Goal: Task Accomplishment & Management: Use online tool/utility

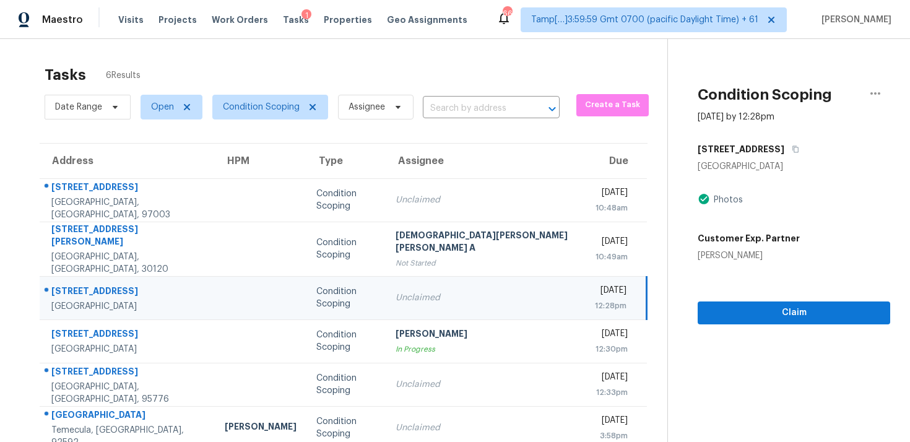
scroll to position [39, 0]
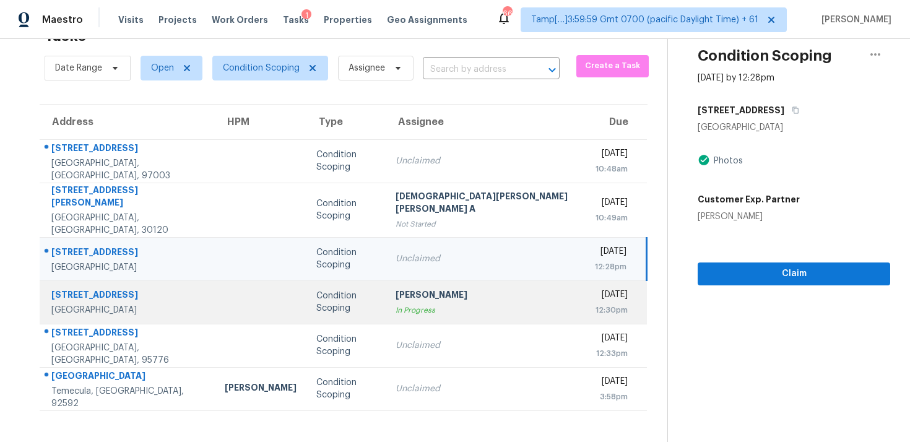
click at [335, 290] on div "Condition Scoping" at bounding box center [345, 302] width 59 height 25
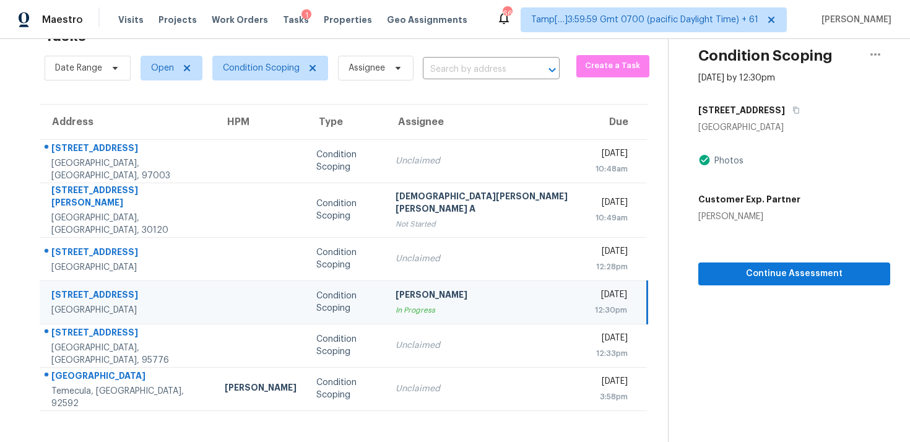
click at [426, 288] on div "[PERSON_NAME]" at bounding box center [484, 295] width 179 height 15
click at [293, 73] on span "Condition Scoping" at bounding box center [261, 68] width 77 height 12
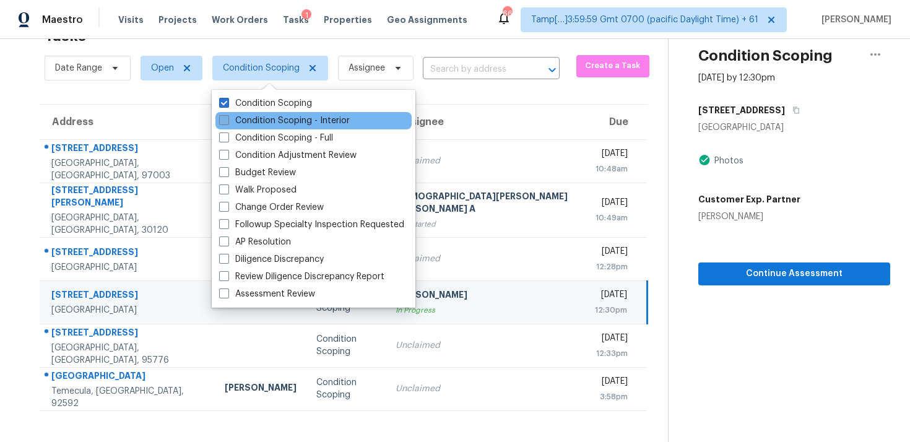
click at [296, 121] on label "Condition Scoping - Interior" at bounding box center [284, 120] width 131 height 12
click at [227, 121] on input "Condition Scoping - Interior" at bounding box center [223, 118] width 8 height 8
checkbox input "true"
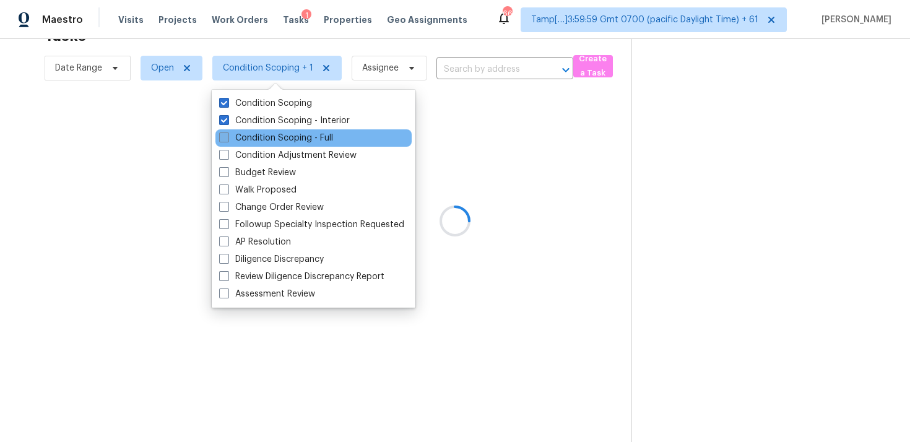
click at [294, 133] on label "Condition Scoping - Full" at bounding box center [276, 138] width 114 height 12
click at [227, 133] on input "Condition Scoping - Full" at bounding box center [223, 136] width 8 height 8
checkbox input "true"
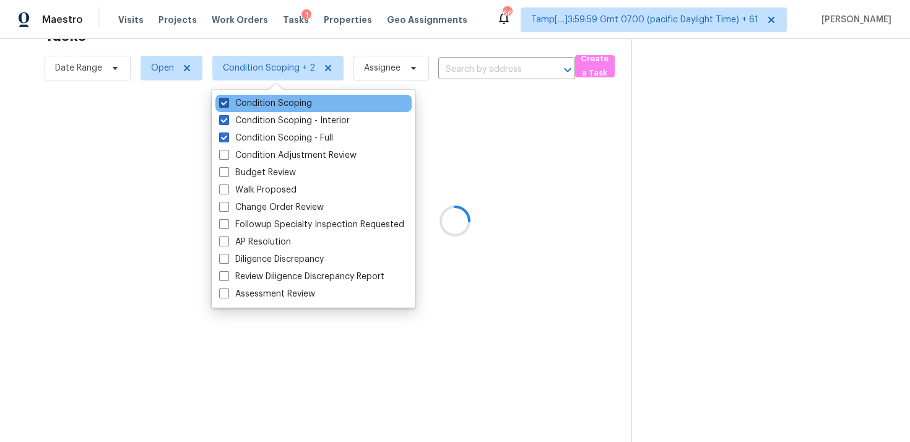
click at [281, 101] on label "Condition Scoping" at bounding box center [265, 103] width 93 height 12
click at [227, 101] on input "Condition Scoping" at bounding box center [223, 101] width 8 height 8
checkbox input "false"
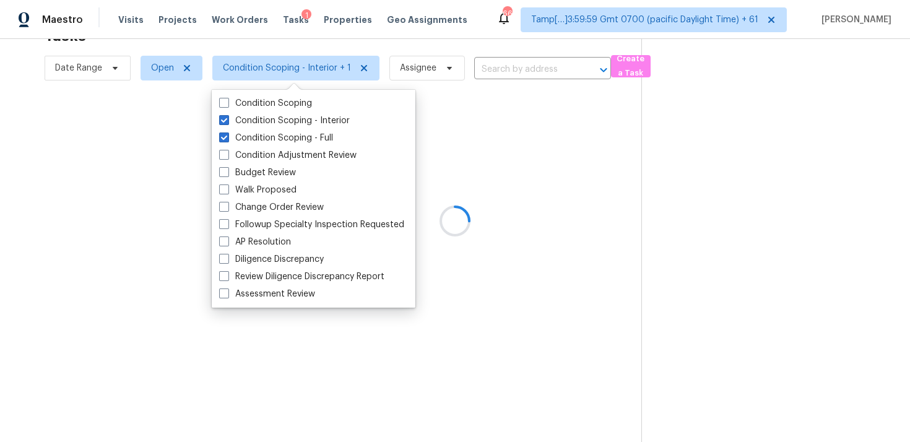
click at [116, 159] on div at bounding box center [455, 221] width 910 height 442
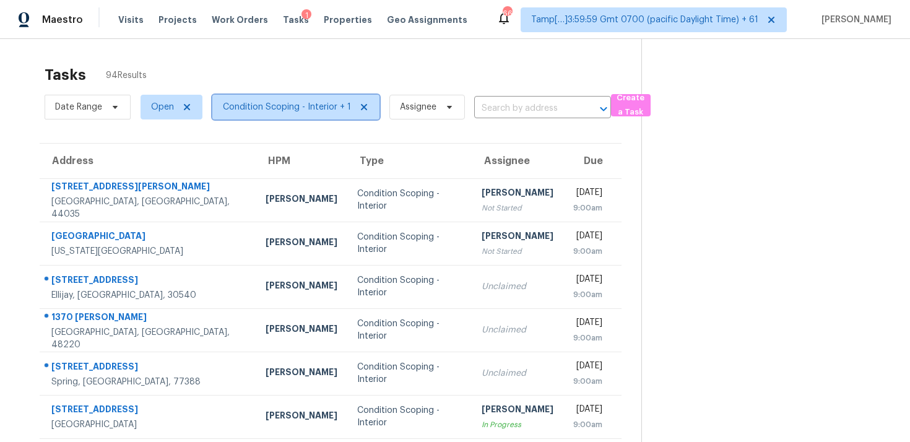
click at [240, 109] on span "Condition Scoping - Interior + 1" at bounding box center [287, 107] width 128 height 12
click at [278, 103] on span "Condition Scoping - Interior + 1" at bounding box center [287, 107] width 128 height 12
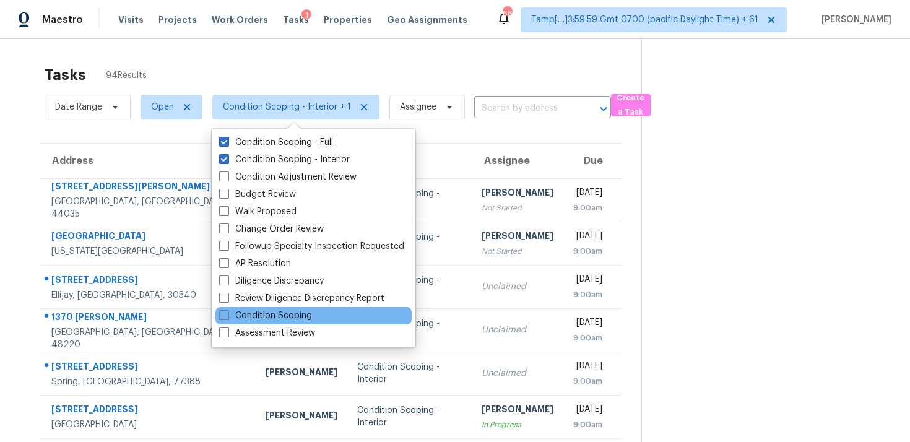
click at [281, 308] on div "Condition Scoping" at bounding box center [313, 315] width 196 height 17
click at [286, 311] on label "Condition Scoping" at bounding box center [265, 315] width 93 height 12
click at [227, 311] on input "Condition Scoping" at bounding box center [223, 313] width 8 height 8
checkbox input "true"
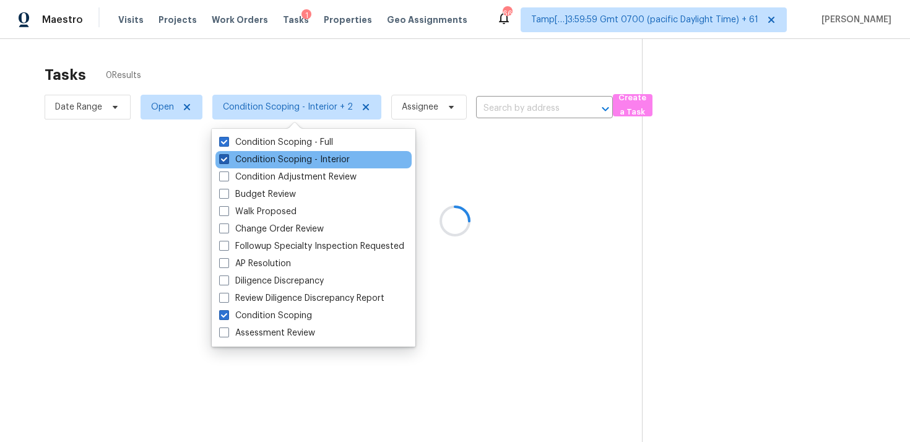
click at [305, 157] on label "Condition Scoping - Interior" at bounding box center [284, 159] width 131 height 12
click at [227, 157] on input "Condition Scoping - Interior" at bounding box center [223, 157] width 8 height 8
checkbox input "false"
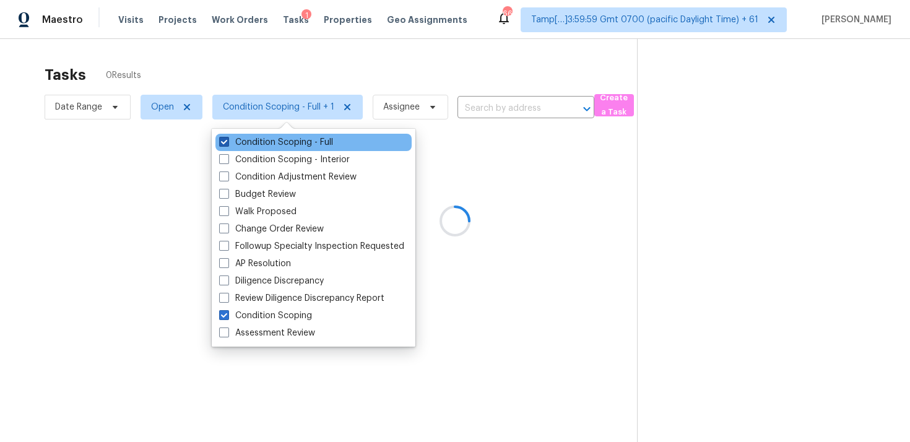
click at [308, 137] on label "Condition Scoping - Full" at bounding box center [276, 142] width 114 height 12
click at [227, 137] on input "Condition Scoping - Full" at bounding box center [223, 140] width 8 height 8
checkbox input "false"
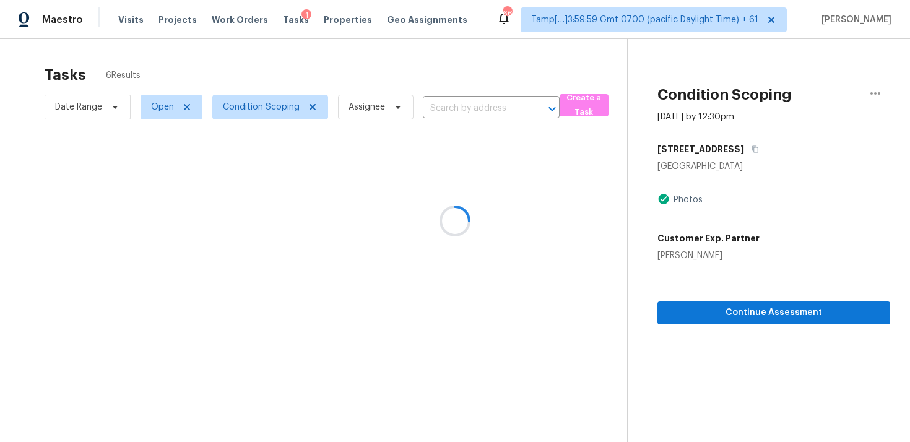
click at [344, 57] on div at bounding box center [455, 221] width 910 height 442
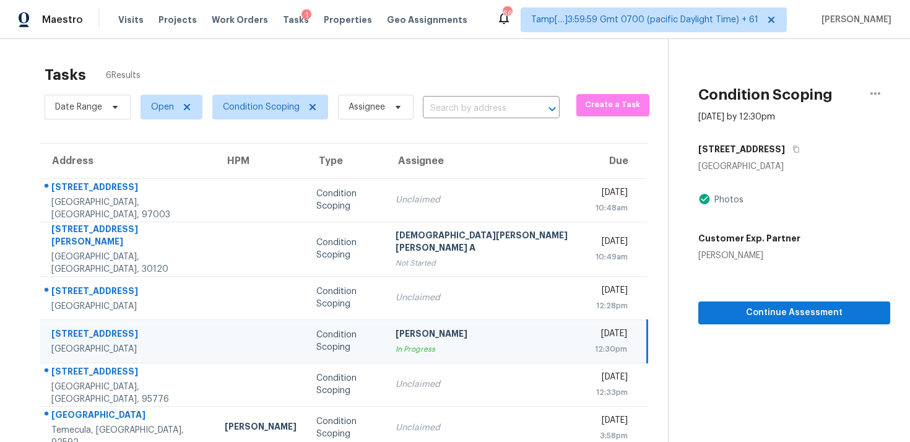
scroll to position [39, 0]
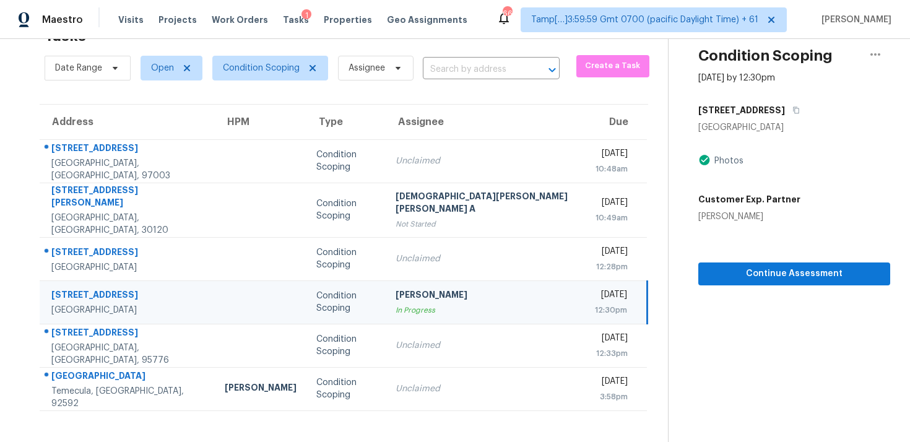
click at [418, 288] on div "[PERSON_NAME]" at bounding box center [484, 295] width 179 height 15
click at [785, 104] on button "button" at bounding box center [793, 110] width 17 height 22
click at [585, 311] on td "Tue, Sep 23rd 2025 12:30pm" at bounding box center [616, 301] width 62 height 43
click at [595, 304] on div "12:30pm" at bounding box center [611, 310] width 32 height 12
click at [708, 267] on span "Continue Assessment" at bounding box center [794, 273] width 172 height 15
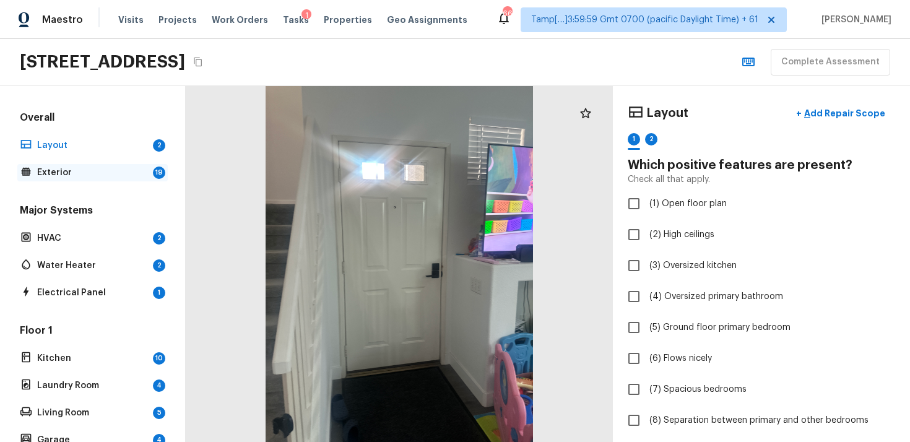
click at [149, 169] on div "Exterior 19" at bounding box center [92, 172] width 150 height 17
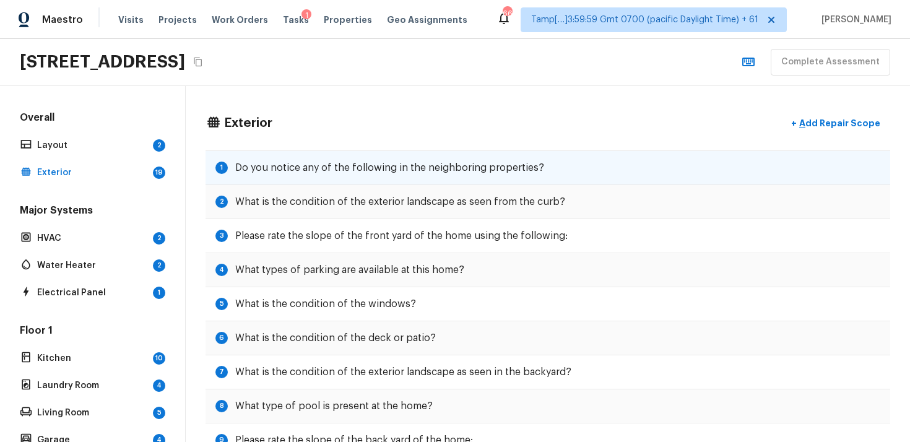
click at [342, 176] on div "1 Do you notice any of the following in the neighboring properties?" at bounding box center [547, 167] width 684 height 35
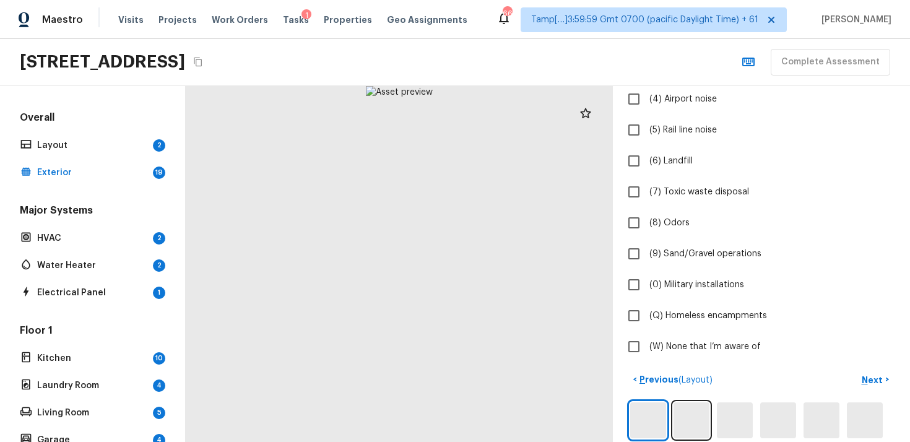
scroll to position [320, 0]
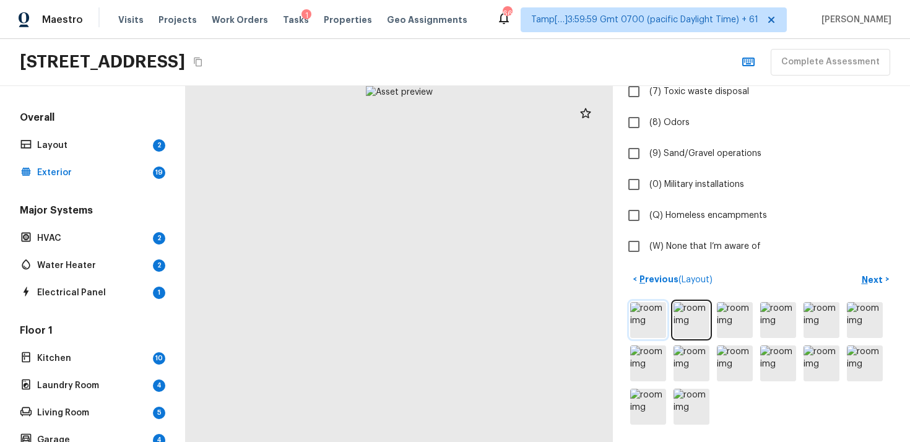
click at [642, 316] on img at bounding box center [648, 320] width 36 height 36
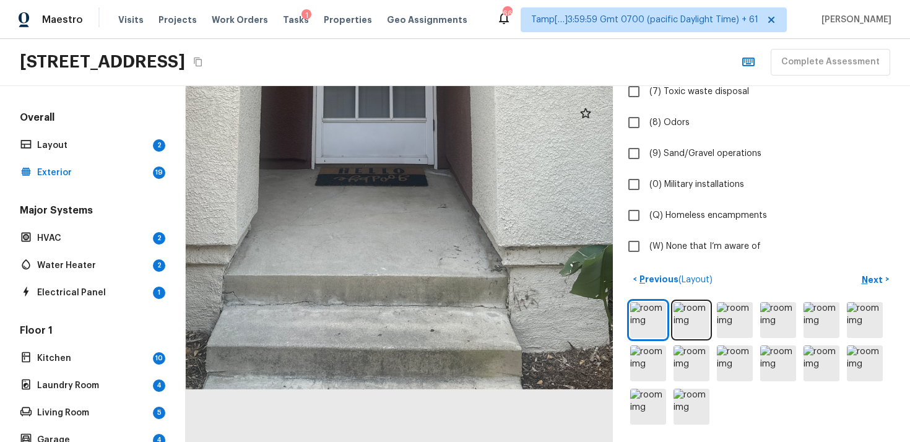
drag, startPoint x: 471, startPoint y: 397, endPoint x: 470, endPoint y: 300, distance: 97.1
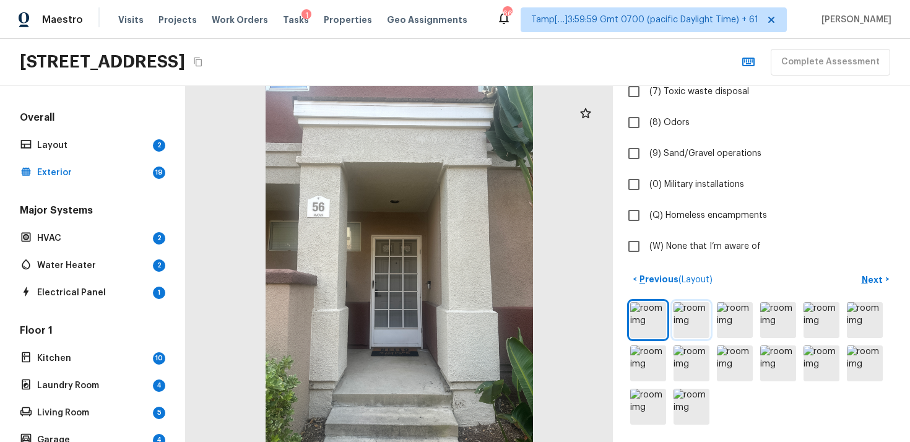
click at [690, 312] on img at bounding box center [691, 320] width 36 height 36
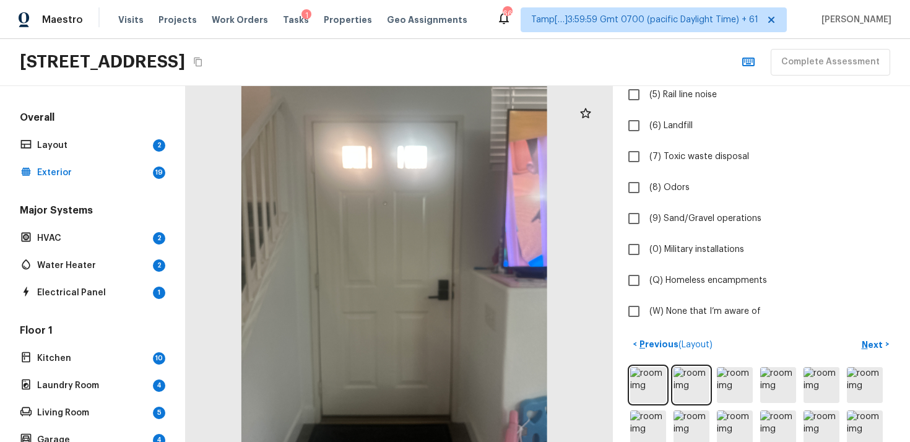
scroll to position [259, 0]
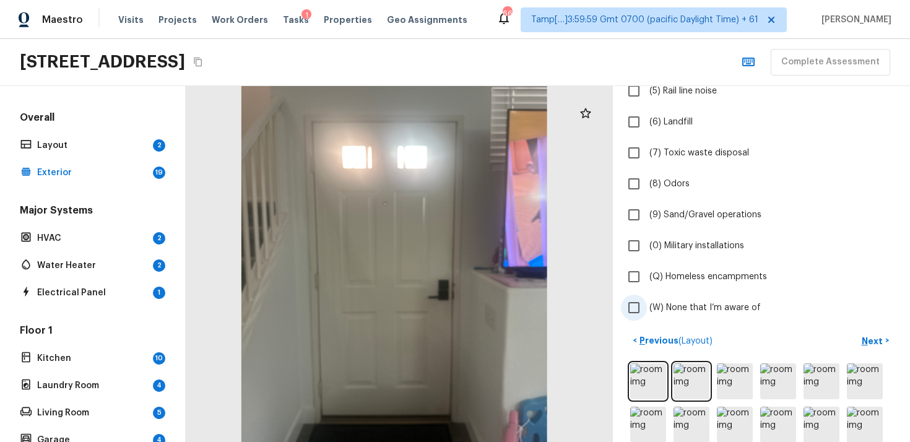
click at [626, 311] on input "(W) None that I’m aware of" at bounding box center [634, 308] width 26 height 26
checkbox input "true"
click at [883, 342] on p "Next" at bounding box center [873, 341] width 24 height 12
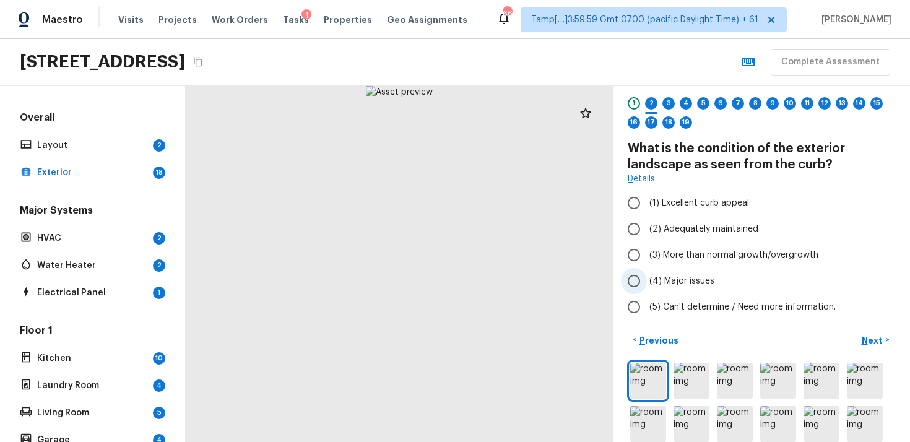
scroll to position [0, 0]
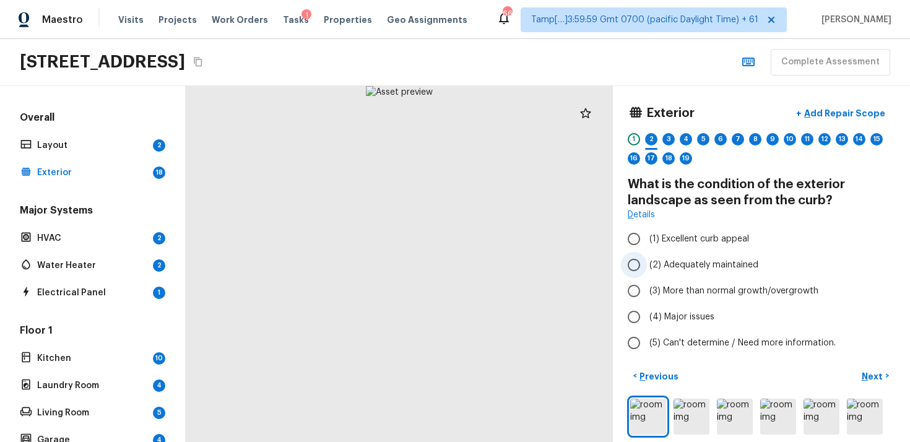
click at [650, 266] on span "(2) Adequately maintained" at bounding box center [703, 265] width 109 height 12
click at [647, 266] on input "(2) Adequately maintained" at bounding box center [634, 265] width 26 height 26
radio input "true"
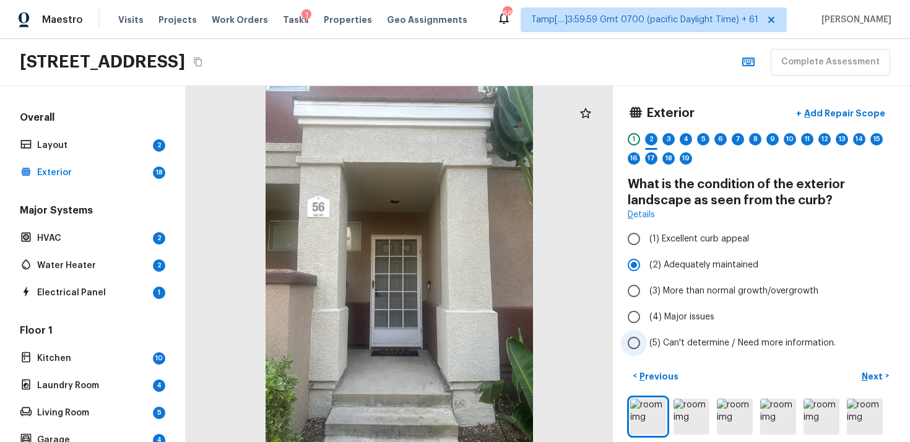
scroll to position [65, 0]
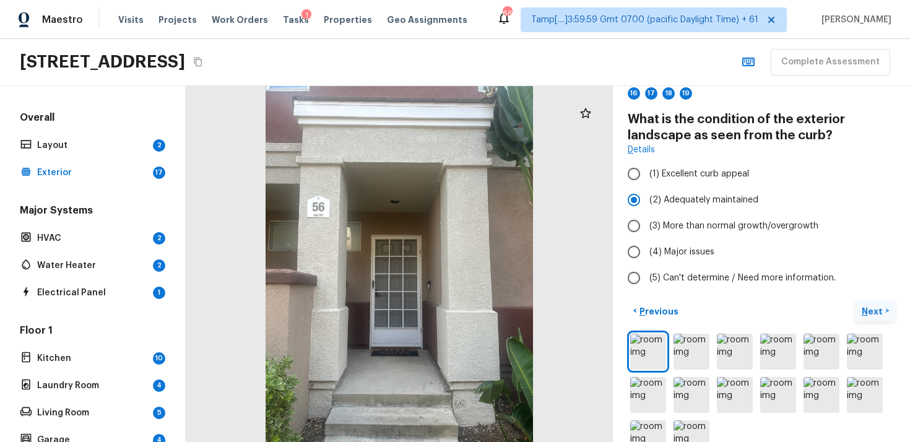
click at [857, 316] on button "Next >" at bounding box center [875, 311] width 40 height 20
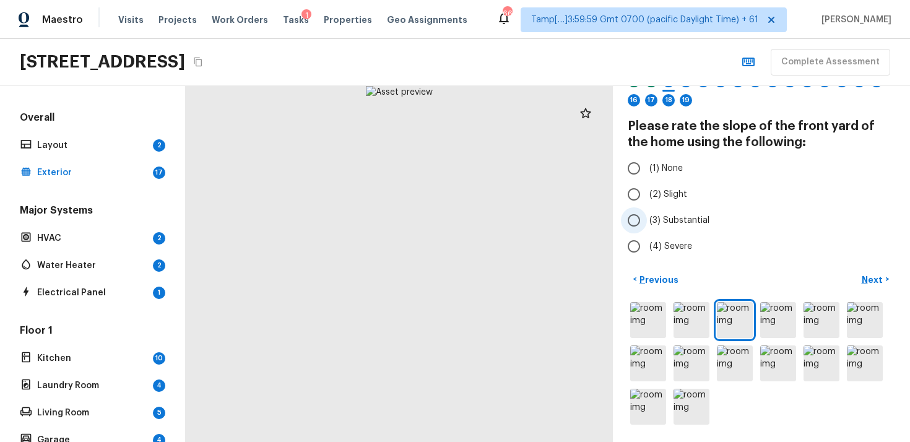
scroll to position [36, 0]
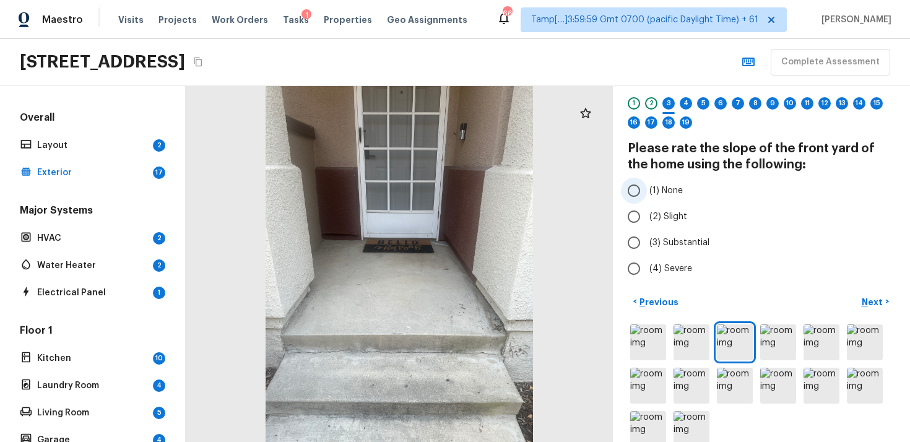
click at [657, 201] on label "(1) None" at bounding box center [753, 191] width 264 height 26
click at [647, 201] on input "(1) None" at bounding box center [634, 191] width 26 height 26
radio input "true"
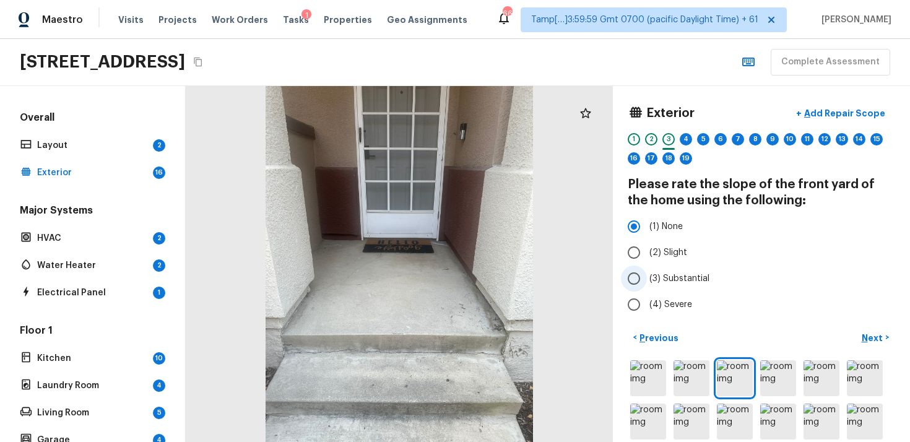
scroll to position [58, 0]
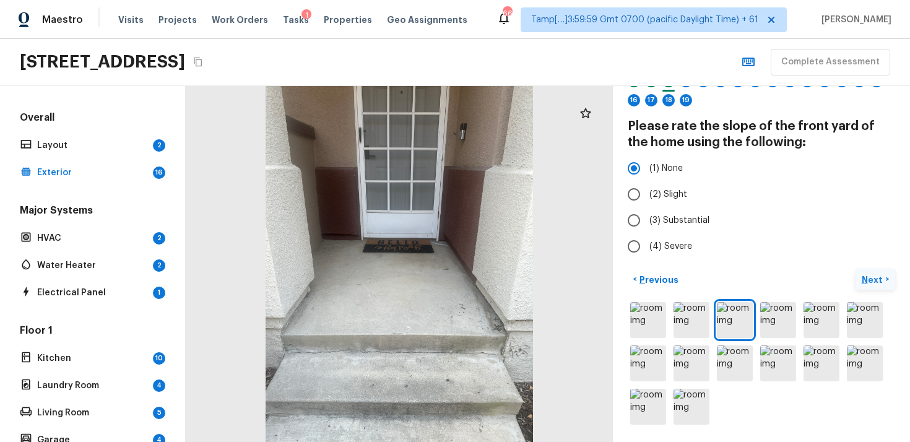
click at [871, 272] on button "Next >" at bounding box center [875, 279] width 40 height 20
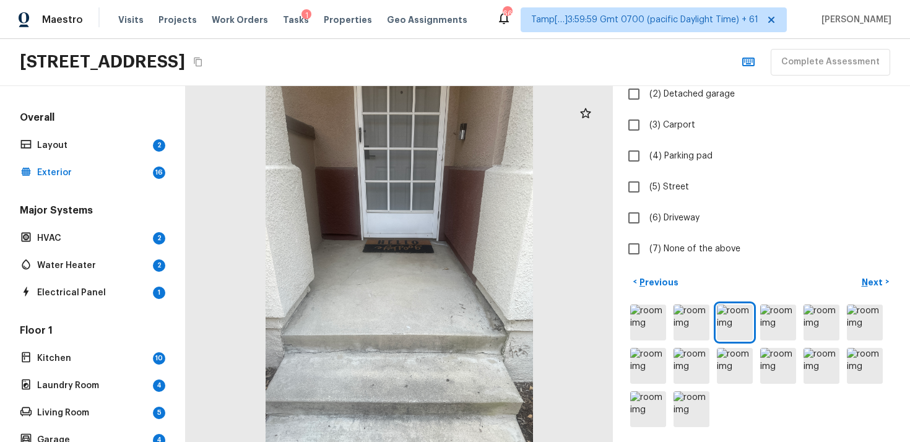
scroll to position [173, 0]
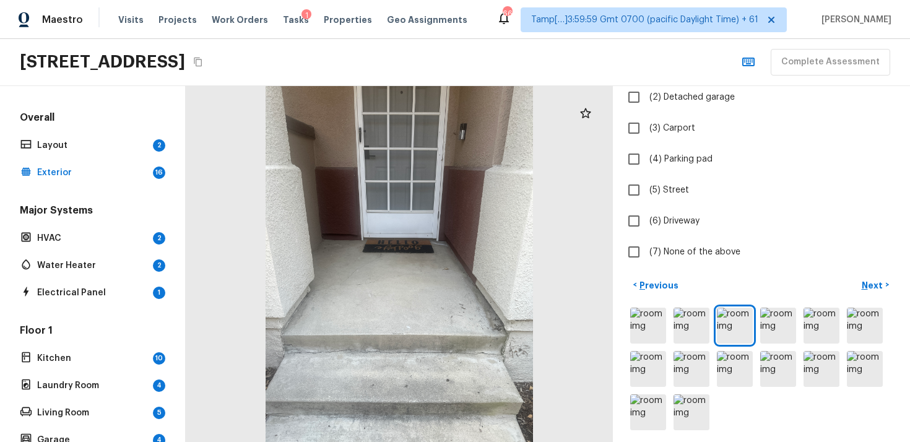
click at [772, 306] on div at bounding box center [760, 368] width 267 height 127
click at [780, 322] on img at bounding box center [778, 326] width 36 height 36
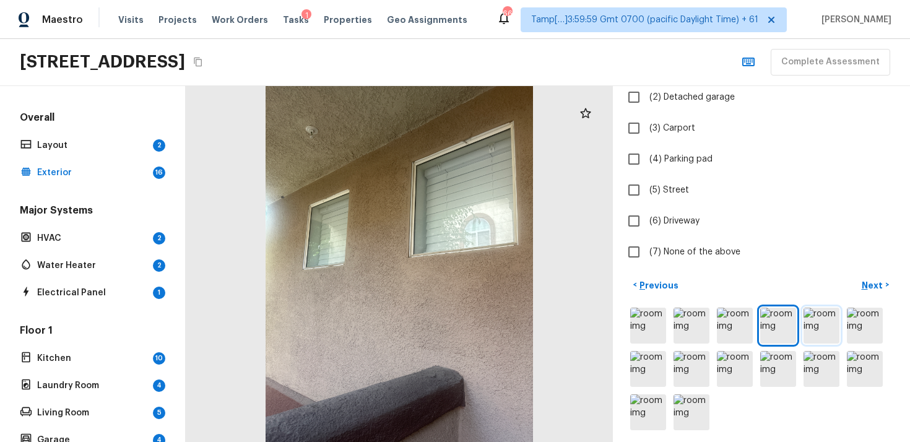
click at [813, 323] on img at bounding box center [821, 326] width 36 height 36
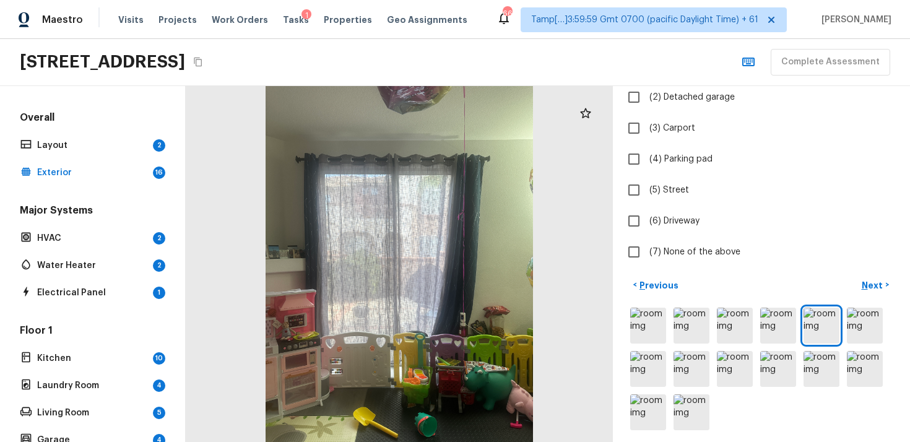
click at [845, 326] on div at bounding box center [760, 368] width 267 height 127
click at [867, 322] on img at bounding box center [864, 326] width 36 height 36
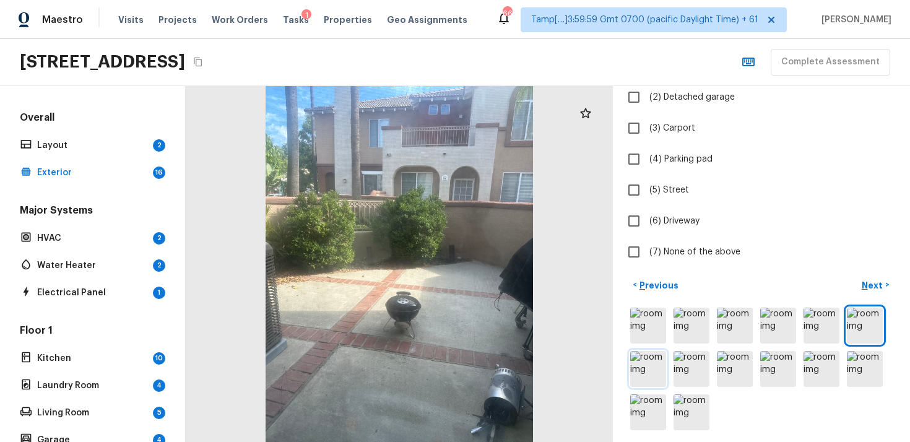
click at [649, 378] on img at bounding box center [648, 369] width 36 height 36
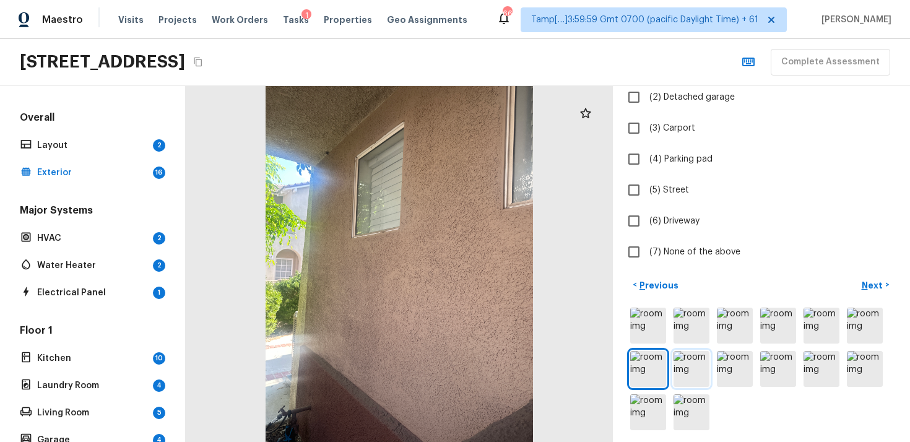
click at [697, 365] on img at bounding box center [691, 369] width 36 height 36
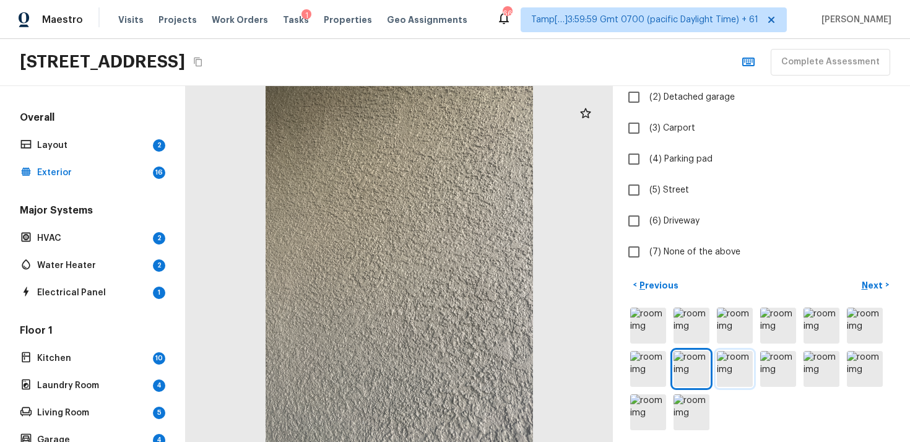
click at [727, 366] on img at bounding box center [734, 369] width 36 height 36
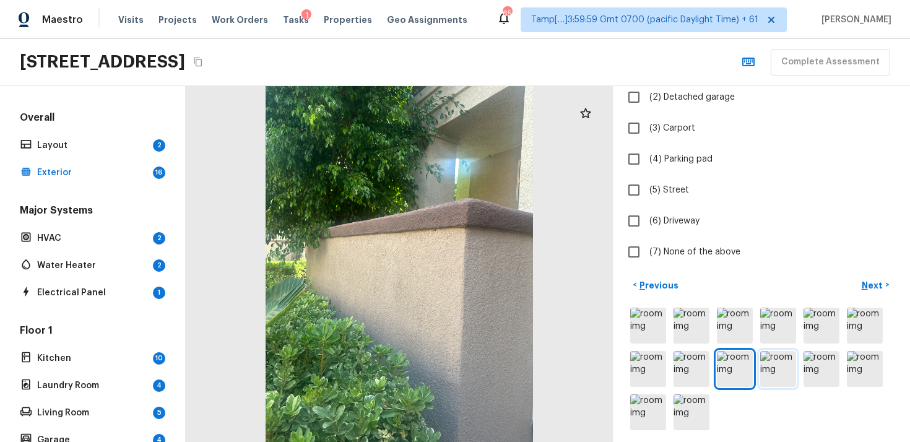
click at [788, 365] on img at bounding box center [778, 369] width 36 height 36
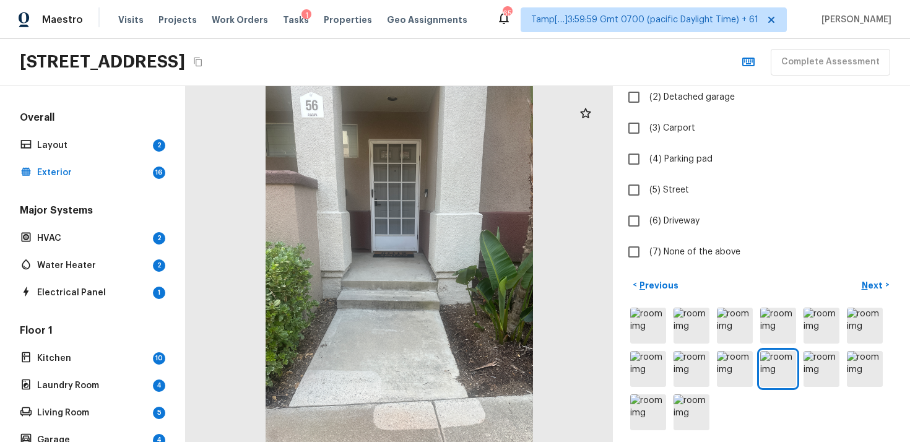
scroll to position [75, 0]
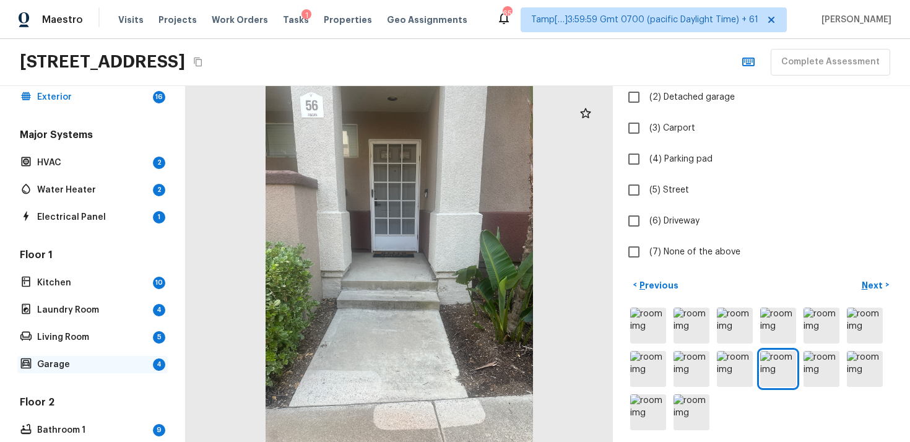
click at [133, 370] on p "Garage" at bounding box center [92, 364] width 111 height 12
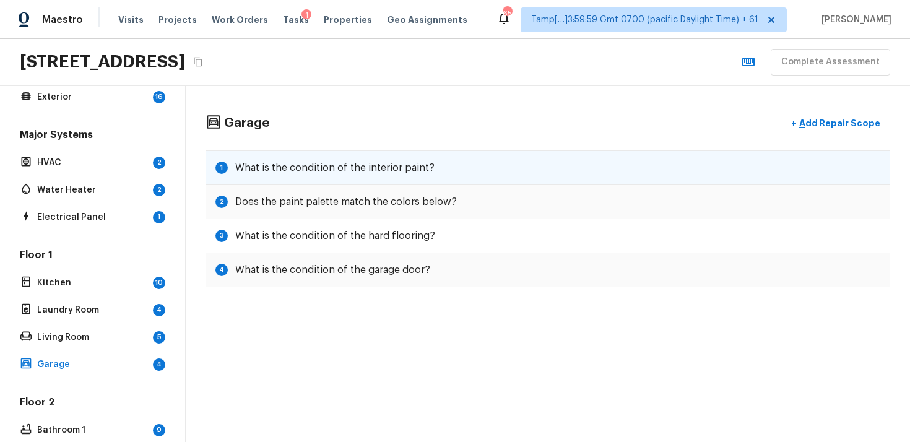
click at [295, 174] on div "1 What is the condition of the interior paint?" at bounding box center [547, 167] width 684 height 35
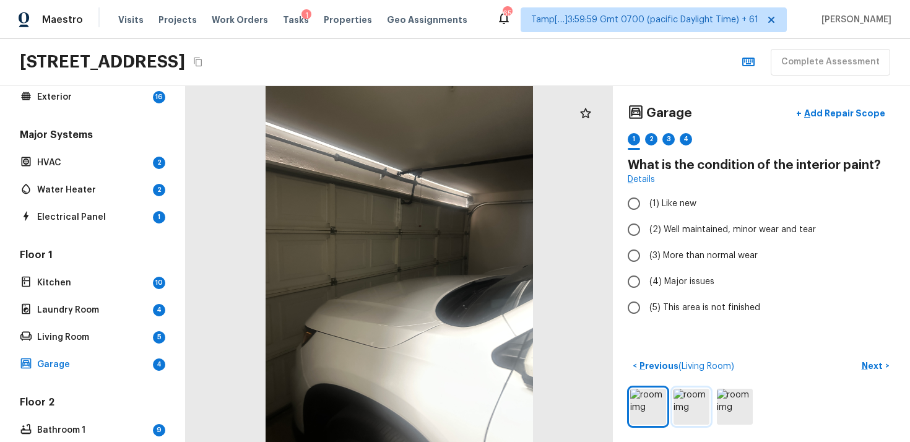
click at [694, 393] on img at bounding box center [691, 407] width 36 height 36
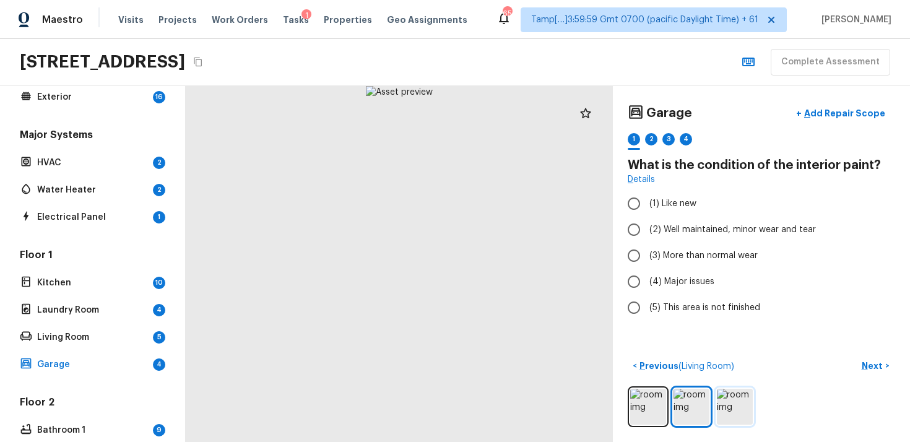
click at [738, 395] on img at bounding box center [734, 407] width 36 height 36
click at [692, 406] on img at bounding box center [691, 407] width 36 height 36
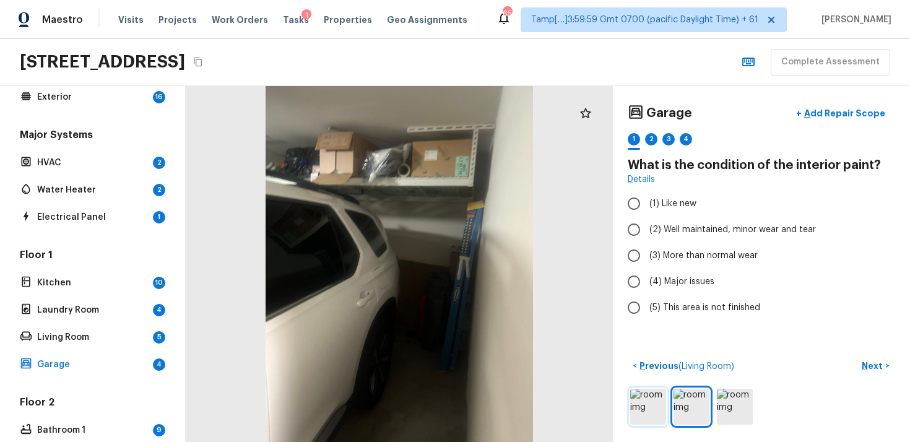
click at [648, 408] on img at bounding box center [648, 407] width 36 height 36
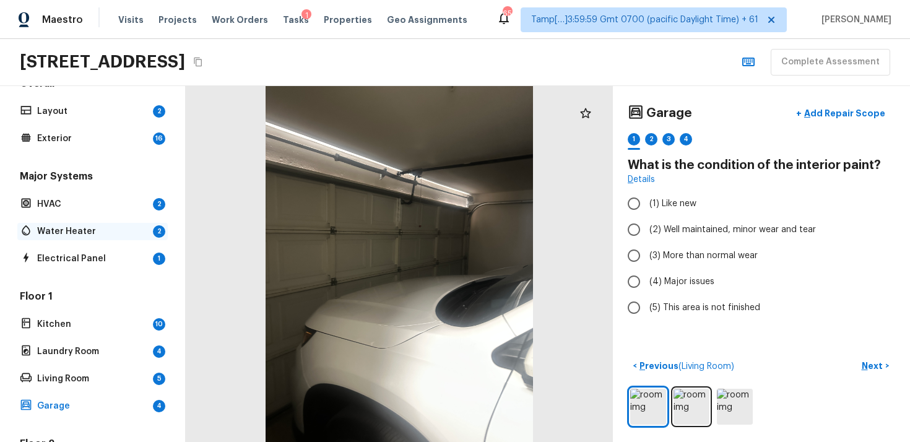
scroll to position [0, 0]
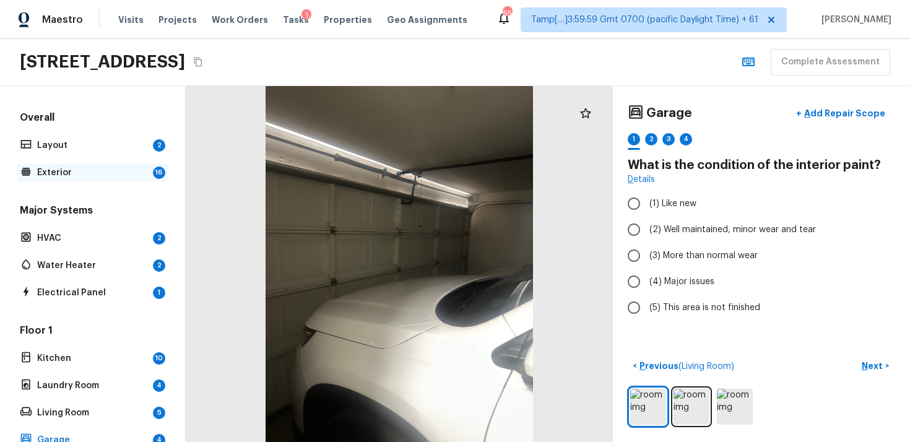
click at [142, 179] on div "Exterior 16" at bounding box center [92, 172] width 150 height 17
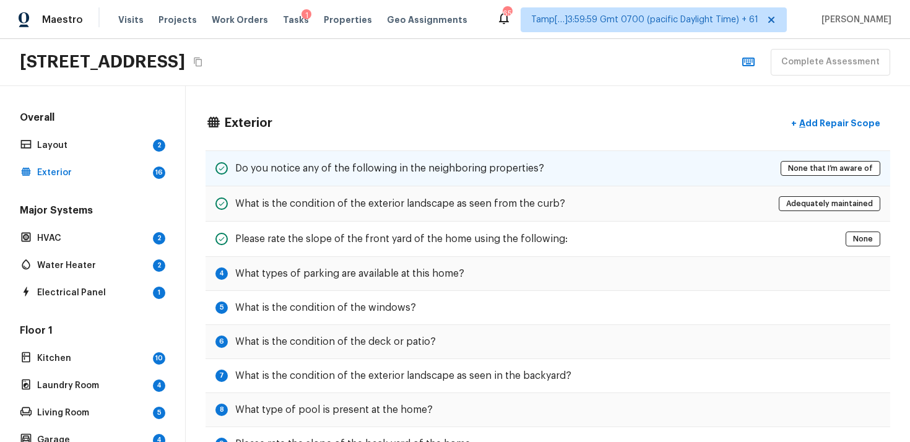
click at [653, 170] on div "Do you notice any of the following in the neighboring properties? None that I’m…" at bounding box center [547, 168] width 684 height 36
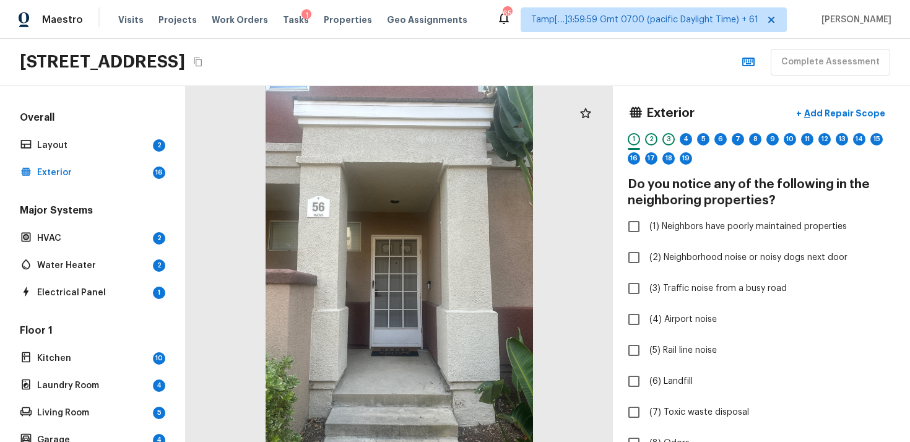
click at [687, 132] on div "Exterior + Add Repair Scope 1 2 3 4 5 6 7 8 9 10 11 12 13 14 15 16 17 18 19" at bounding box center [760, 136] width 267 height 71
click at [688, 137] on div "4" at bounding box center [685, 139] width 12 height 12
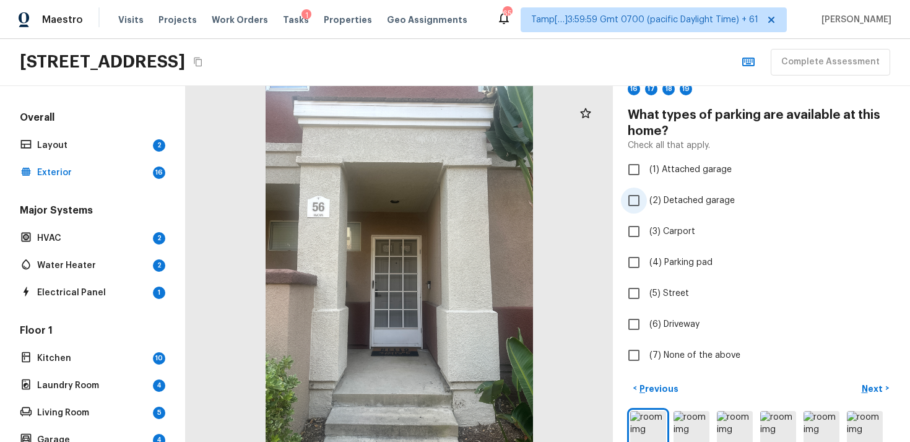
scroll to position [72, 0]
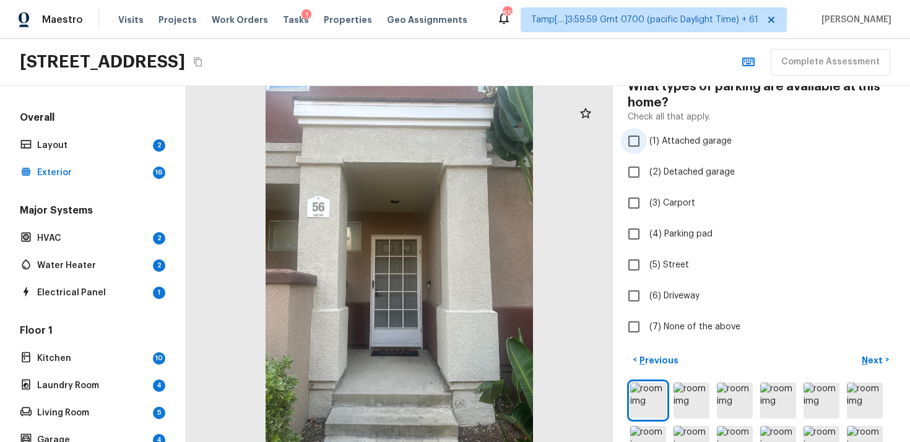
click at [661, 144] on span "(1) Attached garage" at bounding box center [690, 141] width 82 height 12
click at [647, 144] on input "(1) Attached garage" at bounding box center [634, 141] width 26 height 26
checkbox input "true"
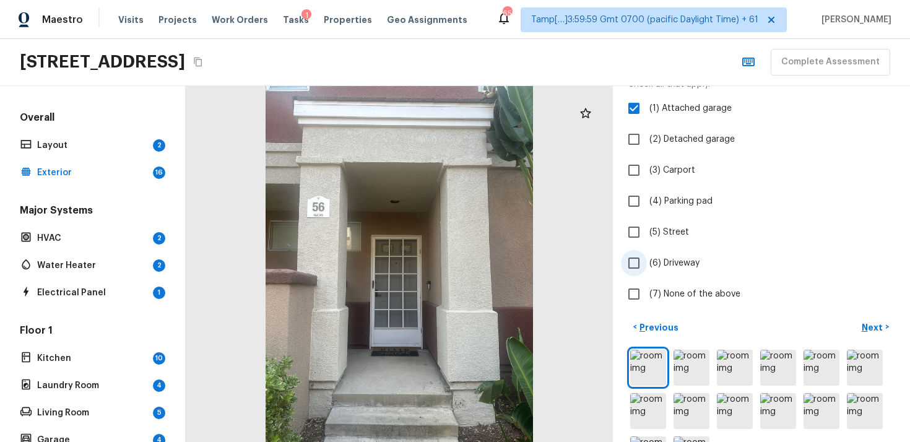
click at [669, 269] on span "(6) Driveway" at bounding box center [674, 263] width 50 height 12
click at [647, 269] on input "(6) Driveway" at bounding box center [634, 263] width 26 height 26
checkbox input "true"
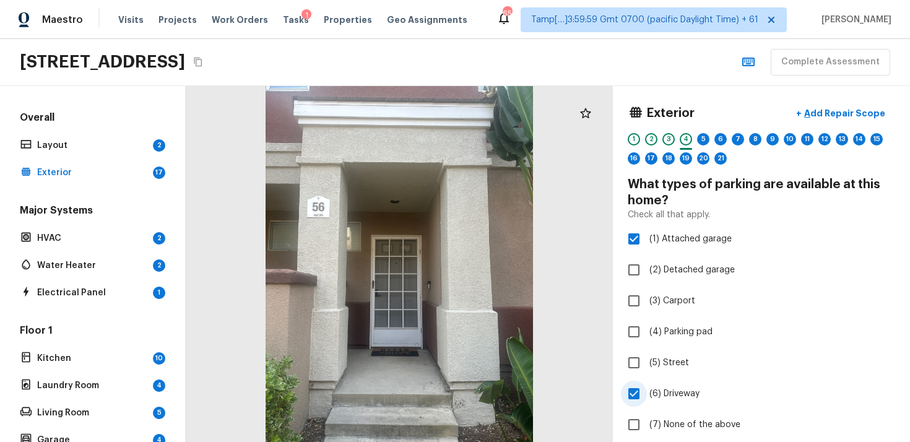
scroll to position [178, 0]
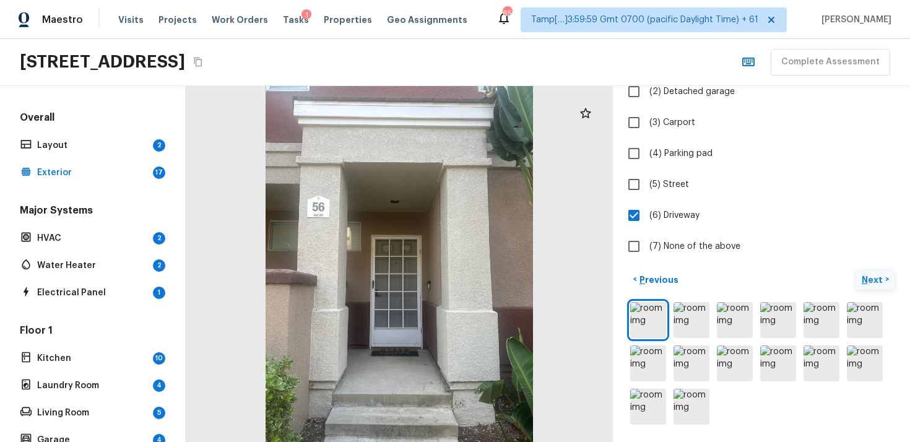
click at [871, 272] on button "Next >" at bounding box center [875, 279] width 40 height 20
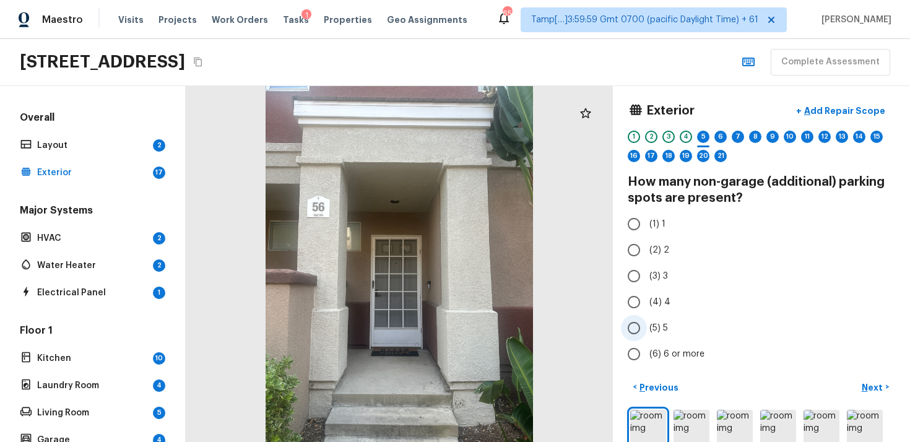
scroll to position [6, 0]
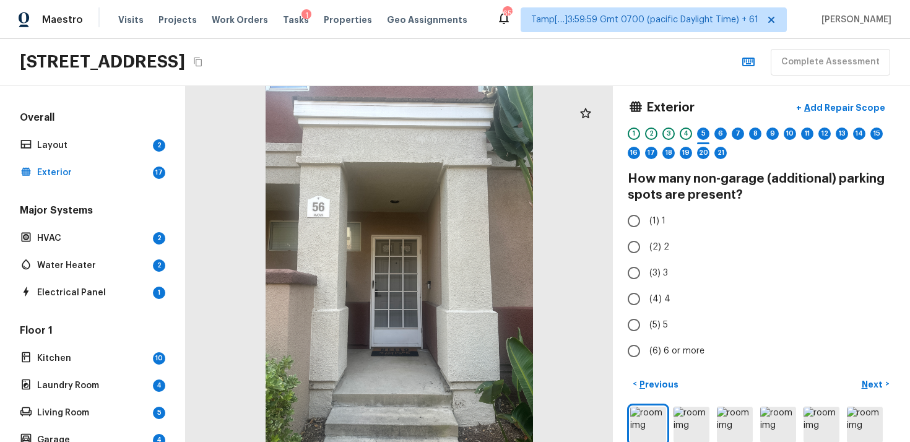
click at [682, 142] on div "4" at bounding box center [685, 136] width 12 height 19
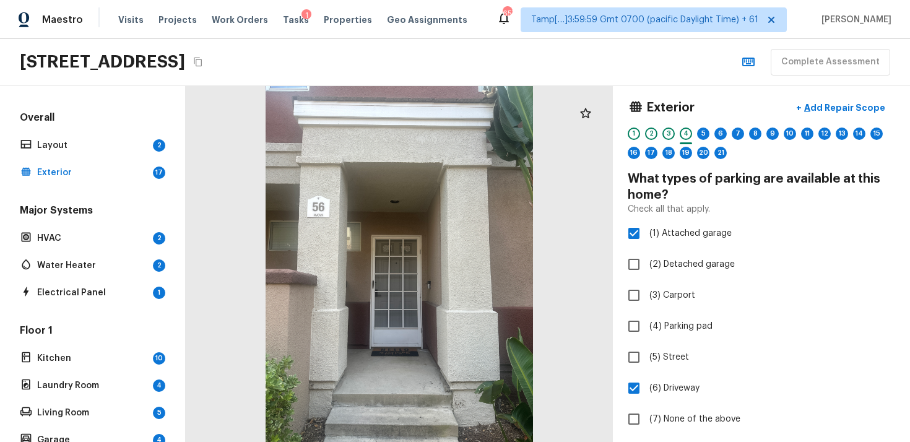
click at [682, 140] on div "4" at bounding box center [685, 136] width 12 height 19
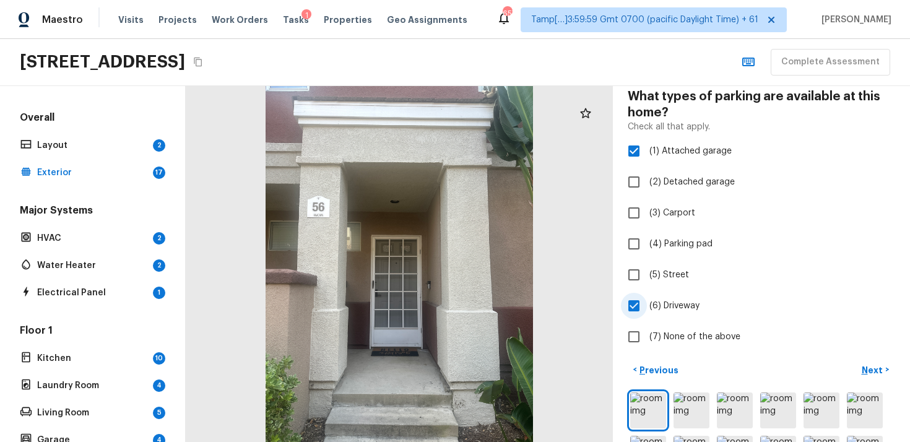
click at [674, 293] on label "(6) Driveway" at bounding box center [753, 306] width 264 height 26
click at [647, 293] on input "(6) Driveway" at bounding box center [634, 306] width 26 height 26
checkbox input "false"
click at [874, 369] on p "Next" at bounding box center [873, 370] width 24 height 12
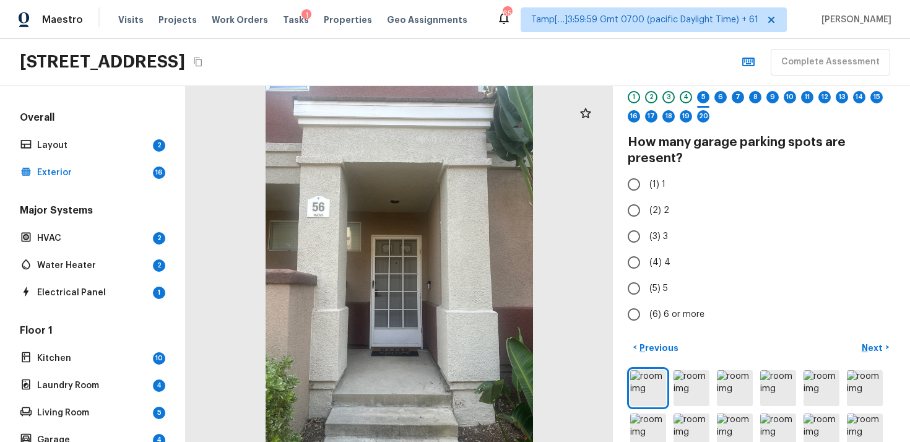
scroll to position [110, 0]
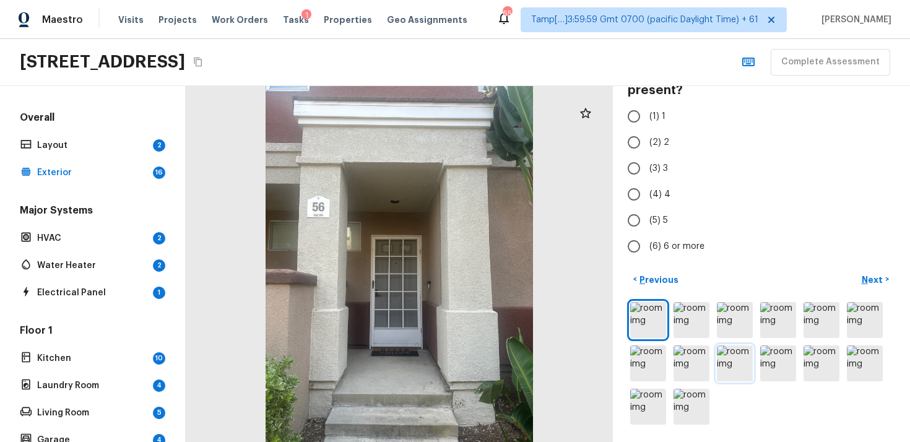
click at [731, 355] on img at bounding box center [734, 363] width 36 height 36
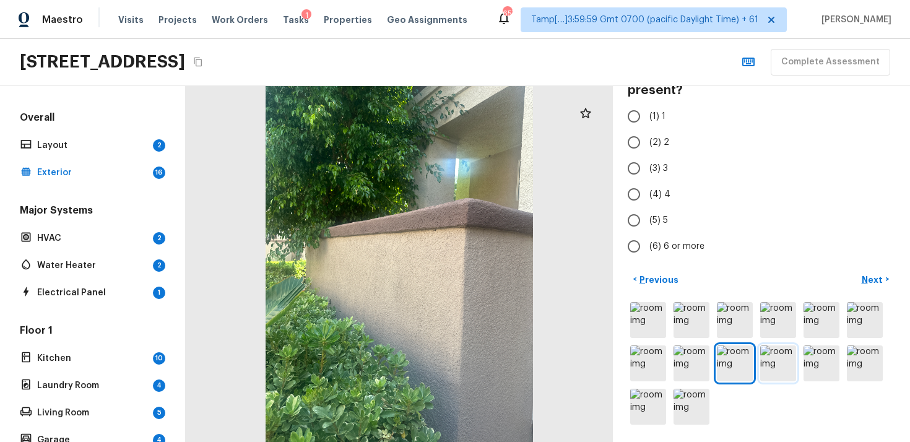
click at [772, 356] on img at bounding box center [778, 363] width 36 height 36
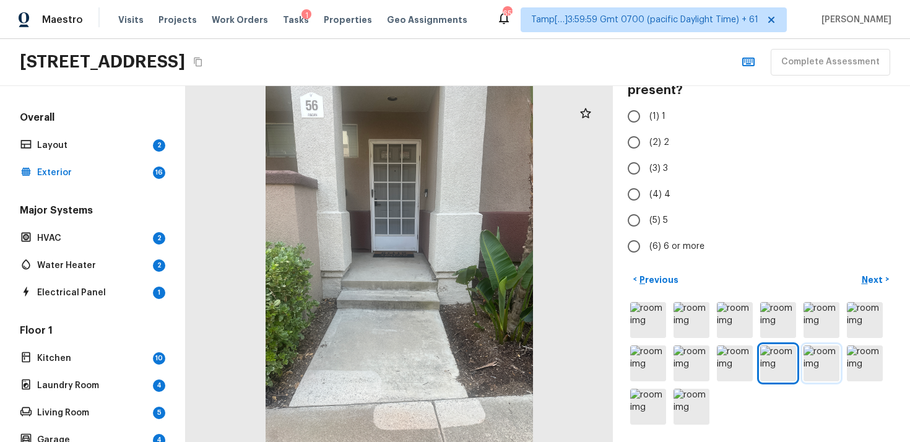
click at [820, 354] on img at bounding box center [821, 363] width 36 height 36
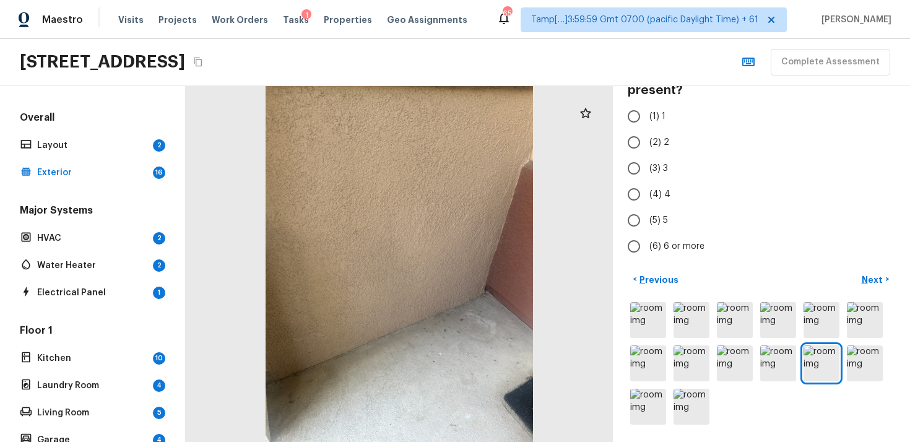
click at [884, 359] on div at bounding box center [760, 362] width 267 height 127
click at [856, 330] on img at bounding box center [864, 320] width 36 height 36
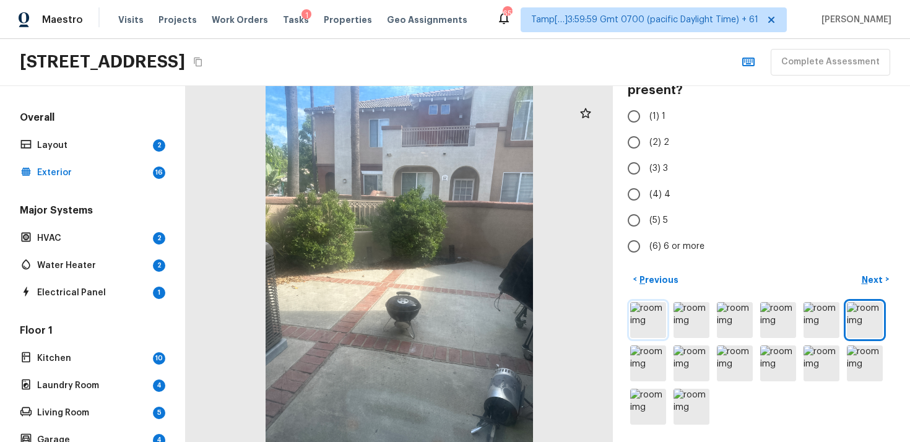
click at [665, 319] on img at bounding box center [648, 320] width 36 height 36
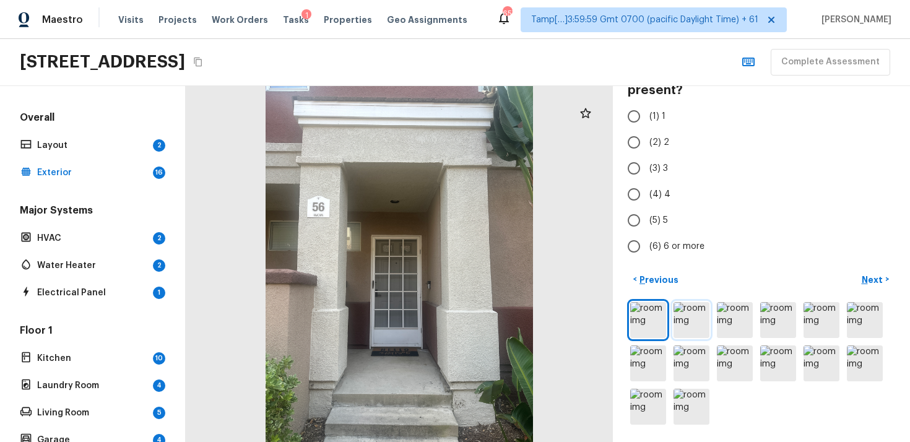
click at [691, 319] on img at bounding box center [691, 320] width 36 height 36
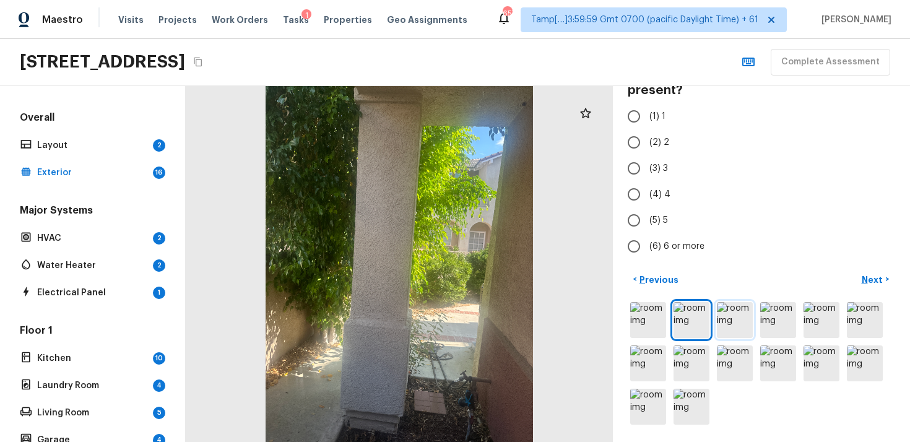
click at [733, 325] on img at bounding box center [734, 320] width 36 height 36
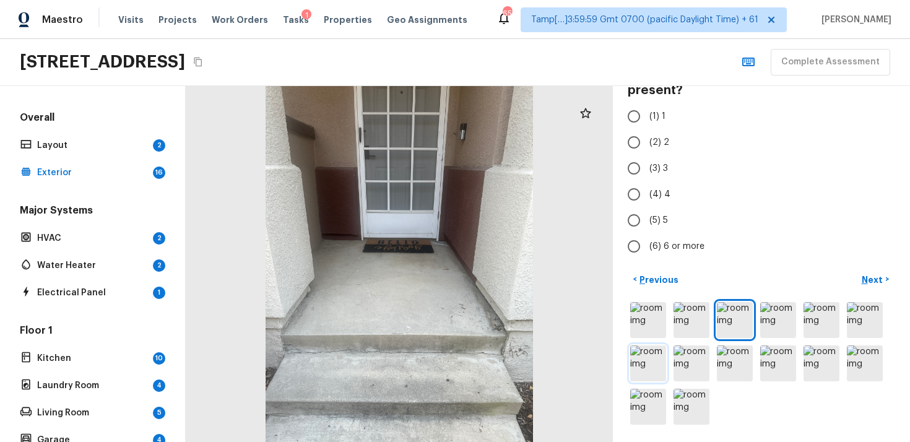
click at [643, 366] on img at bounding box center [648, 363] width 36 height 36
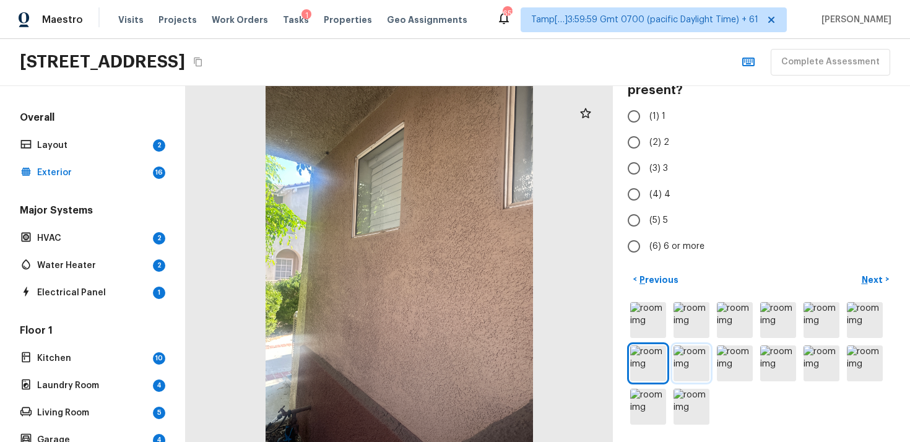
click at [681, 367] on img at bounding box center [691, 363] width 36 height 36
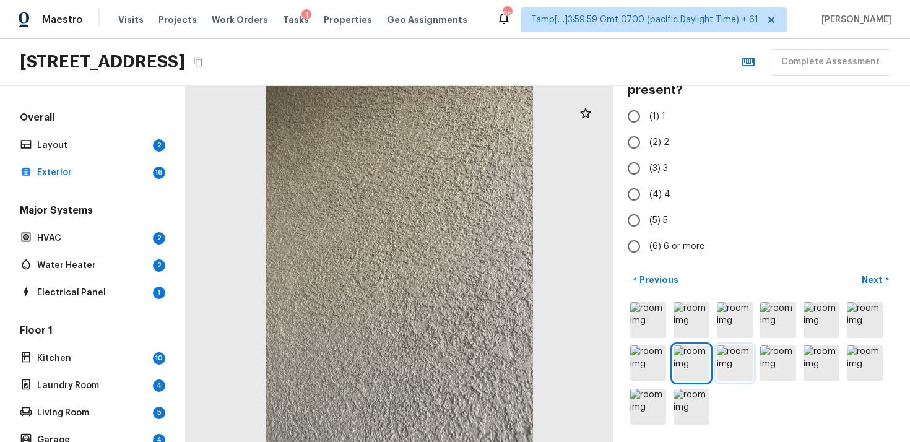
click at [728, 354] on img at bounding box center [734, 363] width 36 height 36
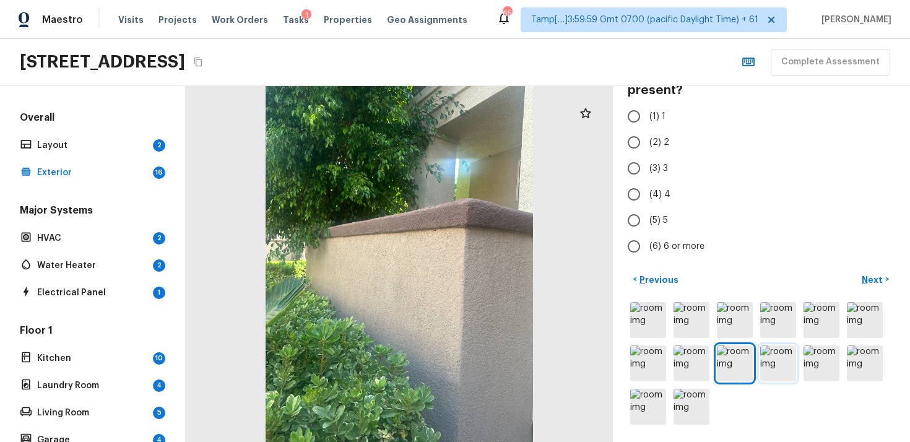
click at [774, 352] on img at bounding box center [778, 363] width 36 height 36
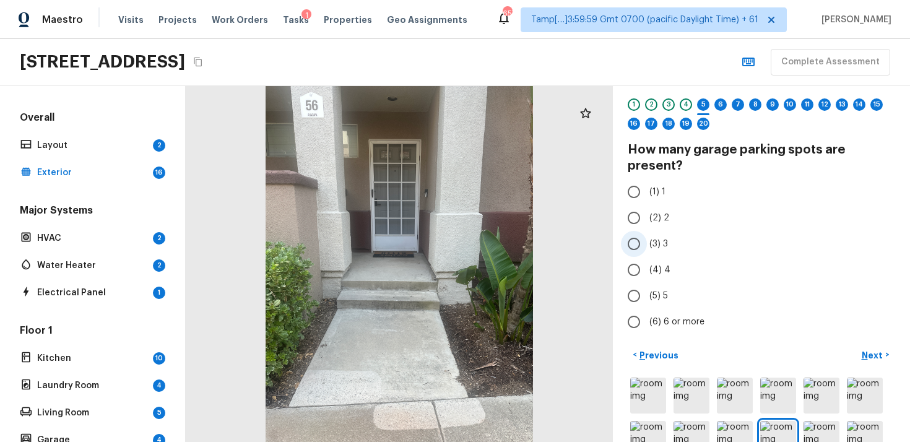
scroll to position [32, 0]
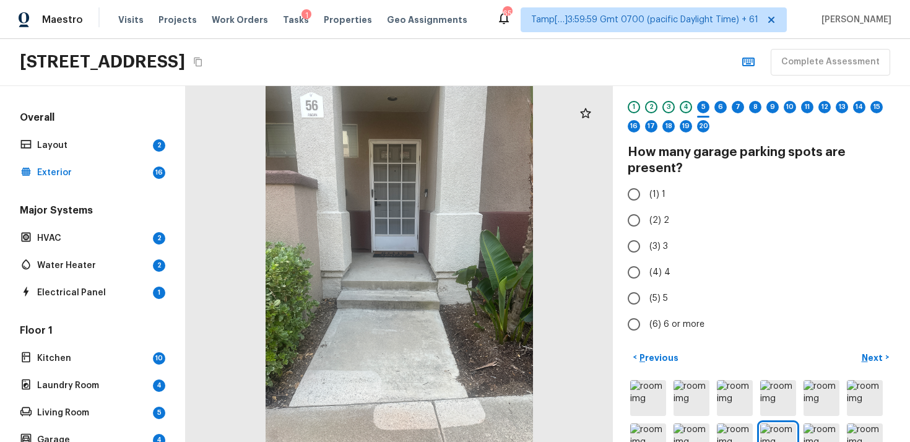
click at [689, 108] on div "4" at bounding box center [685, 107] width 12 height 12
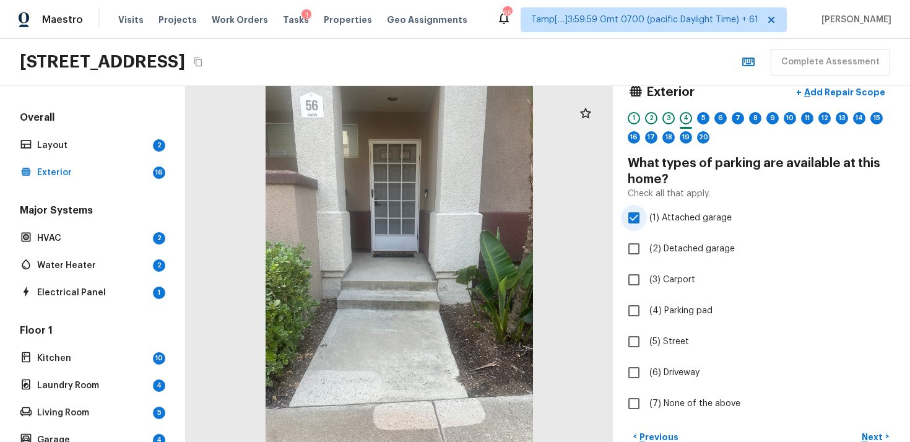
scroll to position [20, 0]
click at [699, 114] on div "5" at bounding box center [703, 119] width 12 height 12
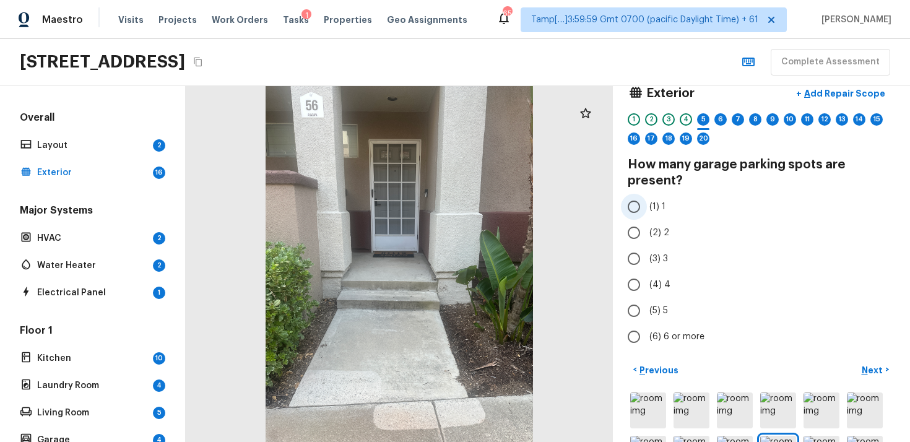
click at [643, 202] on input "(1) 1" at bounding box center [634, 207] width 26 height 26
radio input "true"
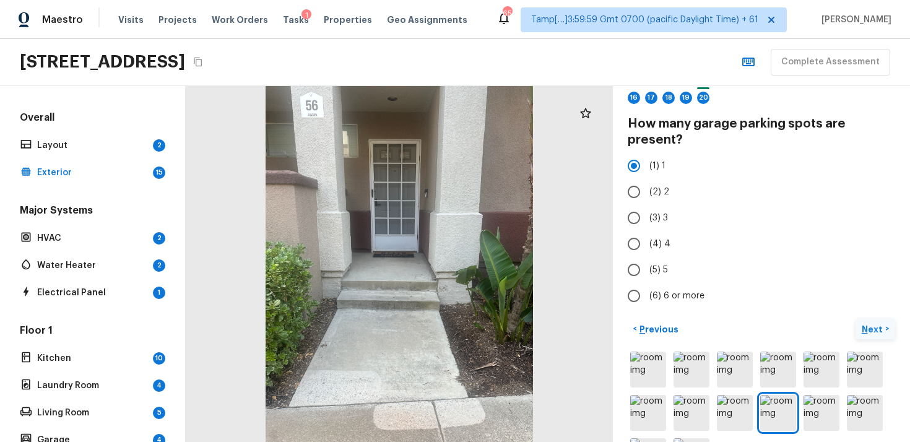
click at [885, 322] on button "Next >" at bounding box center [875, 329] width 40 height 20
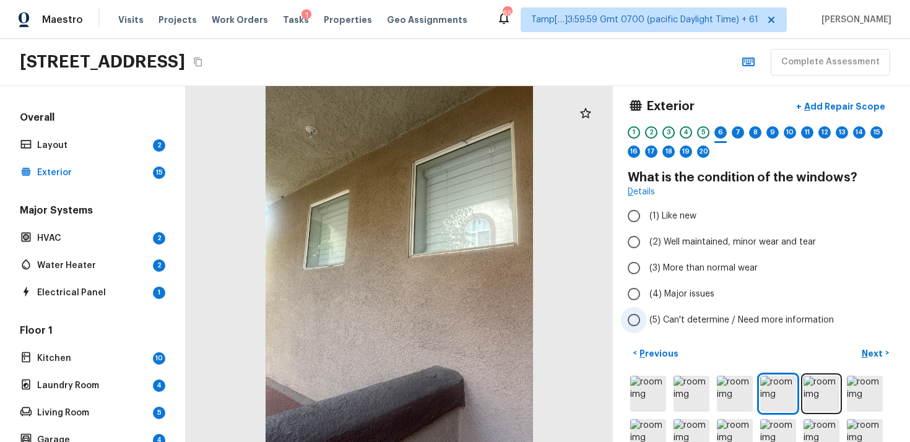
scroll to position [0, 0]
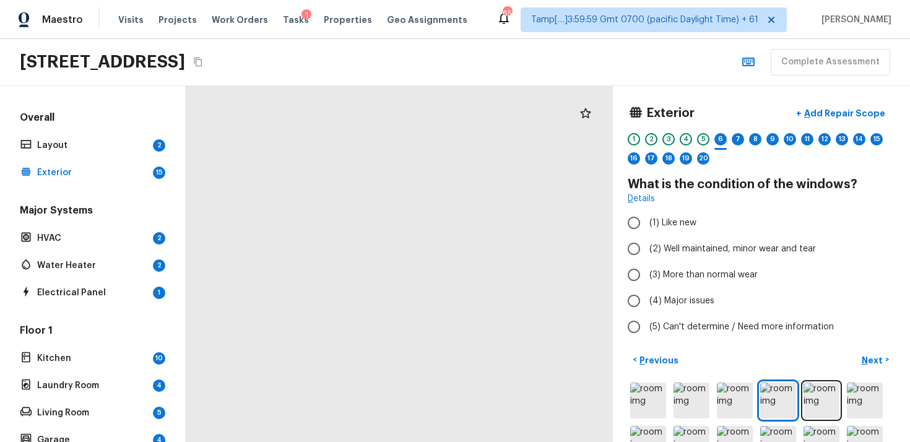
click at [334, 243] on div at bounding box center [397, 273] width 507 height 423
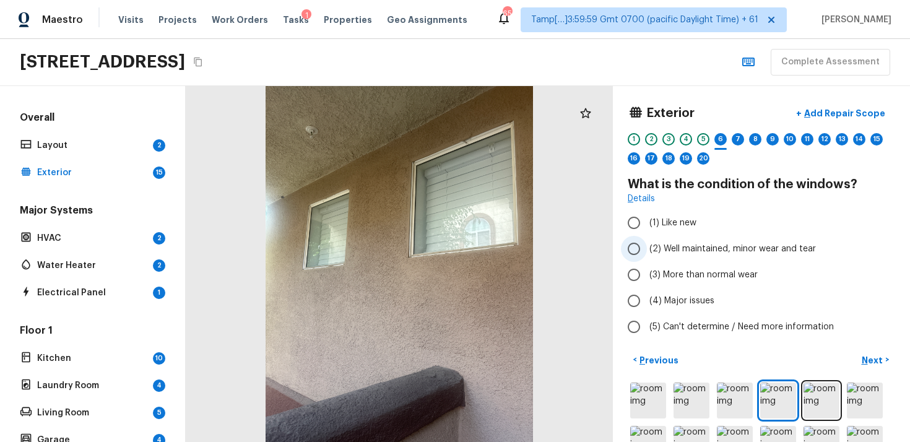
click at [698, 239] on label "(2) Well maintained, minor wear and tear" at bounding box center [753, 249] width 264 height 26
click at [647, 239] on input "(2) Well maintained, minor wear and tear" at bounding box center [634, 249] width 26 height 26
radio input "true"
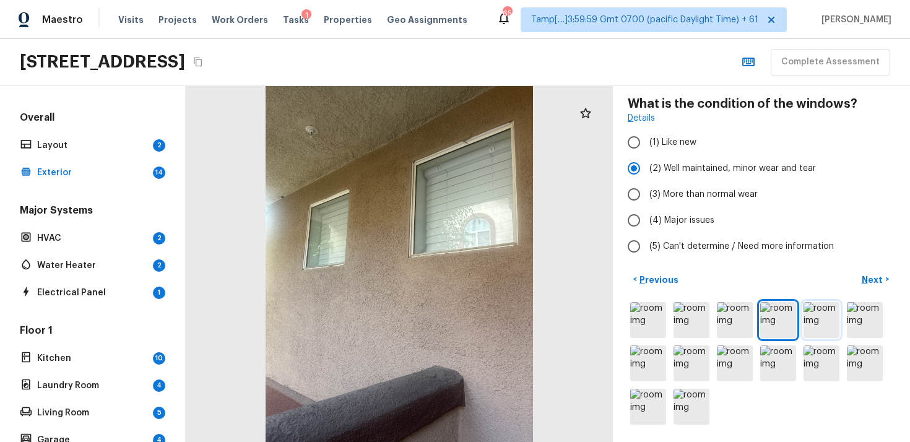
click at [819, 314] on img at bounding box center [821, 320] width 36 height 36
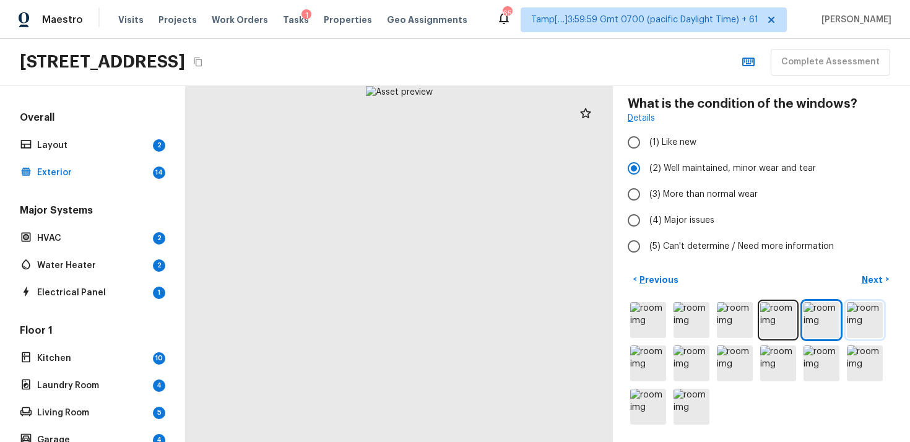
click at [871, 314] on img at bounding box center [864, 320] width 36 height 36
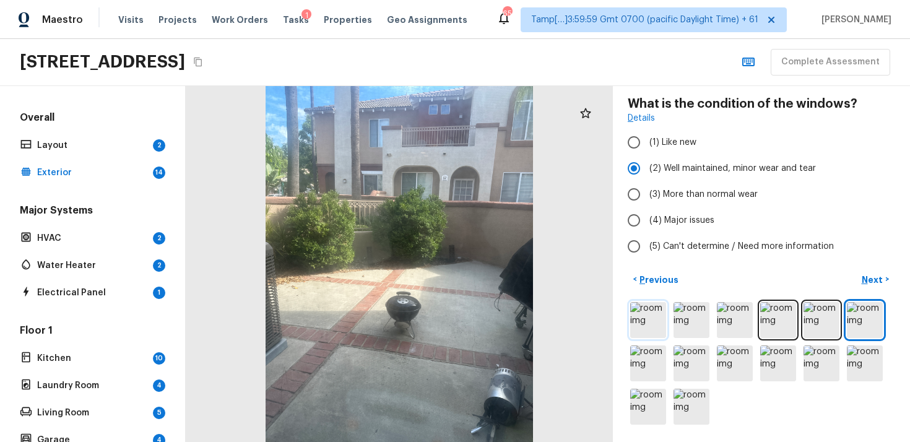
click at [641, 333] on img at bounding box center [648, 320] width 36 height 36
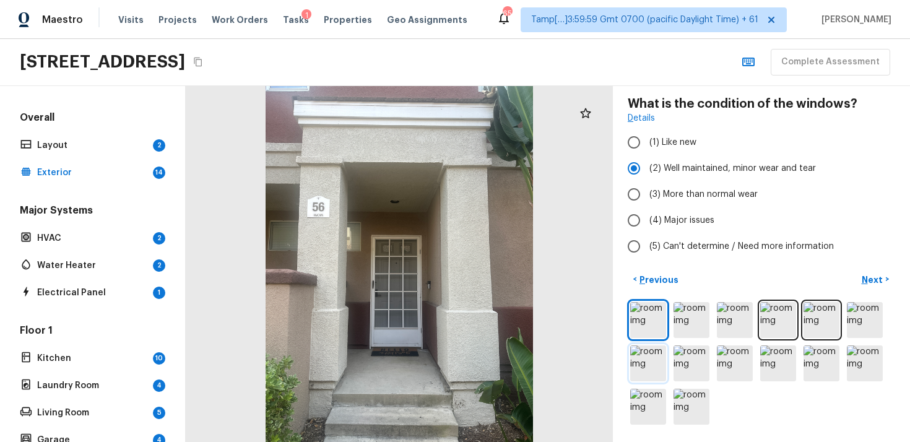
click at [641, 345] on img at bounding box center [648, 363] width 36 height 36
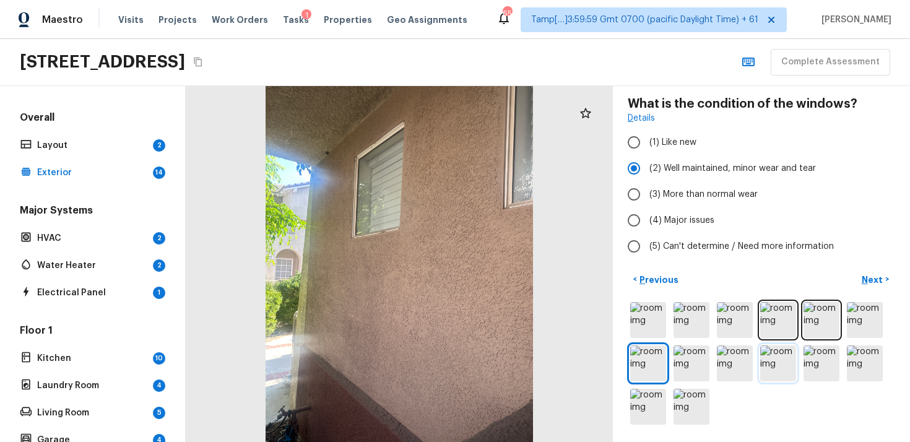
click at [783, 355] on img at bounding box center [778, 363] width 36 height 36
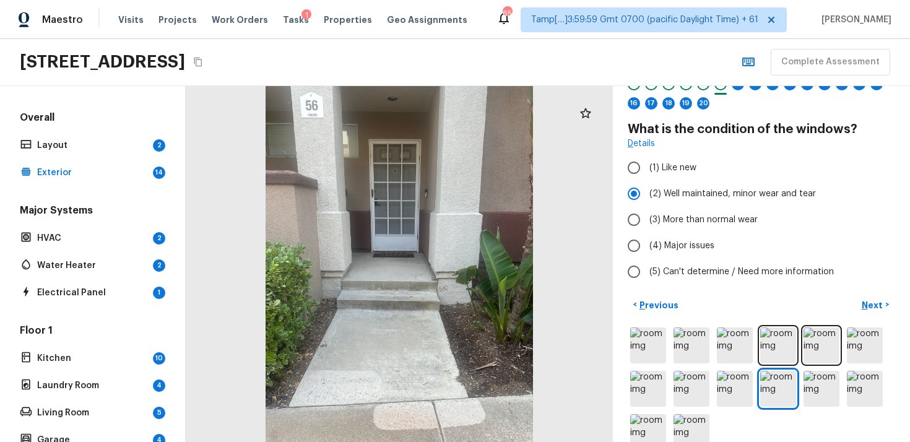
scroll to position [53, 0]
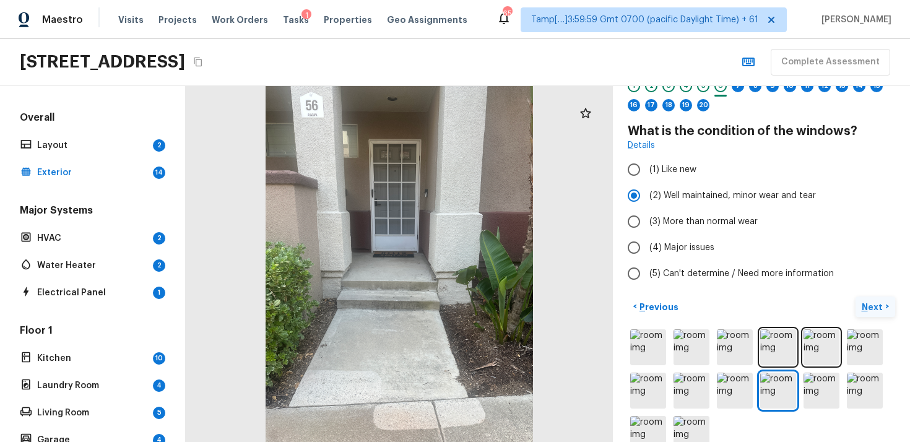
click at [865, 301] on p "Next" at bounding box center [873, 307] width 24 height 12
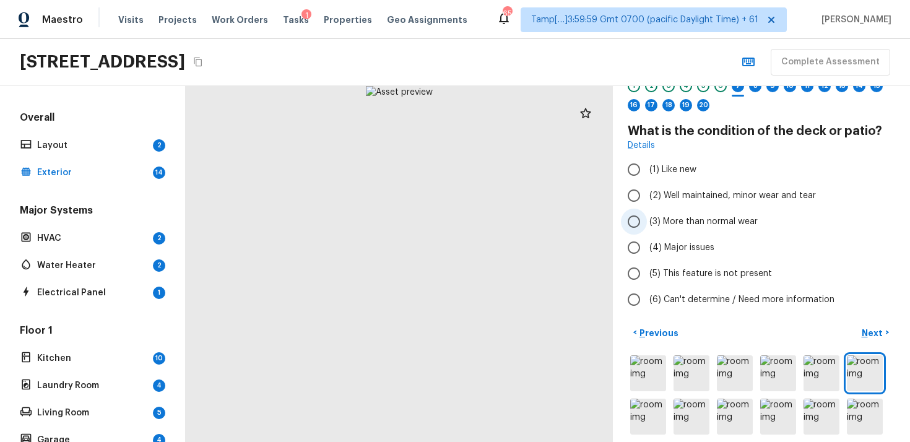
scroll to position [28, 0]
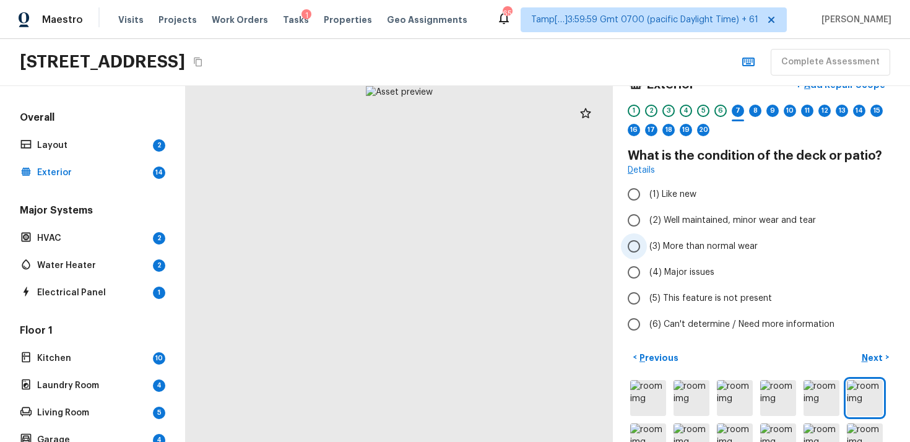
click at [640, 244] on input "(3) More than normal wear" at bounding box center [634, 246] width 26 height 26
radio input "true"
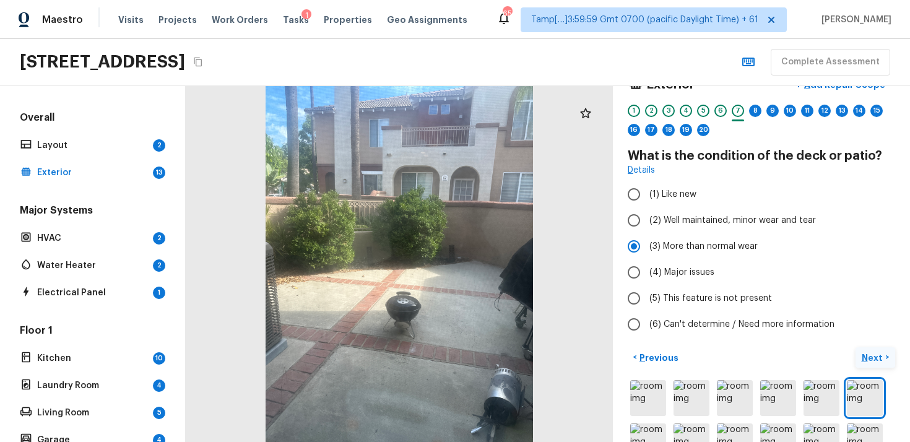
click at [876, 356] on p "Next" at bounding box center [873, 357] width 24 height 12
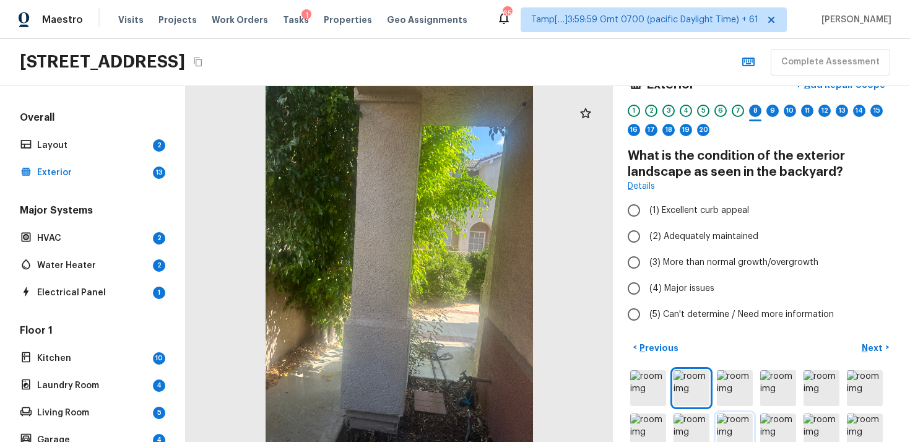
scroll to position [97, 0]
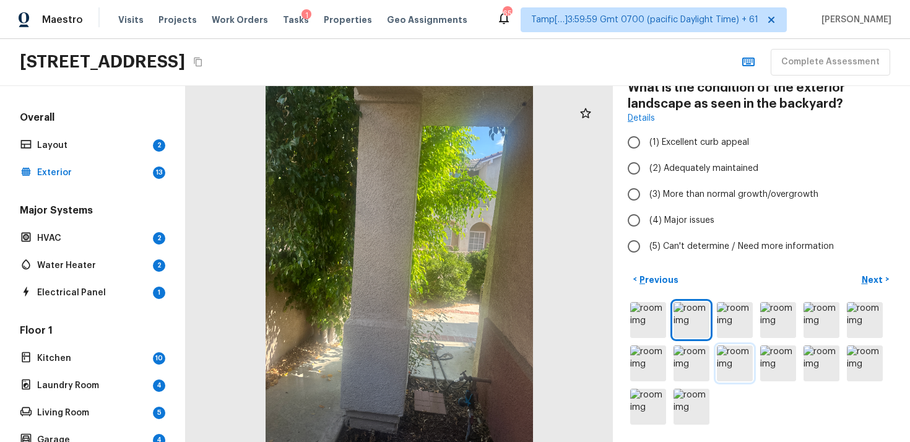
click at [748, 354] on img at bounding box center [734, 363] width 36 height 36
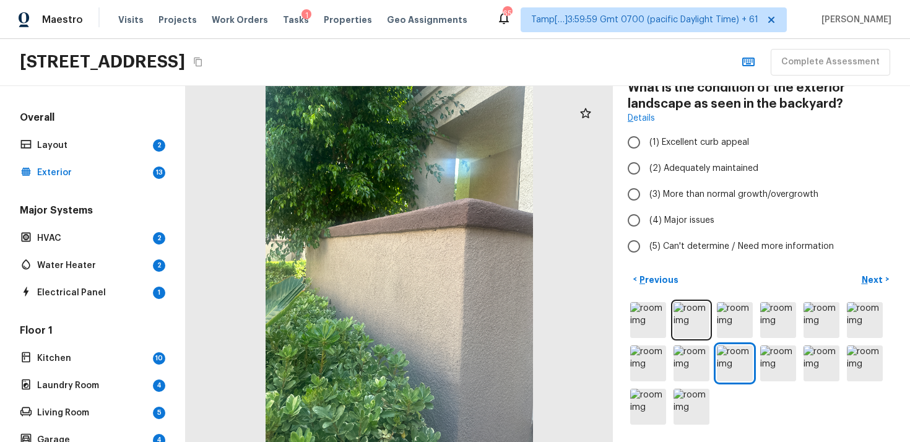
scroll to position [56, 0]
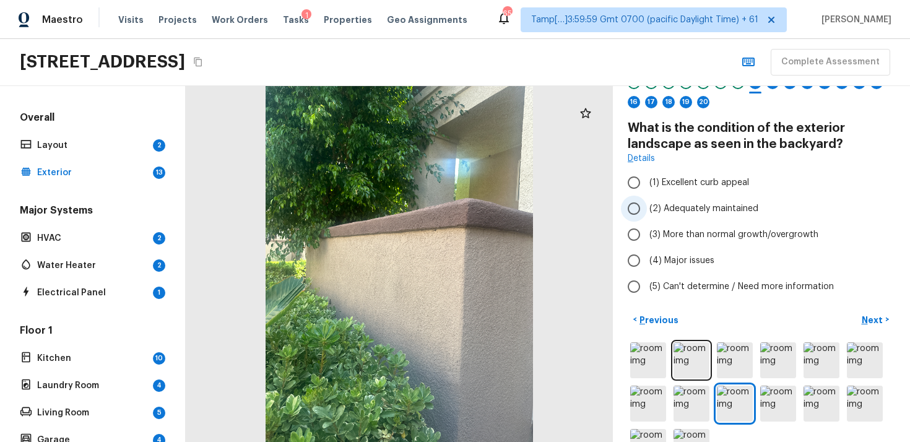
click at [661, 208] on span "(2) Adequately maintained" at bounding box center [703, 208] width 109 height 12
click at [647, 208] on input "(2) Adequately maintained" at bounding box center [634, 209] width 26 height 26
radio input "true"
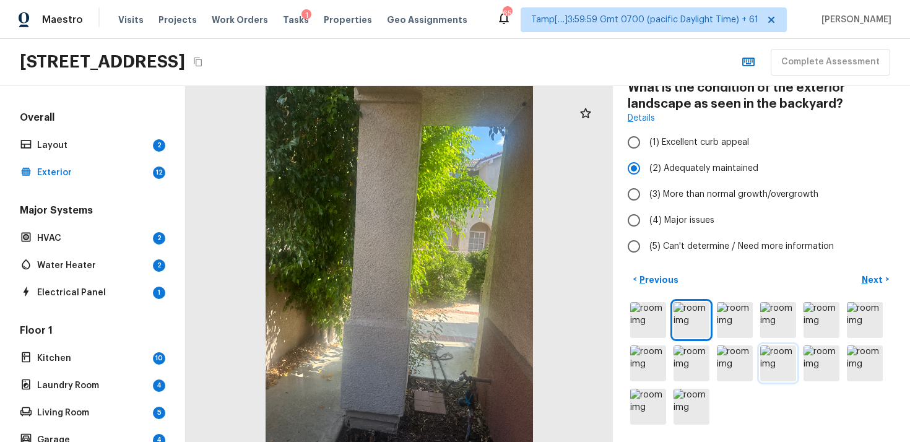
click at [777, 361] on img at bounding box center [778, 363] width 36 height 36
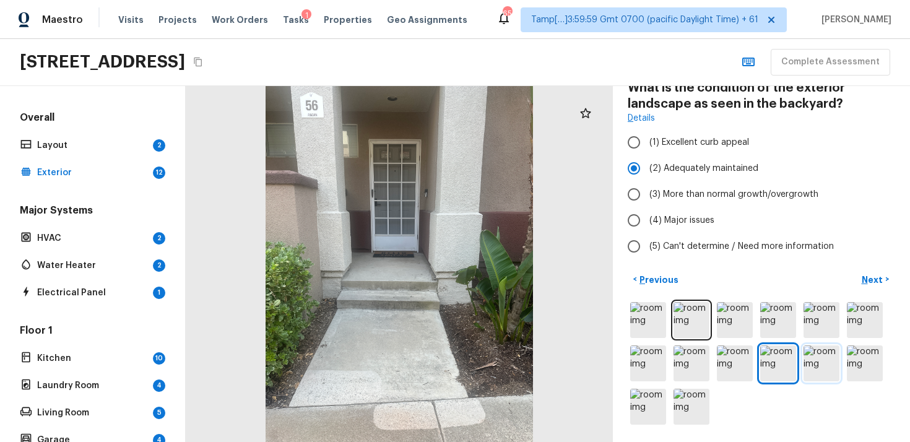
click at [822, 366] on img at bounding box center [821, 363] width 36 height 36
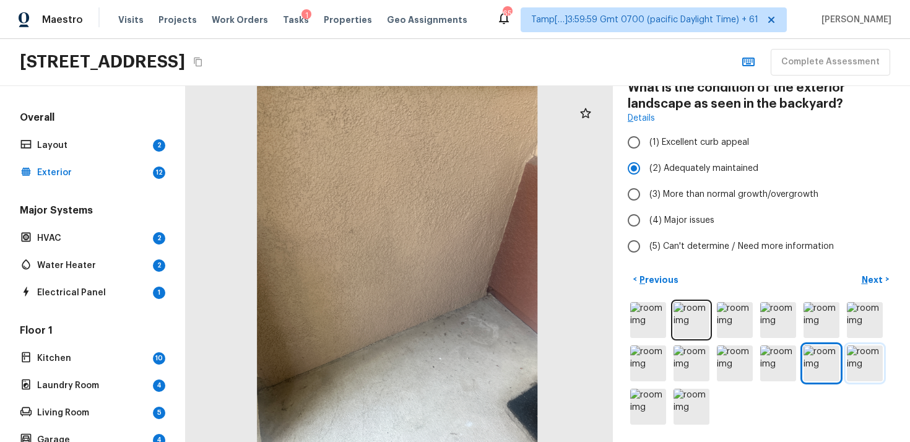
click at [859, 355] on img at bounding box center [864, 363] width 36 height 36
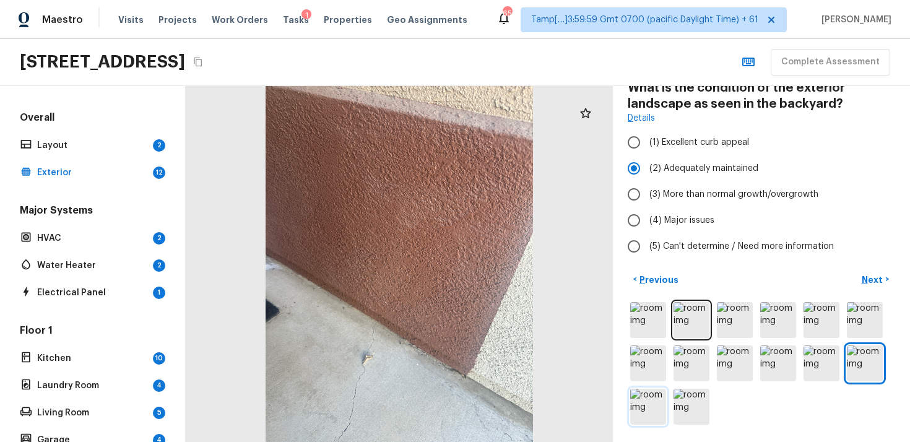
click at [656, 402] on img at bounding box center [648, 407] width 36 height 36
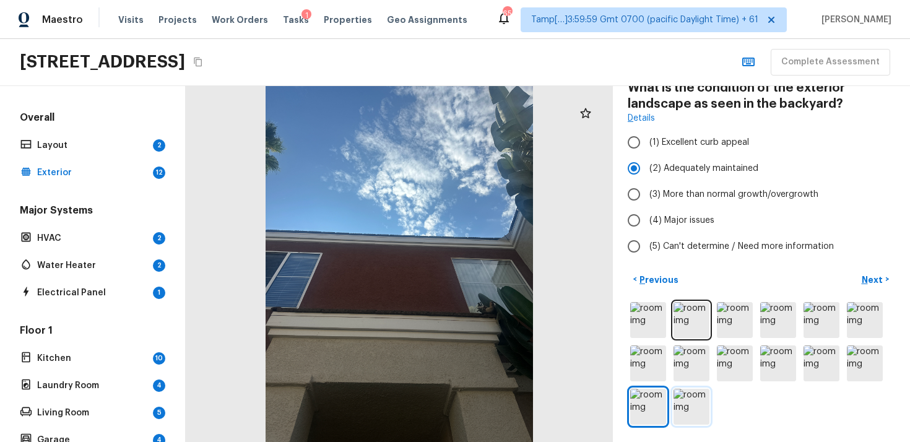
click at [679, 405] on img at bounding box center [691, 407] width 36 height 36
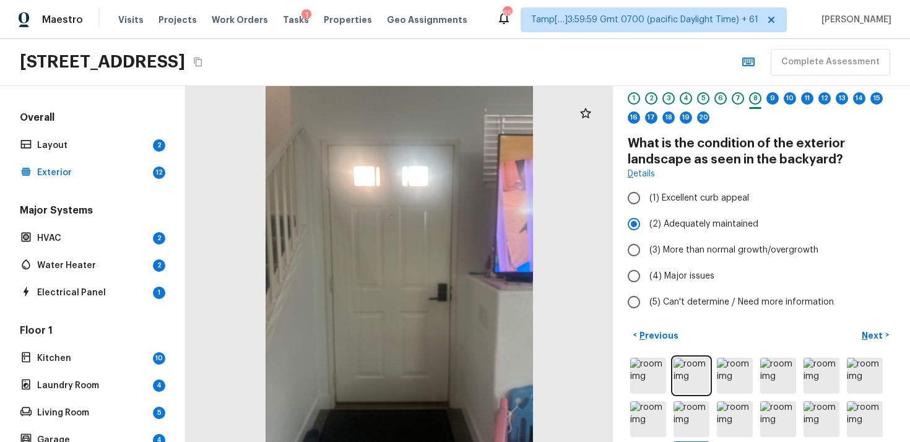
scroll to position [23, 0]
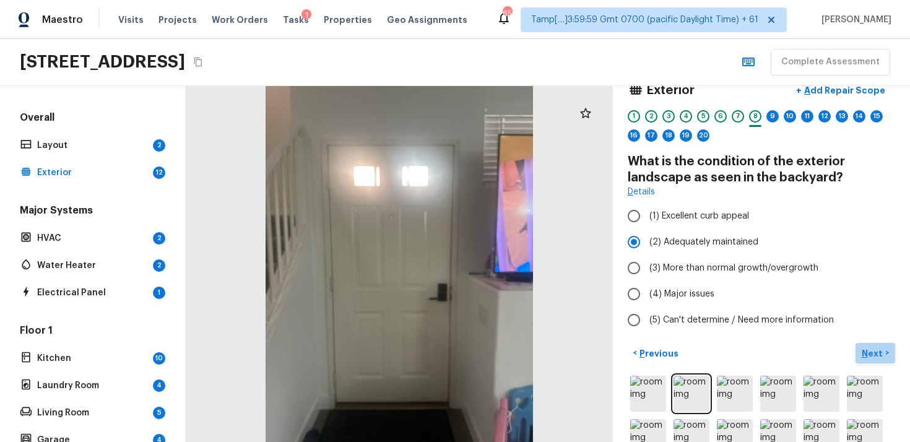
click at [864, 350] on p "Next" at bounding box center [873, 353] width 24 height 12
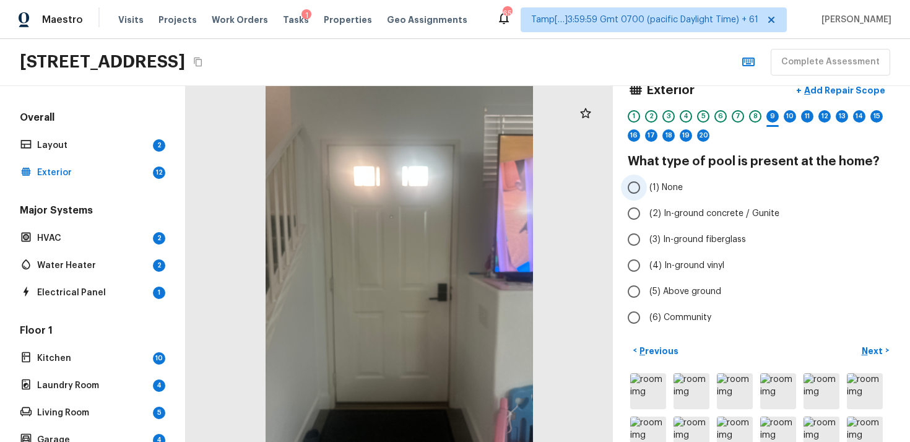
click at [637, 177] on input "(1) None" at bounding box center [634, 187] width 26 height 26
radio input "true"
click at [874, 350] on p "Next" at bounding box center [873, 351] width 24 height 12
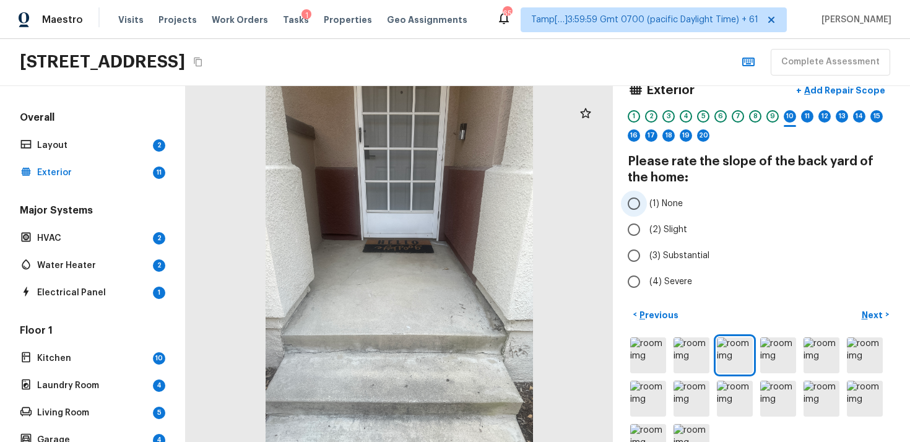
click at [645, 212] on input "(1) None" at bounding box center [634, 204] width 26 height 26
radio input "true"
click at [887, 309] on button "Next >" at bounding box center [875, 314] width 40 height 20
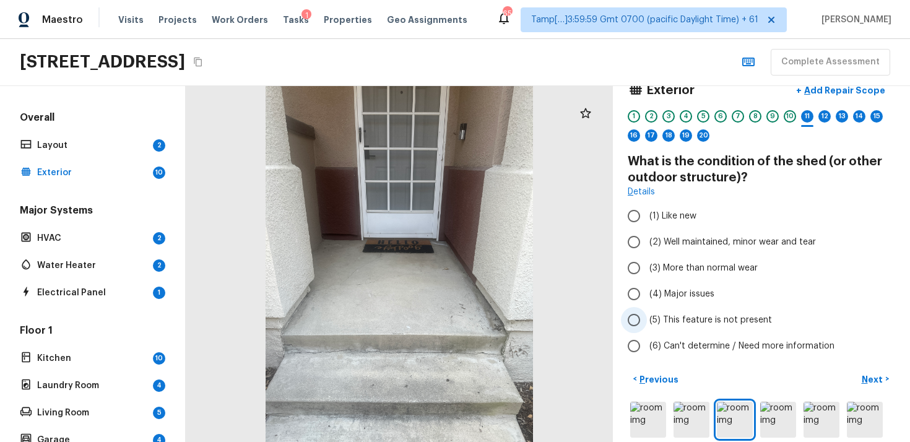
click at [640, 324] on input "(5) This feature is not present" at bounding box center [634, 320] width 26 height 26
radio input "true"
click at [858, 373] on button "Next >" at bounding box center [875, 379] width 40 height 20
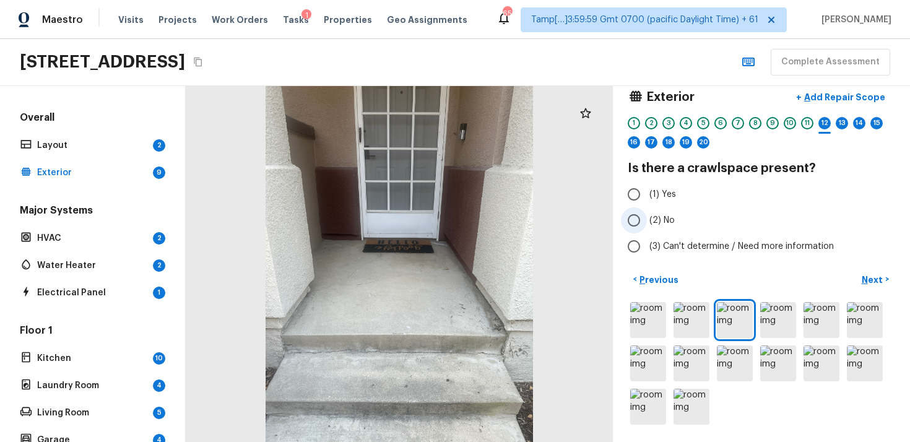
click at [694, 218] on label "(2) No" at bounding box center [753, 220] width 264 height 26
click at [647, 218] on input "(2) No" at bounding box center [634, 220] width 26 height 26
radio input "true"
click at [872, 276] on p "Next" at bounding box center [873, 279] width 24 height 12
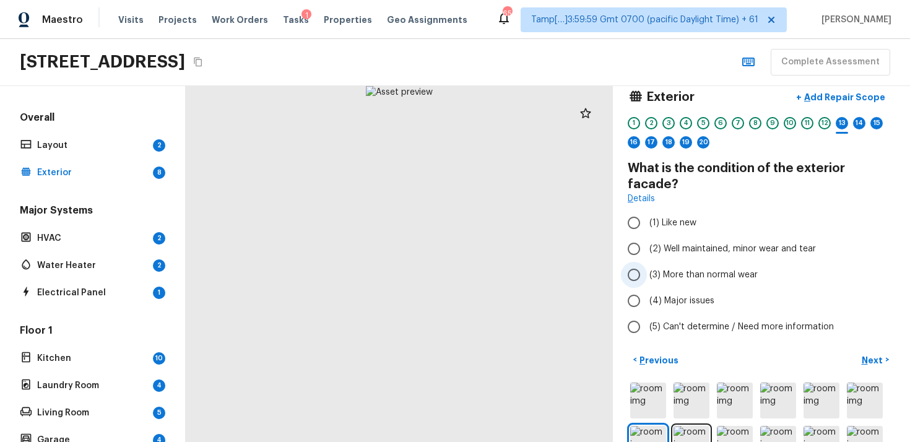
click at [646, 266] on input "(3) More than normal wear" at bounding box center [634, 275] width 26 height 26
radio input "true"
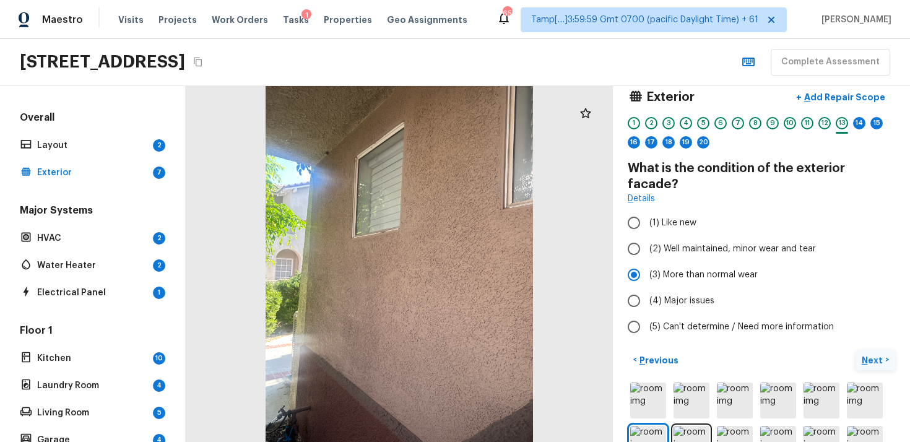
click at [863, 350] on button "Next >" at bounding box center [875, 360] width 40 height 20
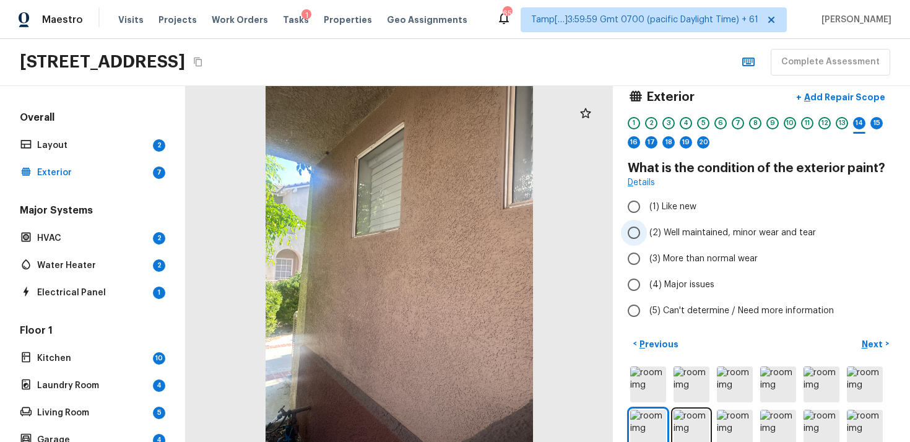
click at [650, 228] on span "(2) Well maintained, minor wear and tear" at bounding box center [732, 232] width 166 height 12
click at [647, 228] on input "(2) Well maintained, minor wear and tear" at bounding box center [634, 233] width 26 height 26
radio input "true"
click at [862, 338] on p "Next" at bounding box center [873, 344] width 24 height 12
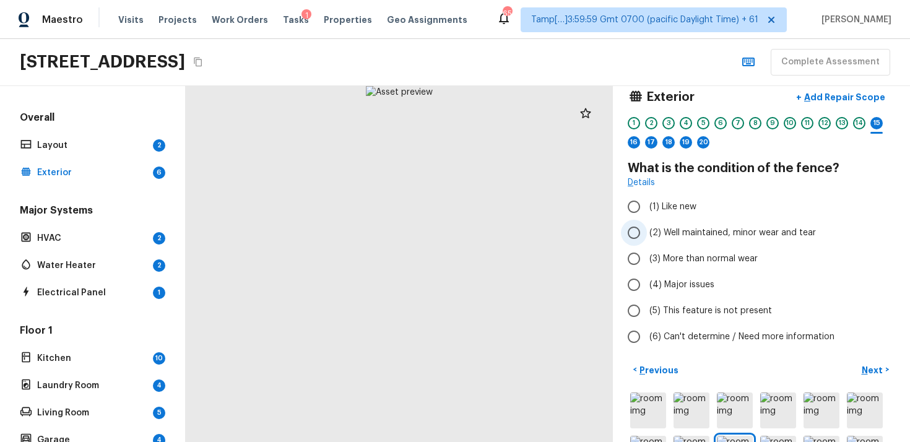
click at [663, 230] on span "(2) Well maintained, minor wear and tear" at bounding box center [732, 232] width 166 height 12
click at [647, 230] on input "(2) Well maintained, minor wear and tear" at bounding box center [634, 233] width 26 height 26
radio input "true"
click at [870, 372] on p "Next" at bounding box center [873, 370] width 24 height 12
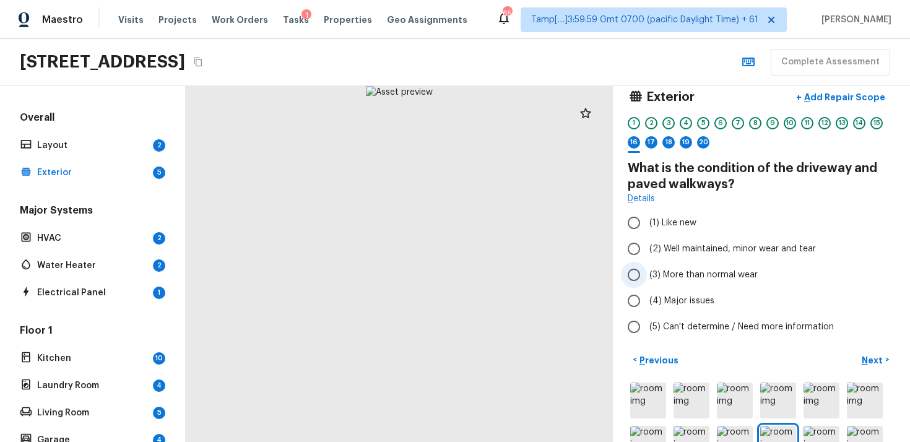
click at [678, 282] on label "(3) More than normal wear" at bounding box center [753, 275] width 264 height 26
click at [647, 282] on input "(3) More than normal wear" at bounding box center [634, 275] width 26 height 26
radio input "true"
click at [694, 304] on span "(4) Major issues" at bounding box center [681, 301] width 65 height 12
click at [647, 304] on input "(4) Major issues" at bounding box center [634, 301] width 26 height 26
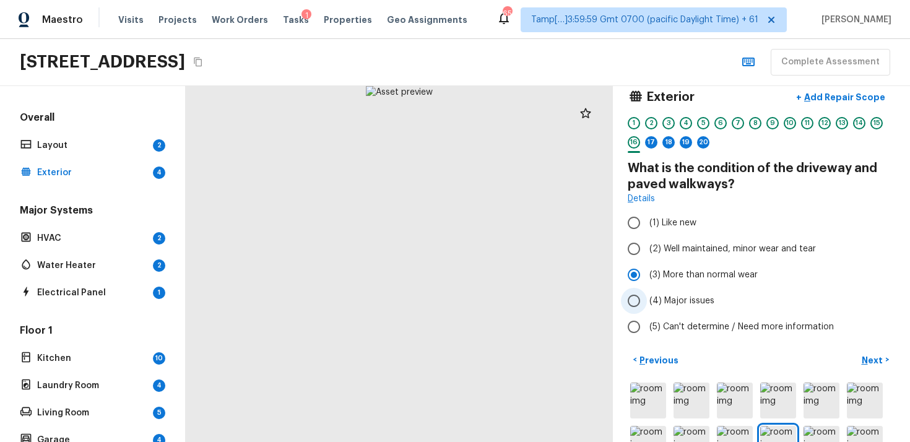
radio input "true"
click at [869, 355] on p "Next" at bounding box center [873, 360] width 24 height 12
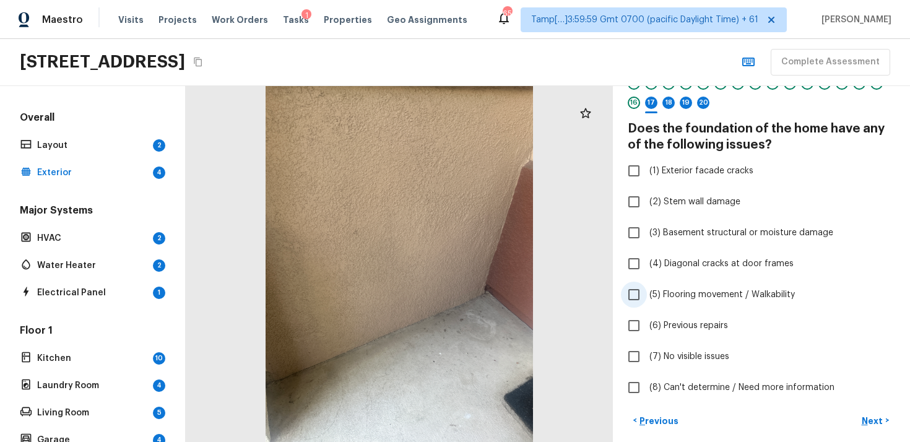
scroll to position [57, 0]
click at [669, 170] on span "(1) Exterior facade cracks" at bounding box center [701, 169] width 104 height 12
click at [647, 170] on input "(1) Exterior facade cracks" at bounding box center [634, 170] width 26 height 26
checkbox input "true"
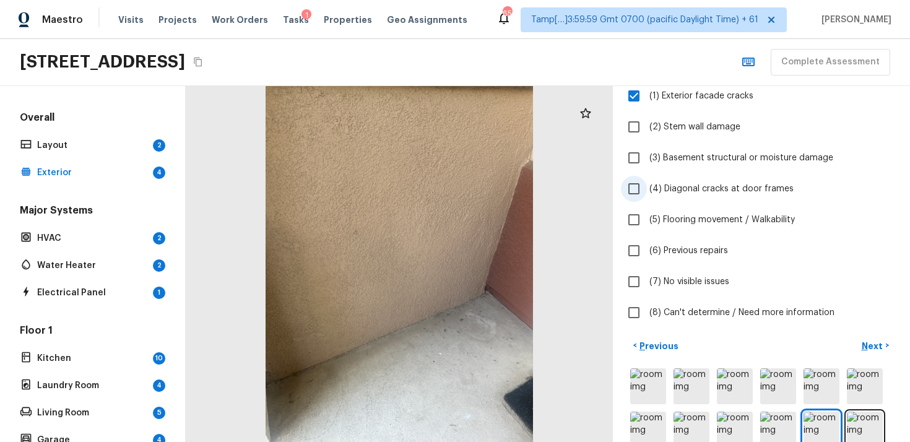
scroll to position [104, 0]
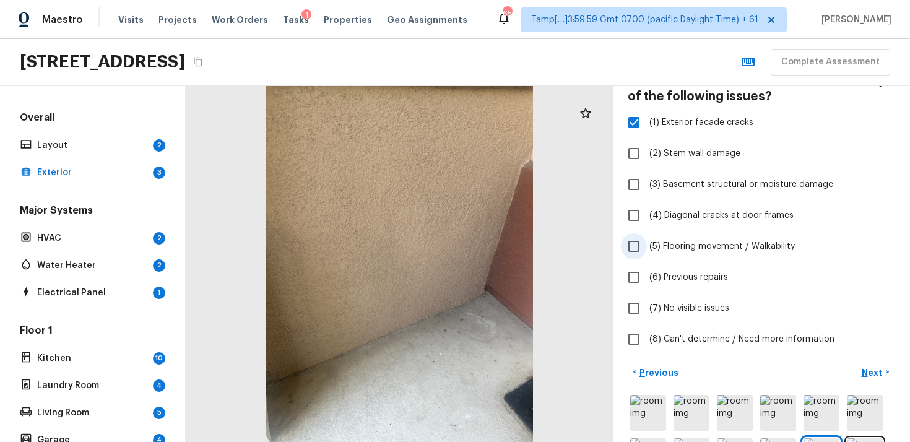
click at [634, 249] on input "(5) Flooring movement / Walkability" at bounding box center [634, 246] width 26 height 26
checkbox input "false"
click at [634, 157] on input "(2) Stem wall damage" at bounding box center [634, 153] width 26 height 26
checkbox input "true"
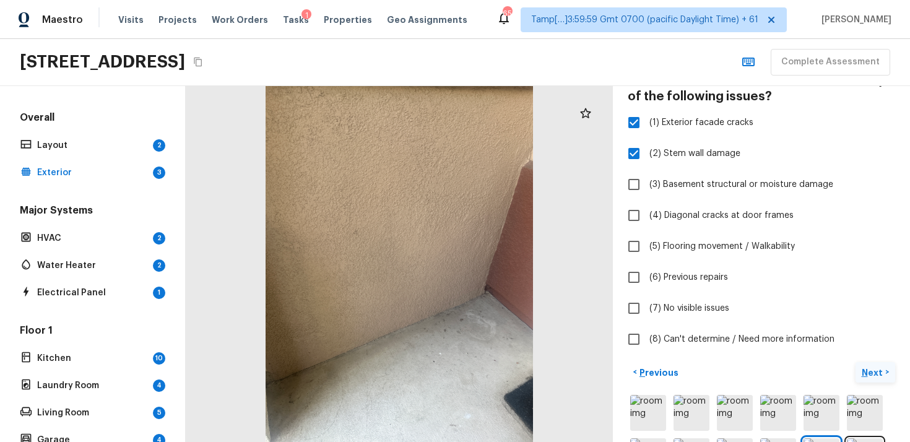
click at [875, 366] on p "Next" at bounding box center [873, 372] width 24 height 12
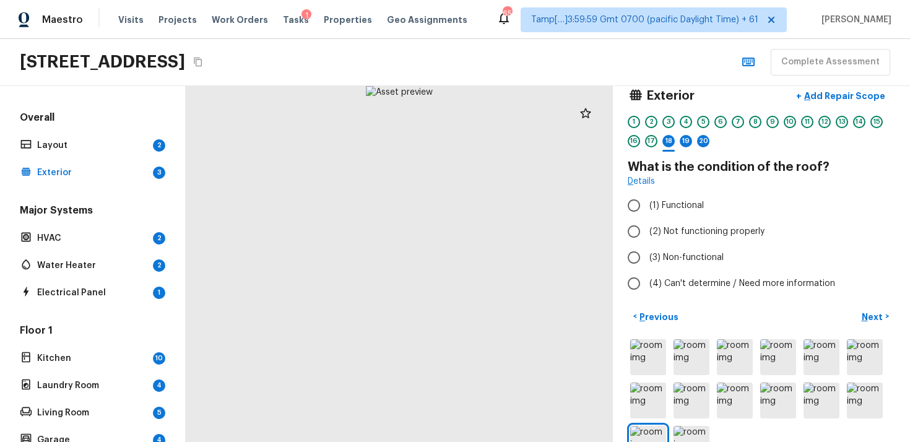
scroll to position [54, 0]
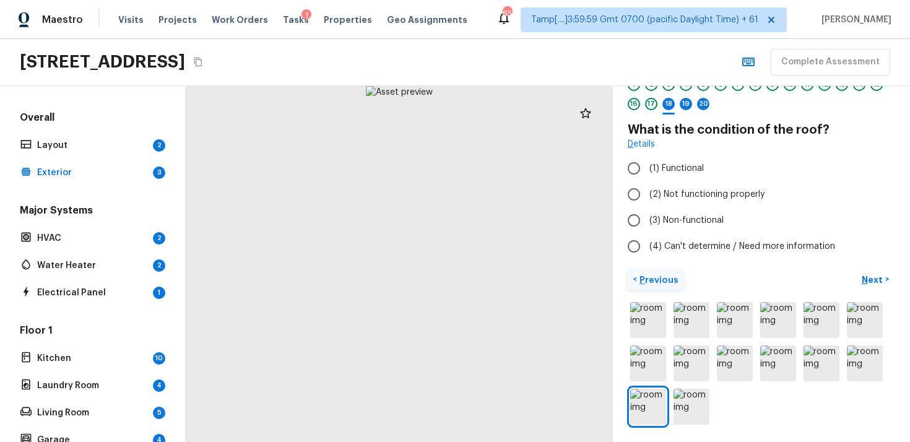
click at [665, 276] on p "Previous" at bounding box center [657, 279] width 41 height 12
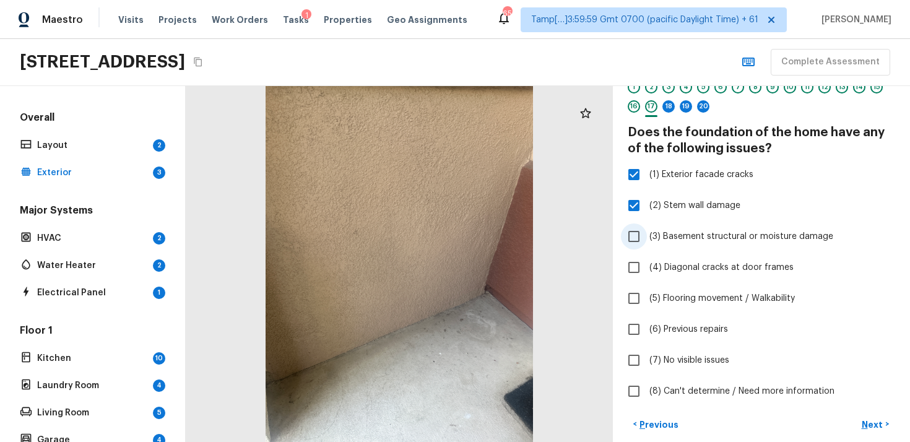
scroll to position [0, 0]
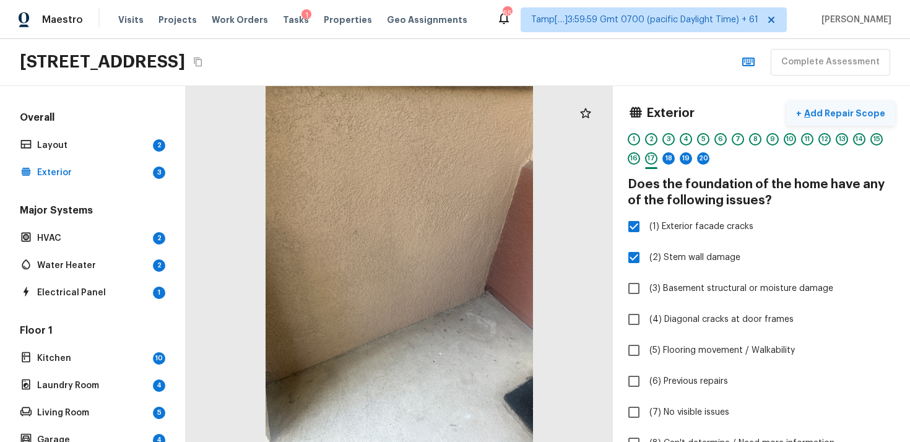
click at [837, 104] on button "+ Add Repair Scope" at bounding box center [840, 113] width 109 height 25
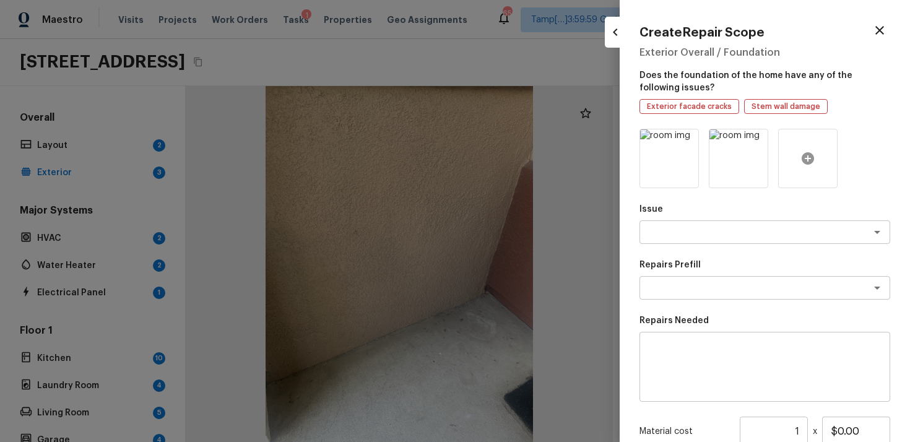
click at [811, 156] on icon at bounding box center [807, 158] width 12 height 12
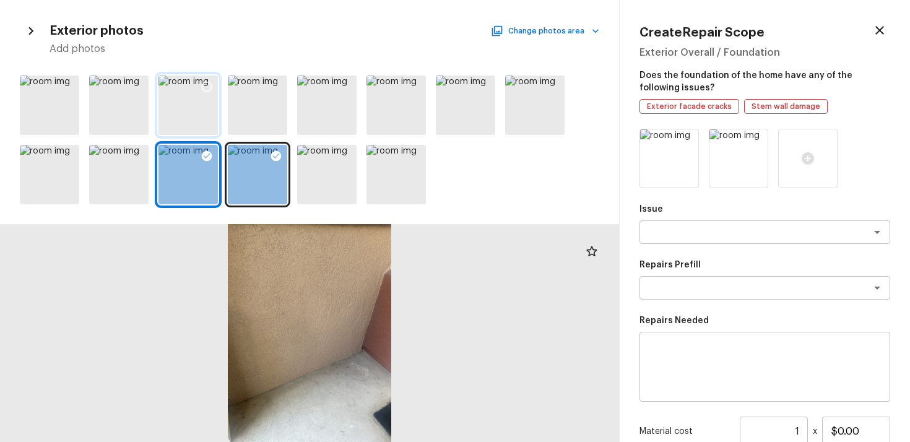
click at [210, 118] on div at bounding box center [187, 104] width 59 height 59
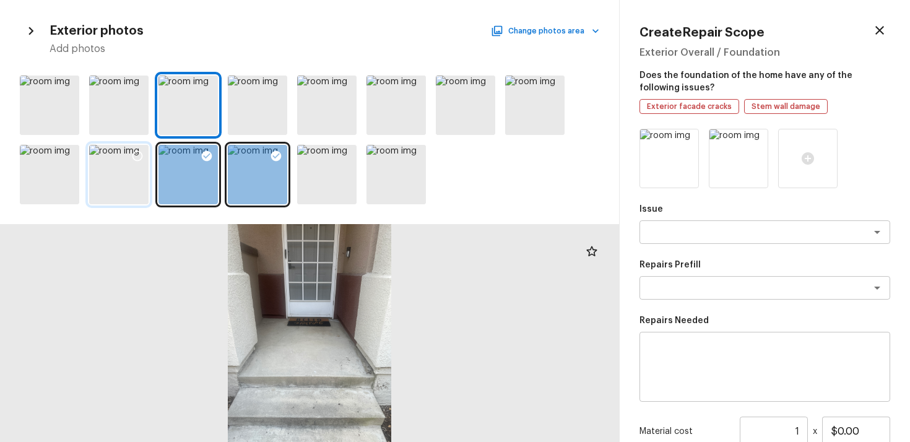
click at [133, 147] on div at bounding box center [137, 158] width 22 height 26
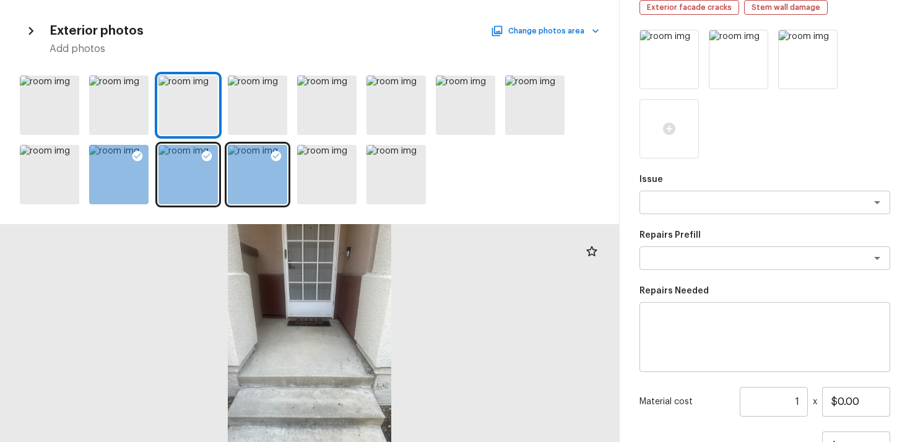
scroll to position [119, 0]
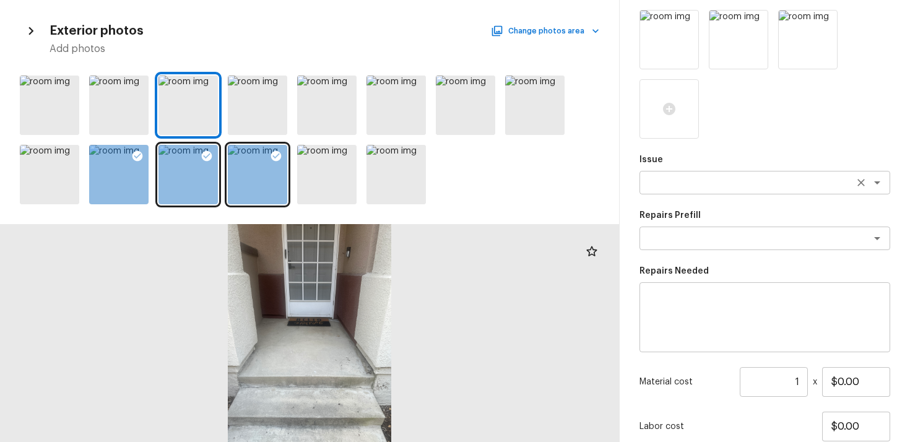
click at [692, 175] on div "x ​" at bounding box center [764, 183] width 251 height 24
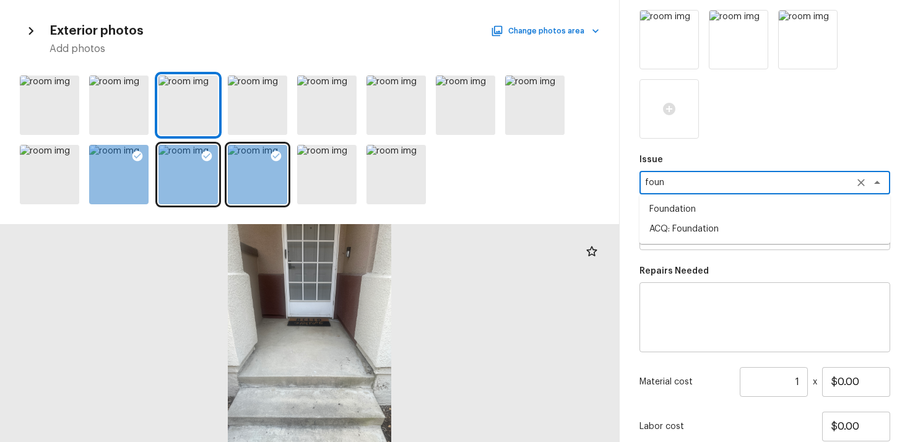
click at [705, 228] on li "ACQ: Foundation" at bounding box center [764, 229] width 251 height 20
type textarea "ACQ: Foundation"
click at [707, 239] on textarea at bounding box center [747, 238] width 205 height 12
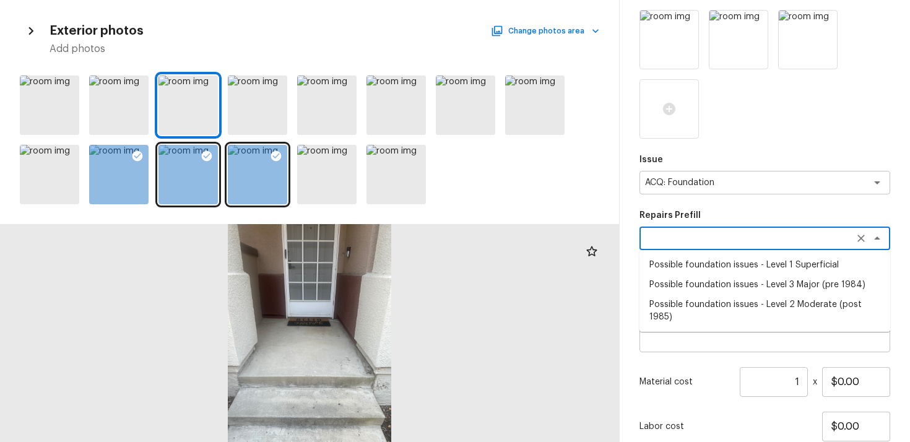
click at [728, 270] on li "Possible foundation issues - Level 1 Superficial" at bounding box center [764, 265] width 251 height 20
type textarea "Possible foundation issues - Level 1 Superficial"
type textarea "Possible foundation issues - Level 1 - Superficial. Disclaimer: This is NOT a t…"
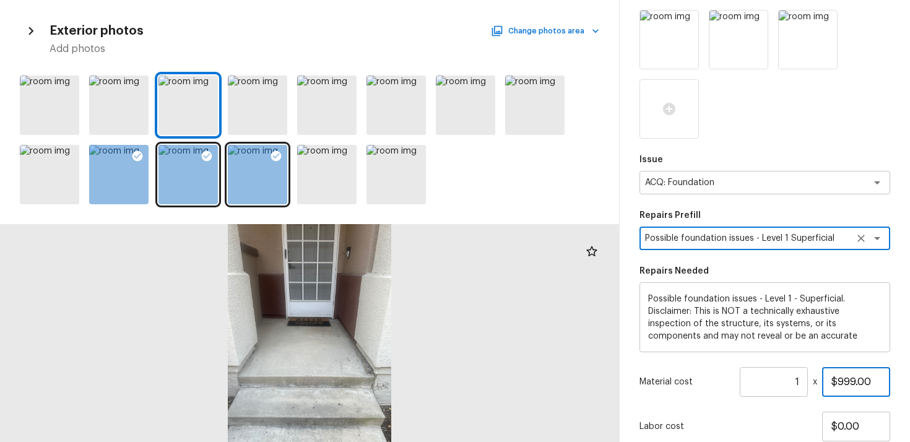
click at [869, 382] on input "$999.00" at bounding box center [856, 382] width 68 height 30
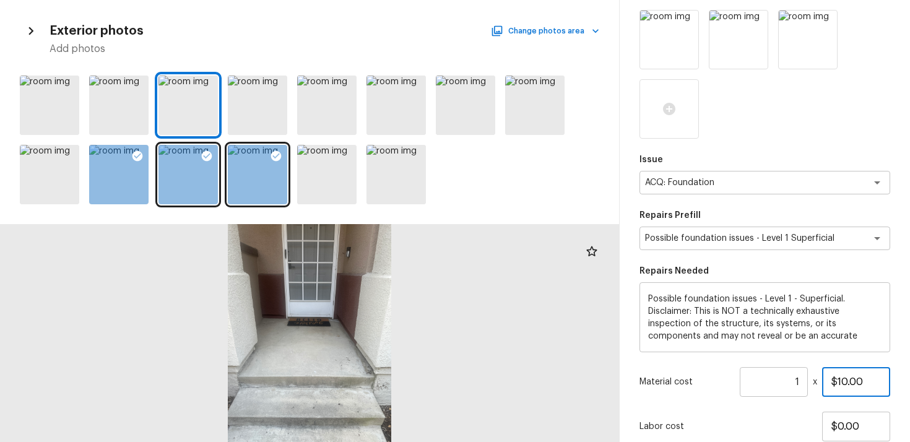
scroll to position [209, 0]
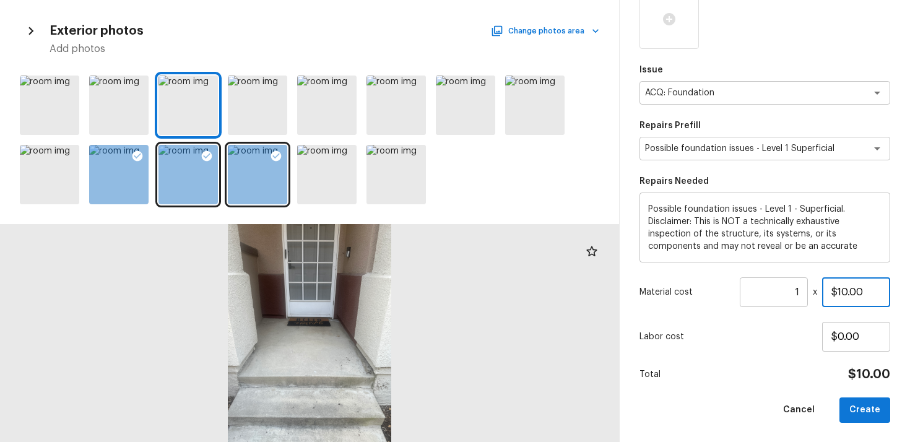
click at [846, 290] on input "$10.00" at bounding box center [856, 292] width 68 height 30
type input "$1.00"
click at [781, 352] on div "Issue ACQ: Foundation x ​ Repairs Prefill Possible foundation issues - Level 1 …" at bounding box center [764, 171] width 251 height 502
click at [850, 423] on div "Create Repair Scope Exterior Overall / Foundation Does the foundation of the ho…" at bounding box center [764, 221] width 290 height 442
click at [852, 405] on button "Create" at bounding box center [864, 409] width 51 height 25
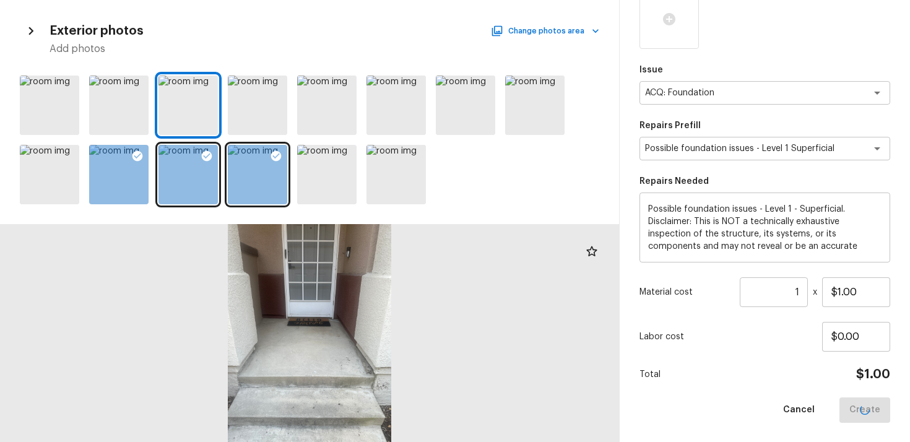
type input "$0.00"
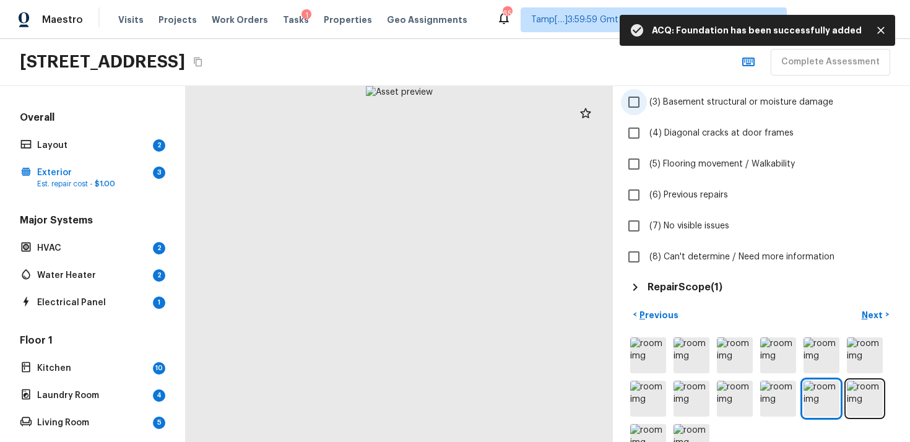
scroll to position [222, 0]
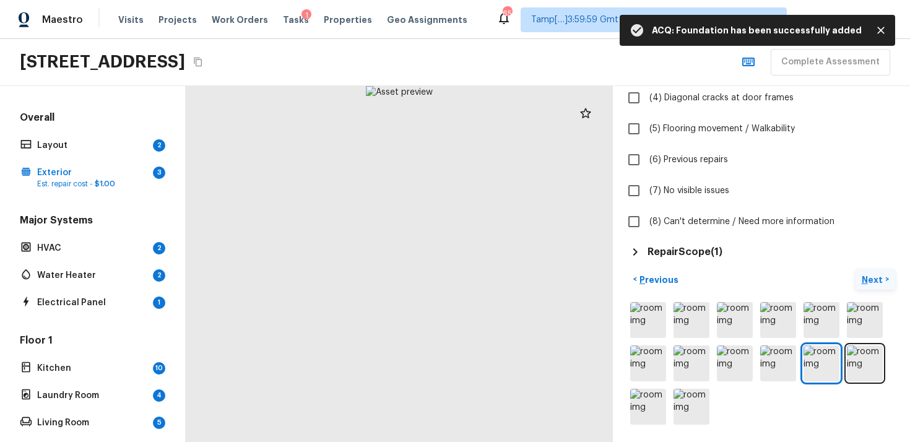
click at [883, 275] on p "Next" at bounding box center [873, 279] width 24 height 12
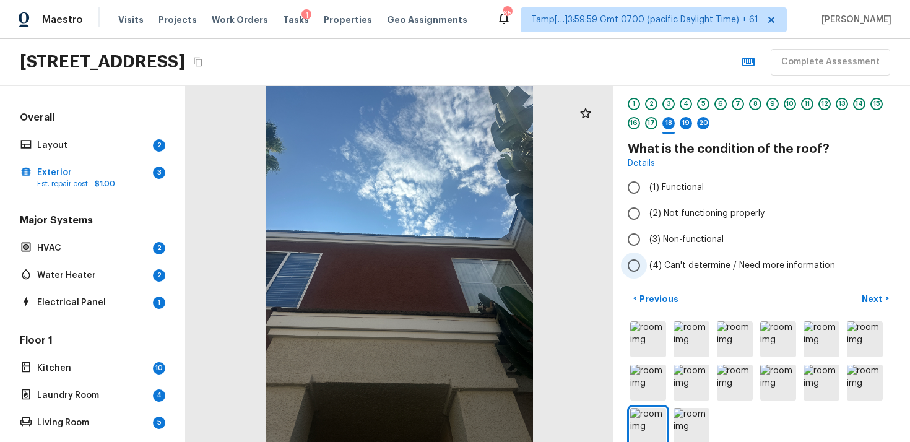
scroll to position [22, 0]
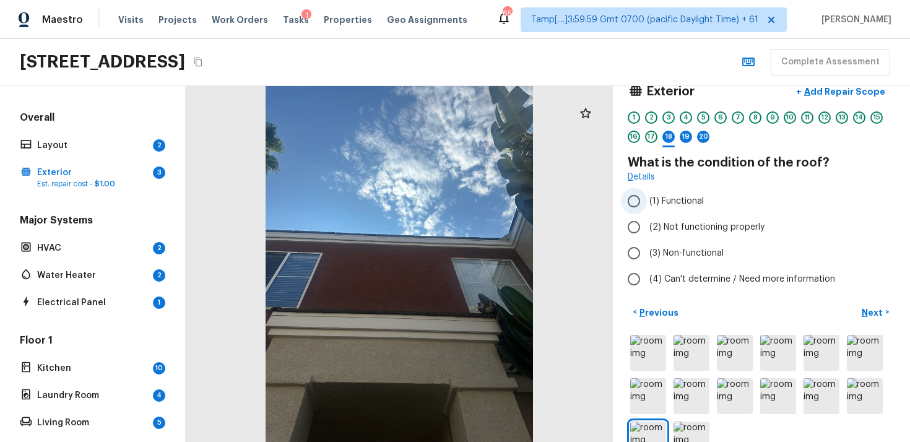
click at [632, 212] on input "(1) Functional" at bounding box center [634, 201] width 26 height 26
radio input "true"
click at [867, 311] on p "Next" at bounding box center [873, 312] width 24 height 12
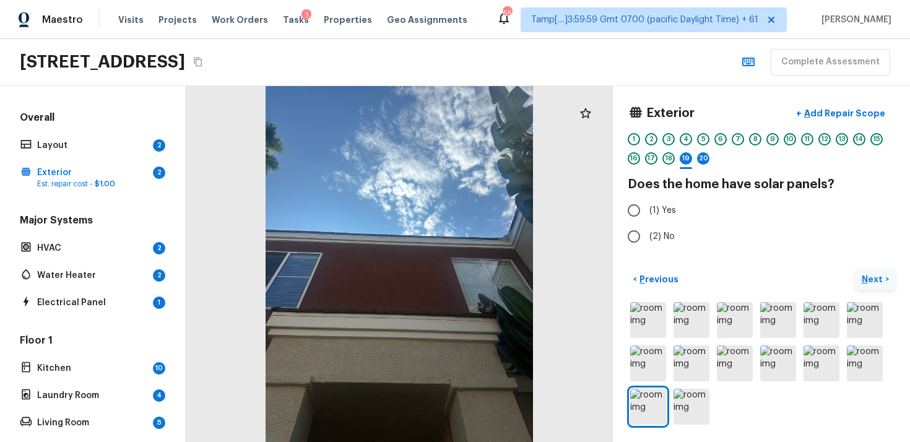
scroll to position [0, 0]
click at [656, 228] on label "(2) No" at bounding box center [753, 236] width 264 height 26
click at [647, 228] on input "(2) No" at bounding box center [634, 236] width 26 height 26
radio input "true"
click at [882, 277] on p "Next" at bounding box center [873, 279] width 24 height 12
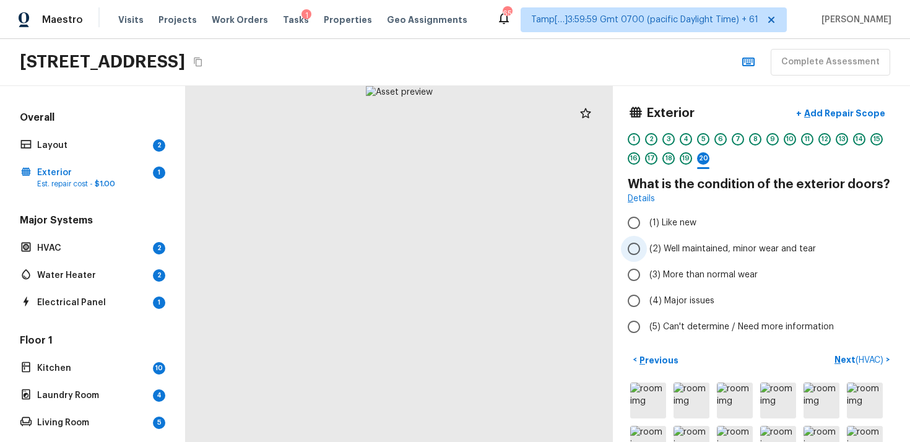
click at [629, 248] on input "(2) Well maintained, minor wear and tear" at bounding box center [634, 249] width 26 height 26
radio input "true"
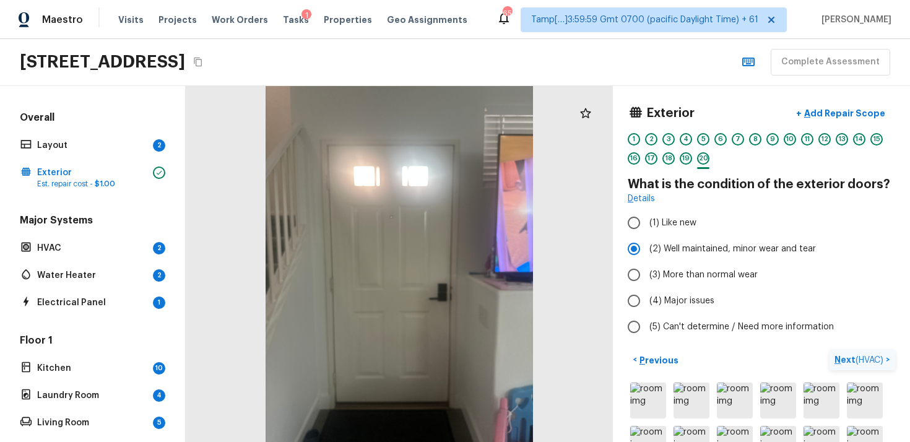
click at [856, 357] on span "( HVAC )" at bounding box center [869, 360] width 28 height 9
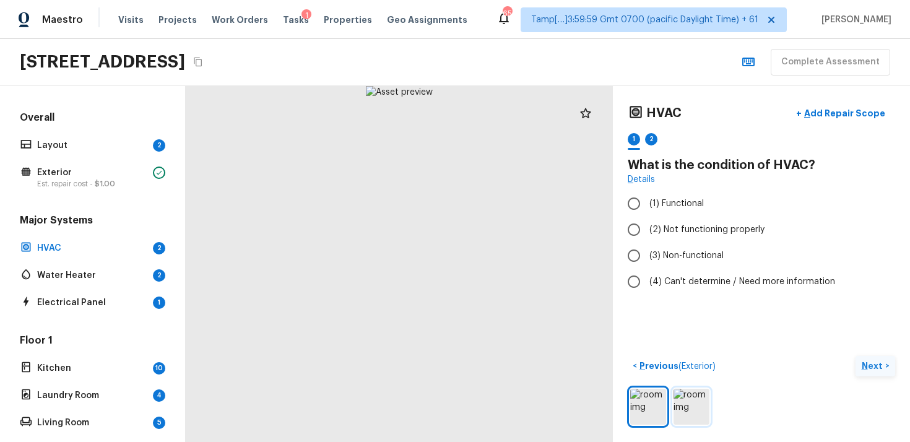
click at [678, 406] on img at bounding box center [691, 407] width 36 height 36
click at [656, 398] on img at bounding box center [648, 407] width 36 height 36
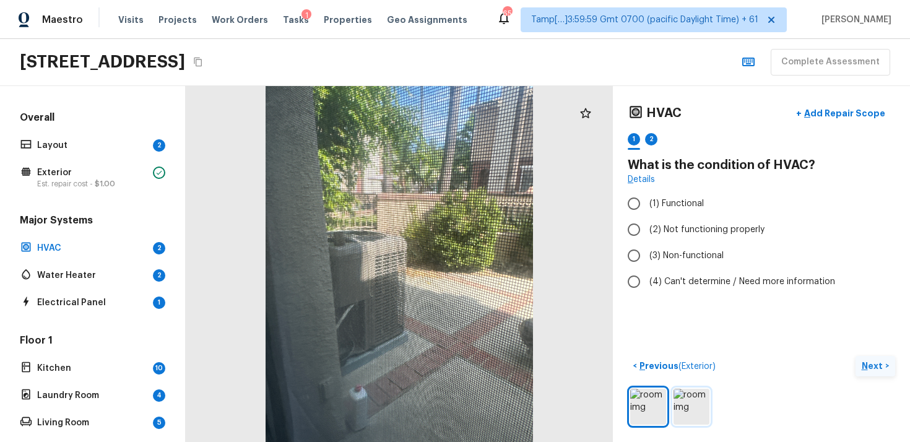
click at [702, 402] on img at bounding box center [691, 407] width 36 height 36
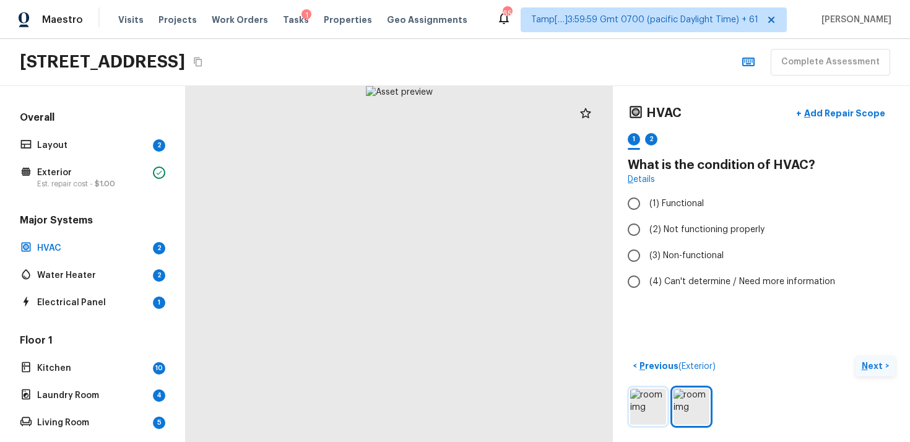
click at [652, 402] on img at bounding box center [648, 407] width 36 height 36
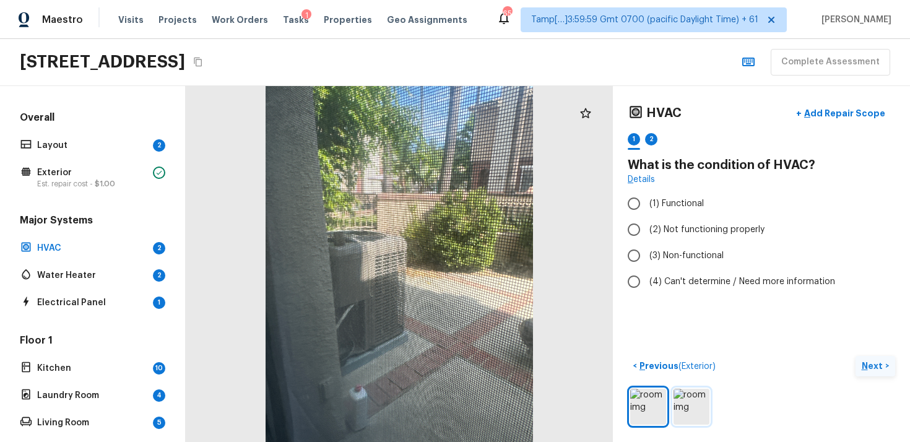
click at [683, 402] on img at bounding box center [691, 407] width 36 height 36
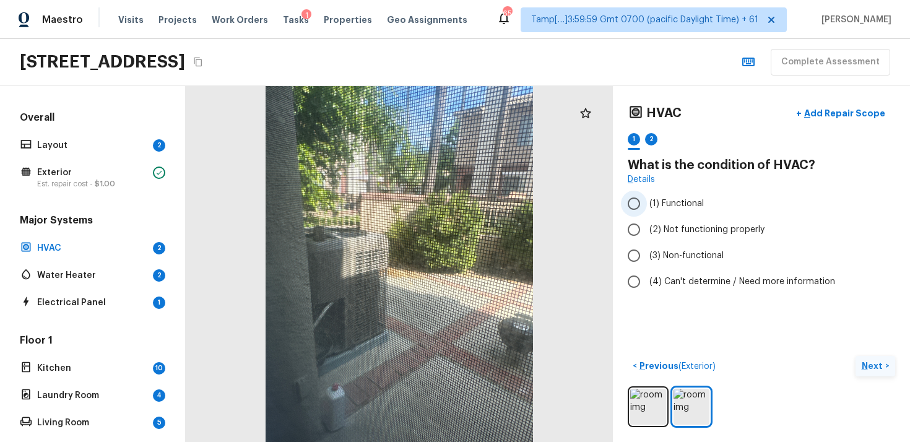
click at [653, 207] on span "(1) Functional" at bounding box center [676, 203] width 54 height 12
click at [647, 207] on input "(1) Functional" at bounding box center [634, 204] width 26 height 26
radio input "true"
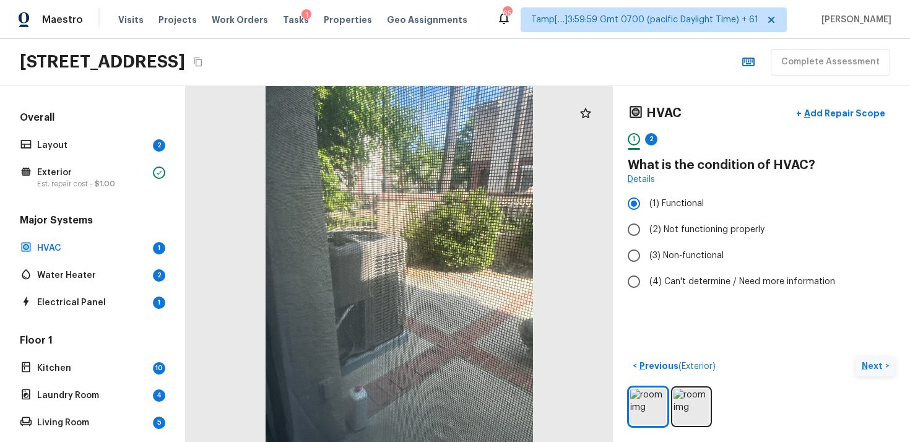
click at [875, 366] on p "Next" at bounding box center [873, 365] width 24 height 12
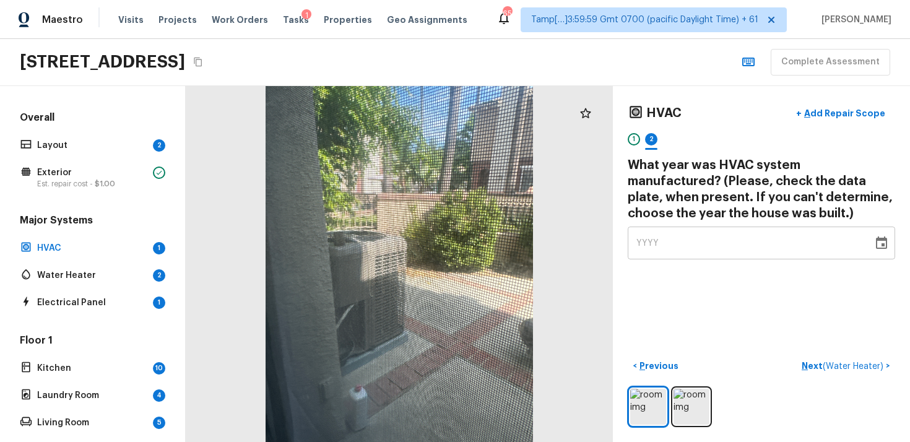
click at [747, 250] on div "YYYY" at bounding box center [750, 242] width 228 height 33
type input "1994"
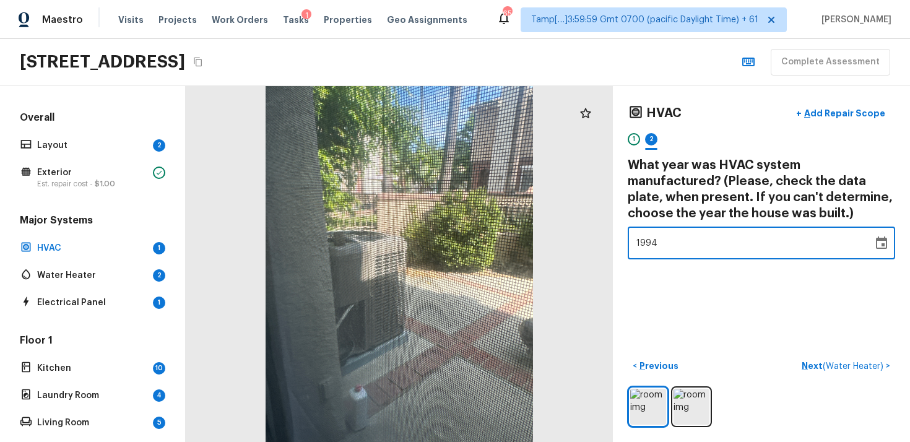
click at [705, 285] on div "HVAC + Add Repair Scope 1 2 What year was HVAC system manufactured? (Please, ch…" at bounding box center [761, 264] width 297 height 356
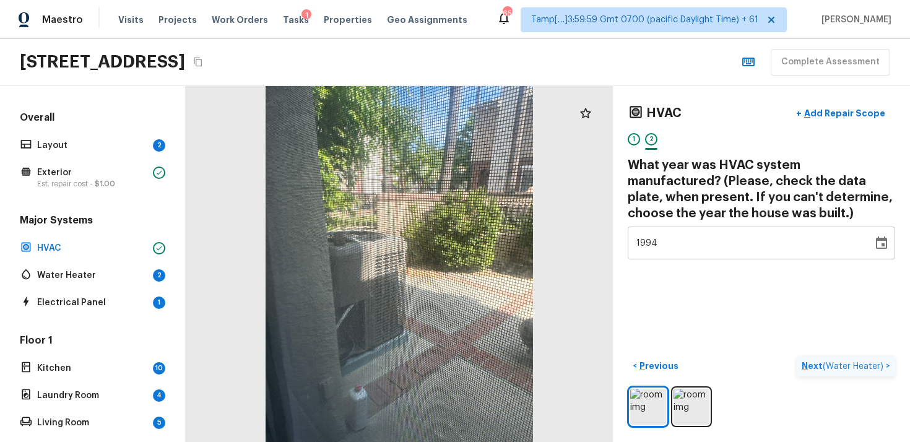
click at [827, 363] on span "( Water Heater )" at bounding box center [852, 366] width 61 height 9
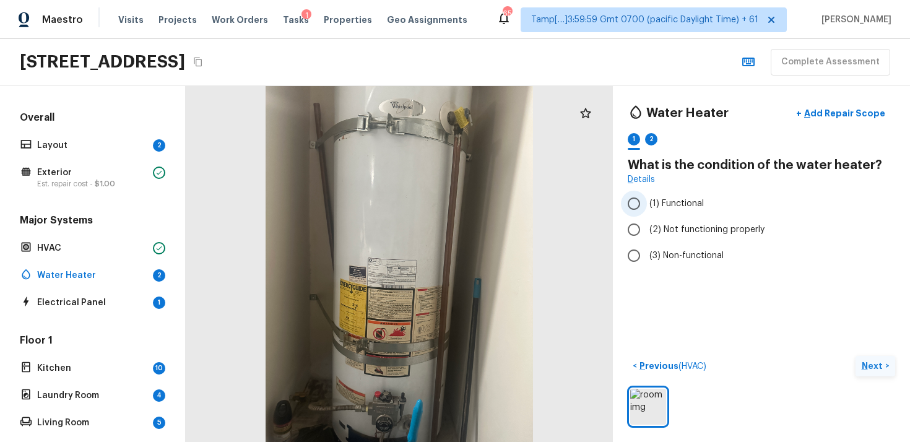
click at [635, 202] on input "(1) Functional" at bounding box center [634, 204] width 26 height 26
radio input "true"
click at [856, 365] on button "Next >" at bounding box center [875, 366] width 40 height 20
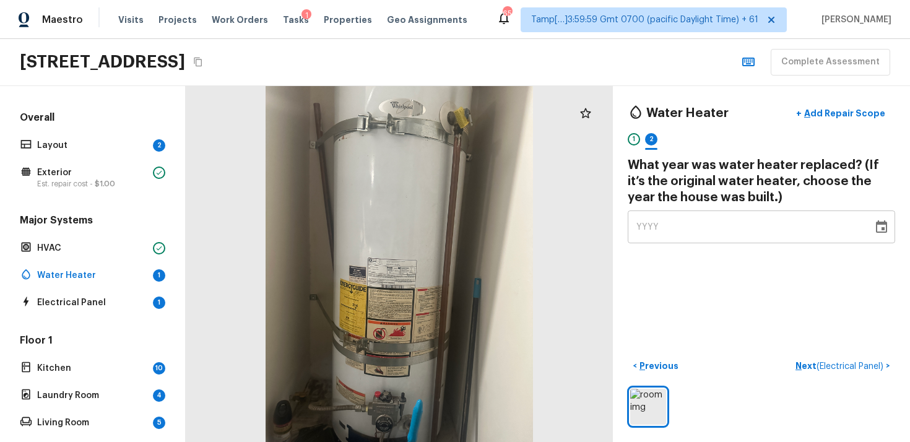
click at [738, 218] on div "YYYY" at bounding box center [750, 226] width 228 height 33
type input "1994"
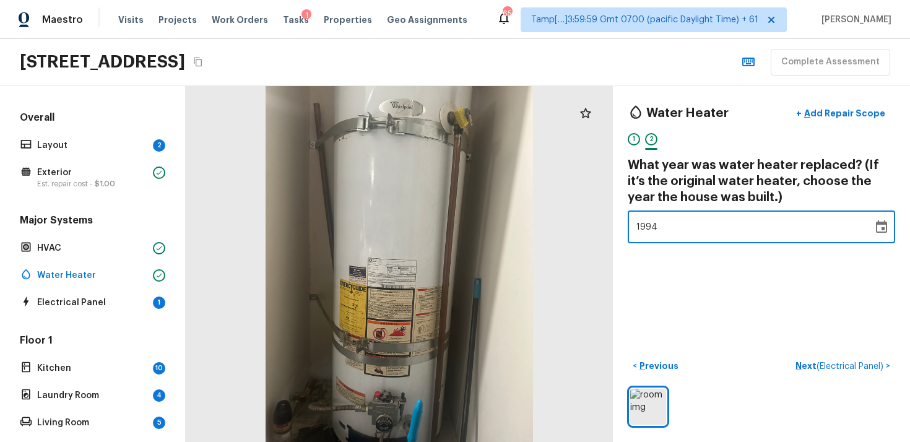
click at [733, 288] on div "Water Heater + Add Repair Scope 1 2 What year was water heater replaced? (If it…" at bounding box center [761, 264] width 297 height 356
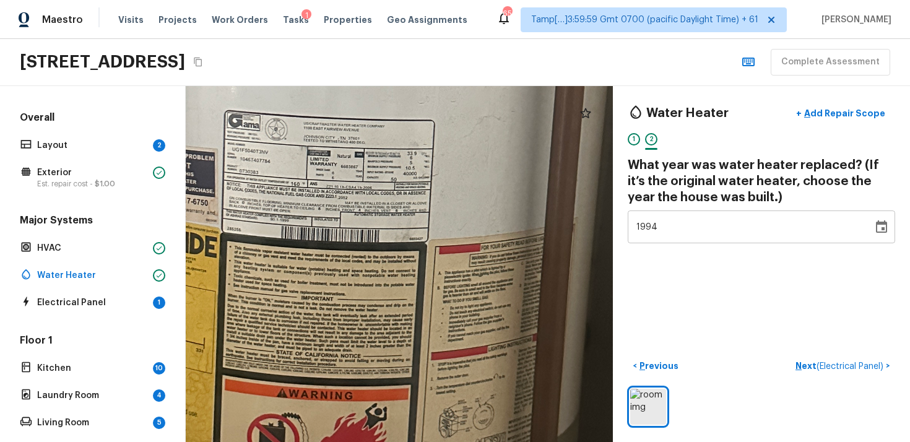
drag, startPoint x: 307, startPoint y: 205, endPoint x: 400, endPoint y: 267, distance: 112.1
click at [400, 267] on div at bounding box center [359, 137] width 1841 height 1534
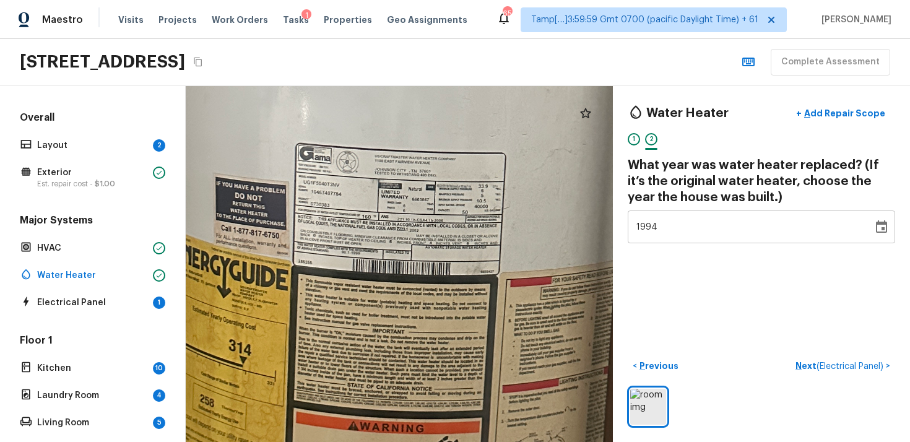
drag, startPoint x: 400, startPoint y: 267, endPoint x: 471, endPoint y: 299, distance: 77.8
click at [471, 299] on div at bounding box center [430, 170] width 1841 height 1534
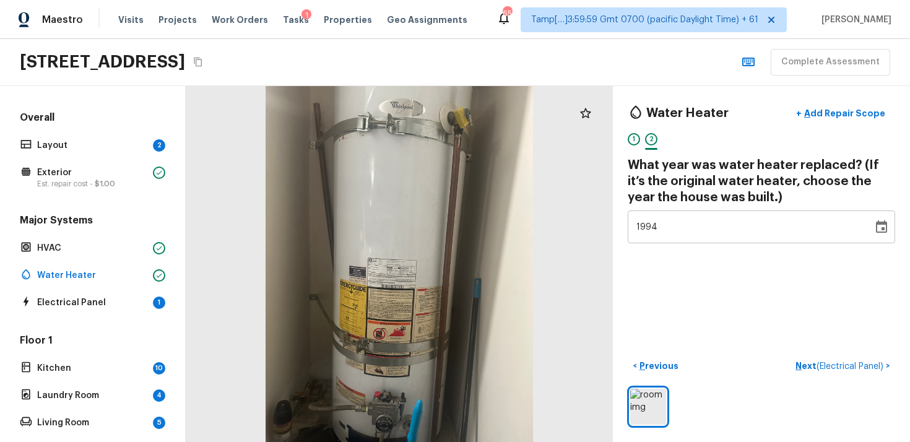
click at [854, 368] on span "( Electrical Panel )" at bounding box center [849, 366] width 67 height 9
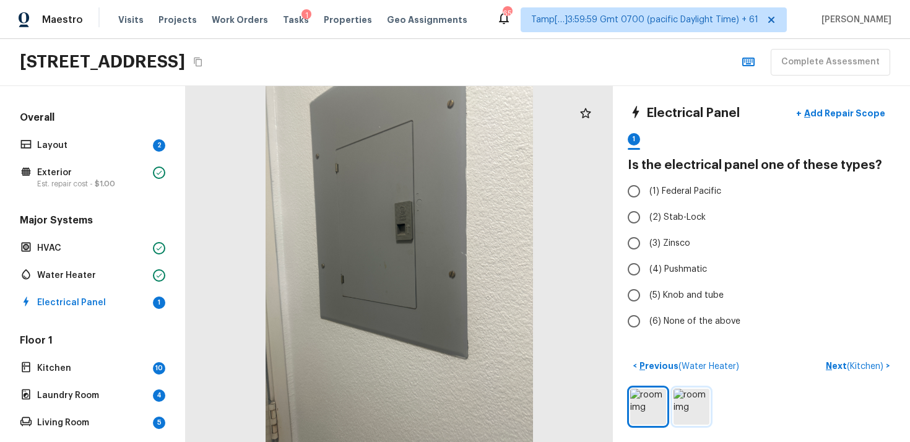
click at [691, 390] on img at bounding box center [691, 407] width 36 height 36
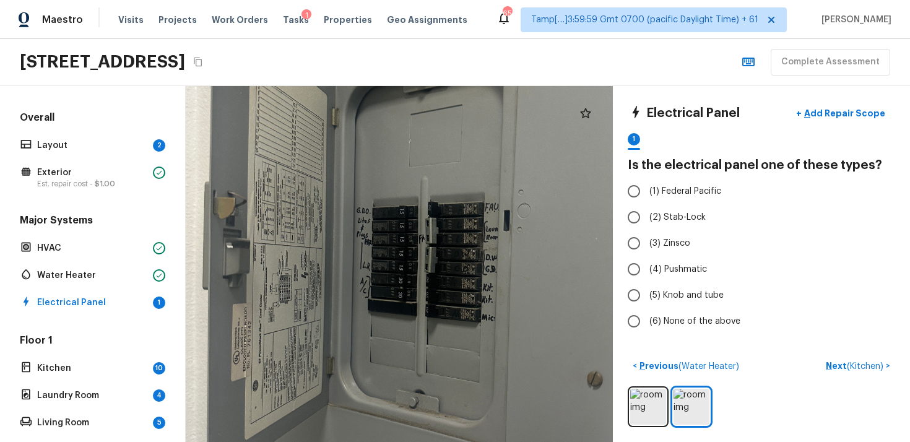
drag, startPoint x: 234, startPoint y: 259, endPoint x: 277, endPoint y: 278, distance: 46.5
click at [277, 279] on div at bounding box center [458, 283] width 896 height 746
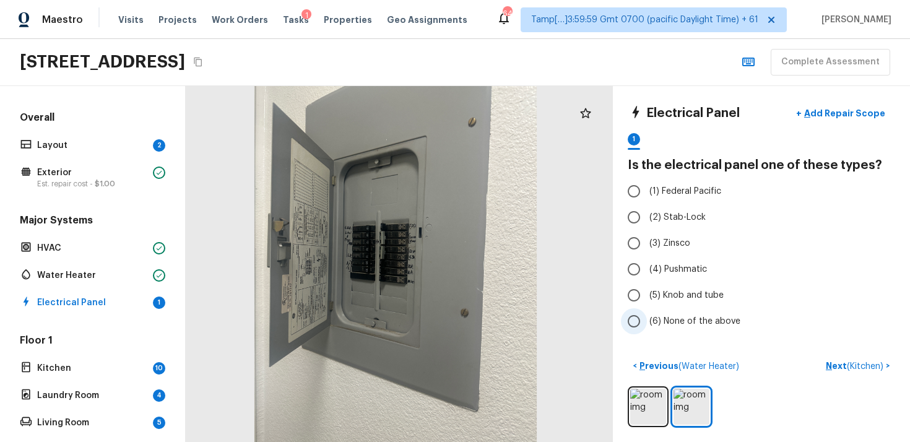
click at [653, 324] on span "(6) None of the above" at bounding box center [694, 321] width 91 height 12
click at [647, 324] on input "(6) None of the above" at bounding box center [634, 321] width 26 height 26
radio input "true"
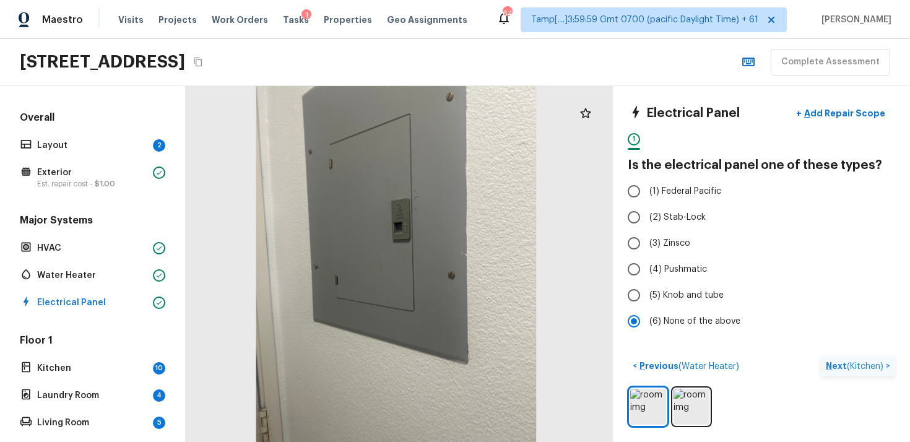
click at [850, 371] on p "Next ( Kitchen )" at bounding box center [855, 365] width 60 height 13
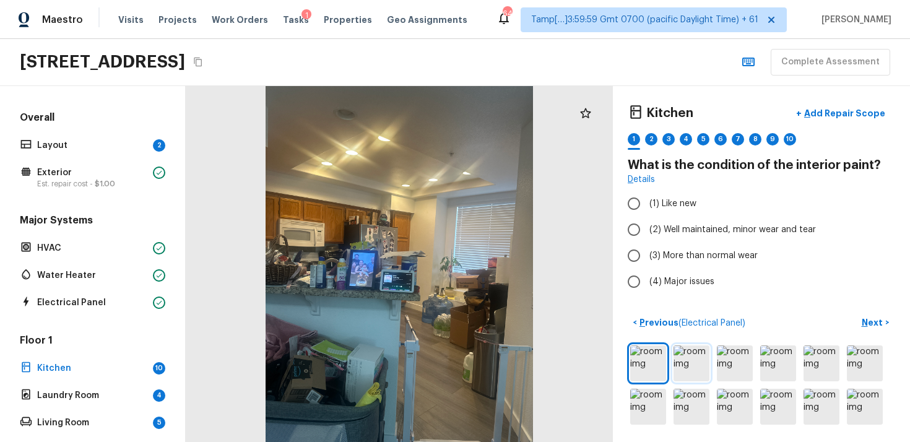
click at [686, 361] on img at bounding box center [691, 363] width 36 height 36
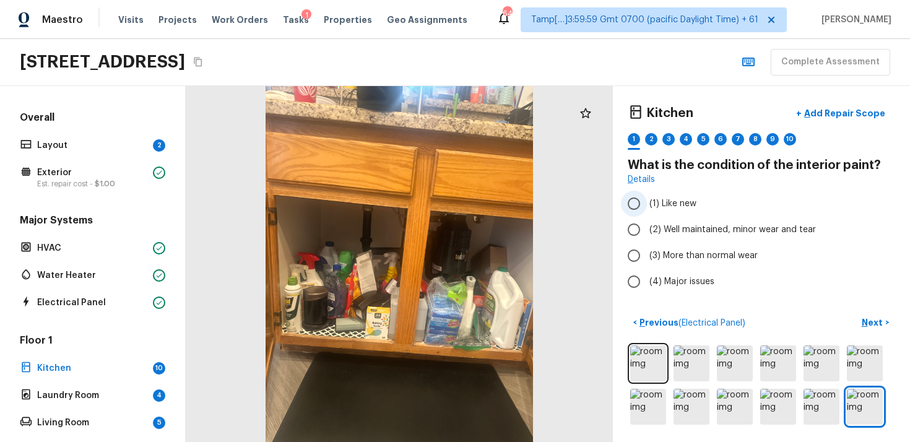
click at [641, 206] on input "(1) Like new" at bounding box center [634, 204] width 26 height 26
radio input "true"
click at [641, 206] on input "(1) Like new" at bounding box center [634, 204] width 26 height 26
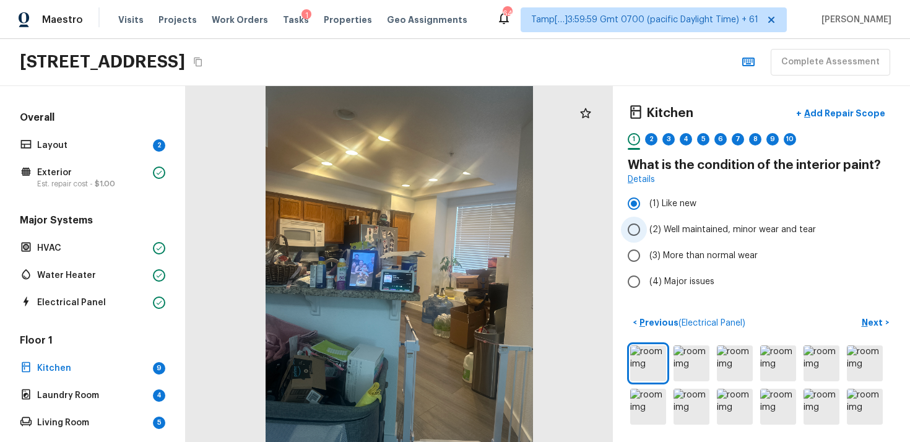
click at [640, 223] on input "(2) Well maintained, minor wear and tear" at bounding box center [634, 230] width 26 height 26
radio input "true"
click at [860, 325] on button "Next >" at bounding box center [875, 322] width 40 height 20
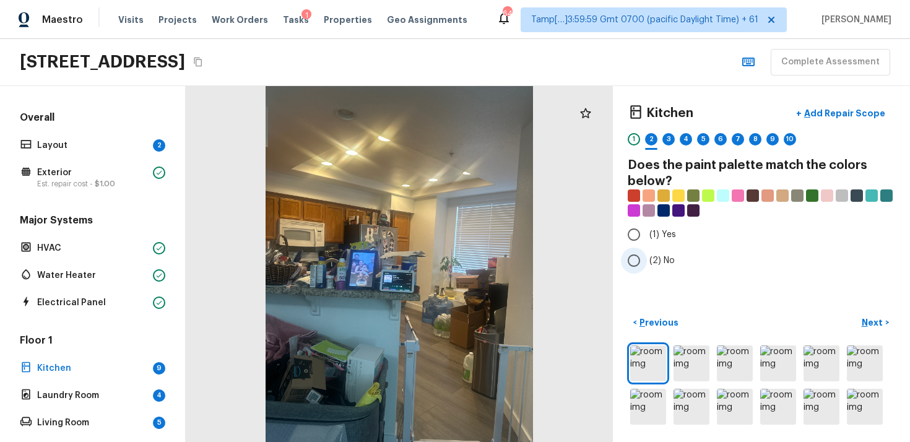
click at [638, 256] on input "(2) No" at bounding box center [634, 260] width 26 height 26
radio input "true"
click at [884, 329] on button "Next >" at bounding box center [875, 322] width 40 height 20
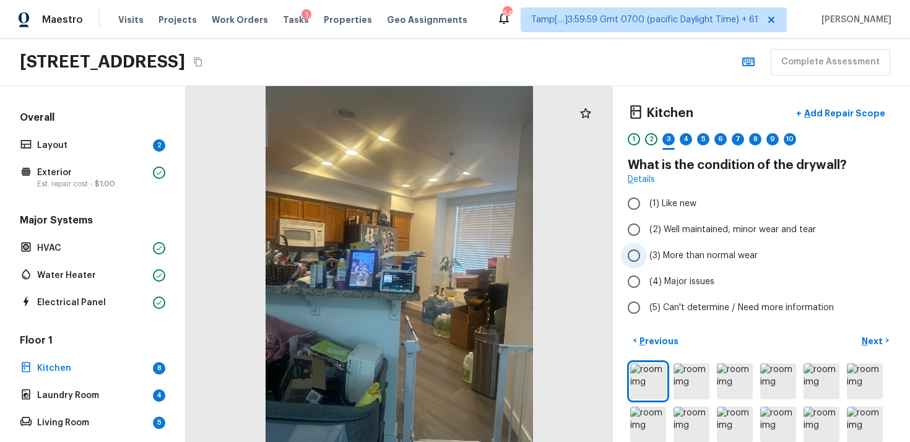
click at [635, 244] on input "(3) More than normal wear" at bounding box center [634, 256] width 26 height 26
radio input "true"
click at [635, 244] on input "(3) More than normal wear" at bounding box center [634, 256] width 26 height 26
click at [633, 236] on input "(2) Well maintained, minor wear and tear" at bounding box center [634, 230] width 26 height 26
radio input "true"
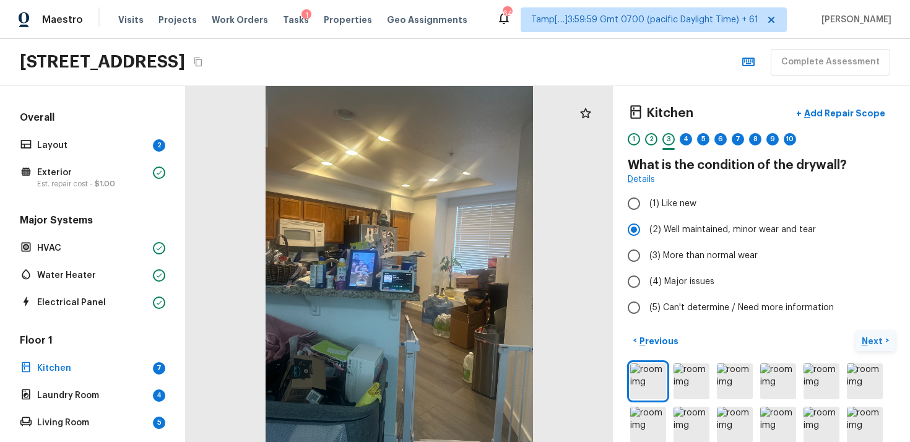
click at [866, 340] on p "Next" at bounding box center [873, 341] width 24 height 12
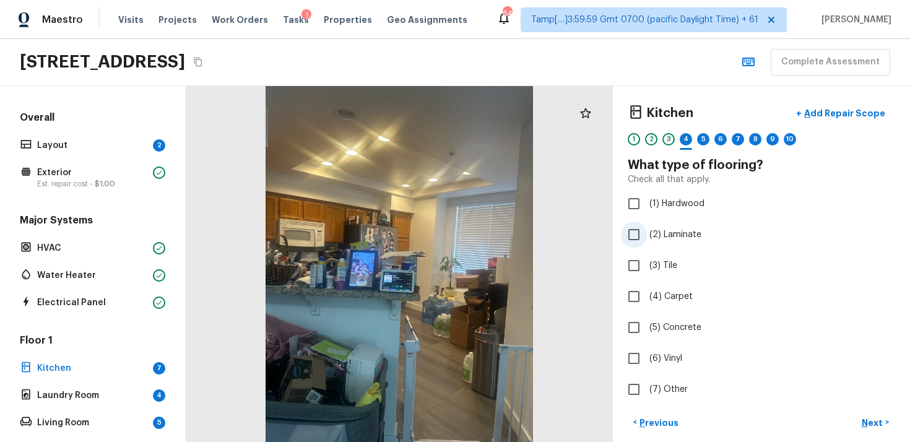
scroll to position [100, 0]
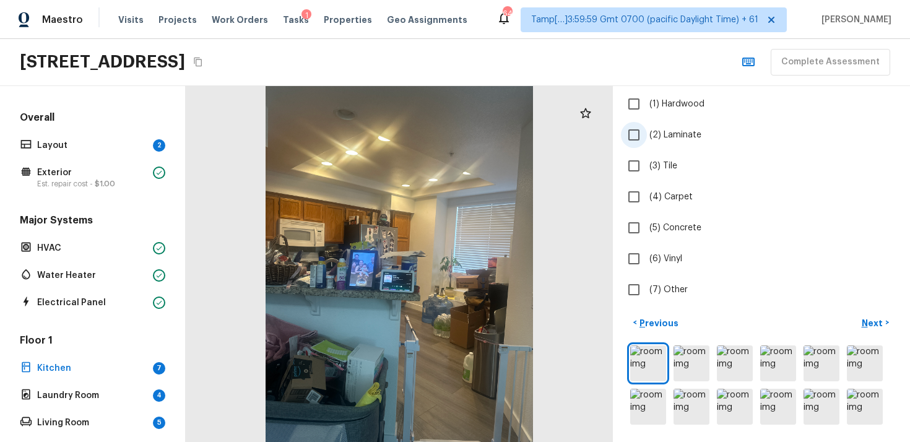
click at [634, 139] on input "(2) Laminate" at bounding box center [634, 135] width 26 height 26
checkbox input "true"
click at [865, 324] on p "Next" at bounding box center [873, 323] width 24 height 12
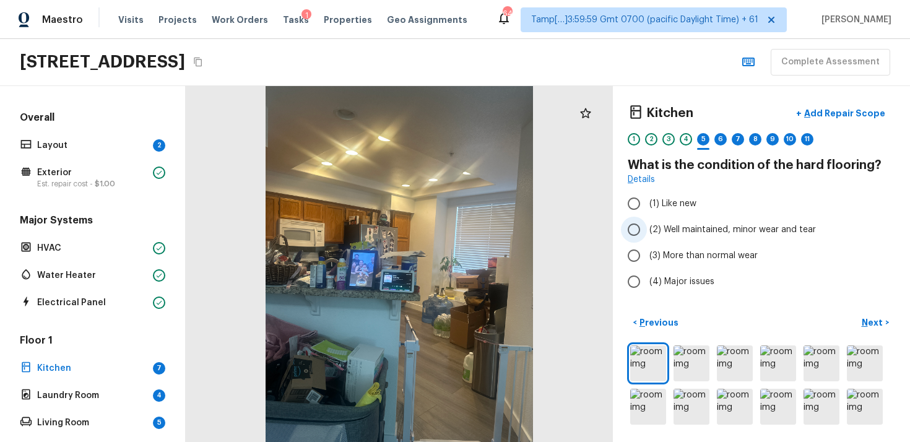
click at [652, 235] on span "(2) Well maintained, minor wear and tear" at bounding box center [732, 229] width 166 height 12
click at [647, 235] on input "(2) Well maintained, minor wear and tear" at bounding box center [634, 230] width 26 height 26
radio input "true"
click at [869, 319] on p "Next" at bounding box center [873, 322] width 24 height 12
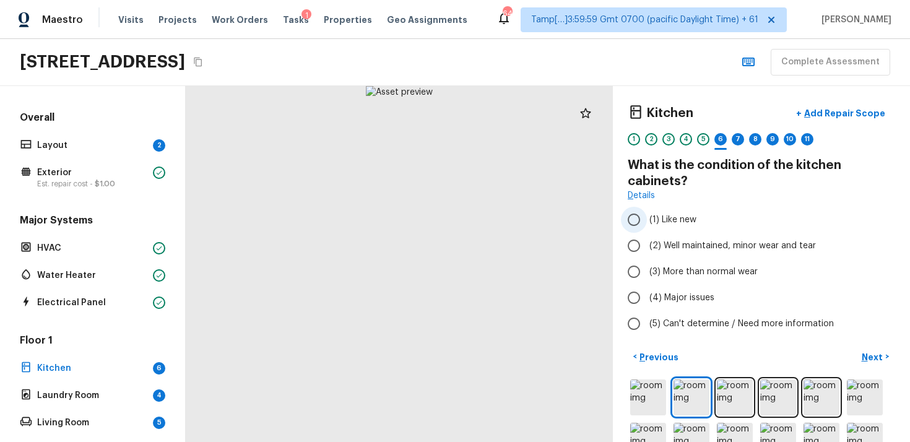
scroll to position [34, 0]
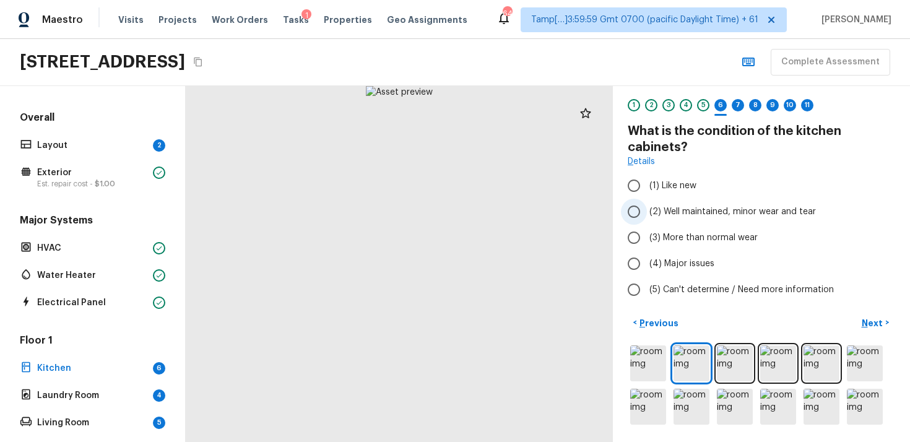
click at [650, 199] on label "(2) Well maintained, minor wear and tear" at bounding box center [753, 212] width 264 height 26
click at [647, 199] on input "(2) Well maintained, minor wear and tear" at bounding box center [634, 212] width 26 height 26
radio input "true"
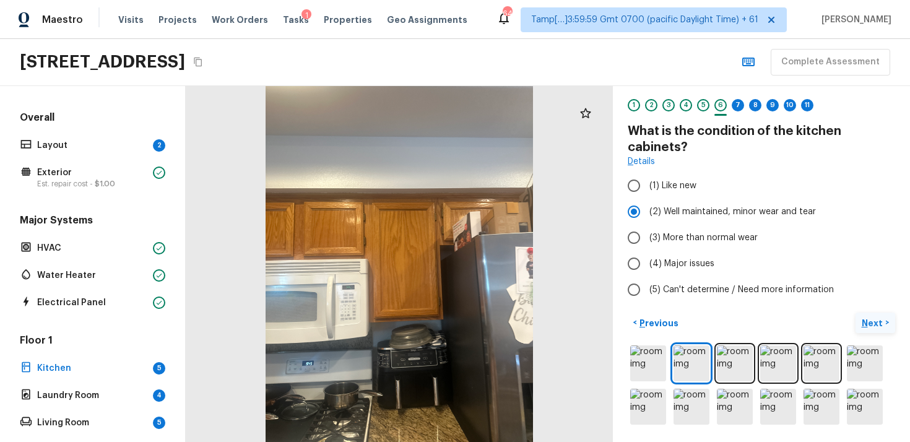
click at [876, 319] on p "Next" at bounding box center [873, 323] width 24 height 12
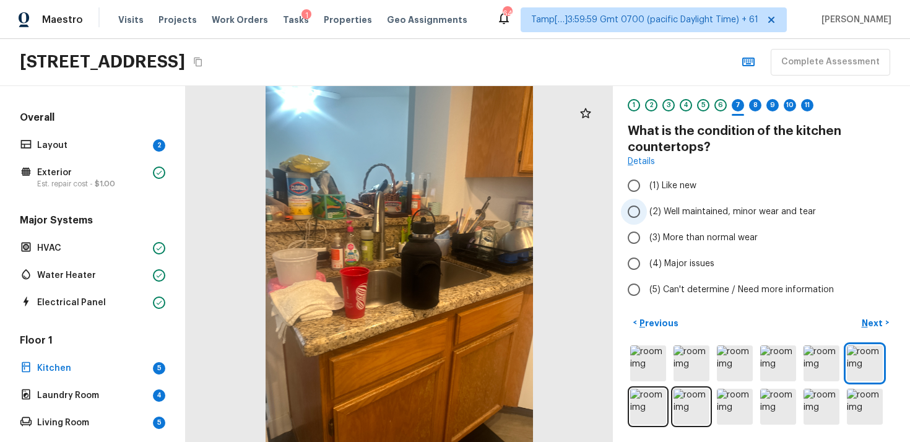
click at [654, 220] on label "(2) Well maintained, minor wear and tear" at bounding box center [753, 212] width 264 height 26
click at [647, 220] on input "(2) Well maintained, minor wear and tear" at bounding box center [634, 212] width 26 height 26
radio input "true"
click at [869, 321] on p "Next" at bounding box center [873, 323] width 24 height 12
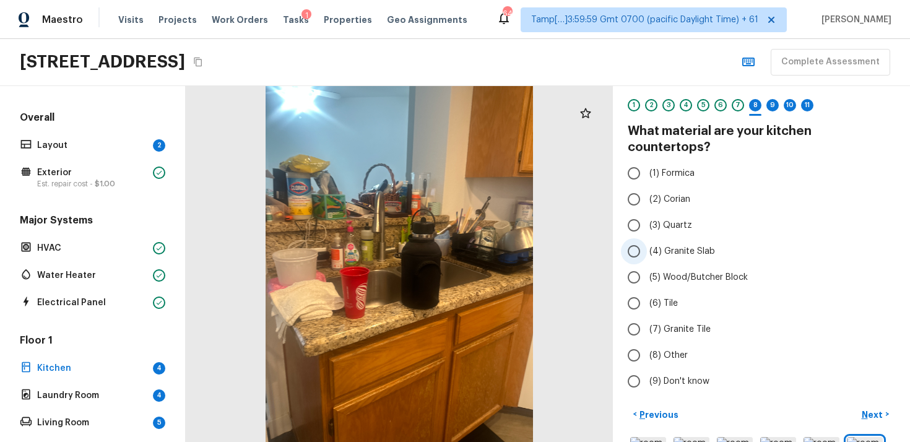
click at [634, 238] on input "(4) Granite Slab" at bounding box center [634, 251] width 26 height 26
radio input "true"
click at [869, 408] on p "Next" at bounding box center [873, 414] width 24 height 12
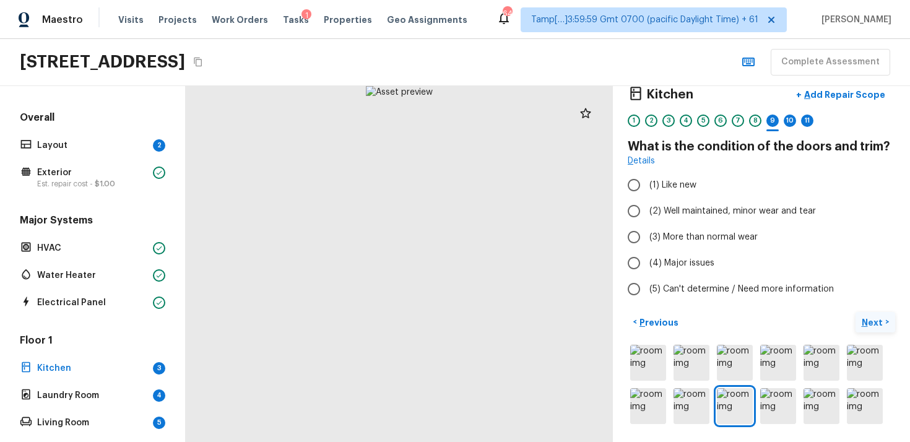
scroll to position [18, 0]
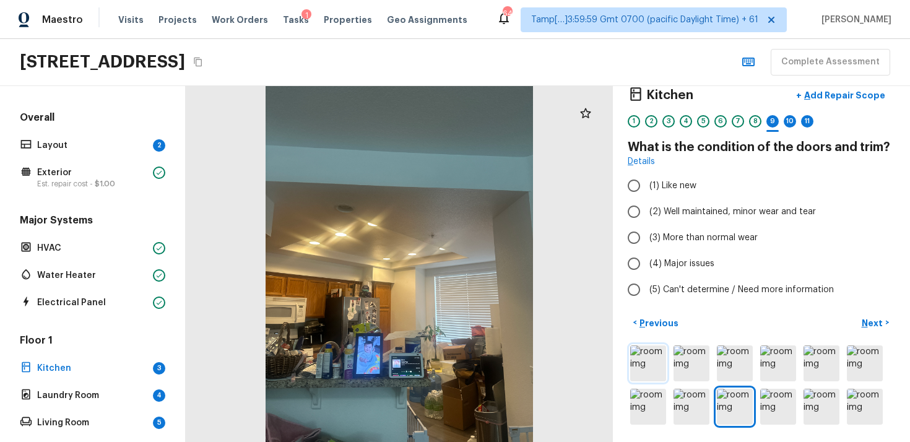
click at [645, 357] on img at bounding box center [648, 363] width 36 height 36
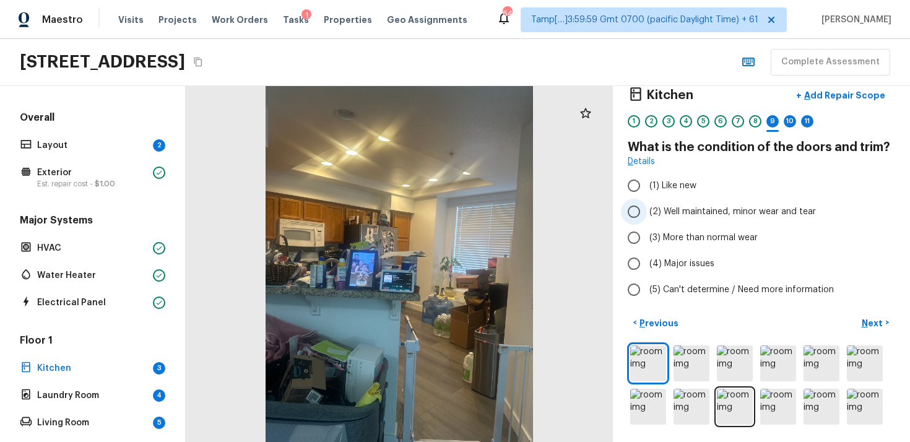
click at [643, 211] on input "(2) Well maintained, minor wear and tear" at bounding box center [634, 212] width 26 height 26
radio input "true"
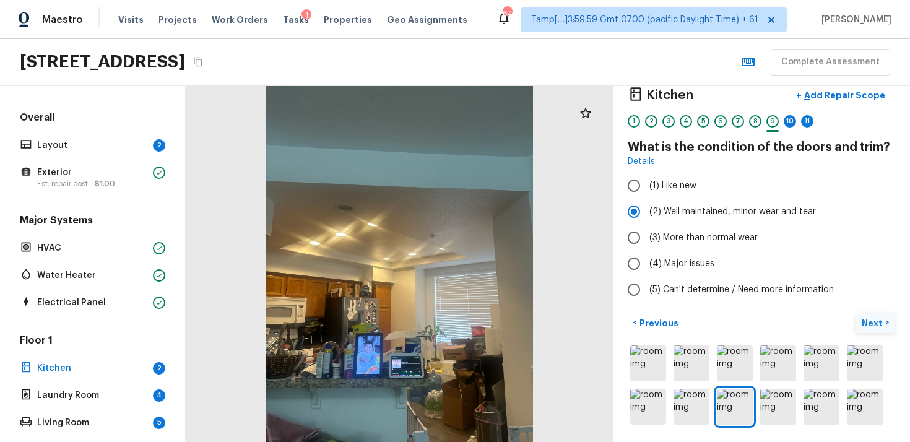
click at [875, 317] on p "Next" at bounding box center [873, 323] width 24 height 12
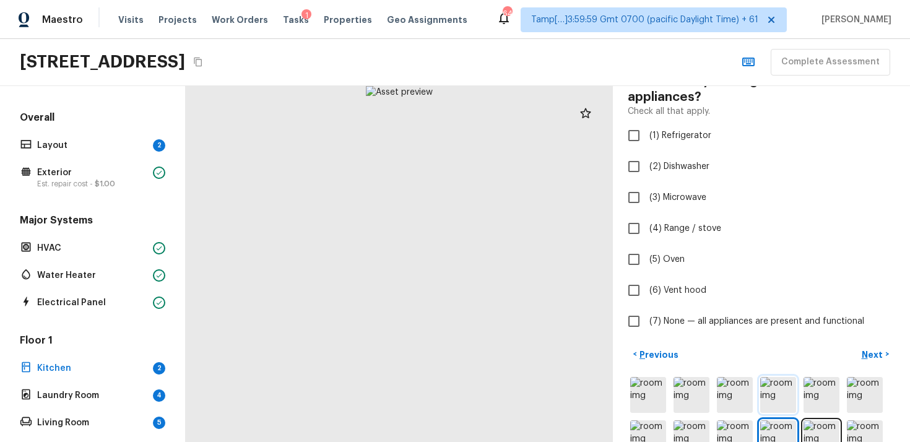
scroll to position [116, 0]
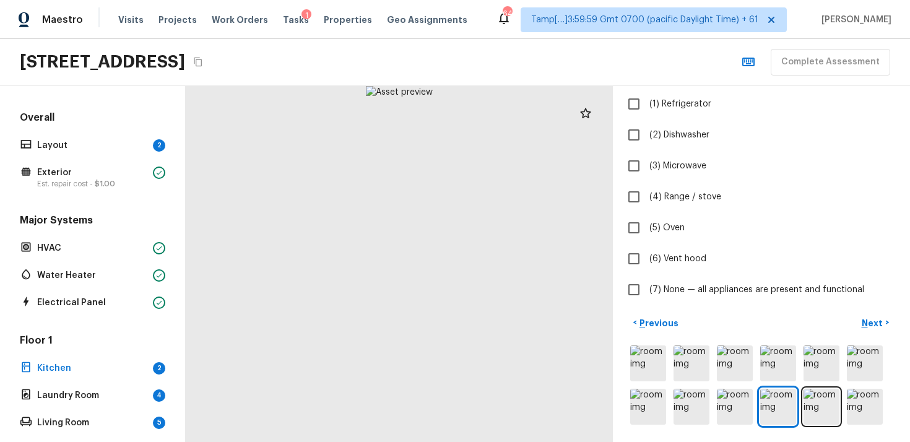
click at [713, 359] on div at bounding box center [760, 385] width 267 height 84
click at [729, 362] on img at bounding box center [734, 363] width 36 height 36
click at [694, 394] on img at bounding box center [691, 407] width 36 height 36
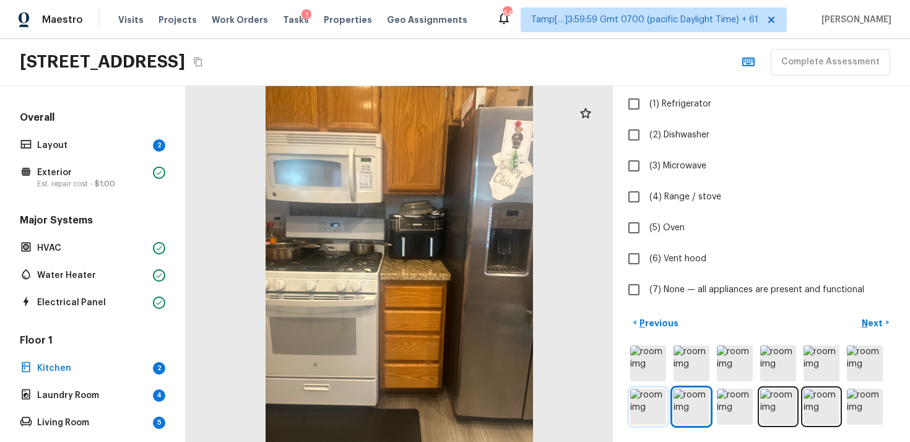
click at [656, 408] on img at bounding box center [648, 407] width 36 height 36
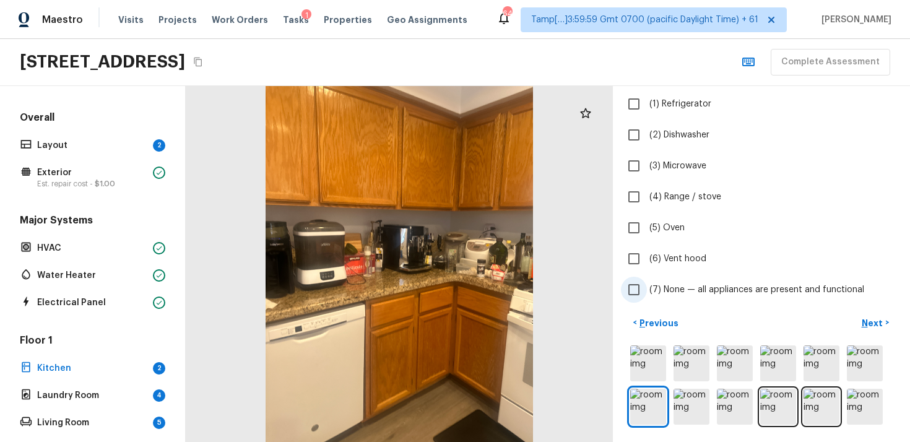
scroll to position [68, 0]
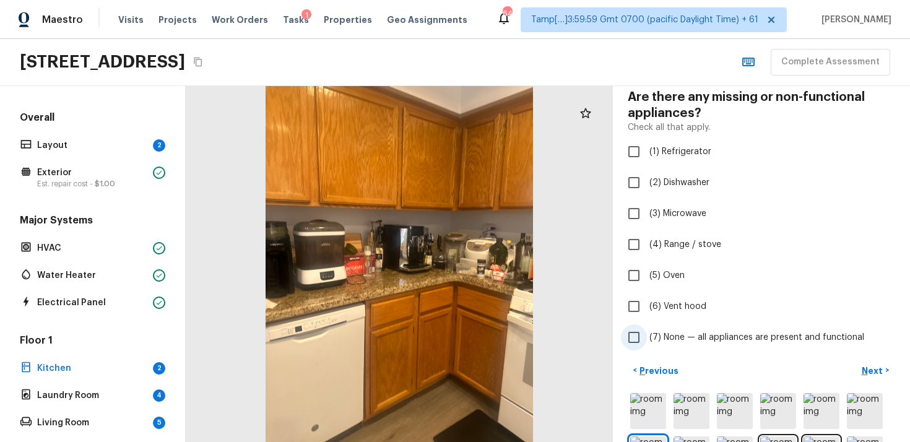
click at [654, 332] on span "(7) None — all appliances are present and functional" at bounding box center [756, 337] width 215 height 12
click at [647, 332] on input "(7) None — all appliances are present and functional" at bounding box center [634, 337] width 26 height 26
checkbox input "true"
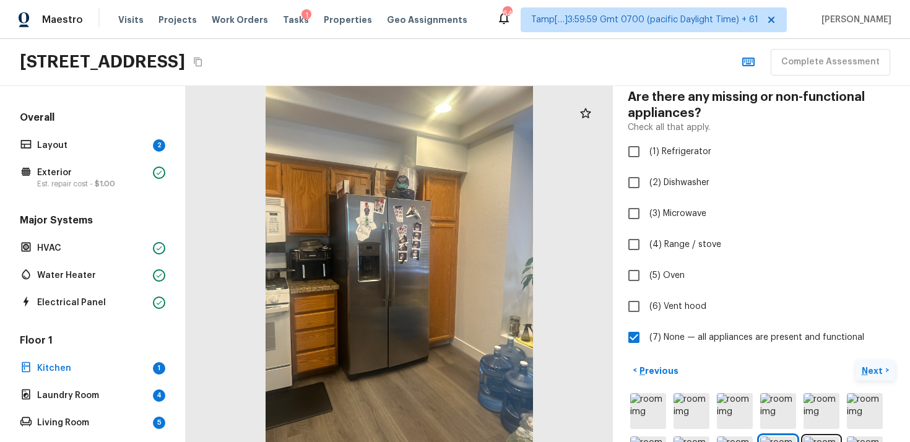
click at [868, 362] on button "Next >" at bounding box center [875, 370] width 40 height 20
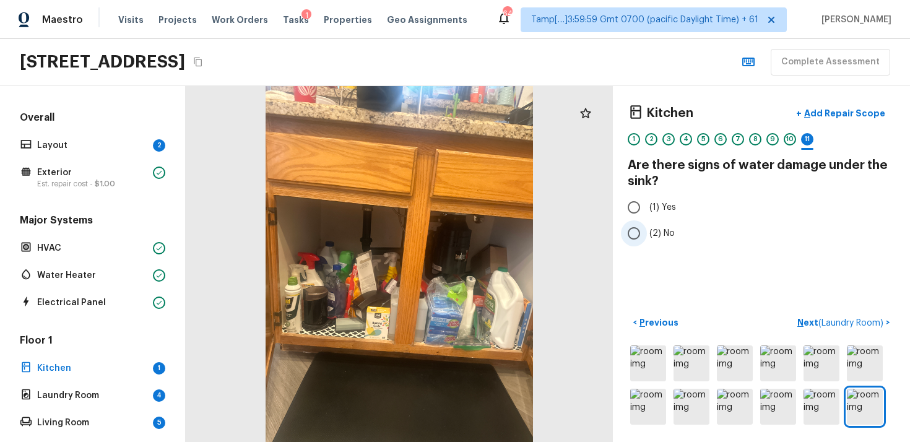
click at [639, 225] on input "(2) No" at bounding box center [634, 233] width 26 height 26
radio input "true"
click at [850, 322] on span "( Laundry Room )" at bounding box center [850, 323] width 65 height 9
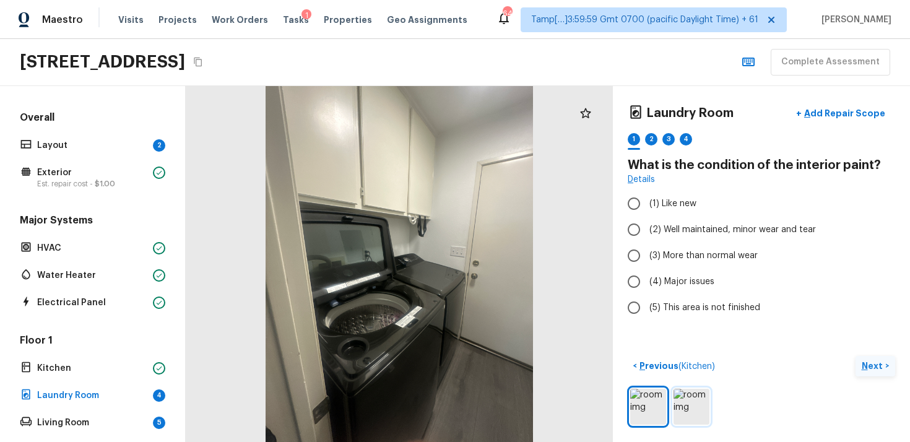
click at [696, 413] on img at bounding box center [691, 407] width 36 height 36
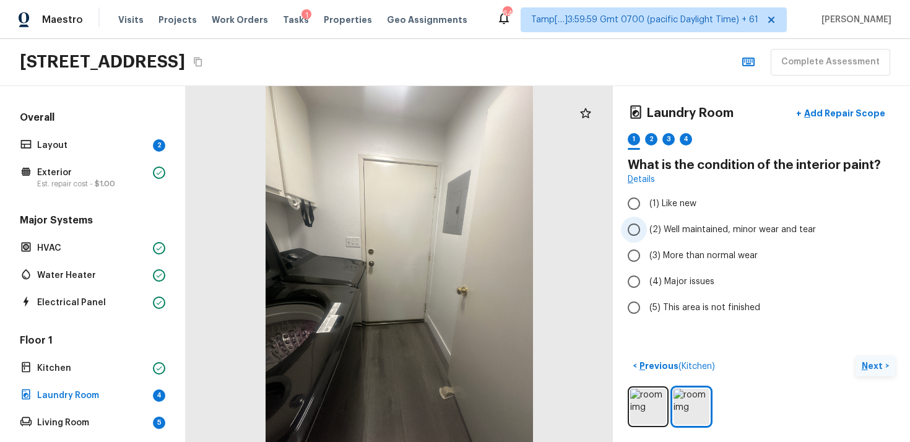
click at [641, 233] on input "(2) Well maintained, minor wear and tear" at bounding box center [634, 230] width 26 height 26
radio input "true"
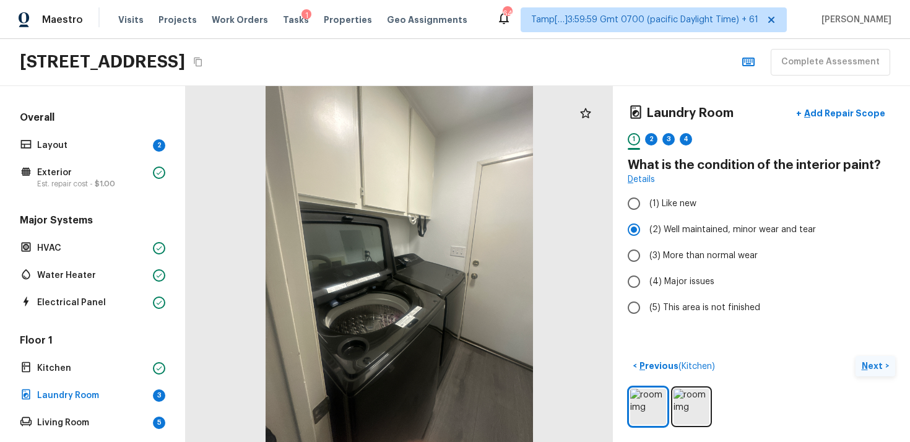
click at [876, 358] on button "Next >" at bounding box center [875, 366] width 40 height 20
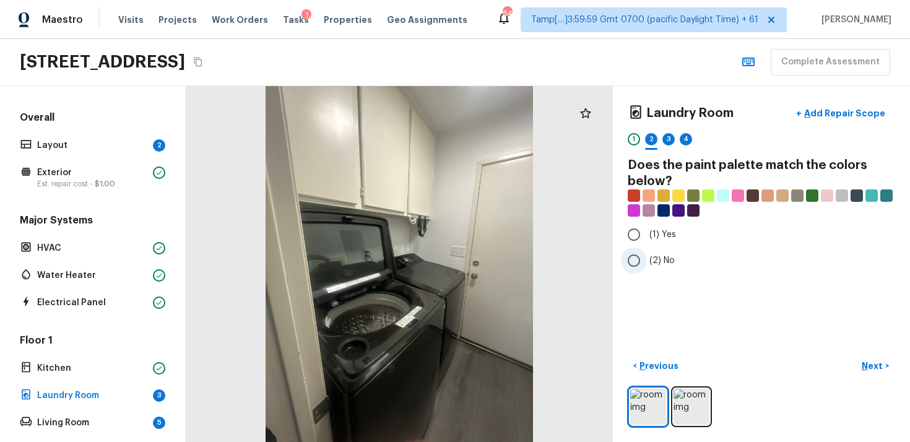
click at [652, 255] on span "(2) No" at bounding box center [661, 260] width 25 height 12
click at [647, 255] on input "(2) No" at bounding box center [634, 260] width 26 height 26
radio input "true"
click at [867, 357] on button "Next >" at bounding box center [875, 366] width 40 height 20
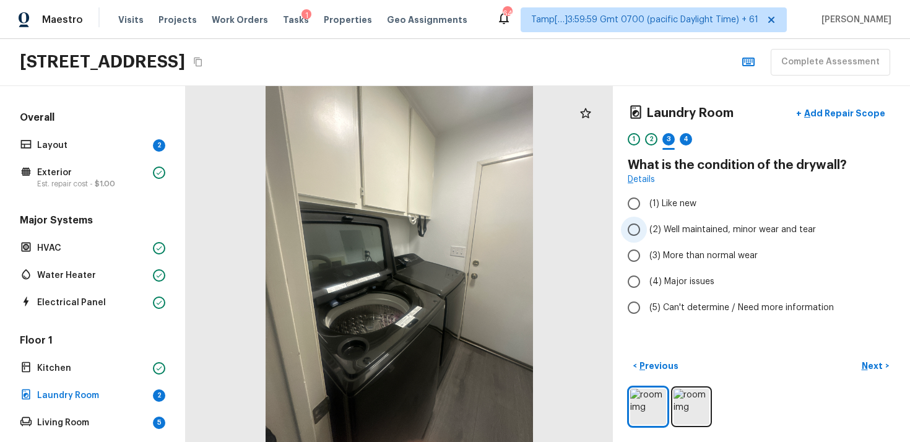
click at [639, 239] on input "(2) Well maintained, minor wear and tear" at bounding box center [634, 230] width 26 height 26
radio input "true"
click at [856, 366] on button "Next >" at bounding box center [875, 366] width 40 height 20
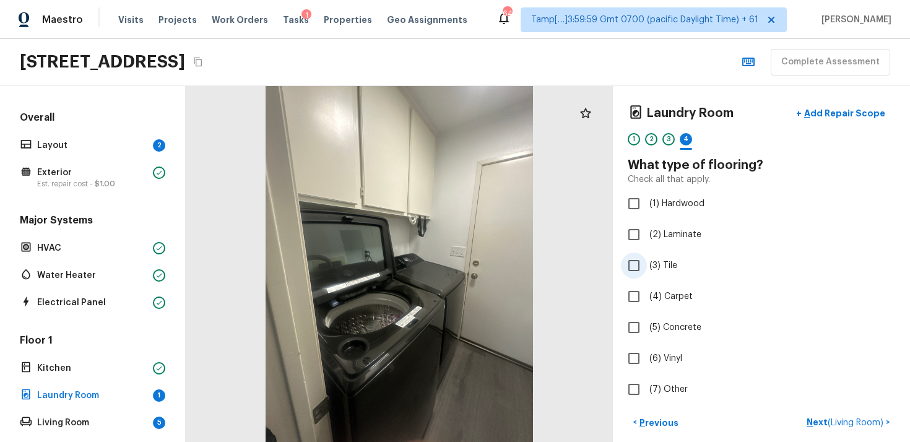
scroll to position [56, 0]
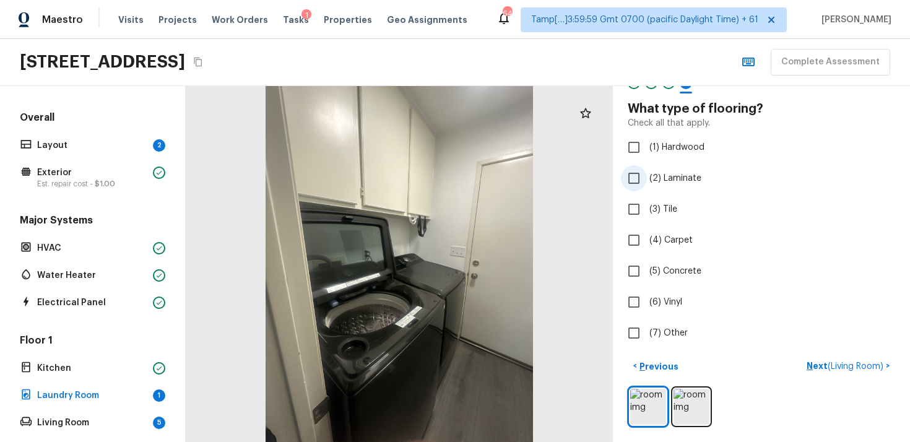
click at [634, 170] on input "(2) Laminate" at bounding box center [634, 178] width 26 height 26
checkbox input "true"
click at [871, 358] on button "Next >" at bounding box center [875, 366] width 40 height 20
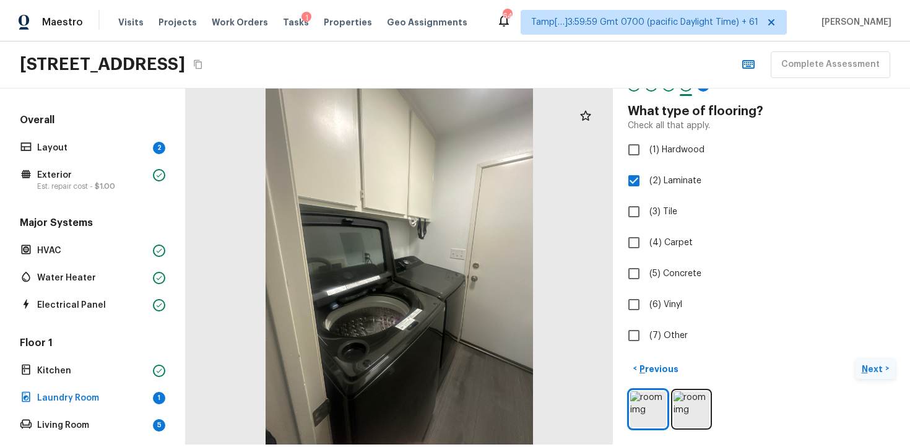
scroll to position [0, 0]
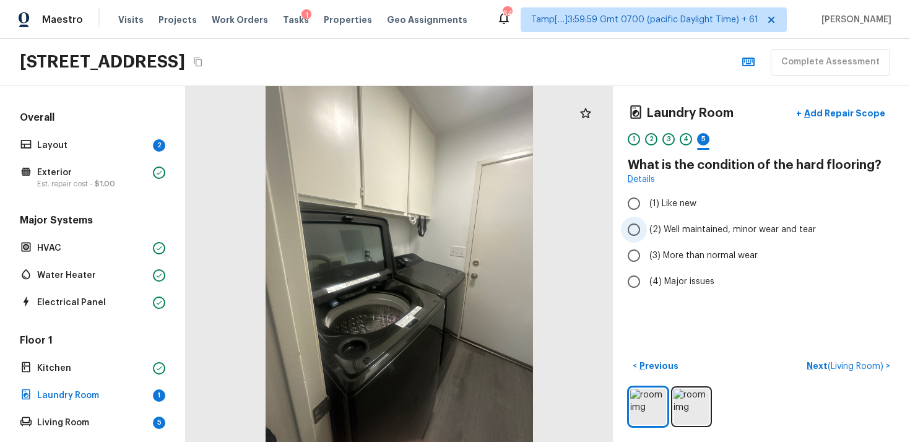
click at [645, 223] on input "(2) Well maintained, minor wear and tear" at bounding box center [634, 230] width 26 height 26
radio input "true"
click at [833, 364] on span "( Living Room )" at bounding box center [855, 366] width 56 height 9
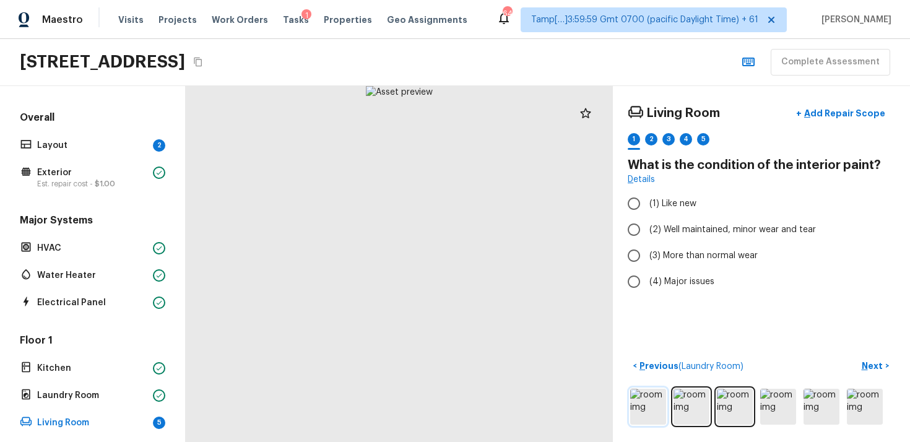
click at [658, 406] on img at bounding box center [648, 407] width 36 height 36
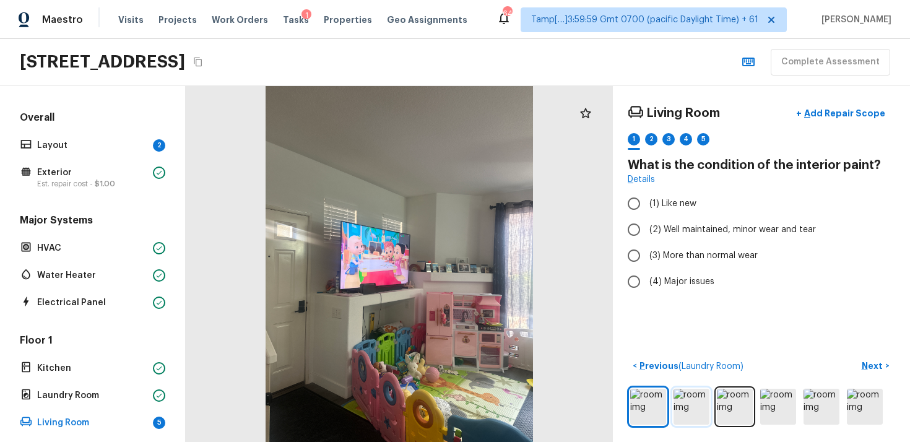
click at [682, 402] on img at bounding box center [691, 407] width 36 height 36
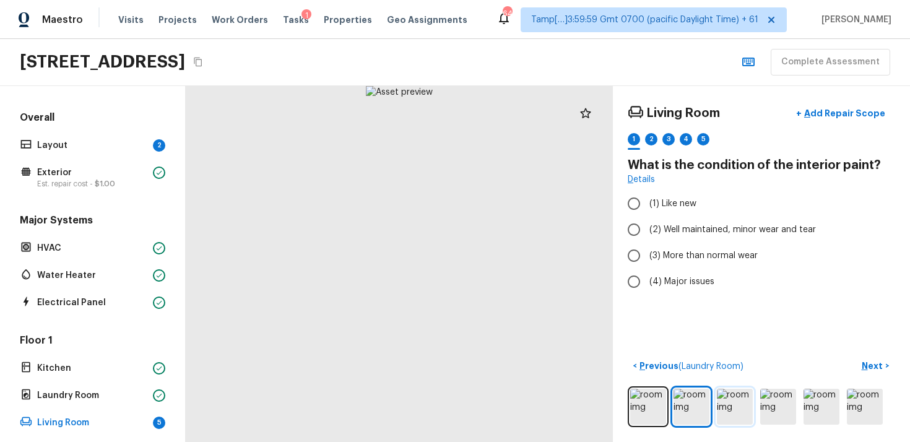
click at [749, 410] on img at bounding box center [734, 407] width 36 height 36
click at [779, 412] on img at bounding box center [778, 407] width 36 height 36
click at [812, 414] on img at bounding box center [821, 407] width 36 height 36
click at [859, 403] on img at bounding box center [864, 407] width 36 height 36
click at [644, 405] on img at bounding box center [648, 407] width 36 height 36
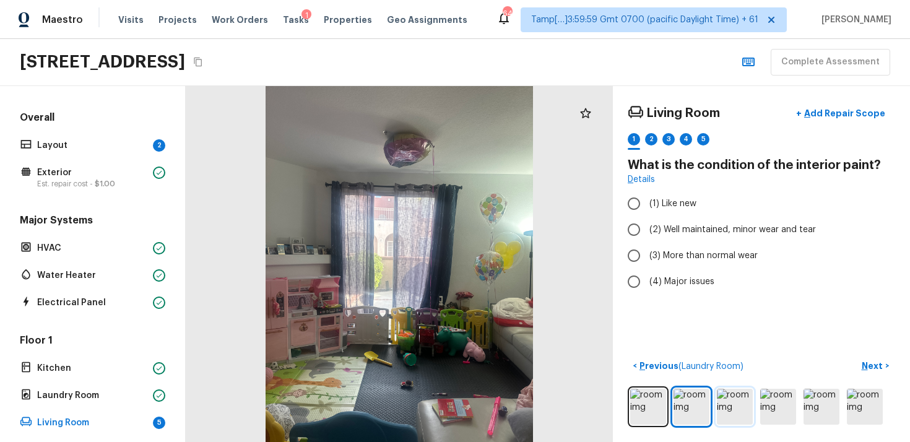
click at [752, 397] on img at bounding box center [734, 407] width 36 height 36
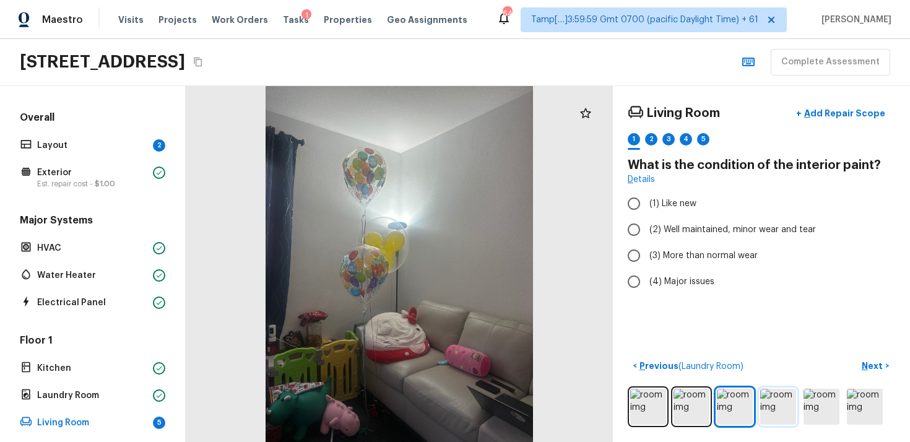
click at [793, 411] on img at bounding box center [778, 407] width 36 height 36
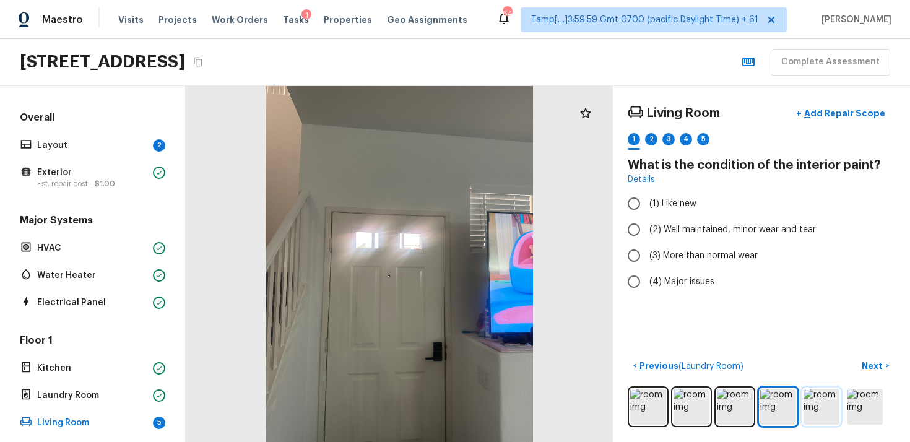
click at [831, 403] on img at bounding box center [821, 407] width 36 height 36
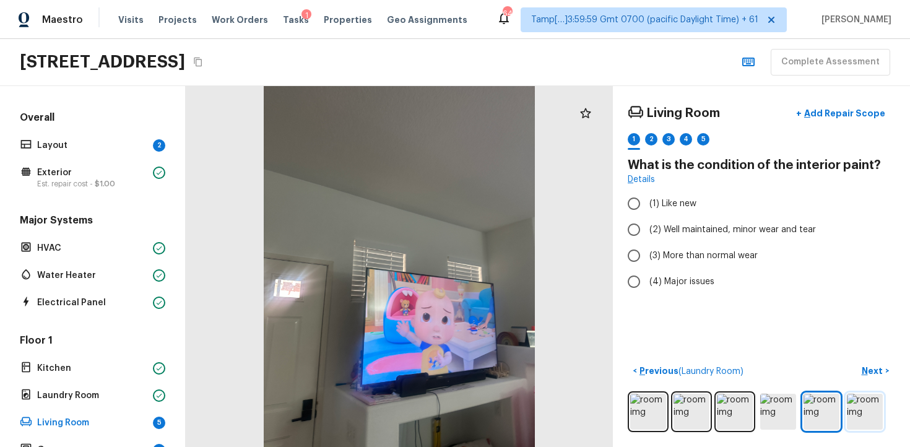
click at [860, 407] on img at bounding box center [864, 412] width 36 height 36
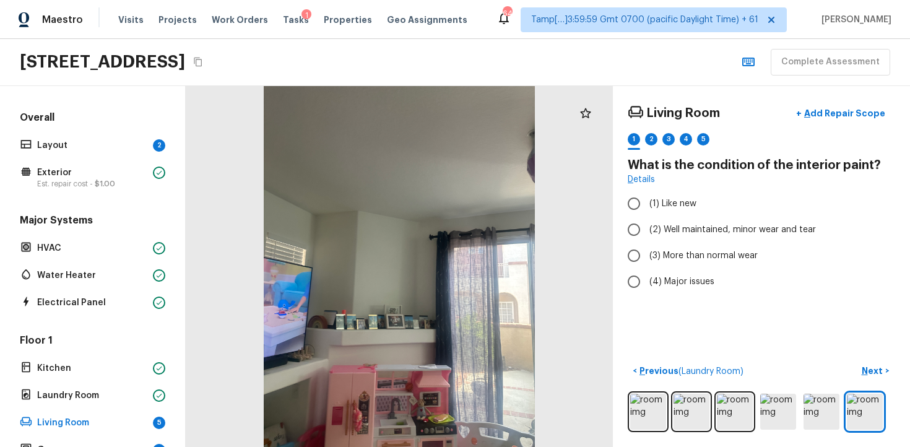
click at [840, 404] on div at bounding box center [760, 411] width 267 height 41
click at [816, 407] on img at bounding box center [821, 412] width 36 height 36
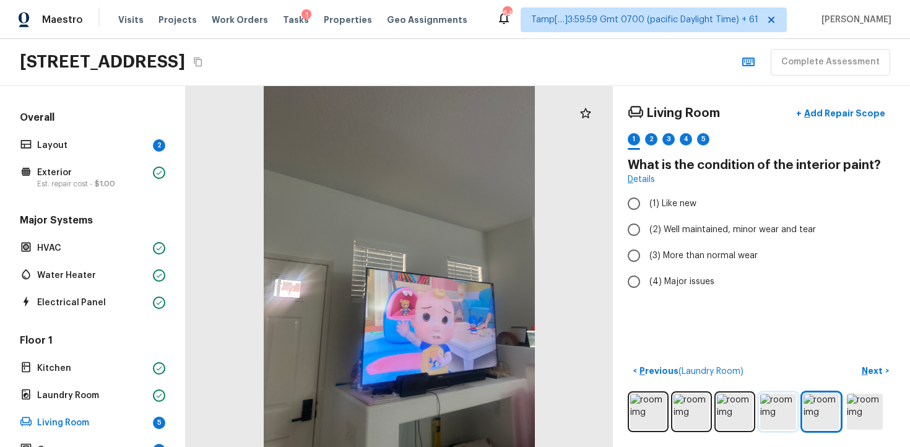
click at [780, 407] on img at bounding box center [778, 412] width 36 height 36
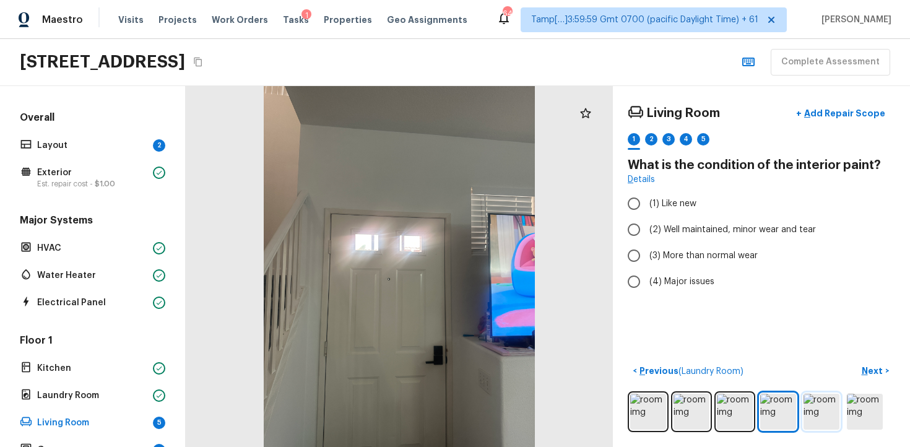
click at [826, 410] on img at bounding box center [821, 412] width 36 height 36
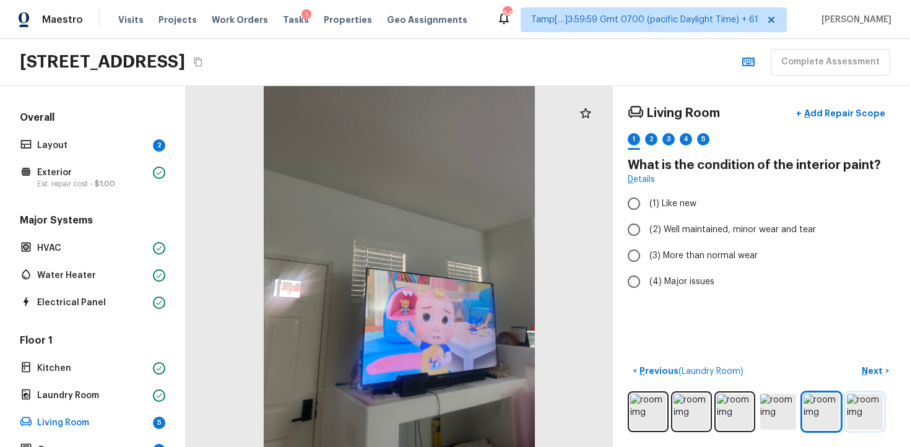
click at [866, 416] on img at bounding box center [864, 412] width 36 height 36
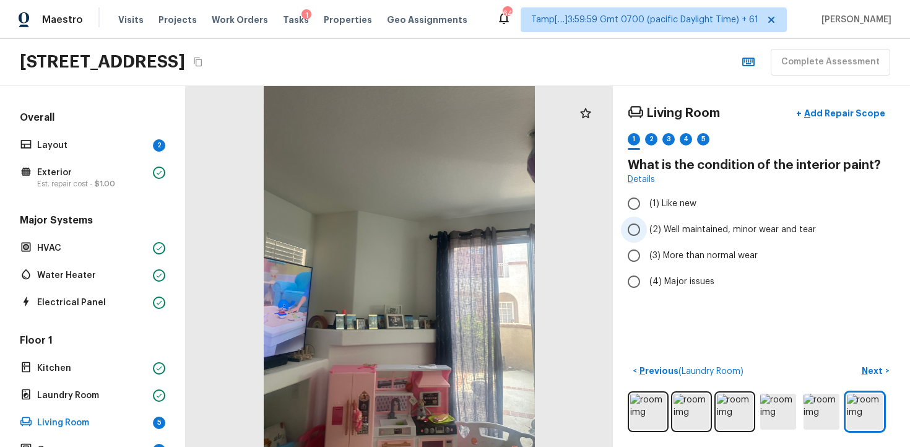
click at [679, 233] on span "(2) Well maintained, minor wear and tear" at bounding box center [732, 229] width 166 height 12
click at [647, 233] on input "(2) Well maintained, minor wear and tear" at bounding box center [634, 230] width 26 height 26
radio input "true"
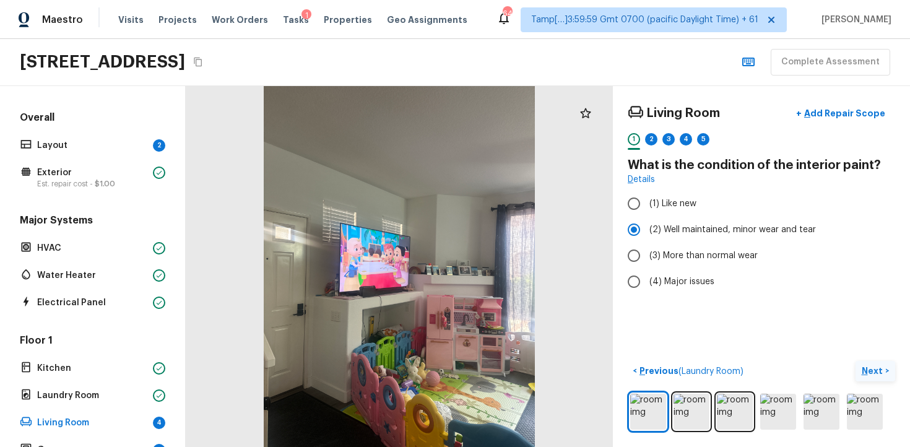
click at [869, 363] on button "Next >" at bounding box center [875, 371] width 40 height 20
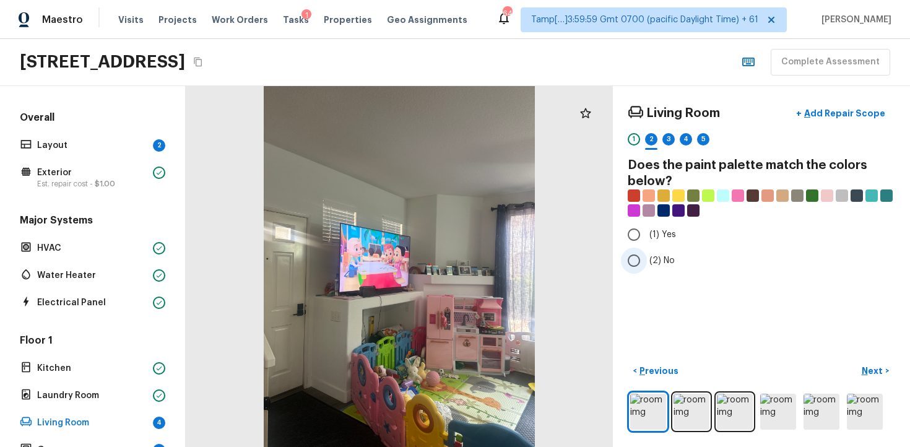
click at [645, 259] on input "(2) No" at bounding box center [634, 260] width 26 height 26
radio input "true"
click at [870, 358] on div "Living Room + Add Repair Scope 1 2 3 4 5 Does the paint palette match the color…" at bounding box center [761, 266] width 297 height 361
click at [871, 363] on button "Next >" at bounding box center [875, 371] width 40 height 20
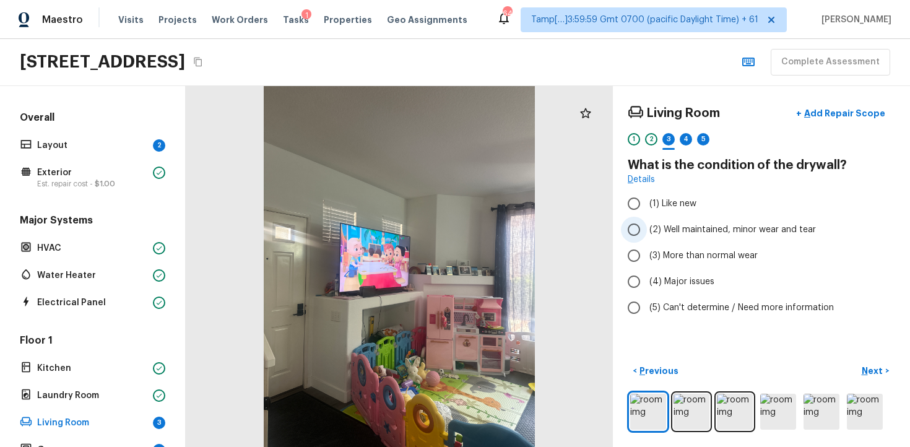
click at [668, 239] on label "(2) Well maintained, minor wear and tear" at bounding box center [753, 230] width 264 height 26
click at [647, 239] on input "(2) Well maintained, minor wear and tear" at bounding box center [634, 230] width 26 height 26
radio input "true"
click at [882, 363] on button "Next >" at bounding box center [875, 371] width 40 height 20
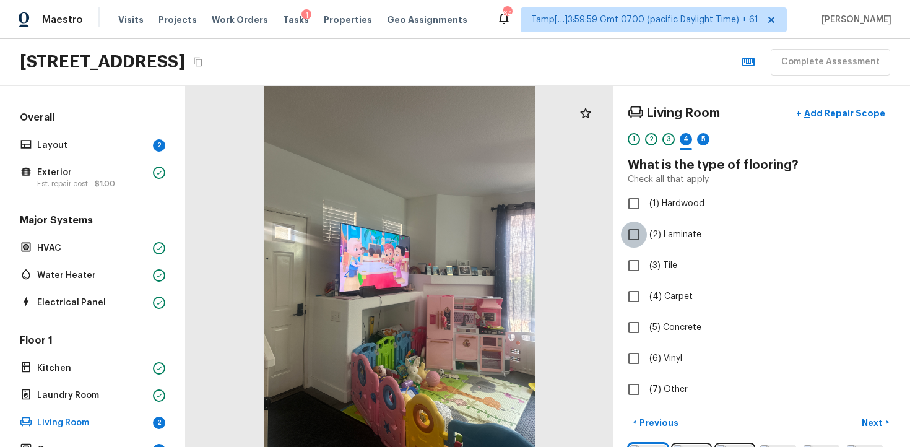
click at [642, 226] on input "(2) Laminate" at bounding box center [634, 235] width 26 height 26
checkbox input "true"
click at [863, 416] on p "Next" at bounding box center [873, 422] width 24 height 12
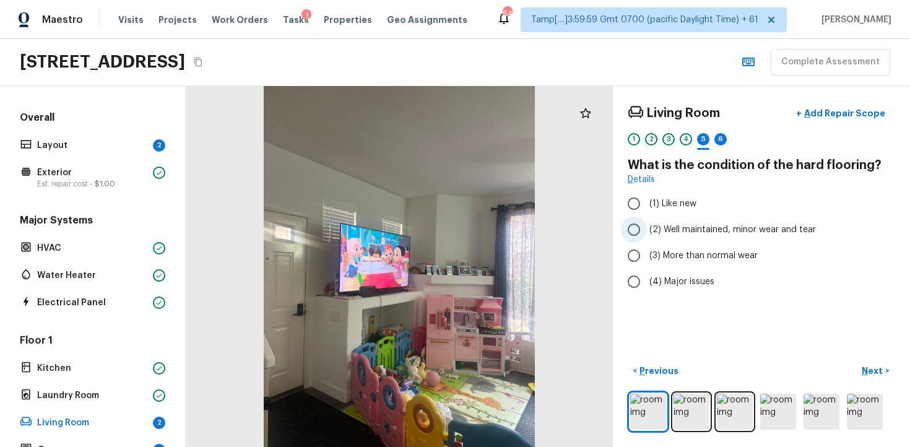
click at [666, 231] on span "(2) Well maintained, minor wear and tear" at bounding box center [732, 229] width 166 height 12
click at [647, 231] on input "(2) Well maintained, minor wear and tear" at bounding box center [634, 230] width 26 height 26
radio input "true"
click at [885, 372] on button "Next >" at bounding box center [875, 371] width 40 height 20
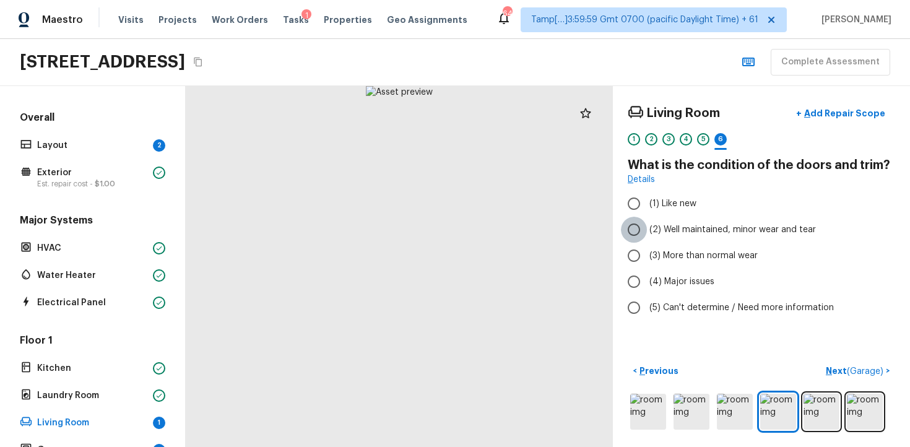
click at [637, 234] on input "(2) Well maintained, minor wear and tear" at bounding box center [634, 230] width 26 height 26
radio input "true"
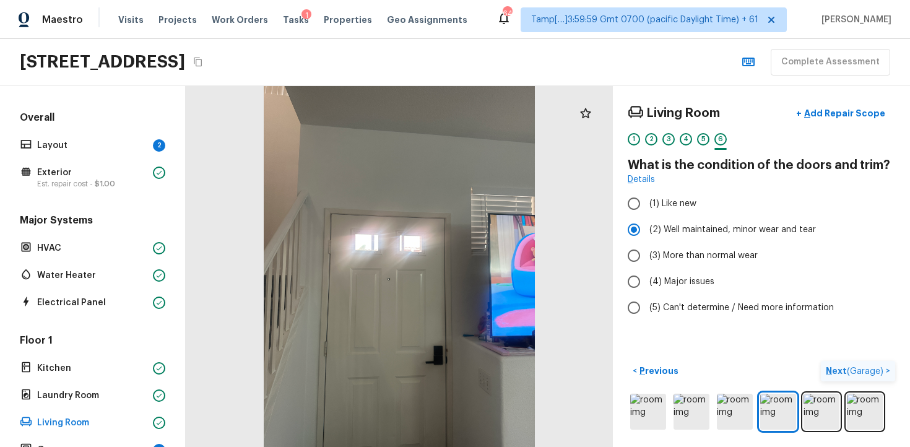
click at [843, 376] on p "Next ( Garage )" at bounding box center [855, 370] width 60 height 13
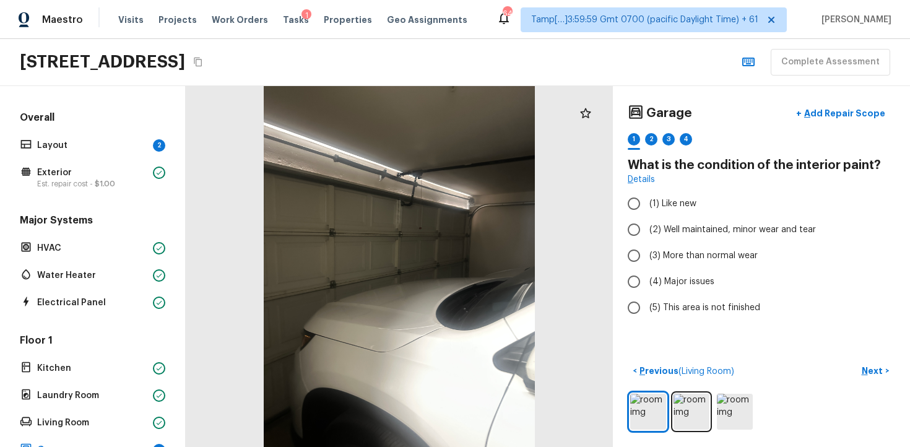
click at [696, 384] on div "< Previous ( Living Room ) Next >" at bounding box center [760, 396] width 267 height 71
click at [693, 406] on img at bounding box center [691, 412] width 36 height 36
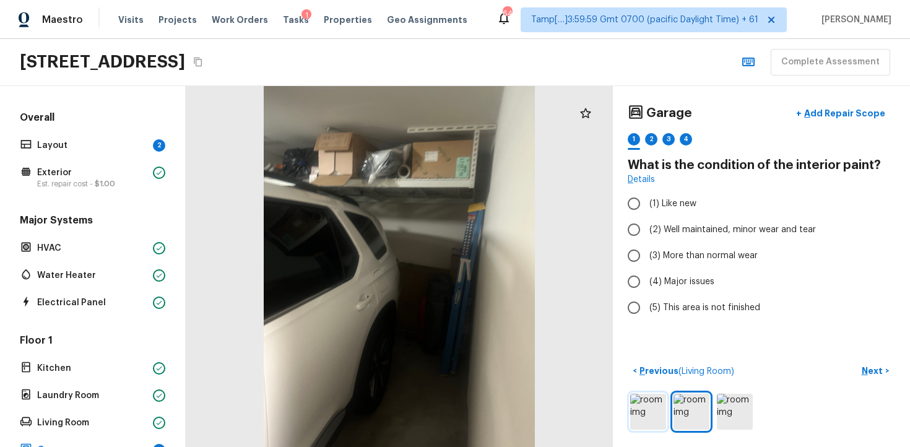
click at [644, 426] on img at bounding box center [648, 412] width 36 height 36
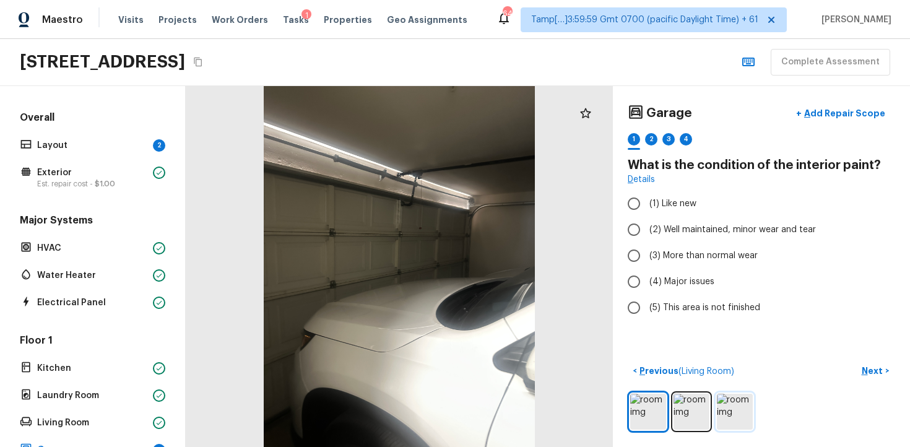
click at [721, 420] on img at bounding box center [734, 412] width 36 height 36
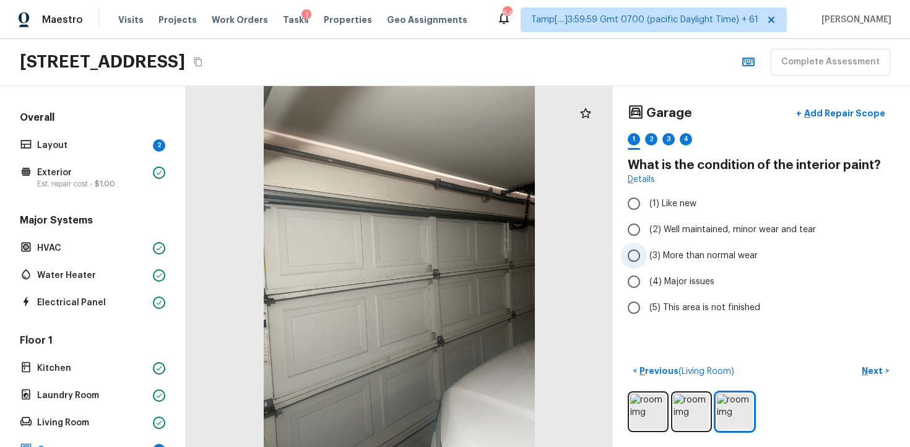
click at [643, 259] on input "(3) More than normal wear" at bounding box center [634, 256] width 26 height 26
radio input "true"
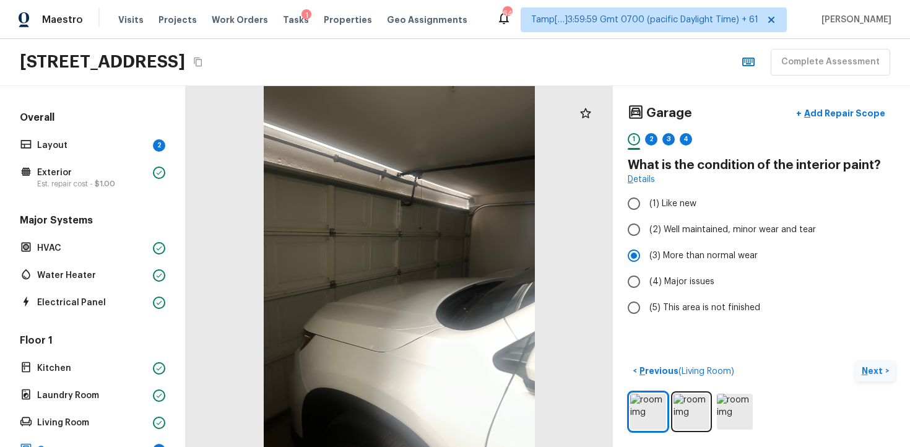
click at [877, 362] on button "Next >" at bounding box center [875, 371] width 40 height 20
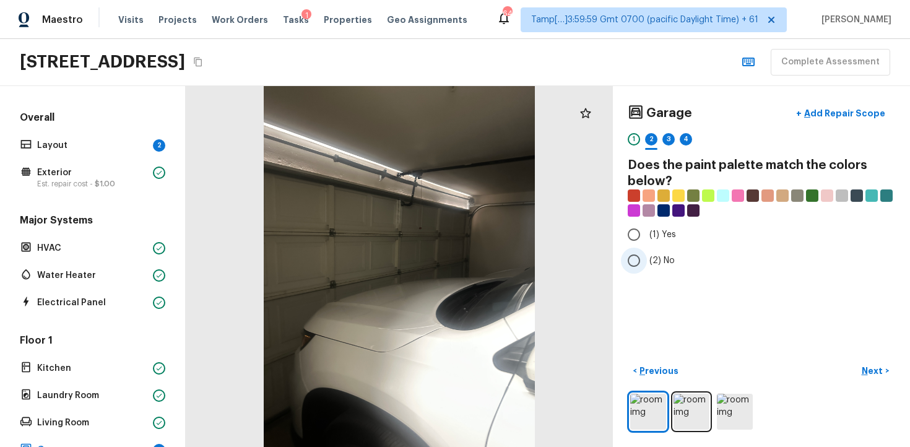
click at [645, 260] on input "(2) No" at bounding box center [634, 260] width 26 height 26
radio input "true"
click at [867, 366] on p "Next" at bounding box center [873, 370] width 24 height 12
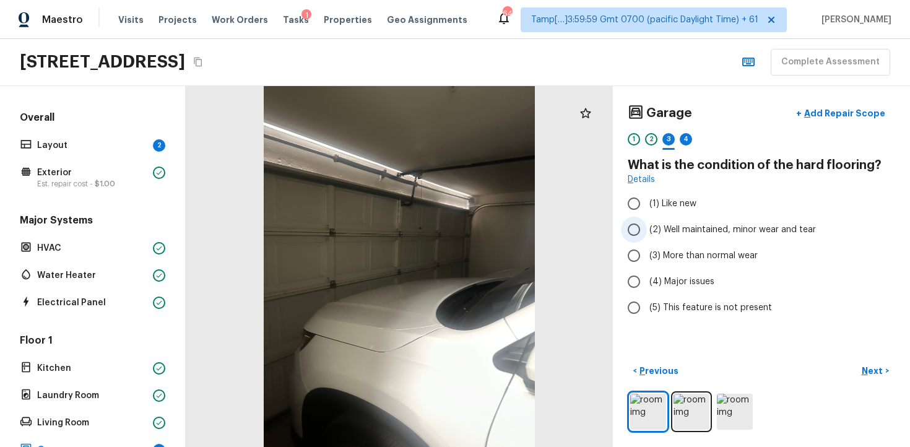
click at [641, 222] on input "(2) Well maintained, minor wear and tear" at bounding box center [634, 230] width 26 height 26
radio input "true"
click at [875, 364] on p "Next" at bounding box center [873, 370] width 24 height 12
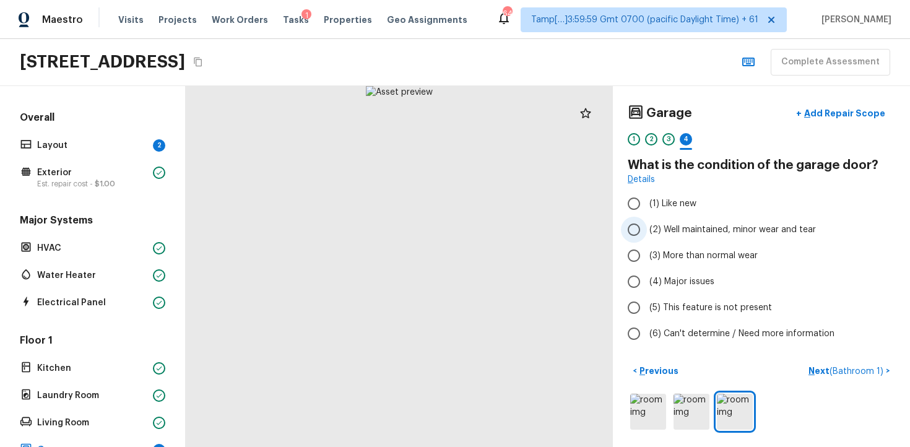
click at [639, 220] on input "(2) Well maintained, minor wear and tear" at bounding box center [634, 230] width 26 height 26
radio input "true"
click at [852, 361] on button "Next ( Bathroom 1 ) >" at bounding box center [849, 371] width 92 height 20
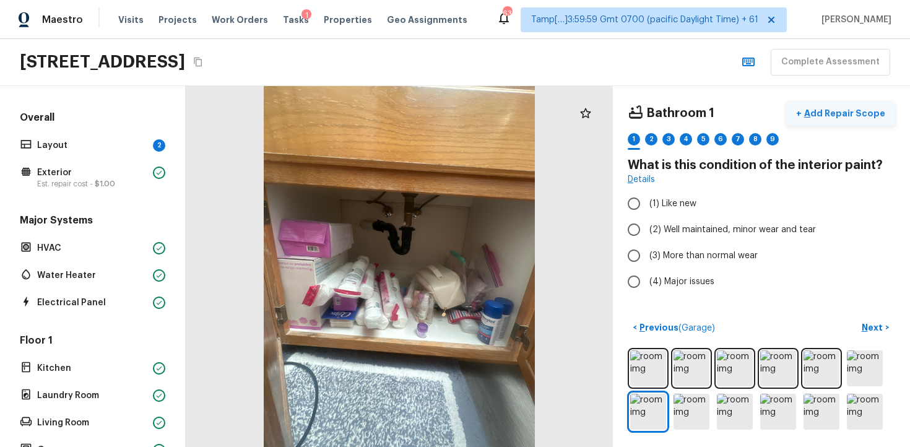
click at [848, 113] on p "Add Repair Scope" at bounding box center [843, 113] width 84 height 12
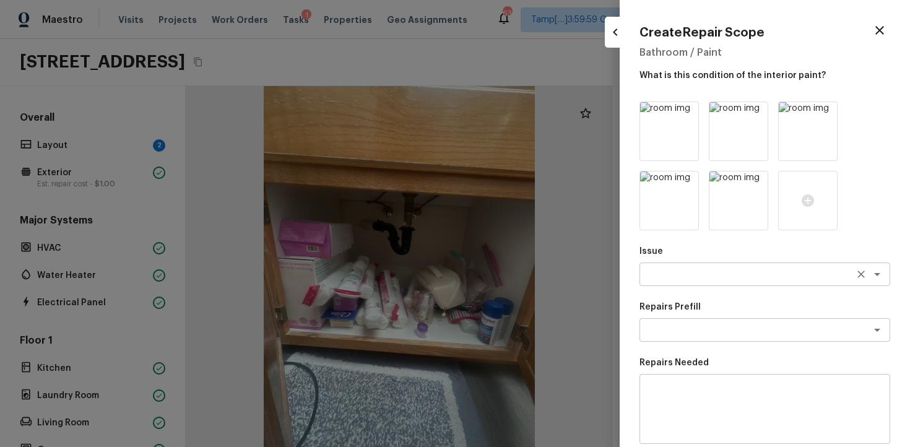
click at [665, 273] on textarea at bounding box center [747, 274] width 205 height 12
click at [879, 27] on icon "button" at bounding box center [879, 30] width 15 height 15
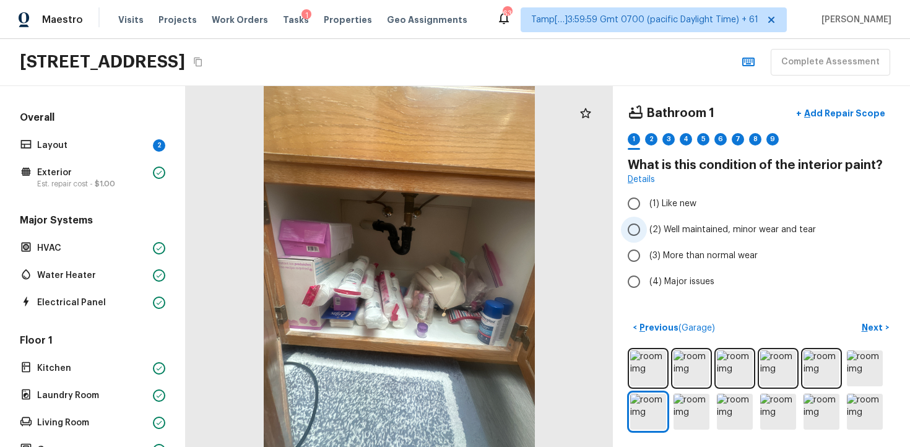
click at [635, 236] on input "(2) Well maintained, minor wear and tear" at bounding box center [634, 230] width 26 height 26
radio input "true"
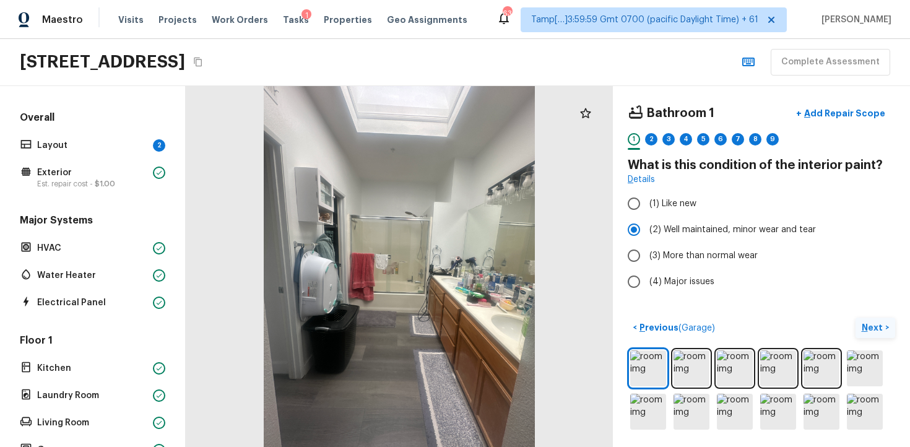
click at [874, 320] on button "Next >" at bounding box center [875, 327] width 40 height 20
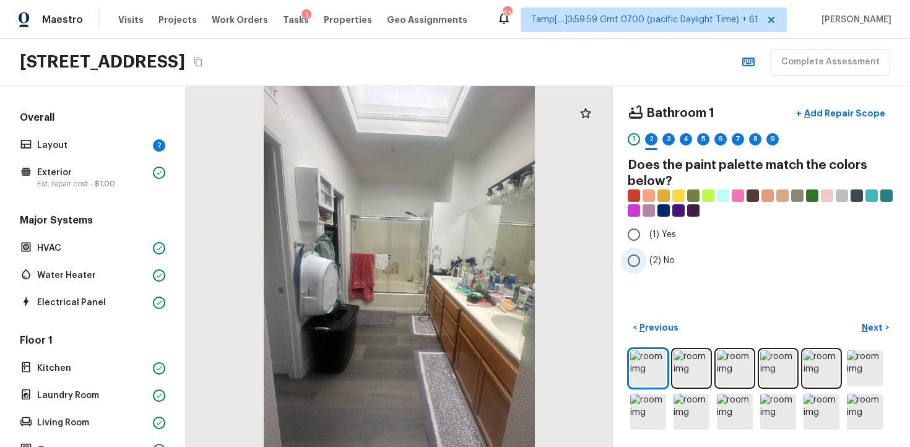
click at [674, 261] on label "(2) No" at bounding box center [753, 260] width 264 height 26
click at [647, 261] on input "(2) No" at bounding box center [634, 260] width 26 height 26
radio input "true"
click at [874, 330] on p "Next" at bounding box center [873, 327] width 24 height 12
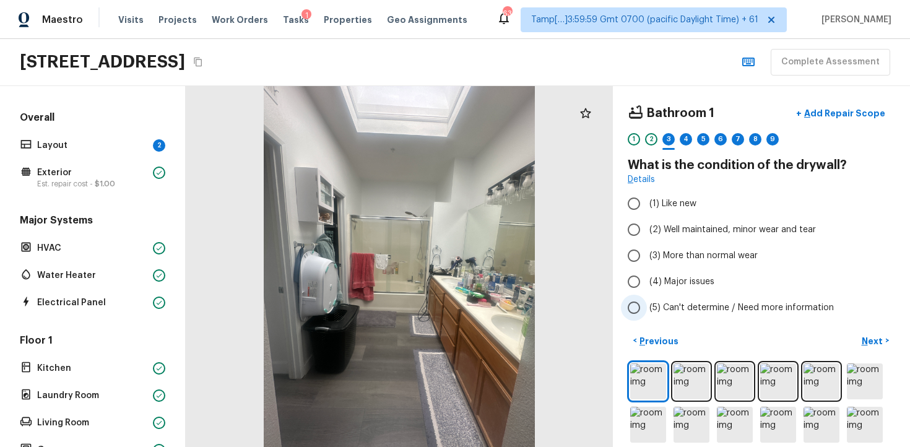
scroll to position [13, 0]
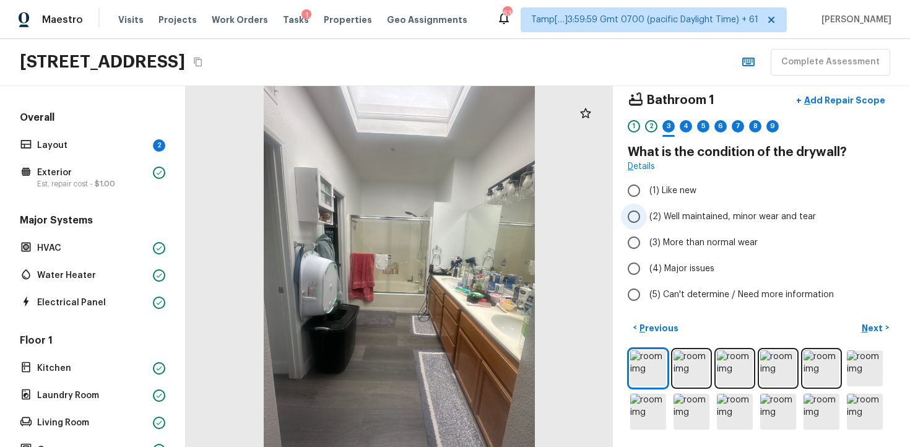
click at [634, 212] on input "(2) Well maintained, minor wear and tear" at bounding box center [634, 217] width 26 height 26
radio input "true"
click at [862, 326] on p "Next" at bounding box center [873, 328] width 24 height 12
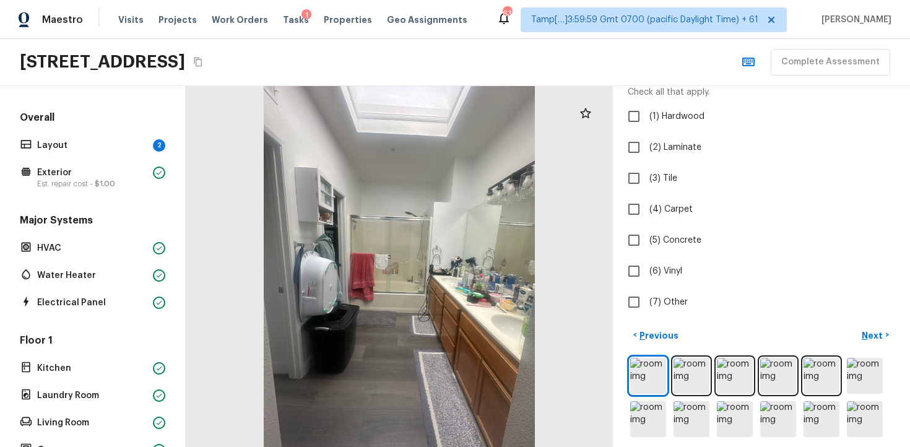
scroll to position [95, 0]
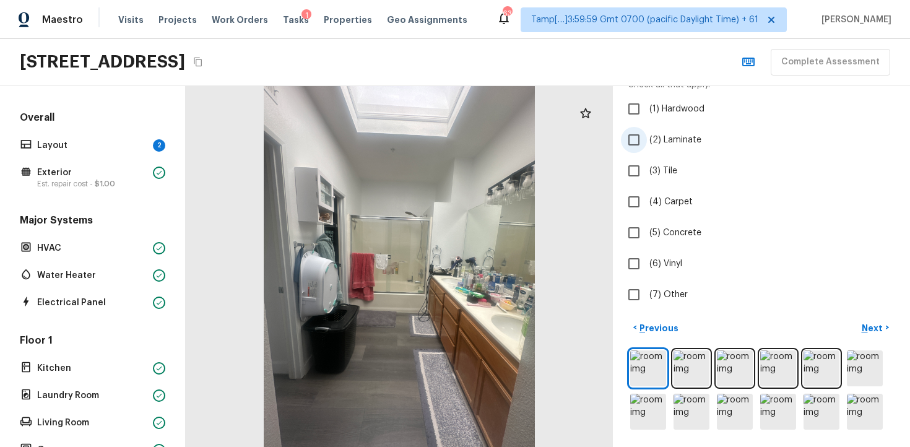
click at [630, 133] on input "(2) Laminate" at bounding box center [634, 140] width 26 height 26
checkbox input "true"
click at [858, 325] on button "Next >" at bounding box center [875, 327] width 40 height 20
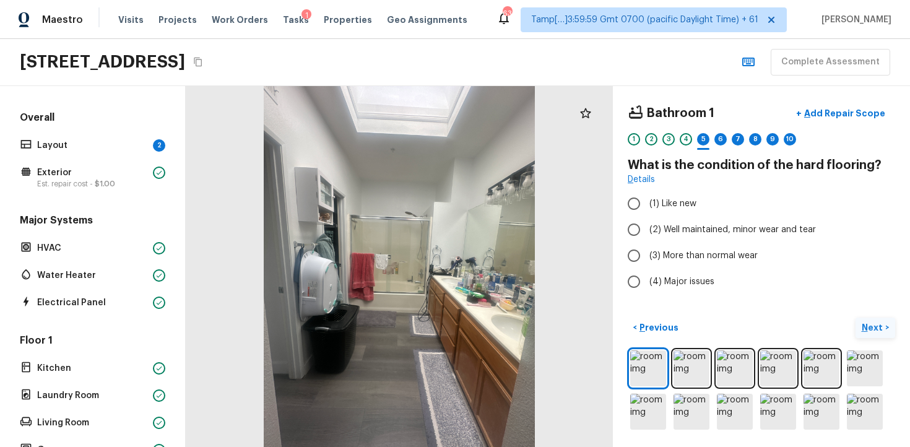
scroll to position [0, 0]
click at [664, 232] on span "(2) Well maintained, minor wear and tear" at bounding box center [732, 229] width 166 height 12
click at [647, 232] on input "(2) Well maintained, minor wear and tear" at bounding box center [634, 230] width 26 height 26
radio input "true"
click at [865, 330] on p "Next" at bounding box center [873, 327] width 24 height 12
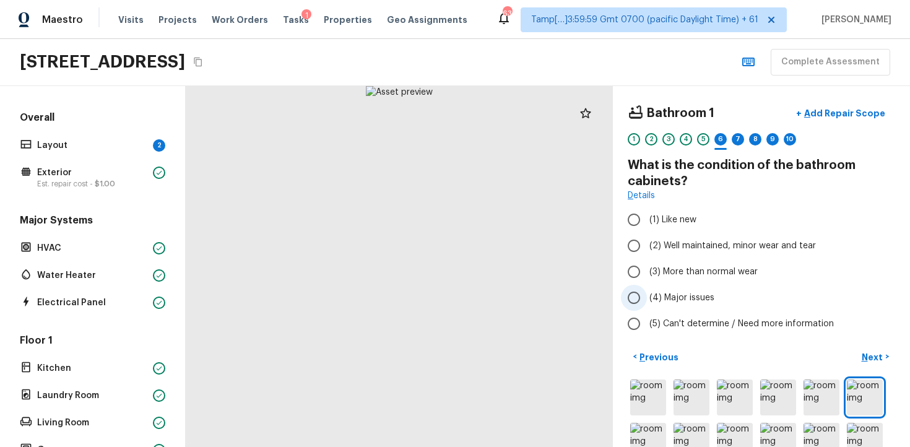
scroll to position [29, 0]
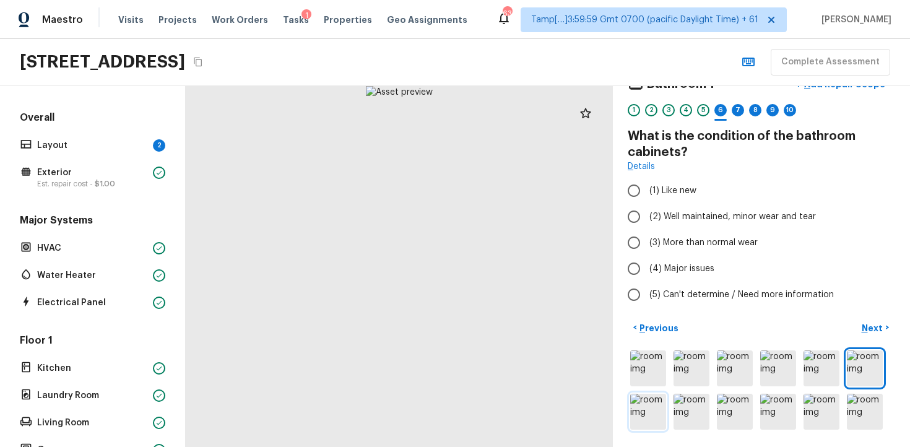
click at [642, 414] on img at bounding box center [648, 412] width 36 height 36
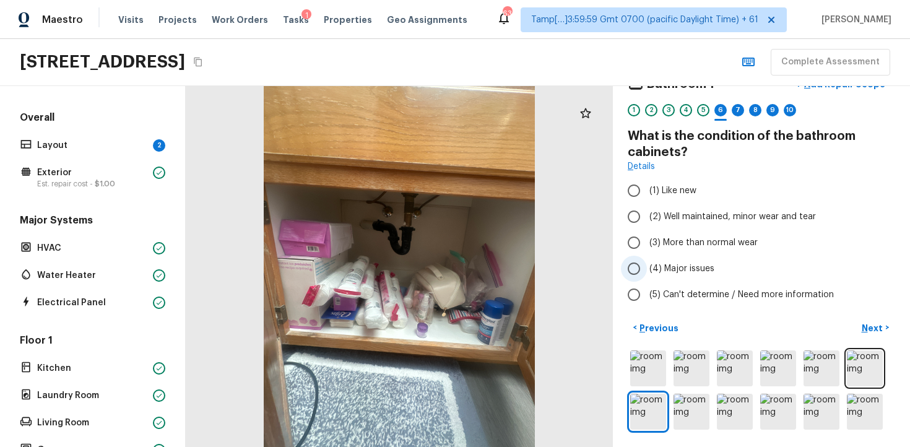
scroll to position [0, 0]
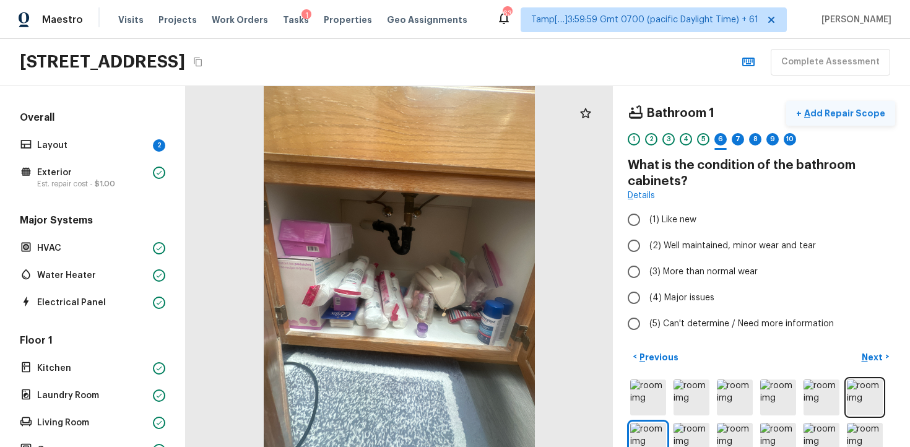
click at [849, 110] on p "Add Repair Scope" at bounding box center [843, 113] width 84 height 12
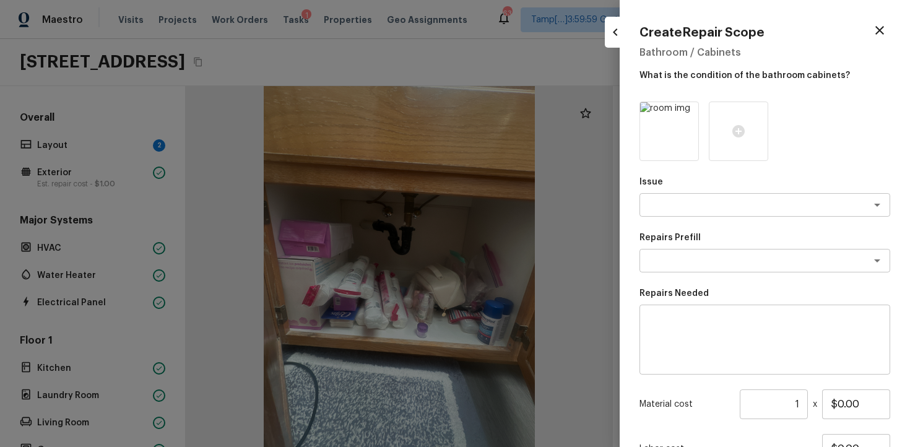
click at [686, 192] on div "Issue x ​" at bounding box center [764, 196] width 251 height 41
click at [725, 128] on div at bounding box center [737, 130] width 59 height 59
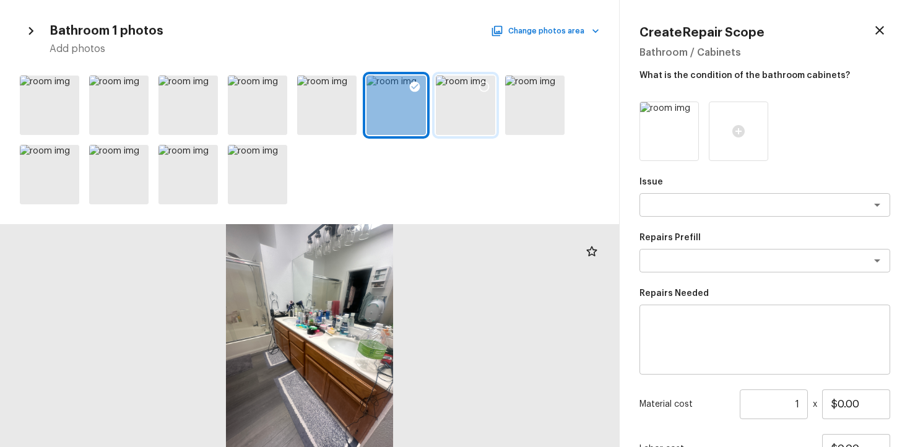
click at [488, 79] on div at bounding box center [484, 88] width 22 height 26
click at [645, 225] on div "Issue x ​ Repairs Prefill x ​ Repairs Needed x ​ Material cost 1 ​ x $0.00 Labo…" at bounding box center [764, 317] width 251 height 433
click at [655, 217] on div "Issue x ​ Repairs Prefill x ​ Repairs Needed x ​ Material cost 1 ​ x $0.00 Labo…" at bounding box center [764, 317] width 251 height 433
click at [655, 201] on textarea at bounding box center [747, 205] width 205 height 12
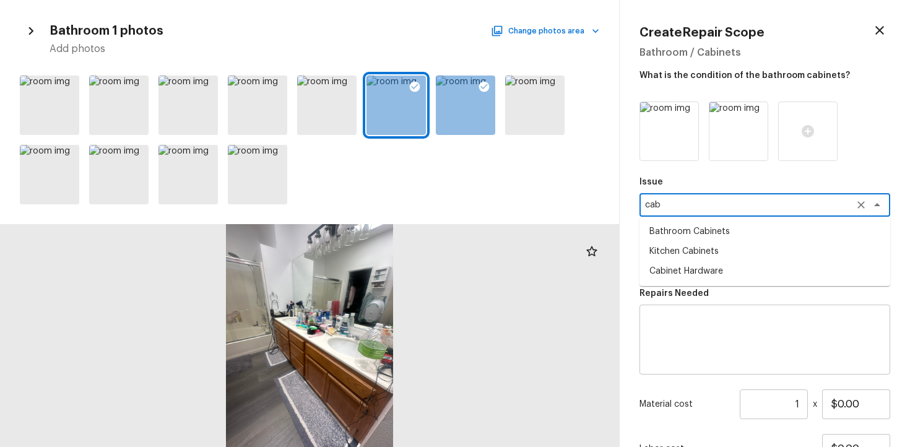
click at [665, 231] on li "Bathroom Cabinets" at bounding box center [764, 232] width 251 height 20
click at [671, 252] on div "x ​" at bounding box center [764, 261] width 251 height 24
type textarea "Bathroom Cabinets"
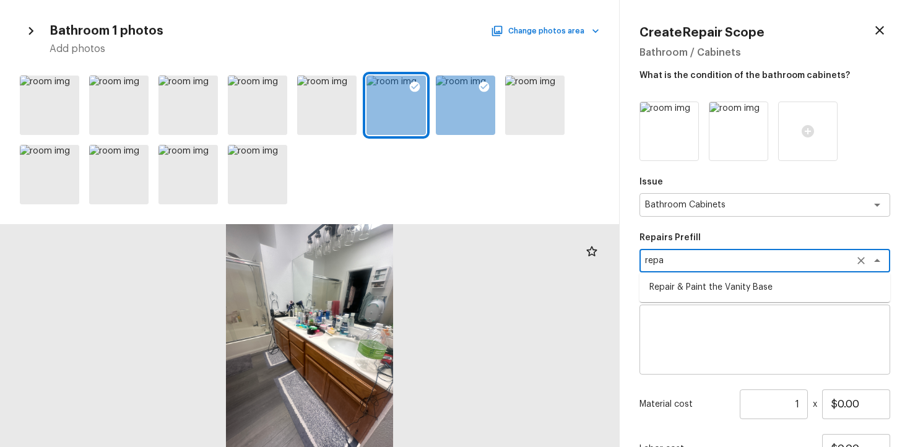
click at [683, 285] on li "Repair & Paint the Vanity Base" at bounding box center [764, 287] width 251 height 20
type textarea "Repair & Paint the Vanity Base"
type textarea "Repair and Paint the damaged vanity base to meet current standard. Remove and d…"
type input "$35.00"
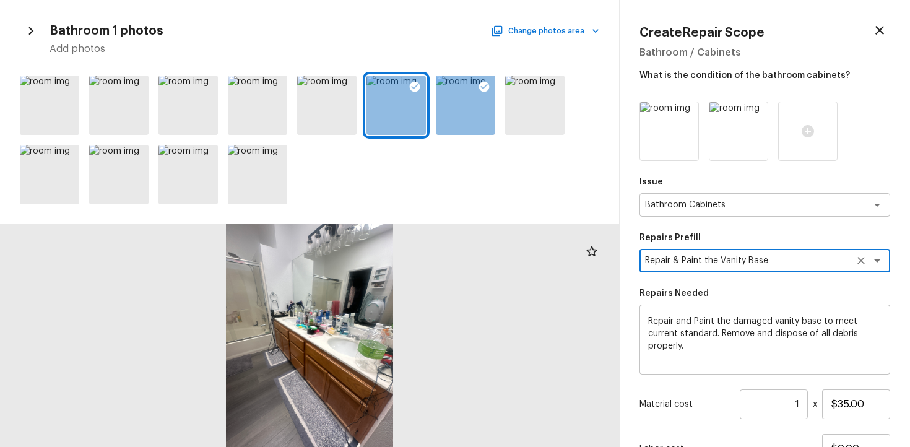
scroll to position [107, 0]
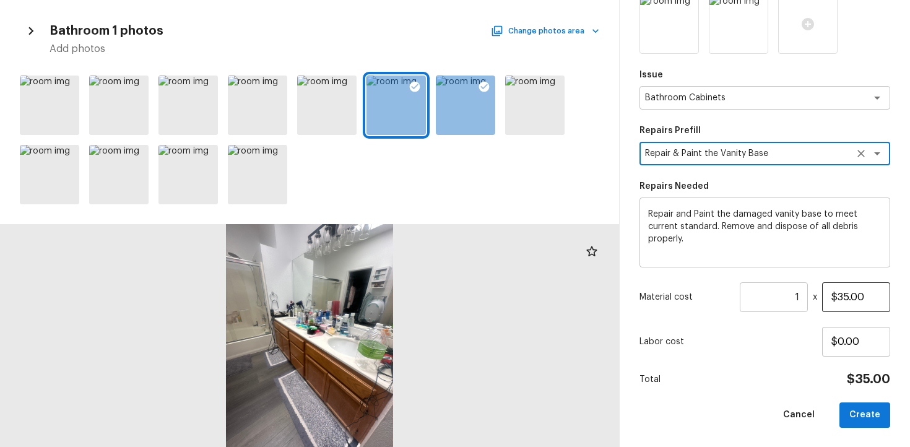
type textarea "Repair & Paint the Vanity Base"
click at [848, 295] on input "$35.00" at bounding box center [856, 297] width 68 height 30
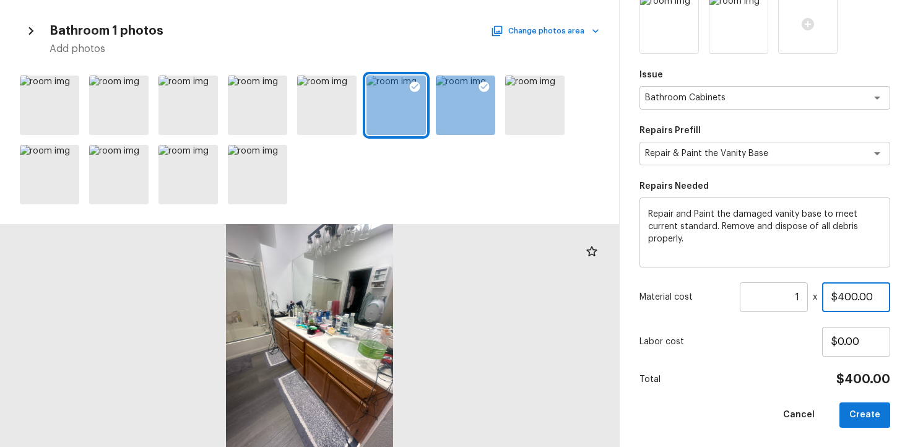
type input "$400.00"
click at [806, 332] on div "Labor cost $0.00" at bounding box center [764, 342] width 251 height 30
click at [860, 432] on div "Create Repair Scope Bathroom / Cabinets What is the condition of the bathroom c…" at bounding box center [764, 223] width 290 height 447
click at [858, 421] on button "Create" at bounding box center [864, 414] width 51 height 25
type input "$0.00"
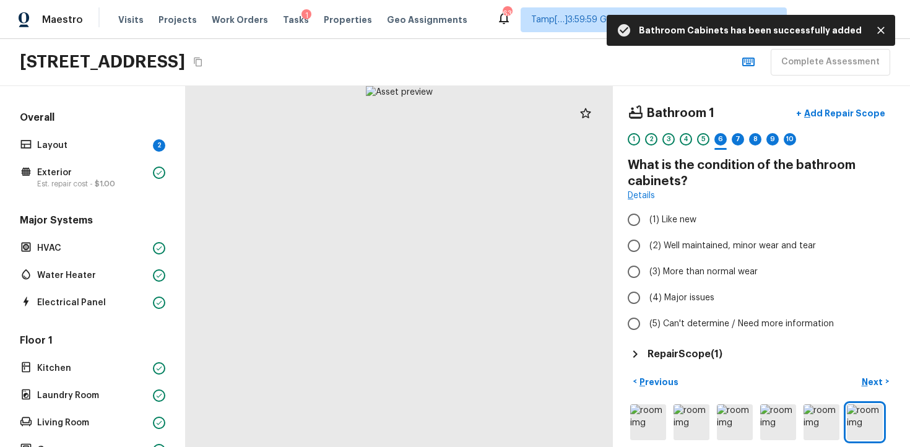
scroll to position [53, 0]
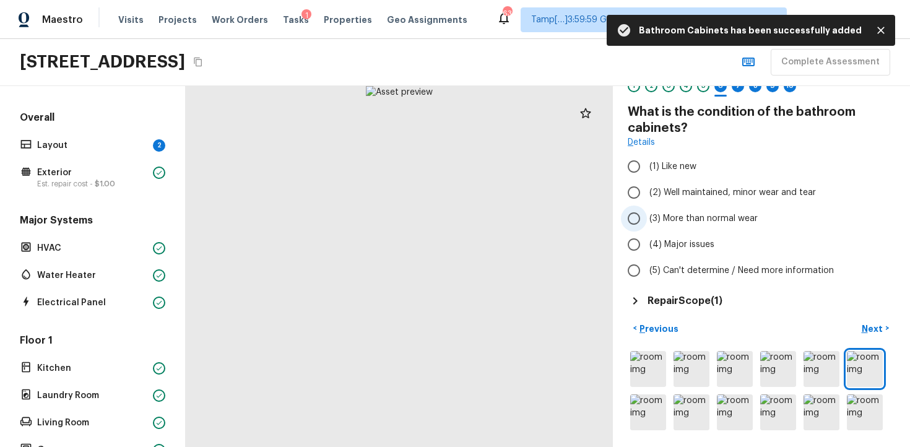
click at [647, 217] on label "(3) More than normal wear" at bounding box center [753, 218] width 264 height 26
click at [647, 217] on input "(3) More than normal wear" at bounding box center [634, 218] width 26 height 26
radio input "true"
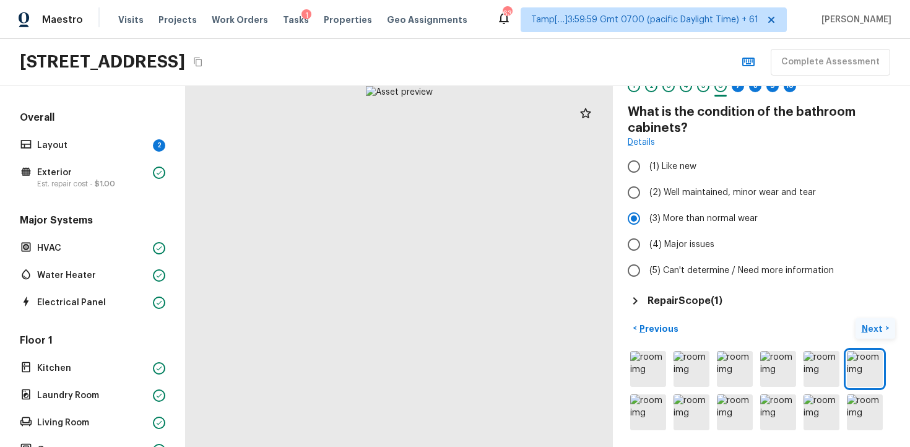
click at [871, 323] on p "Next" at bounding box center [873, 328] width 24 height 12
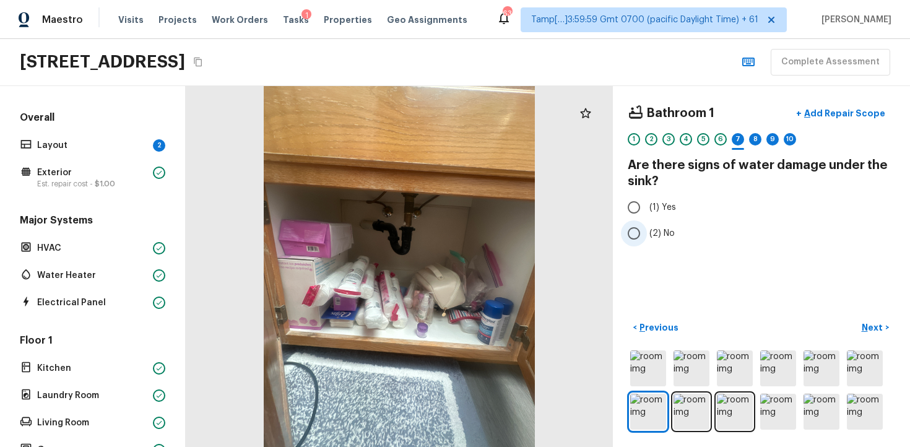
click at [650, 232] on span "(2) No" at bounding box center [661, 233] width 25 height 12
click at [647, 232] on input "(2) No" at bounding box center [634, 233] width 26 height 26
radio input "true"
click at [877, 328] on p "Next" at bounding box center [873, 327] width 24 height 12
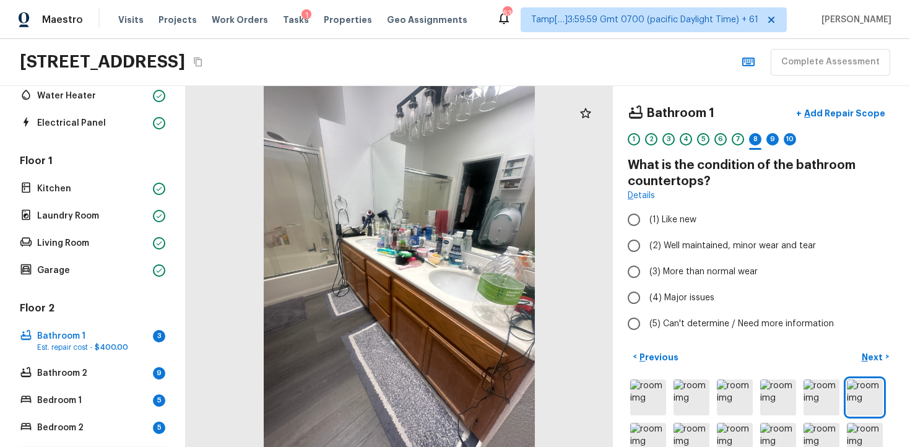
scroll to position [178, 0]
click at [91, 190] on p "Kitchen" at bounding box center [92, 190] width 111 height 12
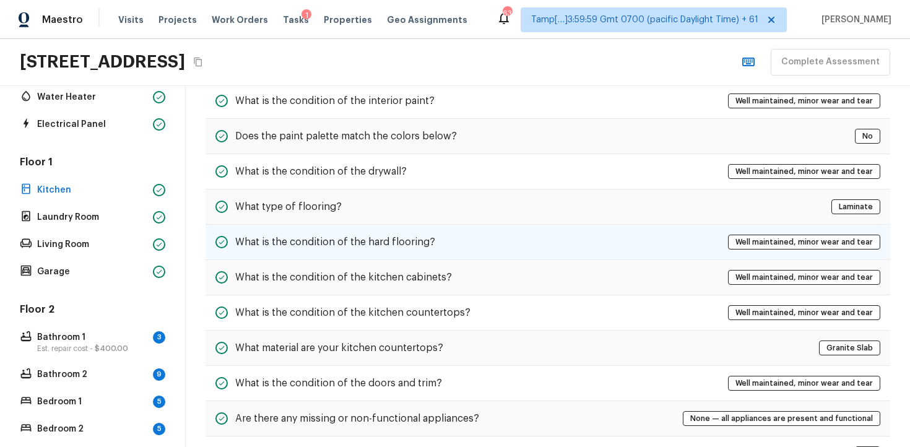
scroll to position [117, 0]
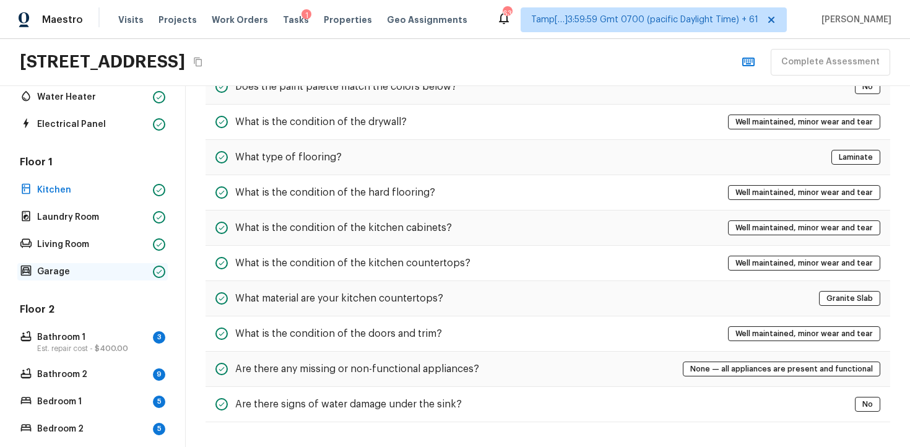
click at [114, 264] on div "Garage" at bounding box center [92, 271] width 150 height 17
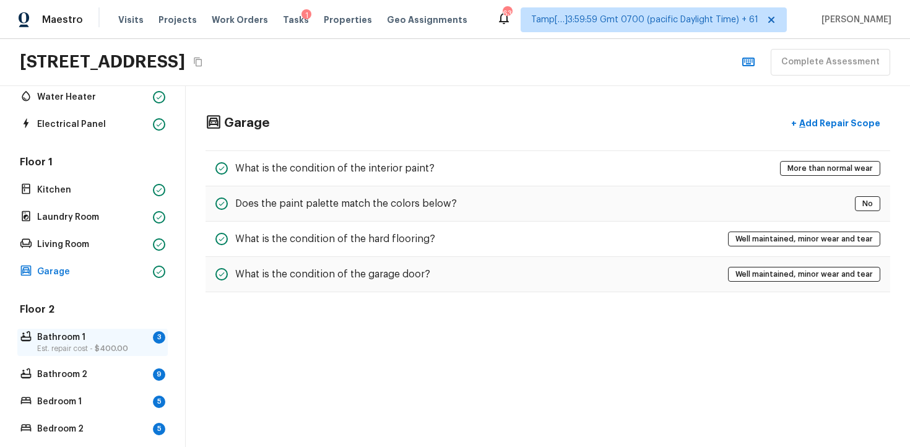
click at [111, 337] on p "Bathroom 1" at bounding box center [92, 337] width 111 height 12
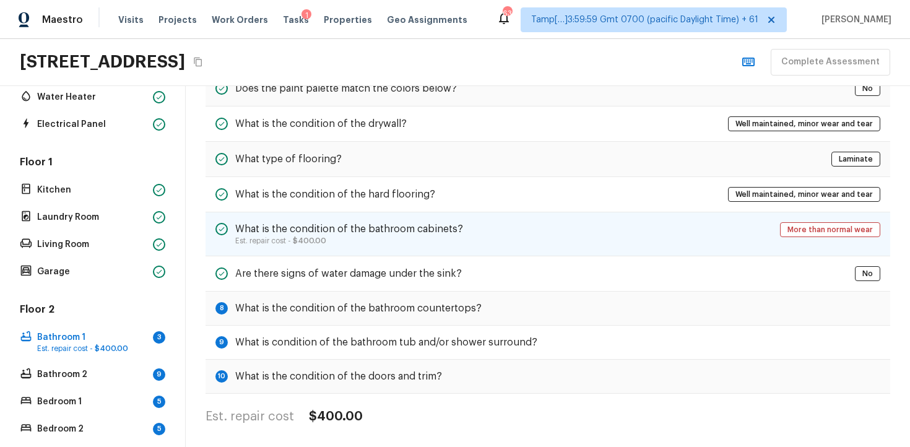
scroll to position [118, 0]
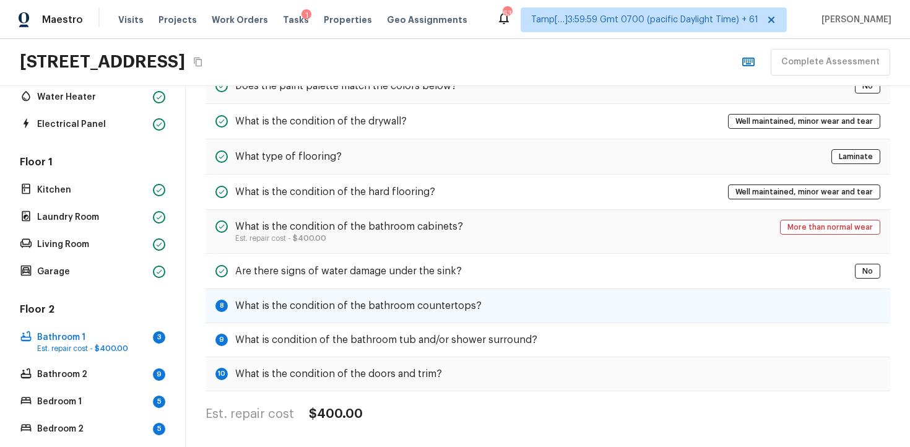
click at [511, 298] on div "8 What is the condition of the bathroom countertops?" at bounding box center [547, 306] width 684 height 34
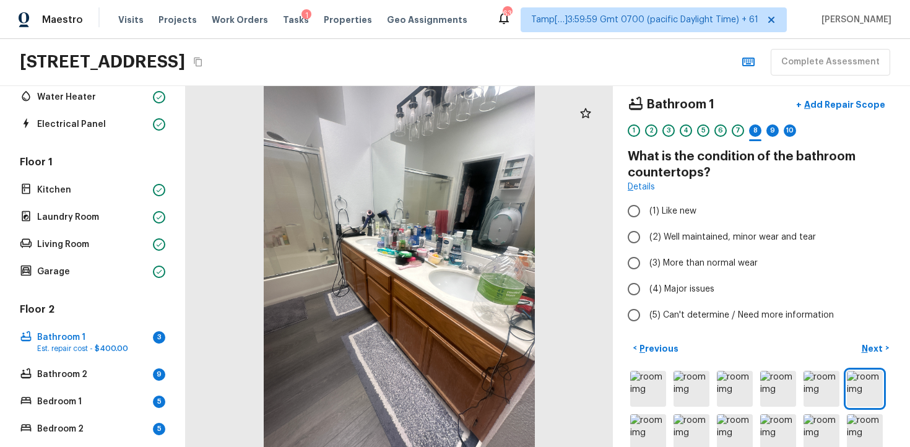
scroll to position [3, 0]
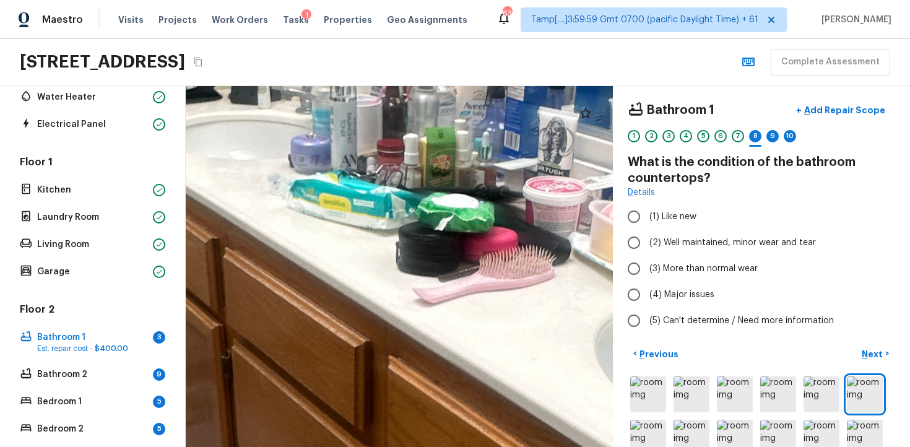
drag, startPoint x: 422, startPoint y: 269, endPoint x: 299, endPoint y: 202, distance: 139.5
click at [299, 202] on div at bounding box center [420, 285] width 2542 height 2148
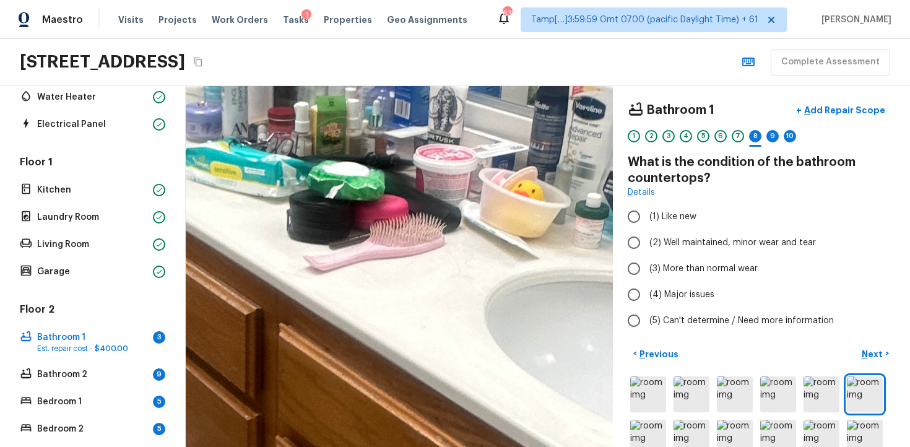
drag, startPoint x: 433, startPoint y: 275, endPoint x: 317, endPoint y: 238, distance: 122.3
click at [317, 238] on div at bounding box center [310, 253] width 2533 height 2140
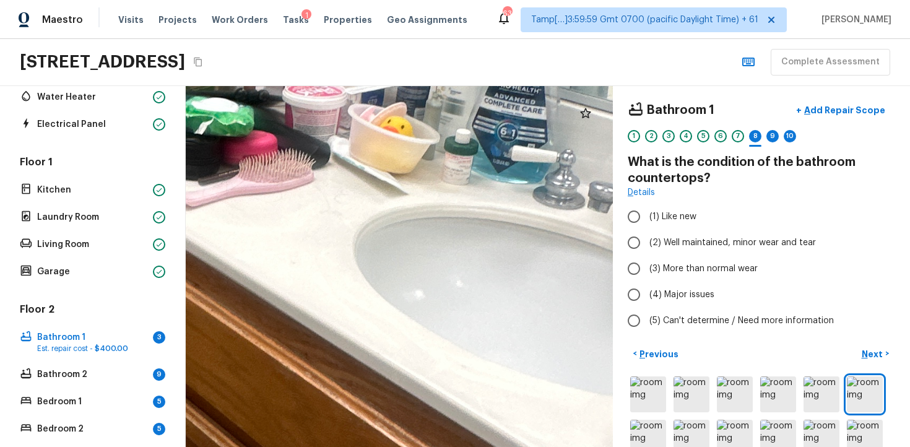
drag, startPoint x: 363, startPoint y: 255, endPoint x: 220, endPoint y: 212, distance: 148.8
click at [223, 213] on div at bounding box center [180, 188] width 2533 height 2140
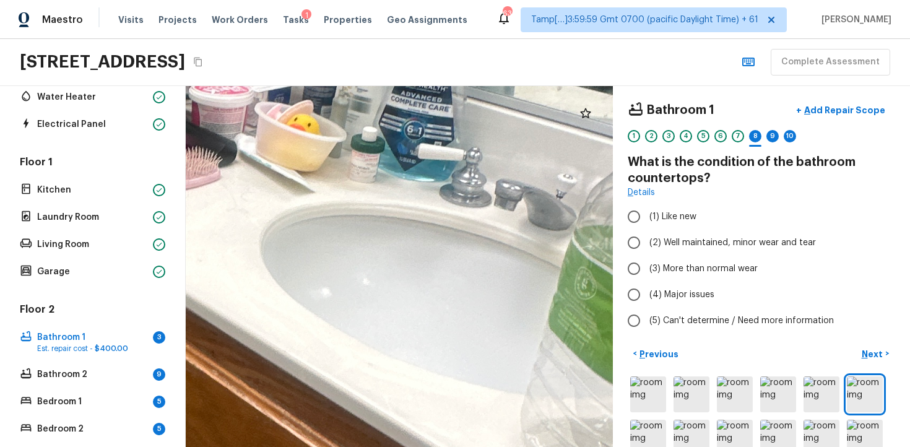
drag, startPoint x: 234, startPoint y: 211, endPoint x: 336, endPoint y: 306, distance: 139.2
click at [336, 306] on div at bounding box center [86, 186] width 2533 height 2140
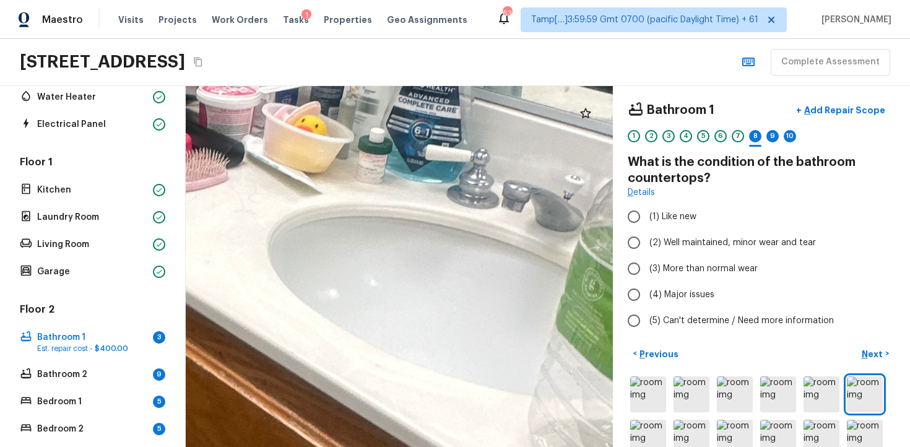
drag, startPoint x: 387, startPoint y: 343, endPoint x: 447, endPoint y: 366, distance: 64.2
click at [447, 366] on div at bounding box center [94, 188] width 2533 height 2140
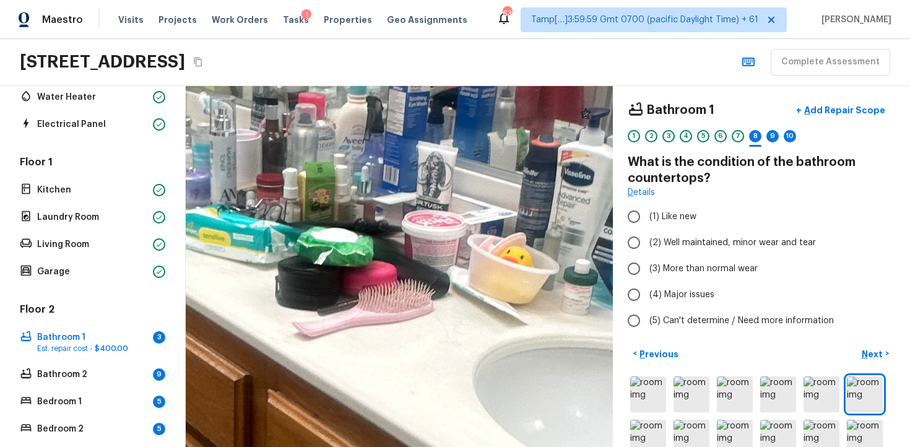
drag, startPoint x: 433, startPoint y: 325, endPoint x: 483, endPoint y: 390, distance: 81.6
click at [484, 391] on div at bounding box center [299, 319] width 2533 height 2140
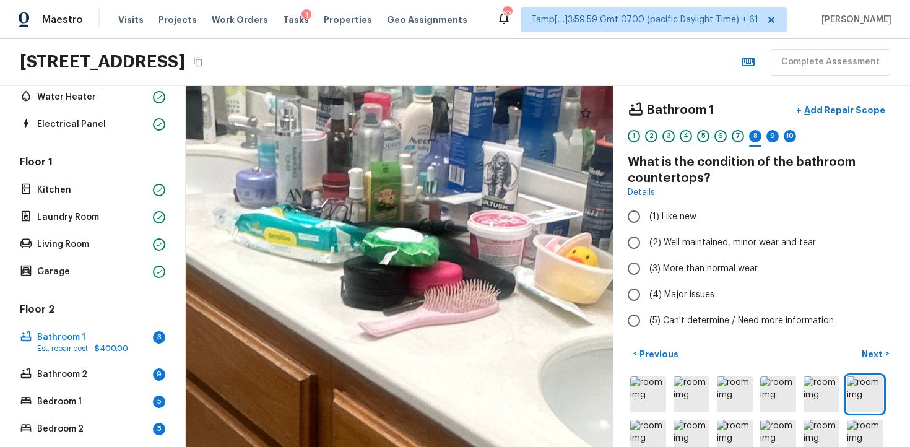
drag, startPoint x: 460, startPoint y: 335, endPoint x: 577, endPoint y: 411, distance: 139.2
click at [577, 410] on div at bounding box center [365, 319] width 2533 height 2140
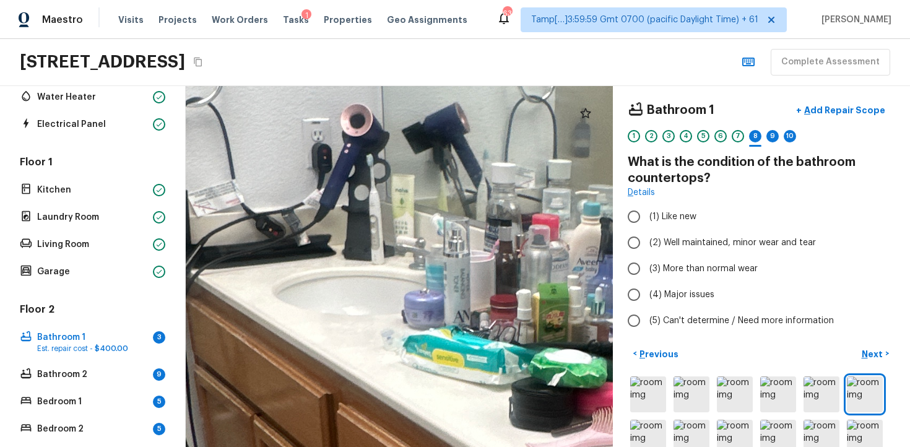
drag, startPoint x: 510, startPoint y: 342, endPoint x: 606, endPoint y: 322, distance: 98.5
click at [606, 323] on div at bounding box center [532, 440] width 2533 height 2140
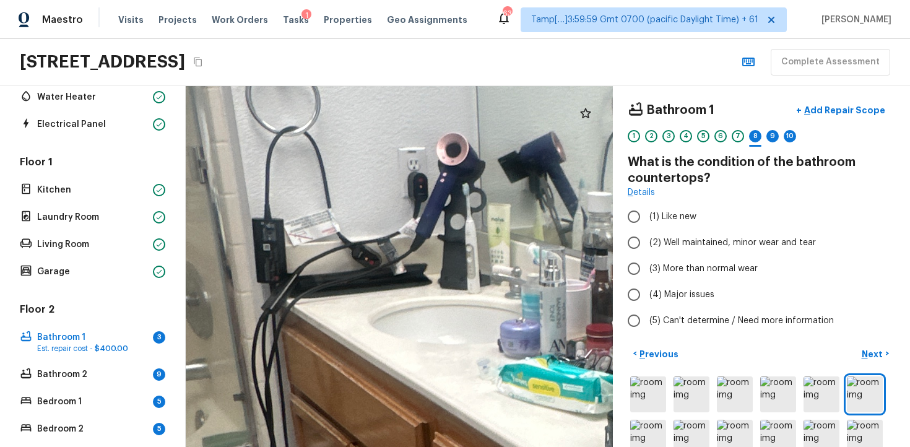
drag, startPoint x: 606, startPoint y: 322, endPoint x: 682, endPoint y: 351, distance: 81.3
click at [682, 351] on div "Bathroom 1 + Add Repair Scope 1 2 3 4 5 6 7 8 9 10 What is the condition of the…" at bounding box center [548, 266] width 724 height 361
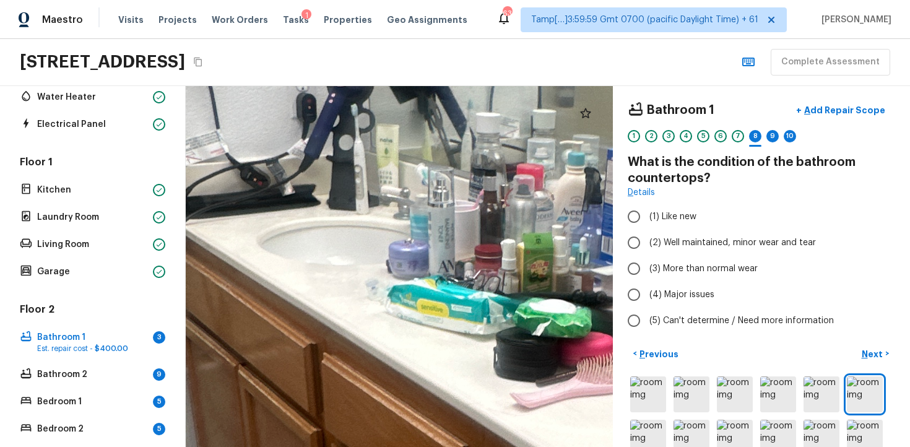
drag, startPoint x: 601, startPoint y: 324, endPoint x: 473, endPoint y: 236, distance: 155.3
click at [473, 237] on div at bounding box center [517, 390] width 2533 height 2140
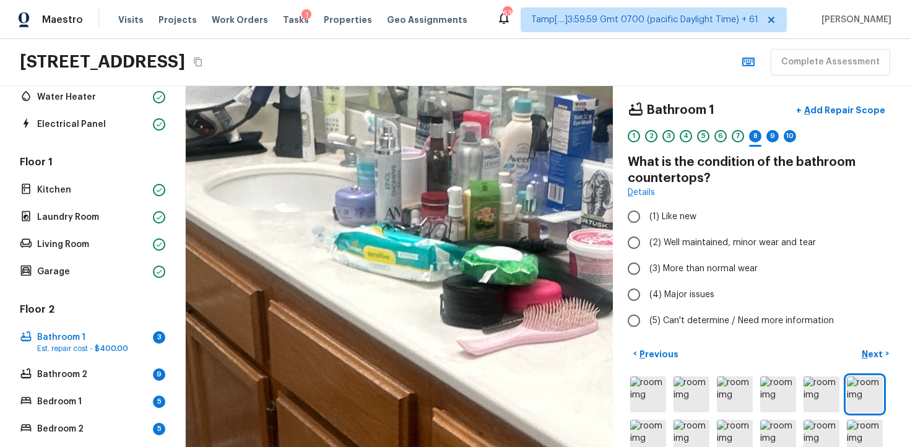
drag, startPoint x: 427, startPoint y: 233, endPoint x: 344, endPoint y: 163, distance: 108.5
click at [344, 163] on div at bounding box center [464, 337] width 2533 height 2140
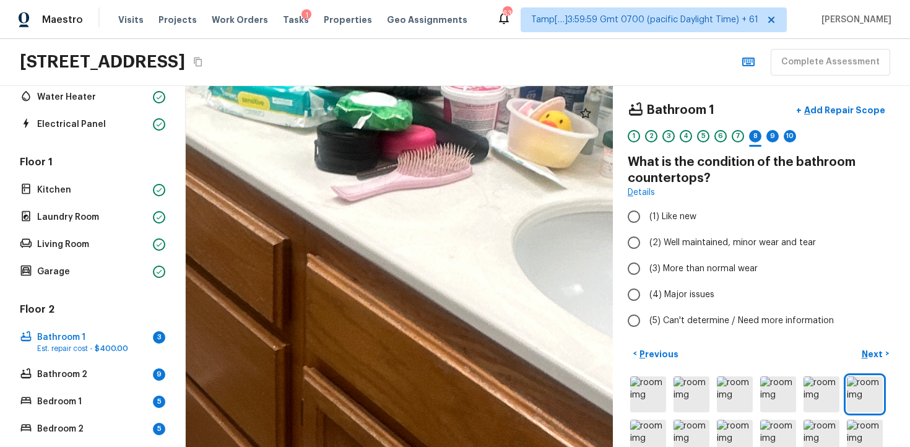
drag, startPoint x: 334, startPoint y: 154, endPoint x: 287, endPoint y: 99, distance: 72.4
click at [288, 100] on div at bounding box center [338, 183] width 2533 height 2140
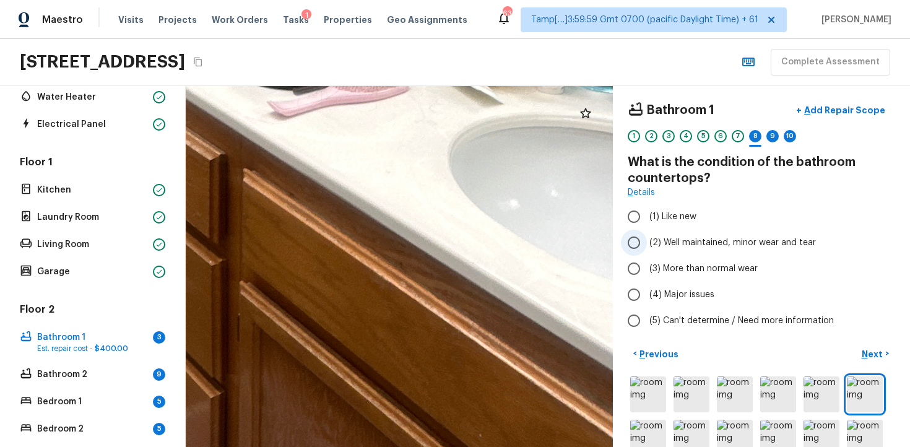
click at [639, 246] on input "(2) Well maintained, minor wear and tear" at bounding box center [634, 243] width 26 height 26
radio input "true"
click at [881, 351] on p "Next" at bounding box center [873, 354] width 24 height 12
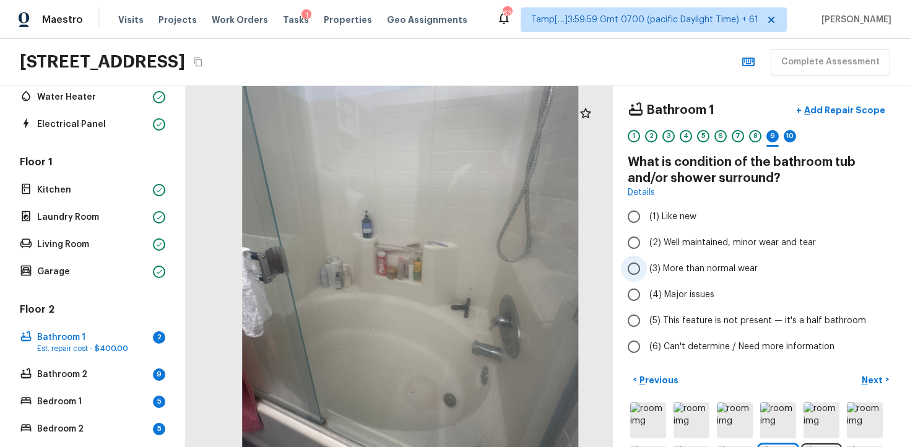
click at [625, 271] on input "(3) More than normal wear" at bounding box center [634, 269] width 26 height 26
radio input "true"
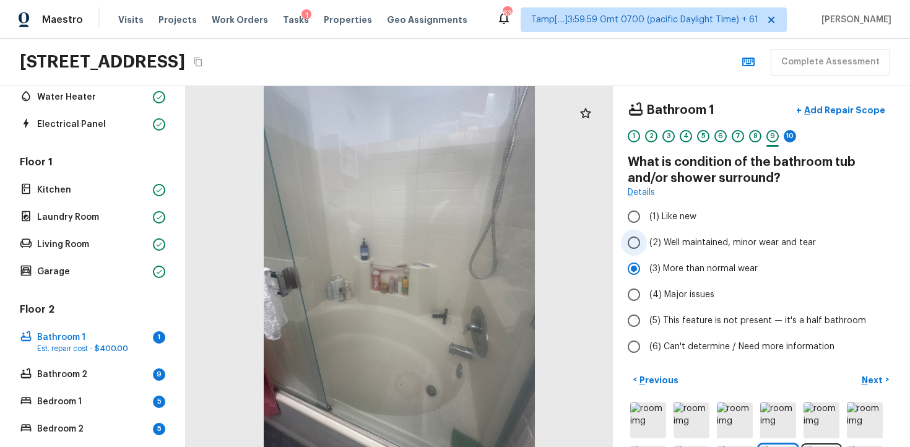
click at [631, 251] on input "(2) Well maintained, minor wear and tear" at bounding box center [634, 243] width 26 height 26
radio input "true"
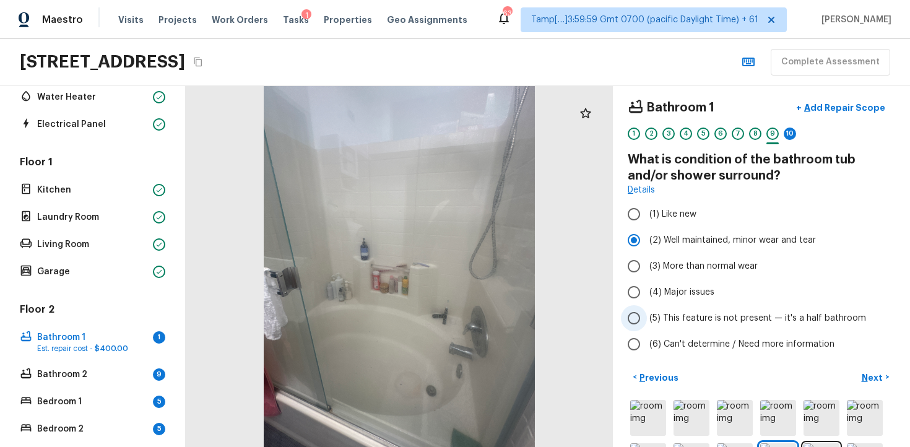
scroll to position [0, 0]
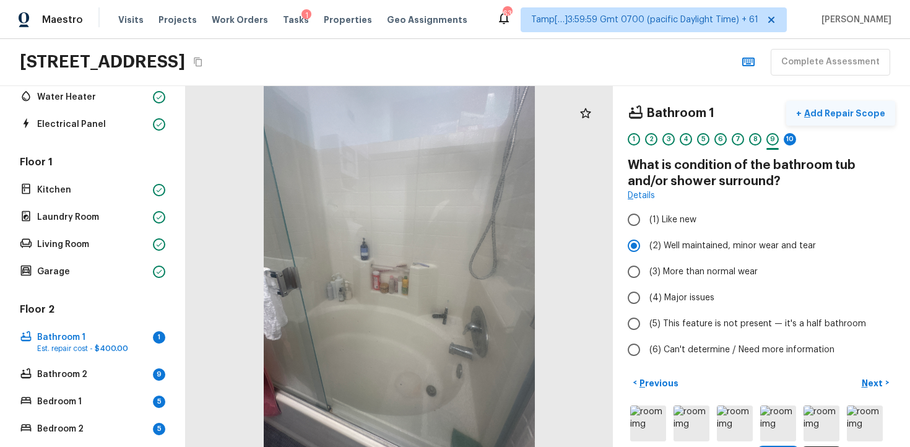
click at [837, 118] on p "Add Repair Scope" at bounding box center [843, 113] width 84 height 12
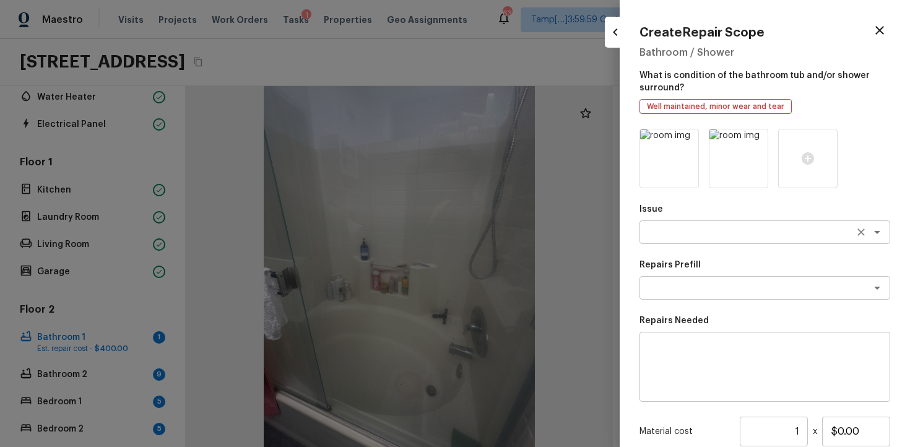
click at [683, 234] on textarea at bounding box center [747, 232] width 205 height 12
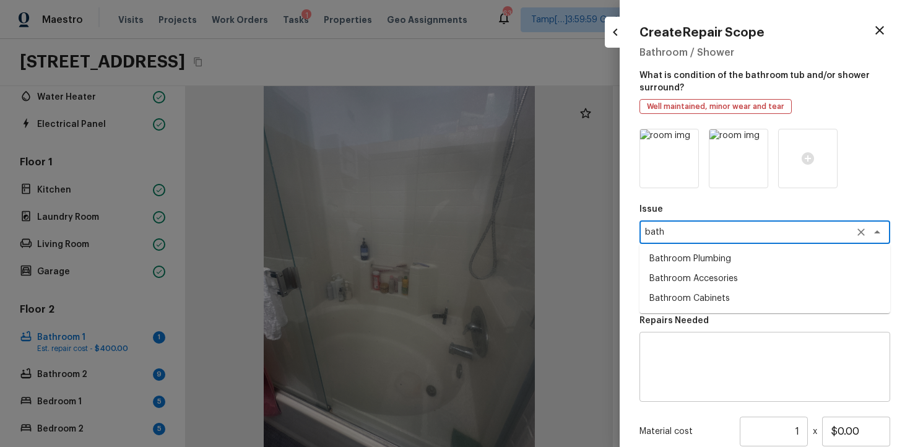
click at [683, 253] on li "Bathroom Plumbing" at bounding box center [764, 259] width 251 height 20
type textarea "Bathroom Plumbing"
click at [681, 285] on textarea at bounding box center [747, 288] width 205 height 12
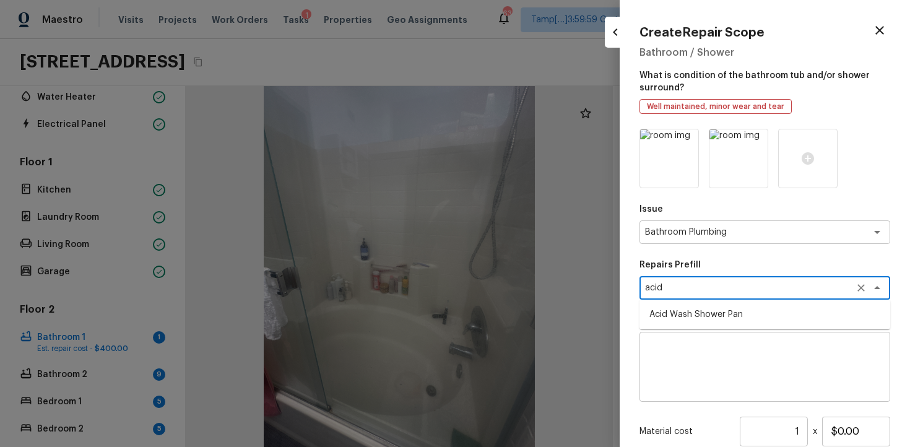
click at [674, 309] on li "Acid Wash Shower Pan" at bounding box center [764, 314] width 251 height 20
type textarea "Acid Wash Shower Pan"
type textarea "Prep and acid wash/deep clean the shower pan."
type input "$50.00"
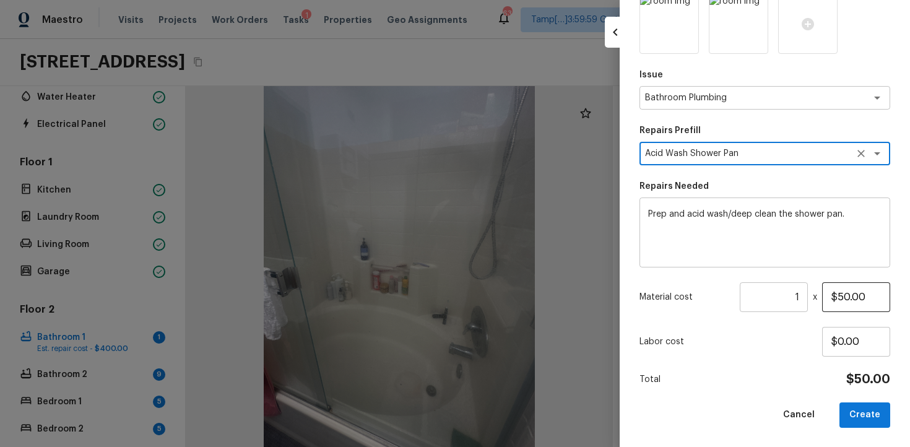
type textarea "Acid Wash Shower Pan"
click at [841, 295] on input "$50.00" at bounding box center [856, 297] width 68 height 30
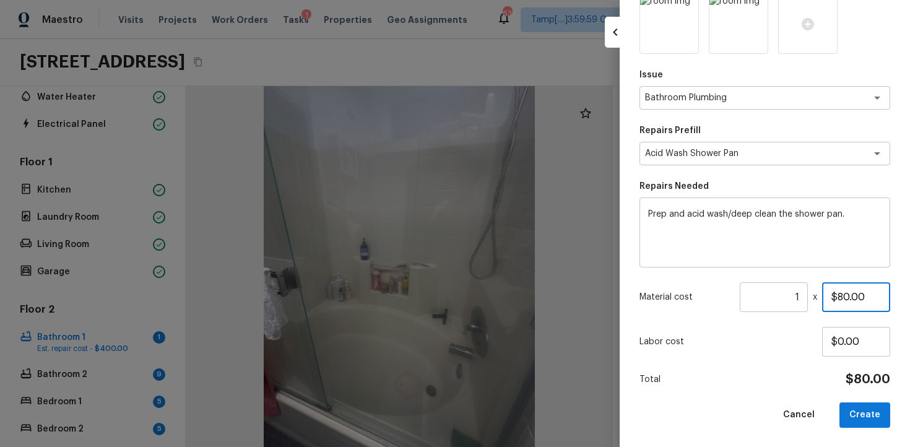
type input "$80.00"
click at [788, 366] on div "Issue Bathroom Plumbing x ​ Repairs Prefill Acid Wash Shower Pan x ​ Repairs Ne…" at bounding box center [764, 210] width 251 height 433
click at [848, 391] on div "Issue Bathroom Plumbing x ​ Repairs Prefill Acid Wash Shower Pan x ​ Repairs Ne…" at bounding box center [764, 210] width 251 height 433
click at [856, 407] on button "Create" at bounding box center [864, 414] width 51 height 25
type input "$0.00"
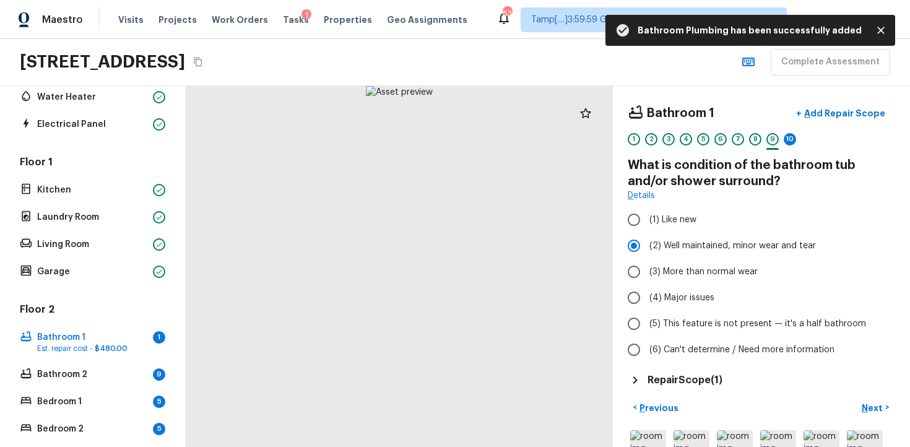
scroll to position [80, 0]
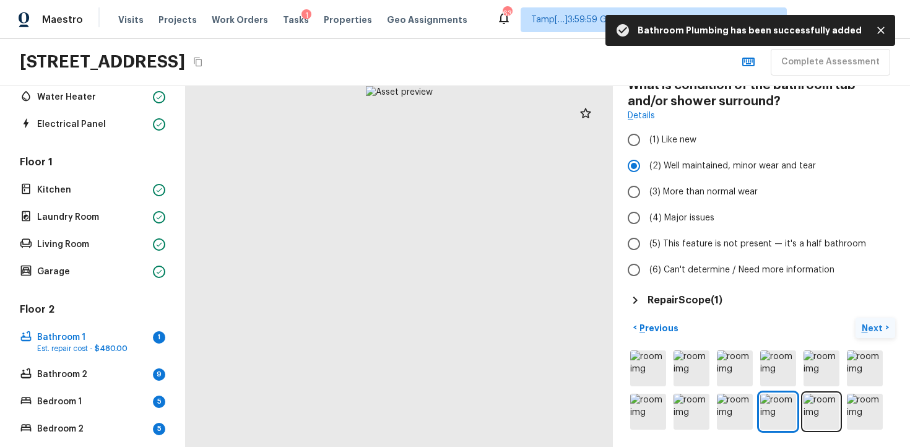
click at [863, 317] on button "Next >" at bounding box center [875, 327] width 40 height 20
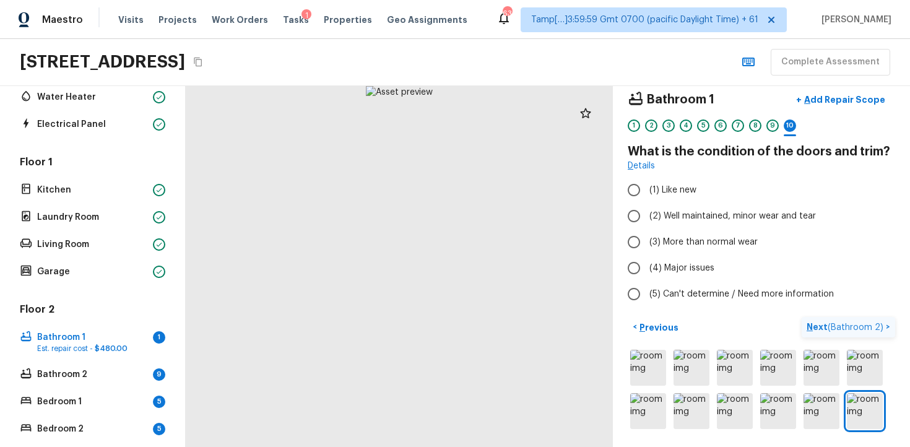
scroll to position [13, 0]
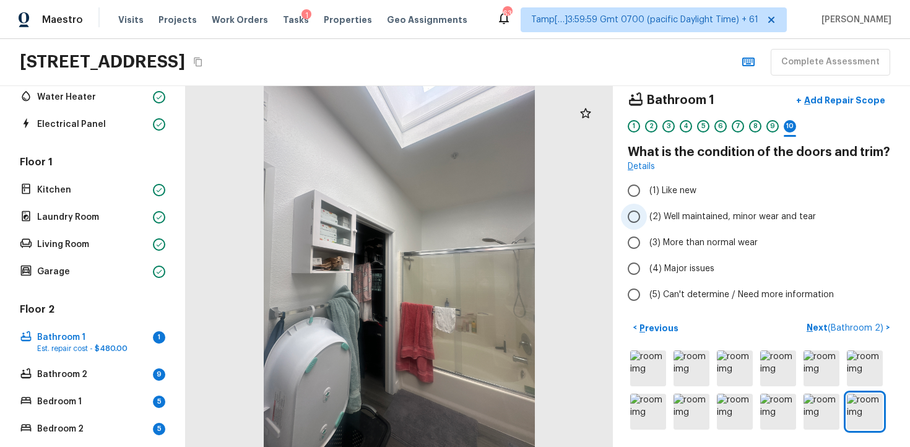
click at [678, 207] on label "(2) Well maintained, minor wear and tear" at bounding box center [753, 217] width 264 height 26
click at [647, 207] on input "(2) Well maintained, minor wear and tear" at bounding box center [634, 217] width 26 height 26
radio input "true"
click at [816, 324] on p "Next ( Bathroom 2 )" at bounding box center [845, 327] width 79 height 13
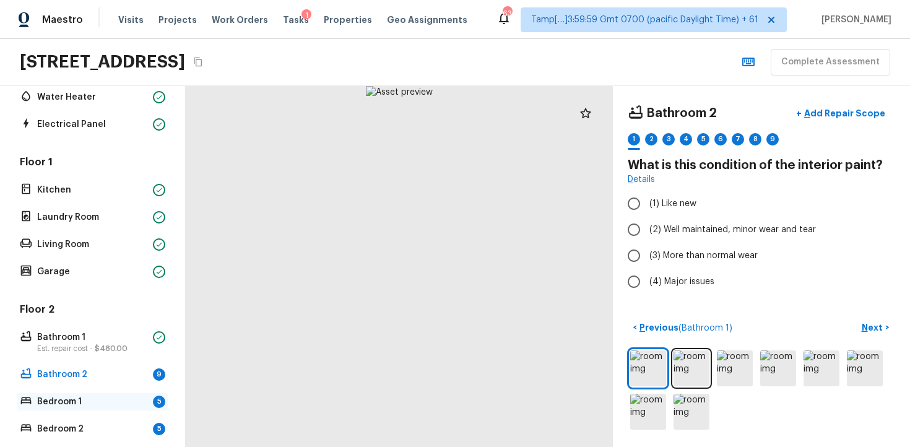
scroll to position [302, 0]
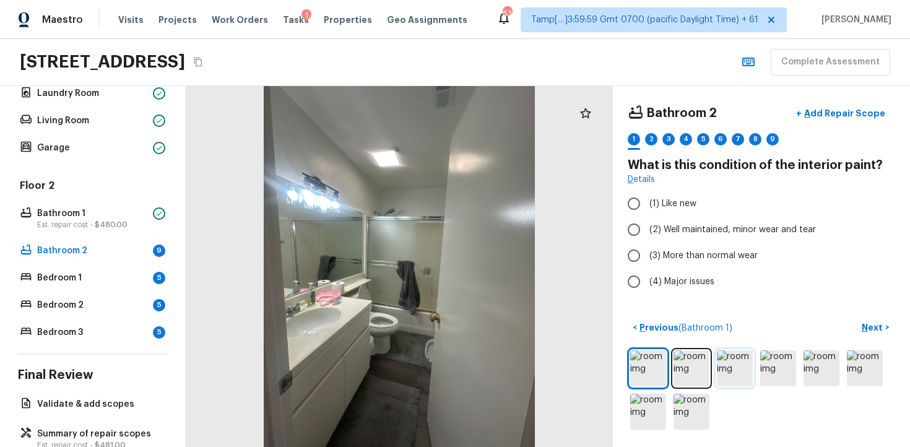
click at [739, 369] on img at bounding box center [734, 368] width 36 height 36
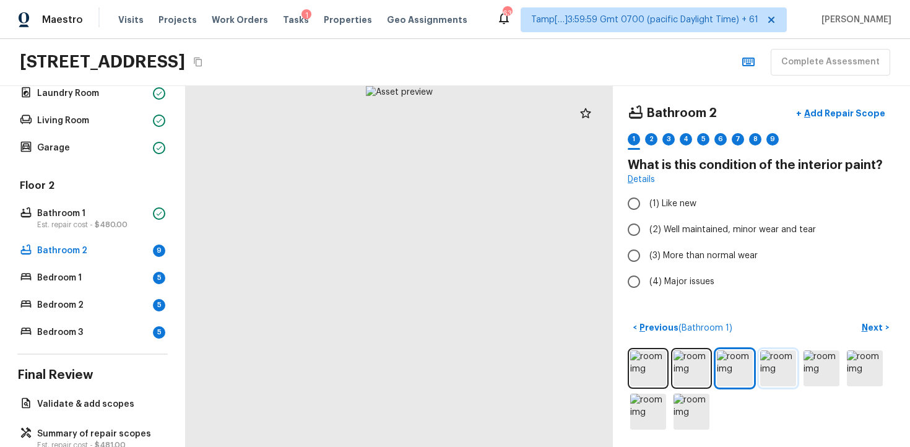
click at [770, 379] on img at bounding box center [778, 368] width 36 height 36
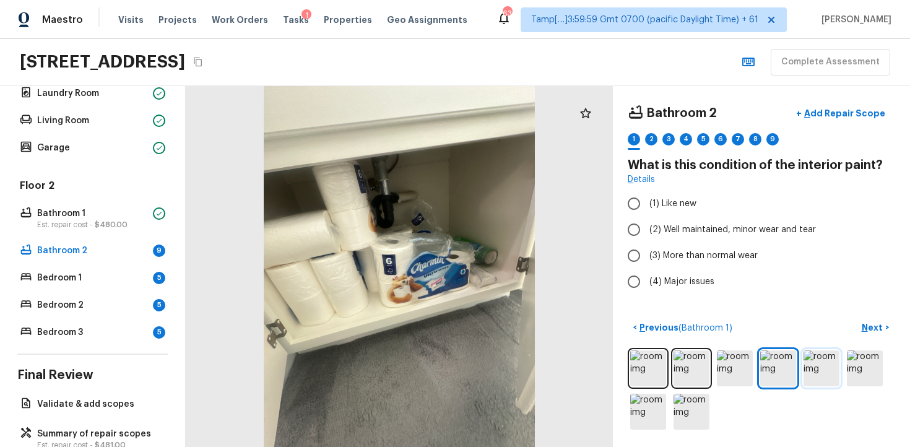
click at [811, 351] on img at bounding box center [821, 368] width 36 height 36
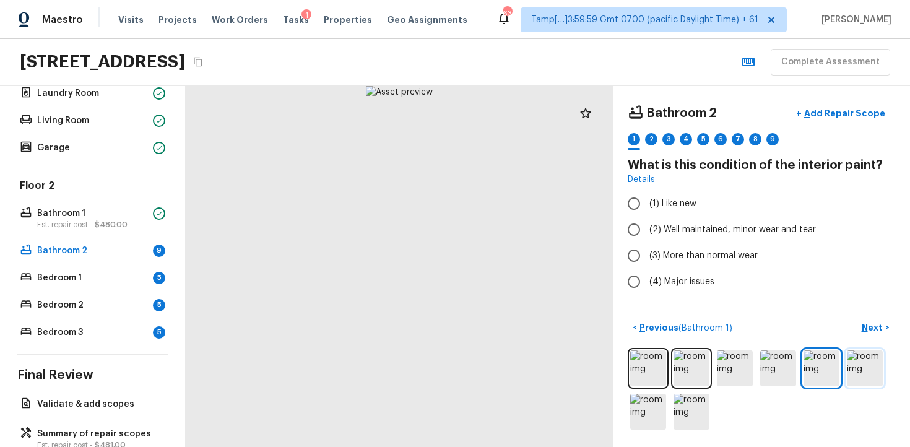
click at [869, 361] on img at bounding box center [864, 368] width 36 height 36
click at [624, 397] on div "Bathroom 2 + Add Repair Scope 1 2 3 4 5 6 7 8 9 What is this condition of the i…" at bounding box center [761, 266] width 297 height 361
click at [639, 400] on img at bounding box center [648, 412] width 36 height 36
click at [688, 404] on img at bounding box center [691, 412] width 36 height 36
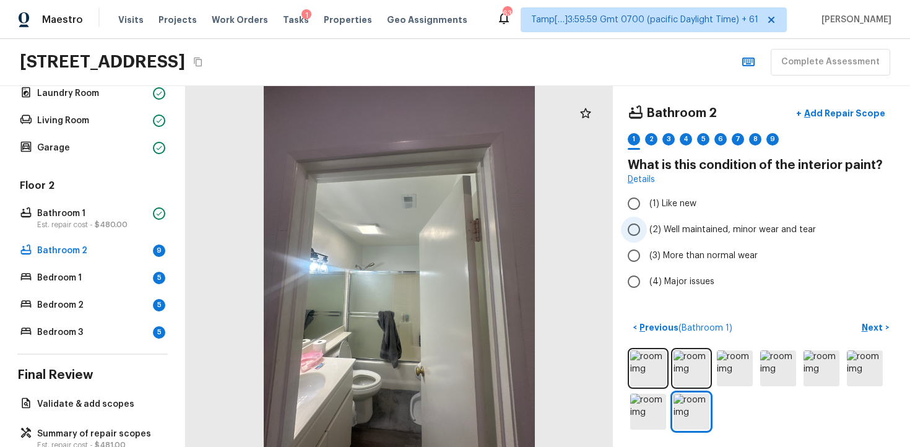
click at [642, 225] on input "(2) Well maintained, minor wear and tear" at bounding box center [634, 230] width 26 height 26
radio input "true"
click at [868, 317] on button "Next >" at bounding box center [875, 327] width 40 height 20
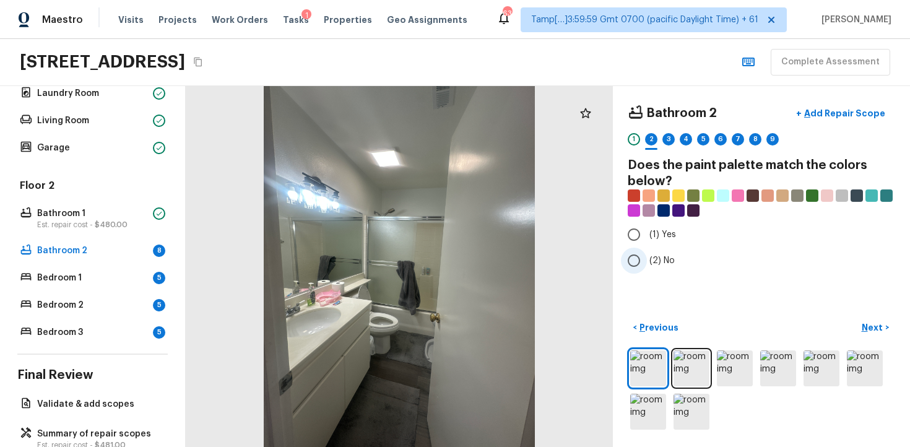
click at [635, 266] on input "(2) No" at bounding box center [634, 260] width 26 height 26
radio input "true"
click at [875, 322] on p "Next" at bounding box center [873, 327] width 24 height 12
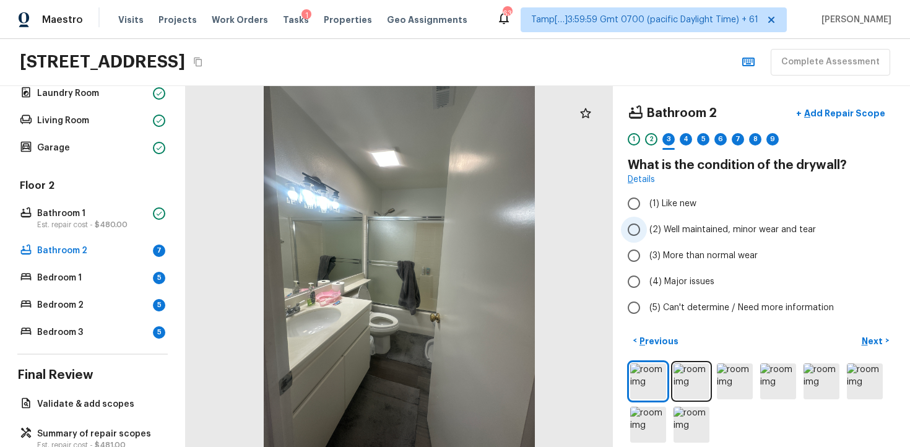
click at [642, 238] on input "(2) Well maintained, minor wear and tear" at bounding box center [634, 230] width 26 height 26
radio input "true"
click at [863, 337] on p "Next" at bounding box center [873, 341] width 24 height 12
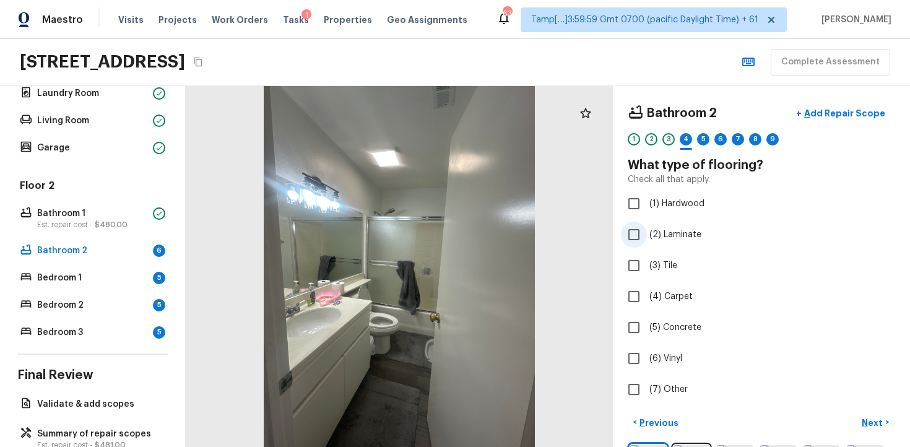
click at [654, 226] on label "(2) Laminate" at bounding box center [753, 235] width 264 height 26
click at [647, 226] on input "(2) Laminate" at bounding box center [634, 235] width 26 height 26
checkbox input "true"
click at [888, 429] on button "Next >" at bounding box center [875, 422] width 40 height 20
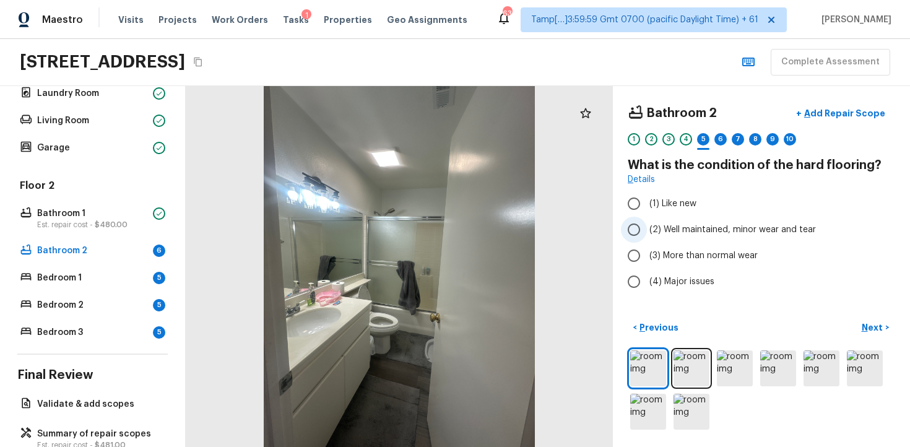
click at [642, 222] on input "(2) Well maintained, minor wear and tear" at bounding box center [634, 230] width 26 height 26
radio input "true"
click at [880, 322] on p "Next" at bounding box center [873, 327] width 24 height 12
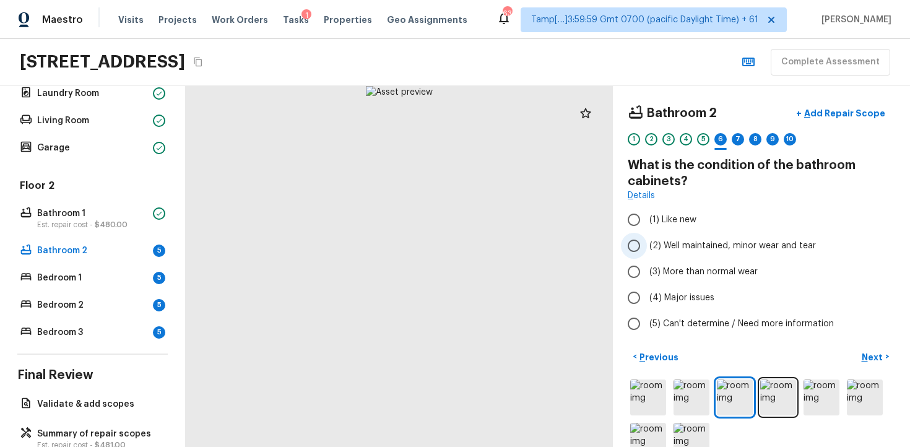
click at [630, 255] on input "(2) Well maintained, minor wear and tear" at bounding box center [634, 246] width 26 height 26
radio input "true"
click at [873, 351] on p "Next" at bounding box center [873, 357] width 24 height 12
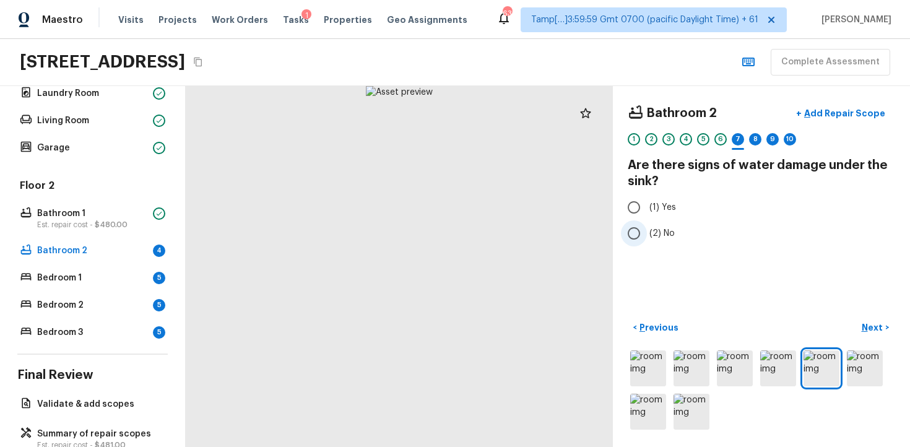
click at [642, 241] on input "(2) No" at bounding box center [634, 233] width 26 height 26
radio input "true"
click at [870, 320] on button "Next >" at bounding box center [875, 327] width 40 height 20
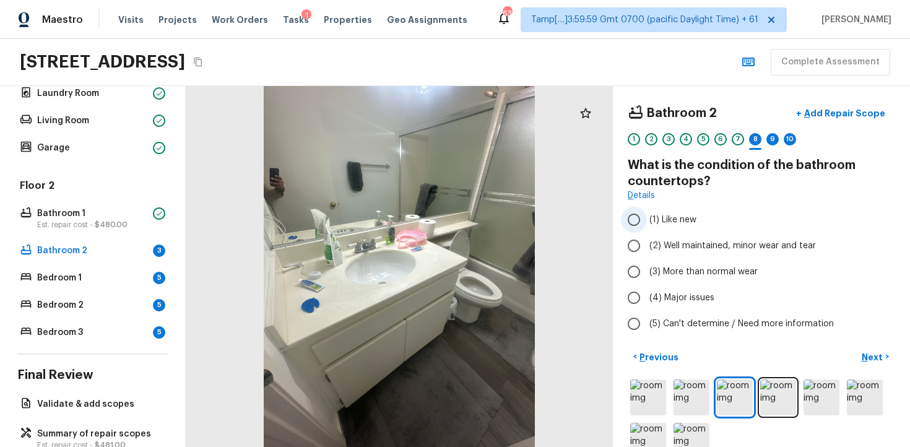
click at [629, 232] on input "(1) Like new" at bounding box center [634, 220] width 26 height 26
radio input "true"
click at [856, 348] on button "Next >" at bounding box center [875, 356] width 40 height 20
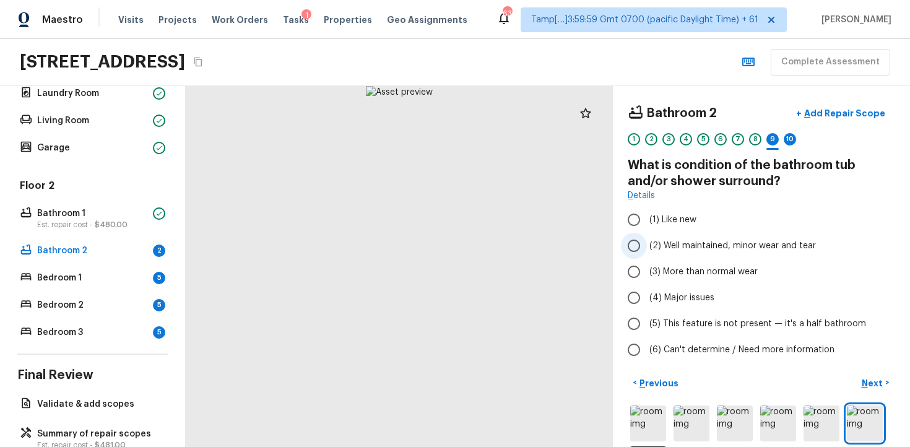
click at [673, 238] on label "(2) Well maintained, minor wear and tear" at bounding box center [753, 246] width 264 height 26
click at [647, 238] on input "(2) Well maintained, minor wear and tear" at bounding box center [634, 246] width 26 height 26
radio input "true"
click at [871, 377] on p "Next" at bounding box center [873, 383] width 24 height 12
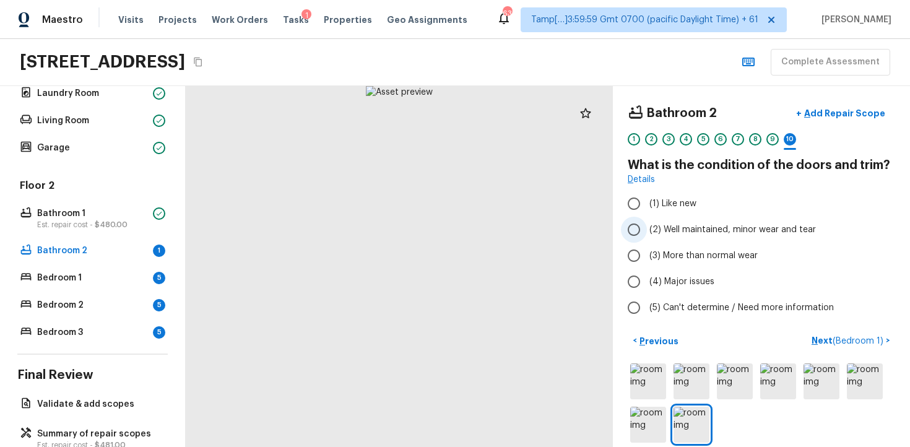
click at [655, 234] on span "(2) Well maintained, minor wear and tear" at bounding box center [732, 229] width 166 height 12
click at [647, 234] on input "(2) Well maintained, minor wear and tear" at bounding box center [634, 230] width 26 height 26
radio input "true"
click at [845, 342] on span "( Bedroom 1 )" at bounding box center [857, 341] width 51 height 9
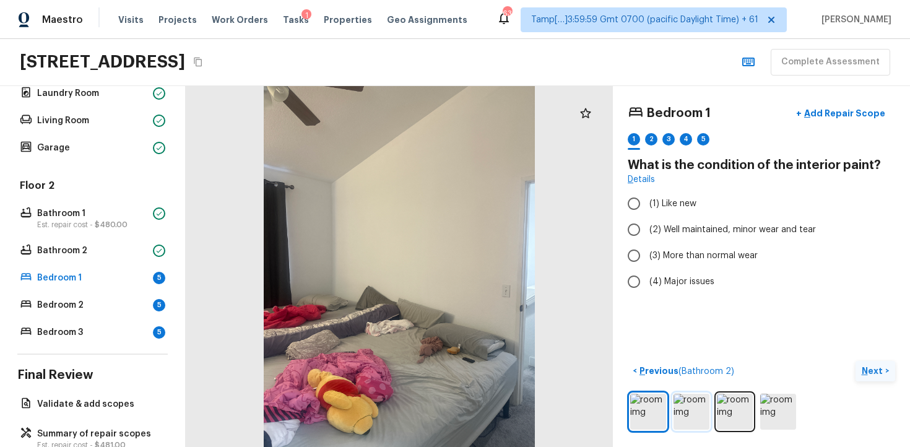
click at [673, 416] on img at bounding box center [691, 412] width 36 height 36
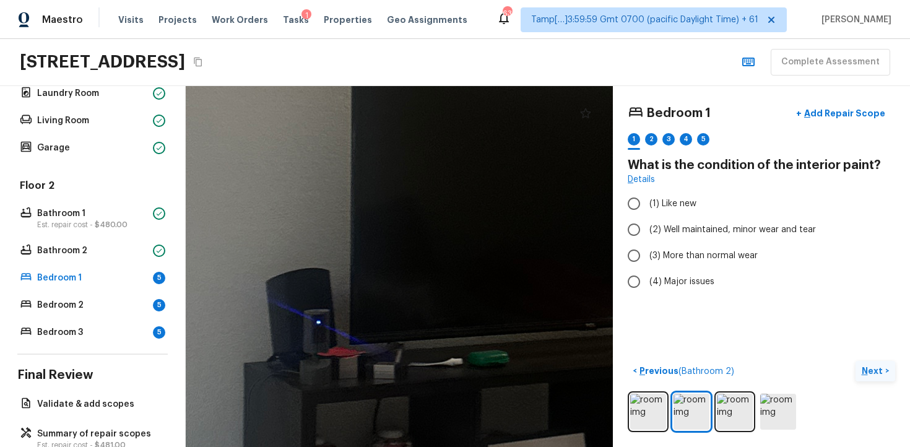
drag, startPoint x: 515, startPoint y: 343, endPoint x: 309, endPoint y: 312, distance: 208.3
click at [310, 314] on div at bounding box center [714, 205] width 2925 height 2472
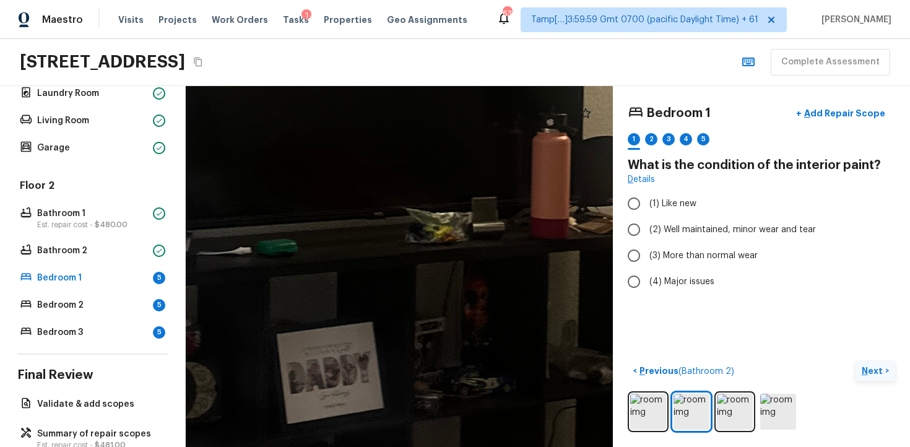
drag, startPoint x: 359, startPoint y: 254, endPoint x: 216, endPoint y: 258, distance: 143.0
click at [216, 258] on div at bounding box center [502, 94] width 2925 height 2472
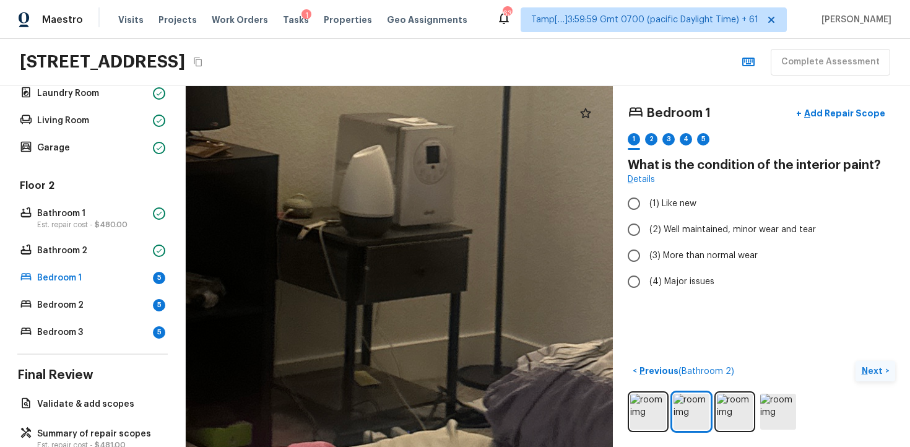
drag, startPoint x: 437, startPoint y: 302, endPoint x: 395, endPoint y: 184, distance: 125.4
click at [394, 186] on div at bounding box center [106, 18] width 2925 height 2472
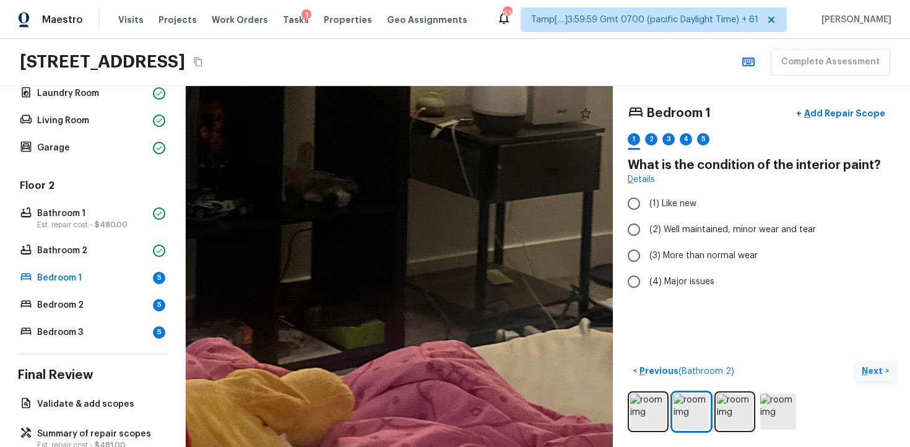
drag, startPoint x: 419, startPoint y: 278, endPoint x: 541, endPoint y: 259, distance: 124.1
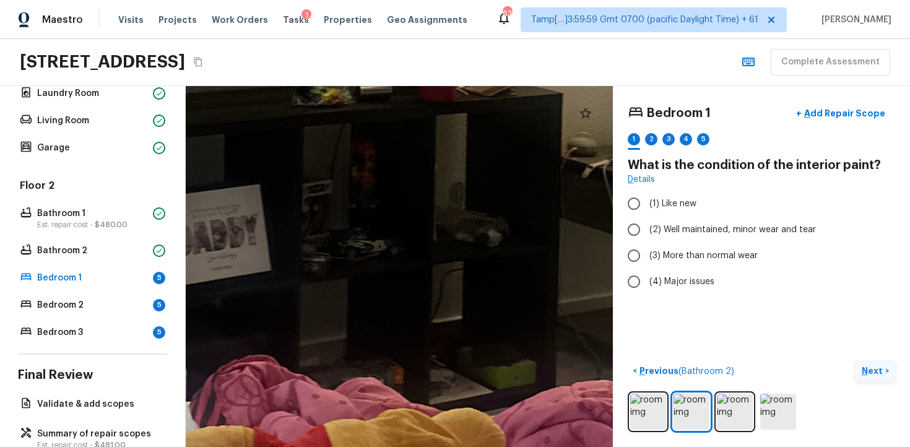
drag, startPoint x: 436, startPoint y: 236, endPoint x: 608, endPoint y: 370, distance: 218.2
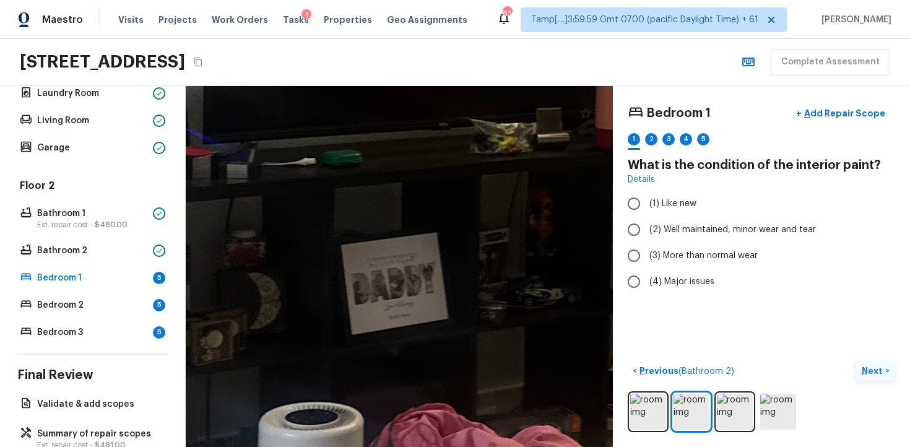
drag, startPoint x: 510, startPoint y: 280, endPoint x: 611, endPoint y: 349, distance: 122.0
click at [611, 349] on div at bounding box center [567, 5] width 2925 height 2472
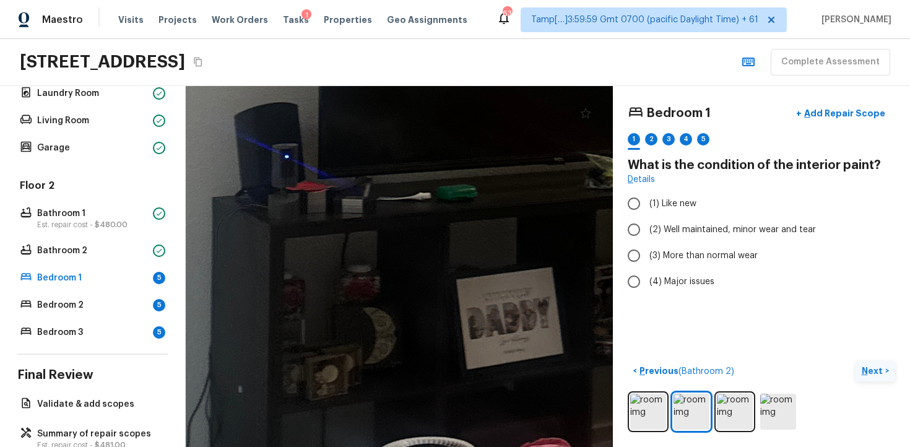
drag, startPoint x: 503, startPoint y: 295, endPoint x: 616, endPoint y: 328, distance: 117.3
click at [616, 328] on div "Bedroom 1 + Add Repair Scope 1 2 3 4 5 What is the condition of the interior pa…" at bounding box center [548, 266] width 724 height 361
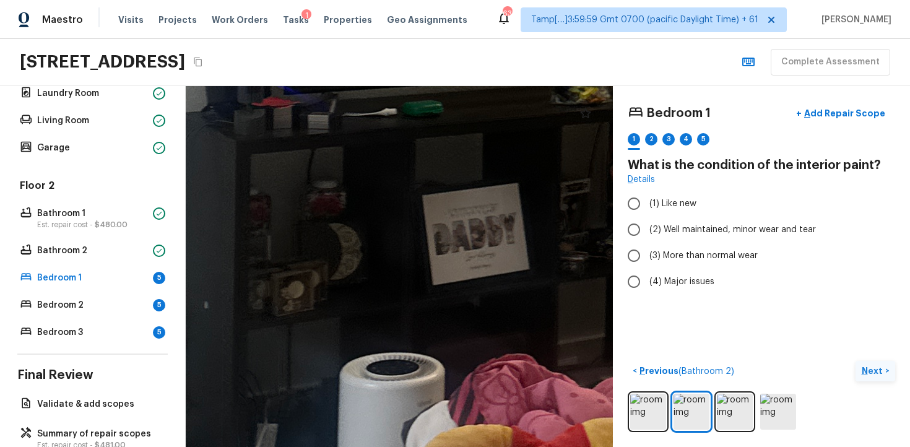
drag, startPoint x: 526, startPoint y: 269, endPoint x: 488, endPoint y: 175, distance: 101.3
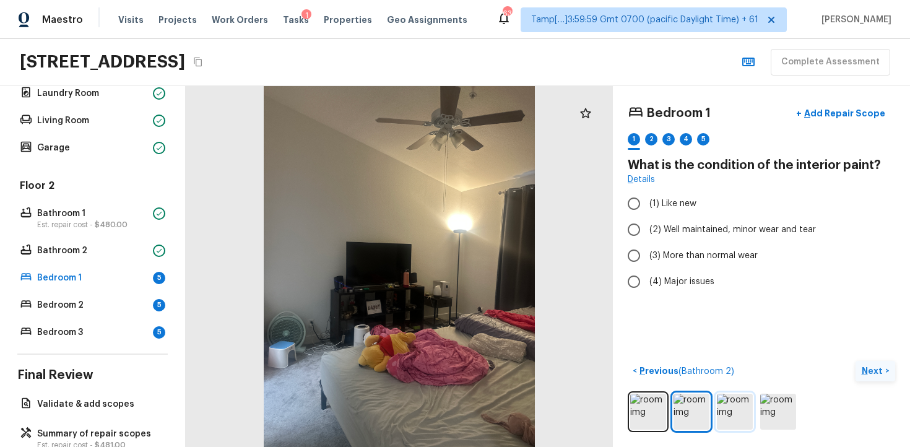
click at [730, 410] on img at bounding box center [734, 412] width 36 height 36
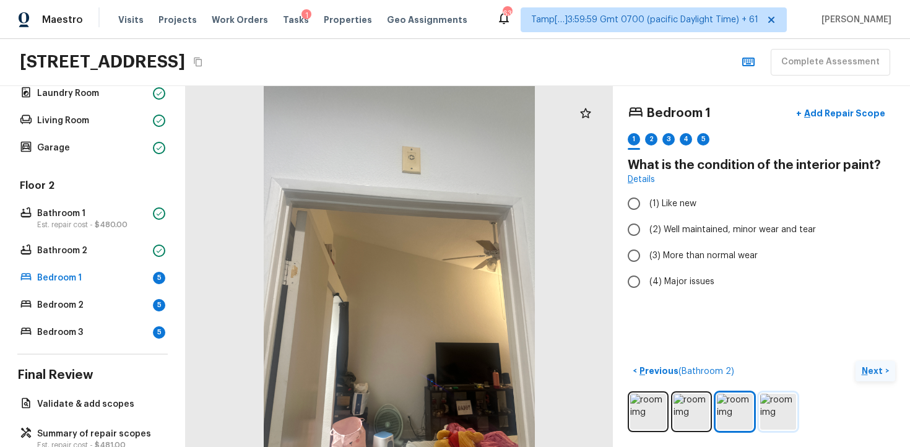
click at [781, 416] on img at bounding box center [778, 412] width 36 height 36
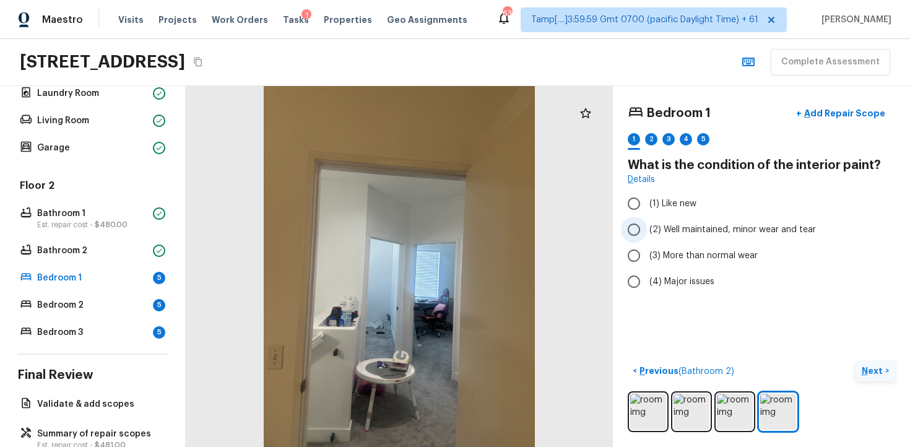
click at [656, 231] on span "(2) Well maintained, minor wear and tear" at bounding box center [732, 229] width 166 height 12
click at [647, 231] on input "(2) Well maintained, minor wear and tear" at bounding box center [634, 230] width 26 height 26
radio input "true"
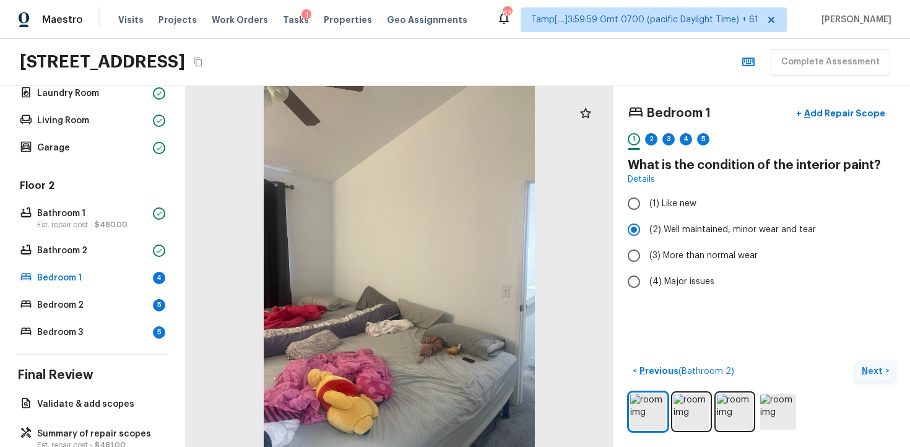
click at [863, 364] on p "Next" at bounding box center [873, 370] width 24 height 12
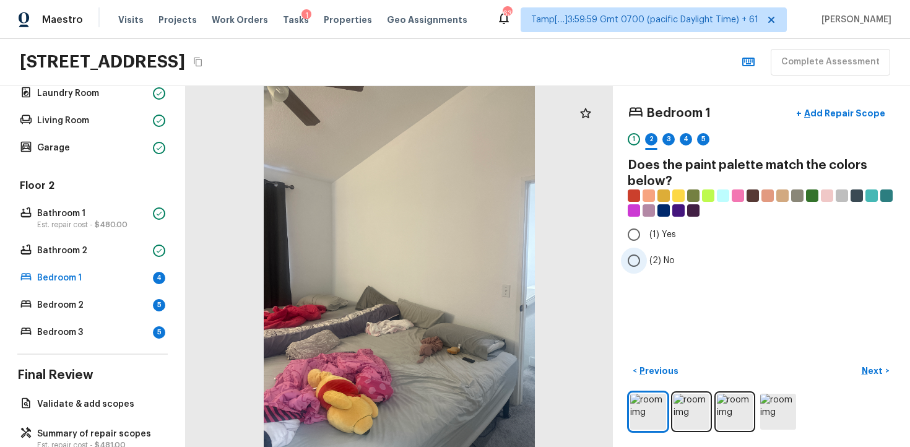
click at [649, 260] on span "(2) No" at bounding box center [661, 260] width 25 height 12
click at [647, 260] on input "(2) No" at bounding box center [634, 260] width 26 height 26
radio input "true"
click at [868, 363] on button "Next >" at bounding box center [875, 371] width 40 height 20
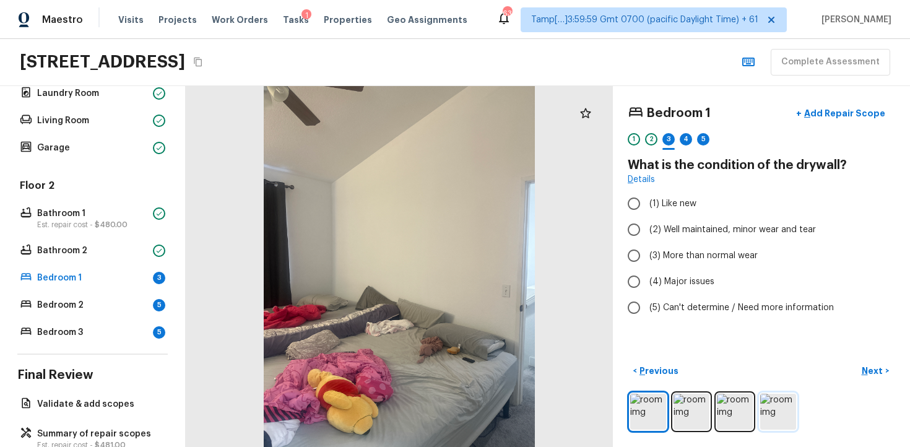
click at [775, 411] on img at bounding box center [778, 412] width 36 height 36
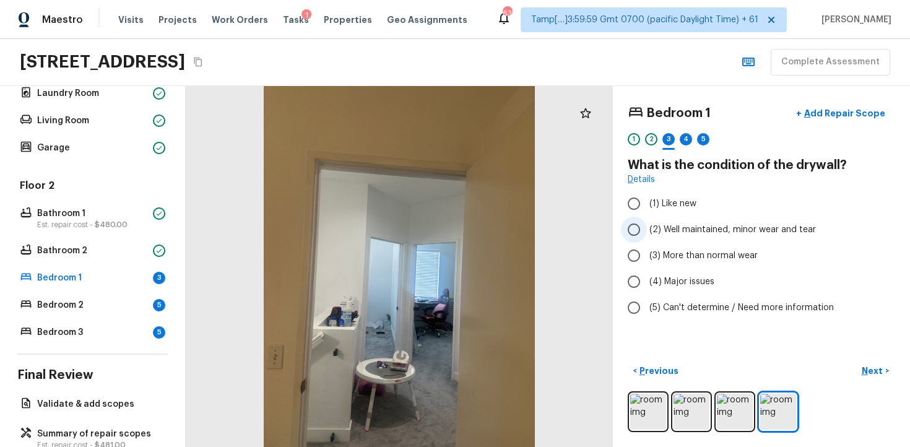
click at [635, 233] on input "(2) Well maintained, minor wear and tear" at bounding box center [634, 230] width 26 height 26
radio input "true"
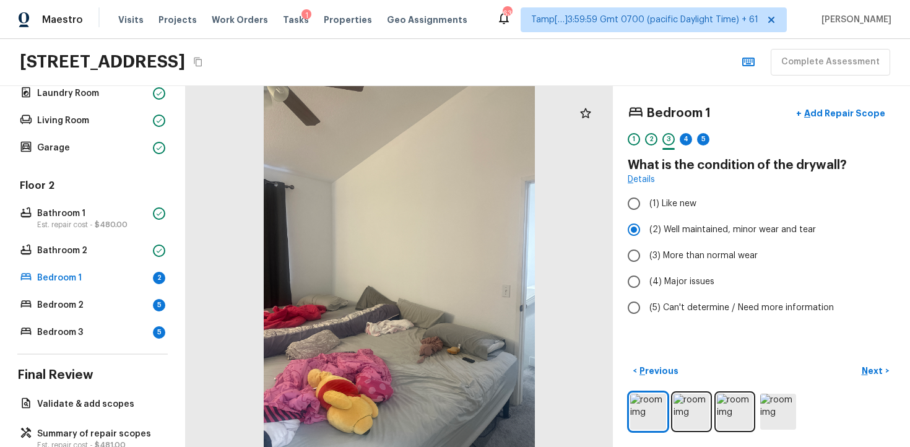
click at [848, 361] on div "< Previous Next >" at bounding box center [760, 371] width 267 height 20
click at [858, 367] on button "Next >" at bounding box center [875, 371] width 40 height 20
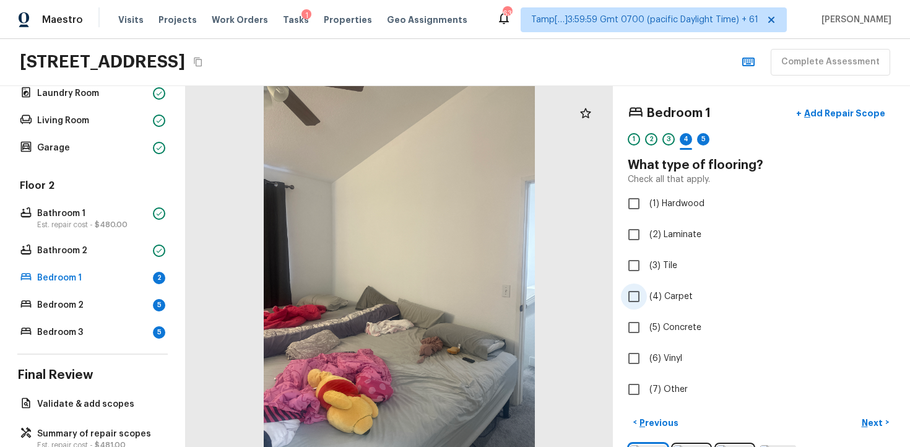
click at [632, 306] on input "(4) Carpet" at bounding box center [634, 296] width 26 height 26
checkbox input "true"
click at [869, 410] on div "Bedroom 1 + Add Repair Scope 1 2 3 4 5 6 What type of flooring? Check all that …" at bounding box center [761, 266] width 297 height 361
click at [871, 418] on p "Next" at bounding box center [873, 422] width 24 height 12
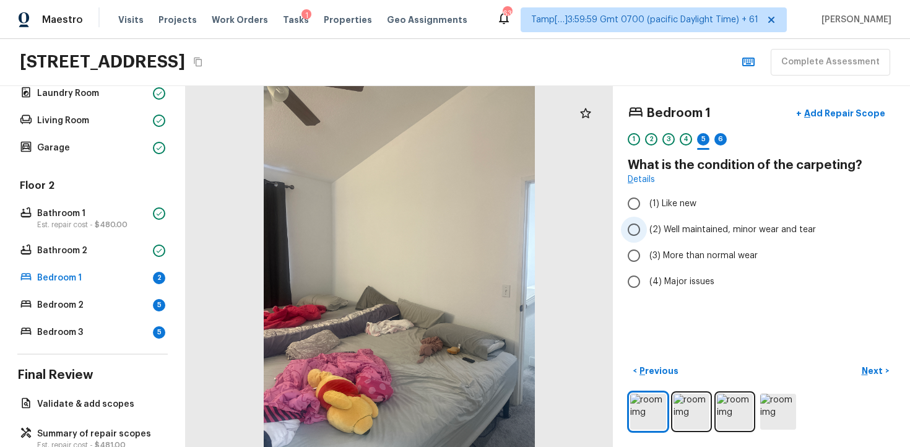
click at [661, 230] on span "(2) Well maintained, minor wear and tear" at bounding box center [732, 229] width 166 height 12
click at [647, 230] on input "(2) Well maintained, minor wear and tear" at bounding box center [634, 230] width 26 height 26
radio input "true"
click at [877, 361] on button "Next >" at bounding box center [875, 371] width 40 height 20
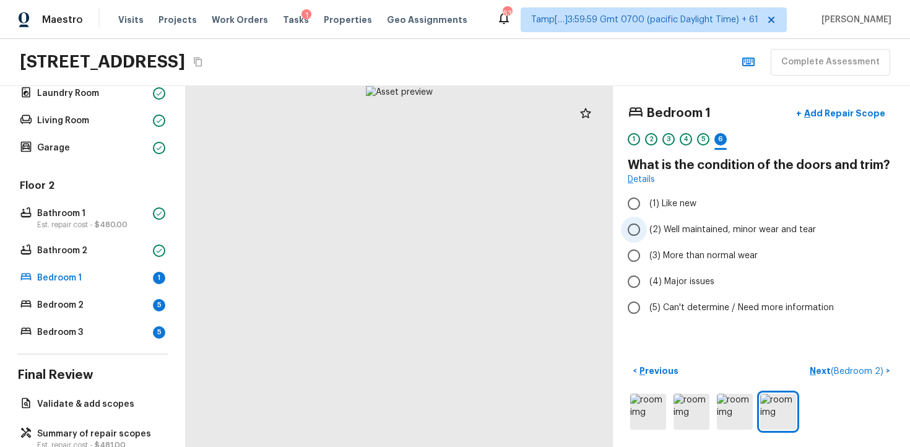
click at [627, 232] on input "(2) Well maintained, minor wear and tear" at bounding box center [634, 230] width 26 height 26
radio input "true"
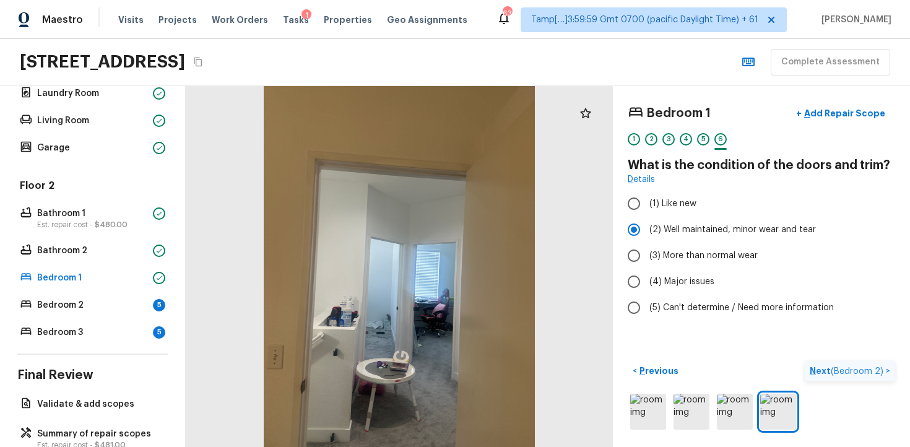
click at [878, 371] on span "( Bedroom 2 )" at bounding box center [856, 371] width 53 height 9
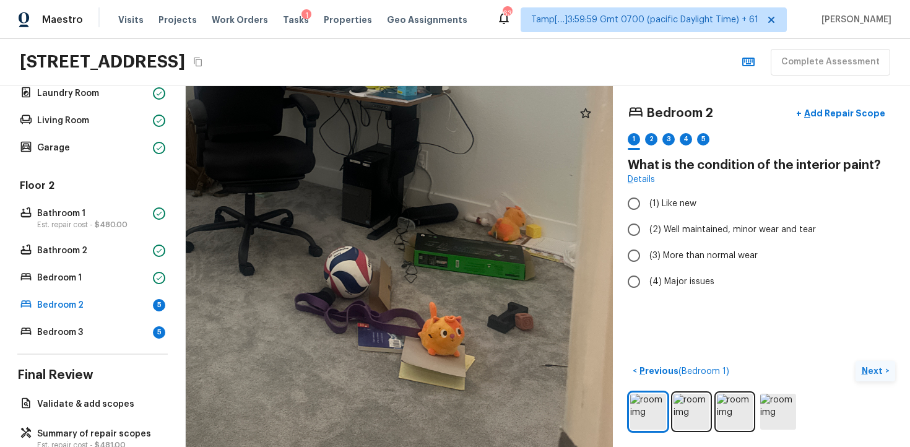
drag, startPoint x: 469, startPoint y: 370, endPoint x: 457, endPoint y: 319, distance: 52.2
click at [457, 319] on div at bounding box center [269, 40] width 1146 height 968
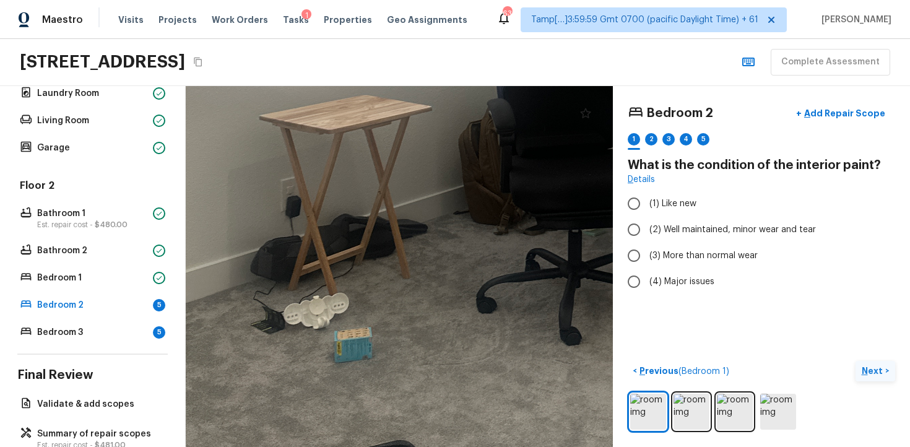
drag, startPoint x: 306, startPoint y: 330, endPoint x: 358, endPoint y: 391, distance: 79.9
click at [358, 391] on div at bounding box center [602, 16] width 1604 height 1355
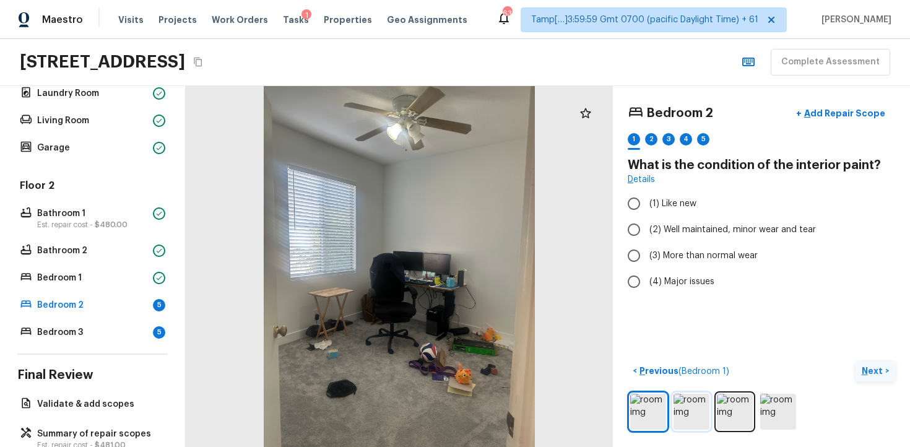
click at [690, 407] on img at bounding box center [691, 412] width 36 height 36
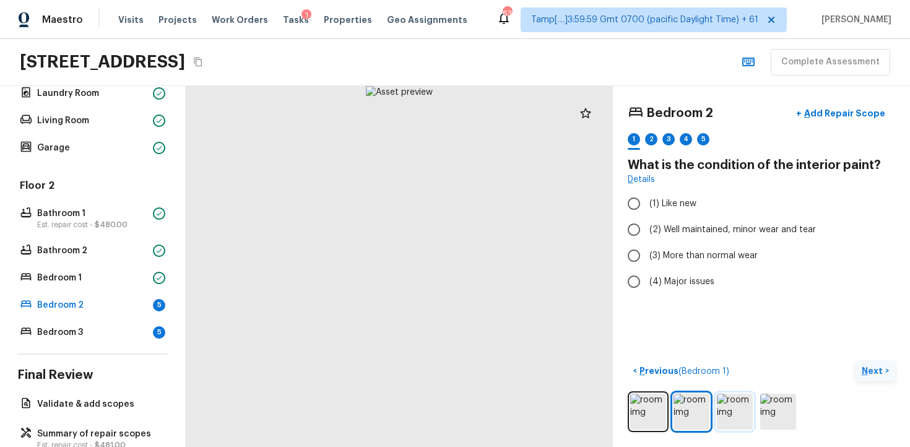
click at [726, 408] on img at bounding box center [734, 412] width 36 height 36
click at [771, 405] on img at bounding box center [778, 412] width 36 height 36
click at [733, 405] on img at bounding box center [734, 412] width 36 height 36
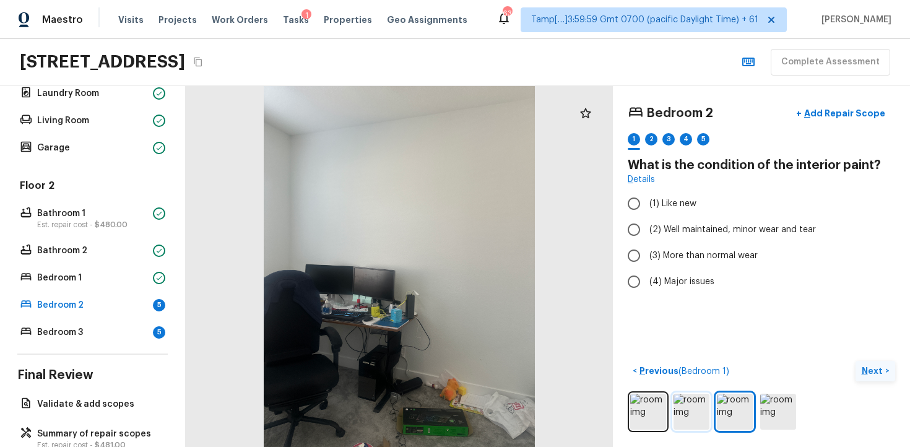
click at [699, 405] on img at bounding box center [691, 412] width 36 height 36
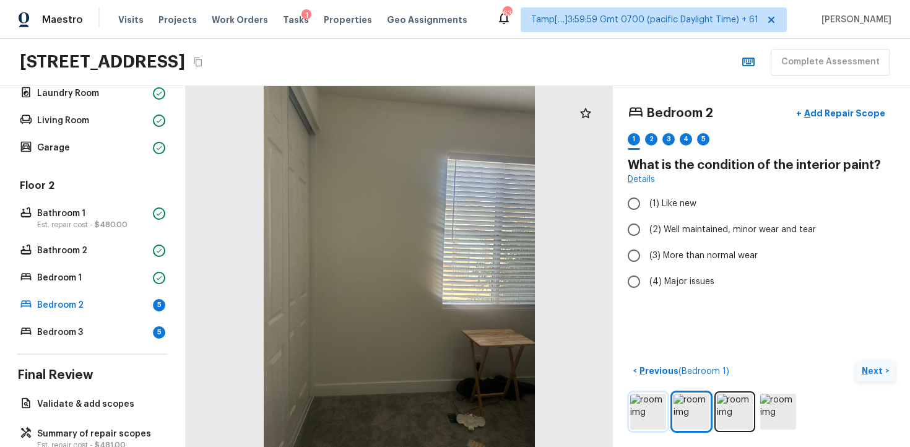
click at [646, 405] on img at bounding box center [648, 412] width 36 height 36
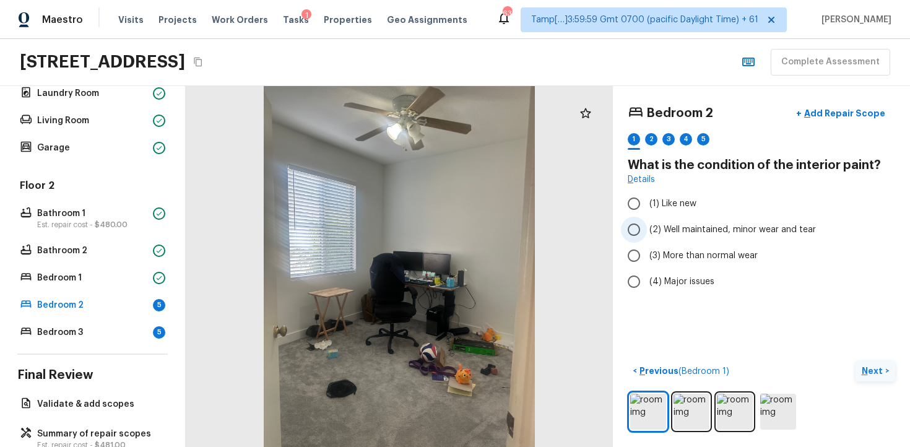
click at [646, 231] on input "(2) Well maintained, minor wear and tear" at bounding box center [634, 230] width 26 height 26
radio input "true"
click at [875, 368] on p "Next" at bounding box center [873, 370] width 24 height 12
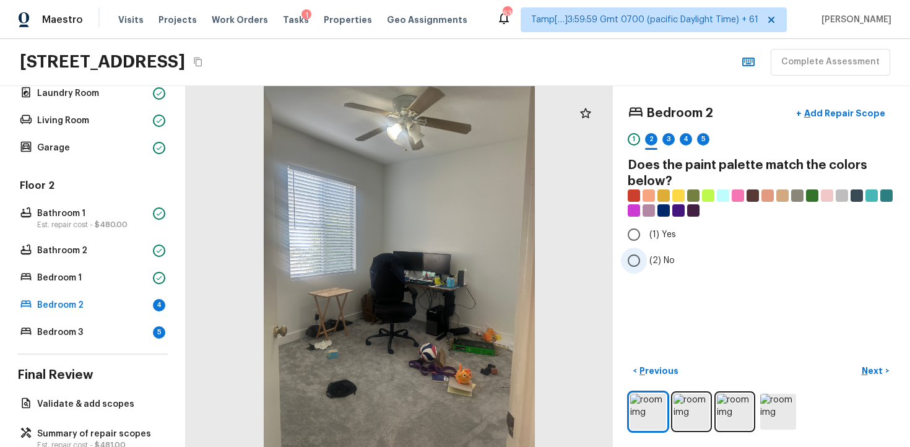
click at [652, 257] on span "(2) No" at bounding box center [661, 260] width 25 height 12
click at [647, 257] on input "(2) No" at bounding box center [634, 260] width 26 height 26
radio input "true"
click at [879, 372] on p "Next" at bounding box center [873, 370] width 24 height 12
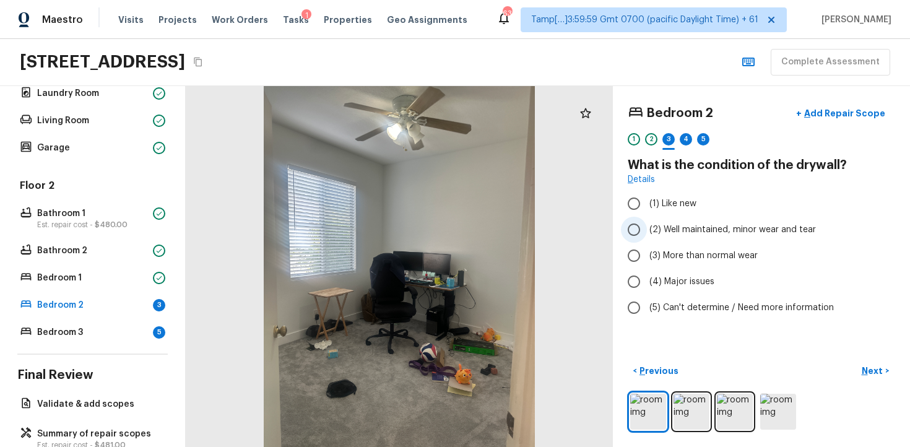
click at [690, 227] on span "(2) Well maintained, minor wear and tear" at bounding box center [732, 229] width 166 height 12
click at [647, 227] on input "(2) Well maintained, minor wear and tear" at bounding box center [634, 230] width 26 height 26
radio input "true"
click at [880, 368] on p "Next" at bounding box center [873, 370] width 24 height 12
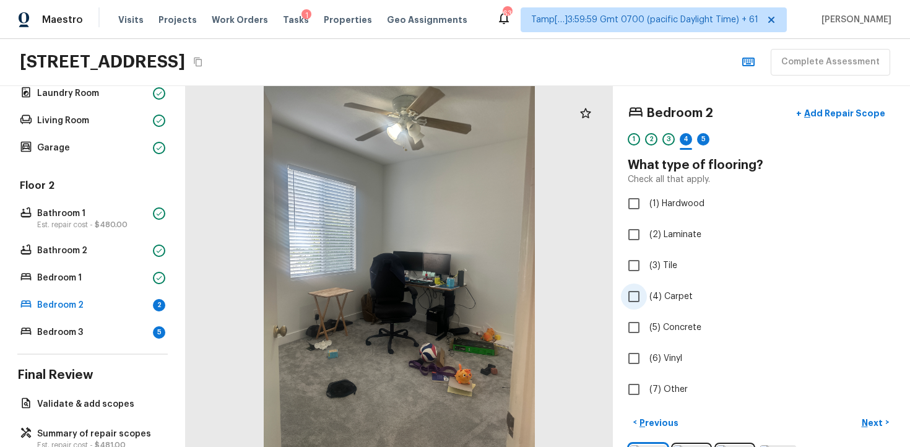
click at [636, 291] on input "(4) Carpet" at bounding box center [634, 296] width 26 height 26
checkbox input "true"
click at [878, 418] on p "Next" at bounding box center [873, 422] width 24 height 12
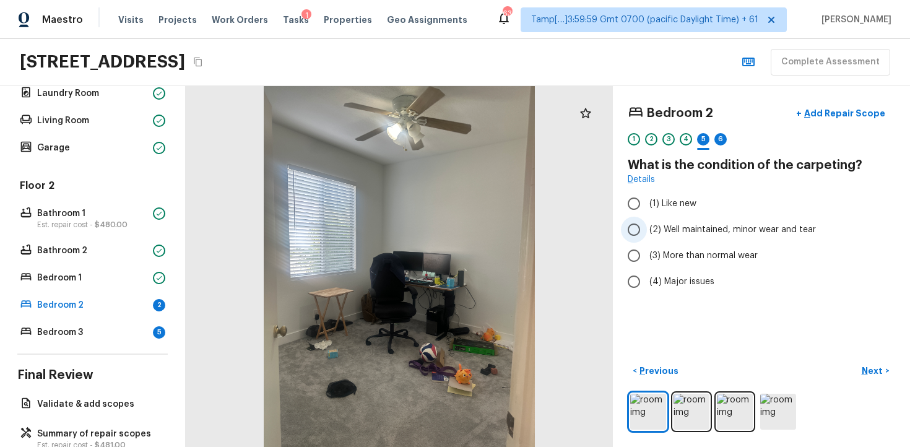
click at [624, 234] on input "(2) Well maintained, minor wear and tear" at bounding box center [634, 230] width 26 height 26
radio input "true"
click at [862, 370] on p "Next" at bounding box center [873, 370] width 24 height 12
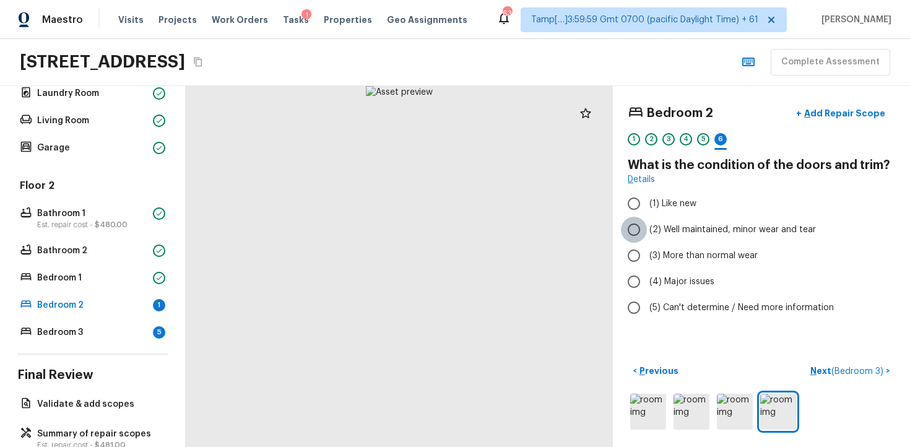
click at [632, 218] on input "(2) Well maintained, minor wear and tear" at bounding box center [634, 230] width 26 height 26
radio input "true"
click at [839, 371] on span "( Bedroom 3 )" at bounding box center [857, 371] width 52 height 9
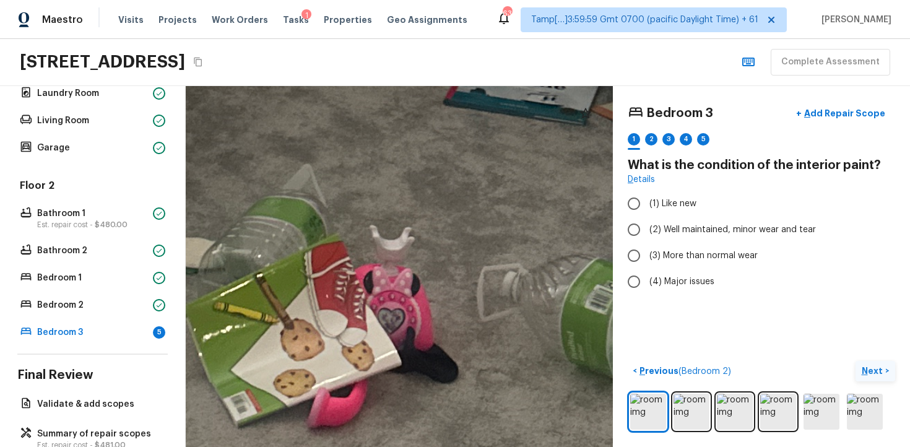
drag, startPoint x: 462, startPoint y: 335, endPoint x: 276, endPoint y: 217, distance: 219.7
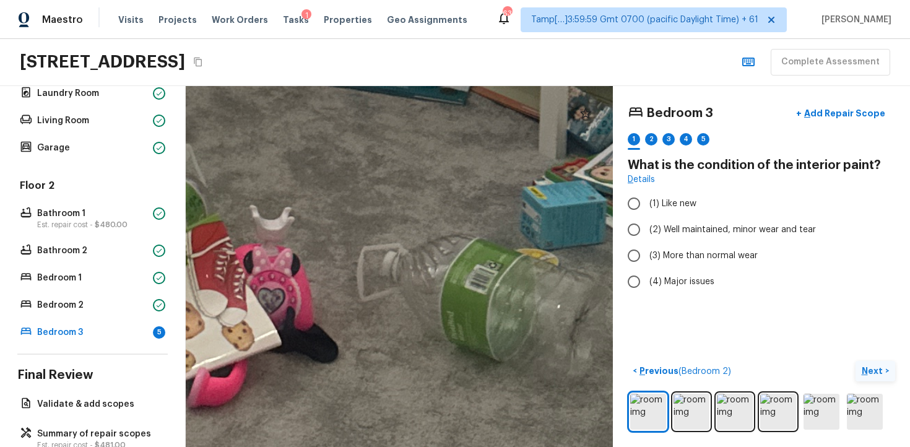
drag, startPoint x: 371, startPoint y: 186, endPoint x: 228, endPoint y: 285, distance: 173.5
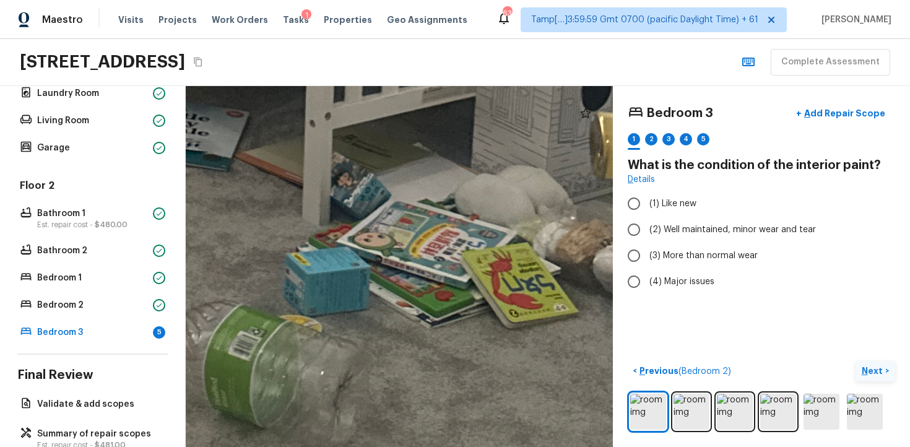
drag, startPoint x: 340, startPoint y: 277, endPoint x: 253, endPoint y: 282, distance: 86.8
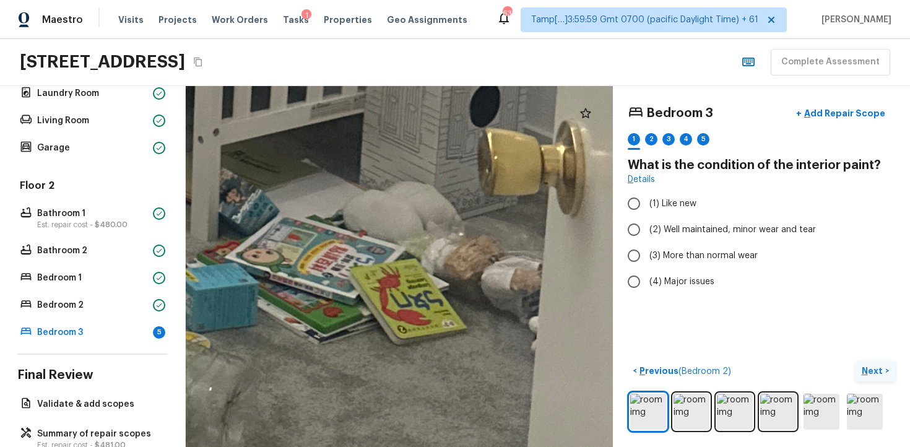
drag, startPoint x: 333, startPoint y: 267, endPoint x: 375, endPoint y: 309, distance: 59.5
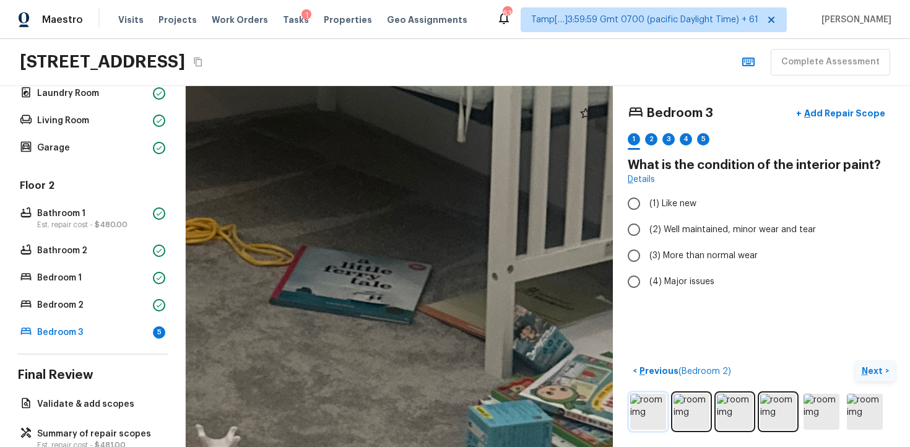
drag, startPoint x: 451, startPoint y: 299, endPoint x: 649, endPoint y: 409, distance: 226.3
click at [649, 409] on div "Bedroom 3 + Add Repair Scope 1 2 3 4 5 What is the condition of the interior pa…" at bounding box center [548, 266] width 724 height 361
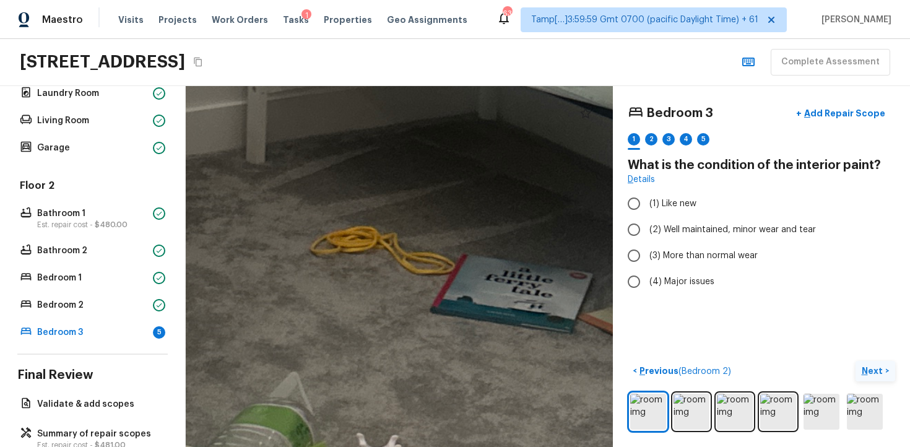
drag, startPoint x: 433, startPoint y: 293, endPoint x: 593, endPoint y: 300, distance: 159.8
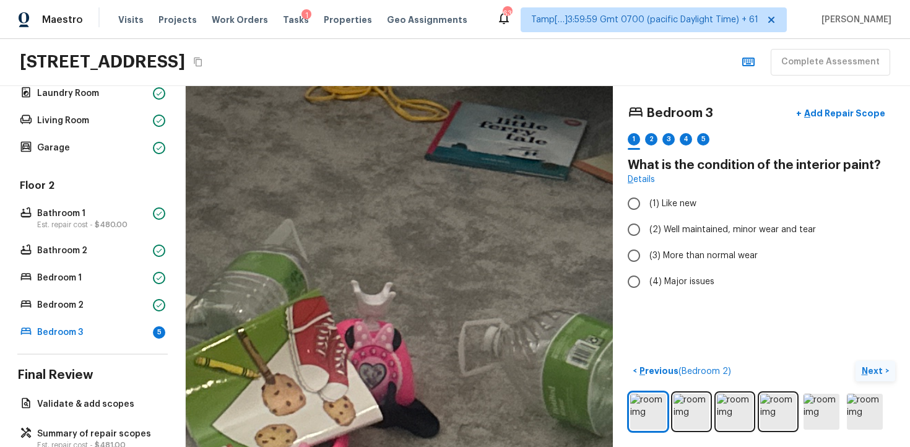
drag, startPoint x: 475, startPoint y: 286, endPoint x: 470, endPoint y: 134, distance: 152.3
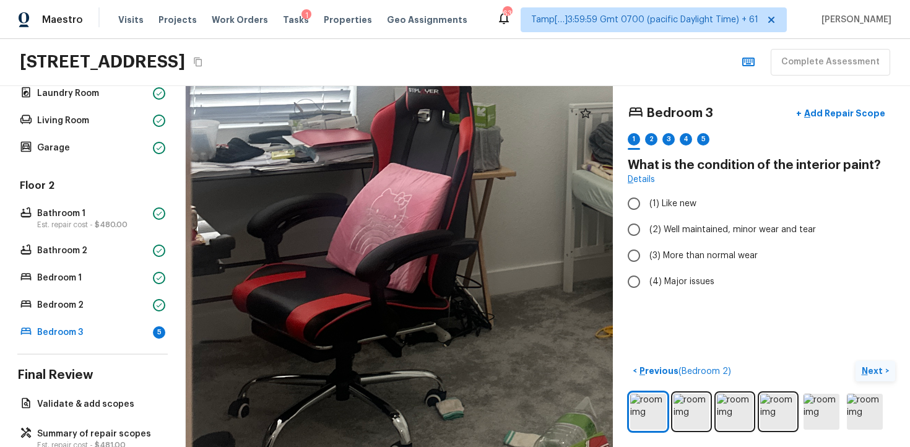
drag, startPoint x: 280, startPoint y: 109, endPoint x: 291, endPoint y: 165, distance: 57.4
click at [292, 167] on div at bounding box center [597, 97] width 1646 height 1390
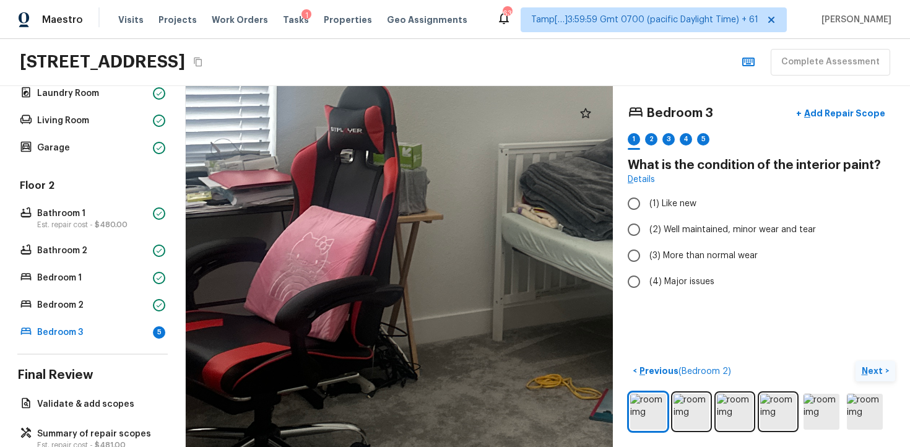
drag, startPoint x: 434, startPoint y: 179, endPoint x: 387, endPoint y: 178, distance: 47.0
click at [387, 178] on div at bounding box center [529, 137] width 1724 height 1456
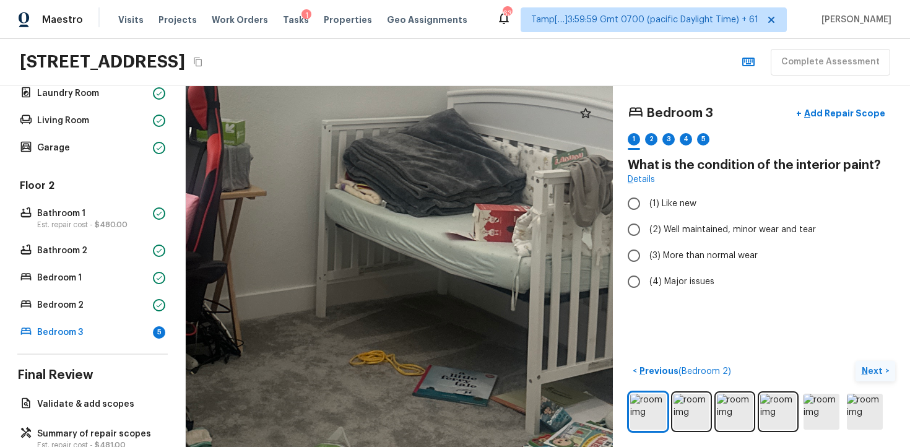
drag, startPoint x: 434, startPoint y: 195, endPoint x: 291, endPoint y: 213, distance: 144.0
click at [291, 215] on div at bounding box center [352, 114] width 1724 height 1456
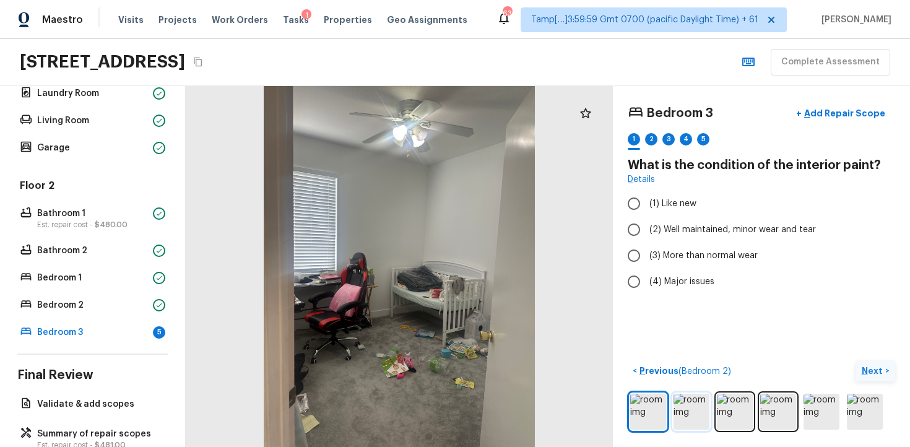
click at [707, 403] on img at bounding box center [691, 412] width 36 height 36
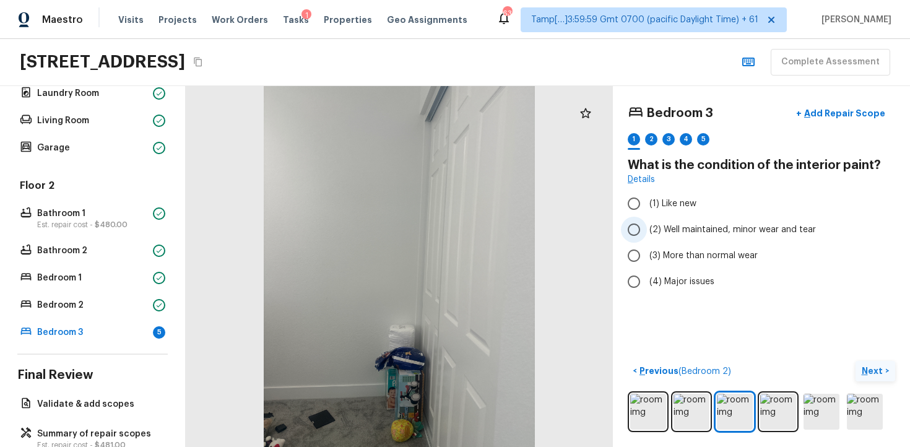
click at [665, 234] on span "(2) Well maintained, minor wear and tear" at bounding box center [732, 229] width 166 height 12
click at [647, 234] on input "(2) Well maintained, minor wear and tear" at bounding box center [634, 230] width 26 height 26
radio input "true"
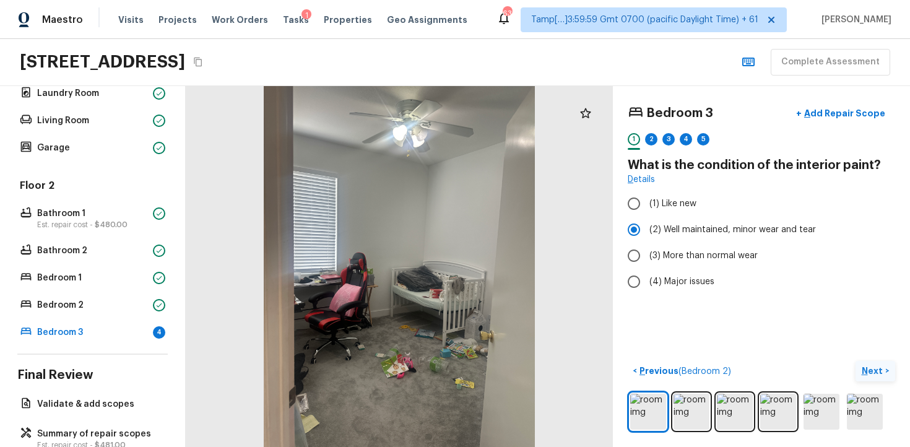
click at [882, 367] on p "Next" at bounding box center [873, 370] width 24 height 12
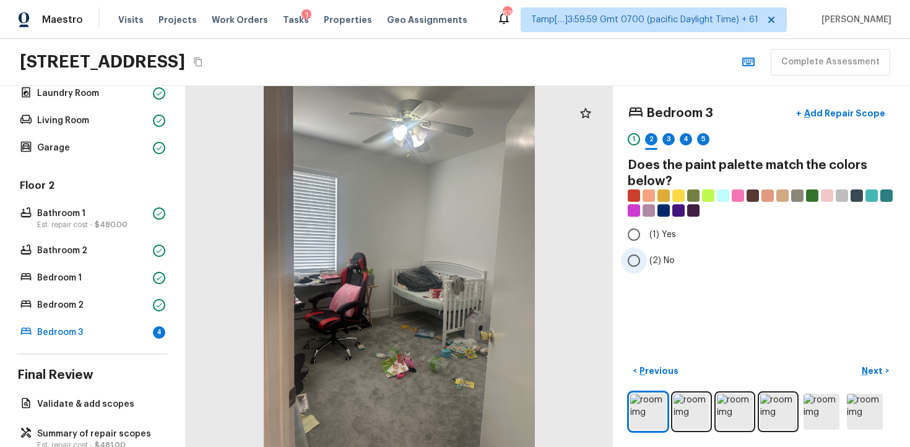
click at [653, 254] on span "(2) No" at bounding box center [661, 260] width 25 height 12
click at [647, 254] on input "(2) No" at bounding box center [634, 260] width 26 height 26
radio input "true"
click at [869, 374] on p "Next" at bounding box center [873, 370] width 24 height 12
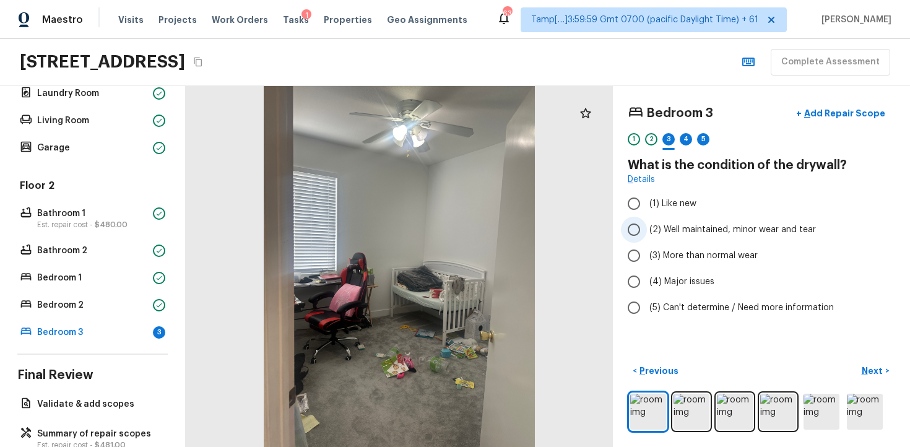
click at [717, 223] on span "(2) Well maintained, minor wear and tear" at bounding box center [732, 229] width 166 height 12
click at [647, 223] on input "(2) Well maintained, minor wear and tear" at bounding box center [634, 230] width 26 height 26
radio input "true"
click at [870, 369] on p "Next" at bounding box center [873, 370] width 24 height 12
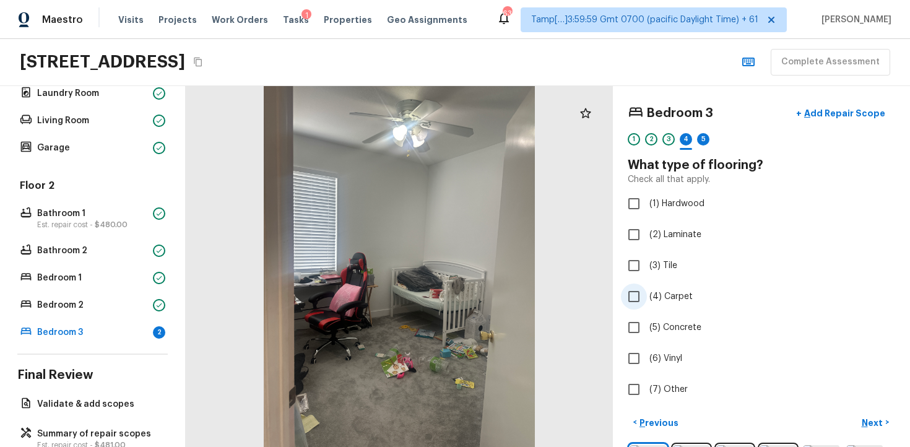
click at [636, 299] on input "(4) Carpet" at bounding box center [634, 296] width 26 height 26
checkbox input "true"
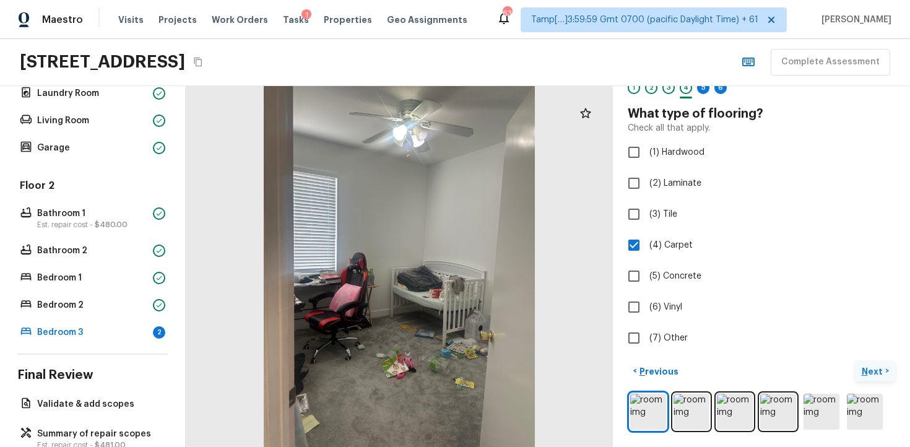
click at [879, 376] on p "Next" at bounding box center [873, 371] width 24 height 12
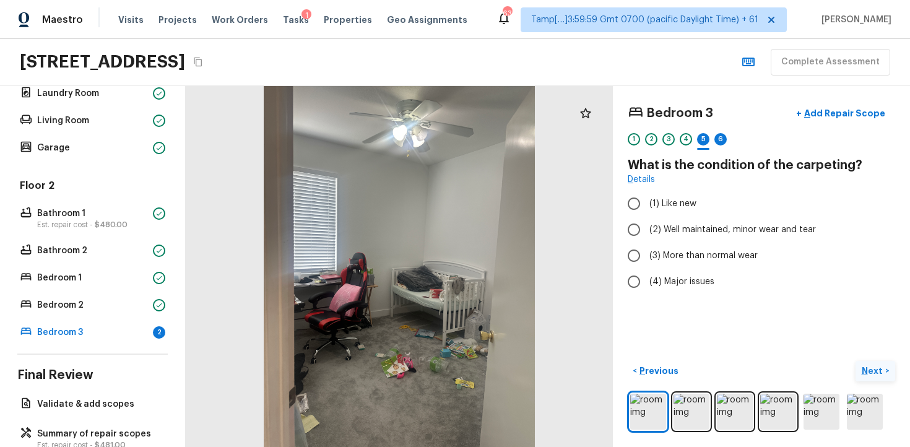
scroll to position [0, 0]
click at [626, 221] on input "(2) Well maintained, minor wear and tear" at bounding box center [634, 230] width 26 height 26
radio input "true"
click at [876, 372] on p "Next" at bounding box center [873, 370] width 24 height 12
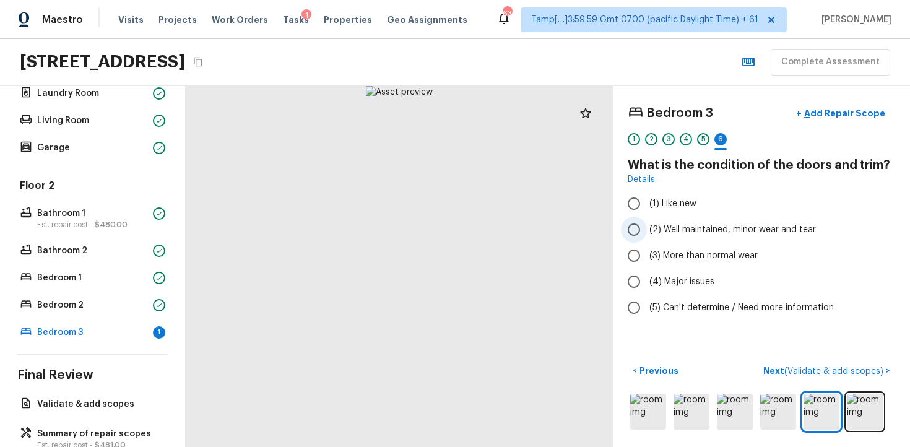
click at [639, 239] on input "(2) Well maintained, minor wear and tear" at bounding box center [634, 230] width 26 height 26
radio input "true"
click at [819, 365] on p "Next ( Validate & add scopes )" at bounding box center [824, 370] width 123 height 13
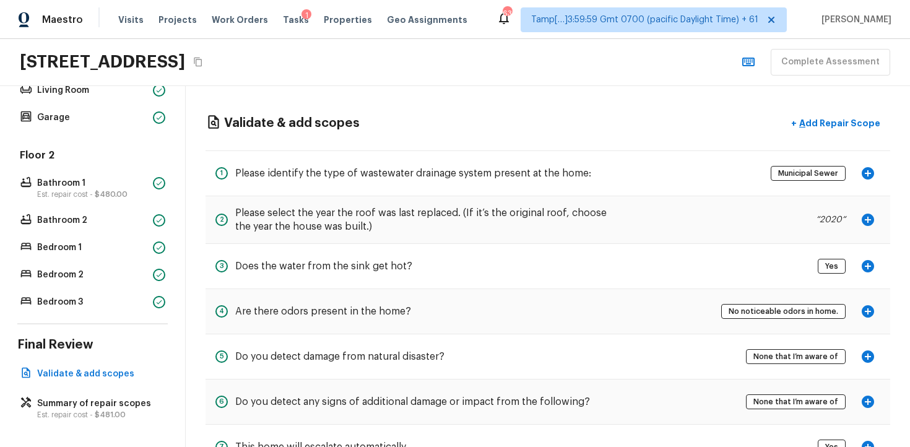
click at [714, 184] on div "1 Please identify the type of wastewater drainage system present at the home: M…" at bounding box center [547, 173] width 684 height 46
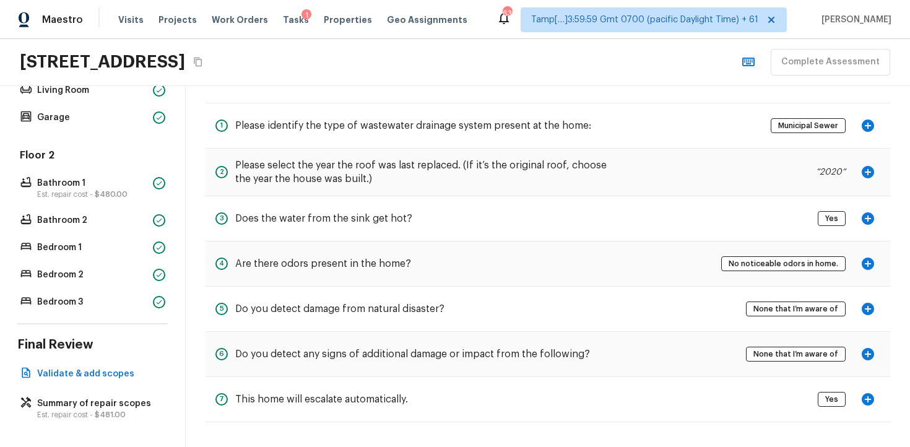
click at [545, 308] on div "5 Do you detect damage from natural disaster? None that I’m aware of" at bounding box center [547, 308] width 684 height 45
click at [564, 379] on div "7 This home will escalate automatically. Yes" at bounding box center [547, 399] width 684 height 45
click at [121, 415] on span "$481.00" at bounding box center [110, 414] width 31 height 7
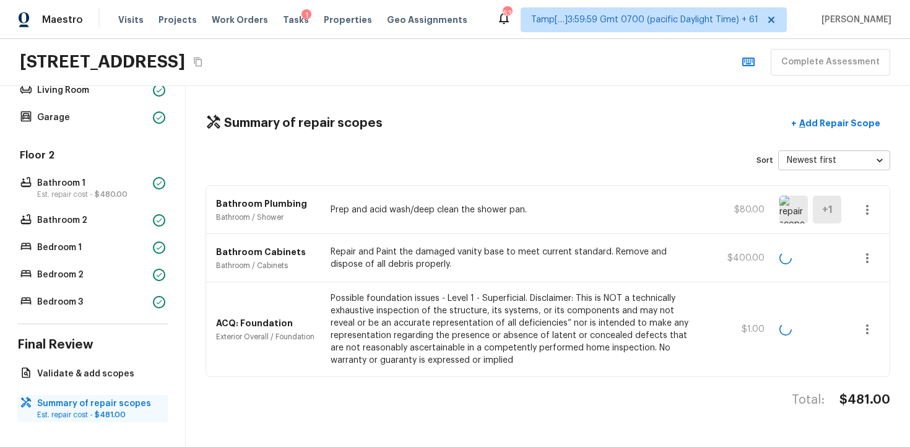
scroll to position [0, 0]
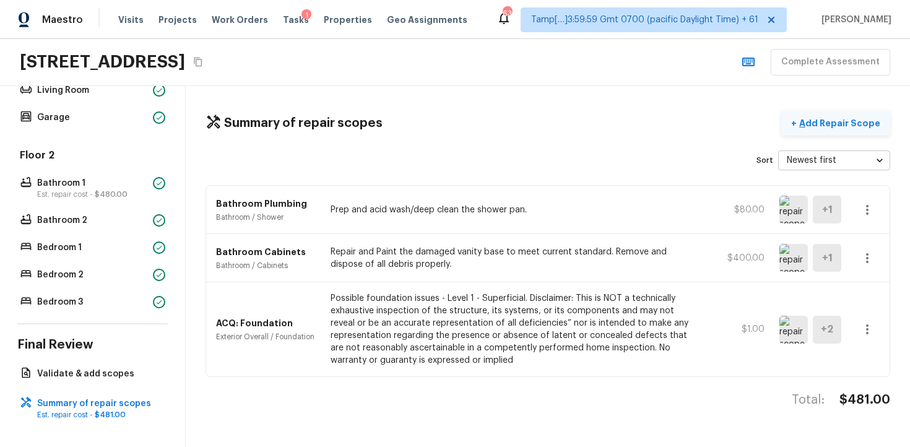
click at [829, 122] on p "Add Repair Scope" at bounding box center [838, 123] width 84 height 12
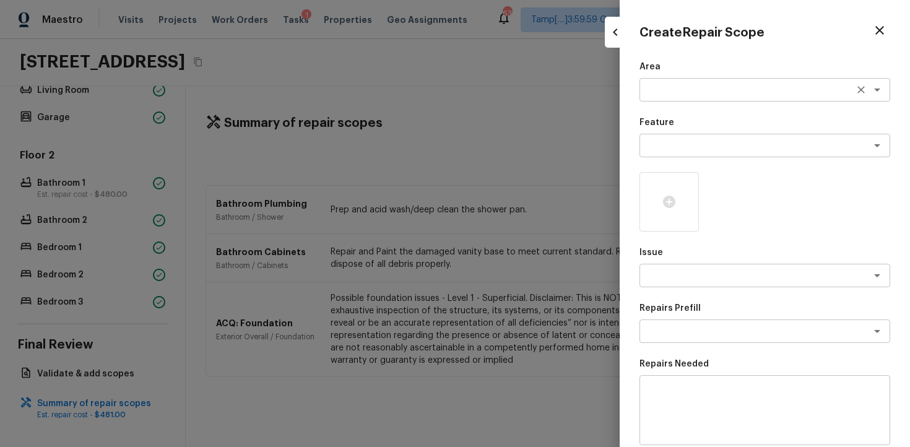
click at [690, 84] on textarea at bounding box center [747, 90] width 205 height 12
click at [681, 93] on textarea at bounding box center [747, 90] width 205 height 12
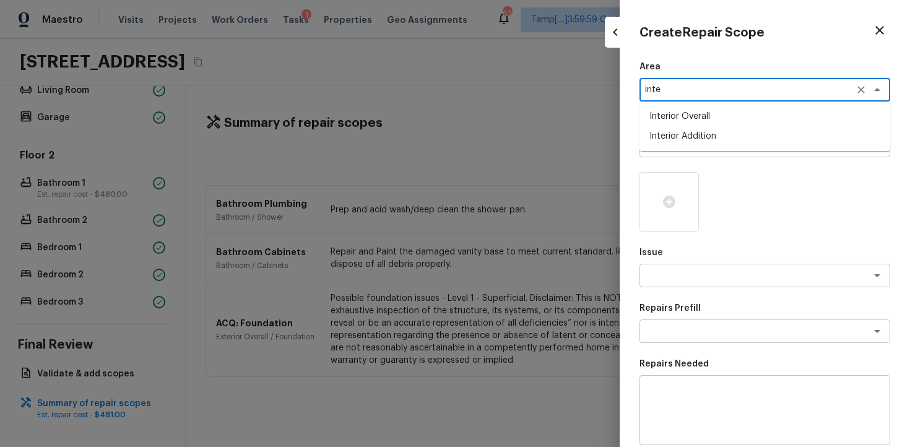
click at [686, 112] on li "Interior Overall" at bounding box center [764, 116] width 251 height 20
click at [690, 135] on div "x ​" at bounding box center [764, 146] width 251 height 24
type textarea "Interior Overall"
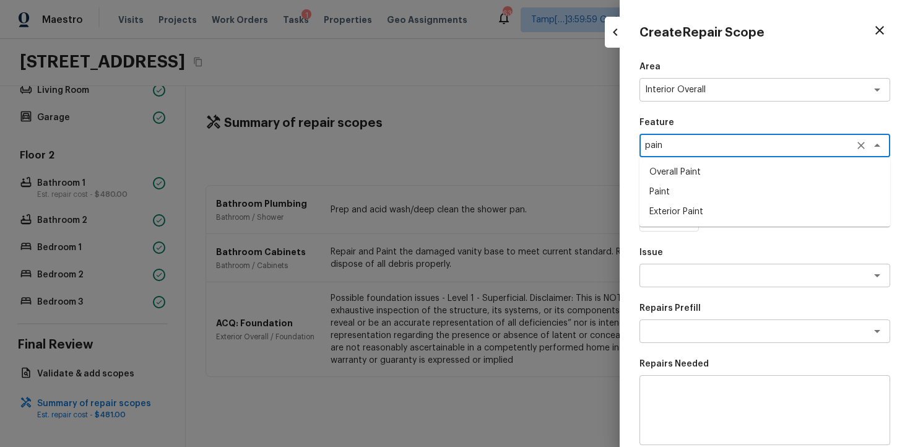
click at [687, 177] on li "Overall Paint" at bounding box center [764, 172] width 251 height 20
type textarea "Overall Paint"
click at [680, 289] on div "Area Interior Overall x ​ Feature Overall Paint x ​ Issue x ​ Repairs Prefill x…" at bounding box center [764, 333] width 251 height 544
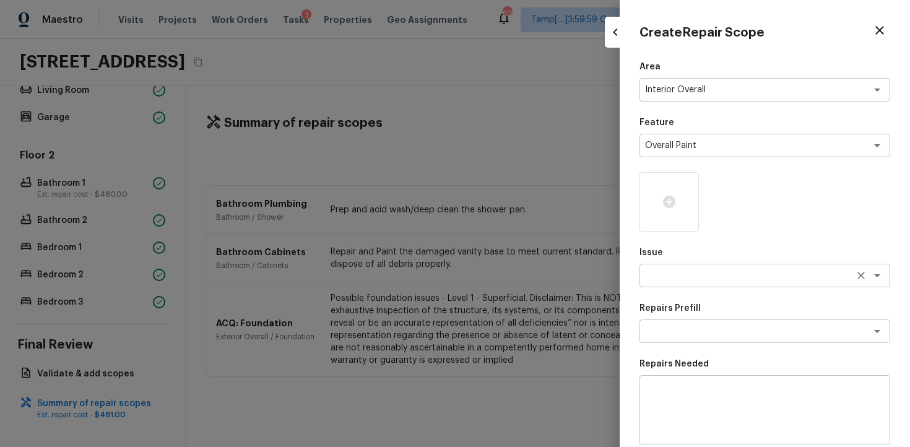
click at [675, 277] on textarea at bounding box center [747, 275] width 205 height 12
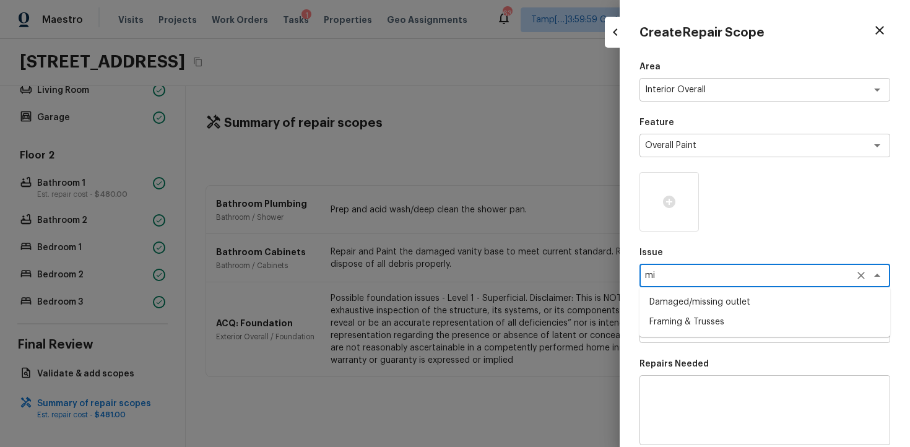
type textarea "min"
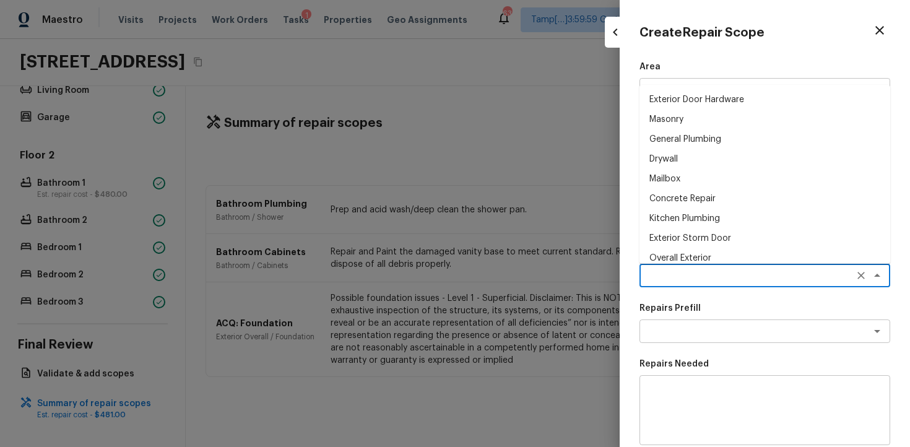
type textarea "["
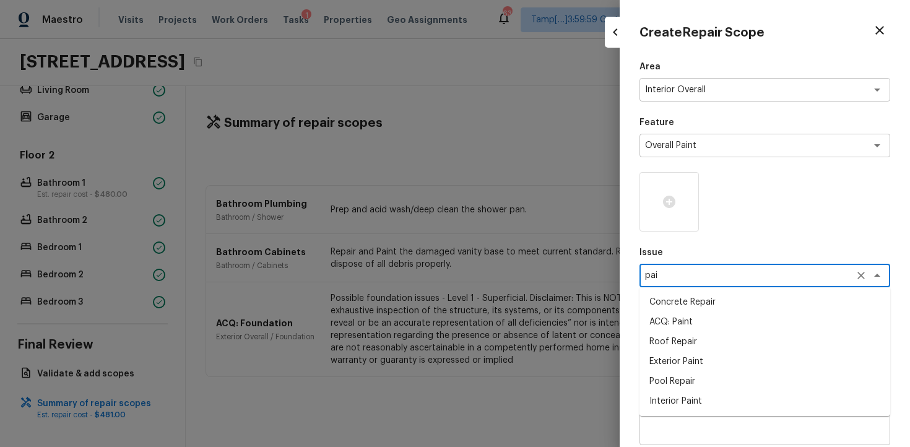
click at [700, 314] on li "ACQ: Paint" at bounding box center [764, 322] width 251 height 20
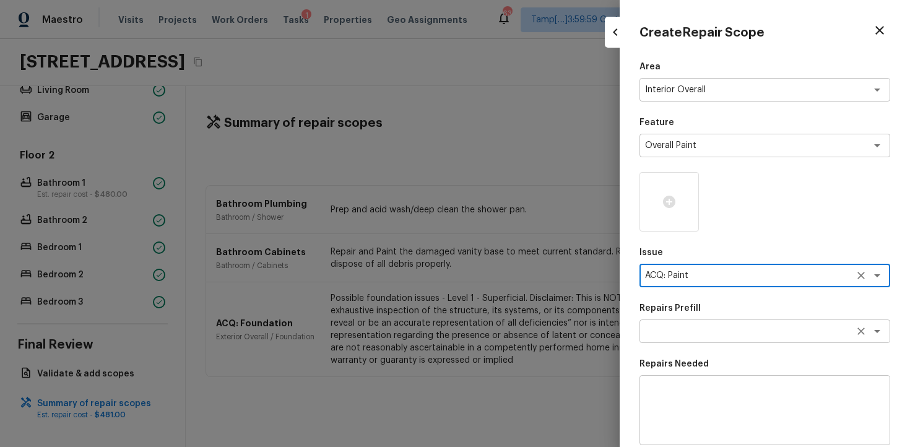
click at [700, 324] on div "x ​" at bounding box center [764, 331] width 251 height 24
type textarea "ACQ: Paint"
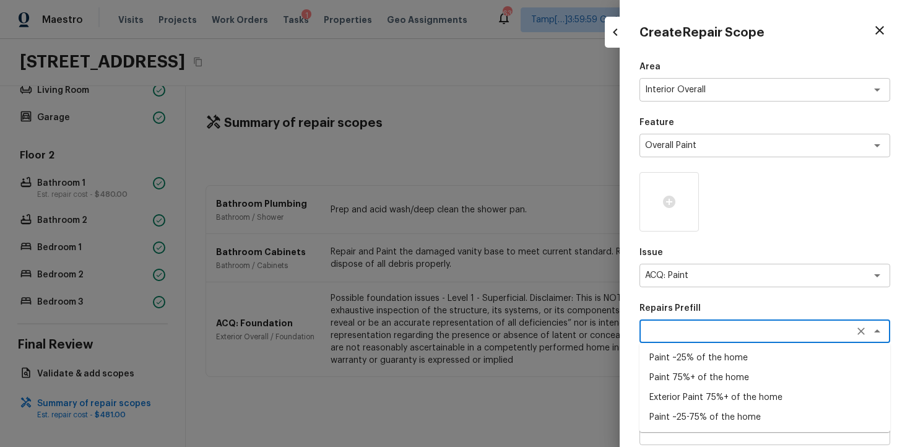
click at [702, 353] on li "Paint ~25% of the home" at bounding box center [764, 358] width 251 height 20
type textarea "Paint ~25% of the home"
type textarea "Acquisition Scope: ~25% of the home needs interior paint"
type input "$0.46"
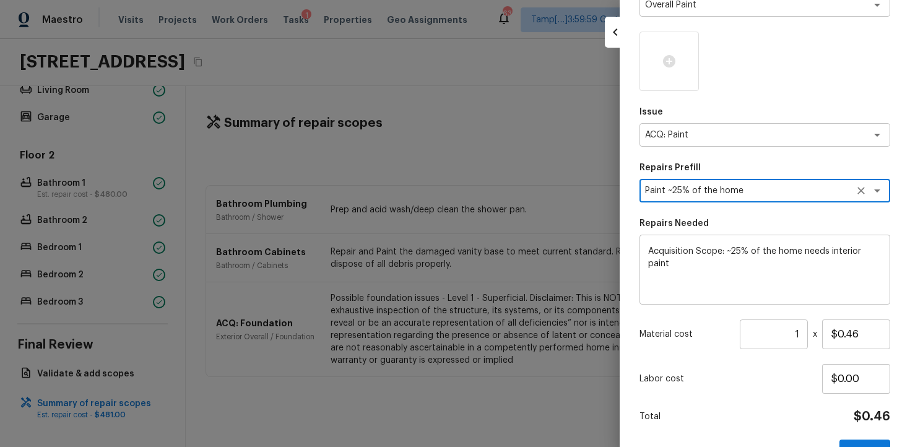
scroll to position [178, 0]
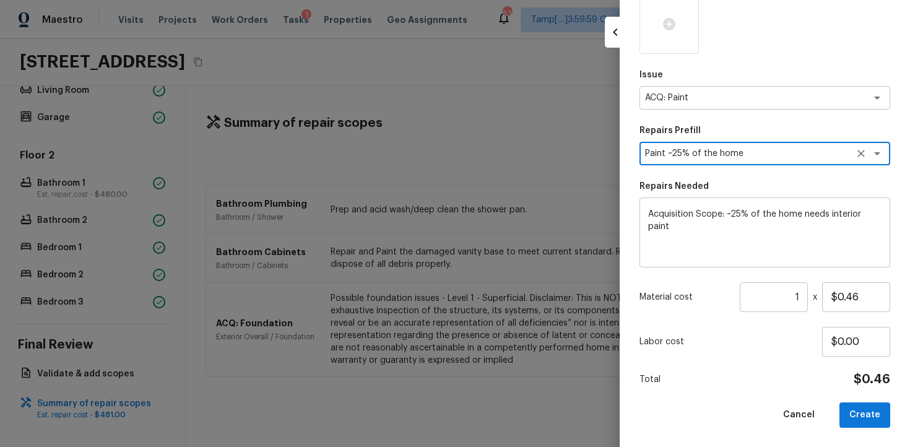
click at [803, 296] on input "1" at bounding box center [773, 297] width 68 height 30
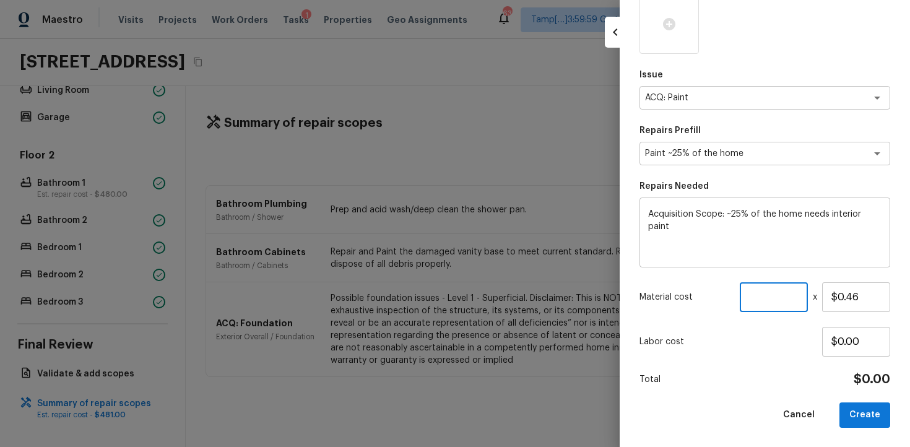
paste input "1354"
type input "1354"
click at [870, 413] on button "Create" at bounding box center [864, 414] width 51 height 25
type input "1"
type input "$0.00"
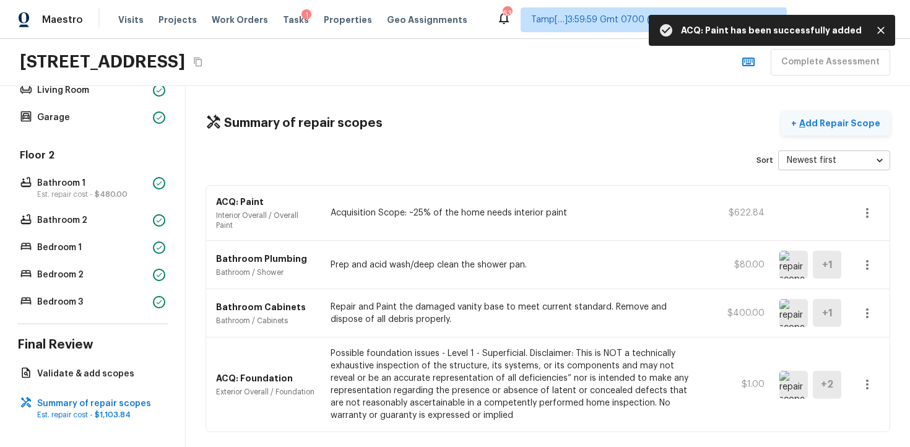
click at [835, 111] on button "+ Add Repair Scope" at bounding box center [835, 123] width 109 height 25
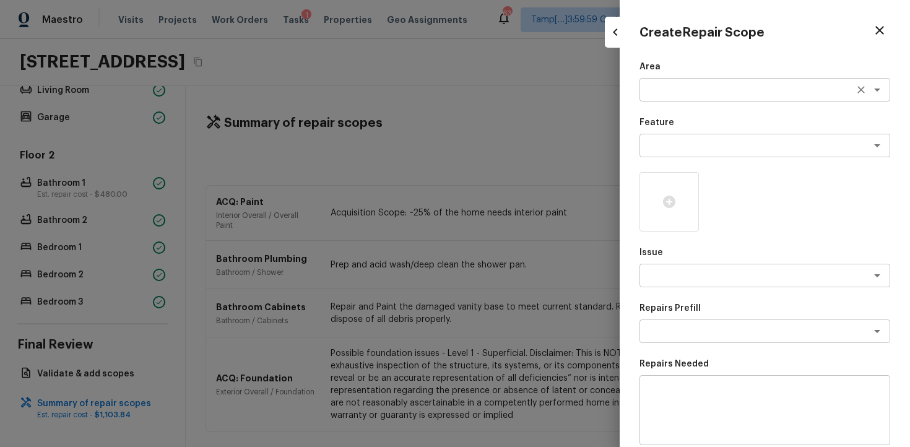
click at [701, 93] on textarea at bounding box center [747, 90] width 205 height 12
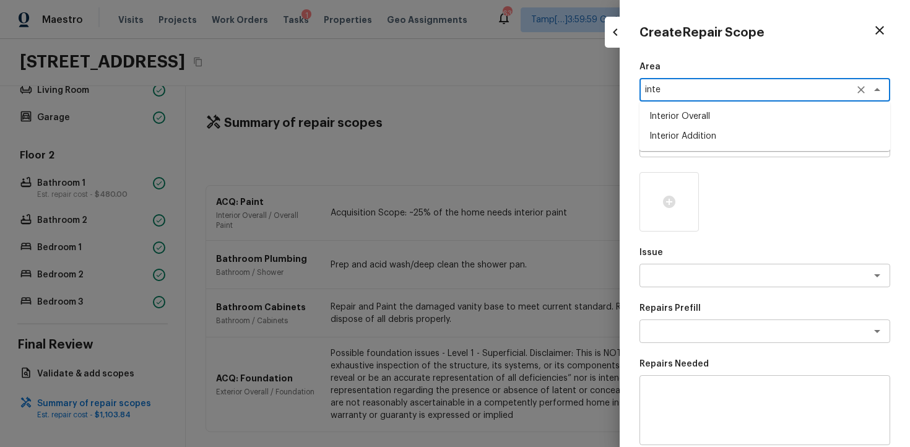
click at [693, 119] on li "Interior Overall" at bounding box center [764, 116] width 251 height 20
type textarea "Interior Overall"
click at [697, 148] on textarea at bounding box center [747, 145] width 205 height 12
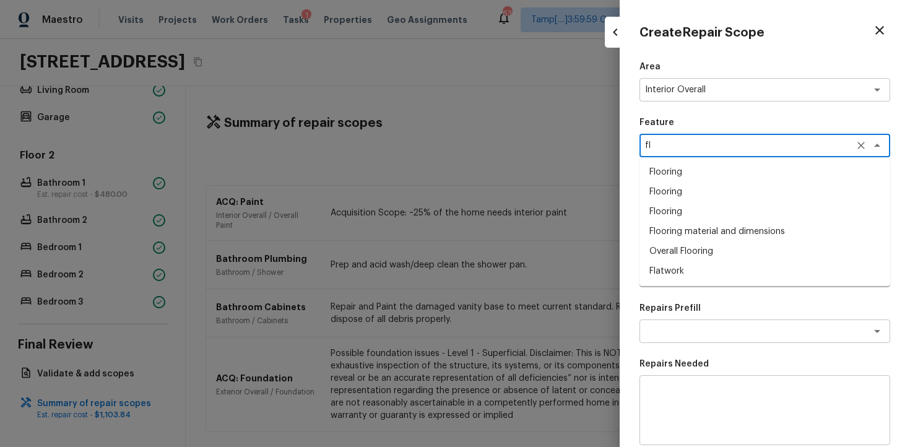
click at [690, 251] on li "Overall Flooring" at bounding box center [764, 251] width 251 height 20
type textarea "Overall Flooring"
click at [686, 304] on p "Repairs Prefill" at bounding box center [764, 308] width 251 height 12
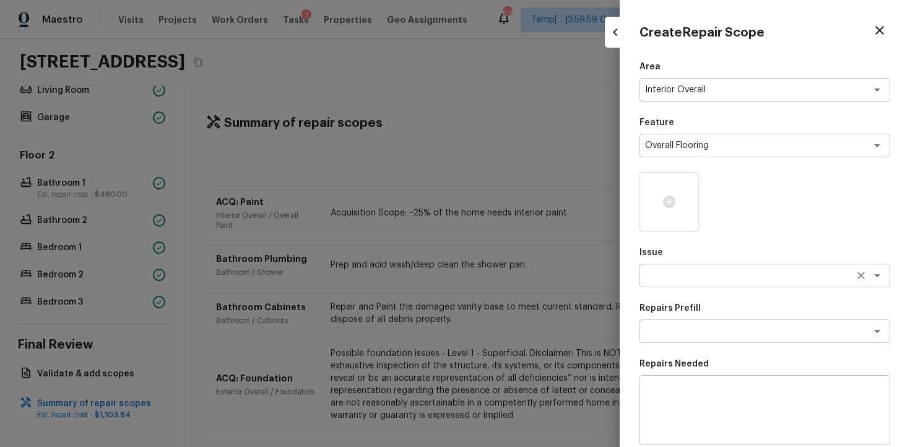
click at [681, 280] on textarea at bounding box center [747, 275] width 205 height 12
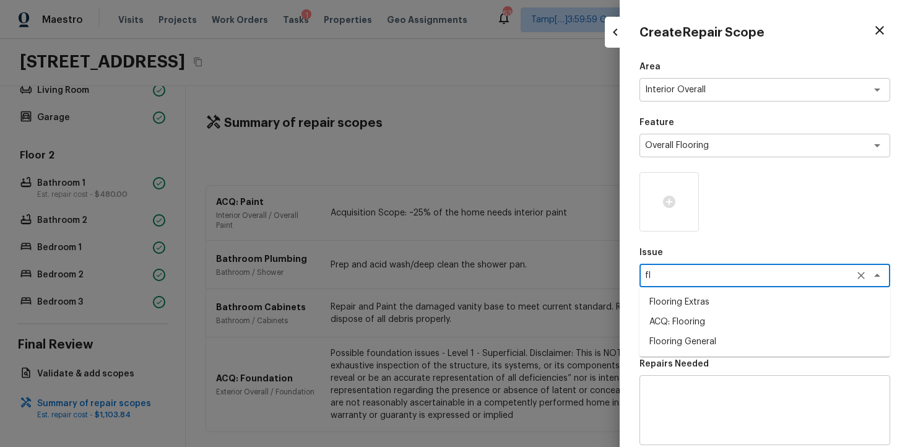
click at [695, 323] on li "ACQ: Flooring" at bounding box center [764, 322] width 251 height 20
click at [695, 323] on div "x ​" at bounding box center [764, 331] width 251 height 24
type textarea "ACQ: Flooring"
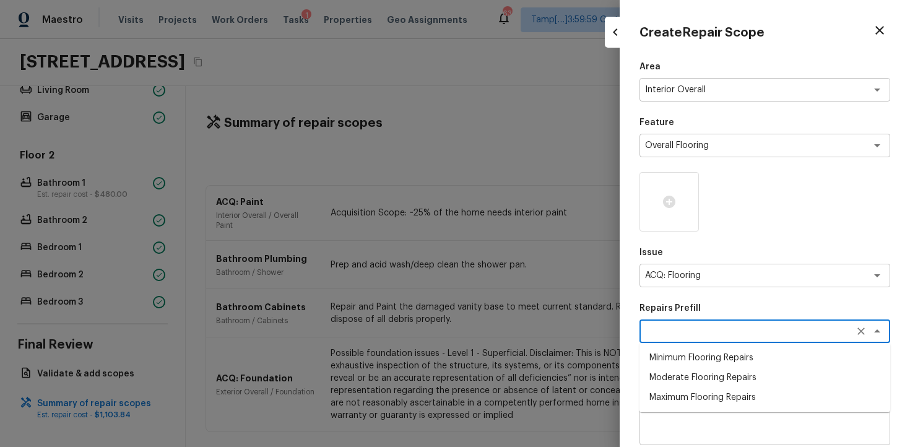
click at [694, 348] on li "Minimum Flooring Repairs" at bounding box center [764, 358] width 251 height 20
type textarea "Minimum Flooring Repairs"
type textarea "Acquisition Scope: Minimum flooring repairs"
type input "$0.20"
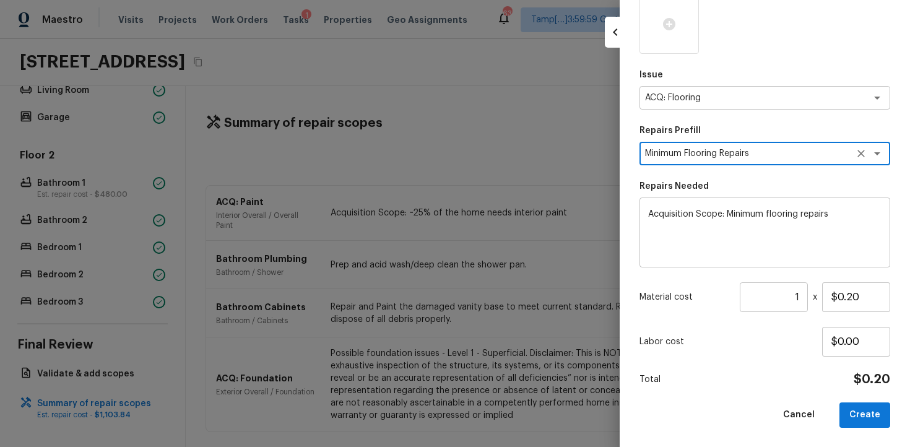
click at [800, 298] on input "1" at bounding box center [773, 297] width 68 height 30
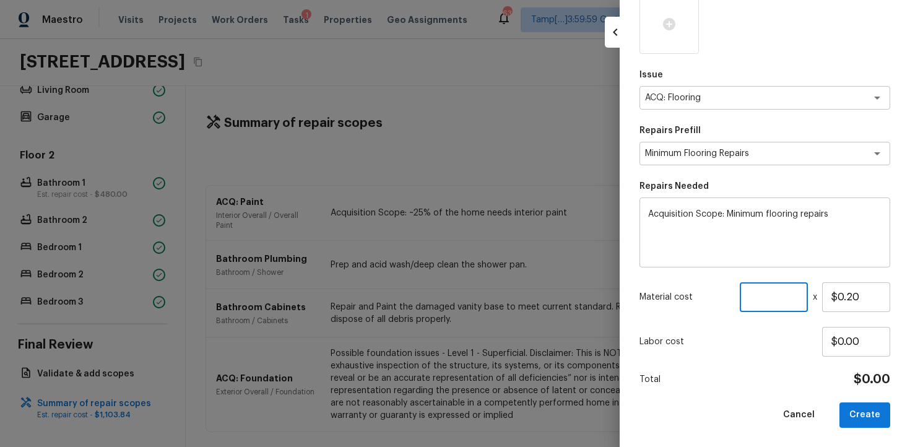
paste input "1354"
type input "1342"
click at [741, 364] on div "Area Interior Overall x ​ Feature Overall Flooring x ​ Issue ACQ: Flooring x ​ …" at bounding box center [764, 155] width 251 height 544
click at [856, 418] on button "Create" at bounding box center [864, 414] width 51 height 25
type input "1"
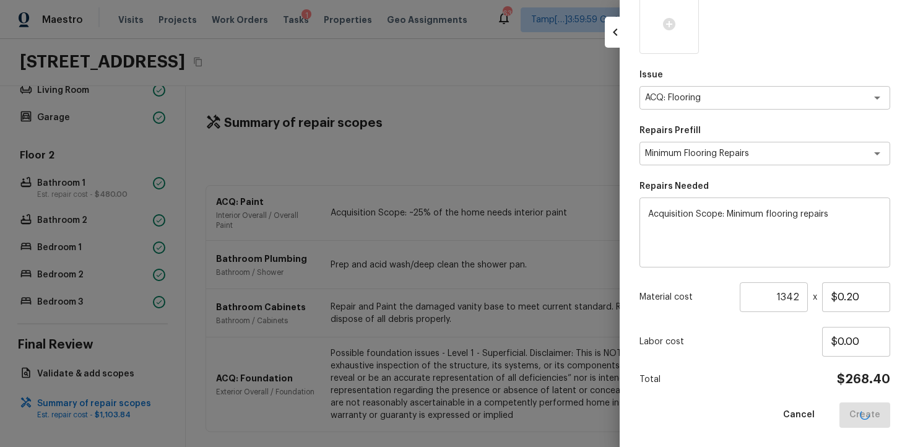
type input "$0.00"
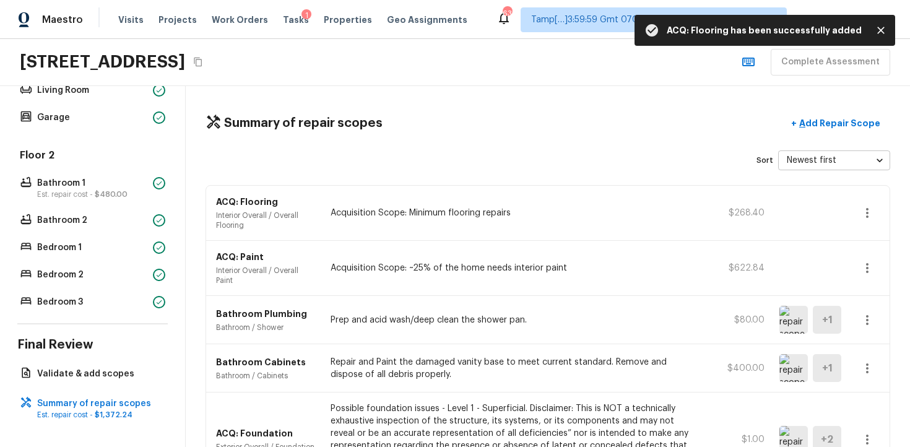
scroll to position [96, 0]
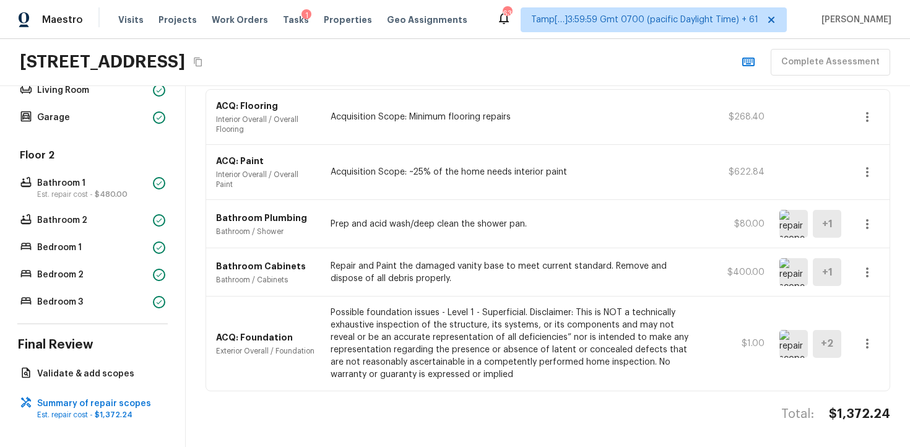
click at [324, 324] on div "ACQ: Foundation Exterior Overall / Foundation Possible foundation issues - Leve…" at bounding box center [547, 343] width 683 height 94
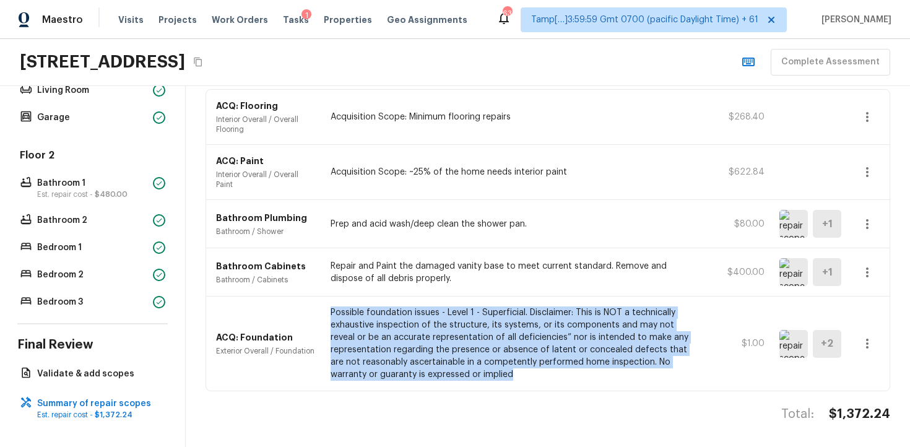
drag, startPoint x: 330, startPoint y: 310, endPoint x: 484, endPoint y: 374, distance: 166.7
click at [484, 375] on div "ACQ: Foundation Exterior Overall / Foundation Possible foundation issues - Leve…" at bounding box center [547, 343] width 683 height 94
click at [484, 374] on p "Possible foundation issues - Level 1 - Superficial. Disclaimer: This is NOT a t…" at bounding box center [511, 343] width 363 height 74
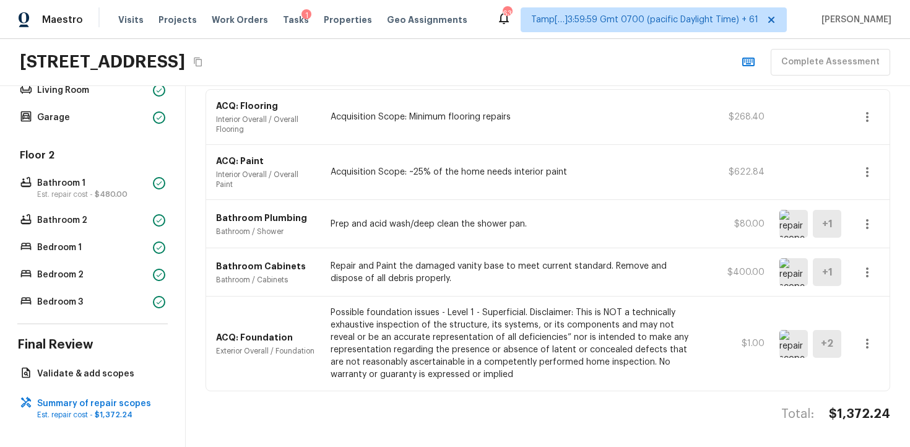
click at [484, 374] on p "Possible foundation issues - Level 1 - Superficial. Disclaimer: This is NOT a t…" at bounding box center [511, 343] width 363 height 74
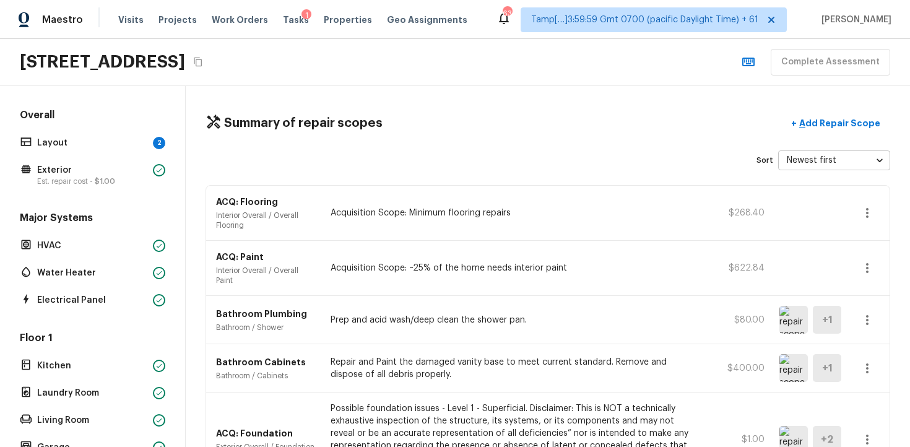
scroll to position [0, 0]
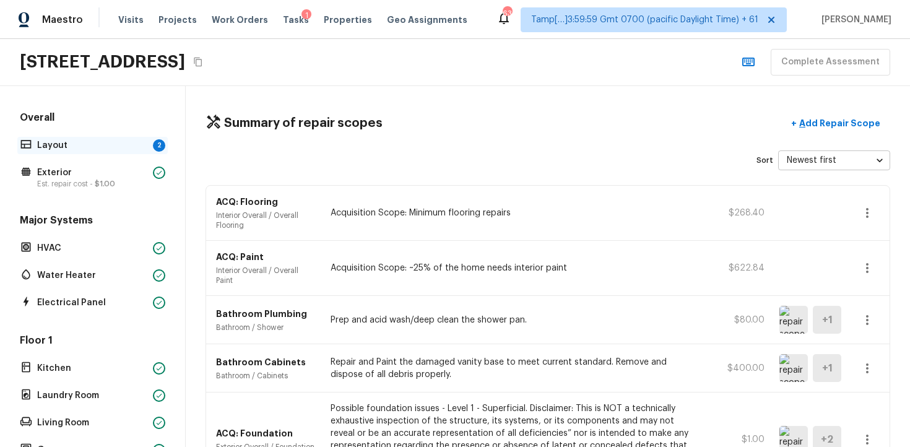
click at [129, 145] on p "Layout" at bounding box center [92, 145] width 111 height 12
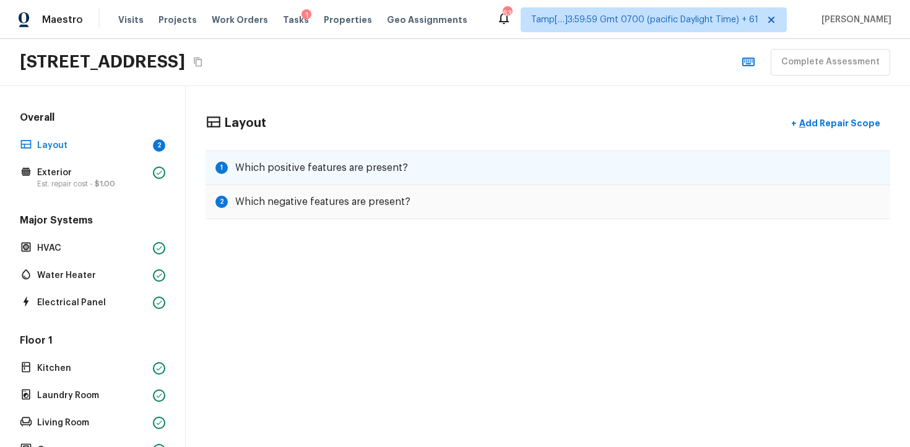
click at [329, 182] on div "1 Which positive features are present?" at bounding box center [547, 167] width 684 height 35
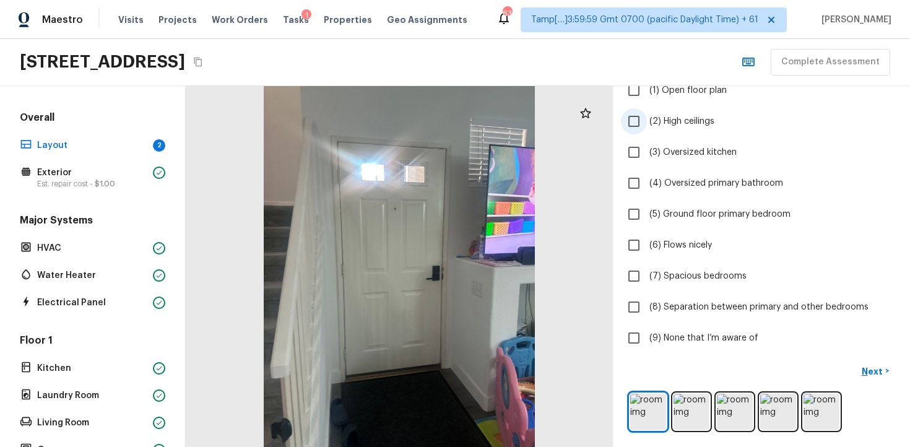
scroll to position [113, 0]
click at [645, 247] on input "(6) Flows nicely" at bounding box center [634, 246] width 26 height 26
checkbox input "true"
click at [674, 406] on img at bounding box center [691, 412] width 36 height 36
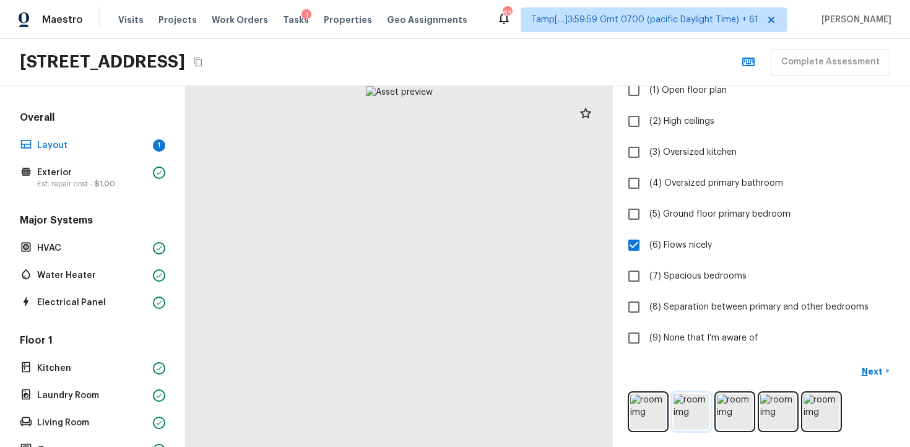
click at [683, 406] on img at bounding box center [691, 412] width 36 height 36
click at [689, 398] on img at bounding box center [691, 412] width 36 height 36
click at [736, 404] on img at bounding box center [734, 412] width 36 height 36
click at [663, 413] on img at bounding box center [648, 412] width 36 height 36
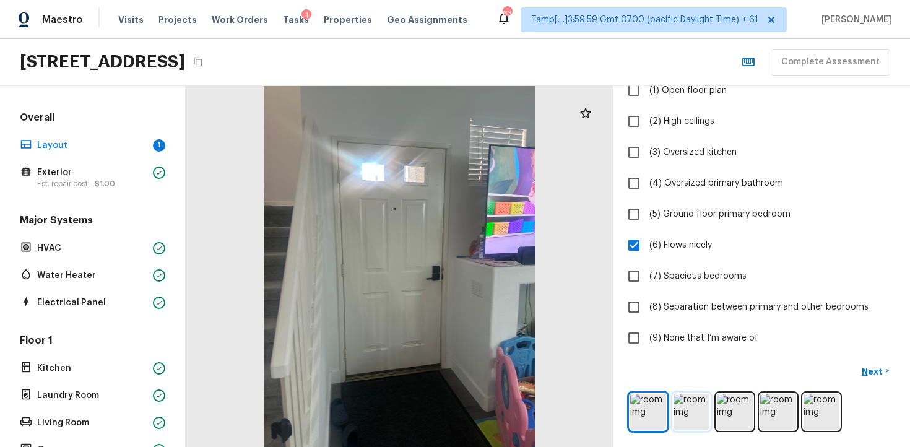
click at [683, 410] on img at bounding box center [691, 412] width 36 height 36
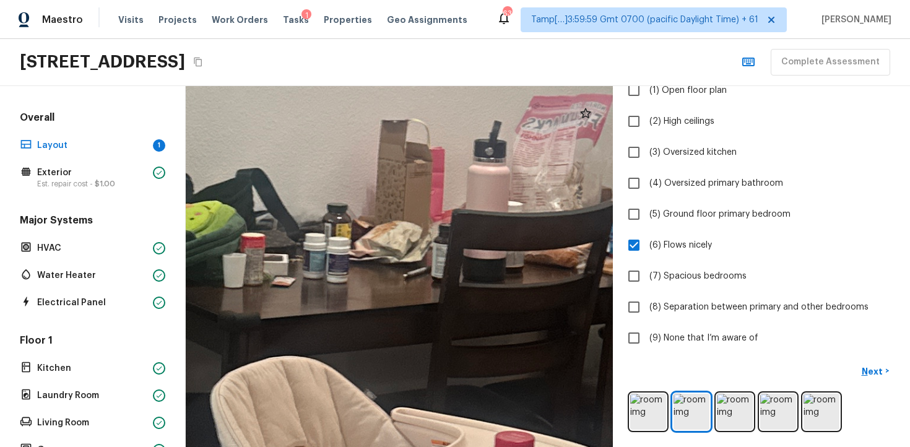
drag, startPoint x: 549, startPoint y: 244, endPoint x: 390, endPoint y: 271, distance: 161.8
click at [390, 272] on div at bounding box center [482, 126] width 2816 height 2380
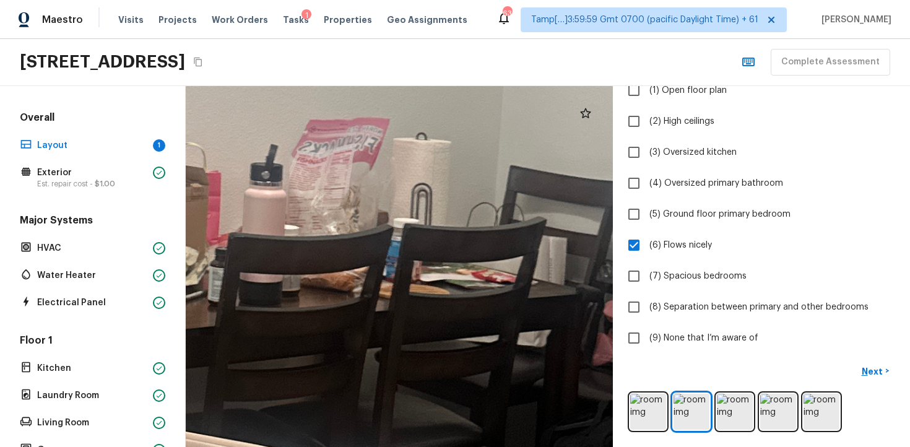
drag, startPoint x: 432, startPoint y: 230, endPoint x: 265, endPoint y: 294, distance: 179.6
click at [265, 295] on div at bounding box center [259, 150] width 2816 height 2380
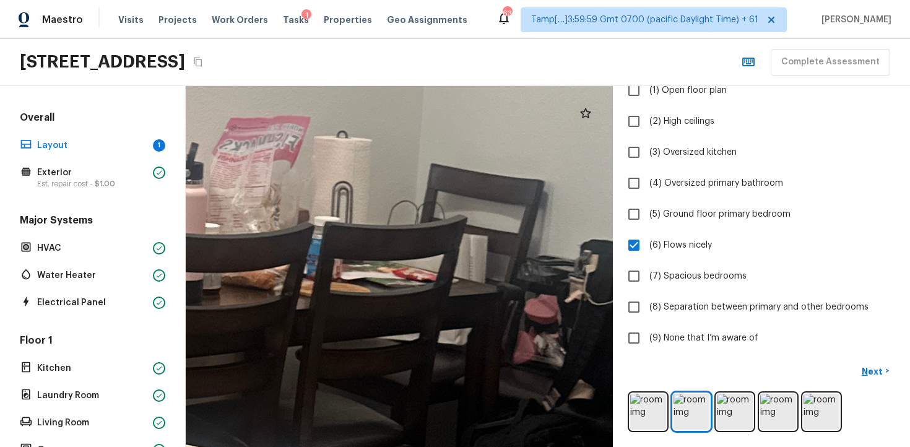
drag, startPoint x: 365, startPoint y: 301, endPoint x: 223, endPoint y: 300, distance: 141.7
click at [223, 300] on div at bounding box center [180, 148] width 2816 height 2380
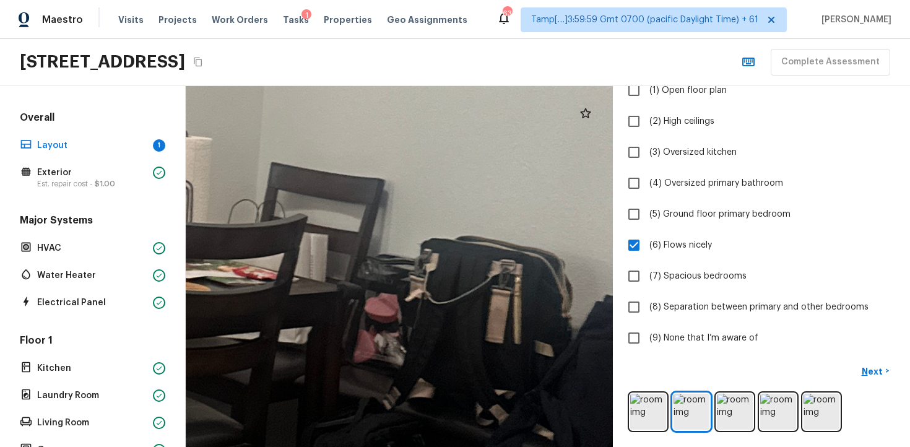
drag, startPoint x: 371, startPoint y: 296, endPoint x: 252, endPoint y: 295, distance: 119.4
click at [252, 296] on div at bounding box center [20, 147] width 2816 height 2380
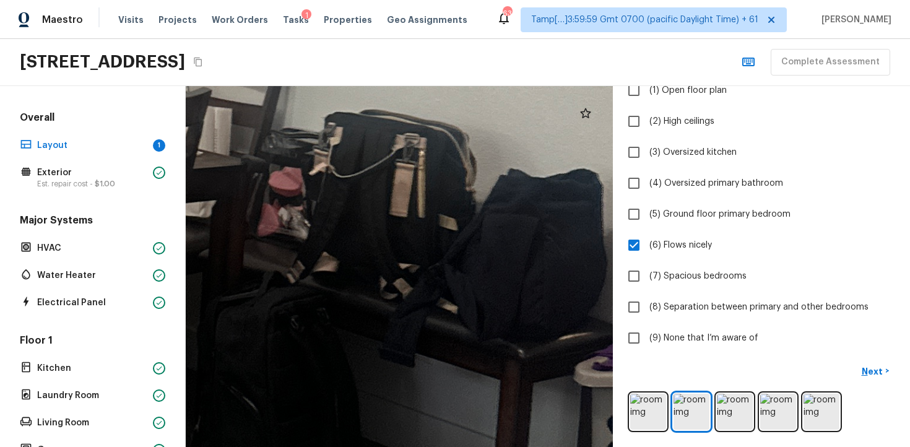
drag, startPoint x: 371, startPoint y: 314, endPoint x: 299, endPoint y: 188, distance: 144.7
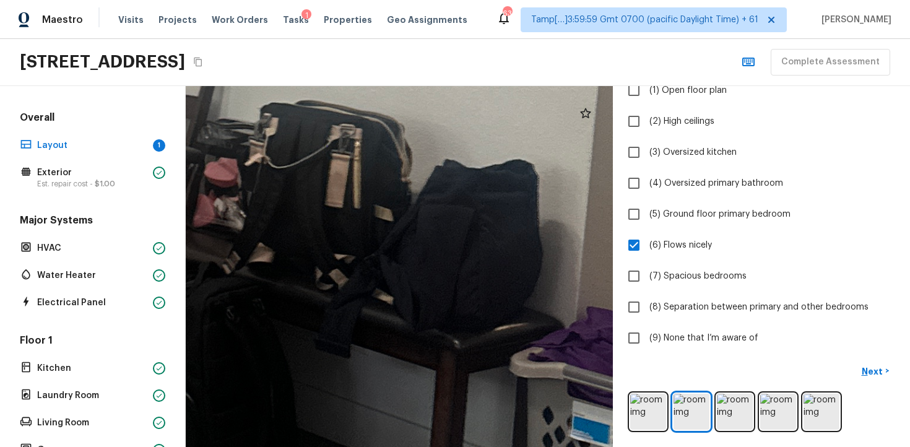
drag, startPoint x: 411, startPoint y: 247, endPoint x: 244, endPoint y: 201, distance: 173.8
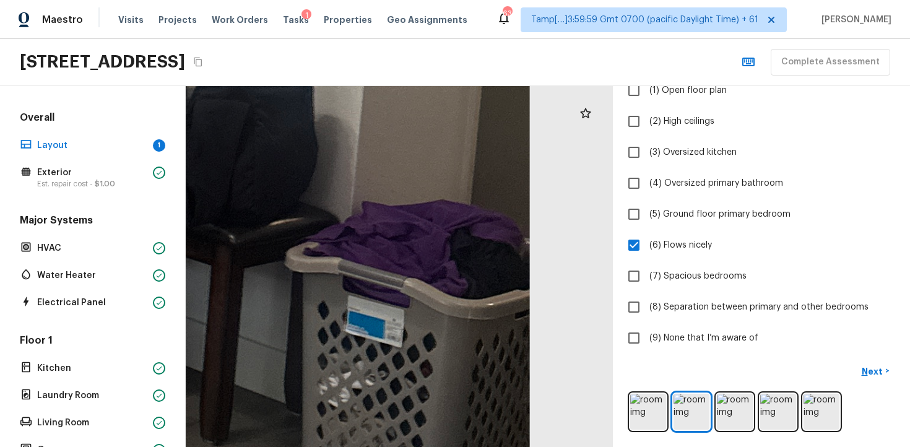
drag, startPoint x: 368, startPoint y: 309, endPoint x: 248, endPoint y: 240, distance: 138.6
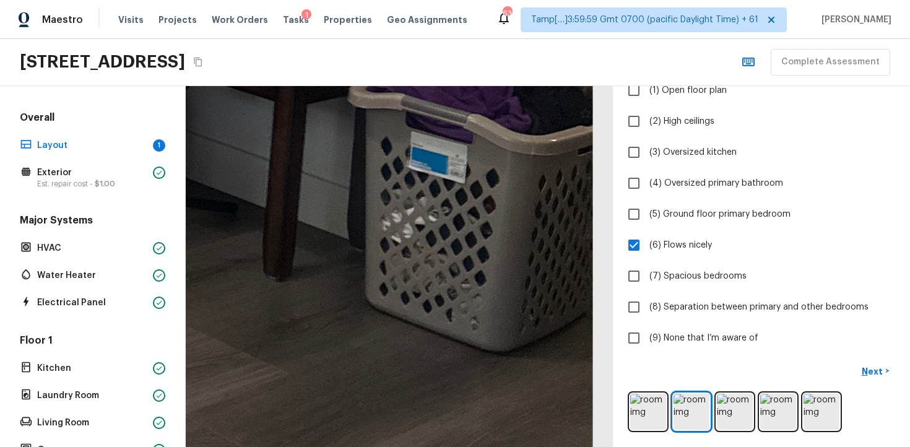
drag, startPoint x: 284, startPoint y: 300, endPoint x: 419, endPoint y: 168, distance: 189.0
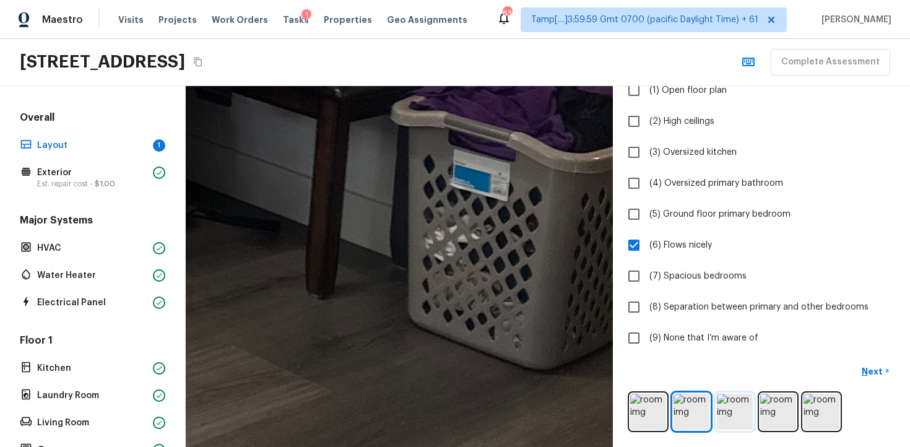
click at [730, 409] on img at bounding box center [734, 412] width 36 height 36
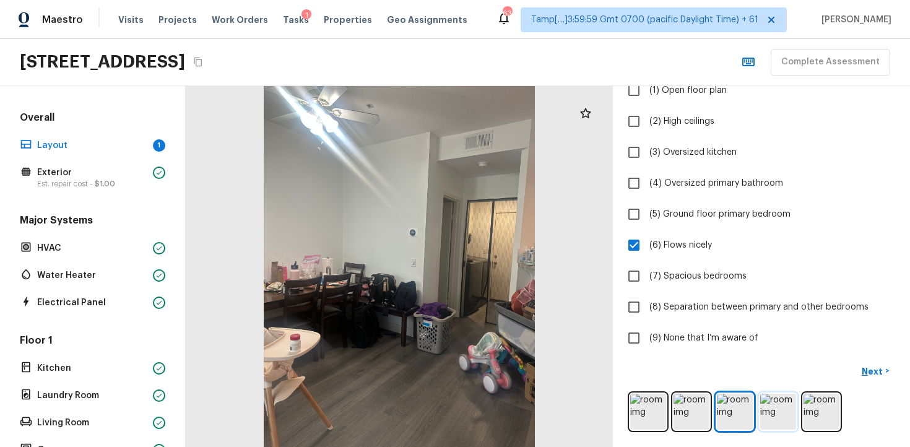
click at [760, 407] on img at bounding box center [778, 412] width 36 height 36
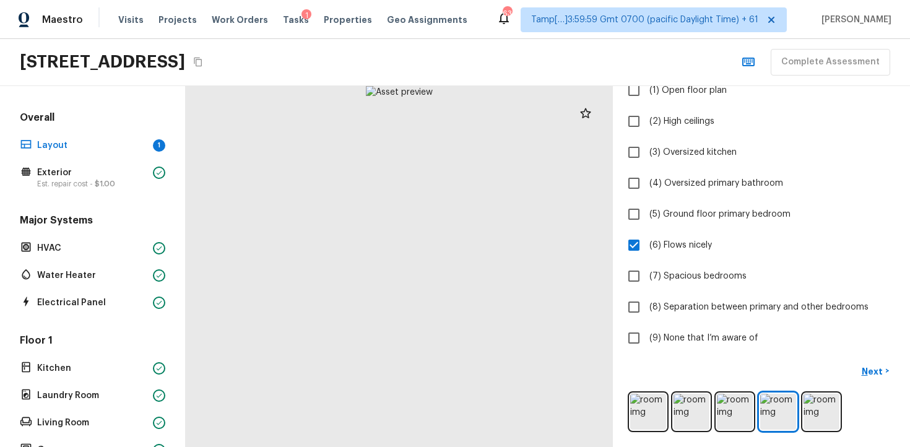
click at [778, 385] on div "Next >" at bounding box center [760, 396] width 267 height 71
click at [775, 408] on img at bounding box center [778, 412] width 36 height 36
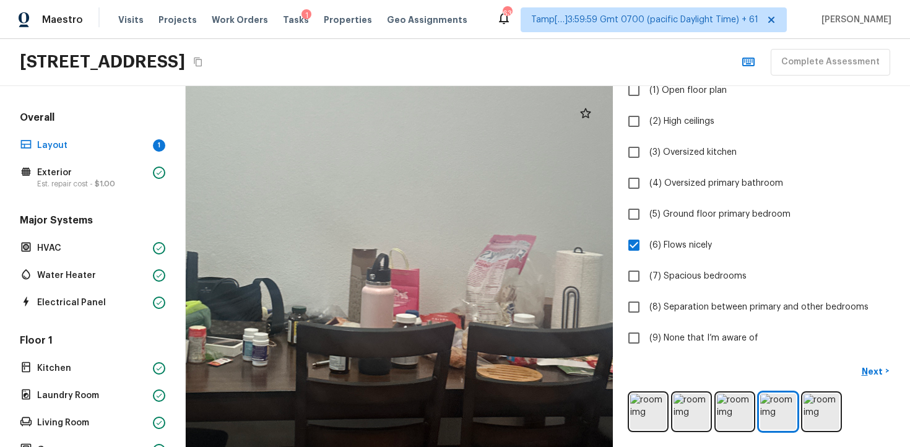
drag, startPoint x: 437, startPoint y: 345, endPoint x: 351, endPoint y: 269, distance: 114.8
click at [351, 269] on div at bounding box center [332, 239] width 1469 height 1241
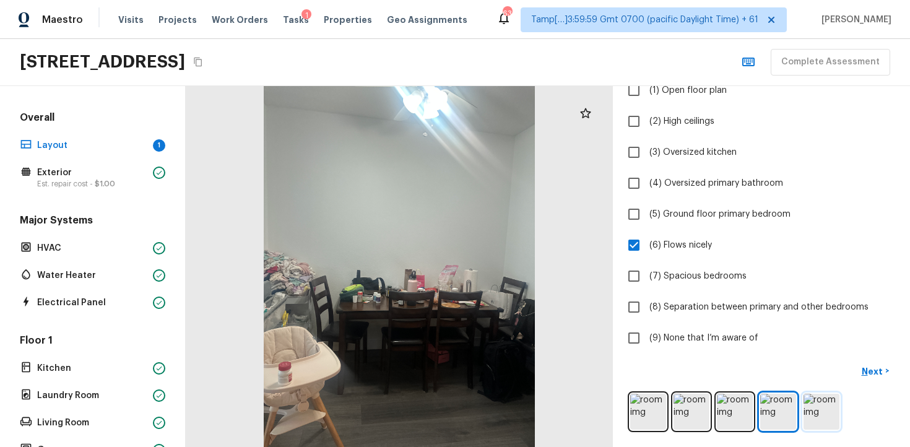
click at [828, 414] on img at bounding box center [821, 412] width 36 height 36
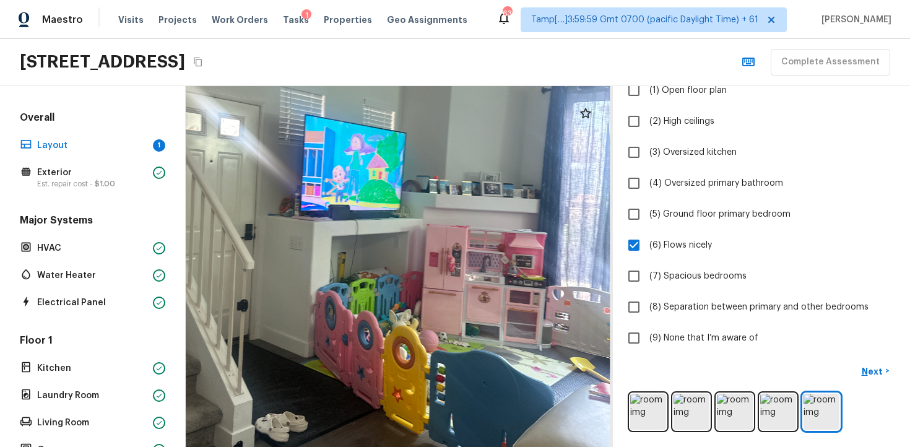
drag, startPoint x: 510, startPoint y: 350, endPoint x: 392, endPoint y: 337, distance: 118.2
click at [392, 337] on div at bounding box center [338, 212] width 855 height 723
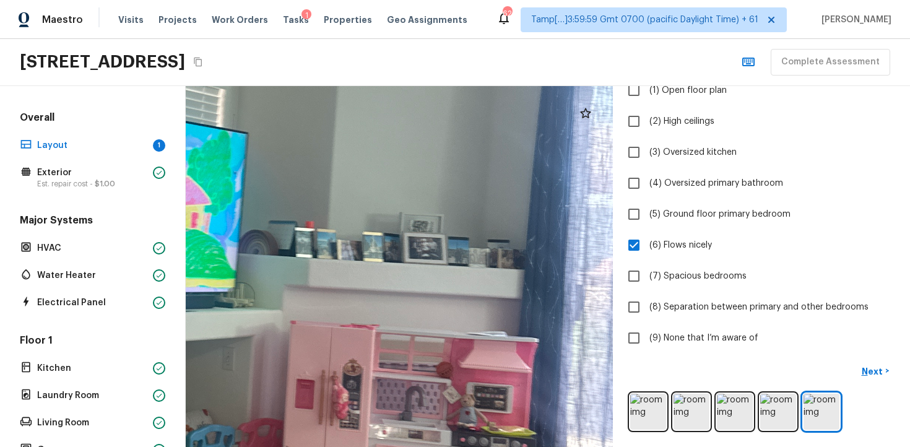
drag, startPoint x: 468, startPoint y: 267, endPoint x: 234, endPoint y: 277, distance: 233.5
click at [234, 277] on div at bounding box center [108, 296] width 1765 height 1491
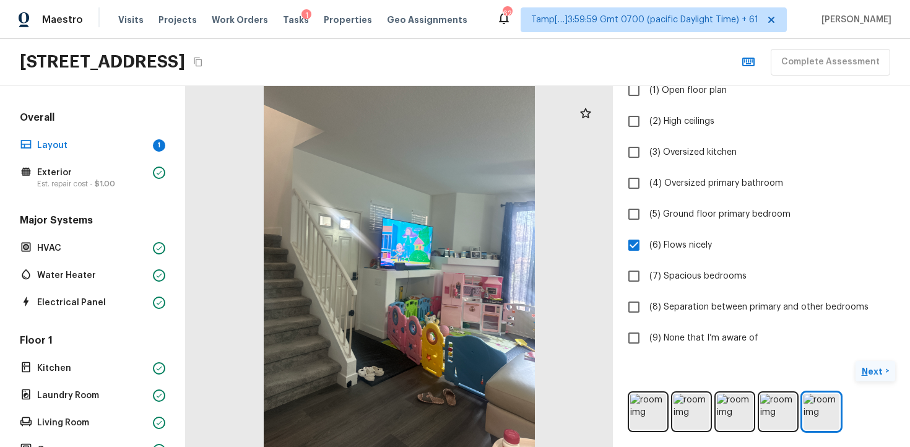
click at [872, 371] on p "Next" at bounding box center [873, 371] width 24 height 12
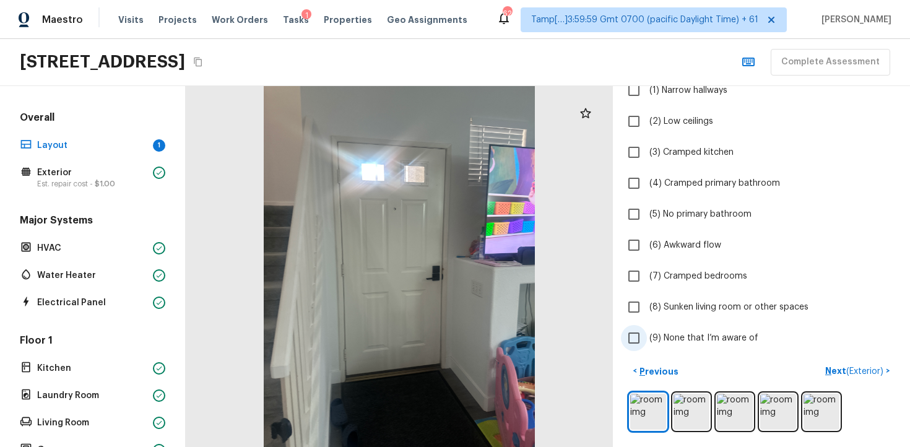
click at [634, 342] on input "(9) None that I’m aware of" at bounding box center [634, 338] width 26 height 26
checkbox input "true"
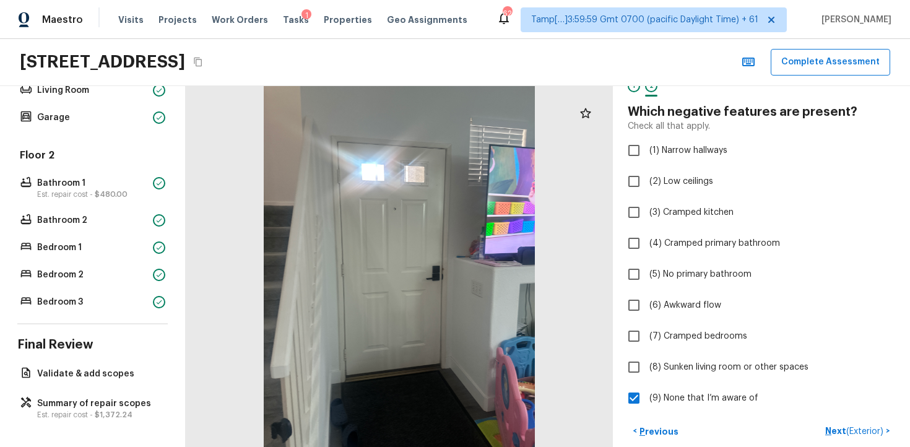
scroll to position [0, 0]
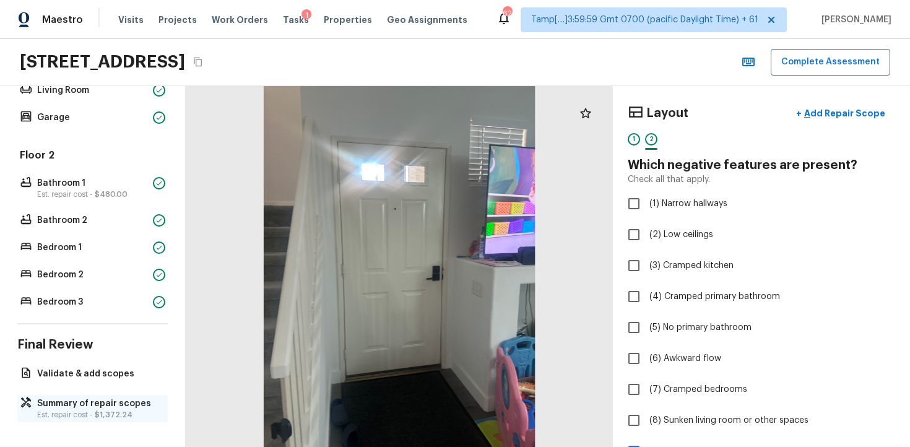
click at [103, 402] on p "Summary of repair scopes" at bounding box center [98, 403] width 123 height 12
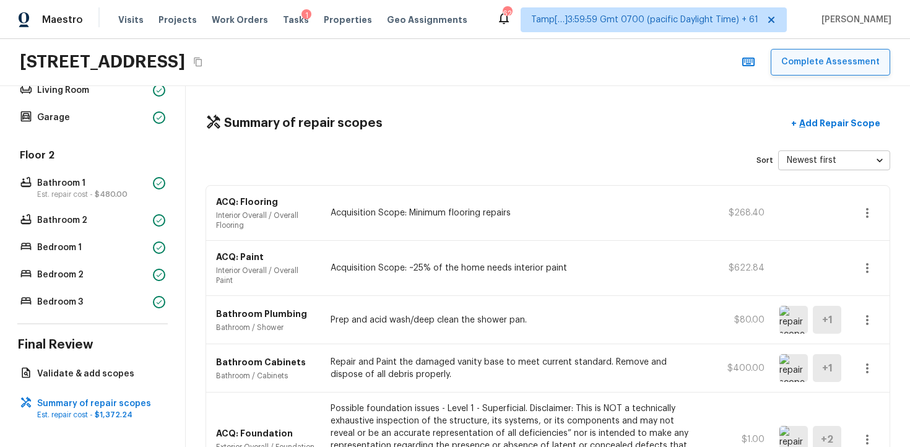
click at [802, 72] on button "Complete Assessment" at bounding box center [829, 62] width 119 height 27
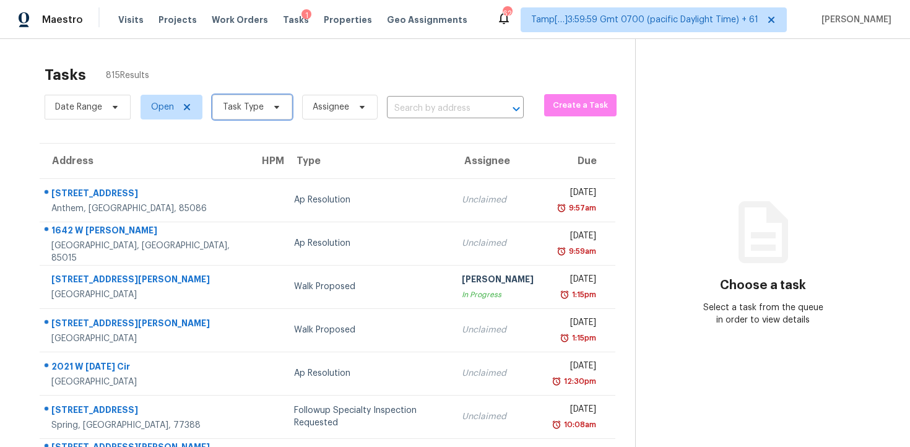
click at [232, 114] on span "Task Type" at bounding box center [252, 107] width 80 height 25
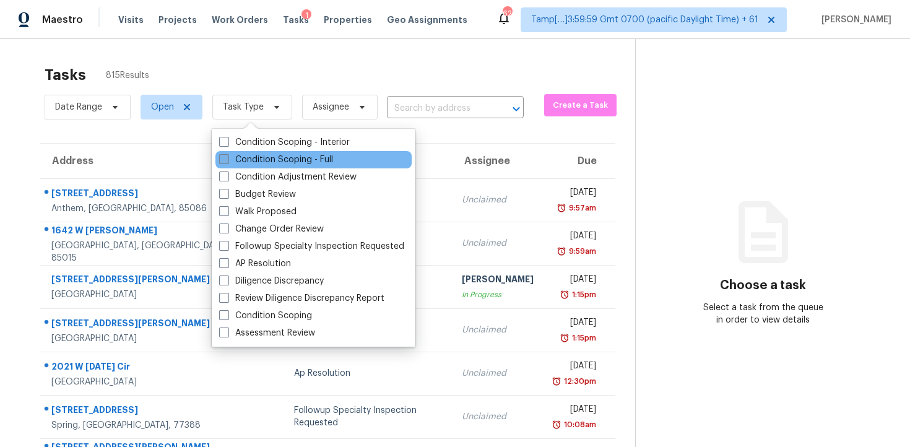
click at [263, 157] on label "Condition Scoping - Full" at bounding box center [276, 159] width 114 height 12
click at [227, 157] on input "Condition Scoping - Full" at bounding box center [223, 157] width 8 height 8
checkbox input "true"
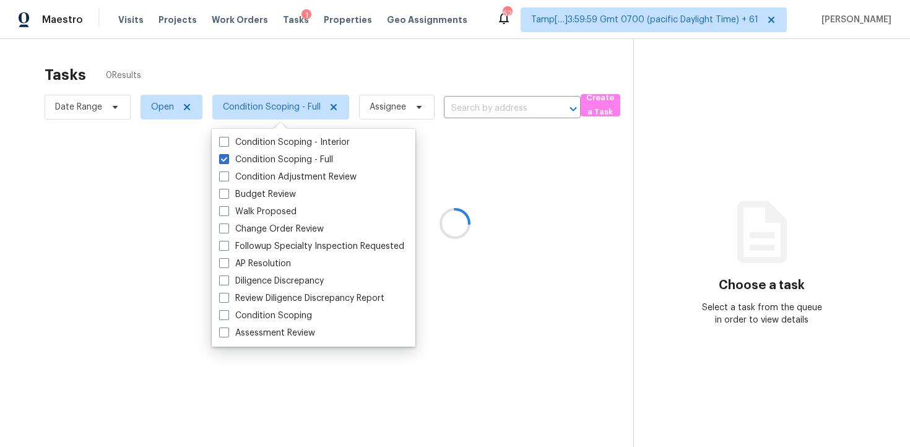
click at [241, 88] on div at bounding box center [455, 223] width 910 height 447
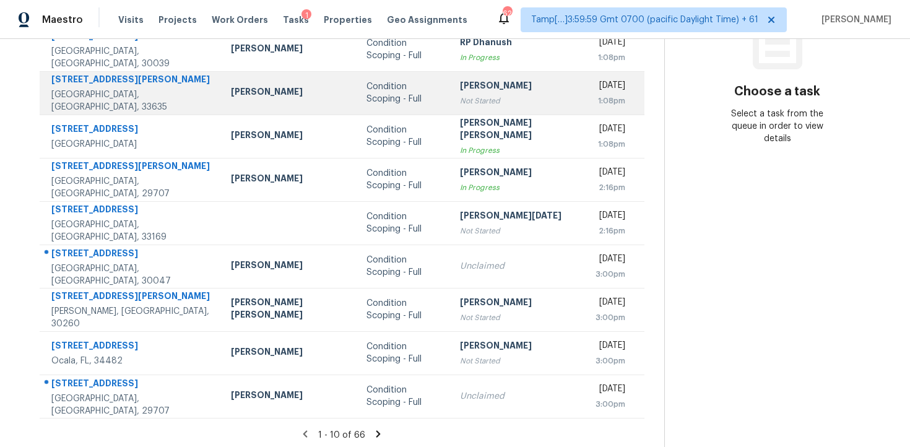
scroll to position [197, 0]
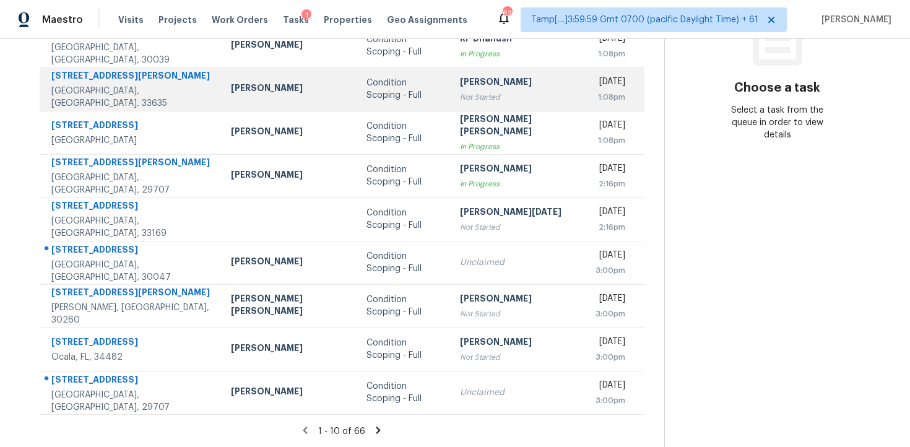
click at [366, 272] on div "Condition Scoping - Full" at bounding box center [403, 262] width 74 height 25
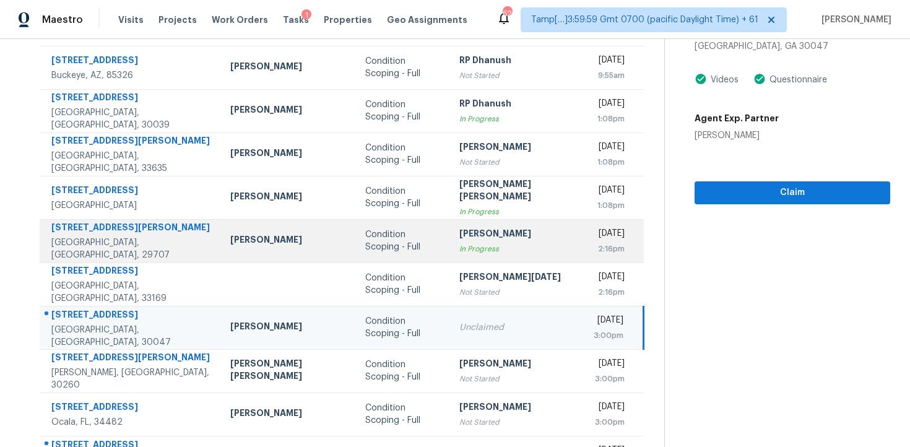
scroll to position [0, 0]
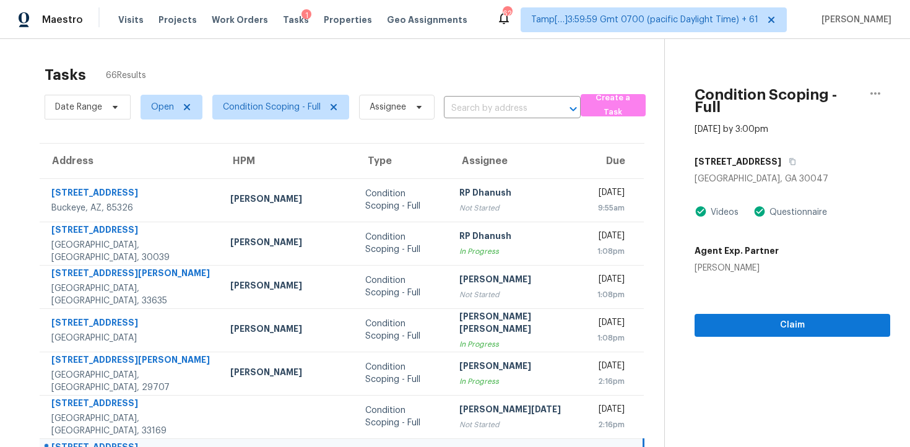
click at [296, 53] on div "Tasks 66 Results Date Range Open Condition Scoping - Full Assignee ​ Create a T…" at bounding box center [455, 342] width 910 height 606
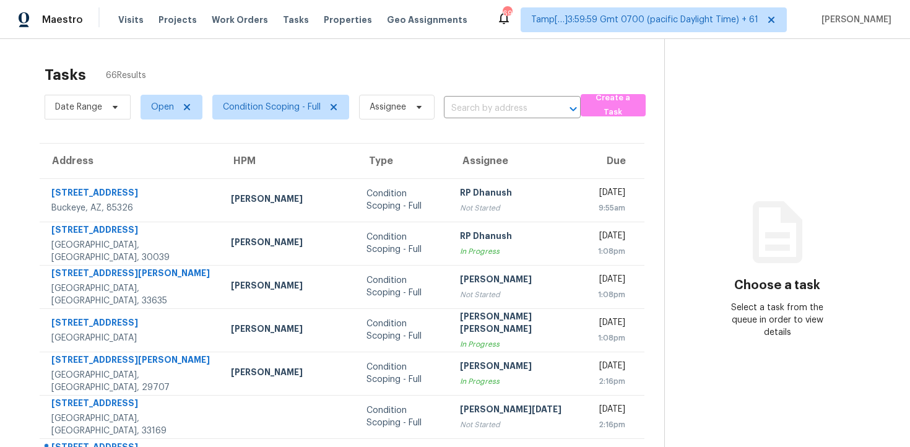
click at [520, 123] on section "Tasks 66 Results Date Range Open Condition Scoping - Full Assignee ​ Create a T…" at bounding box center [342, 352] width 644 height 586
click at [518, 114] on input "text" at bounding box center [495, 108] width 102 height 19
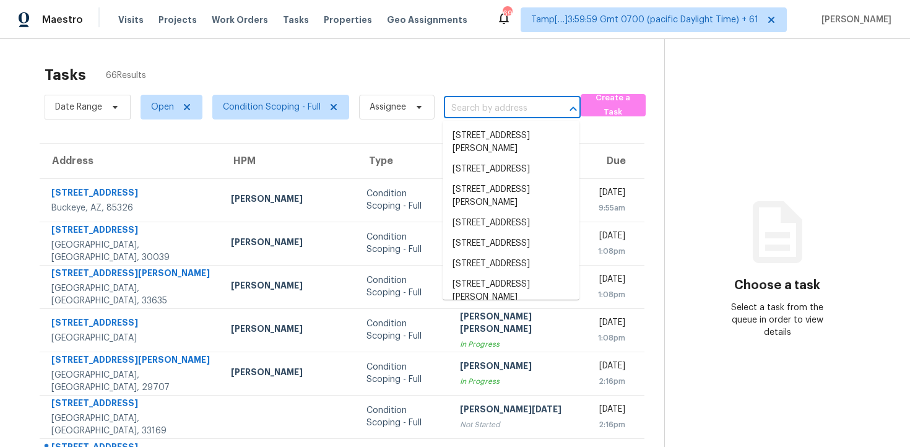
paste input "2680 Rainey Rd Temple, GA, 30179"
type input "2680 Rainey Rd Temple, GA, 30179"
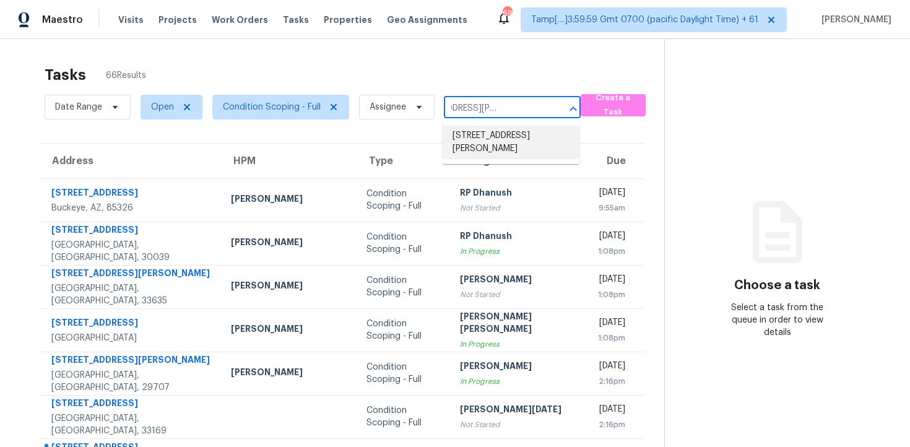
click at [523, 140] on li "2680 Rainey Rd, Temple, GA 30179" at bounding box center [510, 142] width 137 height 33
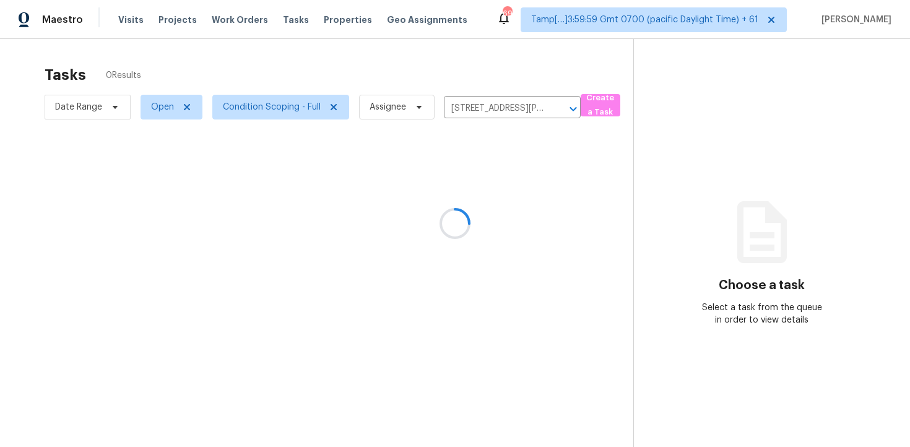
click at [501, 196] on div at bounding box center [455, 223] width 910 height 447
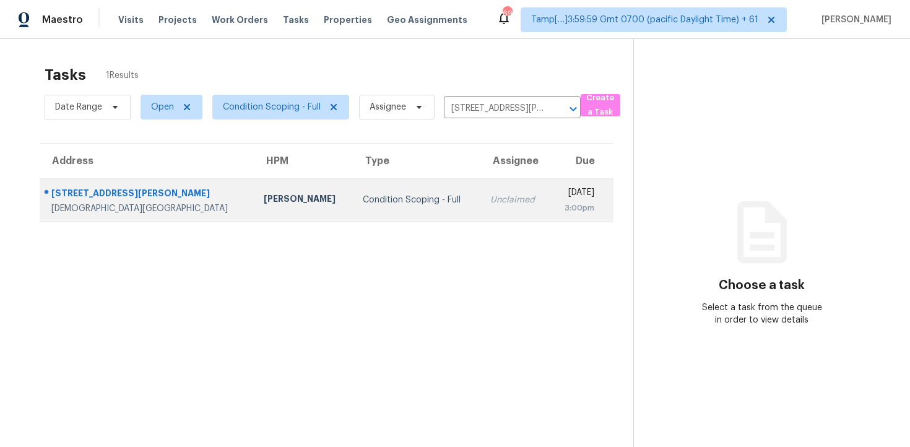
click at [564, 215] on td "Tue, Sep 23rd 2025 3:00pm" at bounding box center [581, 199] width 64 height 43
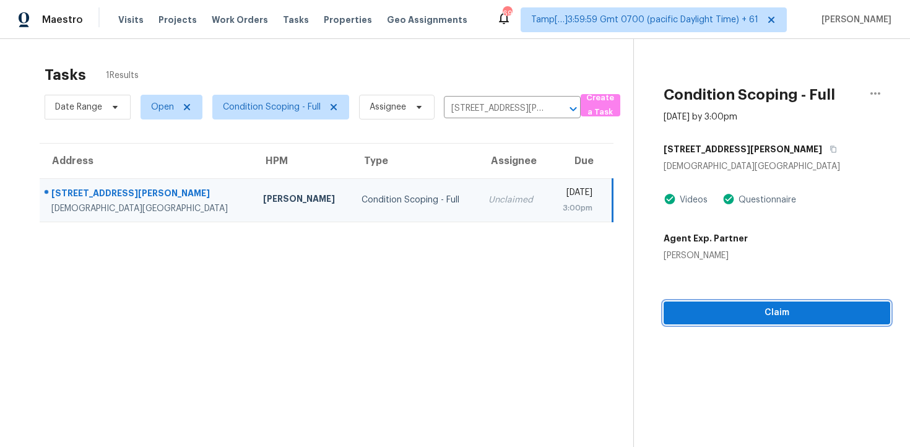
click at [776, 320] on button "Claim" at bounding box center [776, 312] width 226 height 23
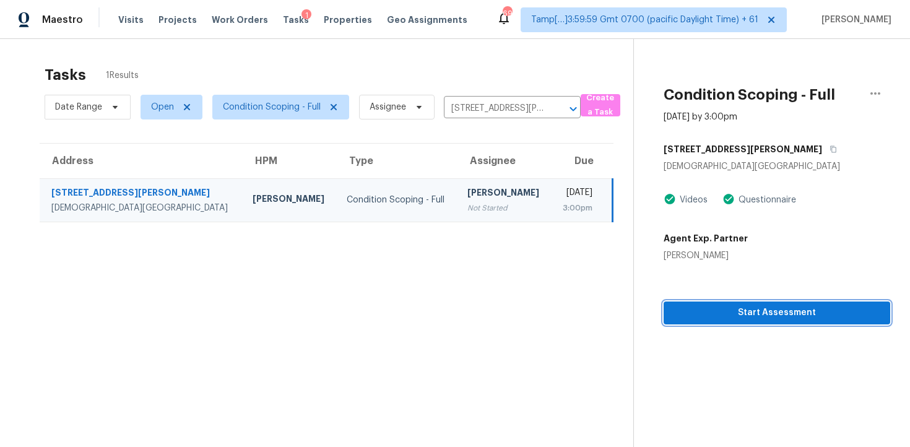
click at [712, 319] on span "Start Assessment" at bounding box center [776, 312] width 207 height 15
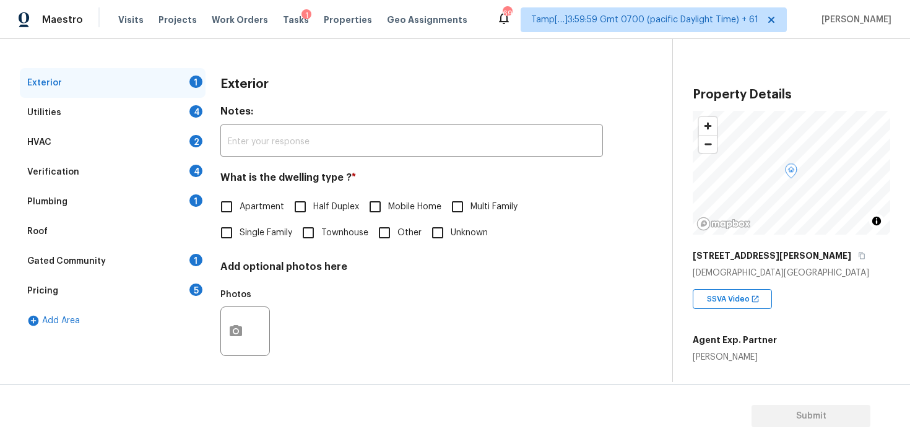
click at [232, 234] on input "Single Family" at bounding box center [226, 233] width 26 height 26
checkbox input "true"
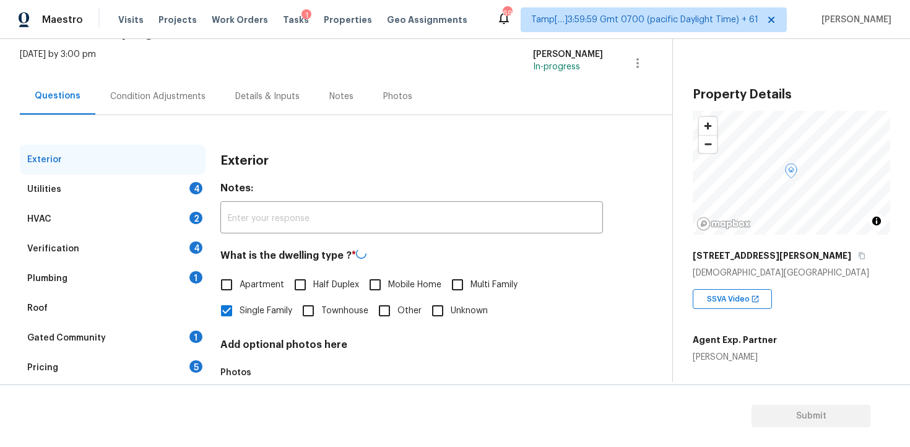
scroll to position [56, 0]
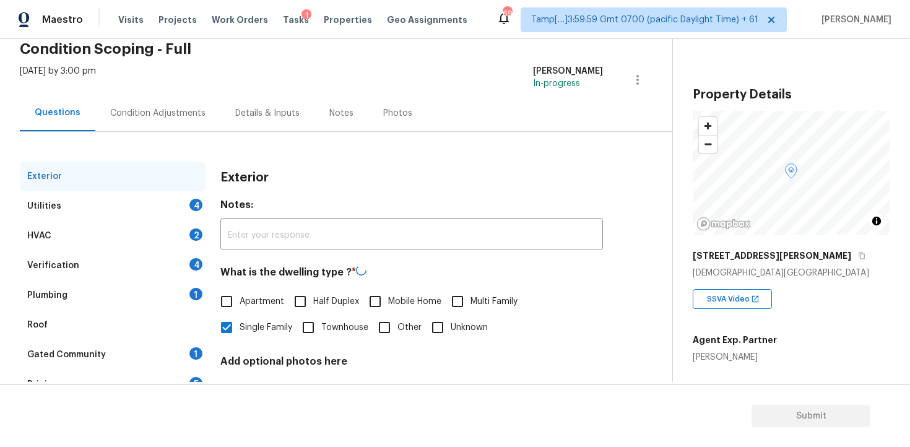
click at [183, 122] on div "Condition Adjustments" at bounding box center [157, 113] width 125 height 37
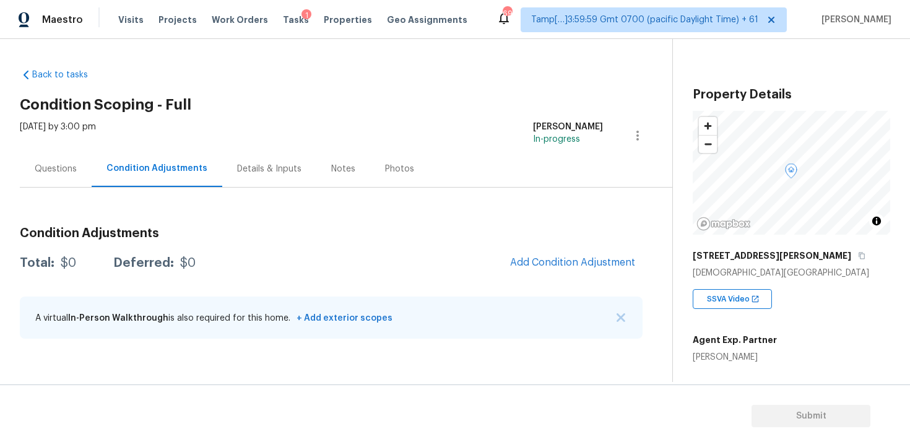
click at [543, 241] on div "Condition Adjustments Total: $0 Deferred: $0 Add Condition Adjustment A virtual…" at bounding box center [331, 283] width 622 height 132
click at [547, 263] on span "Add Condition Adjustment" at bounding box center [572, 262] width 125 height 11
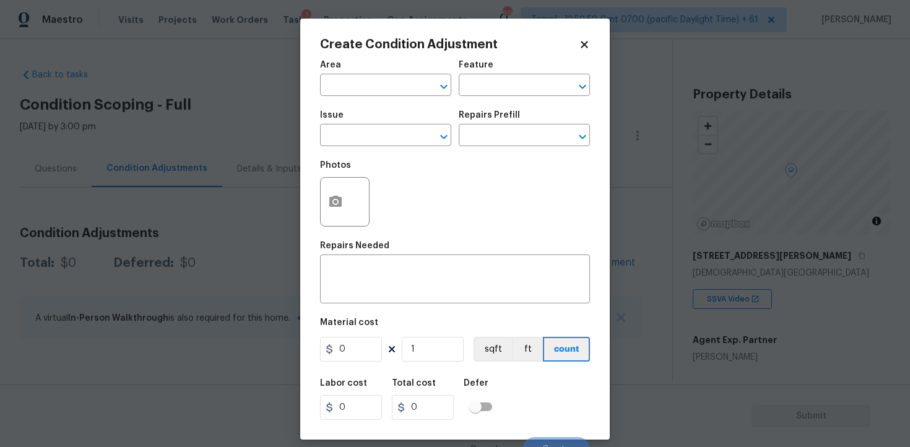
click at [371, 93] on input "text" at bounding box center [368, 86] width 97 height 19
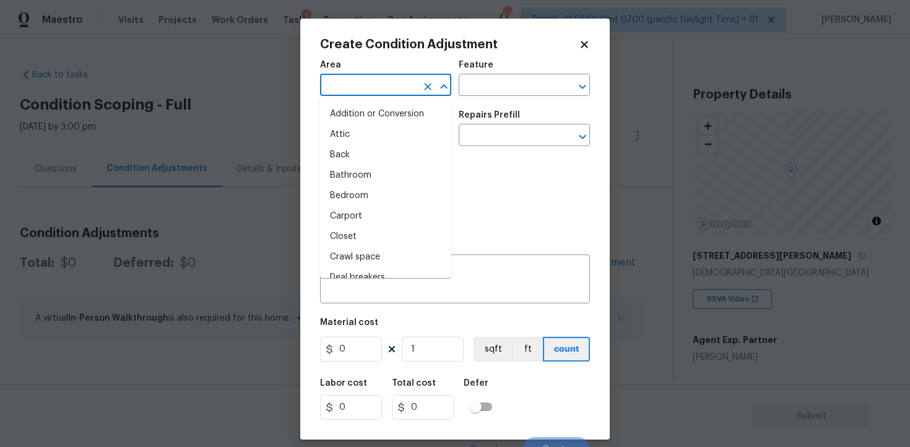
click at [371, 93] on input "text" at bounding box center [368, 86] width 97 height 19
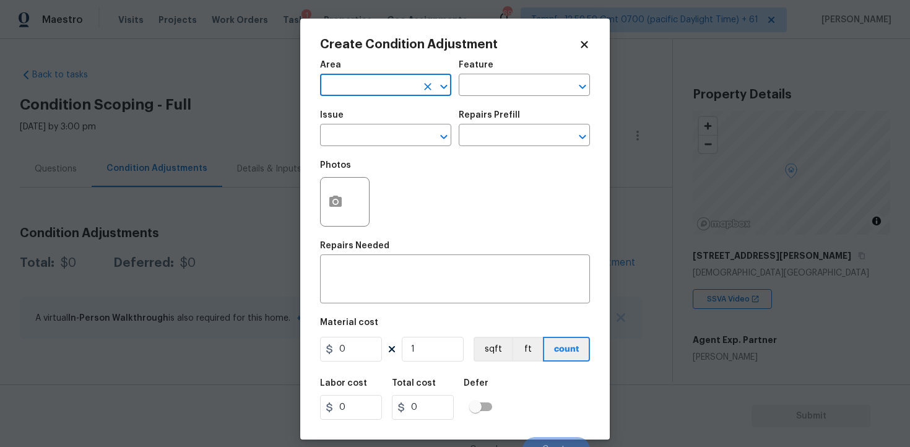
type input "e"
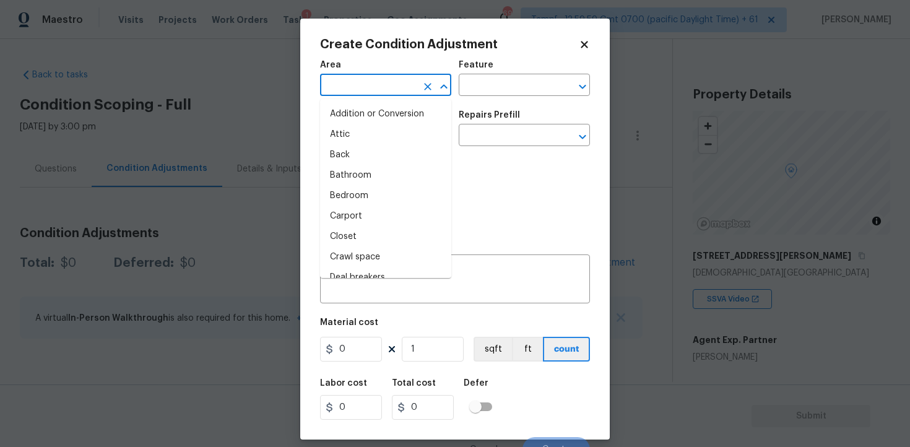
type input "x"
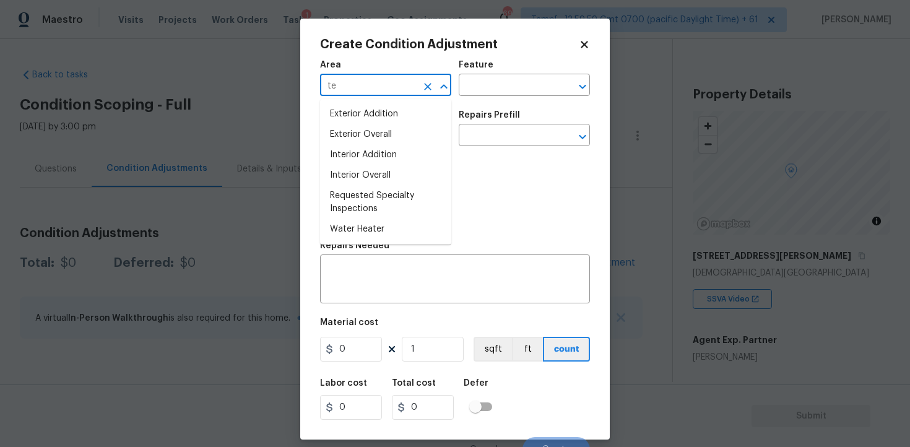
type input "t"
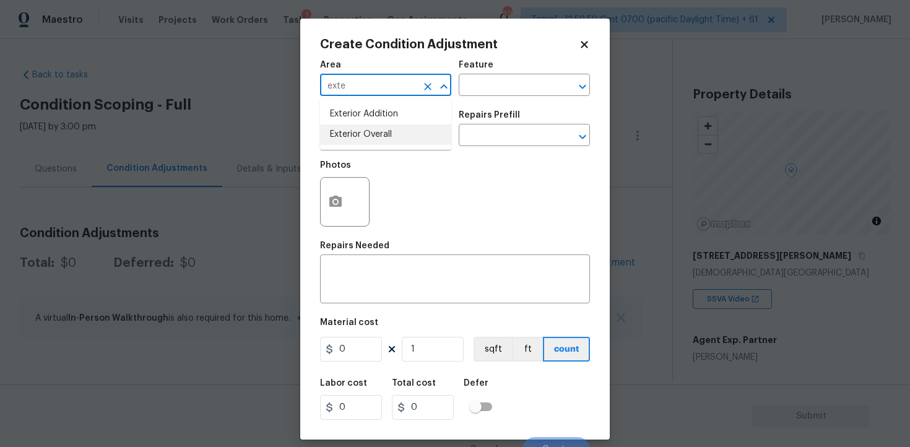
click at [370, 131] on li "Exterior Overall" at bounding box center [385, 134] width 131 height 20
type input "Exterior Overall"
click at [370, 131] on input "text" at bounding box center [368, 136] width 97 height 19
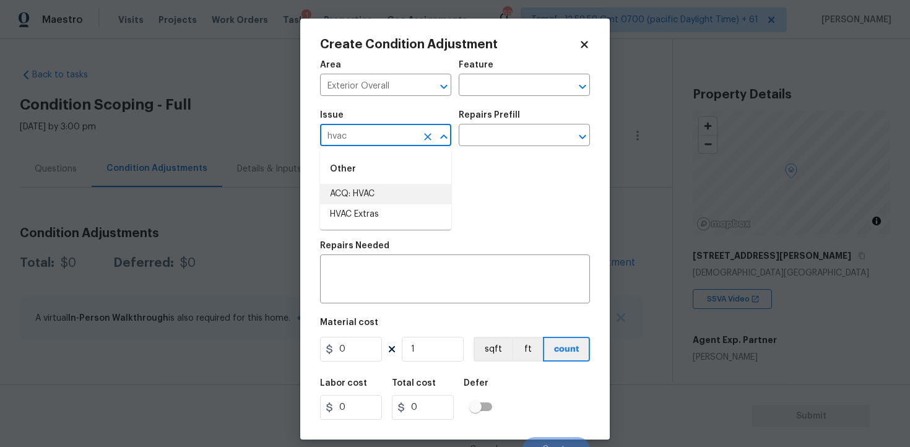
click at [384, 197] on li "ACQ: HVAC" at bounding box center [385, 194] width 131 height 20
type input "ACQ: HVAC"
click at [533, 121] on div "Repairs Prefill" at bounding box center [523, 119] width 131 height 16
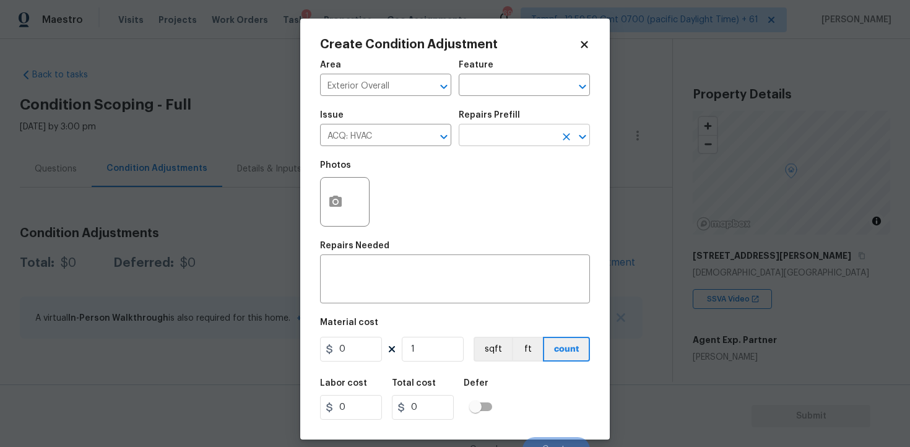
click at [523, 146] on input "text" at bounding box center [506, 136] width 97 height 19
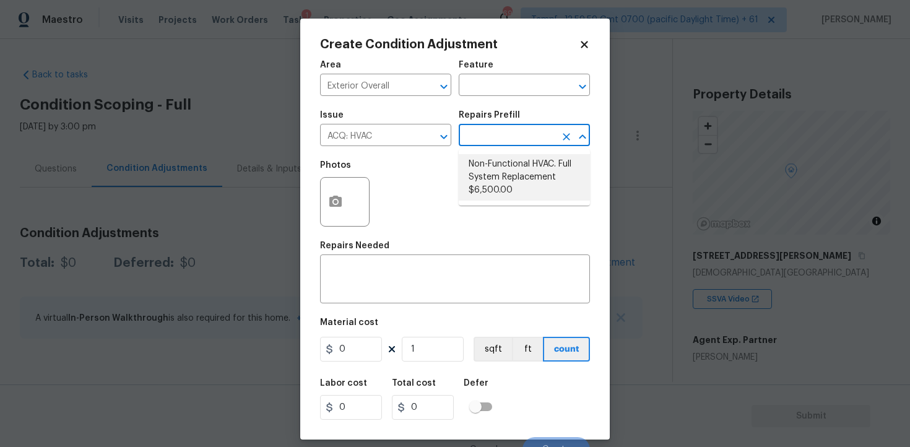
click at [520, 174] on li "Non-Functional HVAC. Full System Replacement $6,500.00" at bounding box center [523, 177] width 131 height 46
type input "Acquisition"
type textarea "Acquisition Scope: Full System Replacement"
type input "6500"
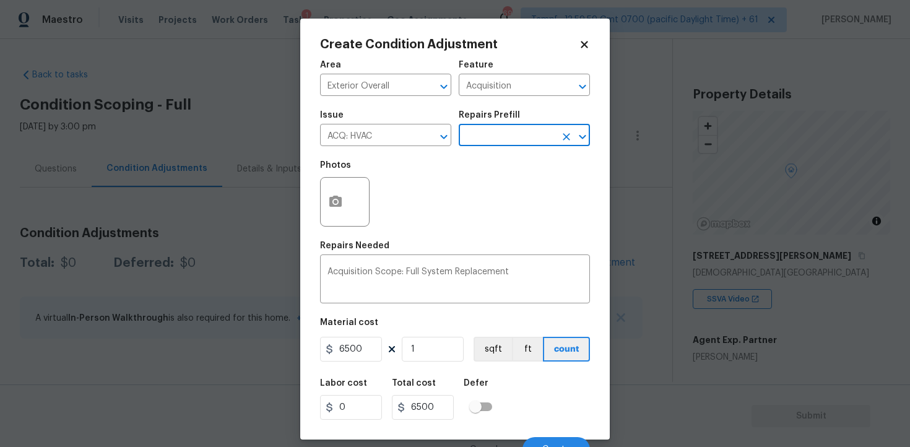
scroll to position [15, 0]
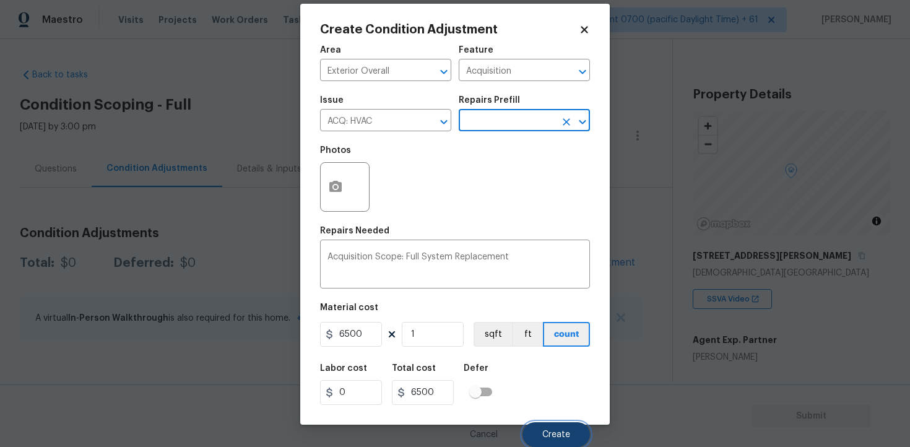
click at [558, 438] on span "Create" at bounding box center [556, 434] width 28 height 9
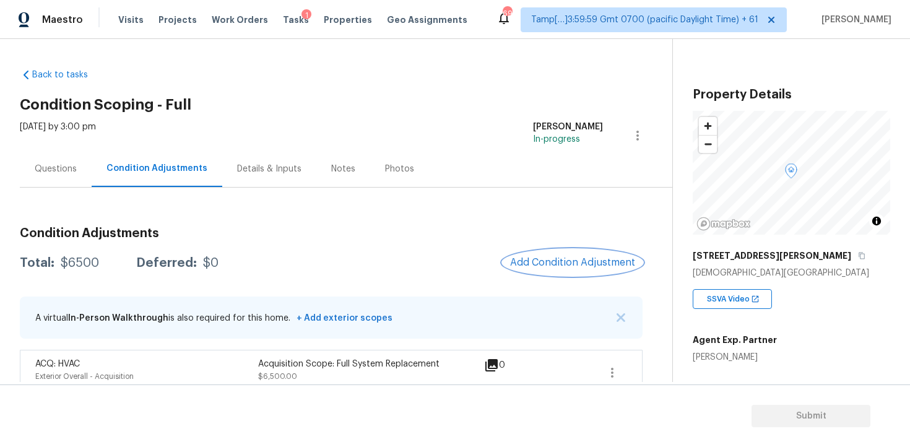
scroll to position [0, 0]
click at [545, 252] on button "Add Condition Adjustment" at bounding box center [572, 262] width 140 height 26
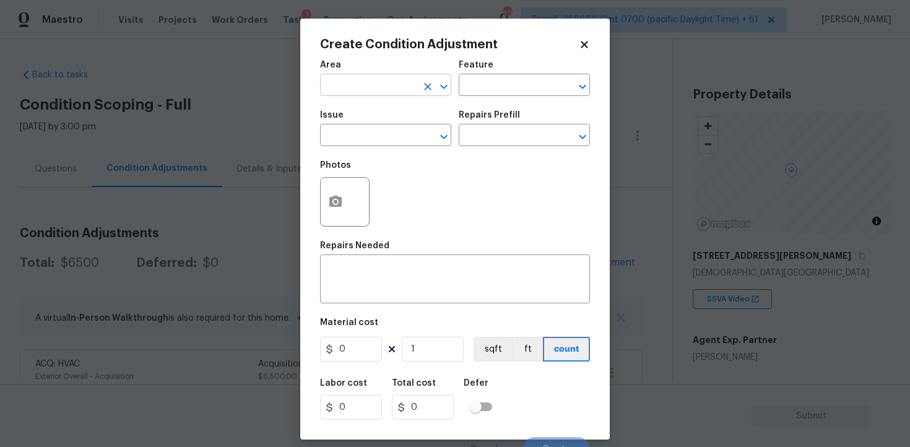
click at [362, 85] on input "text" at bounding box center [368, 86] width 97 height 19
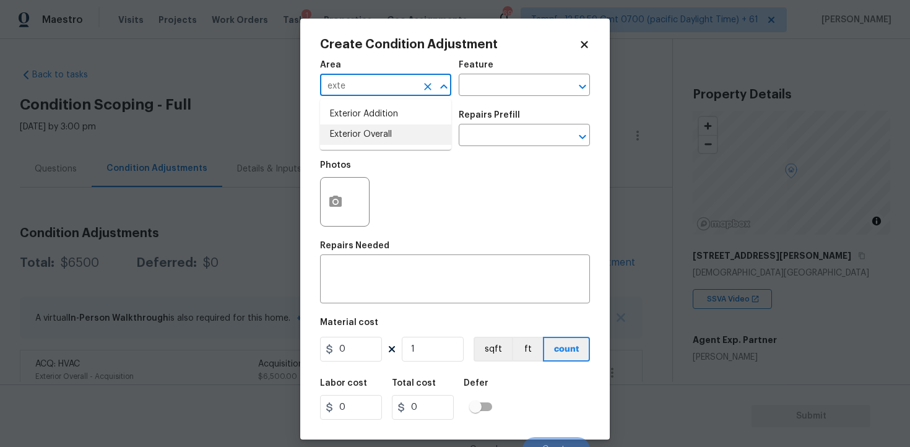
click at [359, 143] on li "Exterior Overall" at bounding box center [385, 134] width 131 height 20
type input "Exterior Overall"
click at [359, 143] on input "text" at bounding box center [368, 136] width 97 height 19
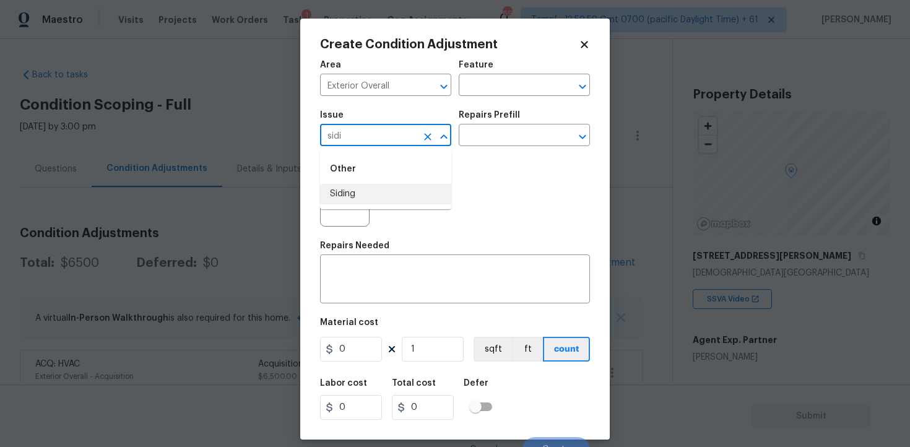
click at [361, 197] on li "Siding" at bounding box center [385, 194] width 131 height 20
type input "Siding"
click at [482, 132] on input "text" at bounding box center [506, 136] width 97 height 19
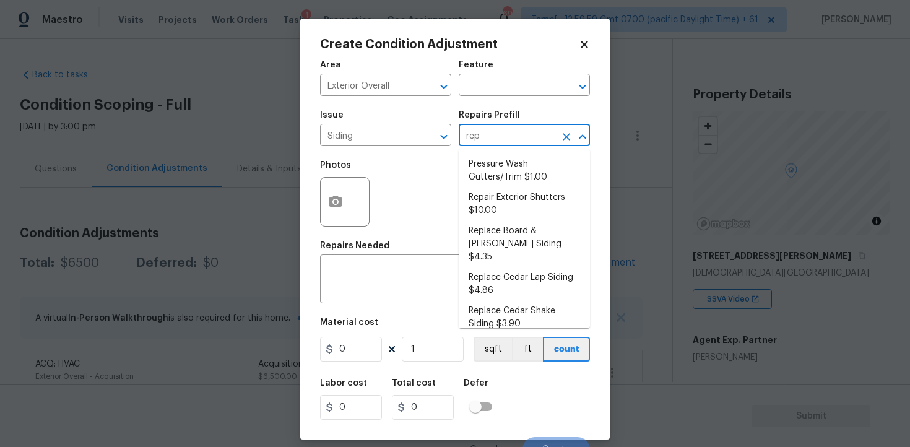
type input "repa"
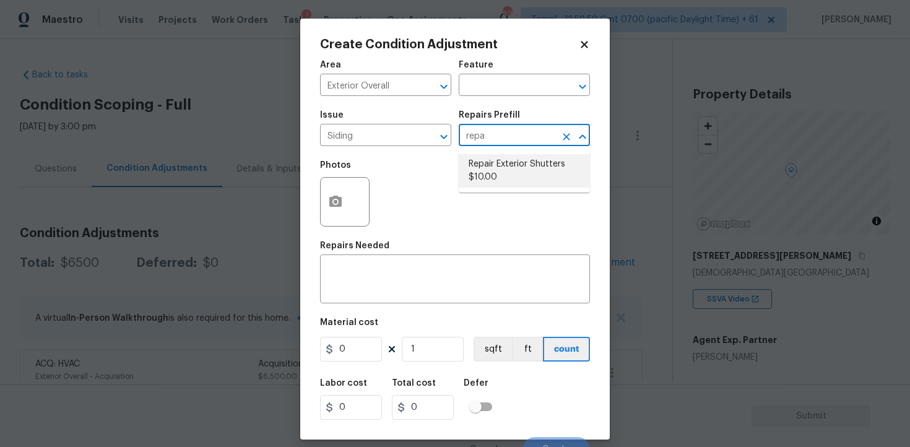
click at [477, 174] on li "Repair Exterior Shutters $10.00" at bounding box center [523, 170] width 131 height 33
type input "Siding"
type textarea "Repair the existing exterior shutters on the home (cracks, chips, holes, etc.).…"
type input "10"
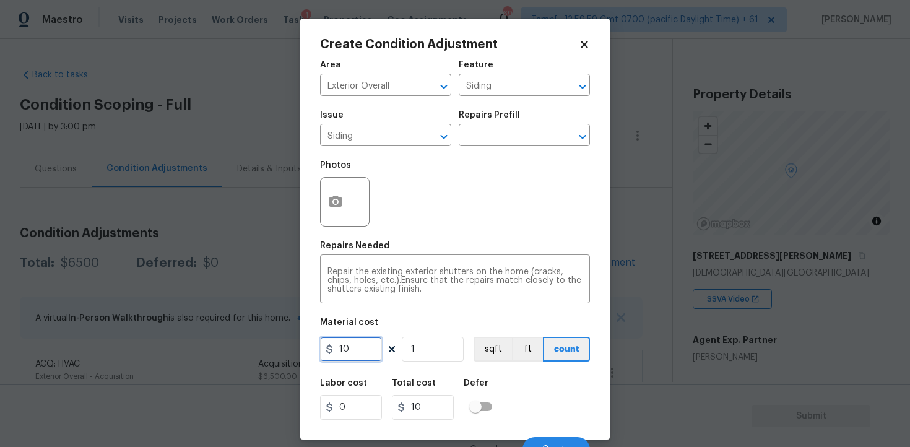
click at [353, 353] on input "10" at bounding box center [351, 349] width 62 height 25
type input "575"
click at [325, 205] on button "button" at bounding box center [335, 202] width 30 height 48
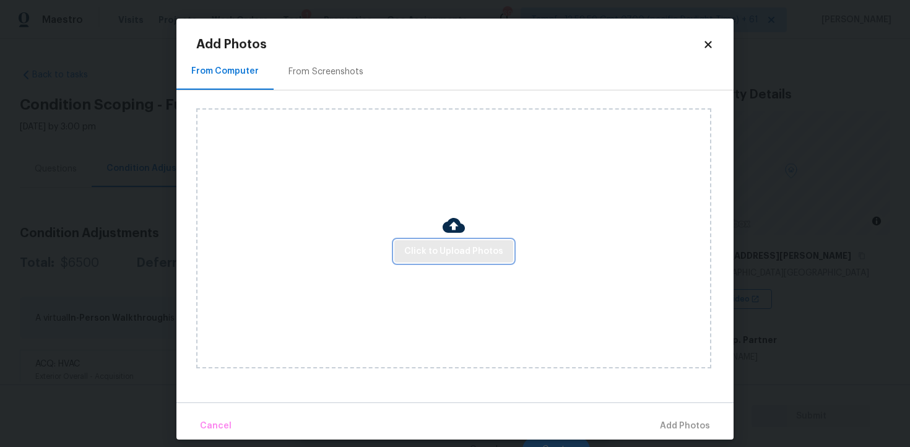
click at [441, 246] on span "Click to Upload Photos" at bounding box center [453, 251] width 99 height 15
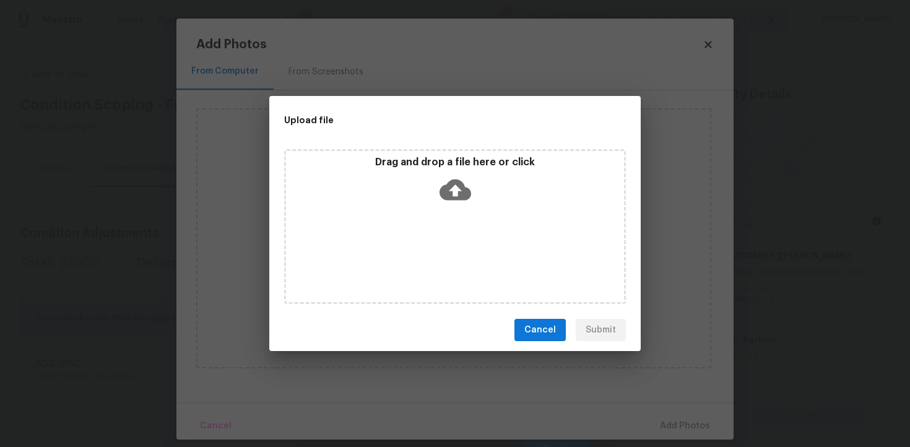
click at [445, 181] on icon at bounding box center [455, 190] width 32 height 32
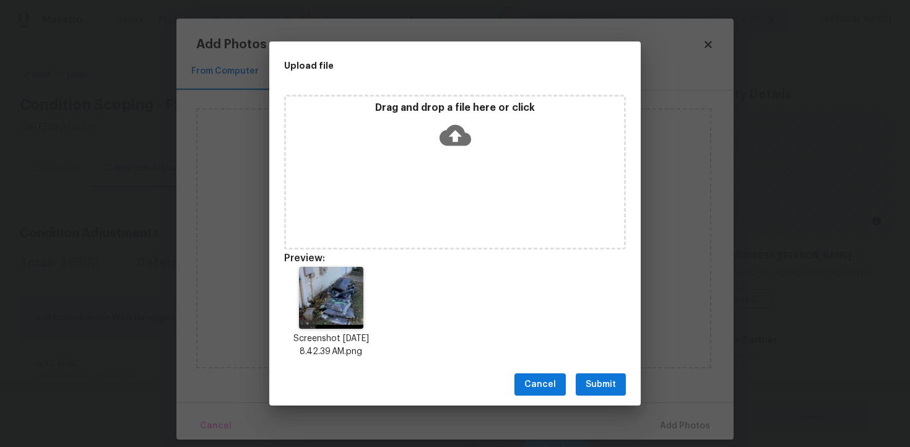
scroll to position [10, 0]
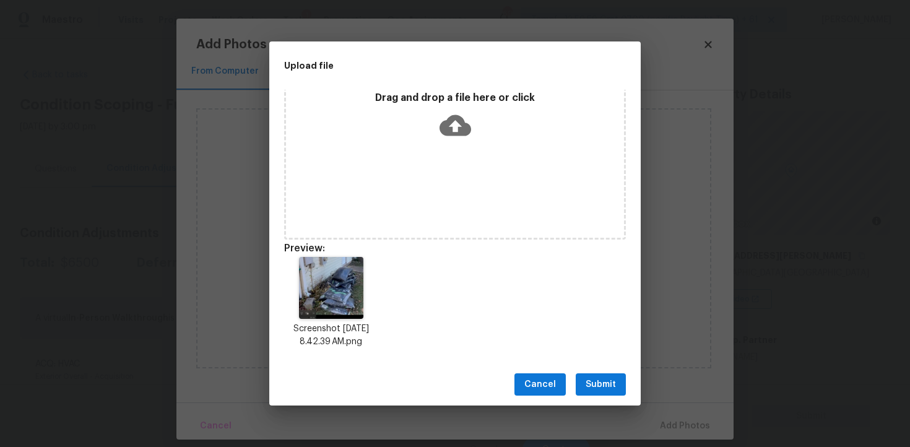
click at [594, 381] on span "Submit" at bounding box center [600, 384] width 30 height 15
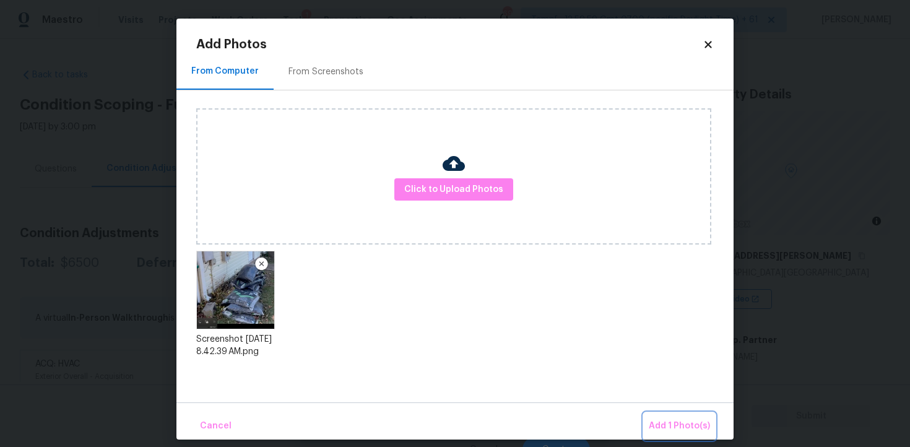
click at [660, 414] on button "Add 1 Photo(s)" at bounding box center [678, 426] width 71 height 27
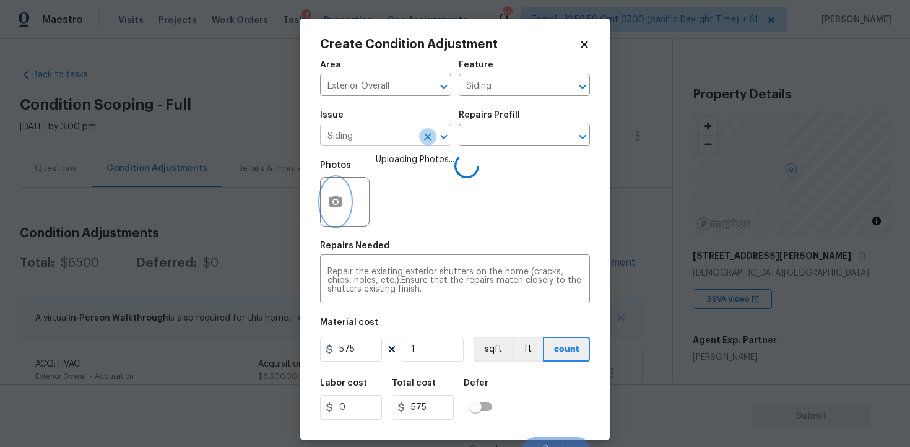
click at [431, 134] on icon "Clear" at bounding box center [427, 137] width 12 height 12
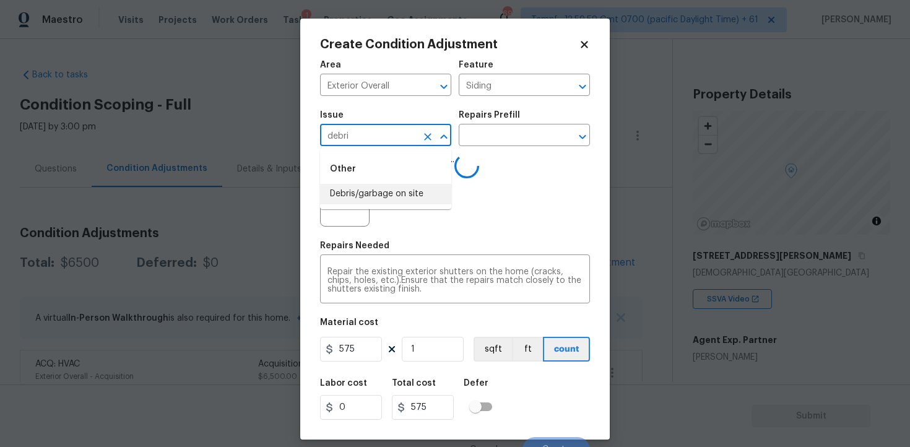
click at [400, 196] on li "Debris/garbage on site" at bounding box center [385, 194] width 131 height 20
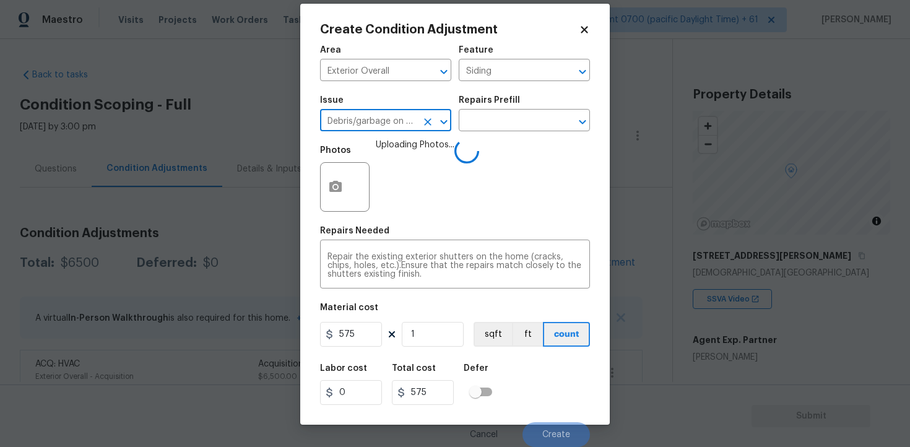
type input "Debris/garbage on site"
click at [368, 331] on input "575" at bounding box center [351, 334] width 62 height 25
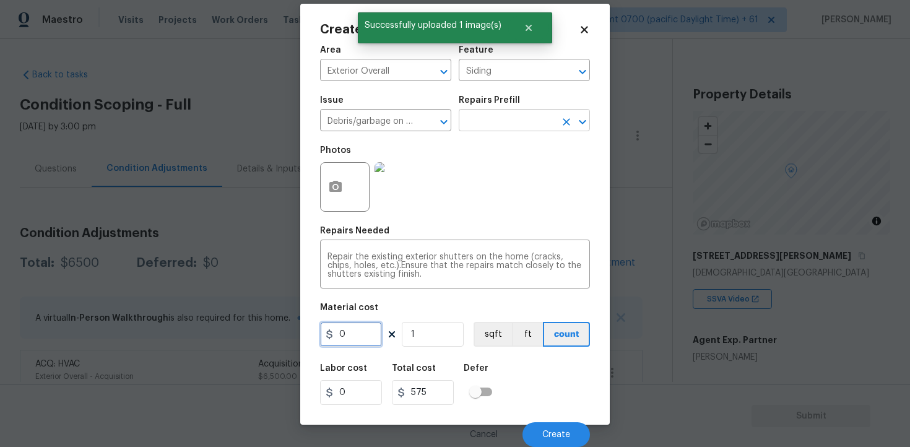
type input "0"
click at [481, 123] on input "text" at bounding box center [506, 121] width 97 height 19
type input "0"
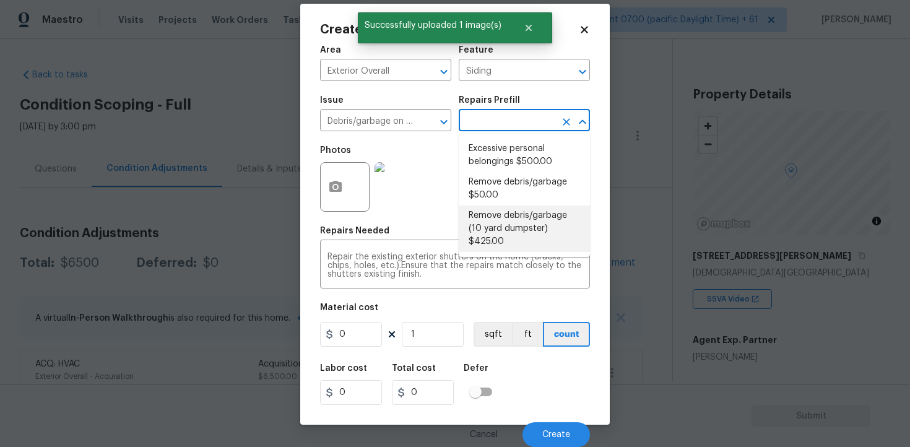
click at [481, 215] on li "Remove debris/garbage (10 yard dumpster) $425.00" at bounding box center [523, 228] width 131 height 46
type textarea "Remove debris/garbage and haul away to legal disposal facility (10 yd dumpster)"
type input "425"
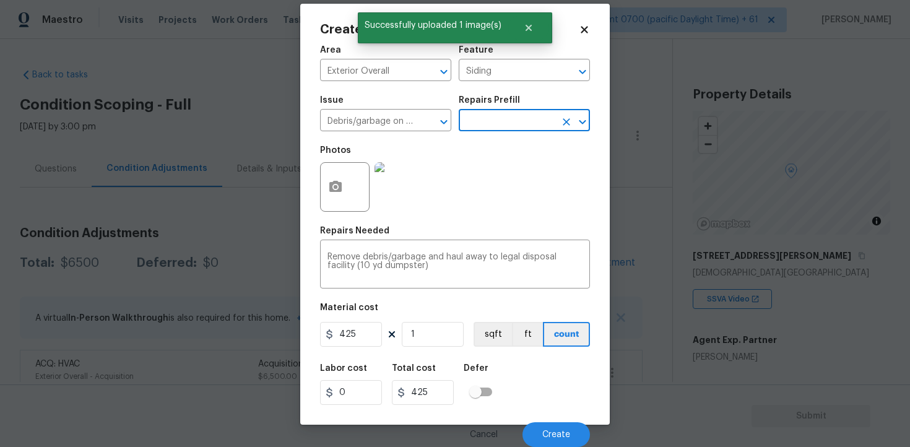
click at [387, 335] on icon at bounding box center [392, 334] width 10 height 10
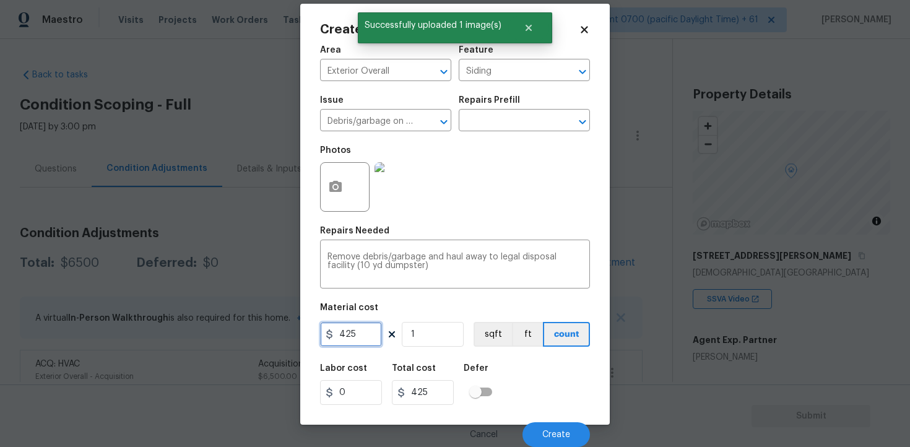
click at [381, 329] on input "425" at bounding box center [351, 334] width 62 height 25
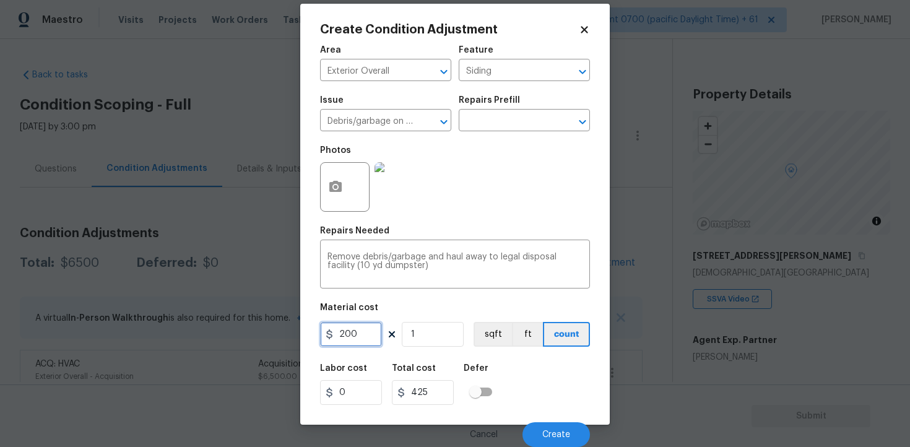
type input "200"
click at [513, 358] on div "Labor cost 0 Total cost 425 Defer" at bounding box center [455, 384] width 270 height 56
type input "200"
click at [538, 423] on button "Create" at bounding box center [555, 434] width 67 height 25
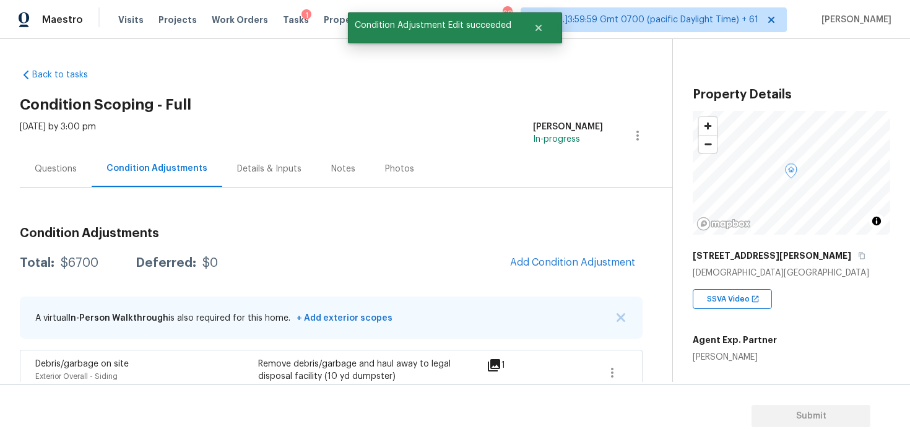
scroll to position [0, 0]
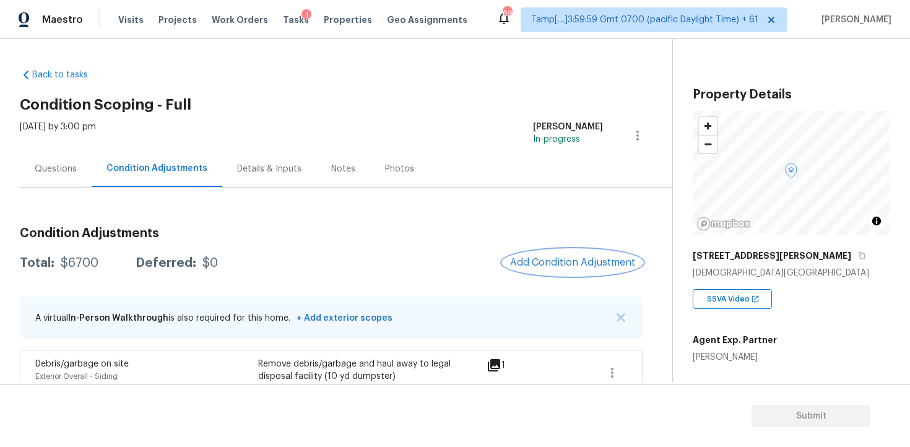
click at [570, 263] on span "Add Condition Adjustment" at bounding box center [572, 262] width 125 height 11
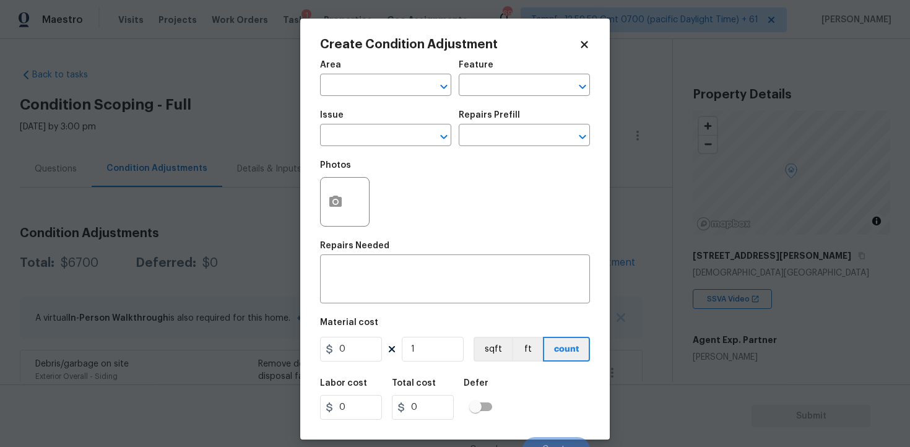
click at [390, 98] on span "Area ​" at bounding box center [385, 78] width 131 height 50
click at [390, 96] on span "Area ​" at bounding box center [385, 78] width 131 height 50
click at [387, 84] on input "text" at bounding box center [368, 86] width 97 height 19
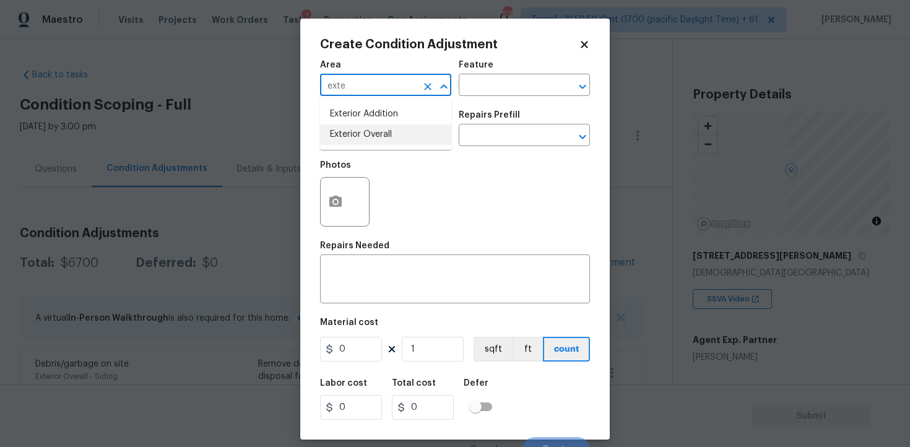
click at [374, 140] on li "Exterior Overall" at bounding box center [385, 134] width 131 height 20
type input "Exterior Overall"
click at [374, 140] on input "text" at bounding box center [368, 136] width 97 height 19
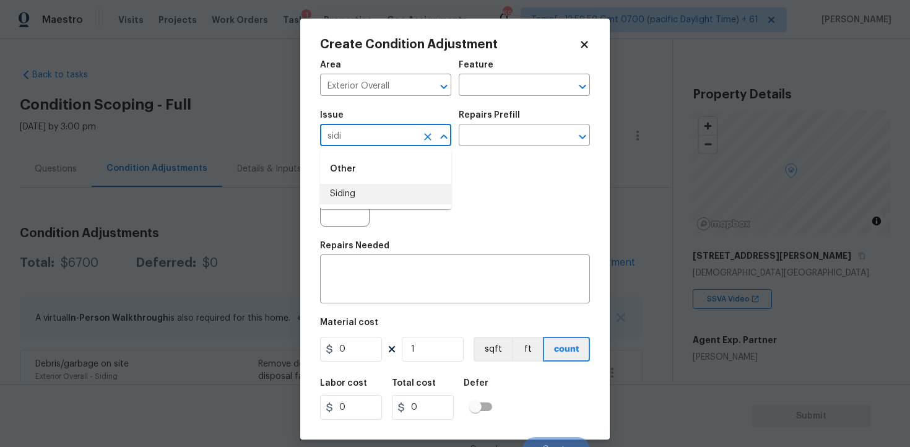
click at [352, 194] on li "Siding" at bounding box center [385, 194] width 131 height 20
type input "Siding"
click at [499, 142] on input "text" at bounding box center [506, 136] width 97 height 19
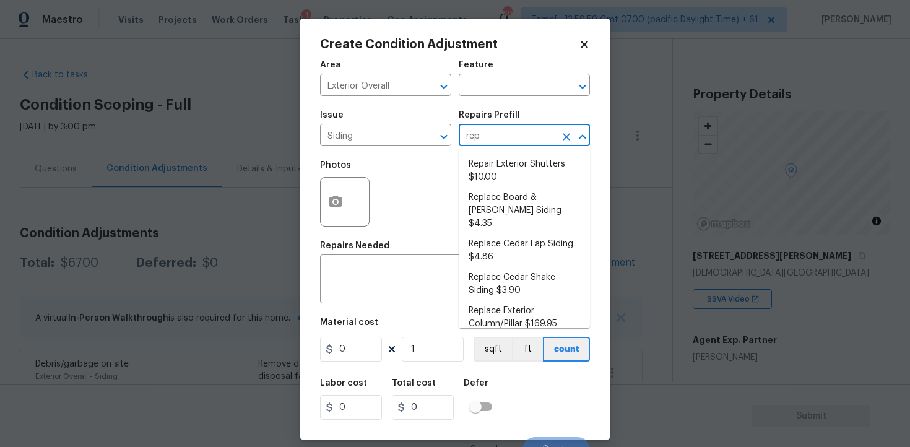
type input "repa"
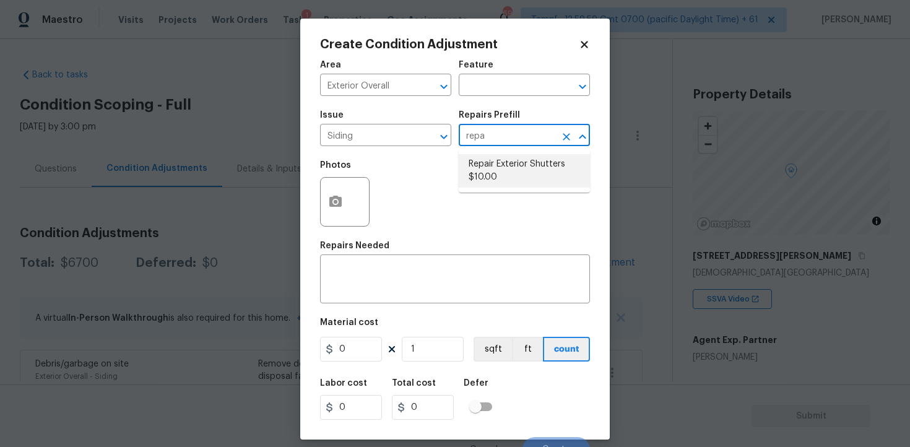
click at [497, 172] on li "Repair Exterior Shutters $10.00" at bounding box center [523, 170] width 131 height 33
type input "Siding"
type textarea "Repair the existing exterior shutters on the home (cracks, chips, holes, etc.).…"
type input "10"
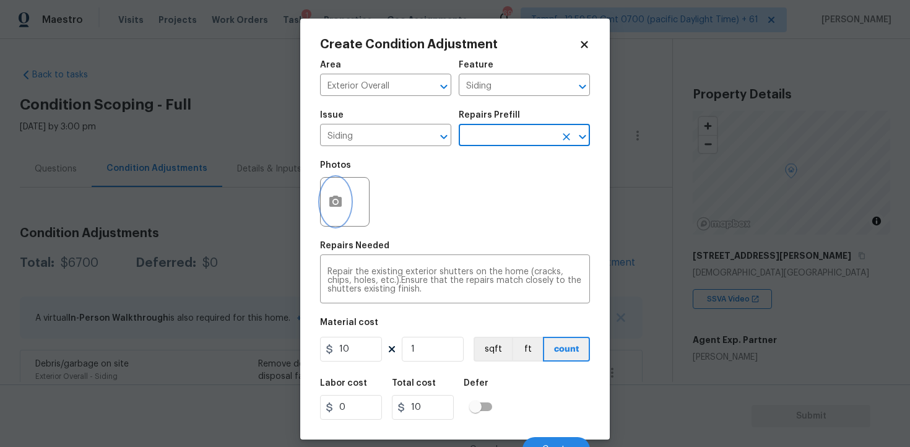
click at [331, 202] on icon "button" at bounding box center [335, 201] width 12 height 11
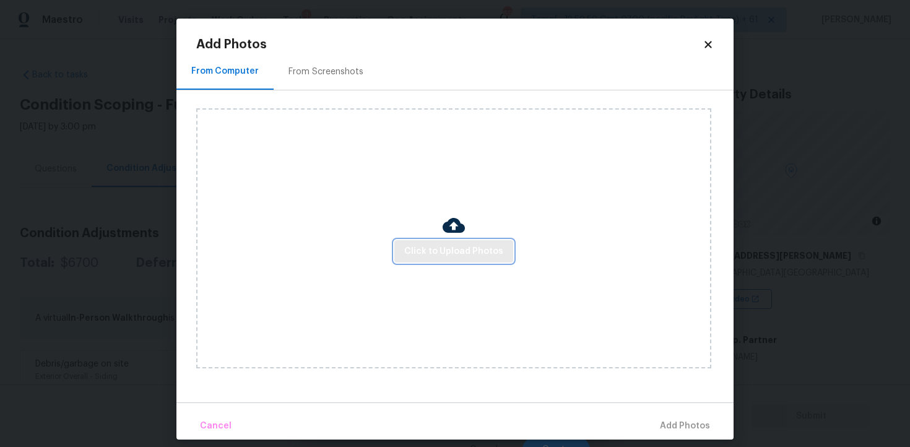
click at [429, 254] on span "Click to Upload Photos" at bounding box center [453, 251] width 99 height 15
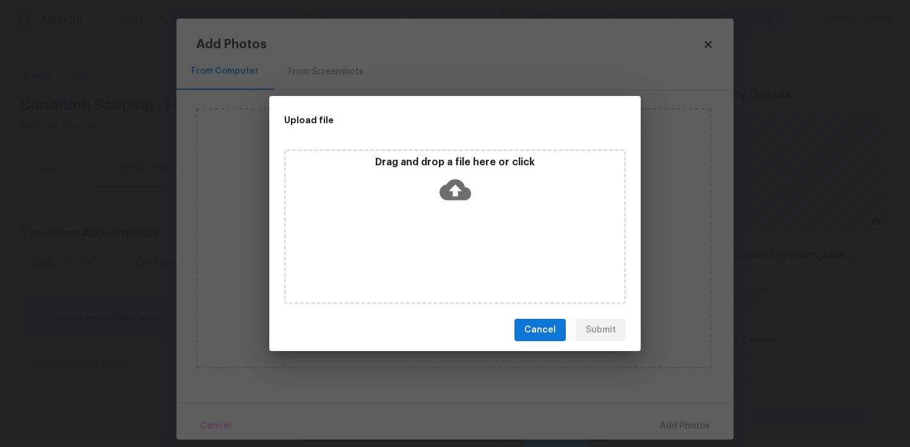
click at [442, 190] on icon at bounding box center [455, 189] width 32 height 21
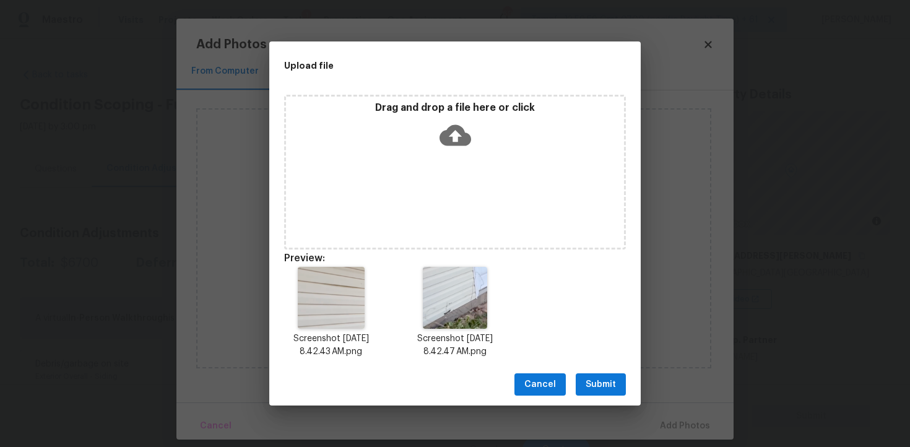
scroll to position [10, 0]
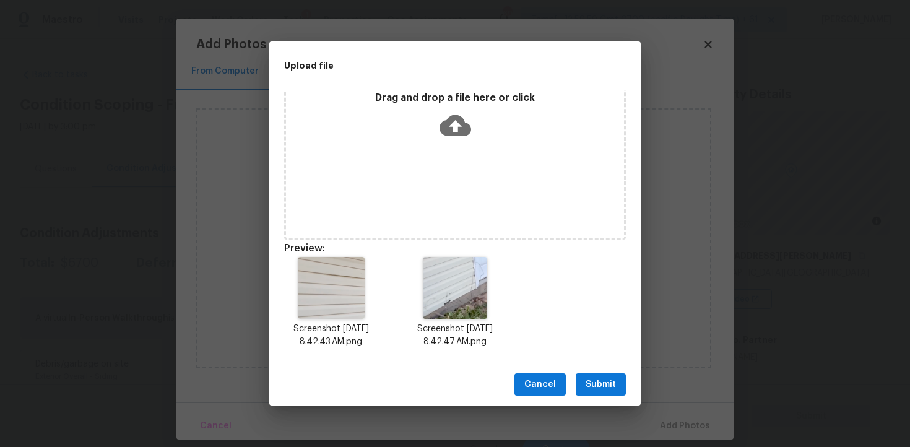
click at [595, 380] on span "Submit" at bounding box center [600, 384] width 30 height 15
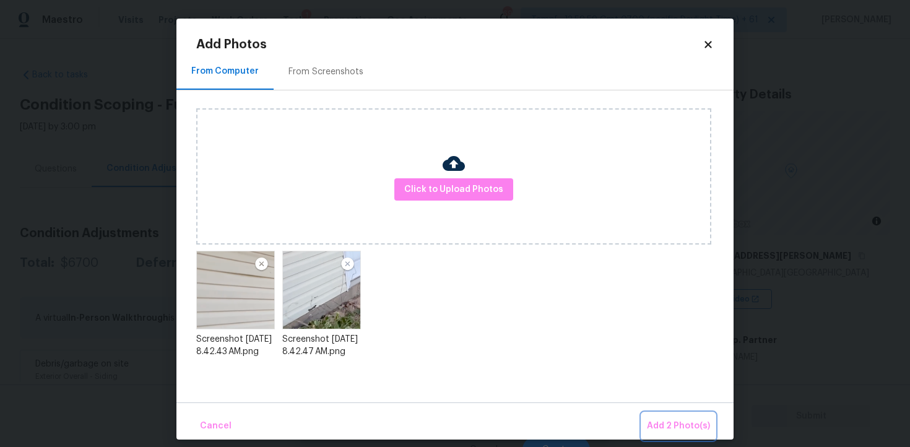
click at [675, 414] on button "Add 2 Photo(s)" at bounding box center [678, 426] width 73 height 27
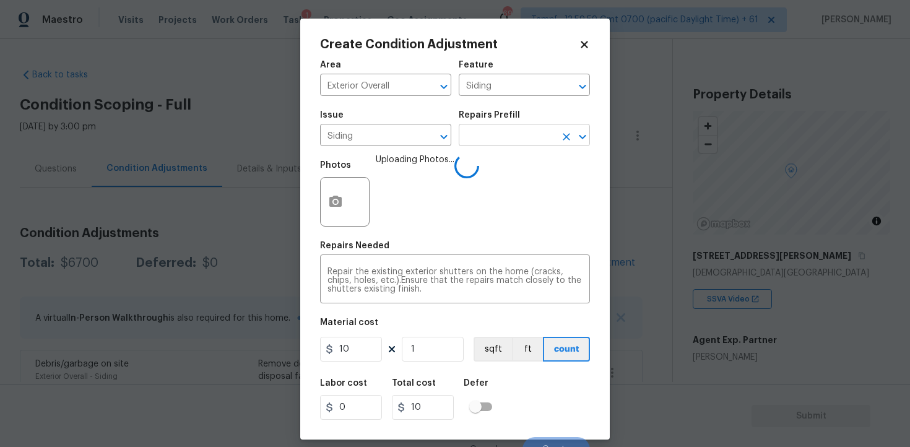
click at [482, 144] on input "text" at bounding box center [506, 136] width 97 height 19
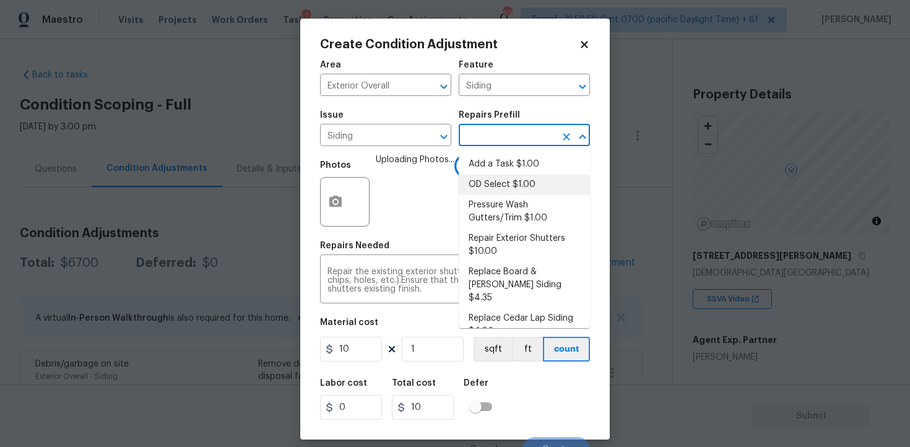
click at [431, 239] on div "Area Exterior Overall ​ Feature Siding ​ Issue Siding ​ Repairs Prefill ​ Photo…" at bounding box center [455, 257] width 270 height 408
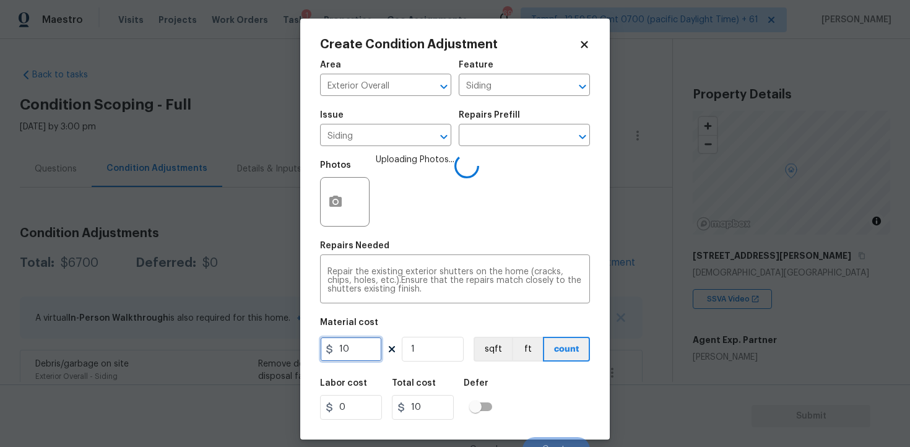
click at [350, 349] on input "10" at bounding box center [351, 349] width 62 height 25
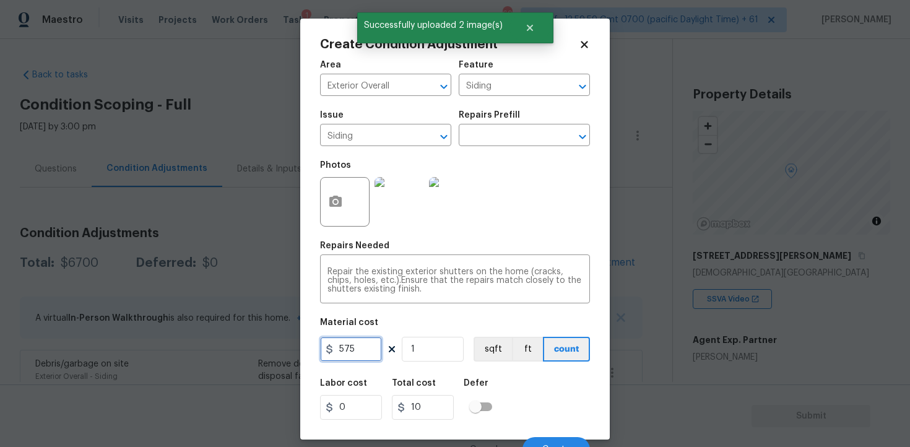
type input "575"
click at [439, 385] on div "Total cost" at bounding box center [428, 387] width 72 height 16
type input "575"
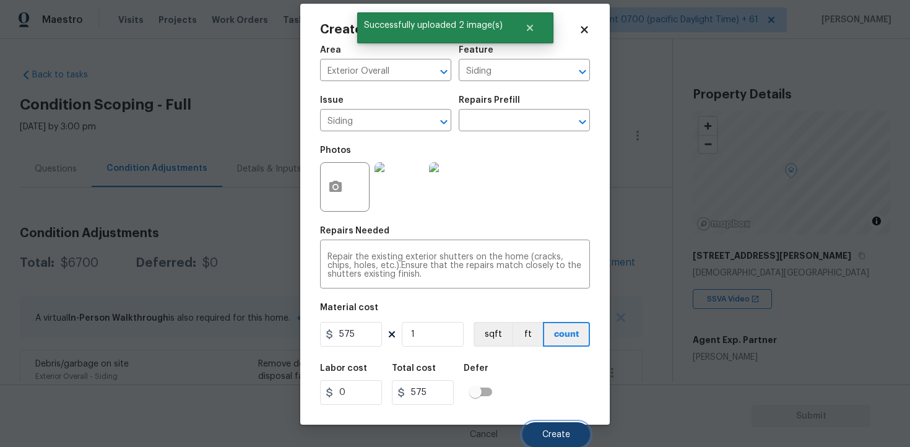
click at [553, 423] on button "Create" at bounding box center [555, 434] width 67 height 25
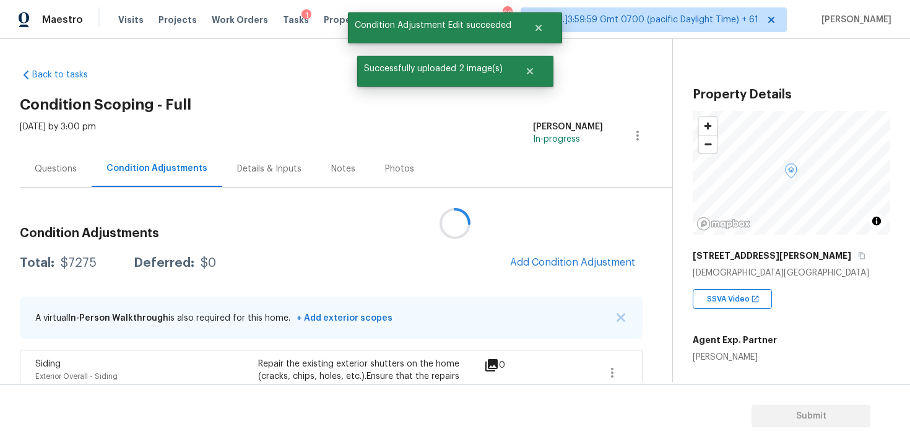
scroll to position [0, 0]
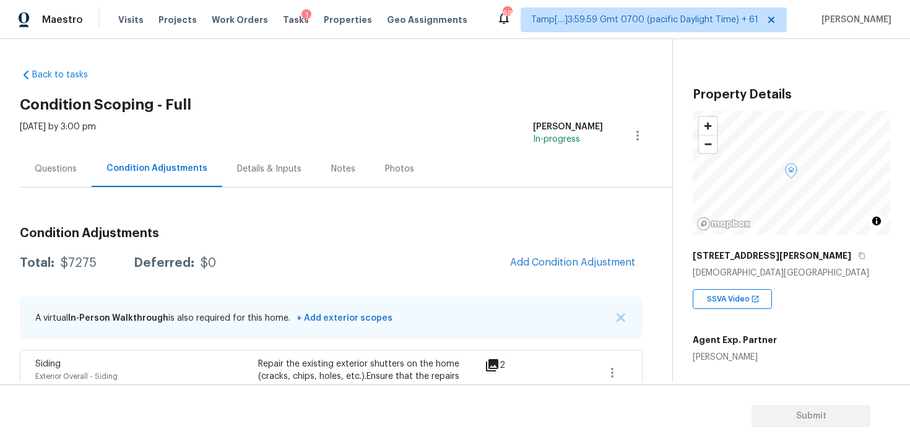
click at [83, 187] on div "Condition Adjustments Total: $7275 Deferred: $0 Add Condition Adjustment A virt…" at bounding box center [331, 349] width 622 height 325
click at [78, 176] on div "Questions" at bounding box center [56, 168] width 72 height 37
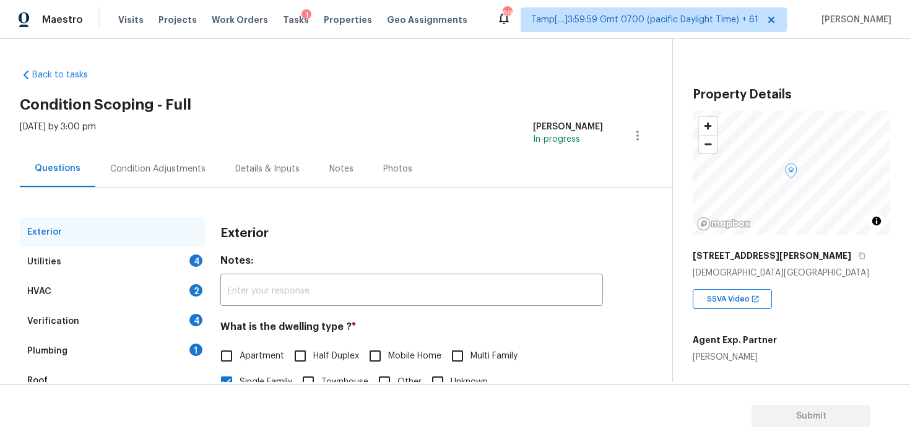
click at [126, 301] on div "HVAC 2" at bounding box center [113, 292] width 186 height 30
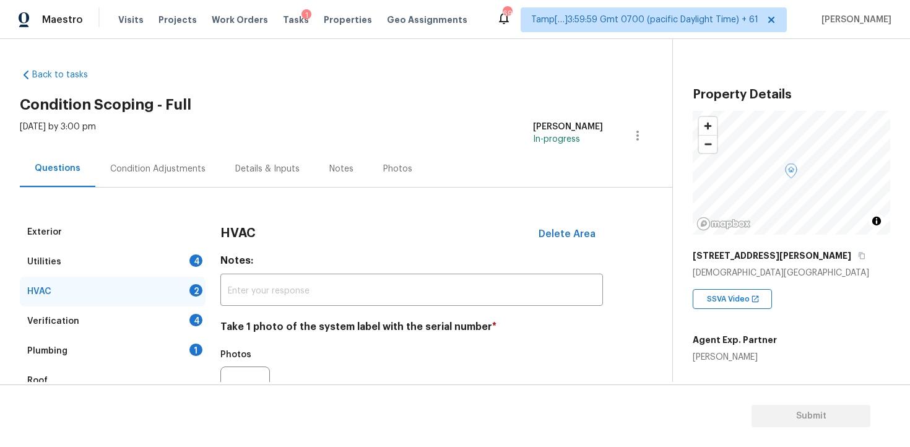
click at [132, 312] on div "Verification 4" at bounding box center [113, 321] width 186 height 30
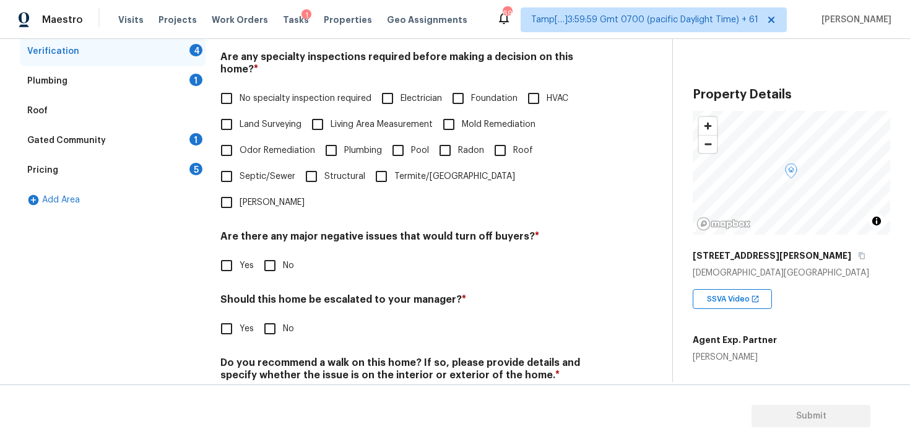
scroll to position [285, 0]
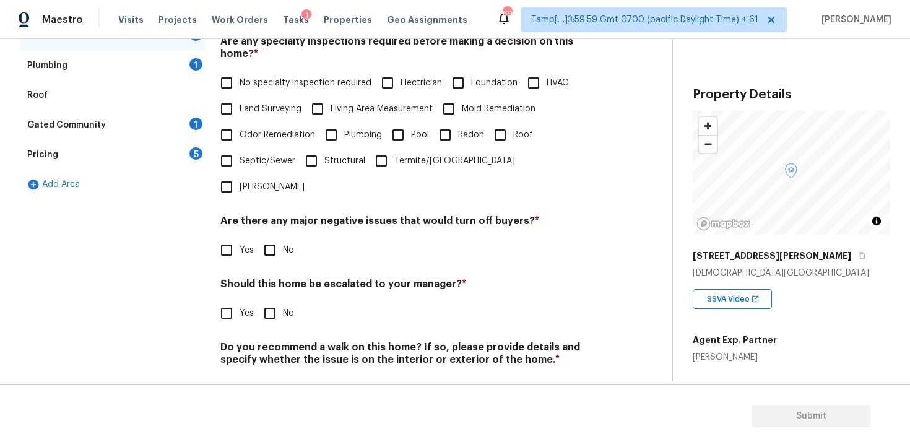
click at [239, 307] on span "Yes" at bounding box center [246, 313] width 14 height 13
click at [239, 300] on input "Yes" at bounding box center [226, 313] width 26 height 26
checkbox input "true"
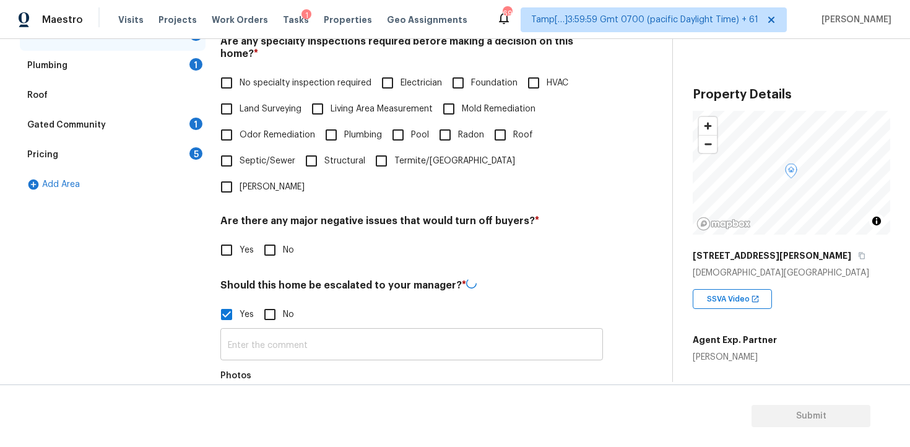
click at [281, 331] on input "text" at bounding box center [411, 345] width 382 height 29
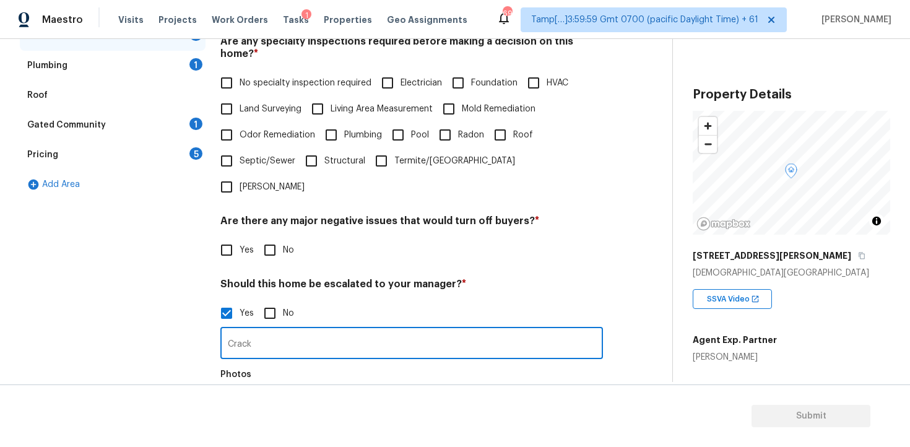
type input "Crack o"
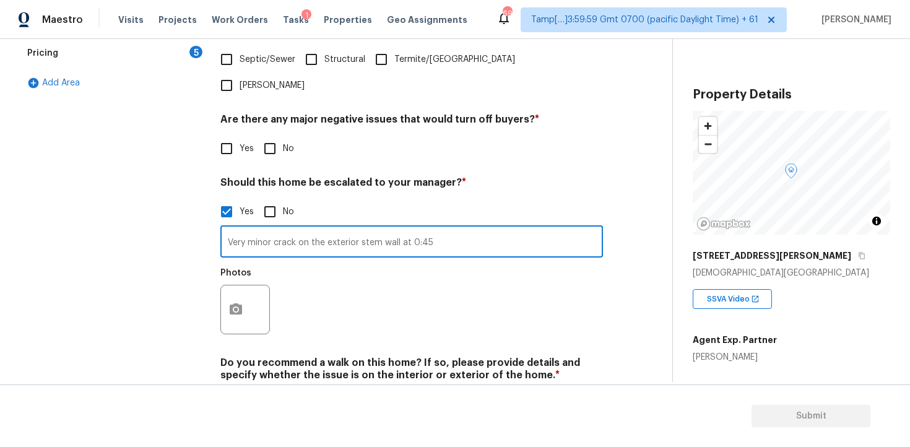
scroll to position [403, 0]
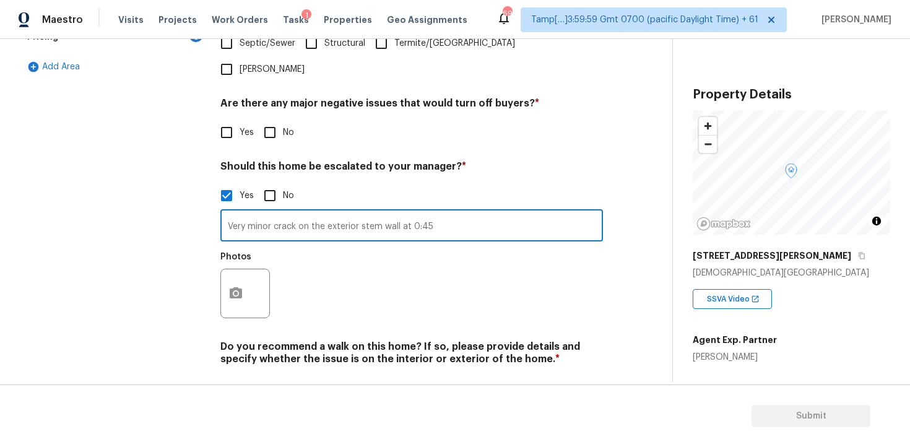
type input "Very minor crack on the exterior stem wall at 0:45"
click at [246, 269] on button "button" at bounding box center [236, 293] width 30 height 48
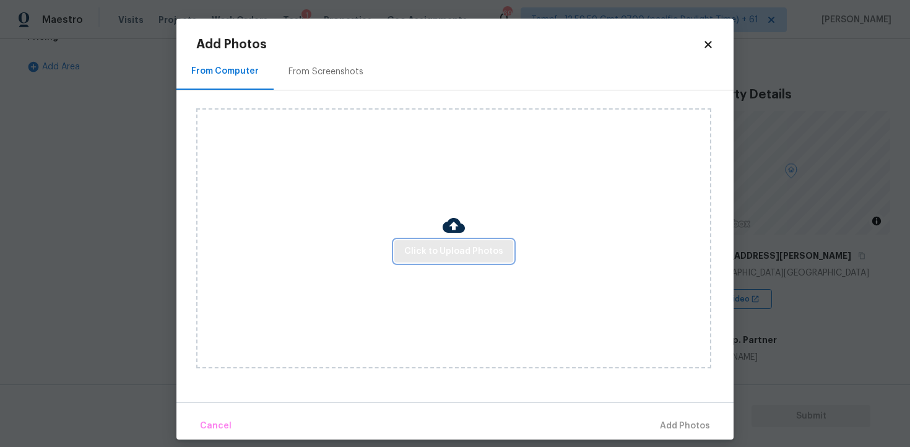
click at [426, 243] on button "Click to Upload Photos" at bounding box center [453, 251] width 119 height 23
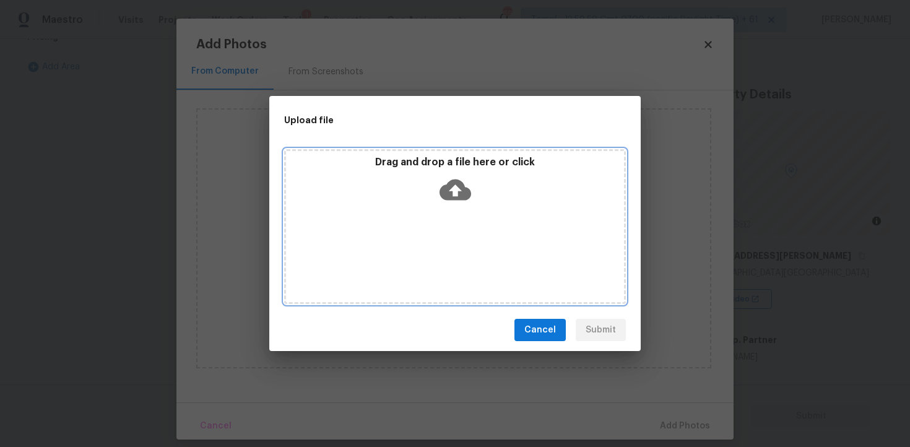
click at [453, 181] on icon at bounding box center [455, 189] width 32 height 21
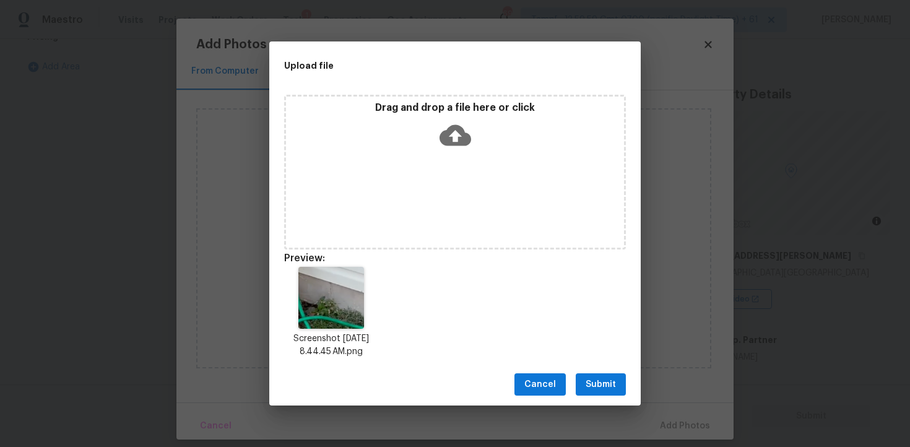
scroll to position [10, 0]
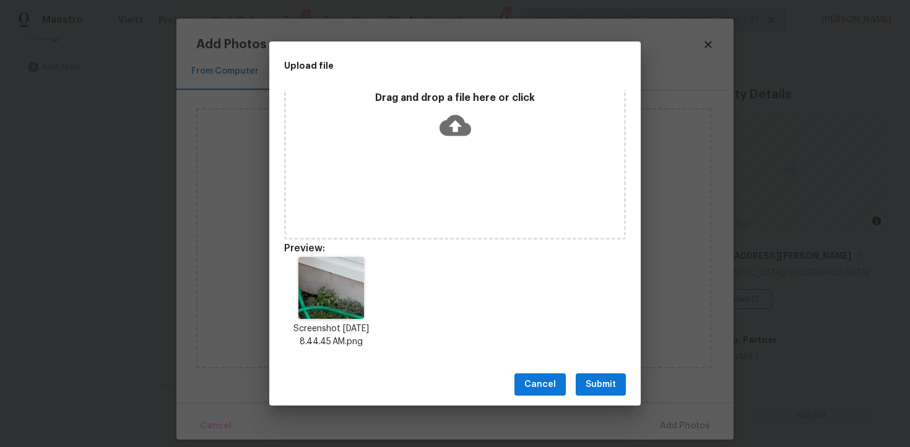
click at [600, 380] on span "Submit" at bounding box center [600, 384] width 30 height 15
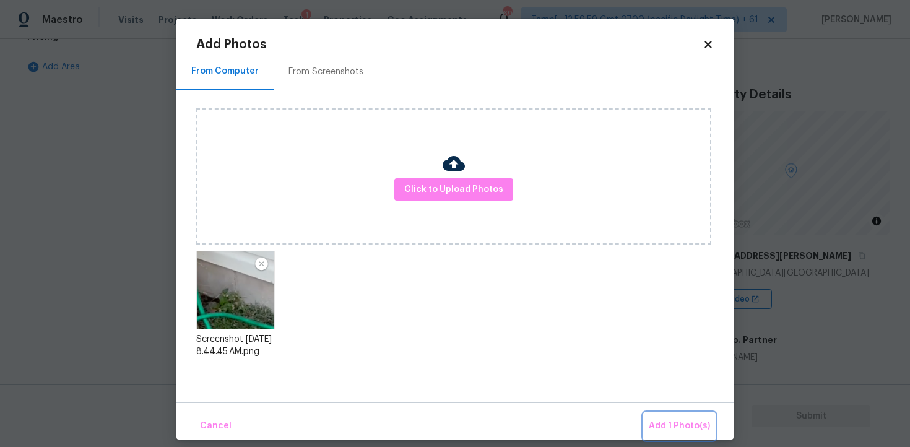
click at [655, 415] on button "Add 1 Photo(s)" at bounding box center [678, 426] width 71 height 27
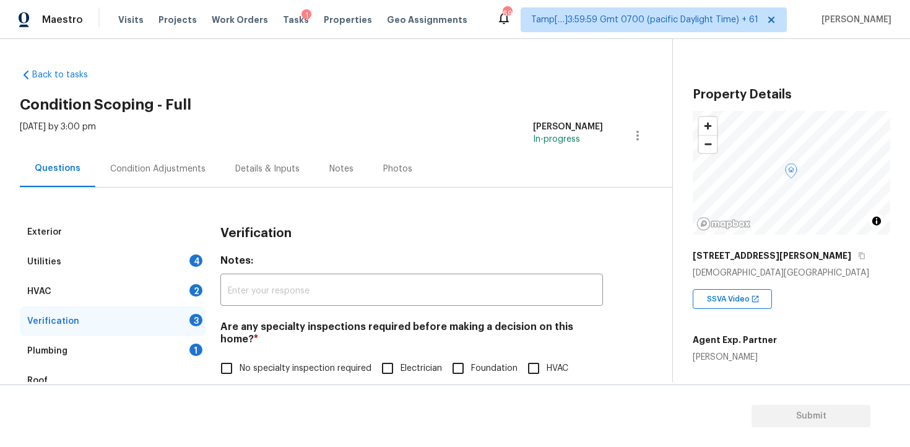
click at [158, 163] on div "Condition Adjustments" at bounding box center [157, 169] width 95 height 12
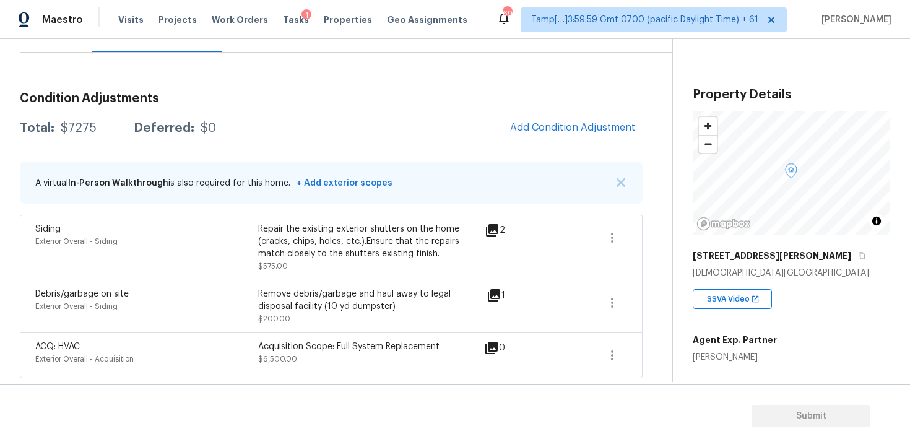
scroll to position [116, 0]
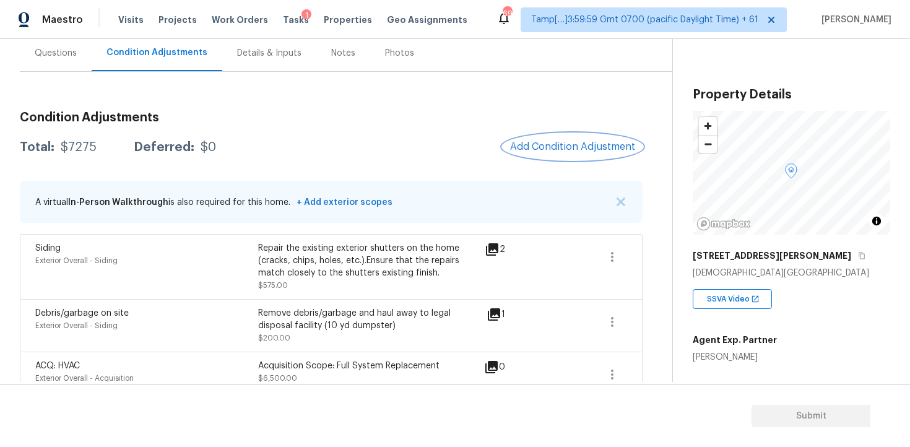
click at [583, 141] on span "Add Condition Adjustment" at bounding box center [572, 146] width 125 height 11
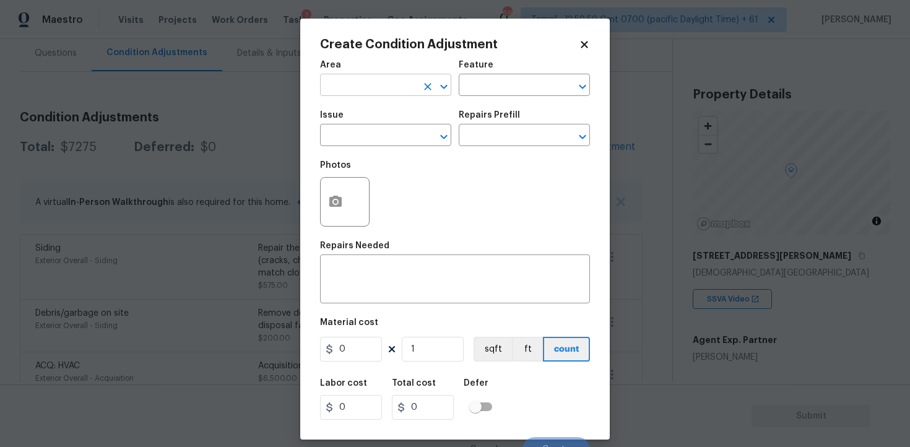
click at [384, 87] on input "text" at bounding box center [368, 86] width 97 height 19
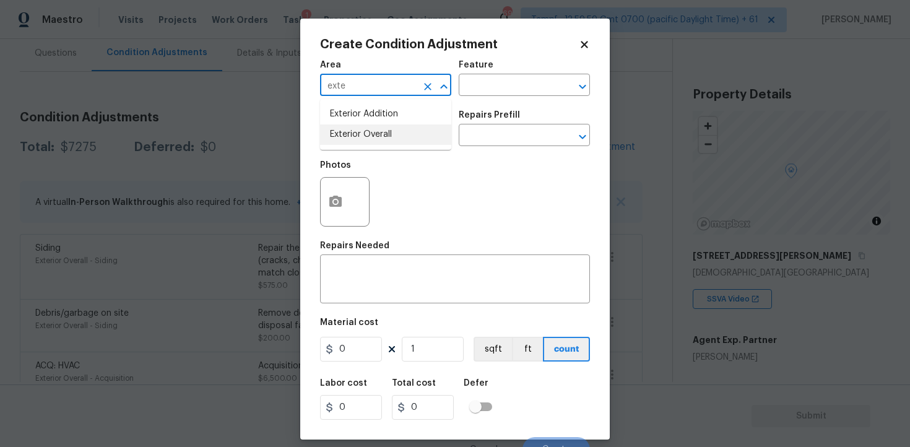
click at [371, 133] on li "Exterior Overall" at bounding box center [385, 134] width 131 height 20
type input "Exterior Overall"
click at [371, 133] on input "text" at bounding box center [368, 136] width 97 height 19
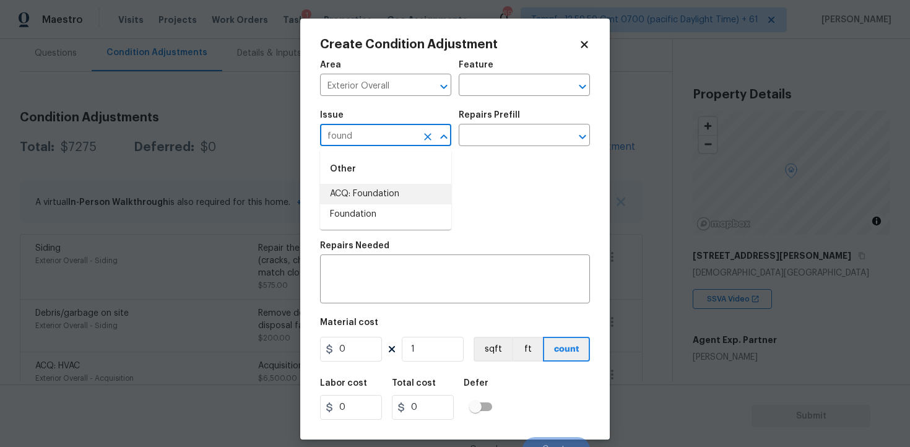
click at [370, 191] on li "ACQ: Foundation" at bounding box center [385, 194] width 131 height 20
type input "ACQ: Foundation"
click at [518, 127] on input "text" at bounding box center [506, 136] width 97 height 19
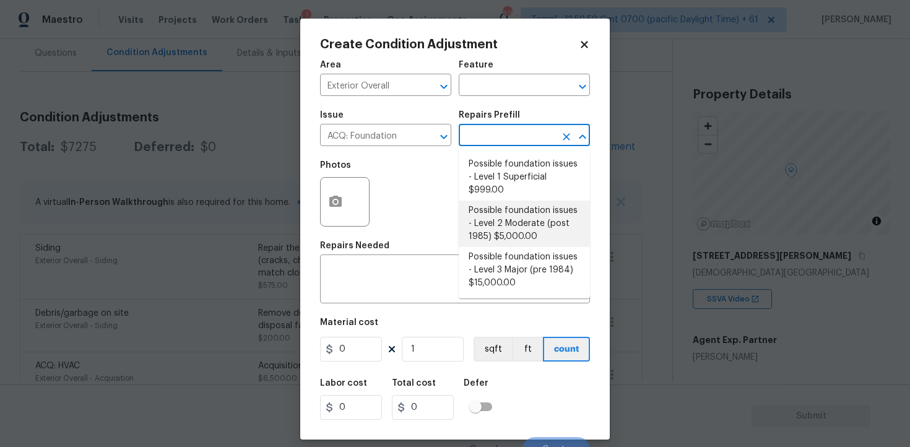
click at [493, 214] on li "Possible foundation issues - Level 2 Moderate (post 1985) $5,000.00" at bounding box center [523, 223] width 131 height 46
type input "Acquisition"
type textarea "Possible foundation issues - Level 2 Moderate: Disclaimer: This is NOT a techni…"
type input "5000"
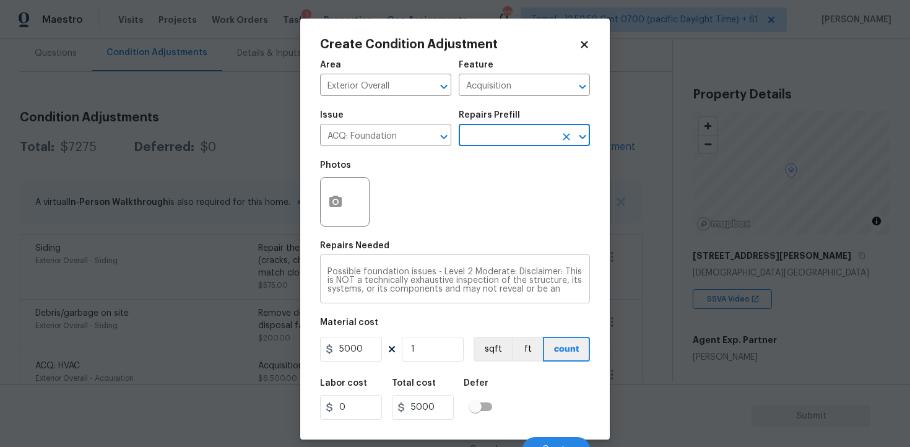
scroll to position [43, 0]
click at [350, 205] on div at bounding box center [344, 201] width 49 height 49
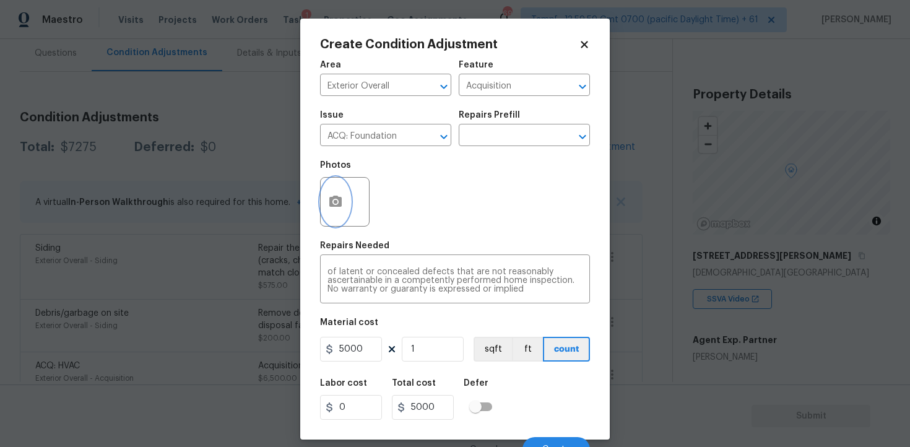
click at [345, 200] on button "button" at bounding box center [335, 202] width 30 height 48
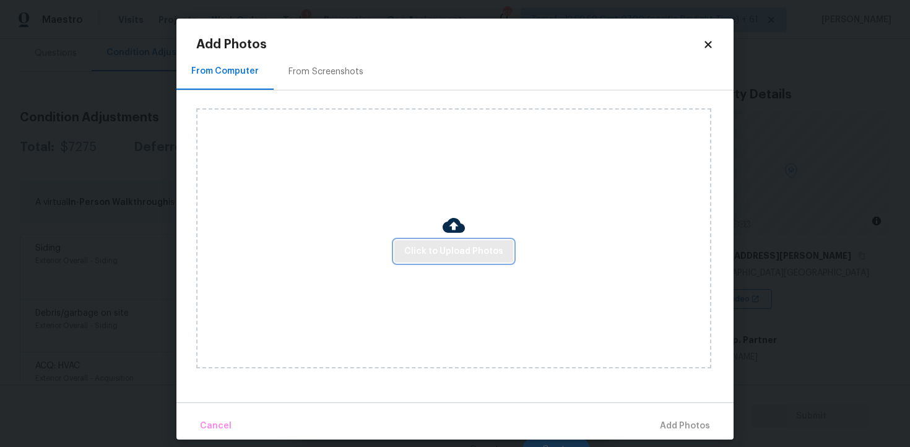
click at [449, 251] on span "Click to Upload Photos" at bounding box center [453, 251] width 99 height 15
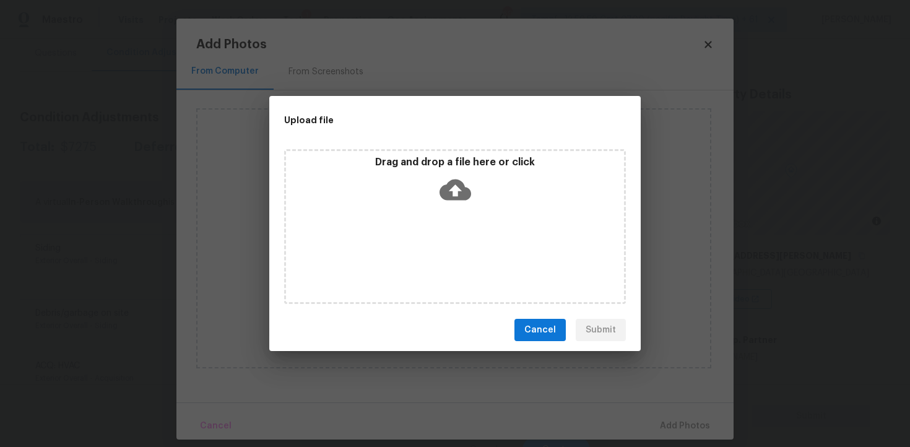
click at [447, 185] on icon at bounding box center [455, 189] width 32 height 21
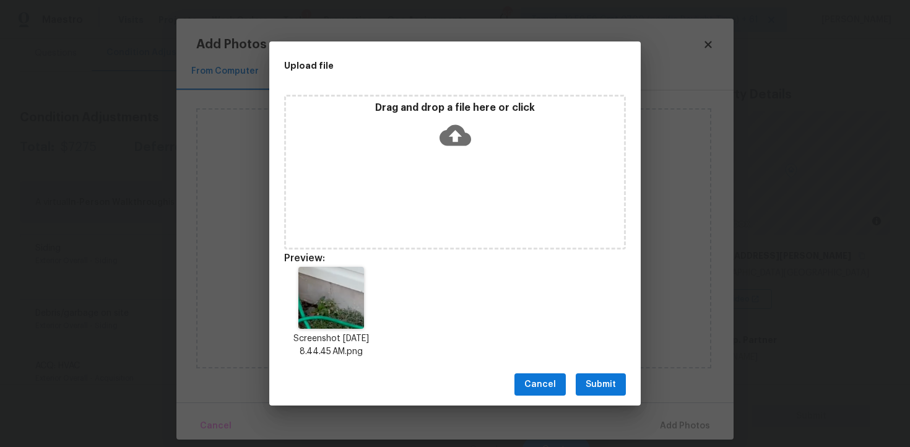
click at [616, 374] on button "Submit" at bounding box center [600, 384] width 50 height 23
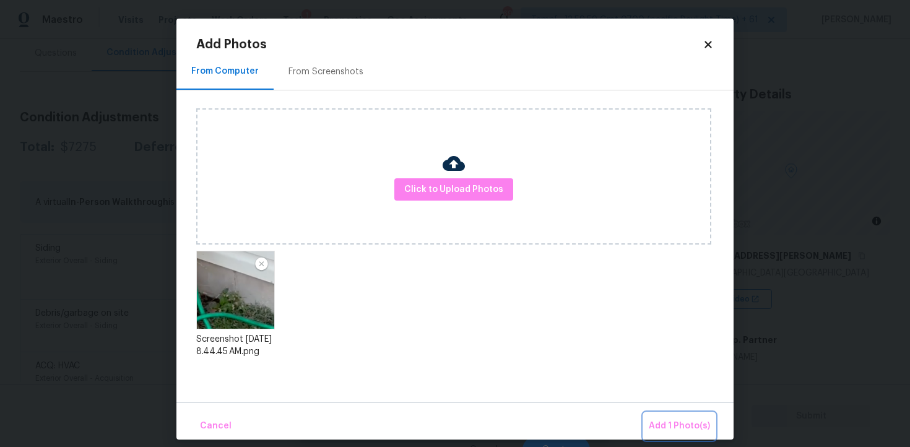
click at [658, 418] on span "Add 1 Photo(s)" at bounding box center [678, 425] width 61 height 15
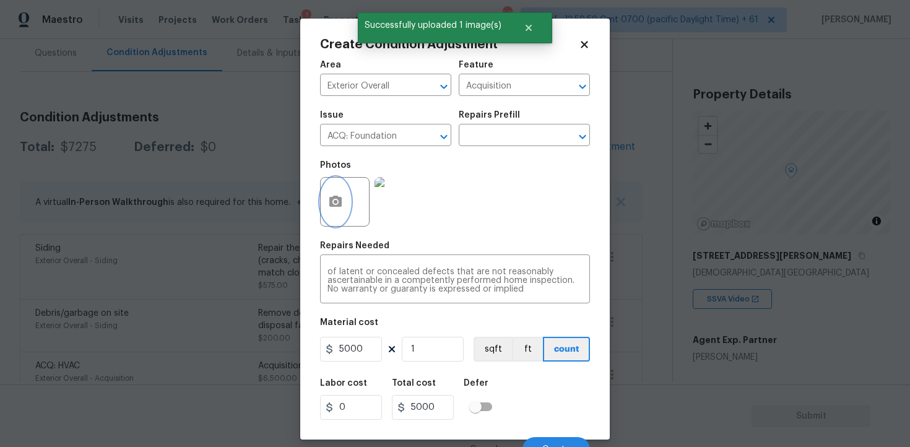
scroll to position [15, 0]
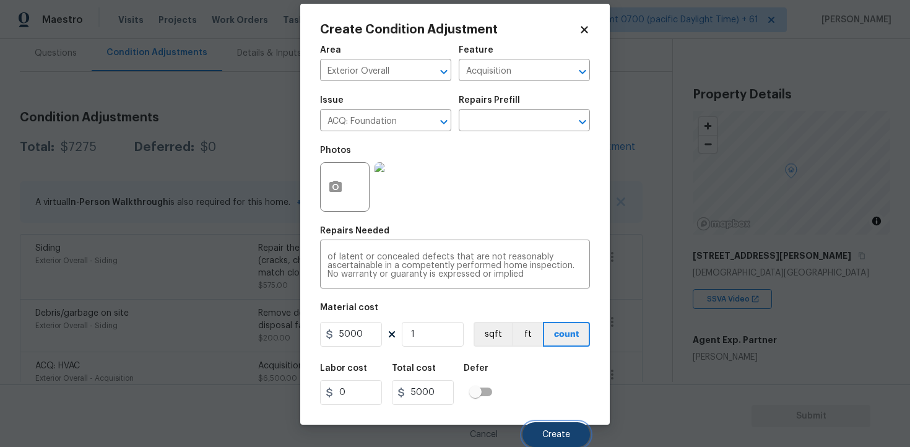
click at [555, 422] on button "Create" at bounding box center [555, 434] width 67 height 25
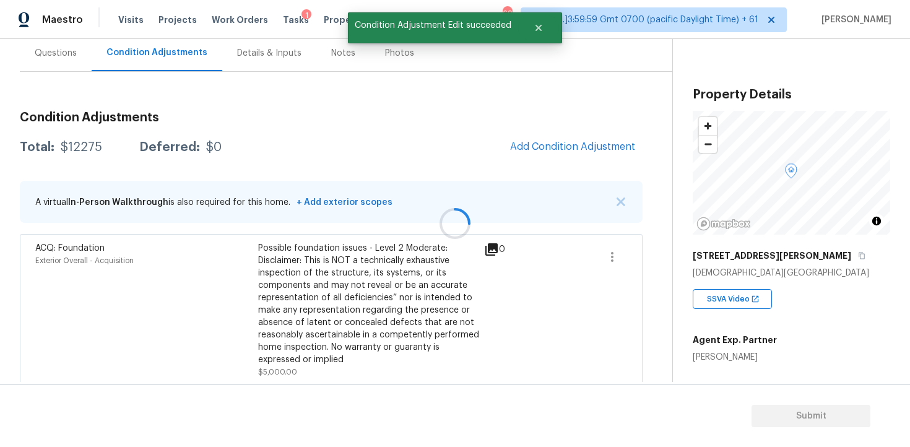
scroll to position [0, 0]
click at [53, 62] on div "Questions" at bounding box center [56, 53] width 72 height 37
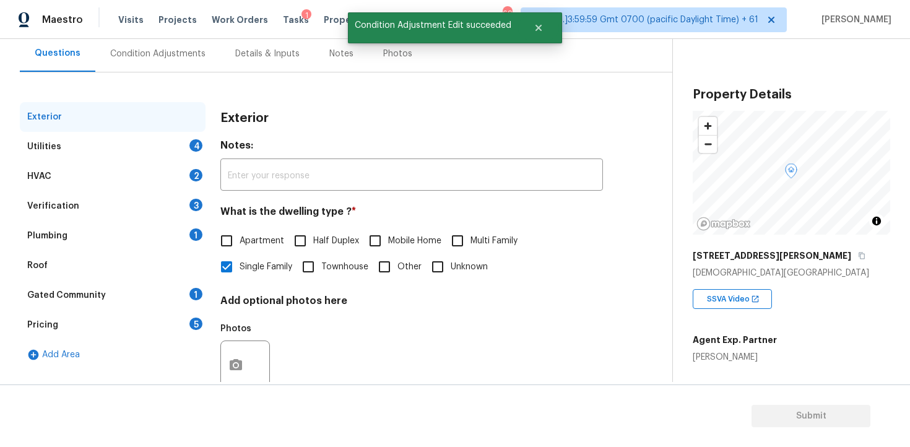
scroll to position [149, 0]
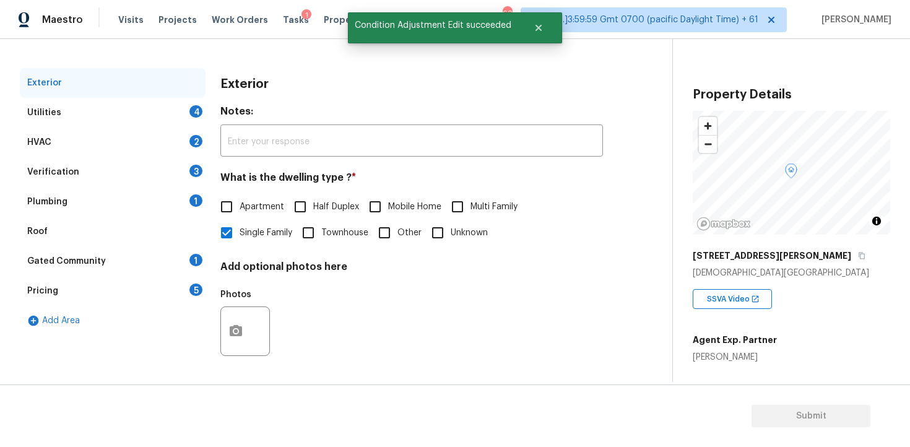
click at [116, 168] on div "Verification 3" at bounding box center [113, 172] width 186 height 30
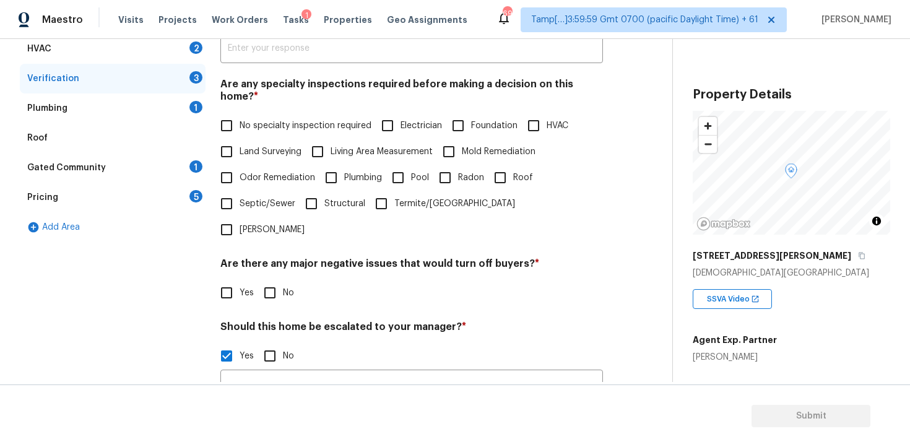
scroll to position [0, 0]
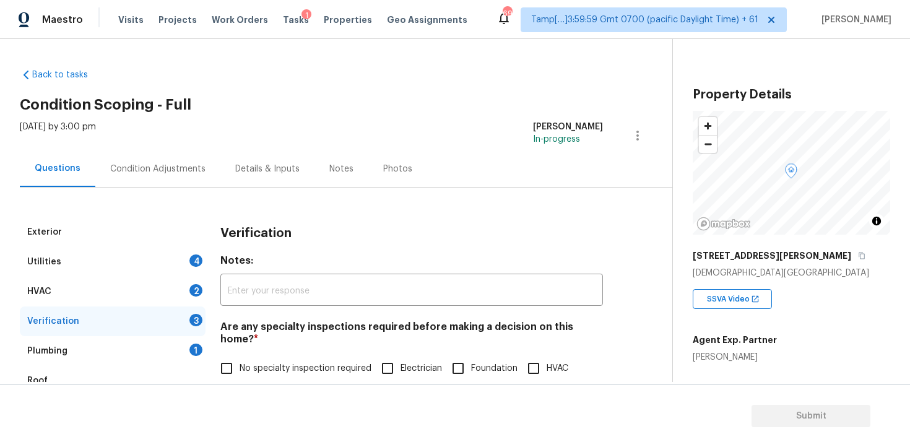
click at [165, 155] on div "Condition Adjustments" at bounding box center [157, 168] width 125 height 37
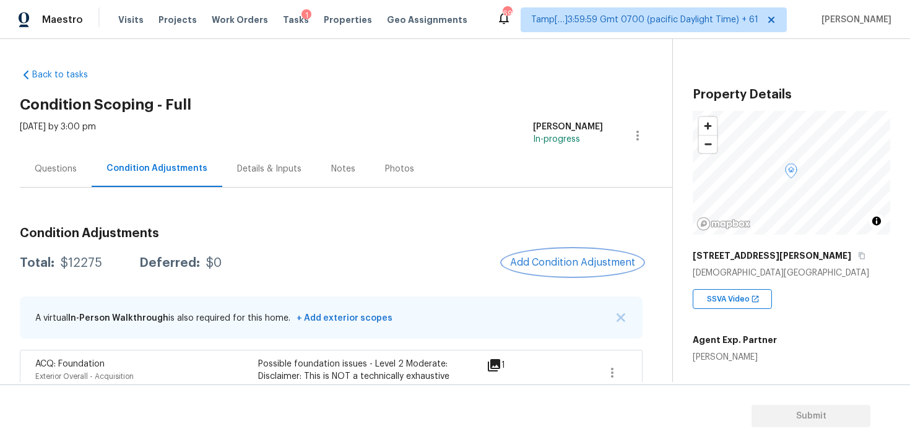
click at [572, 264] on span "Add Condition Adjustment" at bounding box center [572, 262] width 125 height 11
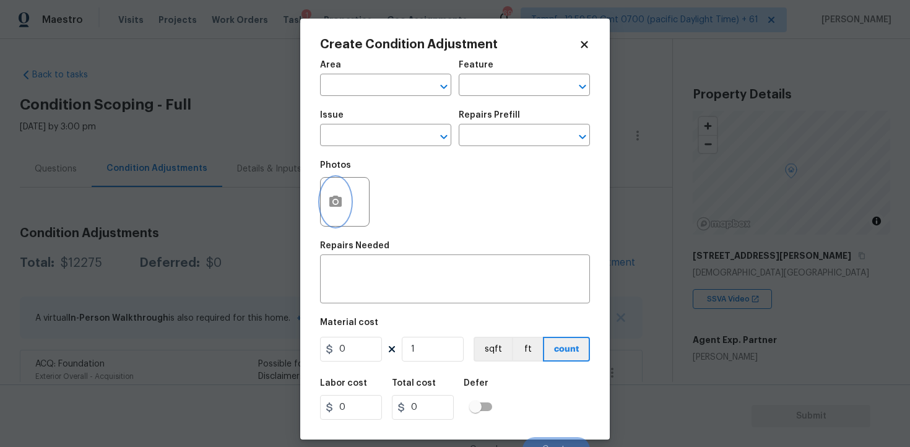
click at [335, 200] on circle "button" at bounding box center [335, 202] width 4 height 4
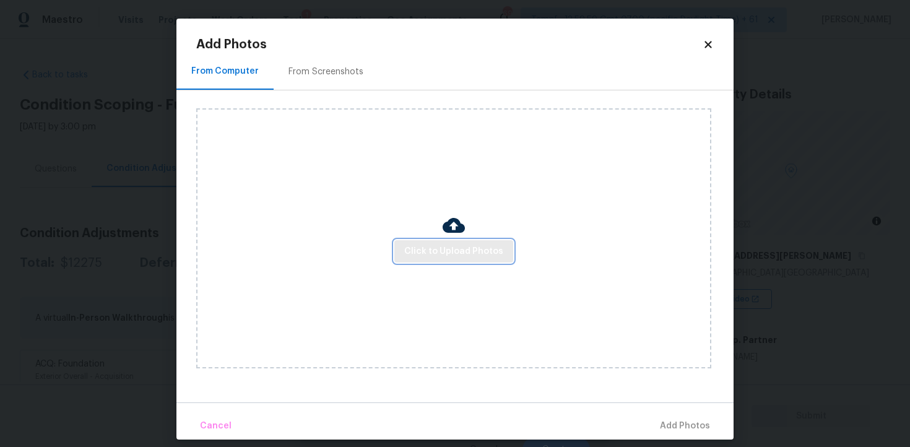
click at [462, 254] on span "Click to Upload Photos" at bounding box center [453, 251] width 99 height 15
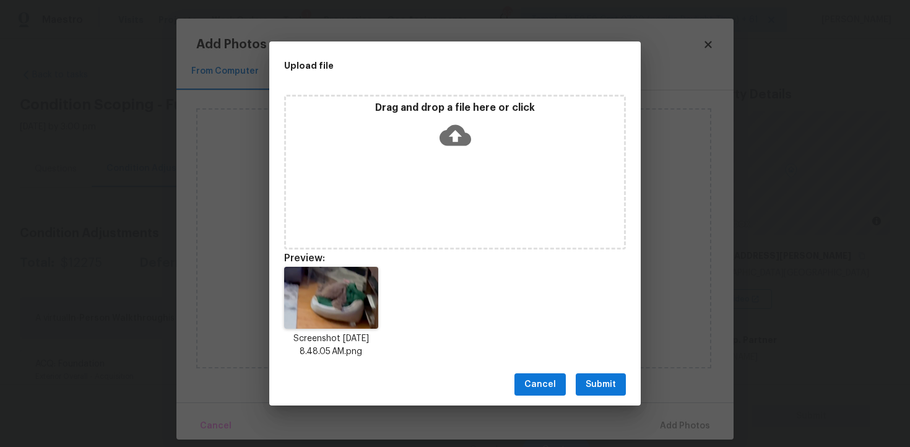
click at [596, 377] on span "Submit" at bounding box center [600, 384] width 30 height 15
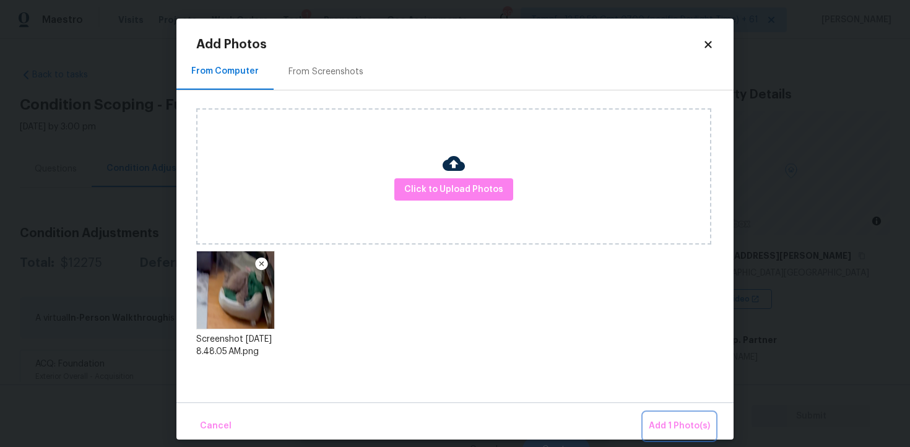
click at [661, 422] on span "Add 1 Photo(s)" at bounding box center [678, 425] width 61 height 15
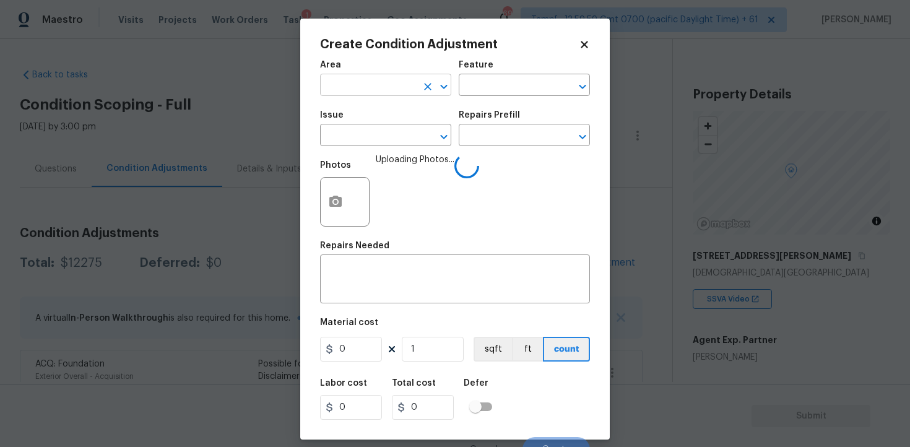
click at [350, 95] on input "text" at bounding box center [368, 86] width 97 height 19
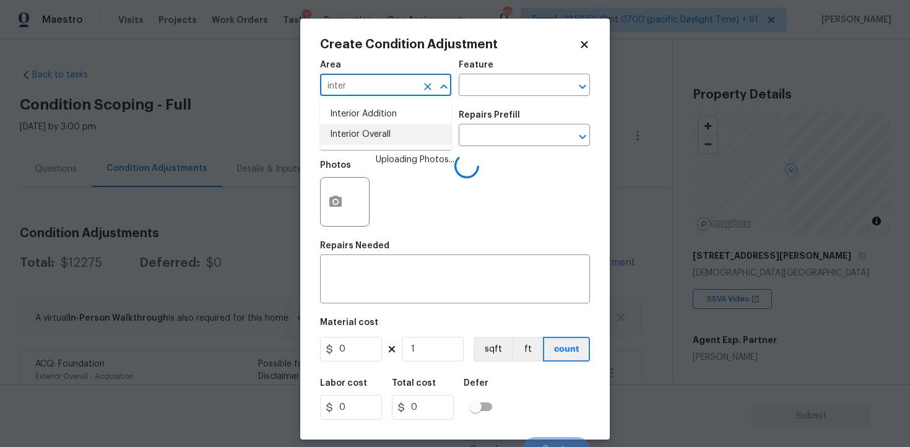
click at [355, 134] on li "Interior Overall" at bounding box center [385, 134] width 131 height 20
type input "Interior Overall"
click at [355, 134] on input "text" at bounding box center [368, 136] width 97 height 19
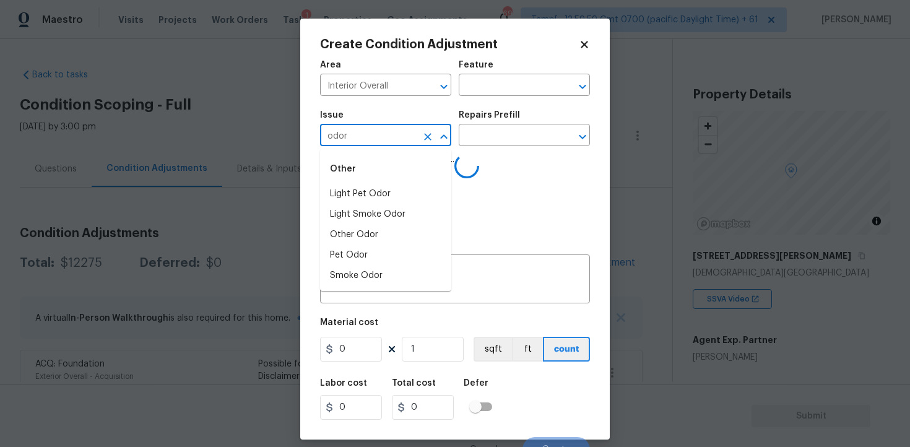
click at [361, 183] on div "Other" at bounding box center [385, 169] width 131 height 30
click at [382, 187] on li "Light Pet Odor" at bounding box center [385, 194] width 131 height 20
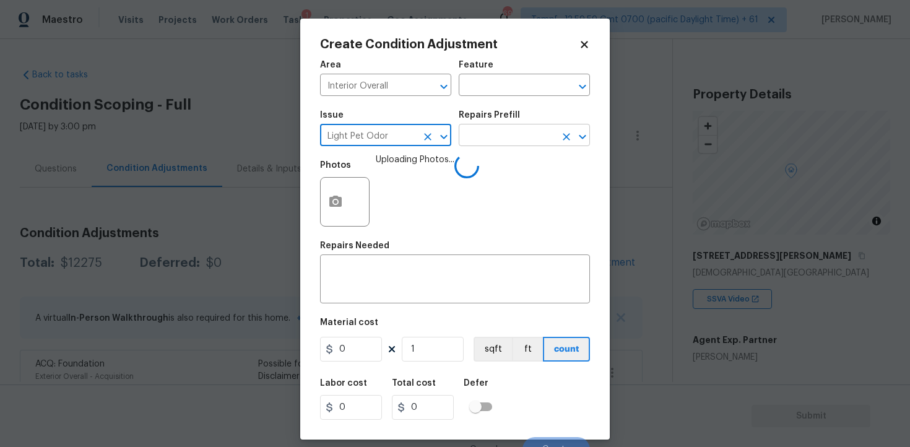
type input "Light Pet Odor"
click at [475, 146] on body "Maestro Visits Projects Work Orders Tasks 1 Properties Geo Assignments 690 Tamp…" at bounding box center [455, 223] width 910 height 447
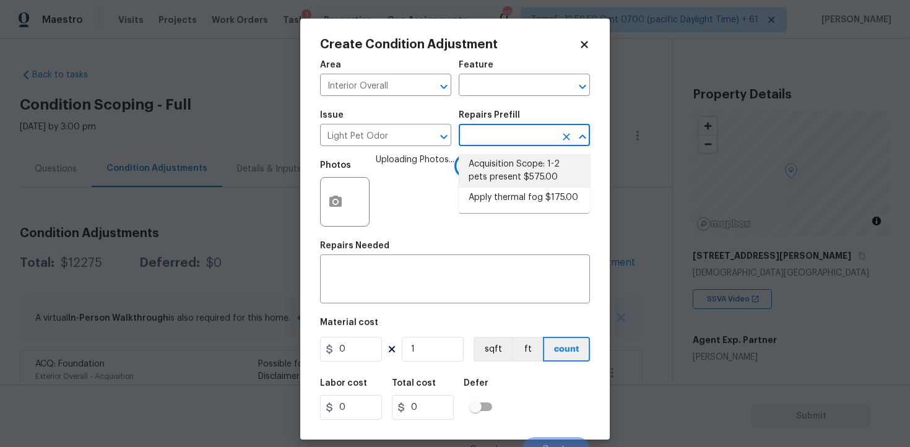
click at [517, 185] on li "Acquisition Scope: 1-2 pets present $575.00" at bounding box center [523, 170] width 131 height 33
type textarea "Acquisition Scope: 1-2 pets present"
type input "575"
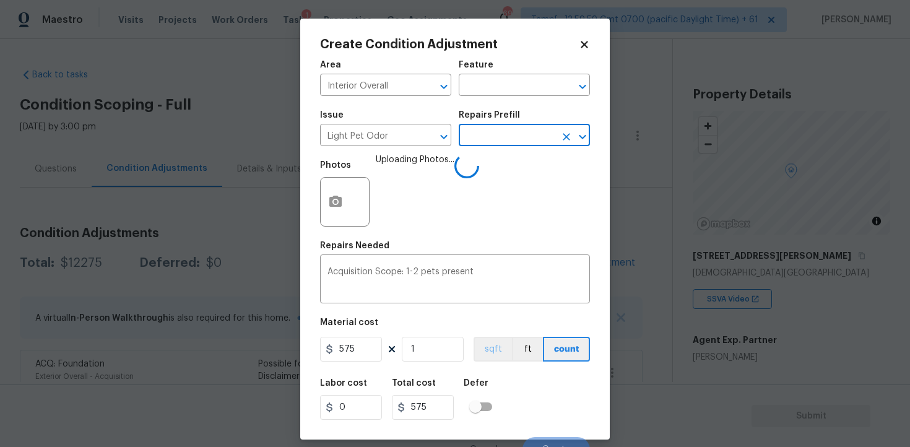
scroll to position [15, 0]
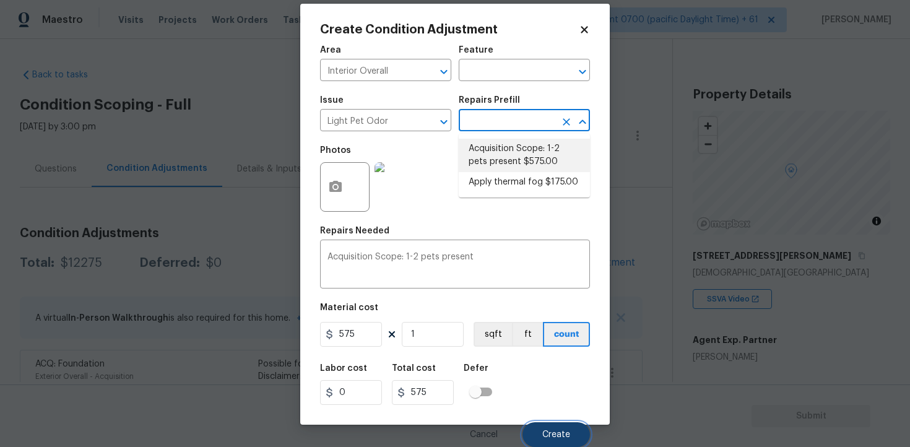
click at [557, 436] on span "Create" at bounding box center [556, 434] width 28 height 9
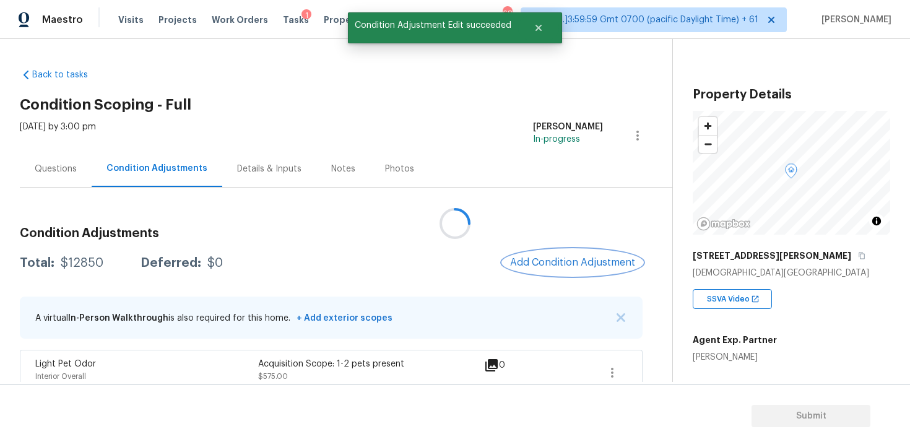
scroll to position [0, 0]
click at [567, 256] on button "Add Condition Adjustment" at bounding box center [572, 262] width 140 height 26
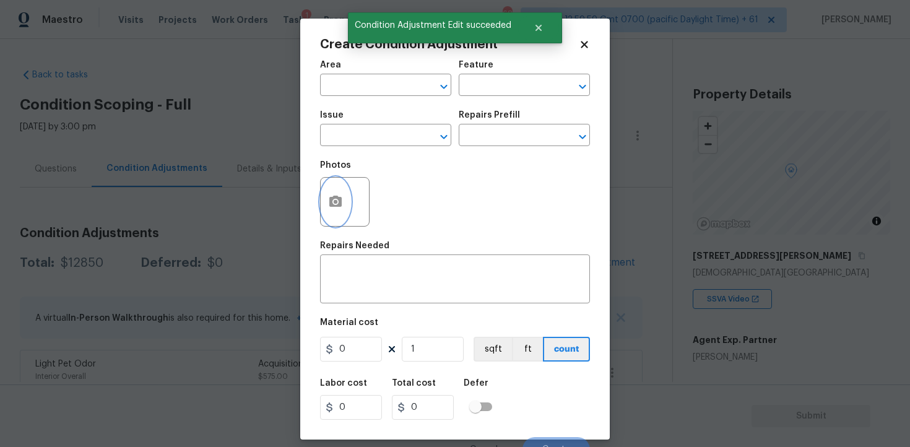
click at [330, 179] on button "button" at bounding box center [335, 202] width 30 height 48
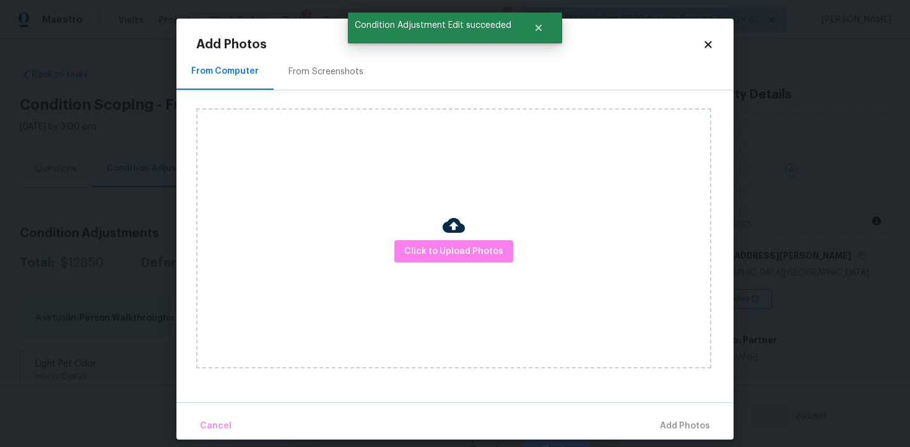
click at [424, 237] on div "Click to Upload Photos" at bounding box center [453, 238] width 515 height 260
click at [449, 242] on button "Click to Upload Photos" at bounding box center [453, 251] width 119 height 23
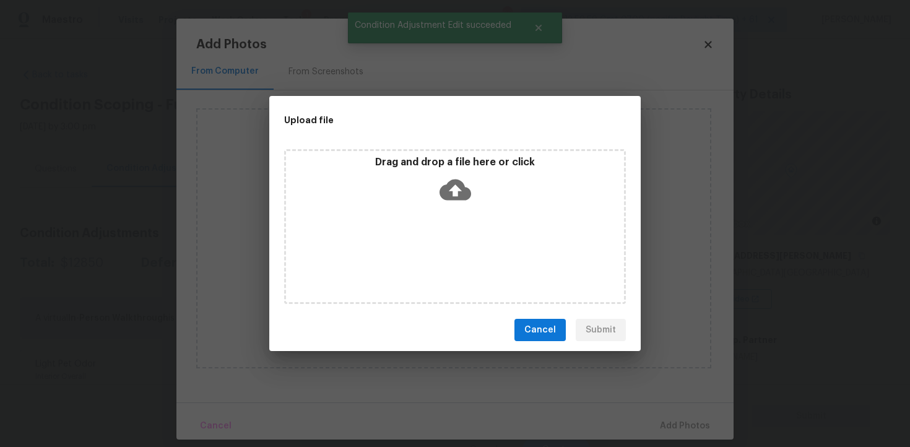
click at [510, 207] on div "Drag and drop a file here or click" at bounding box center [455, 182] width 338 height 53
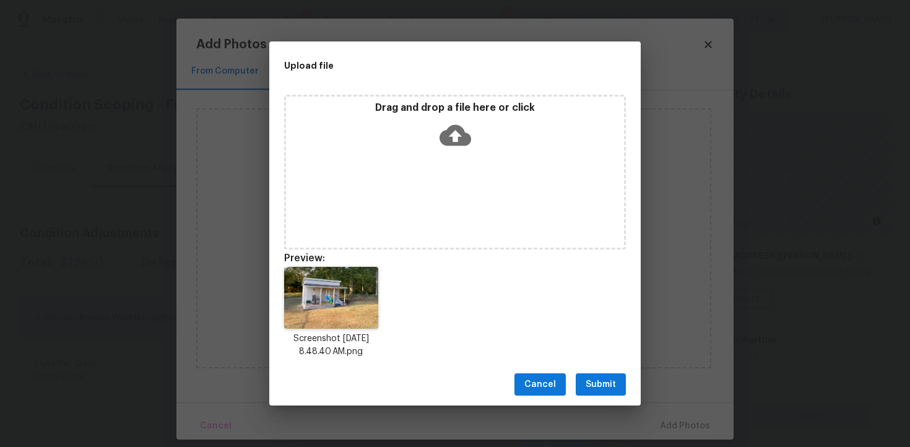
click at [582, 395] on div "Cancel Submit" at bounding box center [454, 384] width 371 height 43
click at [589, 385] on span "Submit" at bounding box center [600, 384] width 30 height 15
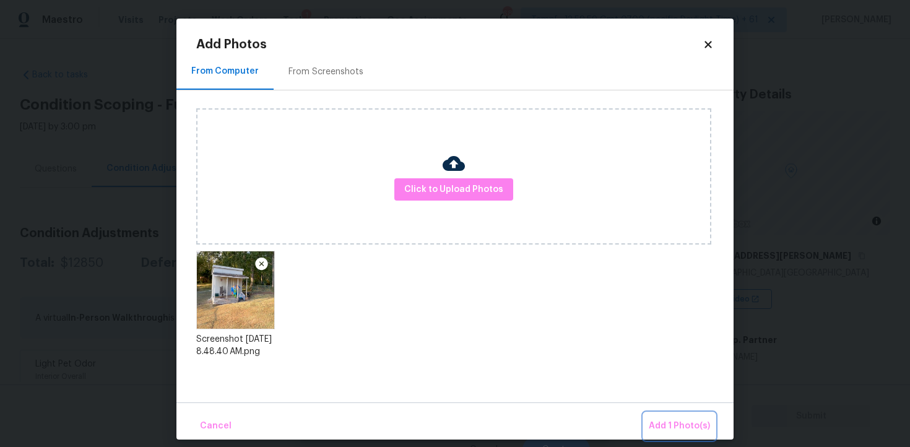
click at [671, 425] on span "Add 1 Photo(s)" at bounding box center [678, 425] width 61 height 15
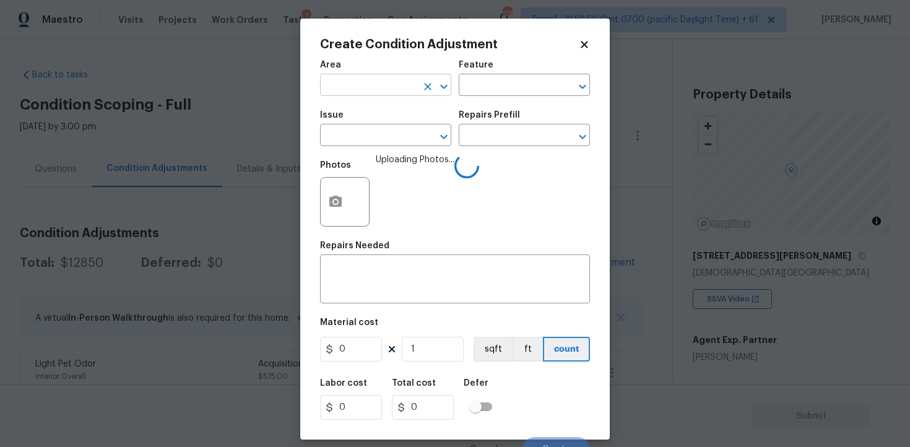
click at [362, 85] on input "text" at bounding box center [368, 86] width 97 height 19
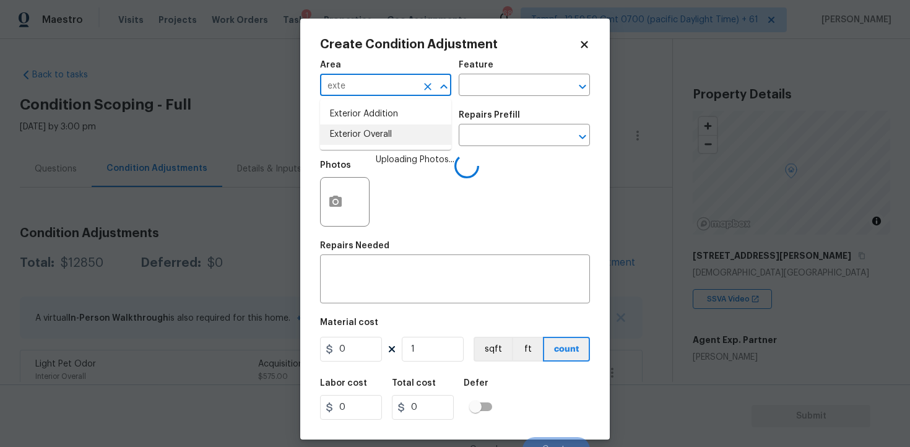
click at [383, 132] on li "Exterior Overall" at bounding box center [385, 134] width 131 height 20
type input "Exterior Overall"
click at [383, 132] on input "text" at bounding box center [368, 136] width 97 height 19
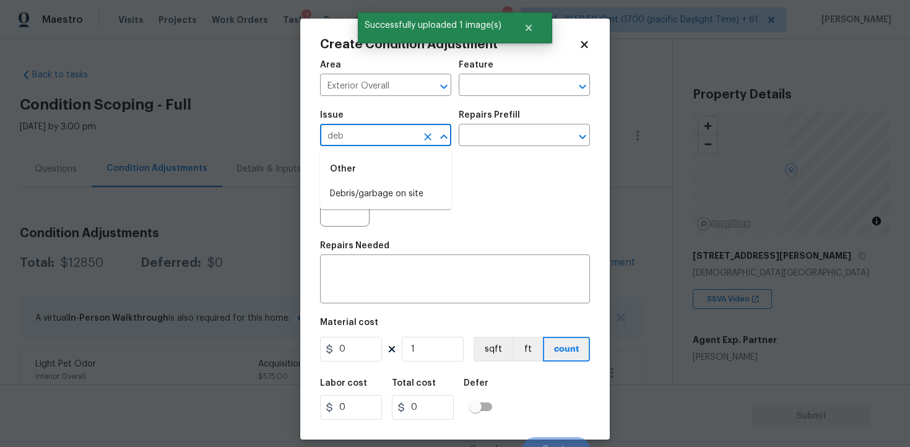
type input "debr"
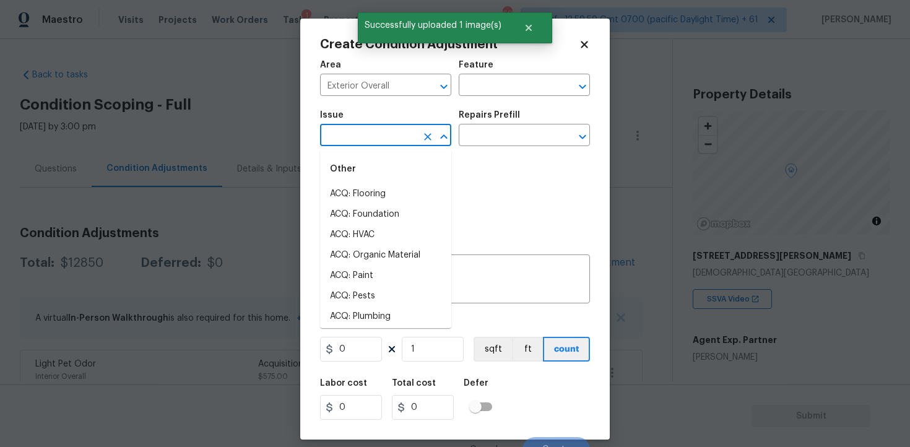
click at [386, 187] on li "ACQ: Flooring" at bounding box center [385, 194] width 131 height 20
type input "ACQ: Flooring"
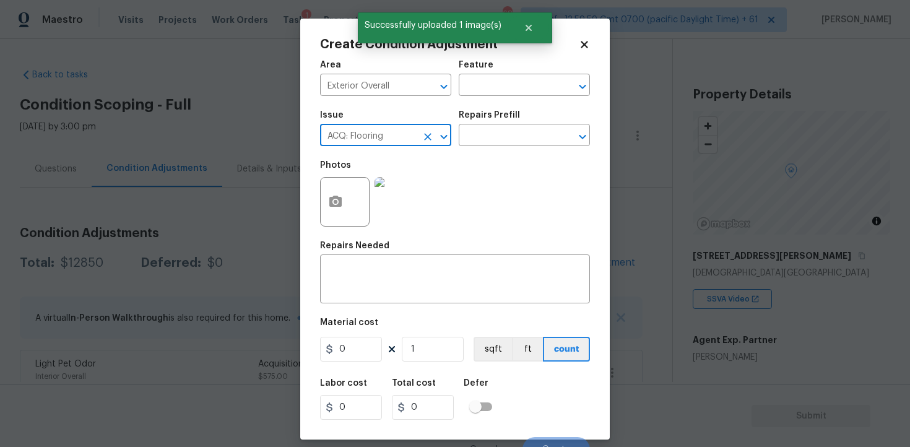
click at [428, 139] on icon "Clear" at bounding box center [427, 137] width 12 height 12
click at [424, 192] on li "Debris/garbage on site" at bounding box center [385, 194] width 131 height 20
type input "Debris/garbage on site"
click at [411, 298] on div "x ​" at bounding box center [455, 280] width 270 height 46
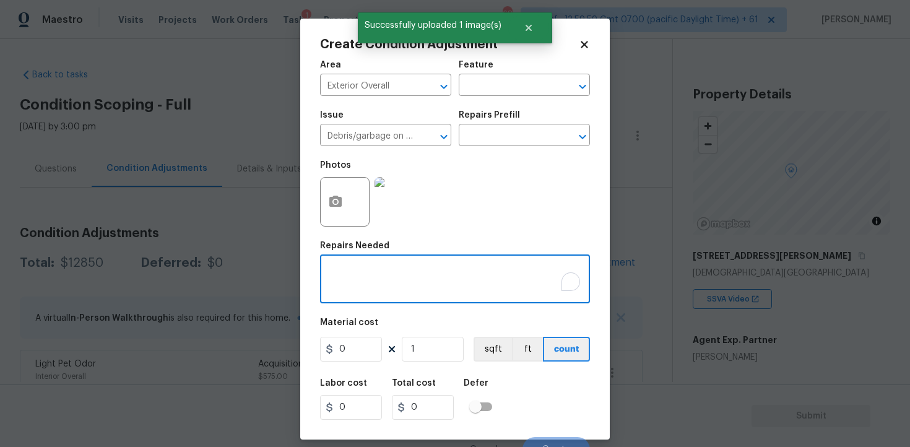
type textarea "E"
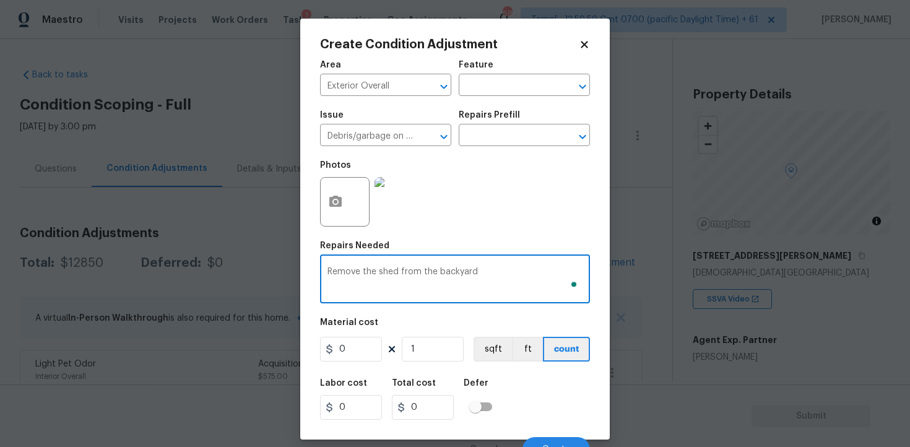
type textarea "Remove the shed from the backyard"
click at [373, 346] on input "0" at bounding box center [351, 349] width 62 height 25
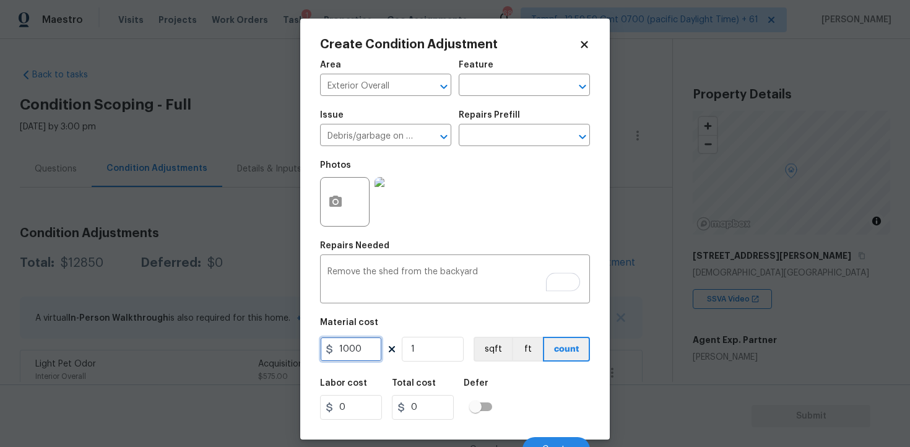
type input "1000"
click at [461, 382] on div "Total cost" at bounding box center [428, 387] width 72 height 16
type input "1000"
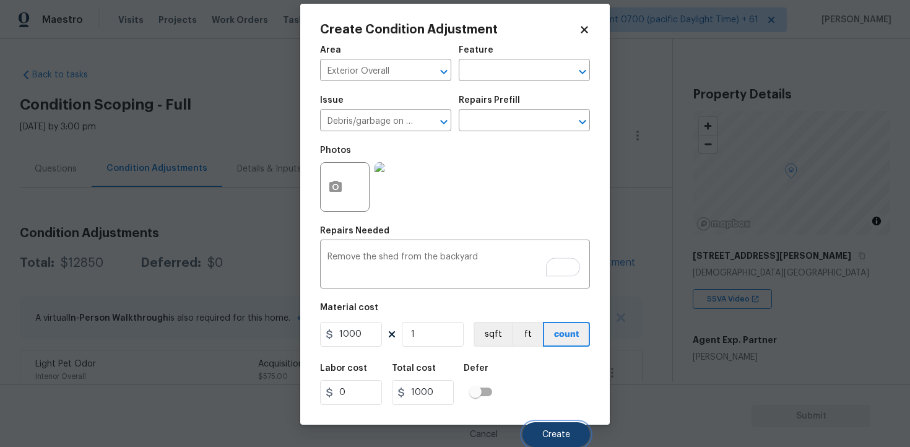
click at [538, 423] on button "Create" at bounding box center [555, 434] width 67 height 25
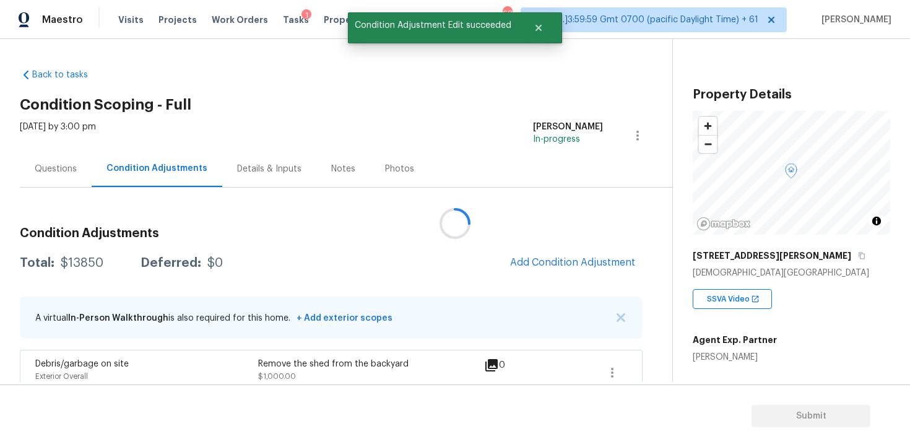
scroll to position [0, 0]
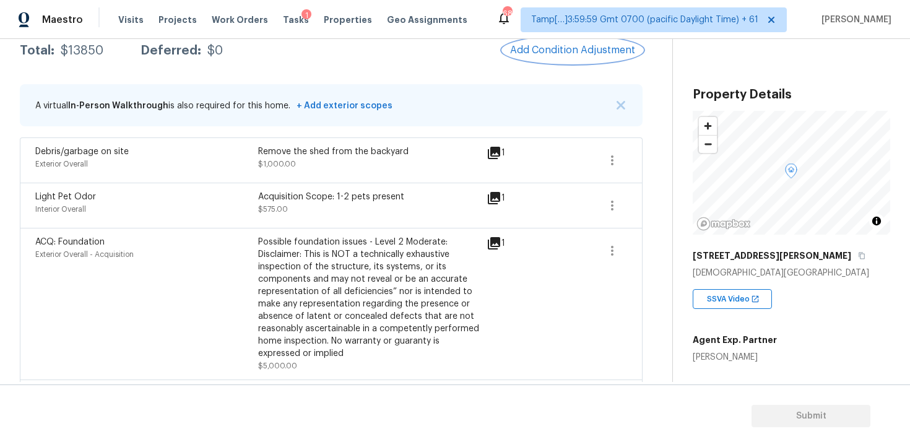
scroll to position [139, 0]
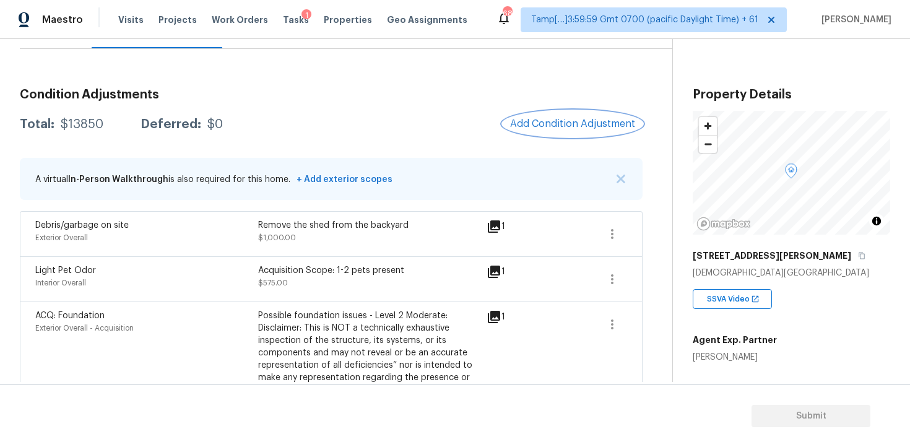
click at [574, 112] on button "Add Condition Adjustment" at bounding box center [572, 124] width 140 height 26
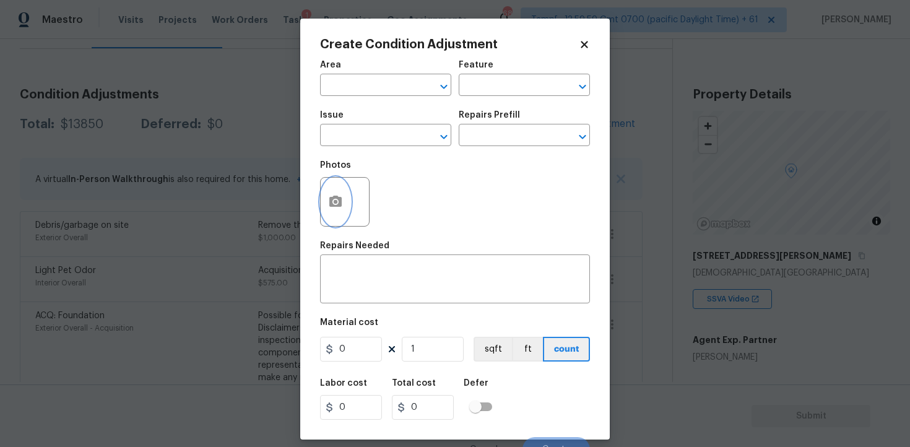
click at [337, 189] on button "button" at bounding box center [335, 202] width 30 height 48
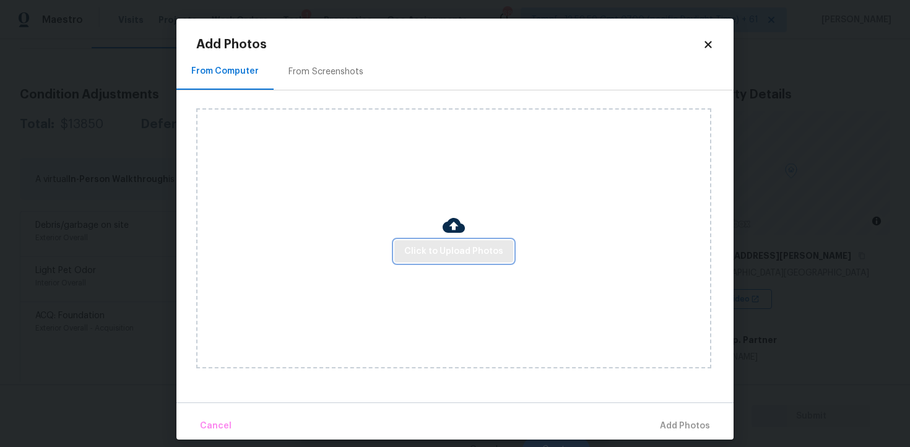
click at [463, 245] on span "Click to Upload Photos" at bounding box center [453, 251] width 99 height 15
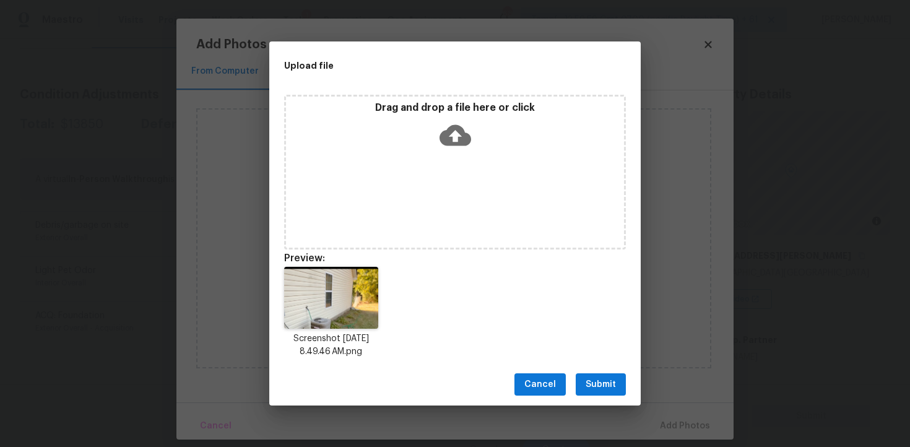
click at [471, 176] on div "Drag and drop a file here or click" at bounding box center [455, 172] width 342 height 155
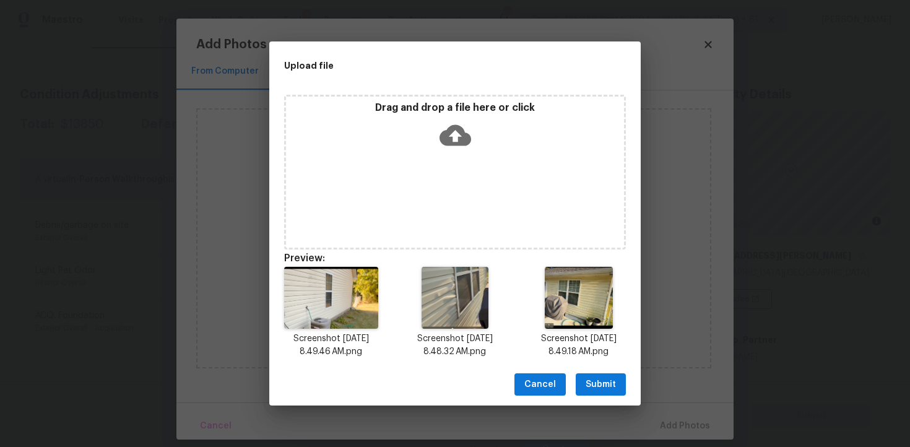
scroll to position [10, 0]
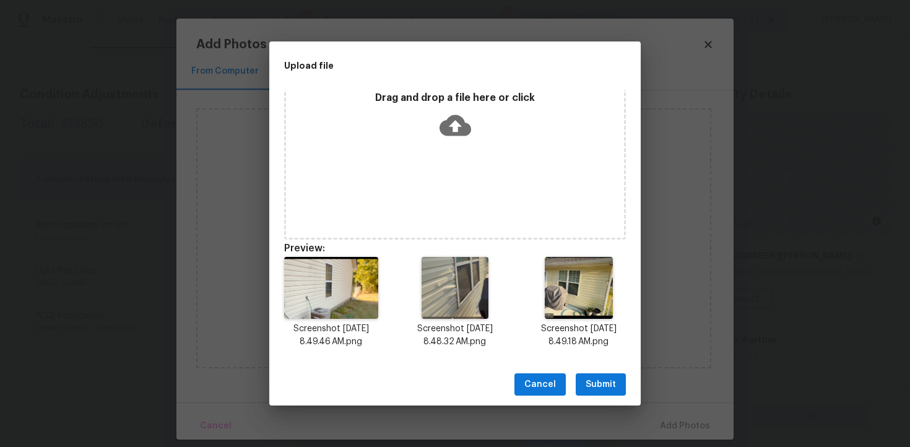
click at [592, 377] on span "Submit" at bounding box center [600, 384] width 30 height 15
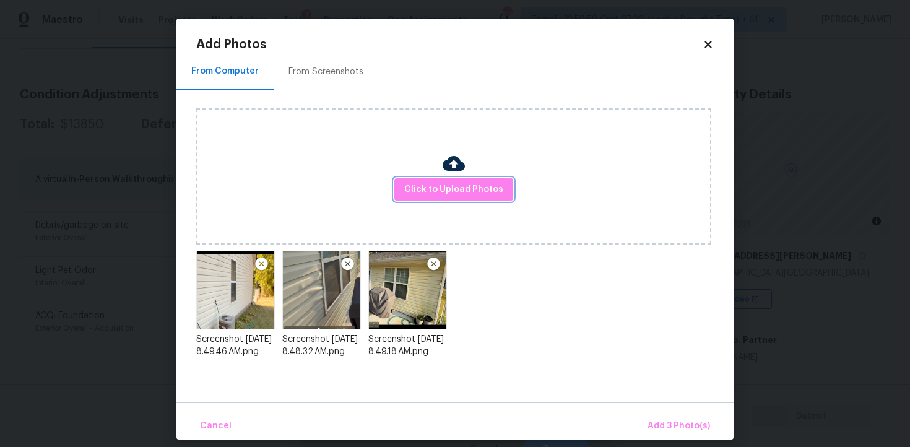
scroll to position [0, 0]
click at [667, 423] on span "Add 3 Photo(s)" at bounding box center [678, 425] width 62 height 15
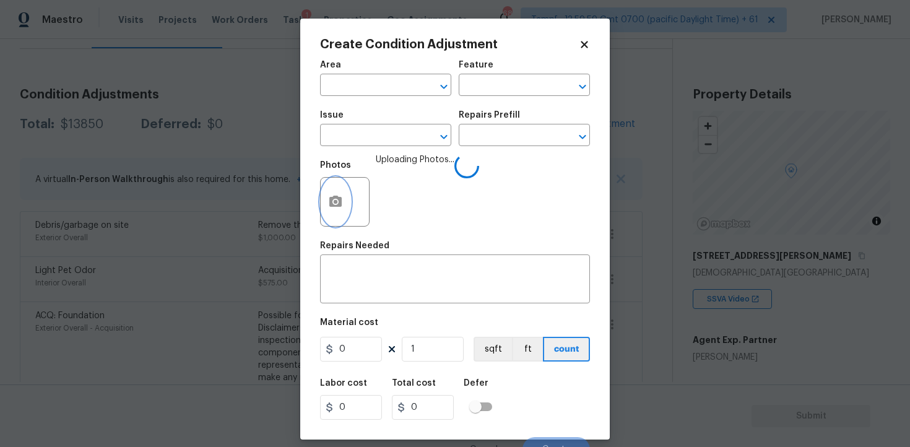
scroll to position [15, 0]
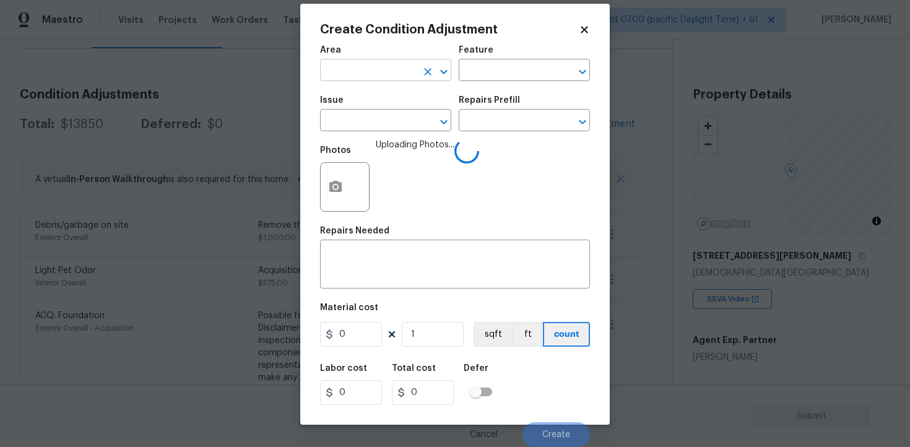
click at [375, 72] on input "text" at bounding box center [368, 71] width 97 height 19
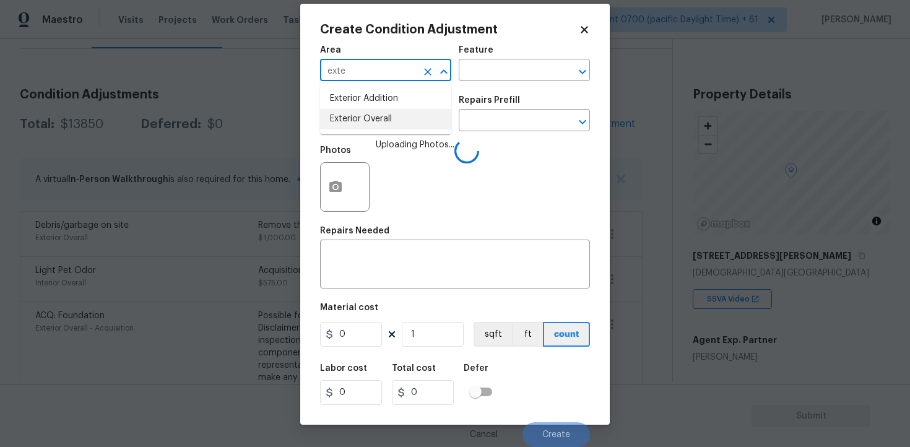
click at [380, 116] on li "Exterior Overall" at bounding box center [385, 119] width 131 height 20
type input "Exterior Overall"
click at [380, 116] on input "text" at bounding box center [368, 121] width 97 height 19
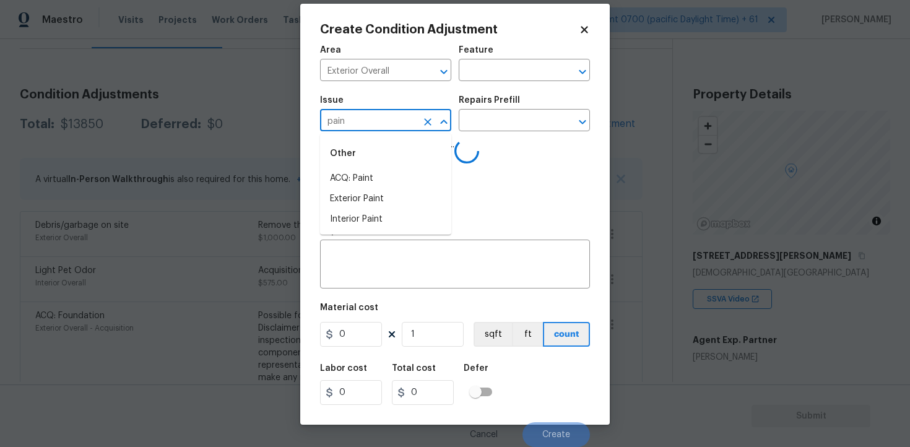
click at [378, 165] on div "Other" at bounding box center [385, 154] width 131 height 30
click at [382, 170] on li "ACQ: Paint" at bounding box center [385, 178] width 131 height 20
type input "ACQ: Paint"
click at [460, 132] on div "Issue ACQ: Paint ​ Repairs Prefill ​" at bounding box center [455, 113] width 270 height 50
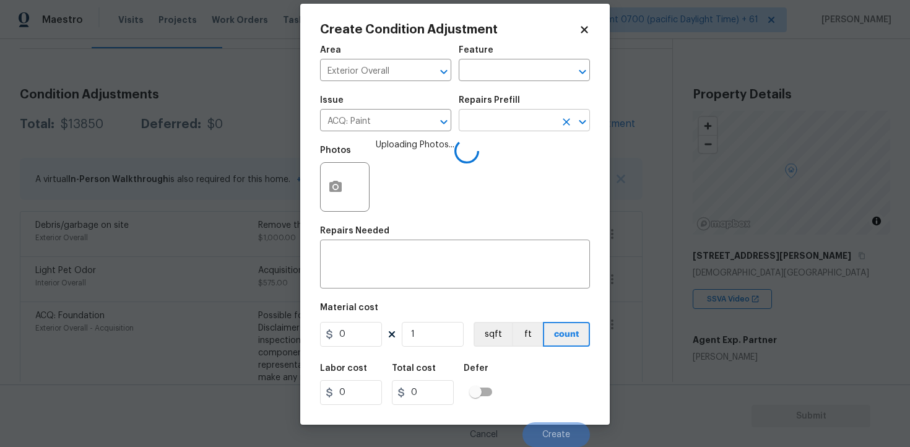
click at [478, 124] on input "text" at bounding box center [506, 121] width 97 height 19
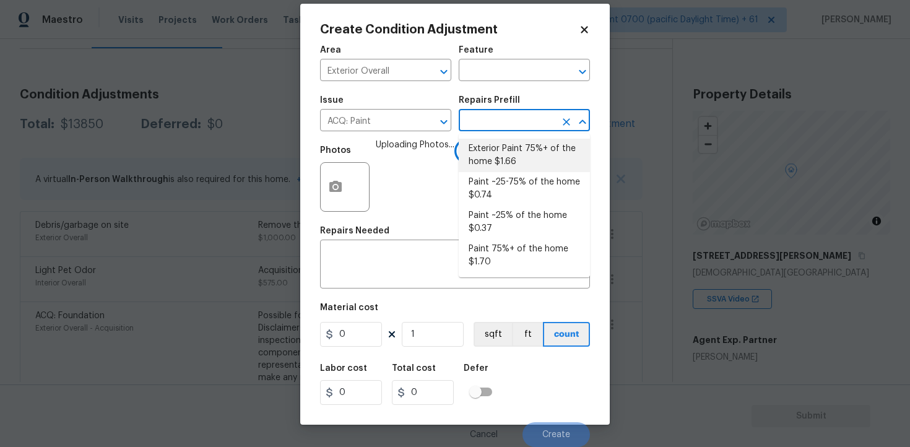
click at [478, 153] on li "Exterior Paint 75%+ of the home $1.66" at bounding box center [523, 155] width 131 height 33
type input "Acquisition"
type textarea "Acquisition Scope: 75%+ of the home exterior will likely require paint"
type input "1.66"
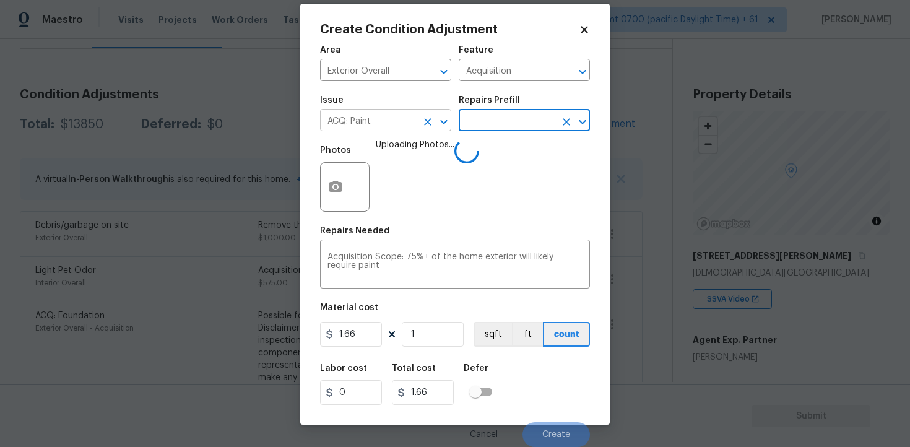
click at [434, 118] on button "Clear" at bounding box center [427, 121] width 17 height 17
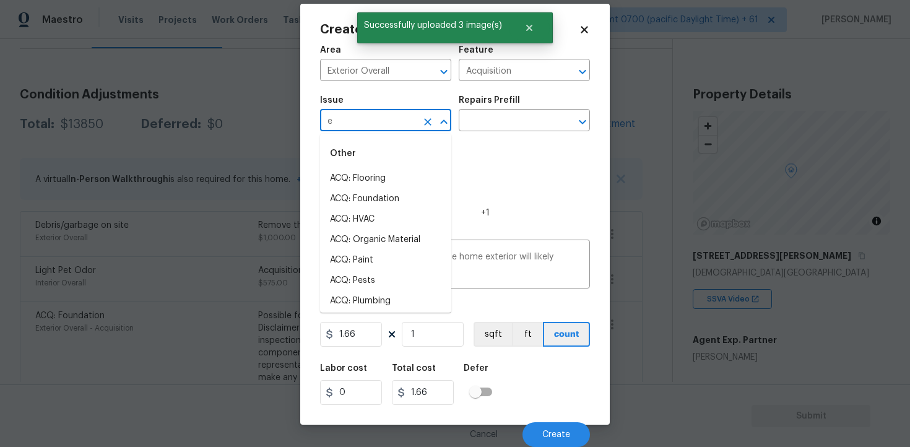
type input "ex"
type input "t"
click at [376, 263] on li "Exterior Paint" at bounding box center [385, 260] width 131 height 20
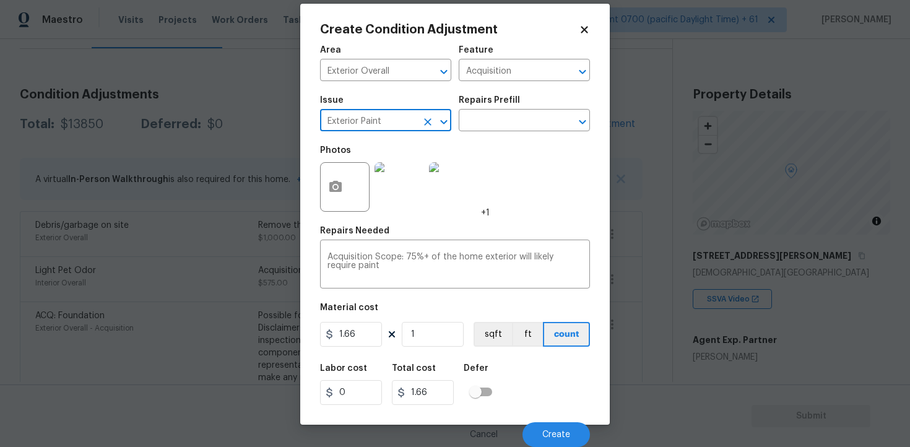
type input "Exterior Paint"
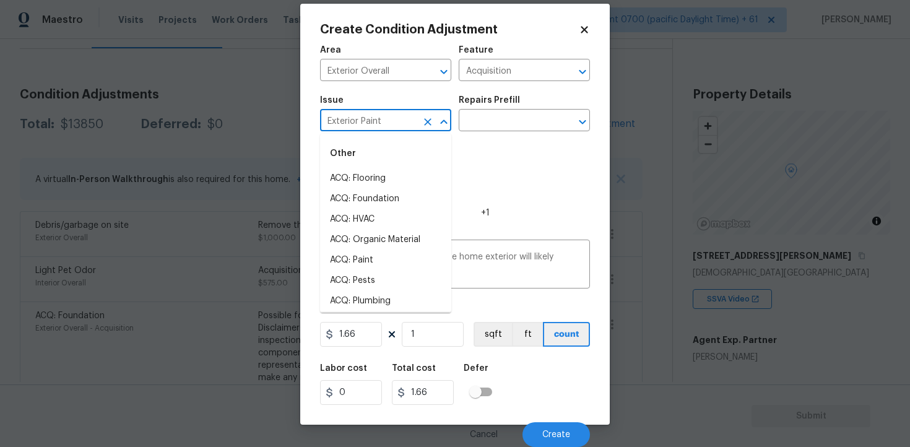
click at [415, 320] on figure "Material cost 1.66 1 sqft ft count" at bounding box center [455, 326] width 270 height 46
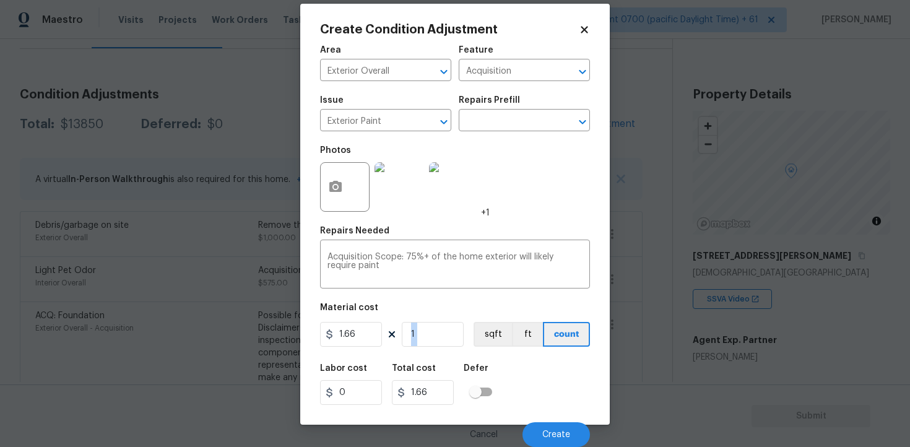
click at [415, 320] on figure "Material cost 1.66 1 sqft ft count" at bounding box center [455, 326] width 270 height 46
click at [432, 336] on input "1" at bounding box center [433, 334] width 62 height 25
type input "0"
paste input "1343"
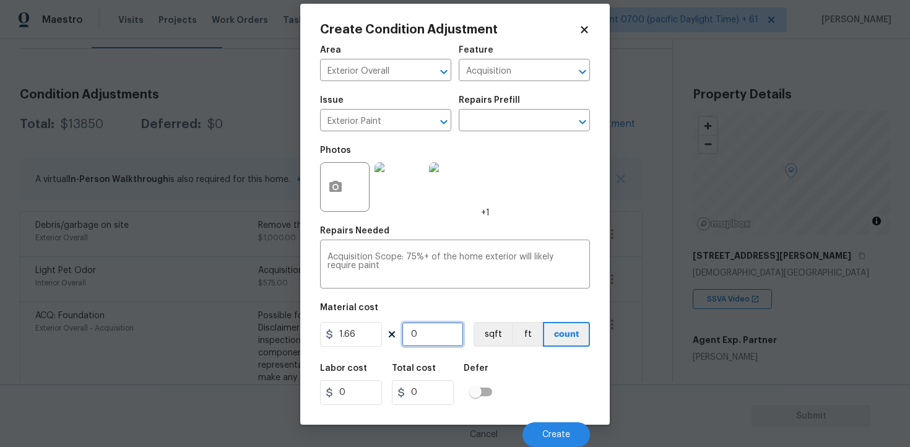
type input "1343"
type input "2229.38"
type input "1343"
click at [467, 338] on div "1.66 1343 sqft ft count" at bounding box center [455, 334] width 270 height 25
click at [493, 330] on button "sqft" at bounding box center [492, 334] width 38 height 25
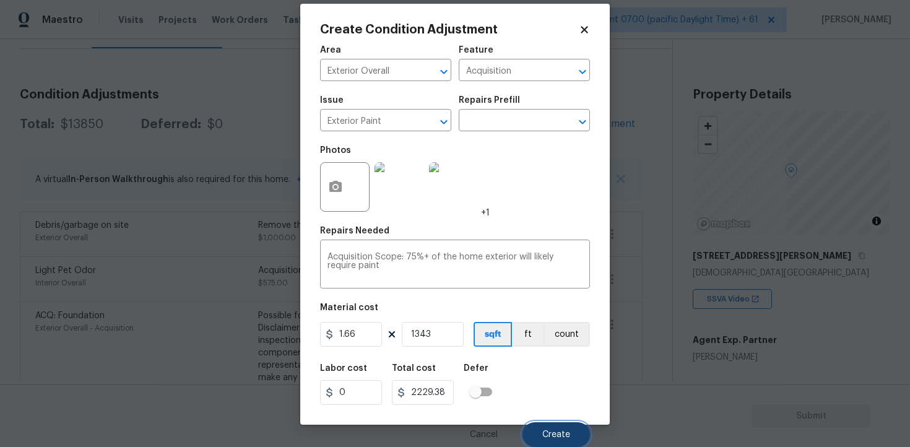
click at [582, 441] on button "Create" at bounding box center [555, 434] width 67 height 25
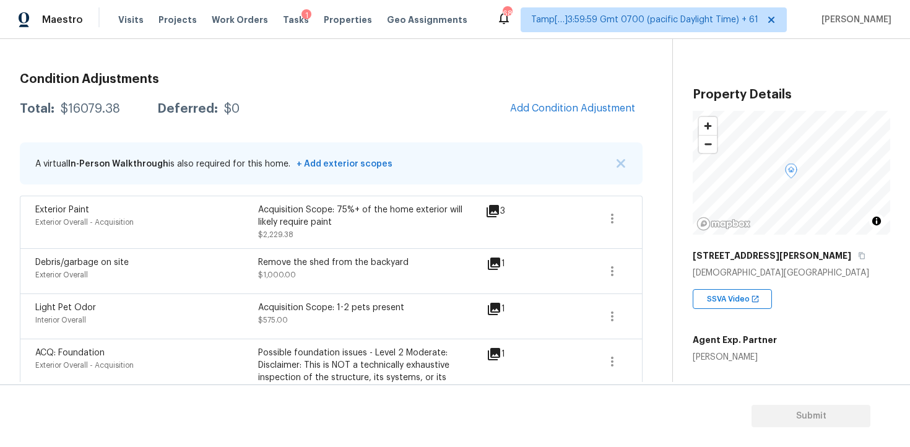
scroll to position [153, 0]
click at [562, 116] on button "Add Condition Adjustment" at bounding box center [572, 109] width 140 height 26
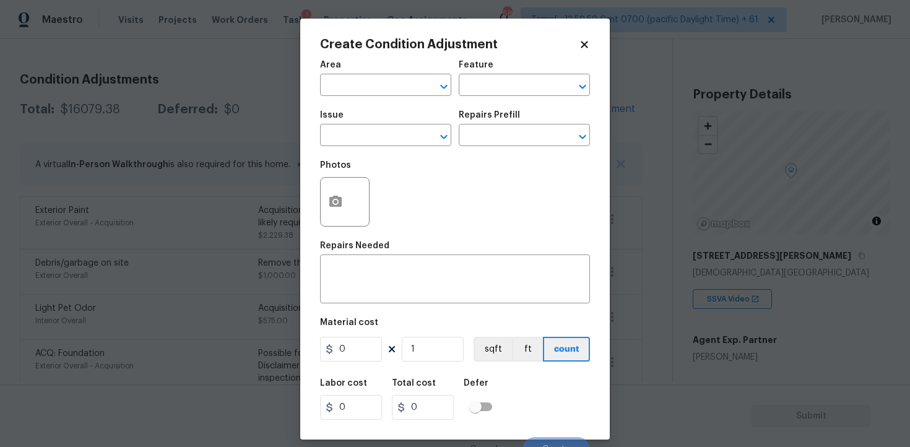
click at [341, 71] on div "Area" at bounding box center [385, 69] width 131 height 16
click at [350, 98] on span "Area ​" at bounding box center [385, 78] width 131 height 50
click at [348, 88] on input "text" at bounding box center [368, 86] width 97 height 19
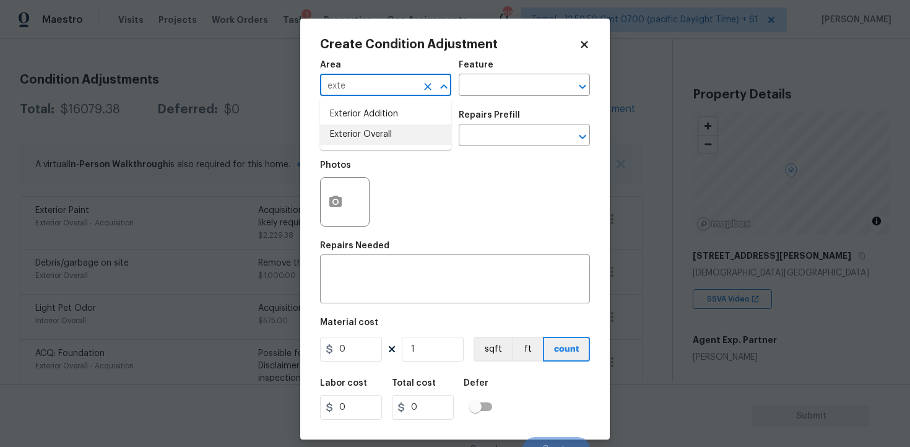
click at [358, 133] on li "Exterior Overall" at bounding box center [385, 134] width 131 height 20
type input "Exterior Overall"
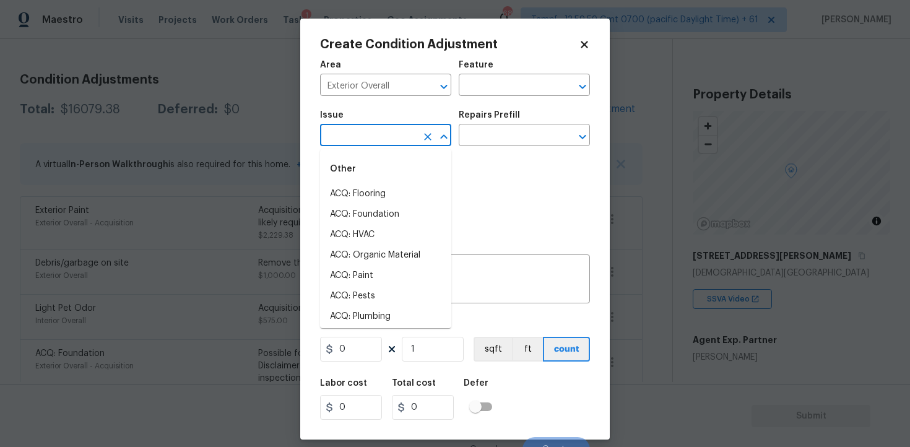
click at [358, 133] on input "text" at bounding box center [368, 136] width 97 height 19
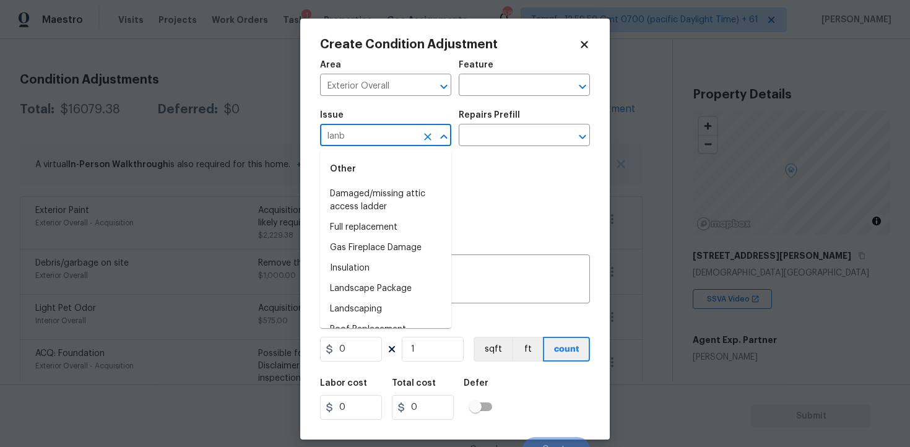
type input "lanbd"
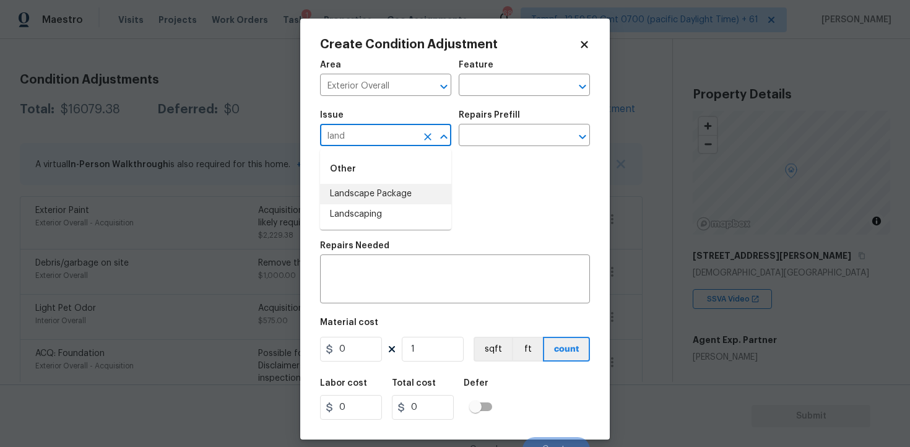
click at [386, 204] on li "Landscape Package" at bounding box center [385, 194] width 131 height 20
type input "Landscape Package"
click at [476, 143] on input "text" at bounding box center [506, 136] width 97 height 19
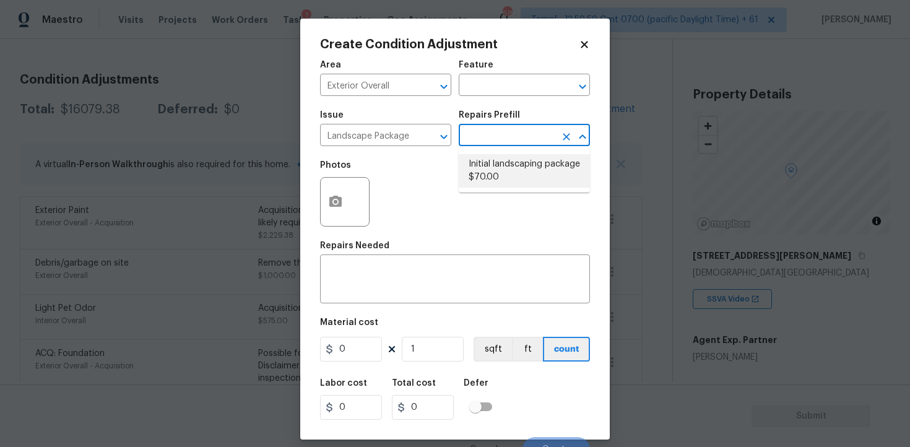
click at [505, 182] on li "Initial landscaping package $70.00" at bounding box center [523, 170] width 131 height 33
type input "Home Readiness Packages"
type textarea "Mowing of grass up to 6" in height. Mow, edge along driveways & sidewalks, trim…"
type input "70"
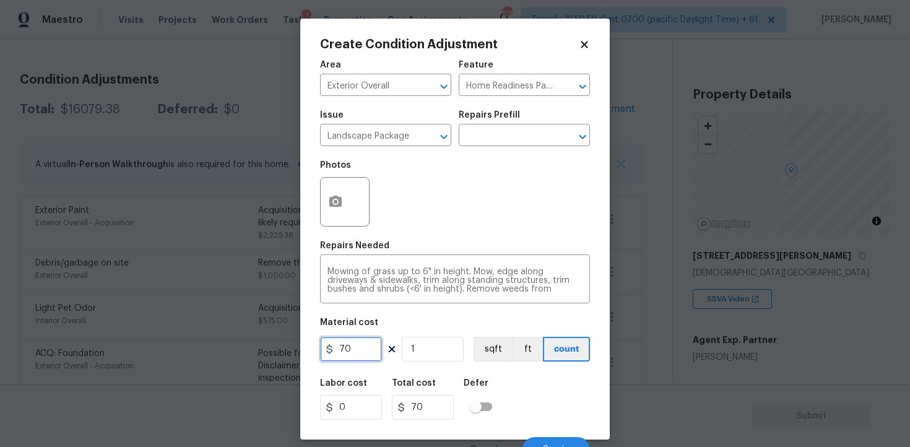
click at [366, 357] on input "70" at bounding box center [351, 349] width 62 height 25
type input "300"
click at [562, 381] on div "Labor cost 0 Total cost 300 Defer" at bounding box center [455, 399] width 270 height 56
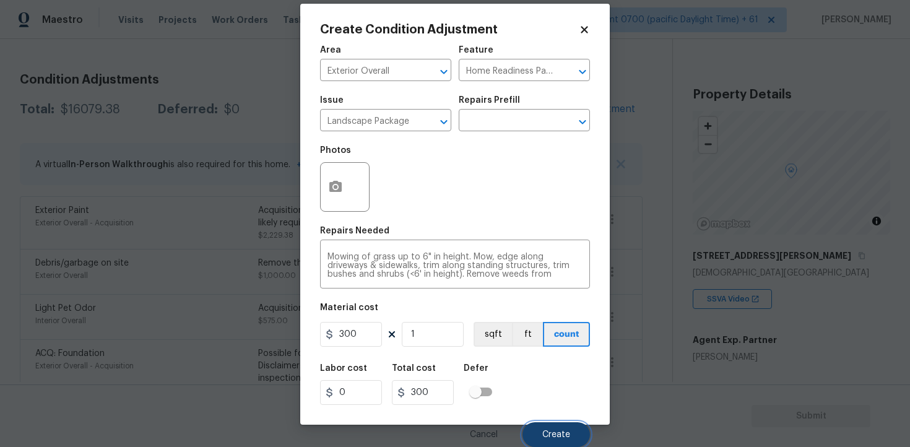
click at [565, 428] on button "Create" at bounding box center [555, 434] width 67 height 25
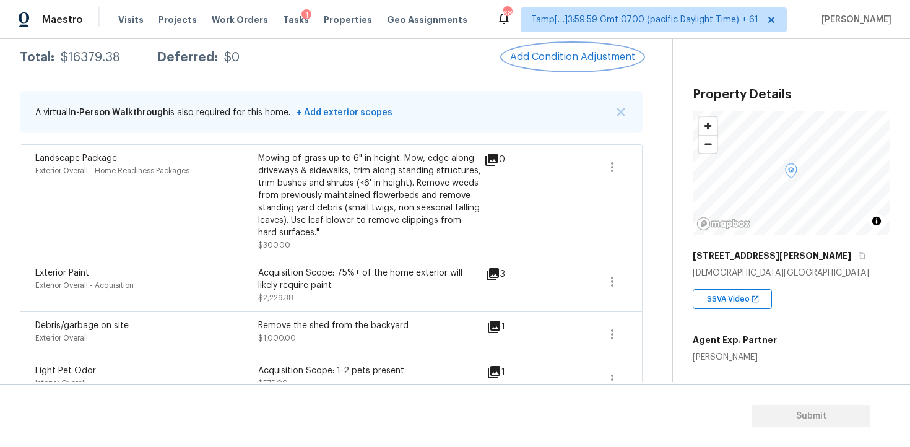
scroll to position [181, 0]
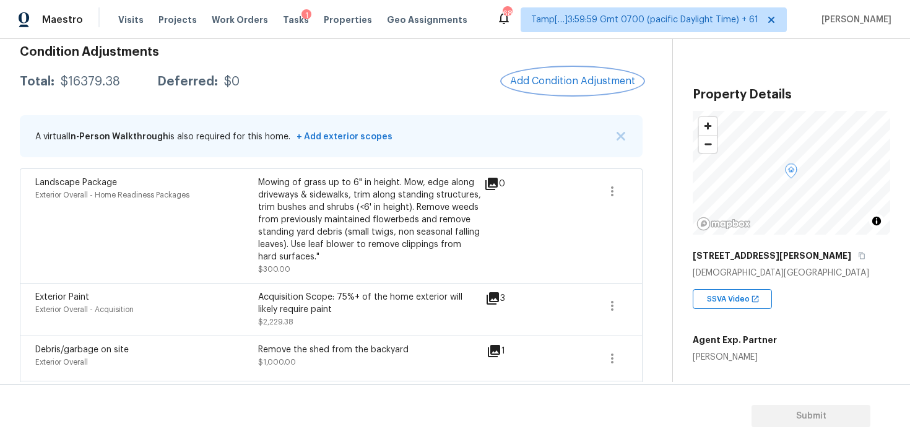
click at [574, 75] on span "Add Condition Adjustment" at bounding box center [572, 80] width 125 height 11
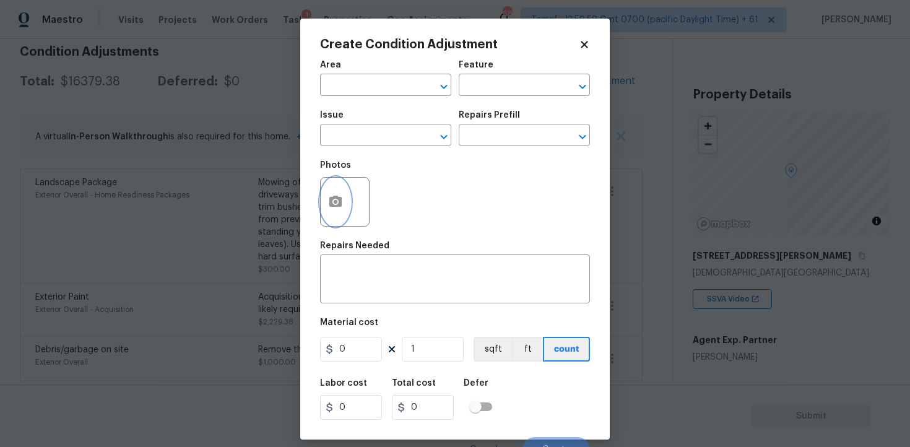
click at [320, 204] on button "button" at bounding box center [335, 202] width 30 height 48
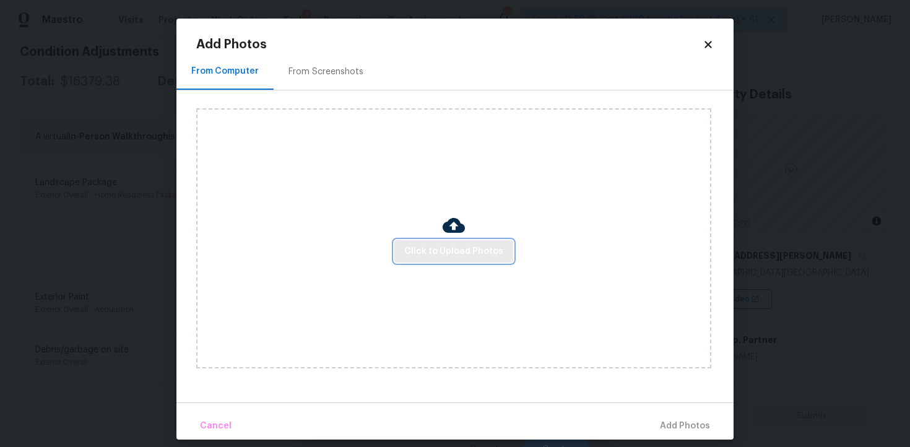
click at [441, 241] on button "Click to Upload Photos" at bounding box center [453, 251] width 119 height 23
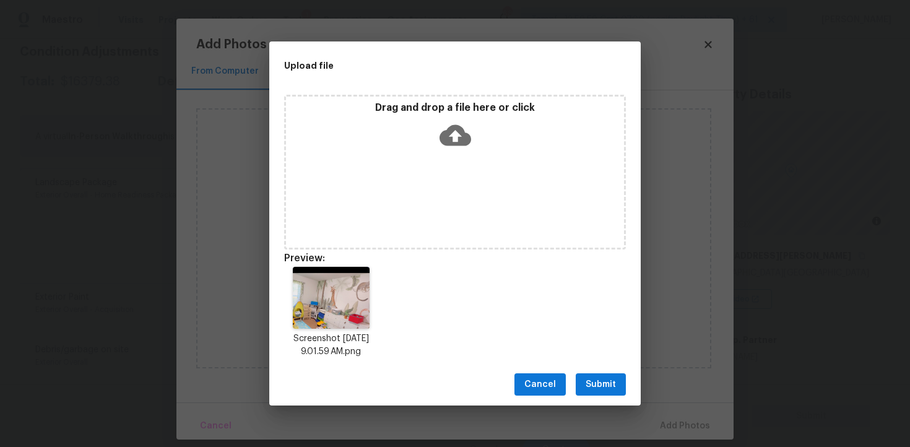
click at [594, 380] on span "Submit" at bounding box center [600, 384] width 30 height 15
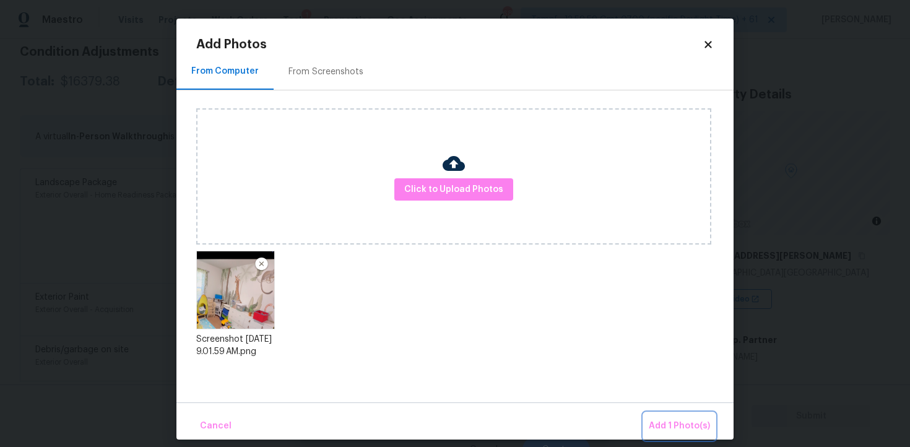
click at [659, 415] on button "Add 1 Photo(s)" at bounding box center [678, 426] width 71 height 27
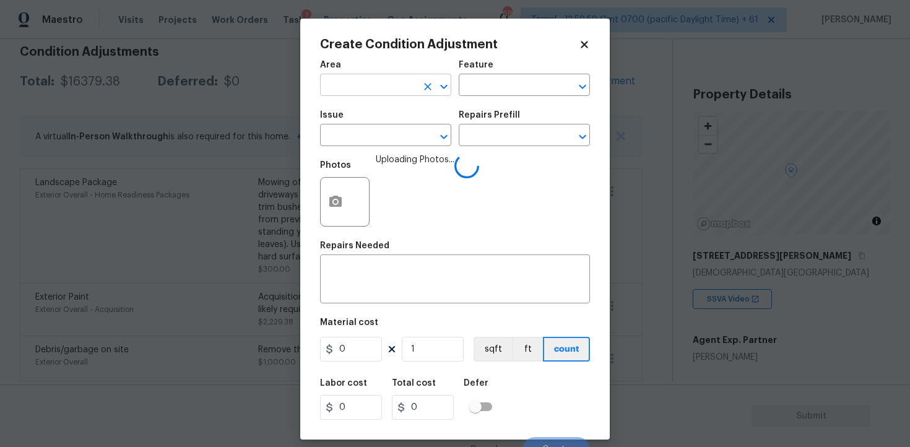
click at [376, 82] on input "text" at bounding box center [368, 86] width 97 height 19
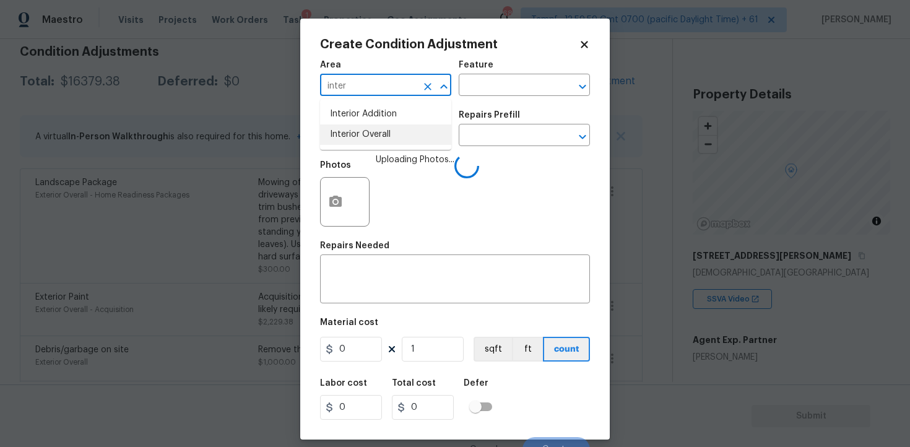
click at [364, 142] on li "Interior Overall" at bounding box center [385, 134] width 131 height 20
type input "Interior Overall"
click at [364, 142] on input "text" at bounding box center [368, 136] width 97 height 19
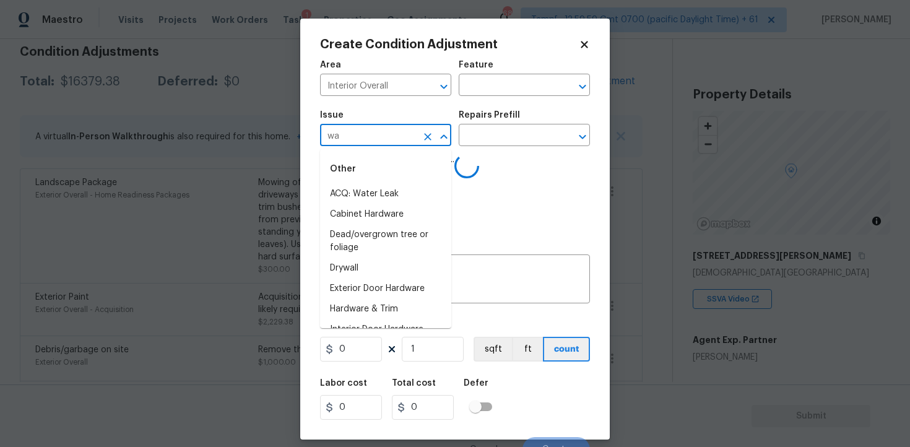
type input "wal"
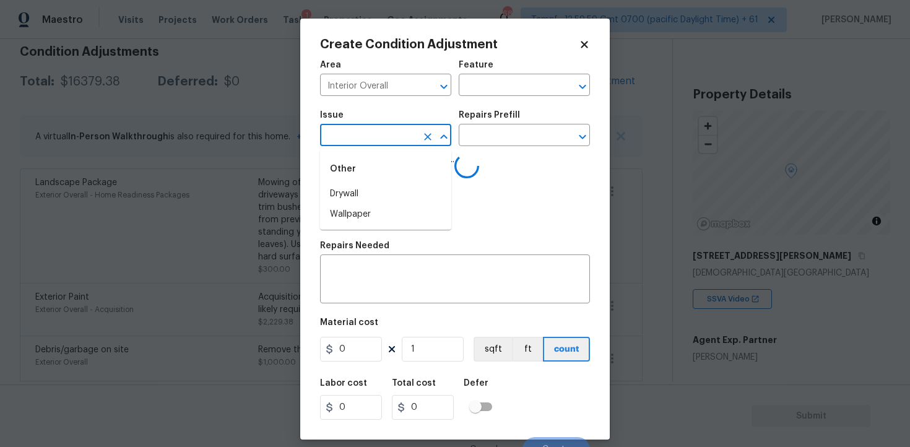
type input "l"
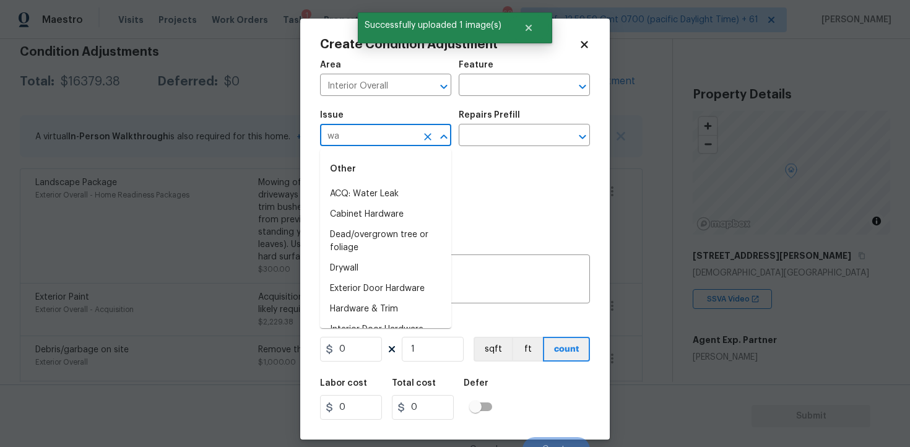
type input "wal"
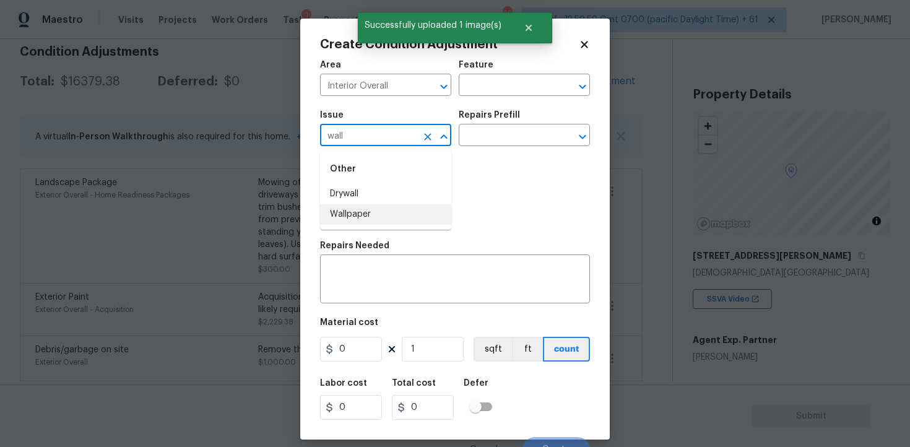
click at [365, 222] on li "Wallpaper" at bounding box center [385, 214] width 131 height 20
type input "Wallpaper"
click at [496, 132] on input "text" at bounding box center [506, 136] width 97 height 19
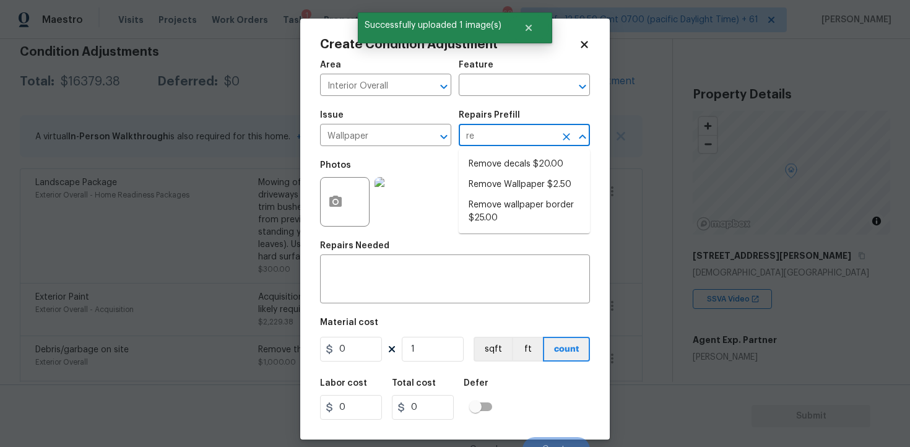
type input "rem"
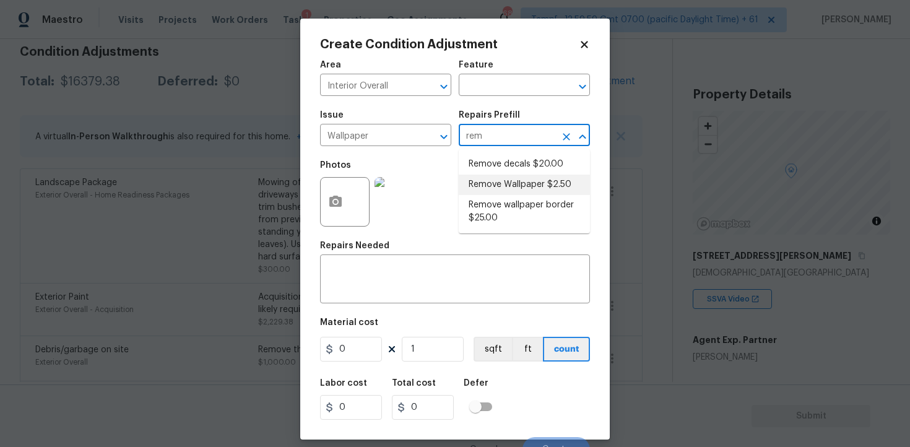
click at [503, 184] on li "Remove Wallpaper $2.50" at bounding box center [523, 184] width 131 height 20
type input "Walls and Ceiling"
type textarea "Remove wallpaper and texture walls to best match existing conditions"
type input "2.5"
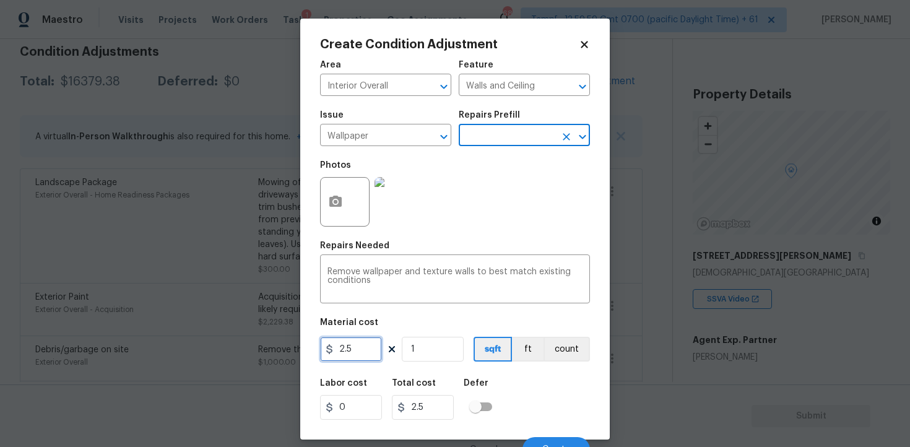
click at [377, 340] on input "2.5" at bounding box center [351, 349] width 62 height 25
type input "100"
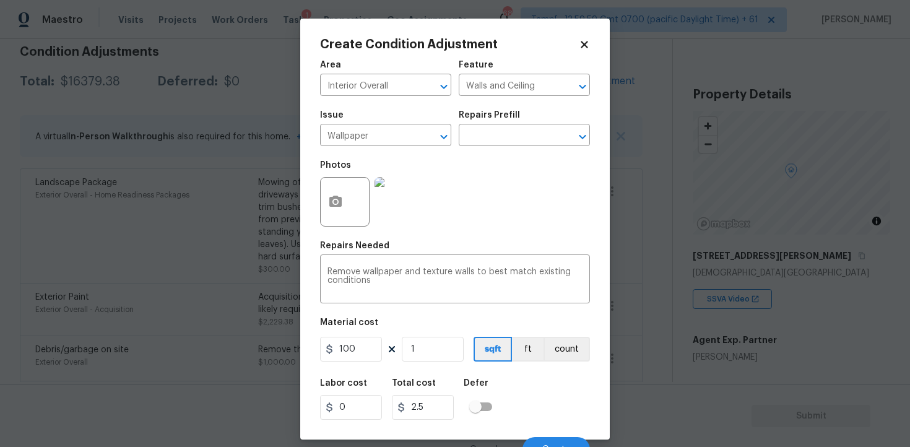
type input "100"
click at [527, 364] on figure "Material cost 100 1 sqft ft count" at bounding box center [455, 341] width 270 height 46
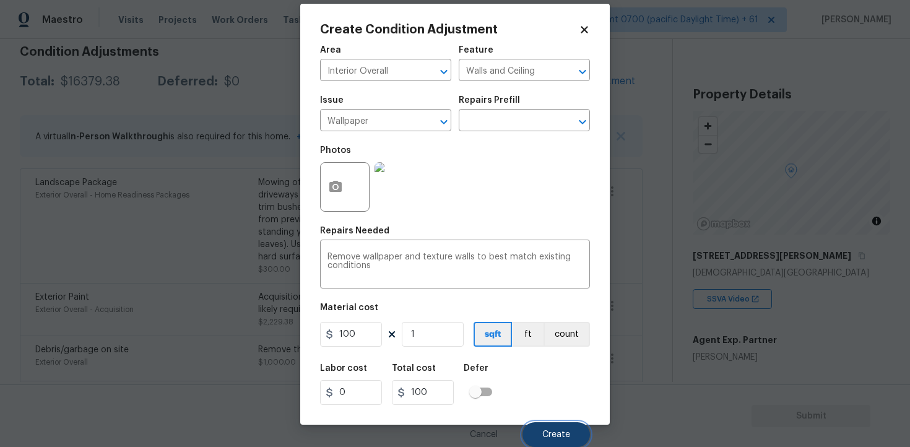
click at [562, 422] on button "Create" at bounding box center [555, 434] width 67 height 25
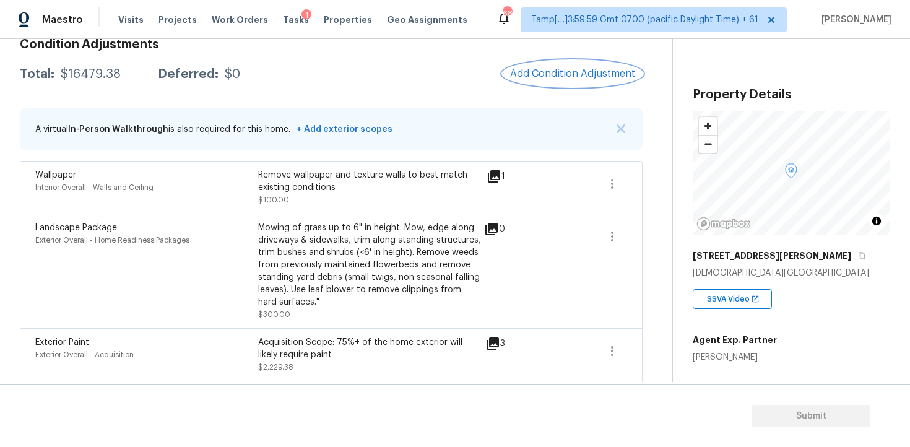
scroll to position [191, 0]
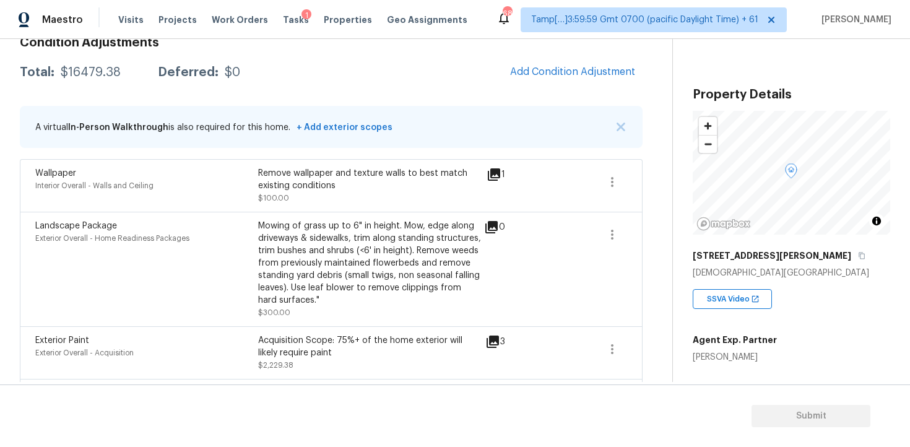
click at [525, 87] on div "Condition Adjustments Total: $16479.38 Deferred: $0 Add Condition Adjustment A …" at bounding box center [331, 405] width 622 height 757
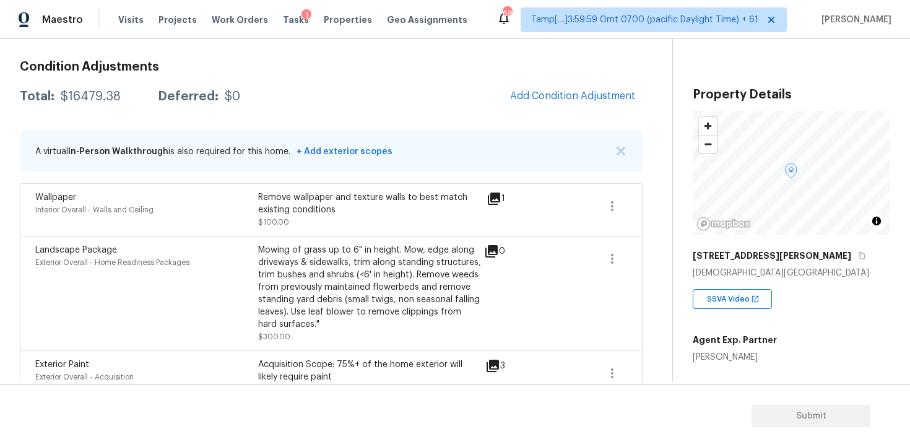
scroll to position [173, 0]
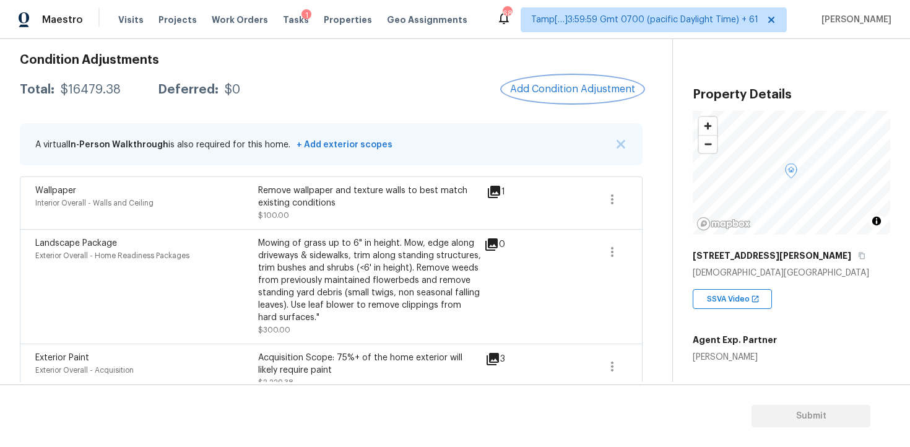
click at [574, 80] on button "Add Condition Adjustment" at bounding box center [572, 89] width 140 height 26
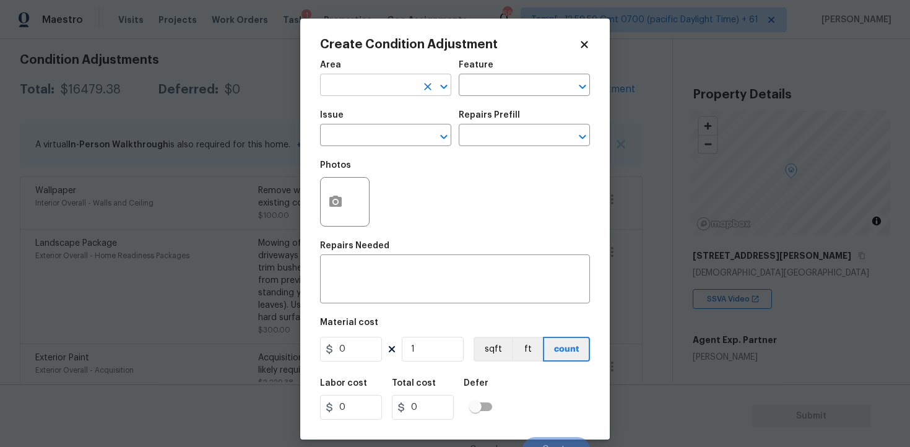
click at [398, 88] on input "text" at bounding box center [368, 86] width 97 height 19
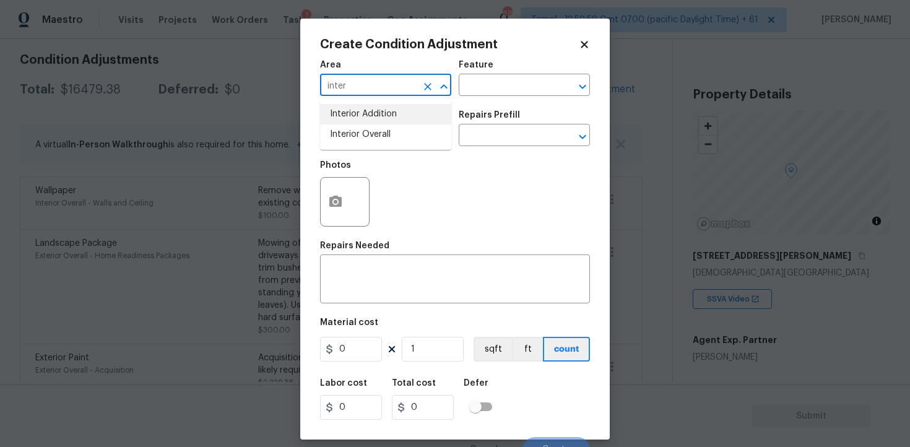
click at [401, 137] on li "Interior Overall" at bounding box center [385, 134] width 131 height 20
type input "Interior Overall"
click at [401, 137] on input "text" at bounding box center [368, 136] width 97 height 19
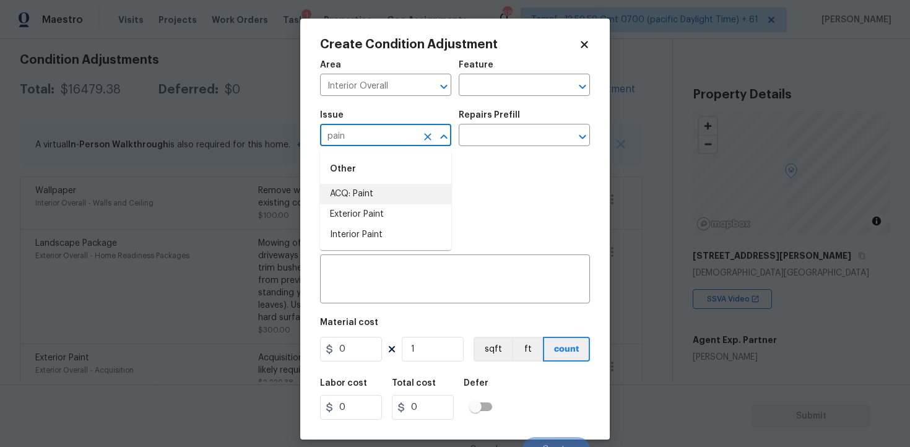
click at [406, 184] on li "ACQ: Paint" at bounding box center [385, 194] width 131 height 20
type input "ACQ: Paint"
click at [489, 137] on input "text" at bounding box center [506, 136] width 97 height 19
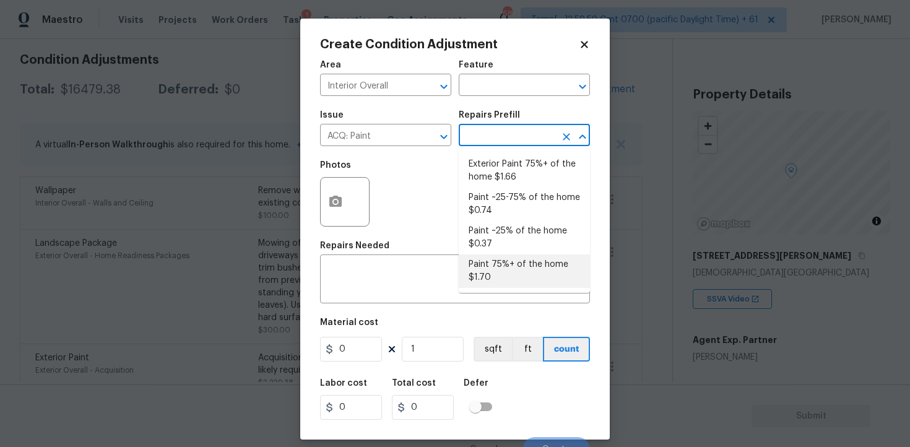
click at [507, 283] on li "Paint 75%+ of the home $1.70" at bounding box center [523, 270] width 131 height 33
type input "Acquisition"
type textarea "Acquisition Scope: 75%+ of the home will likely require interior paint"
type input "1.7"
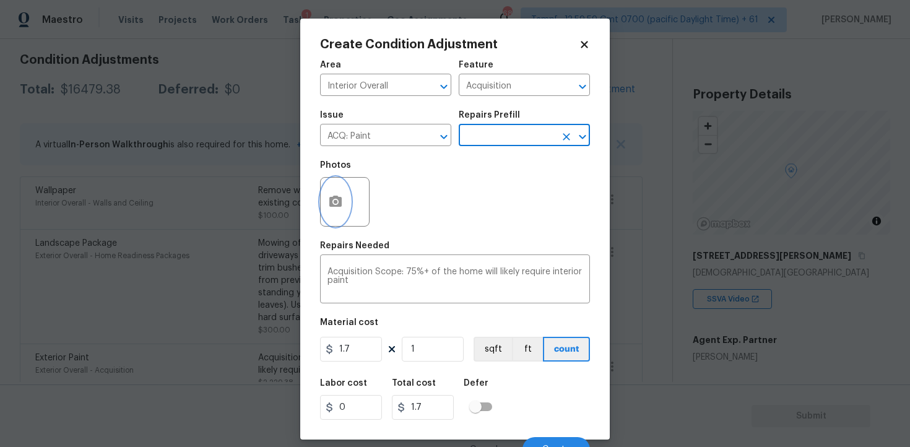
click at [328, 202] on icon "button" at bounding box center [335, 201] width 15 height 15
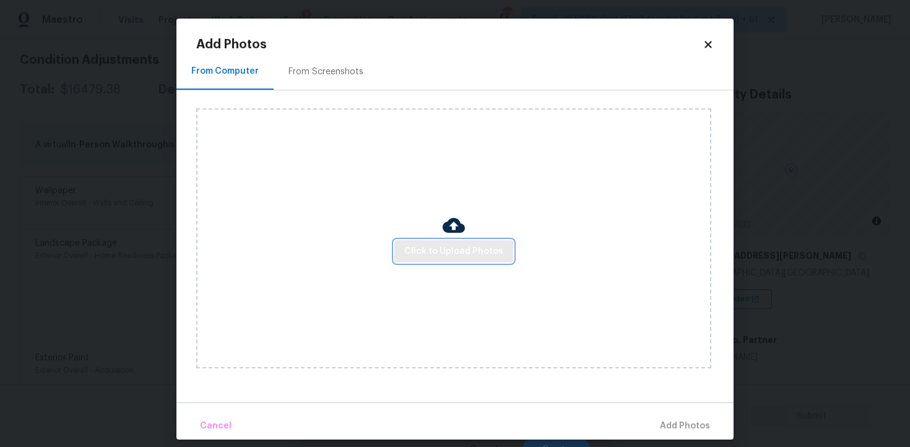
click at [467, 257] on span "Click to Upload Photos" at bounding box center [453, 251] width 99 height 15
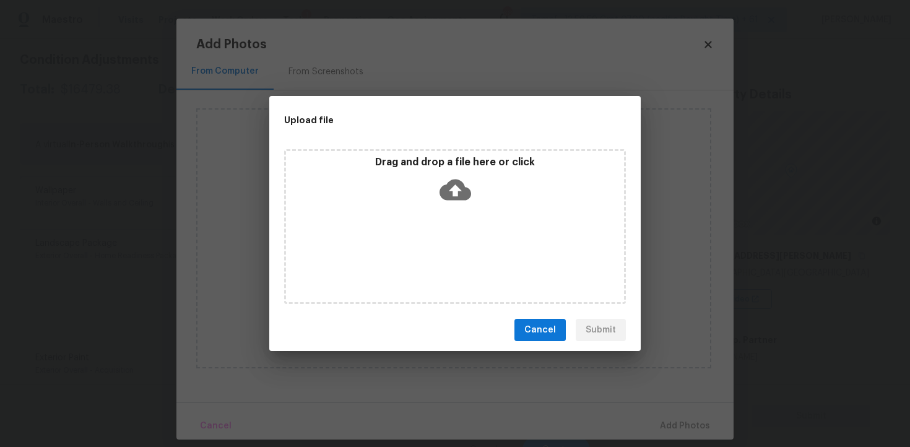
click at [463, 216] on div "Drag and drop a file here or click" at bounding box center [455, 226] width 342 height 155
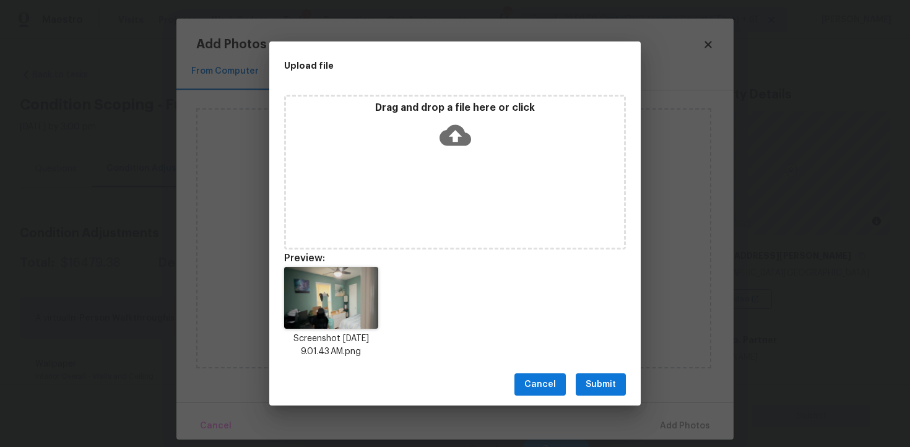
scroll to position [173, 0]
click at [461, 142] on icon at bounding box center [455, 135] width 32 height 21
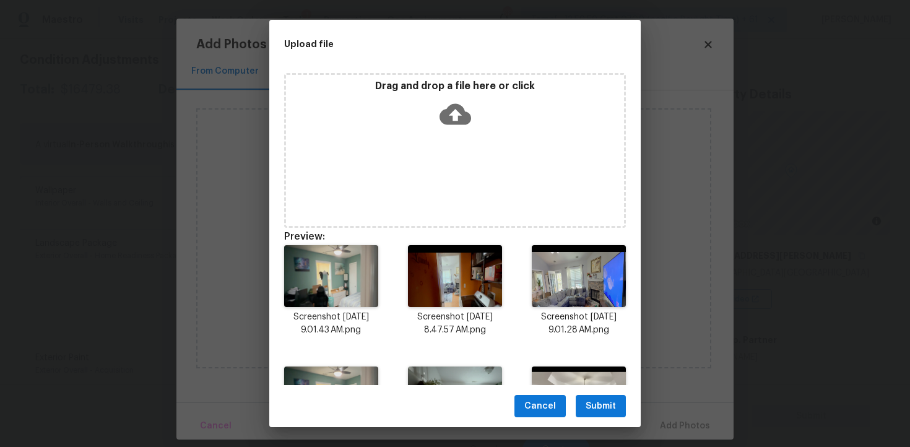
scroll to position [88, 0]
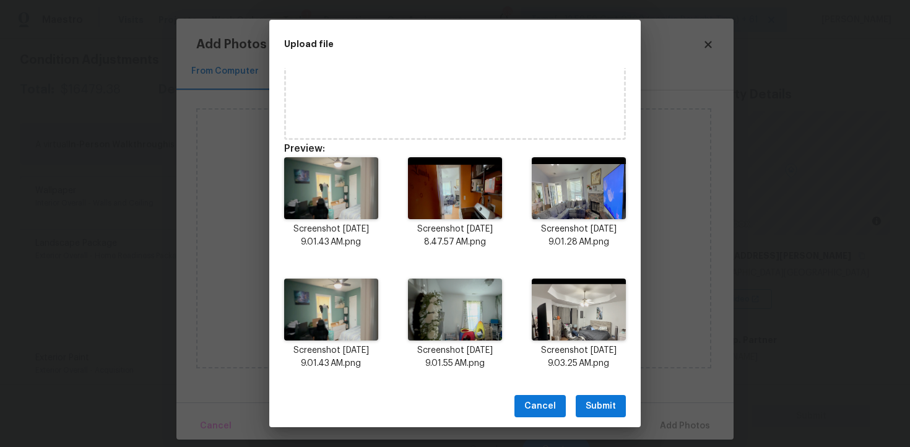
click at [604, 408] on span "Submit" at bounding box center [600, 405] width 30 height 15
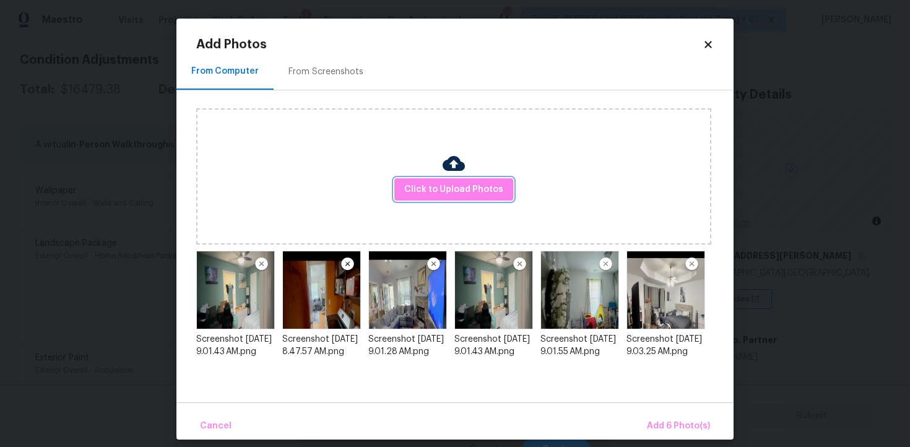
scroll to position [0, 0]
click at [687, 422] on span "Add 6 Photo(s)" at bounding box center [678, 425] width 63 height 15
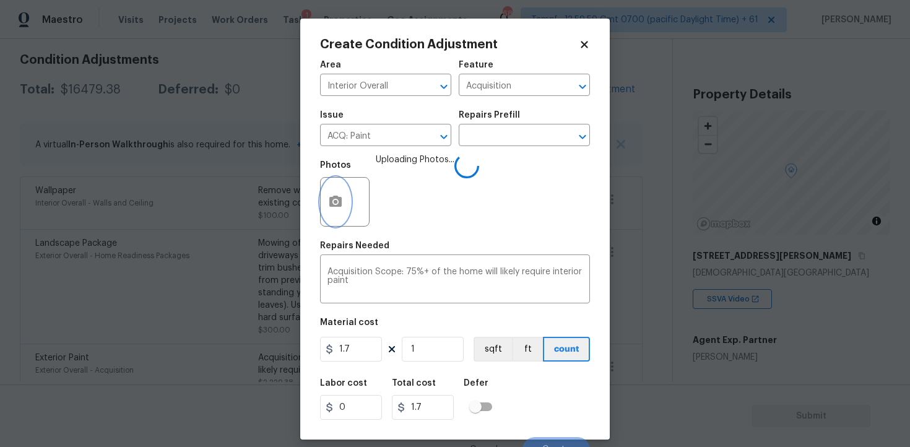
scroll to position [15, 0]
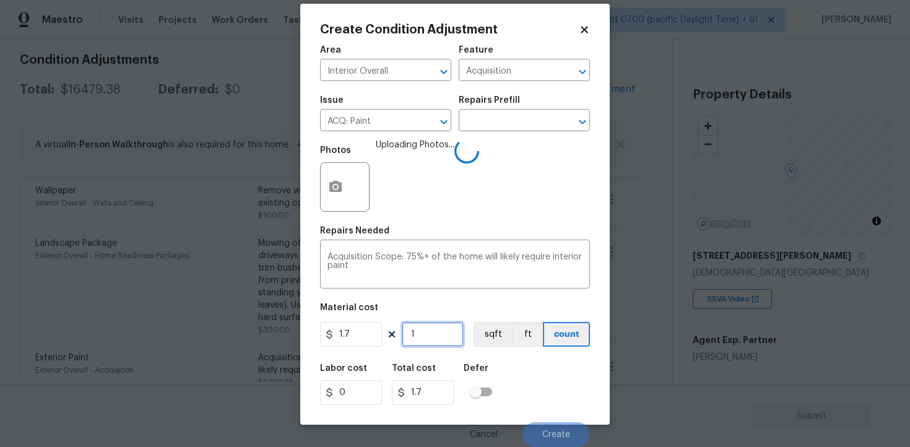
click at [431, 326] on input "1" at bounding box center [433, 334] width 62 height 25
type input "0"
paste input "1343"
type input "1343"
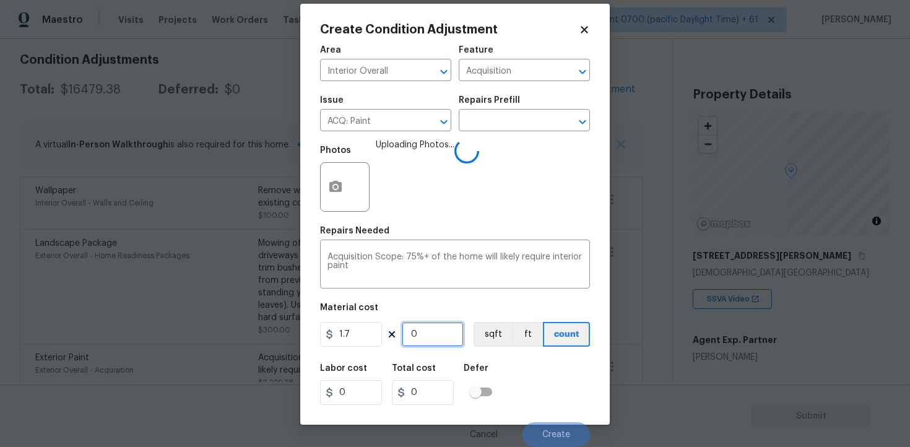
type input "2283.1"
type input "1343"
click at [493, 340] on button "sqft" at bounding box center [492, 334] width 38 height 25
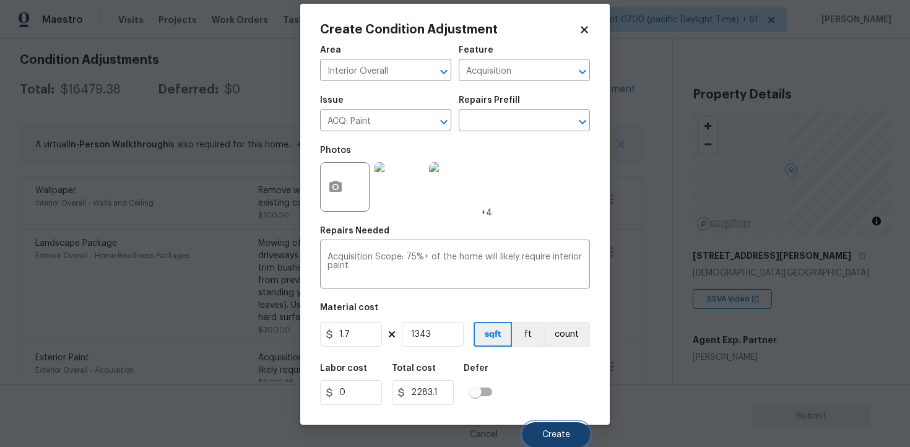
click at [541, 429] on button "Create" at bounding box center [555, 434] width 67 height 25
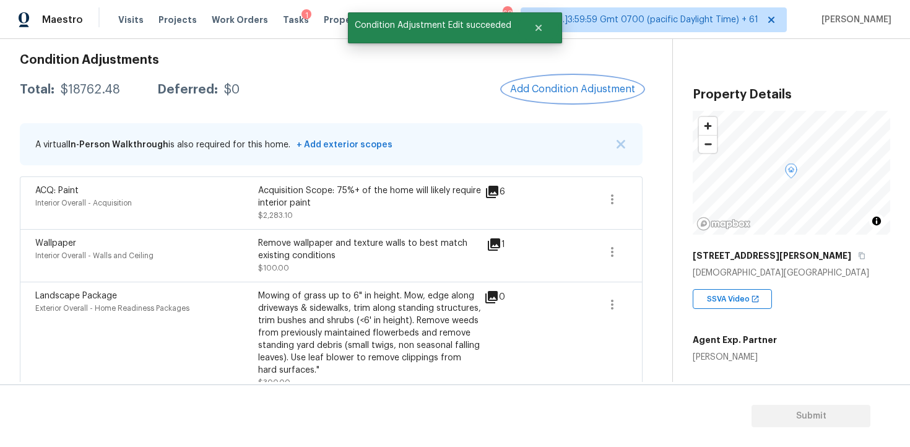
scroll to position [167, 0]
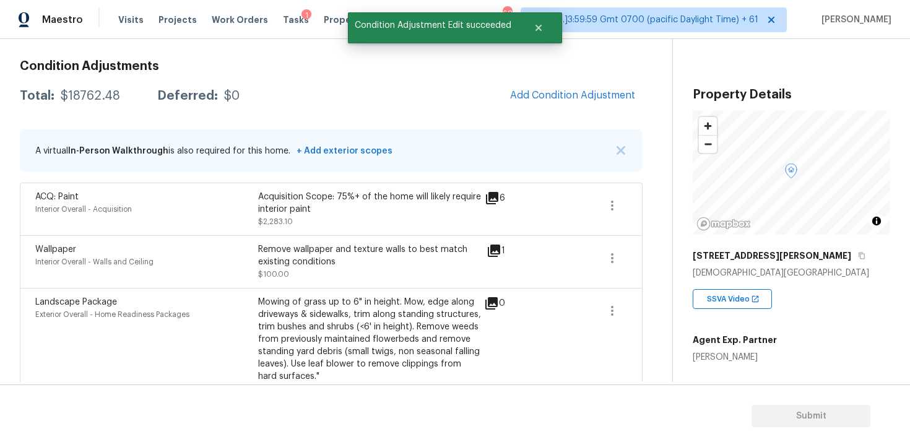
click at [523, 113] on div "Condition Adjustments Total: $18762.48 Deferred: $0 Add Condition Adjustment A …" at bounding box center [331, 455] width 622 height 810
click at [544, 80] on div "Condition Adjustments Total: $18762.48 Deferred: $0 Add Condition Adjustment A …" at bounding box center [331, 455] width 622 height 810
click at [533, 87] on button "Add Condition Adjustment" at bounding box center [572, 95] width 140 height 26
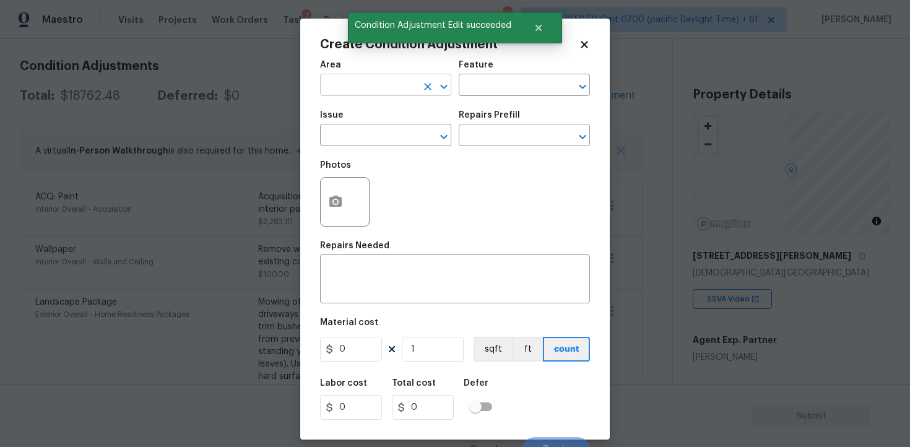
click at [367, 74] on div "Area" at bounding box center [385, 69] width 131 height 16
click at [368, 80] on input "text" at bounding box center [368, 86] width 97 height 19
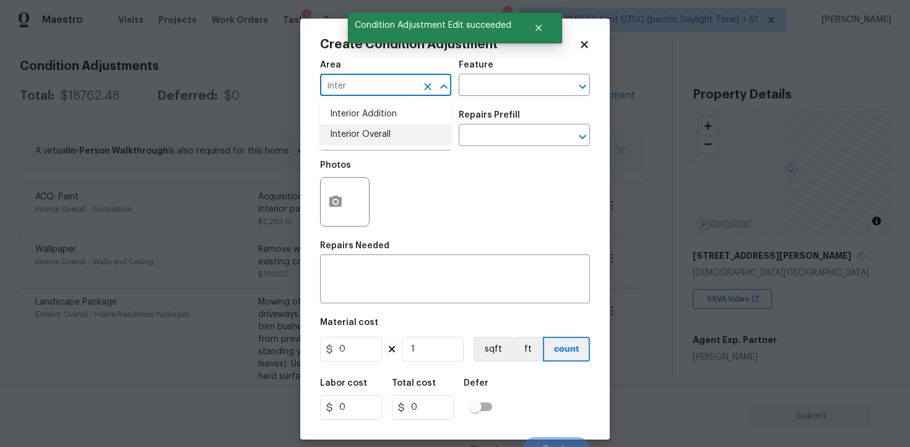
click at [375, 127] on li "Interior Overall" at bounding box center [385, 134] width 131 height 20
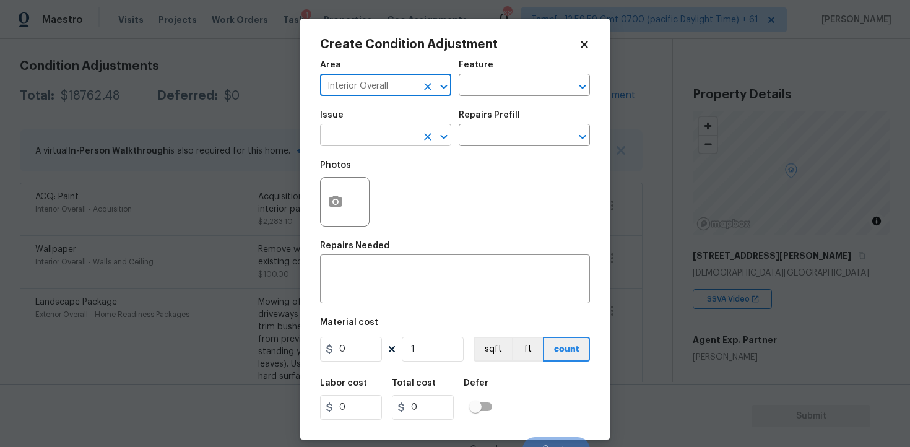
type input "Interior Overall"
click at [378, 132] on input "text" at bounding box center [368, 136] width 97 height 19
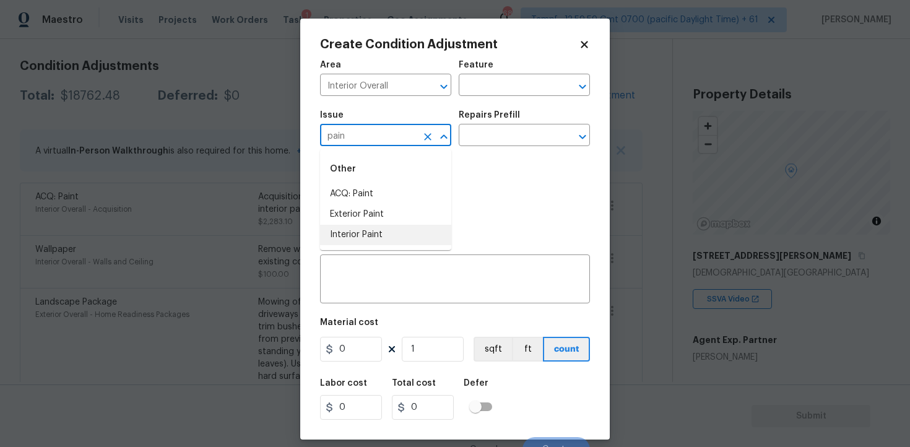
click at [365, 232] on li "Interior Paint" at bounding box center [385, 235] width 131 height 20
type input "Interior Paint"
click at [470, 147] on div "Issue Interior Paint ​ Repairs Prefill ​" at bounding box center [455, 128] width 270 height 50
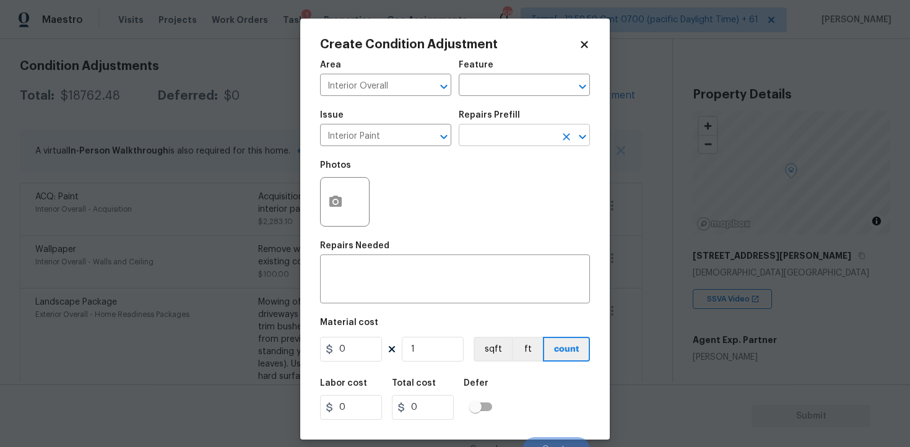
click at [486, 132] on input "text" at bounding box center [506, 136] width 97 height 19
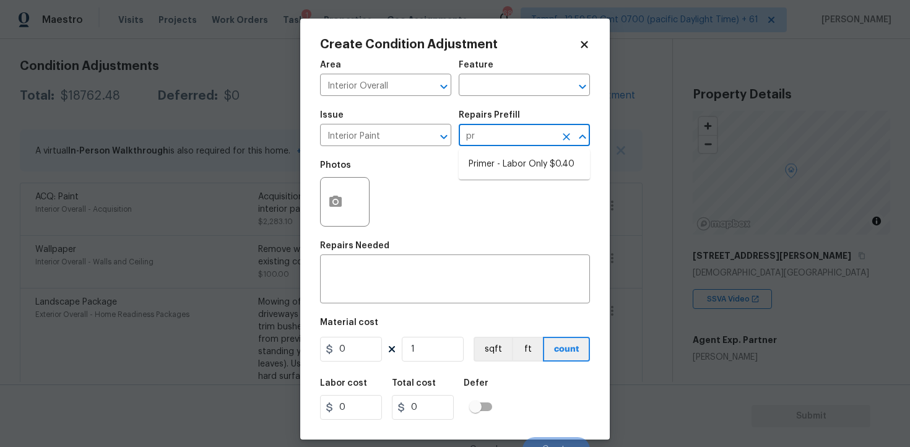
type input "pri"
click at [507, 160] on li "Primer - Labor Only $0.40" at bounding box center [523, 164] width 131 height 20
type input "Overall Paint"
type textarea "Interior primer - PRIMER PROVIDED BY OPENDOOR - All nails, screws, drywall anch…"
type input "0.4"
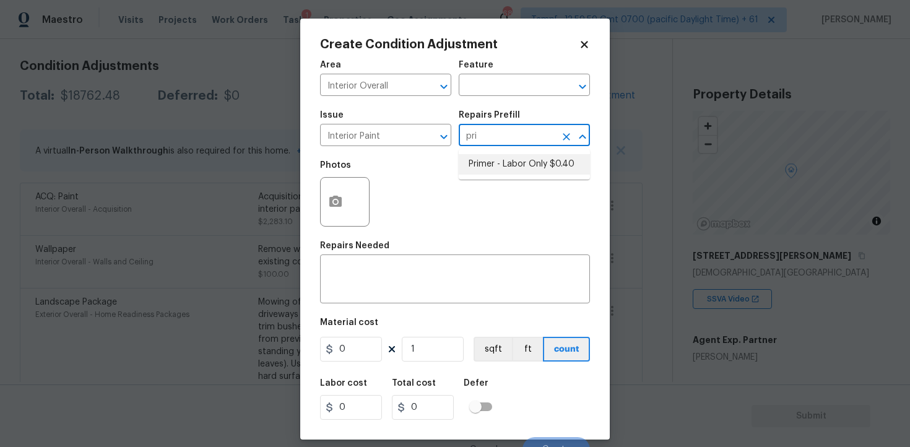
type input "0.4"
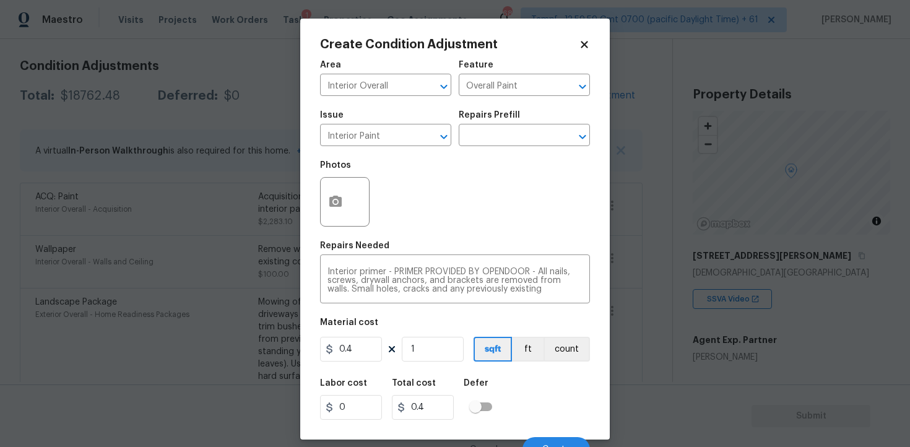
click at [318, 194] on div "Create Condition Adjustment Area Interior Overall ​ Feature Overall Paint ​ Iss…" at bounding box center [454, 229] width 309 height 421
click at [343, 207] on button "button" at bounding box center [335, 202] width 30 height 48
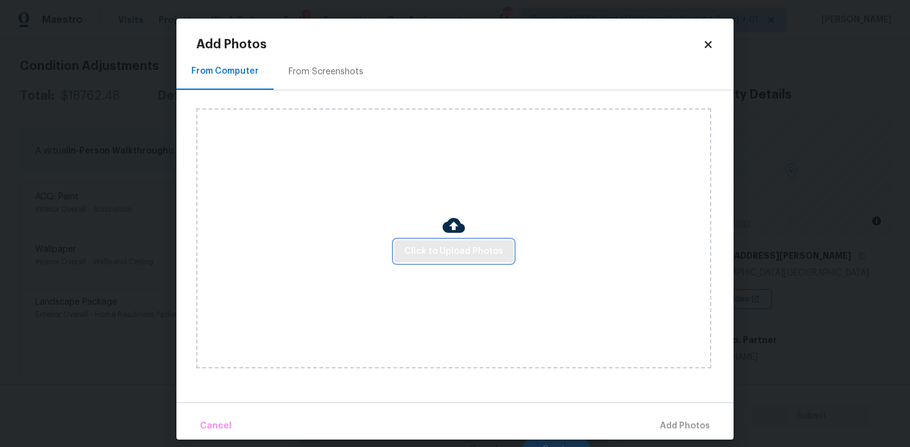
click at [466, 244] on span "Click to Upload Photos" at bounding box center [453, 251] width 99 height 15
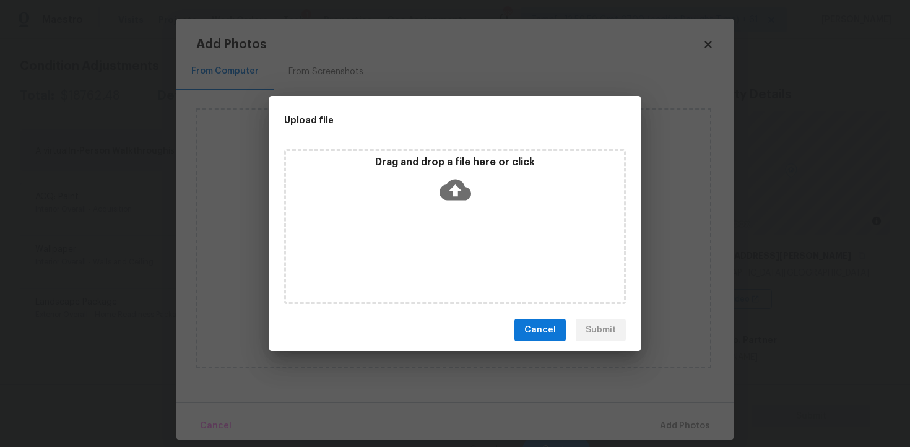
click at [452, 194] on icon at bounding box center [455, 189] width 32 height 21
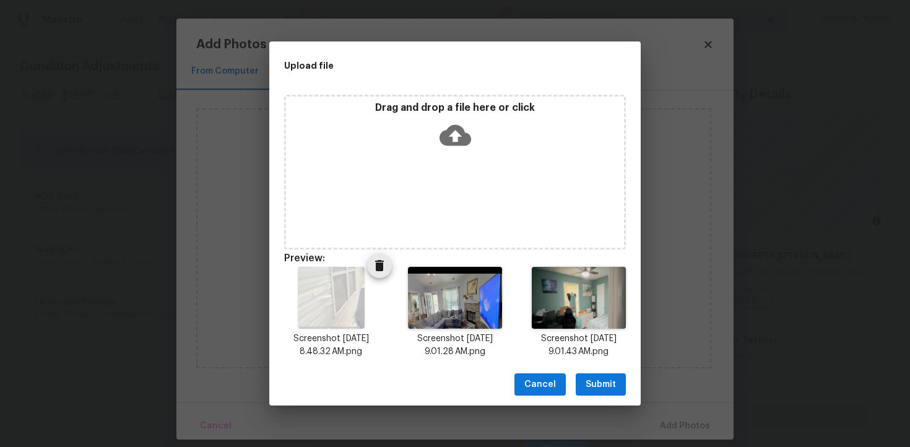
click at [382, 272] on icon "Delete" at bounding box center [379, 265] width 15 height 15
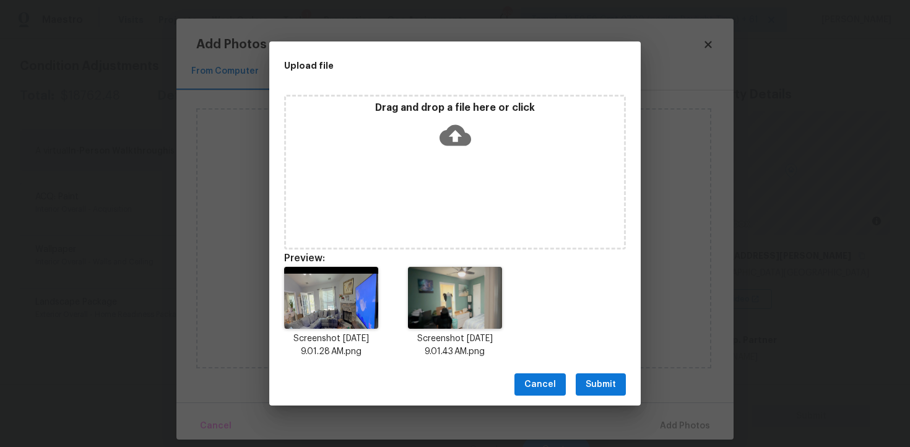
click at [465, 129] on icon at bounding box center [455, 135] width 32 height 32
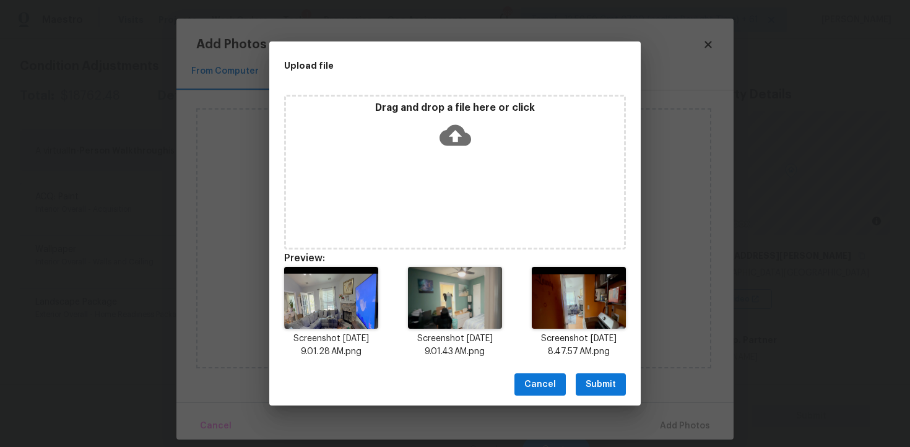
scroll to position [10, 0]
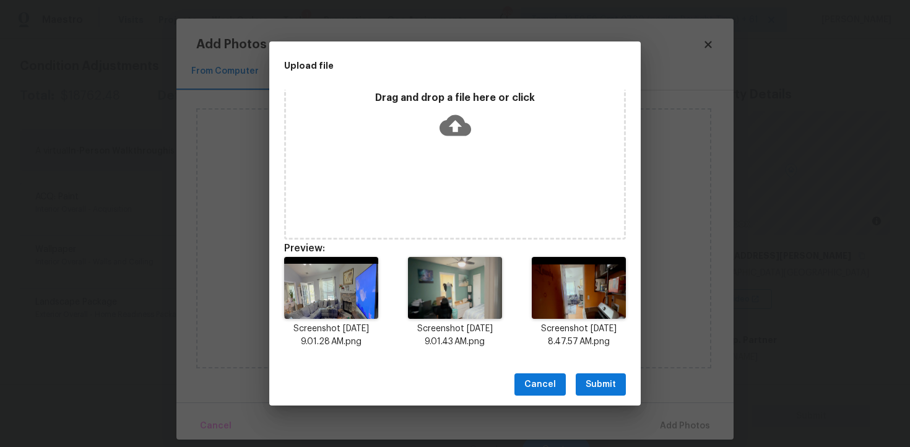
click at [604, 377] on span "Submit" at bounding box center [600, 384] width 30 height 15
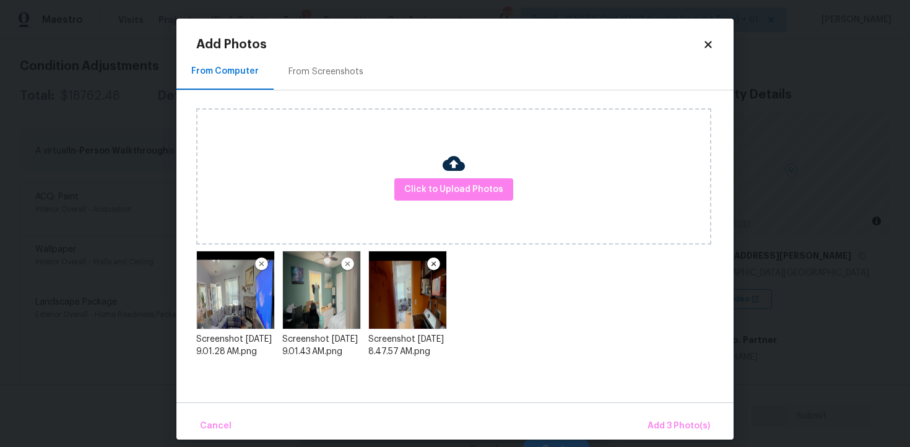
click at [679, 410] on div "Cancel Add 3 Photo(s)" at bounding box center [454, 420] width 557 height 37
click at [679, 417] on button "Add 3 Photo(s)" at bounding box center [678, 426] width 72 height 27
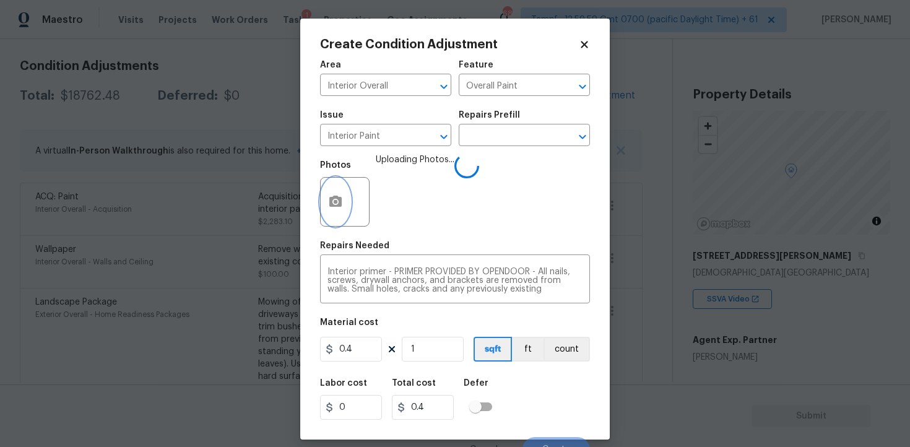
scroll to position [15, 0]
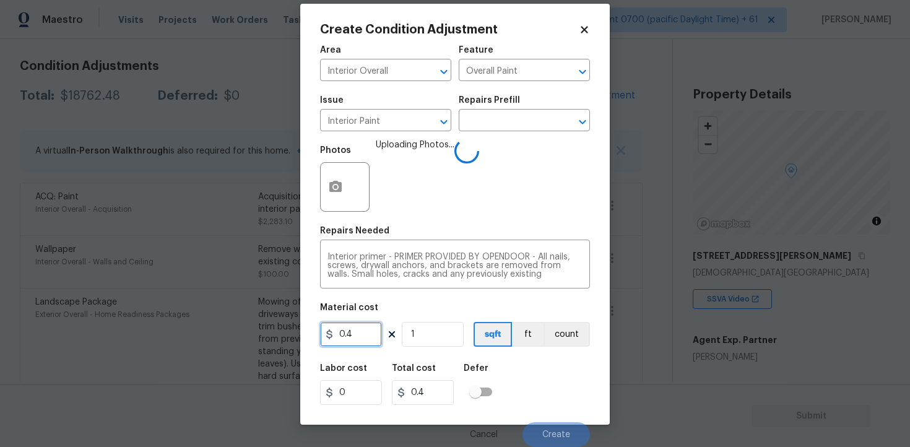
click at [356, 336] on input "0.4" at bounding box center [351, 334] width 62 height 25
type input "200"
click at [533, 401] on div "Labor cost 0 Total cost 0.4 Defer" at bounding box center [455, 384] width 270 height 56
type input "200"
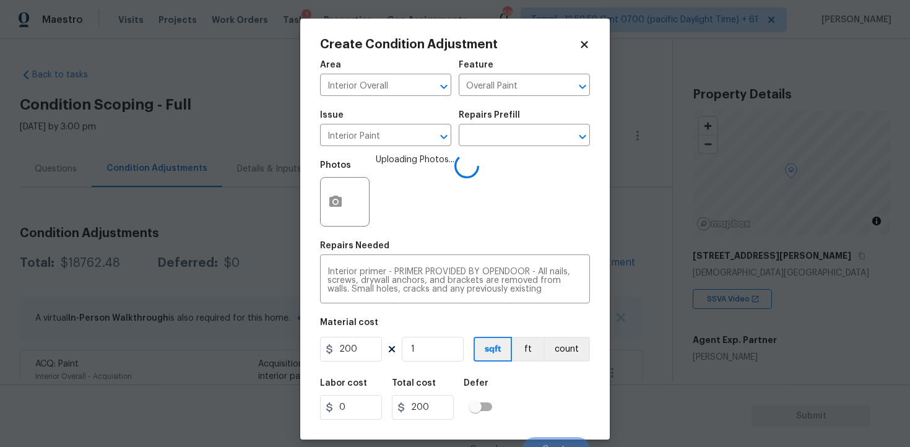
scroll to position [15, 0]
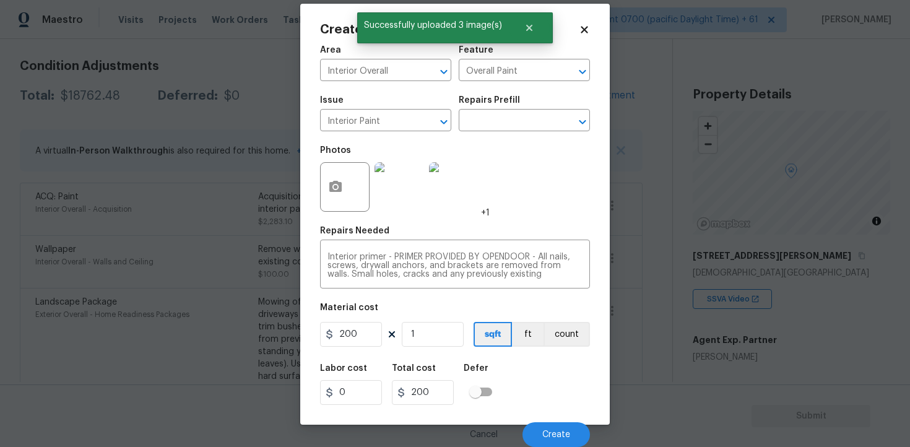
click at [555, 421] on div "Cancel Create" at bounding box center [455, 429] width 270 height 35
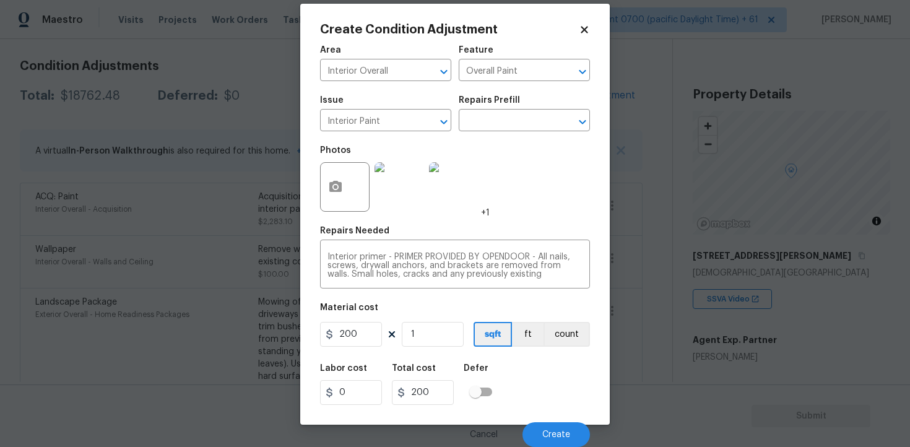
click at [555, 421] on div "Cancel Create" at bounding box center [455, 429] width 270 height 35
click at [555, 426] on button "Create" at bounding box center [555, 434] width 67 height 25
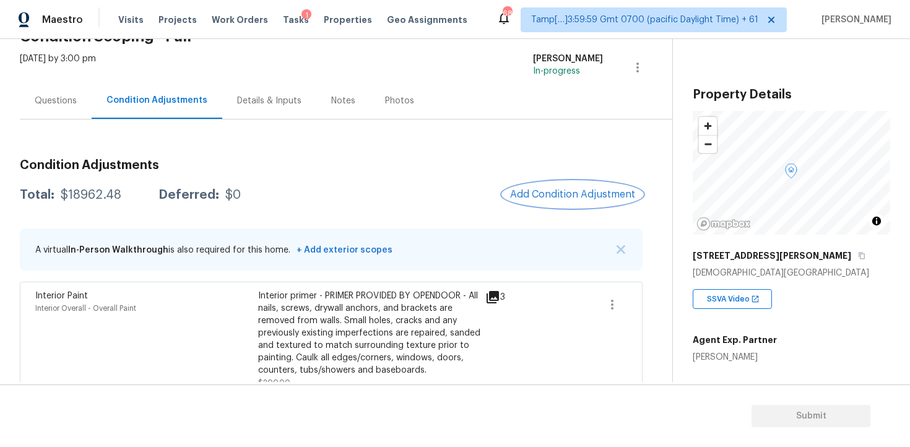
scroll to position [69, 0]
click at [572, 204] on button "Add Condition Adjustment" at bounding box center [572, 194] width 140 height 26
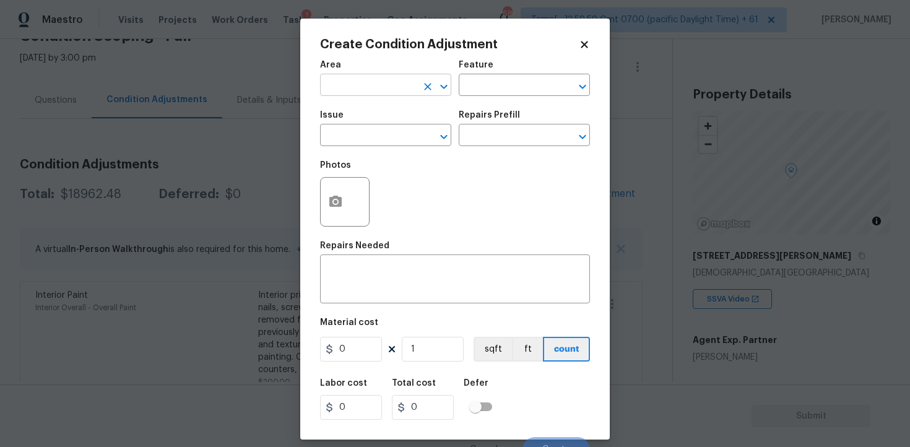
click at [347, 81] on input "text" at bounding box center [368, 86] width 97 height 19
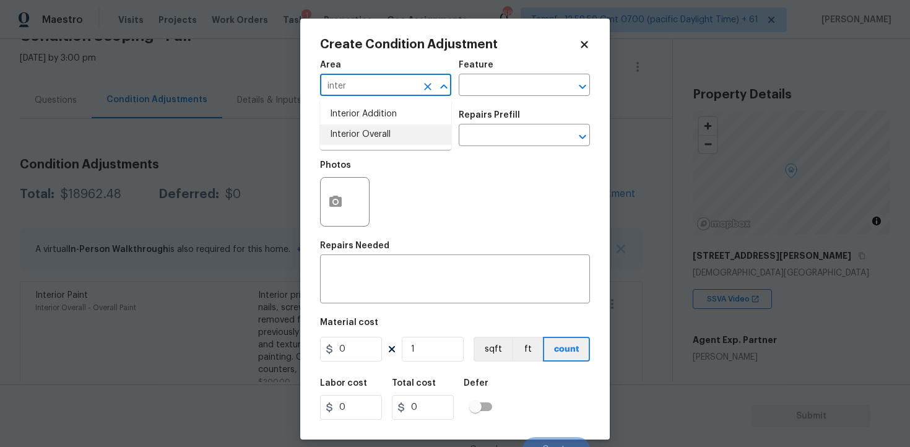
click at [351, 127] on li "Interior Overall" at bounding box center [385, 134] width 131 height 20
type input "Interior Overall"
click at [351, 127] on input "text" at bounding box center [368, 136] width 97 height 19
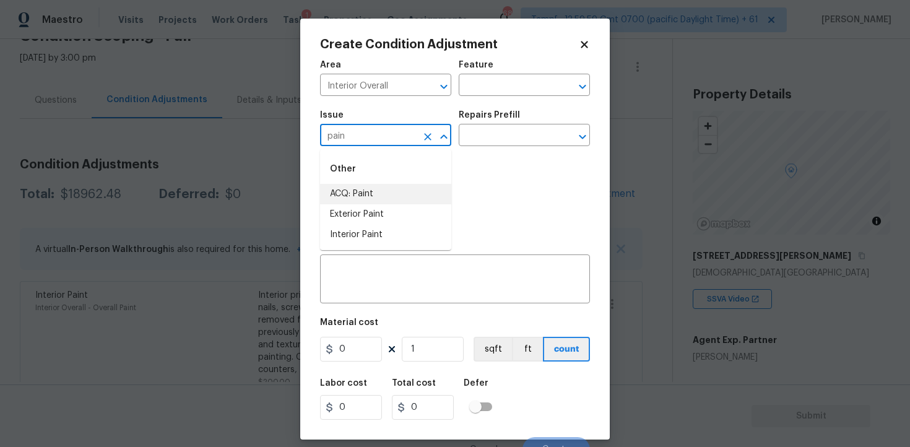
type input "pain"
click at [282, 175] on body "Maestro Visits Projects Work Orders Tasks 1 Properties Geo Assignments 684 Tamp…" at bounding box center [455, 223] width 910 height 447
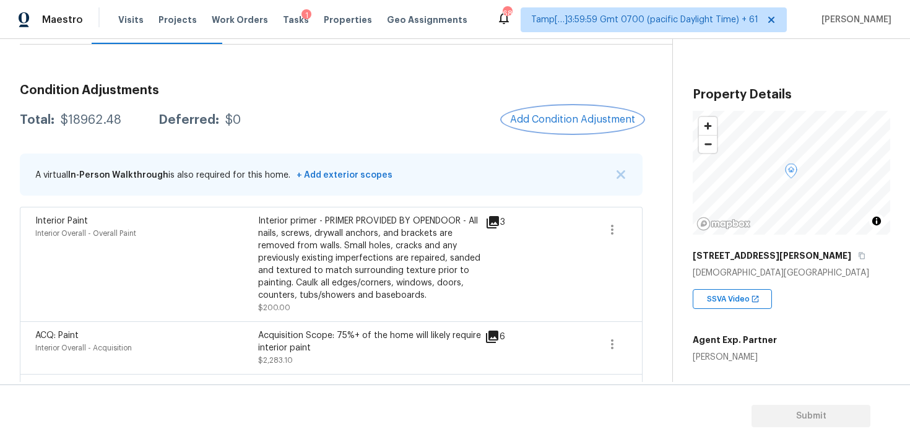
scroll to position [124, 0]
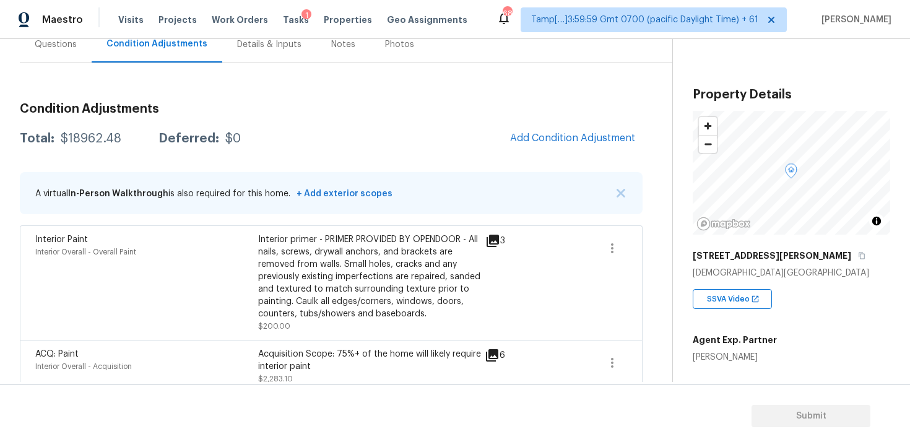
click at [551, 139] on span "Add Condition Adjustment" at bounding box center [572, 137] width 125 height 11
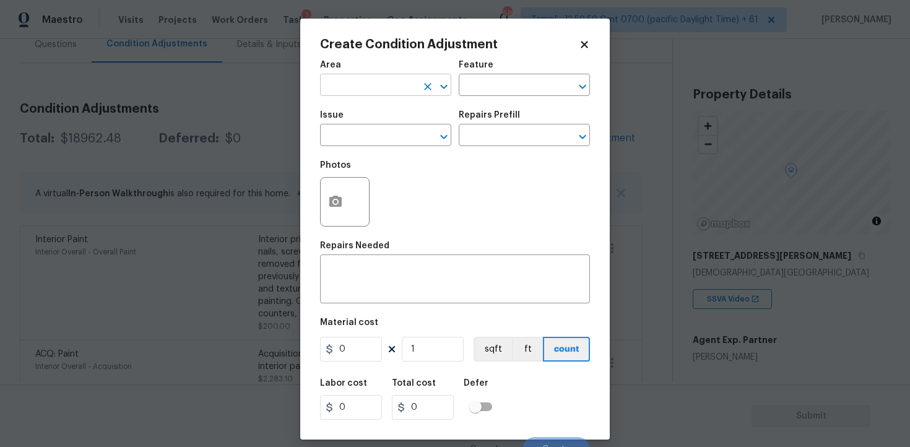
click at [356, 94] on input "text" at bounding box center [368, 86] width 97 height 19
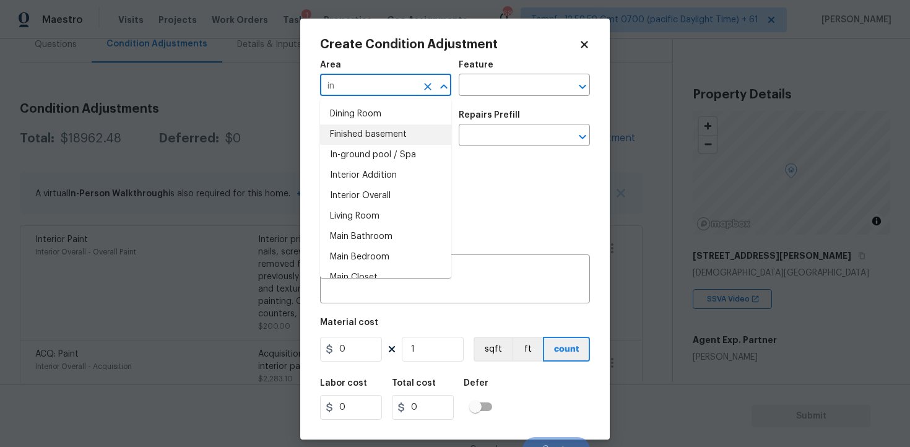
type input "in"
click at [251, 187] on body "Maestro Visits Projects Work Orders Tasks 1 Properties Geo Assignments 684 Tamp…" at bounding box center [455, 223] width 910 height 447
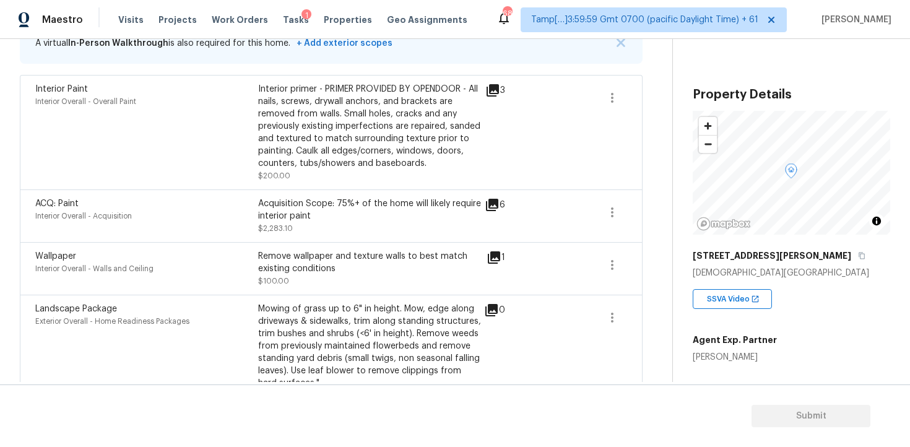
scroll to position [273, 0]
click at [609, 212] on icon "button" at bounding box center [611, 214] width 15 height 15
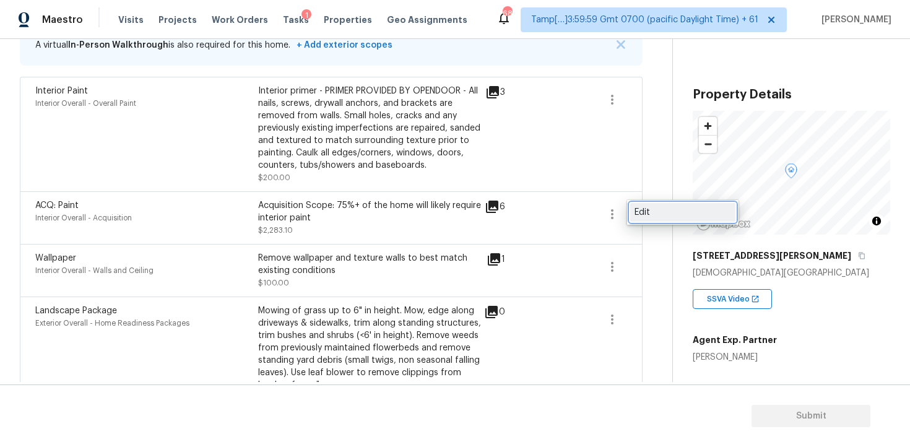
click at [647, 212] on div "Edit" at bounding box center [682, 212] width 97 height 12
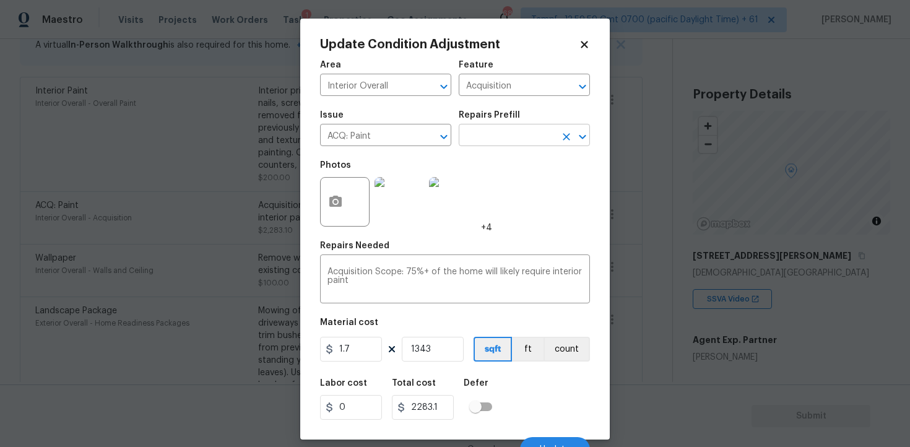
click at [512, 139] on input "text" at bounding box center [506, 136] width 97 height 19
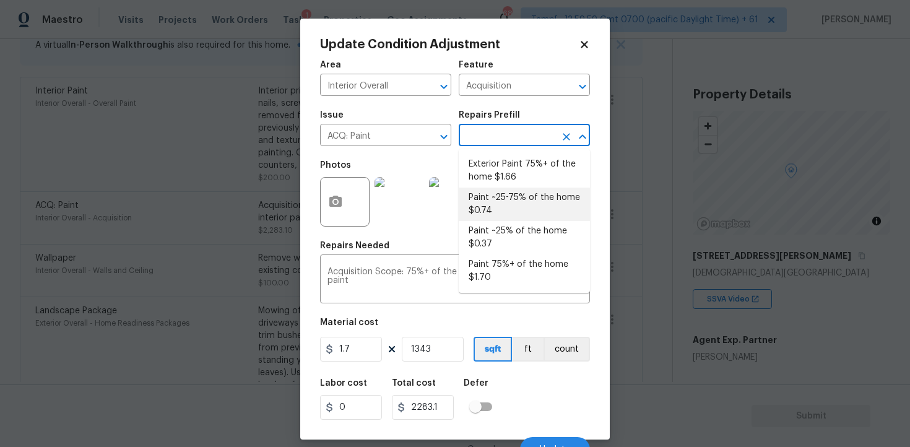
click at [494, 192] on li "Paint ~25-75% of the home $0.74" at bounding box center [523, 203] width 131 height 33
type textarea "Acquisition Scope: ~25 - 75% of the home needs interior paint"
type input "0.74"
type input "993.82"
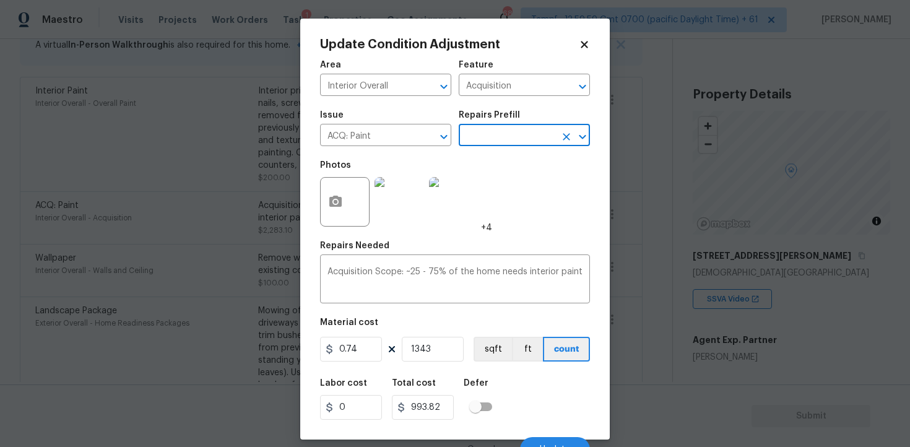
scroll to position [15, 0]
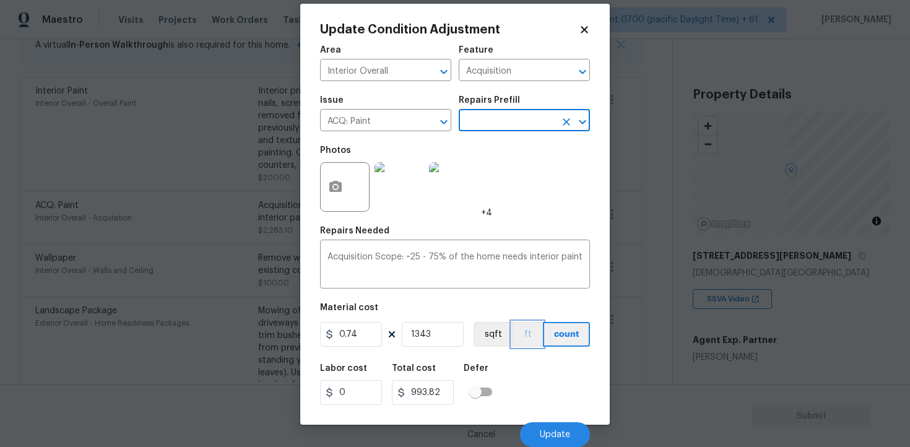
click at [512, 344] on button "ft" at bounding box center [527, 334] width 31 height 25
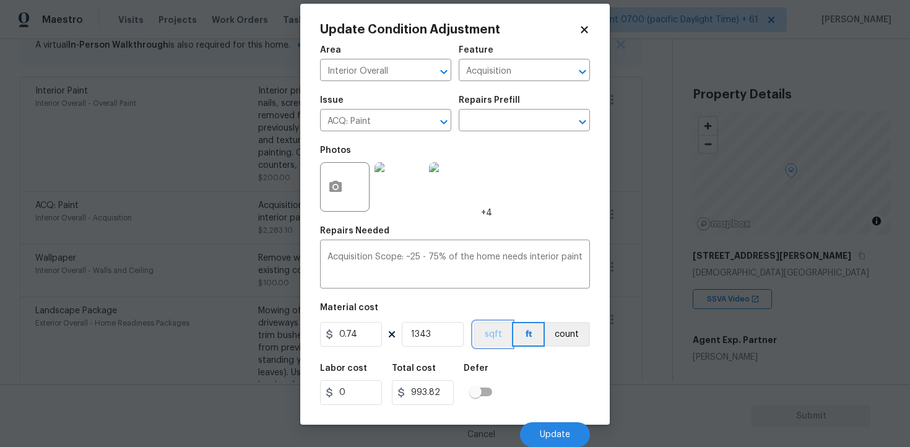
click at [497, 333] on button "sqft" at bounding box center [492, 334] width 38 height 25
click at [563, 422] on button "Update" at bounding box center [555, 434] width 70 height 25
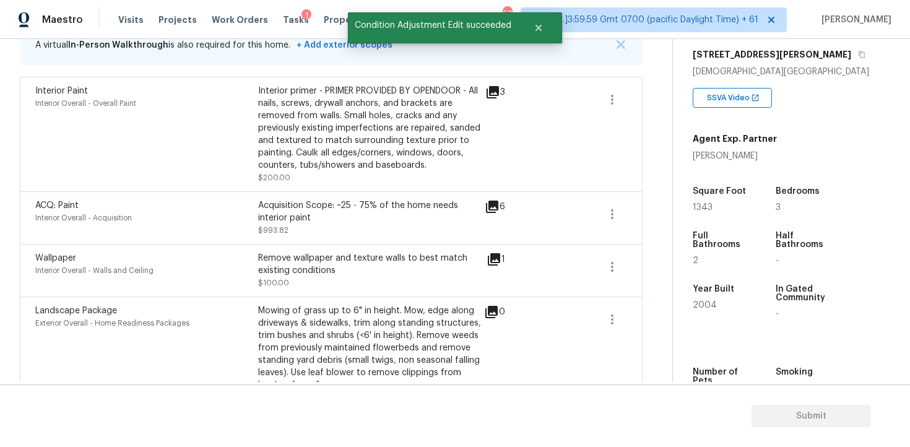
scroll to position [215, 0]
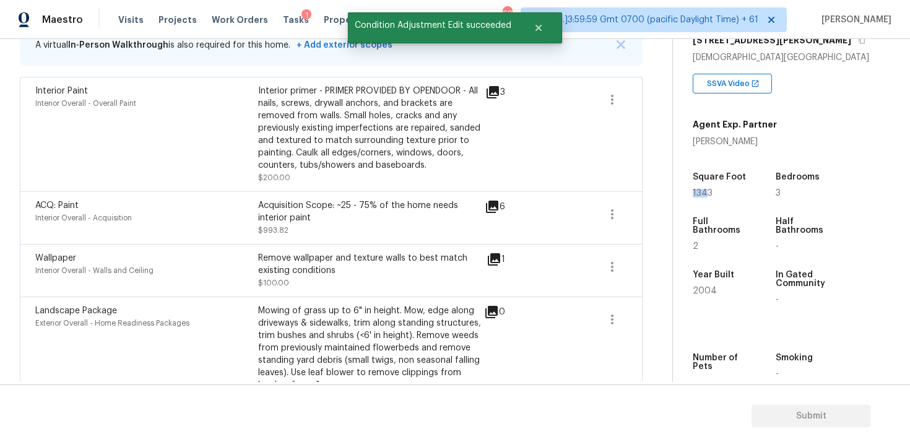
drag, startPoint x: 689, startPoint y: 196, endPoint x: 707, endPoint y: 196, distance: 17.9
click at [707, 196] on div "Property Details © Mapbox © OpenStreetMap Improve this map 2680 Rainey Rd Templ…" at bounding box center [781, 144] width 217 height 641
click at [715, 196] on div "1343" at bounding box center [721, 193] width 59 height 9
drag, startPoint x: 688, startPoint y: 192, endPoint x: 725, endPoint y: 192, distance: 37.1
click at [725, 192] on div "Property Details © Mapbox © OpenStreetMap Improve this map 2680 Rainey Rd Templ…" at bounding box center [781, 144] width 217 height 641
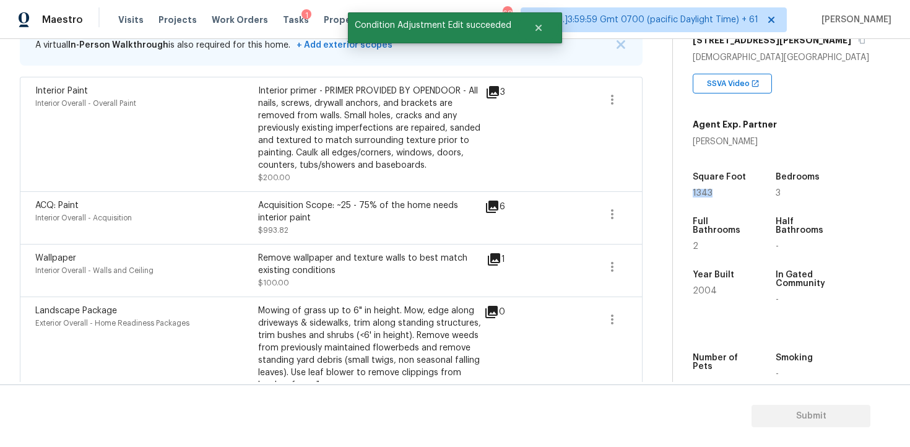
copy span "1343"
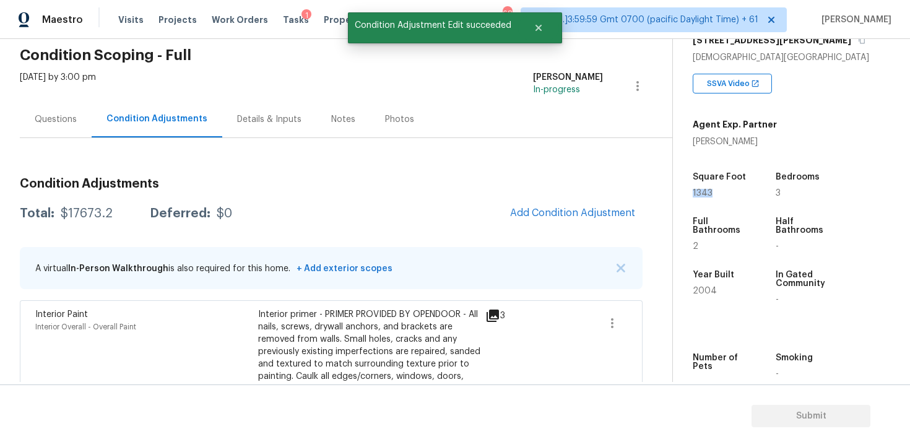
scroll to position [37, 0]
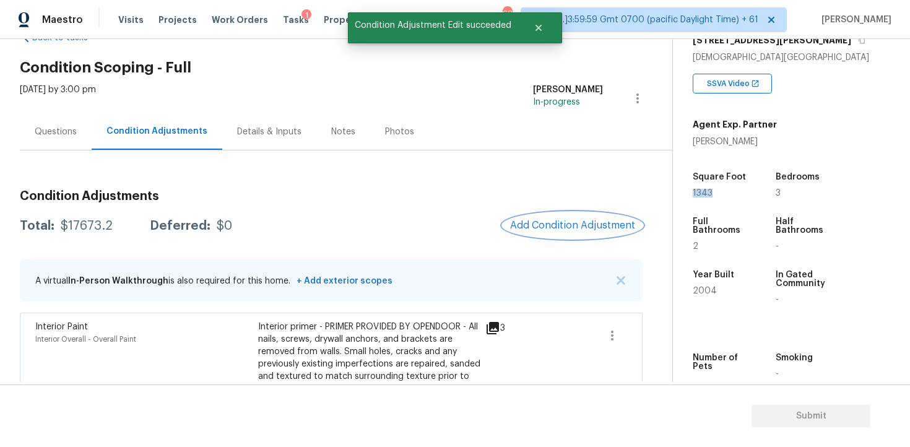
click at [566, 221] on span "Add Condition Adjustment" at bounding box center [572, 225] width 125 height 11
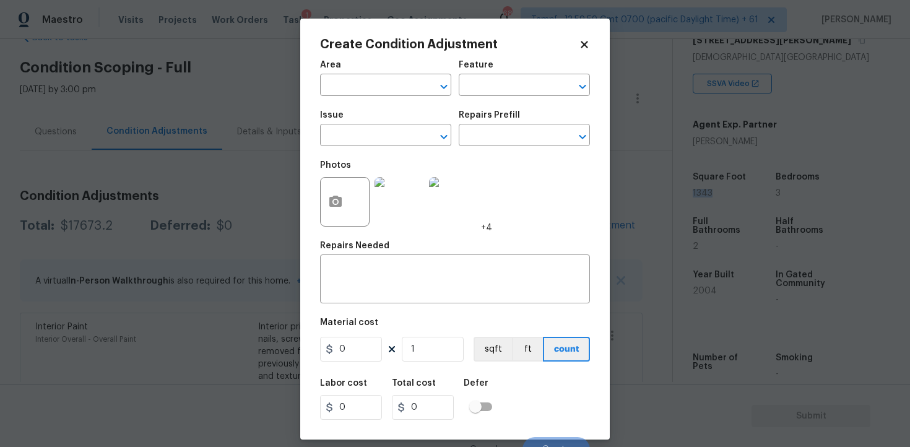
click at [373, 69] on div "Area" at bounding box center [385, 69] width 131 height 16
click at [373, 84] on input "text" at bounding box center [368, 86] width 97 height 19
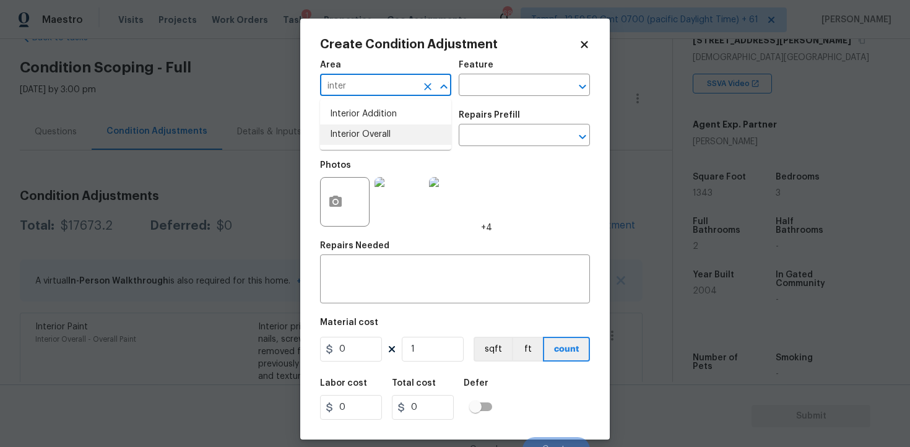
click at [384, 139] on li "Interior Overall" at bounding box center [385, 134] width 131 height 20
type input "Interior Overall"
click at [384, 139] on input "text" at bounding box center [368, 136] width 97 height 19
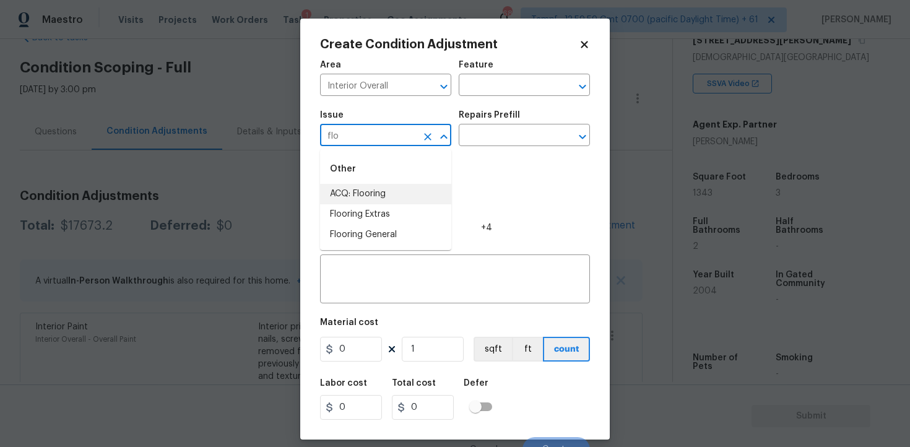
click at [392, 197] on li "ACQ: Flooring" at bounding box center [385, 194] width 131 height 20
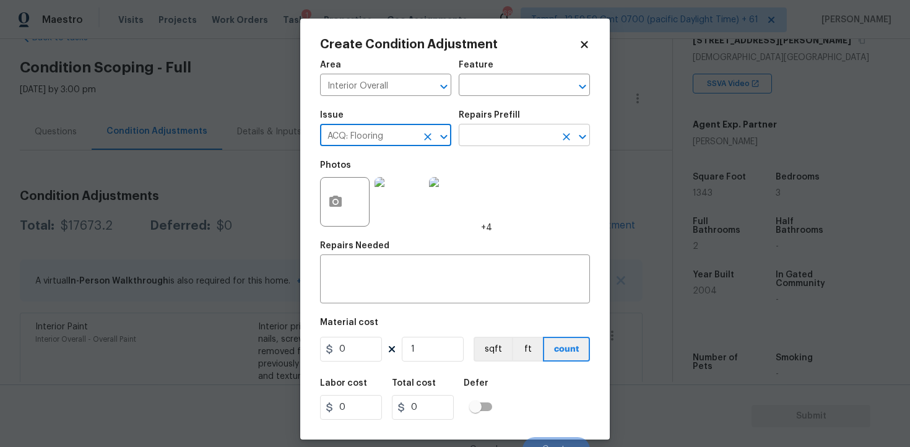
type input "ACQ: Flooring"
click at [493, 136] on input "text" at bounding box center [506, 136] width 97 height 19
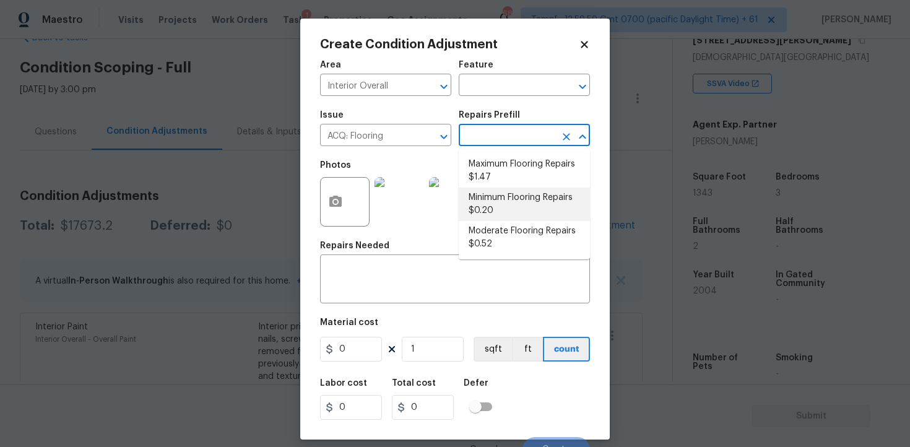
click at [502, 202] on li "Minimum Flooring Repairs $0.20" at bounding box center [523, 203] width 131 height 33
type input "Acquisition"
type textarea "Acquisition Scope: Minimum flooring repairs"
type input "0.2"
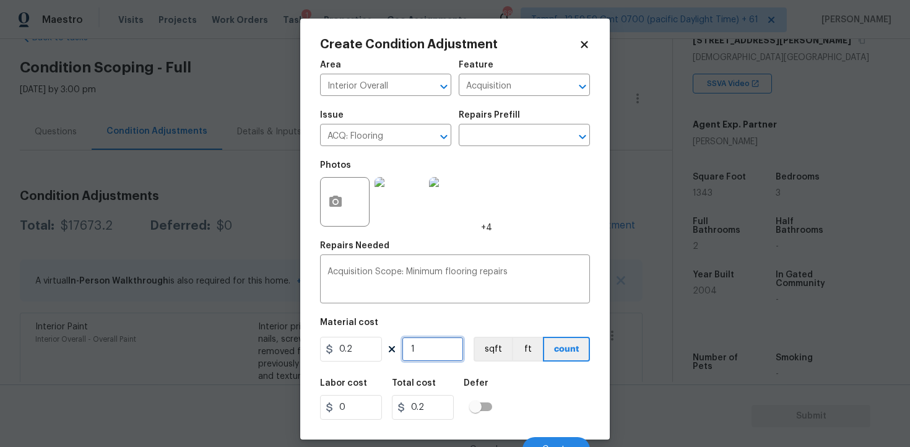
click at [411, 356] on input "1" at bounding box center [433, 349] width 62 height 25
type input "0"
paste input "1343"
type input "1343"
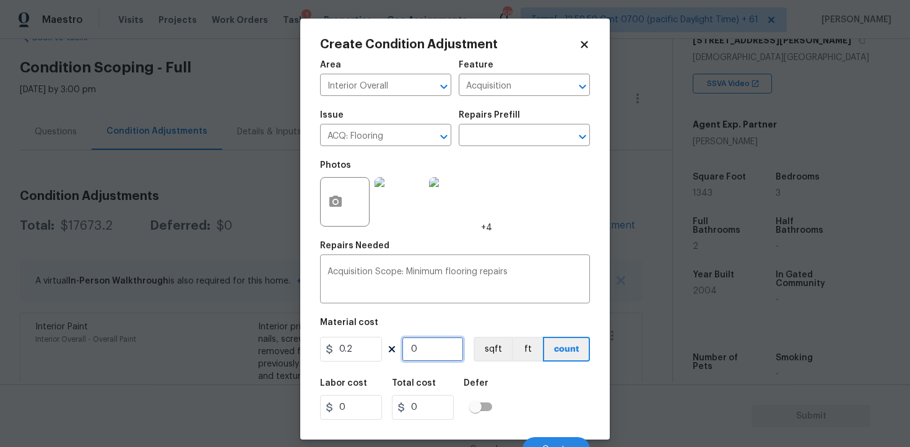
type input "268.6"
type input "1343"
click at [486, 342] on button "sqft" at bounding box center [492, 349] width 38 height 25
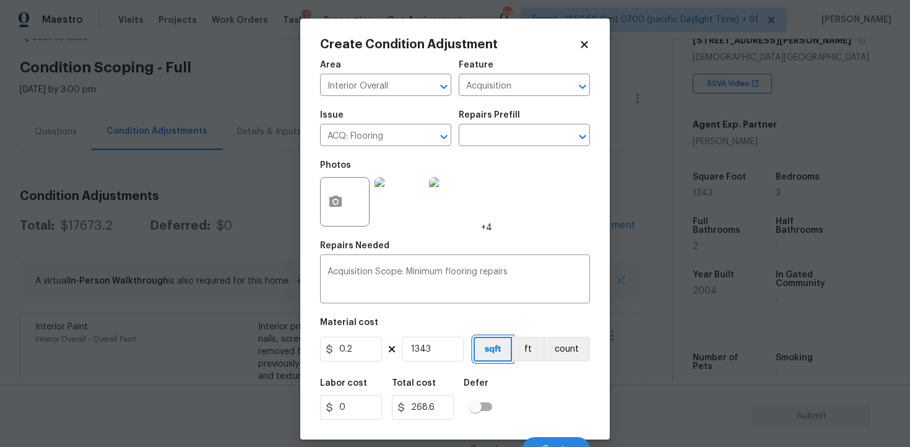
scroll to position [15, 0]
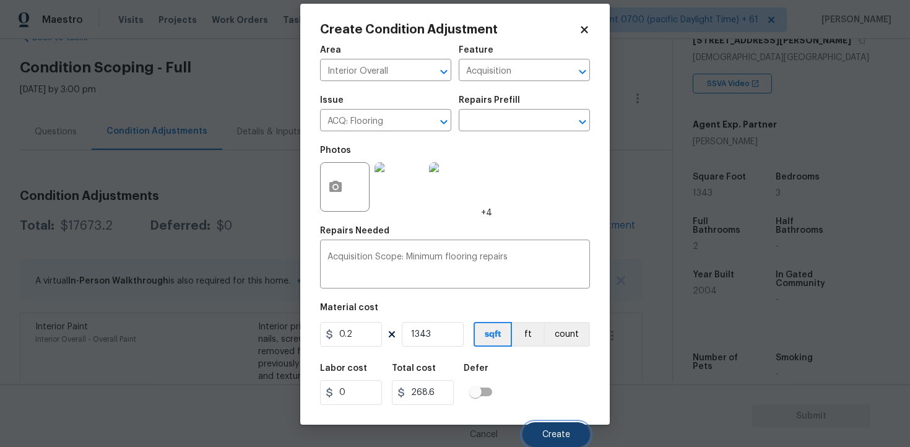
click at [569, 435] on span "Create" at bounding box center [556, 434] width 28 height 9
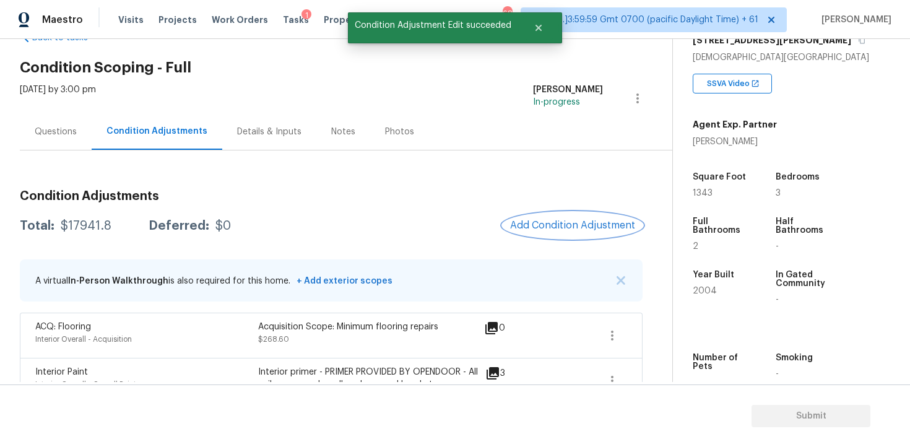
scroll to position [811, 0]
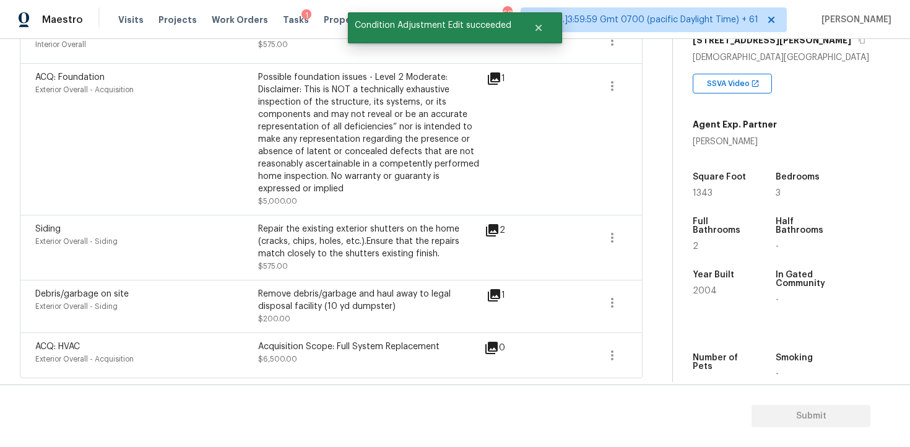
click at [387, 334] on div "ACQ: HVAC Exterior Overall - Acquisition Acquisition Scope: Full System Replace…" at bounding box center [331, 355] width 622 height 46
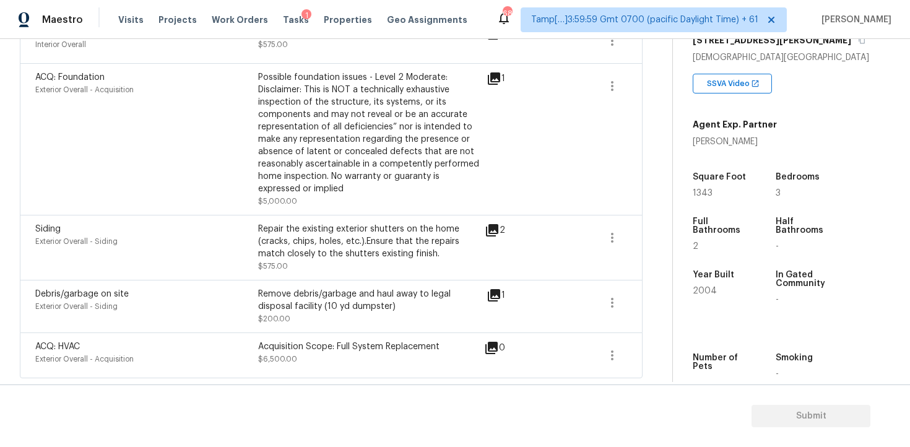
click at [384, 351] on div "Acquisition Scope: Full System Replacement" at bounding box center [369, 346] width 223 height 12
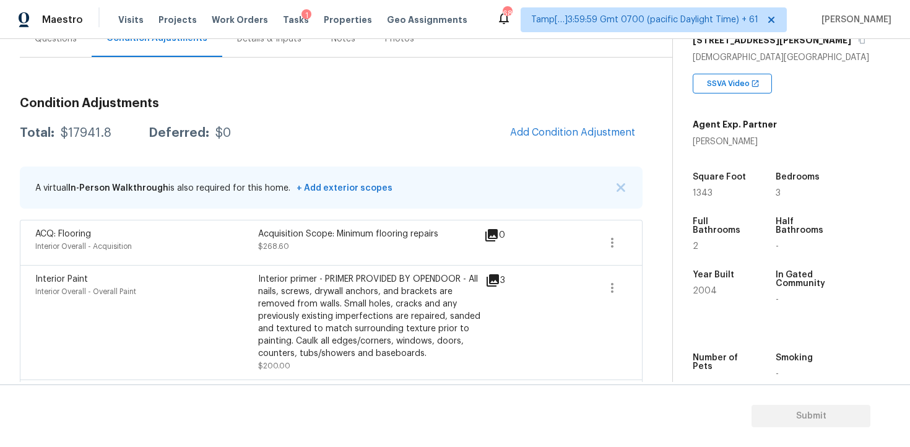
scroll to position [109, 0]
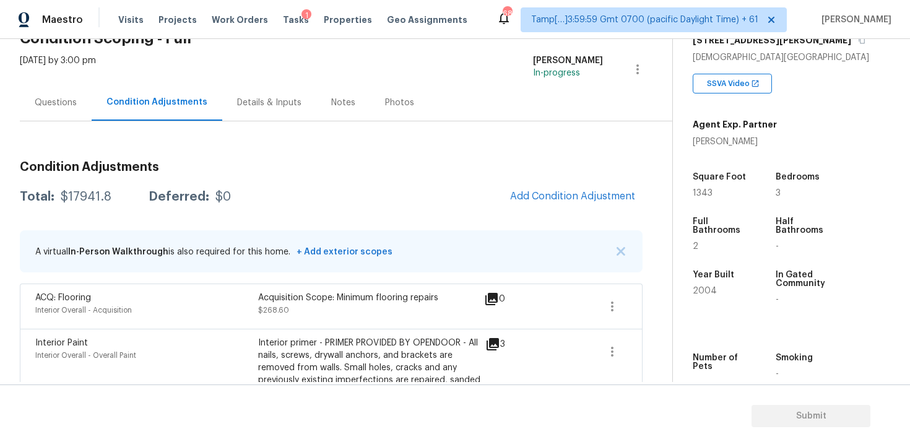
click at [37, 101] on div "Questions" at bounding box center [56, 103] width 42 height 12
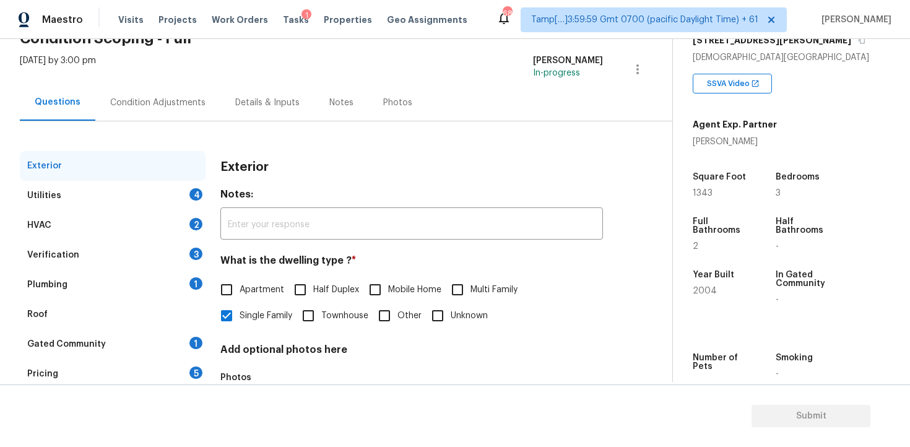
scroll to position [149, 0]
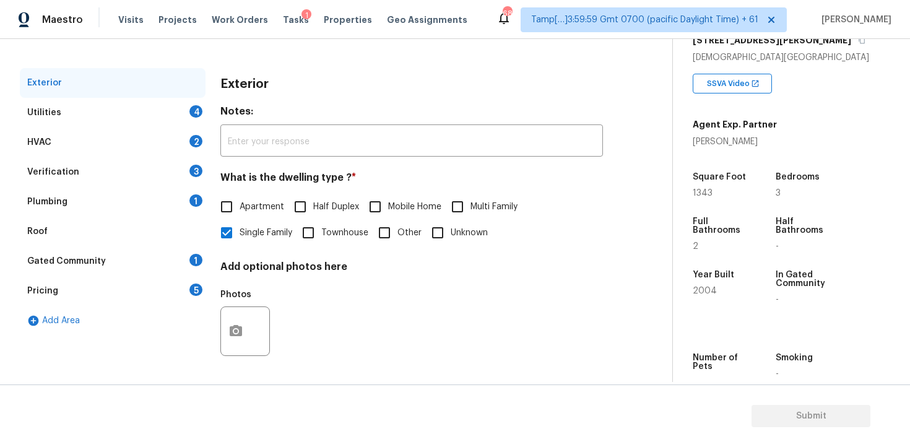
click at [174, 112] on div "Utilities 4" at bounding box center [113, 113] width 186 height 30
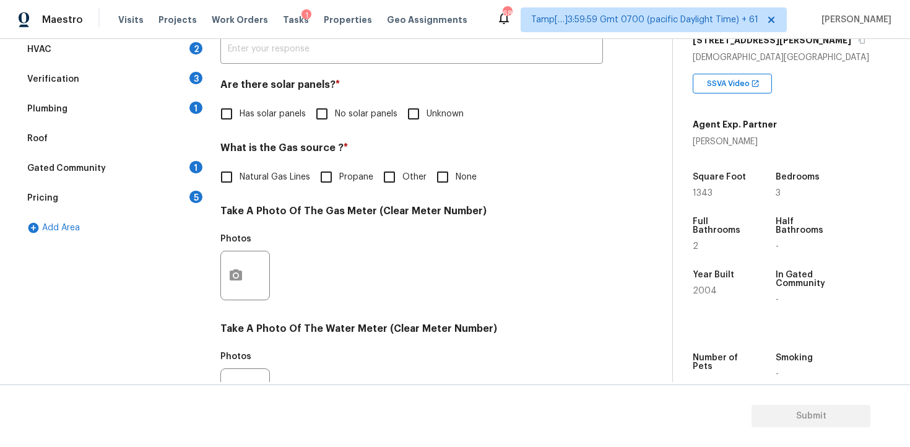
scroll to position [253, 0]
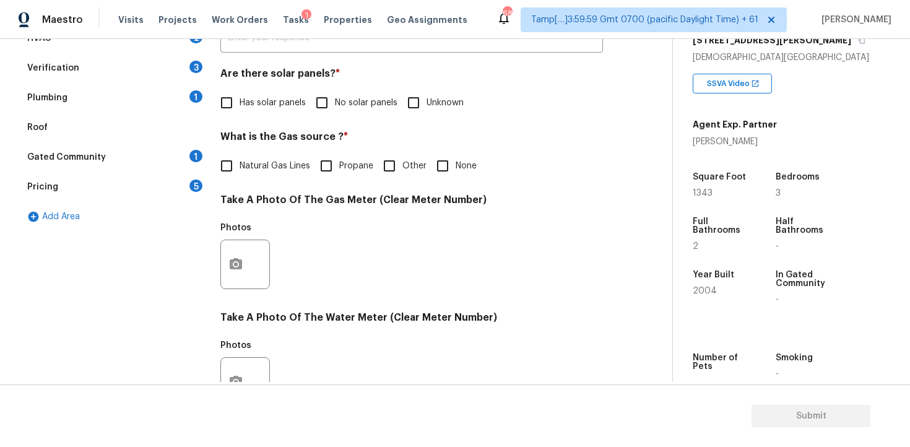
click at [324, 107] on input "No solar panels" at bounding box center [322, 103] width 26 height 26
checkbox input "true"
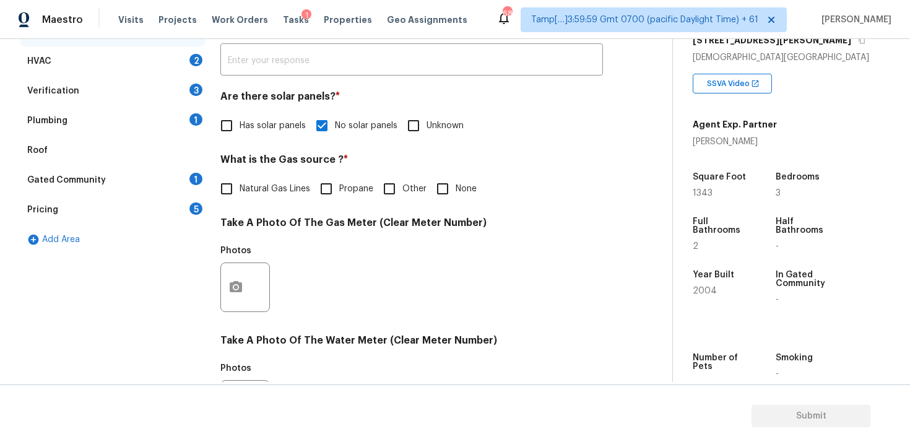
click at [456, 178] on label "None" at bounding box center [452, 189] width 47 height 26
click at [455, 178] on input "None" at bounding box center [442, 189] width 26 height 26
checkbox input "true"
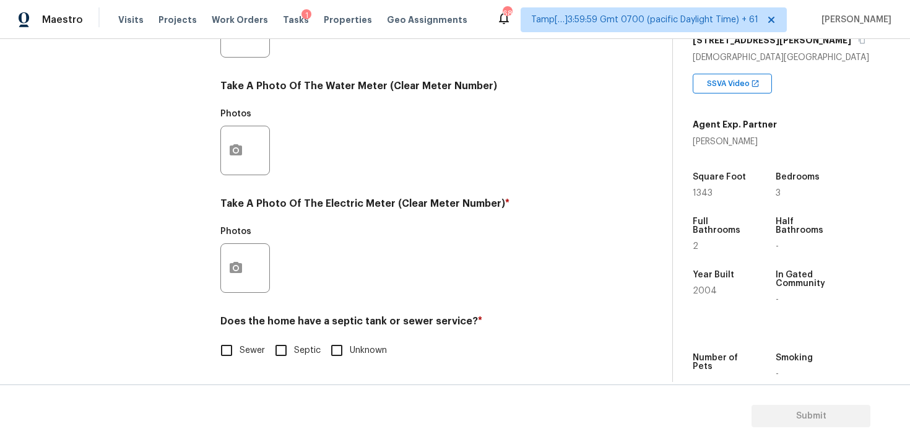
scroll to position [484, 0]
click at [242, 265] on icon "button" at bounding box center [235, 267] width 15 height 15
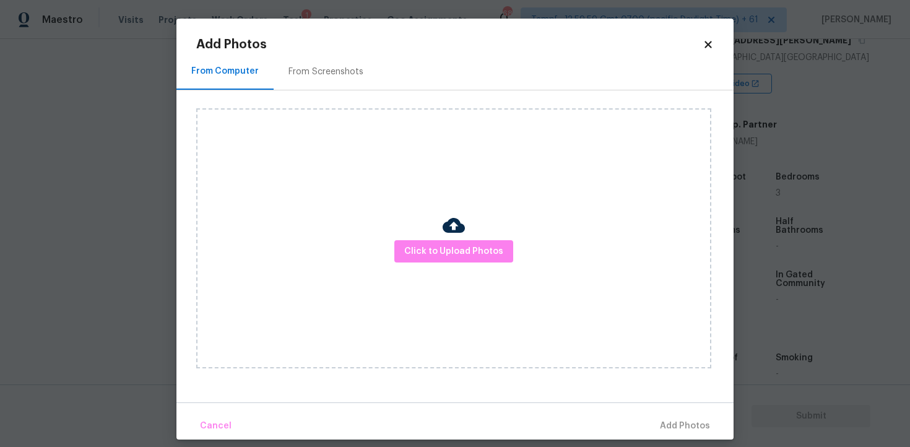
click at [432, 265] on div "Click to Upload Photos" at bounding box center [453, 238] width 515 height 260
click at [445, 236] on img at bounding box center [453, 225] width 22 height 22
click at [452, 257] on span "Click to Upload Photos" at bounding box center [453, 251] width 99 height 15
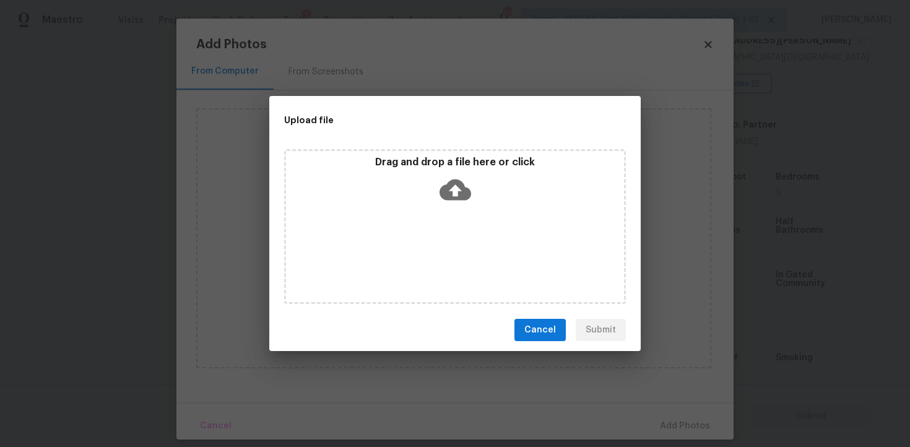
click at [464, 191] on icon at bounding box center [455, 189] width 32 height 21
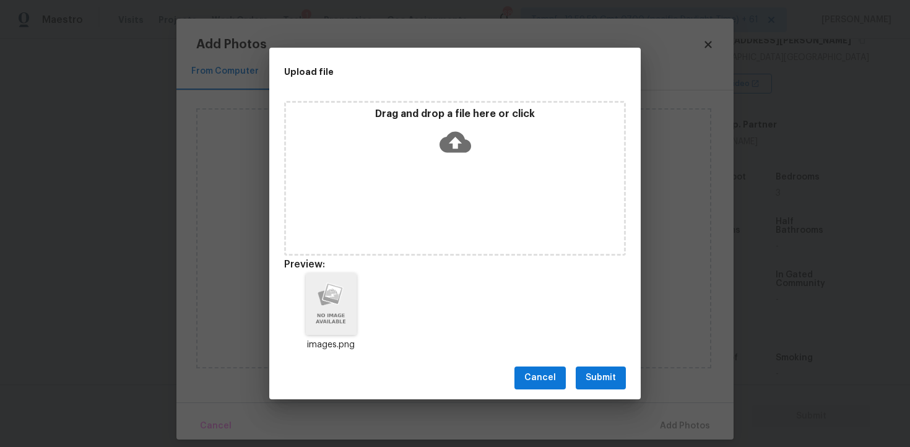
click at [610, 368] on button "Submit" at bounding box center [600, 377] width 50 height 23
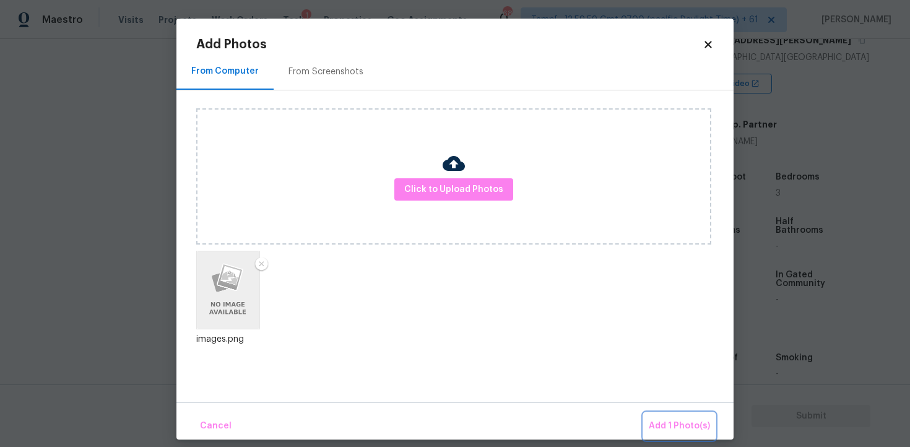
click at [661, 421] on span "Add 1 Photo(s)" at bounding box center [678, 425] width 61 height 15
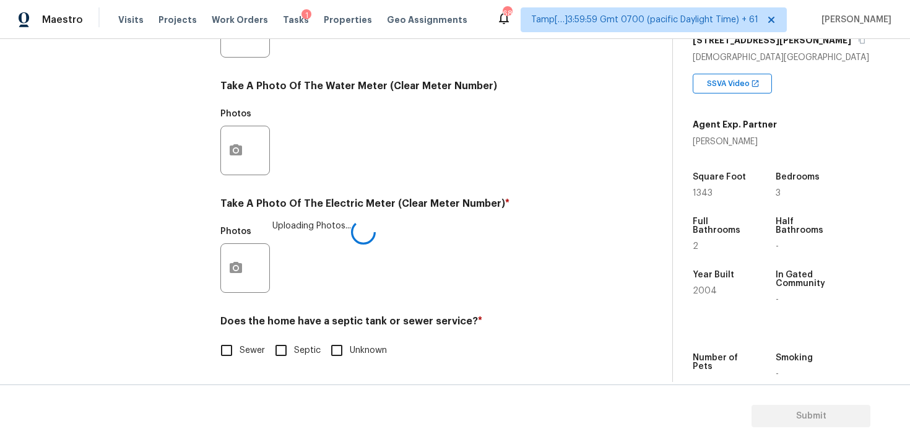
click at [214, 350] on input "Sewer" at bounding box center [226, 350] width 26 height 26
checkbox input "true"
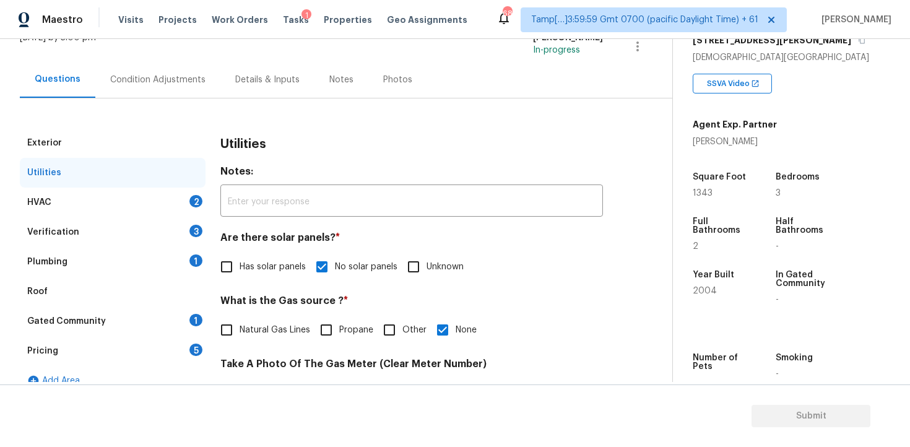
scroll to position [82, 0]
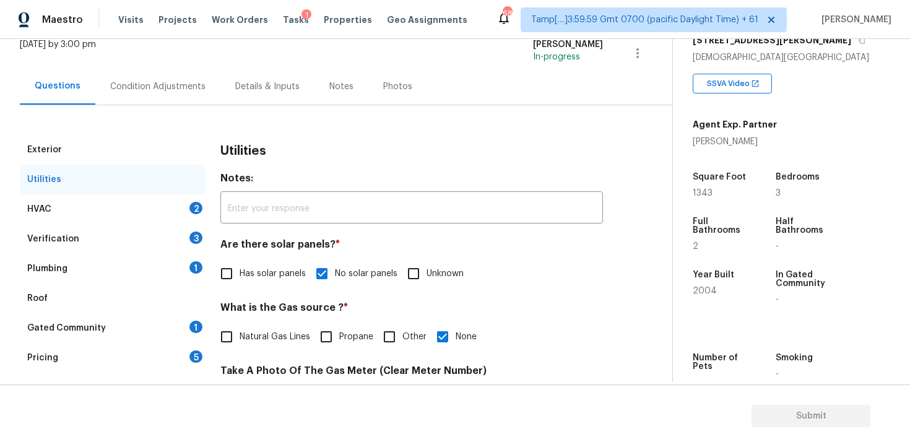
click at [166, 209] on div "HVAC 2" at bounding box center [113, 209] width 186 height 30
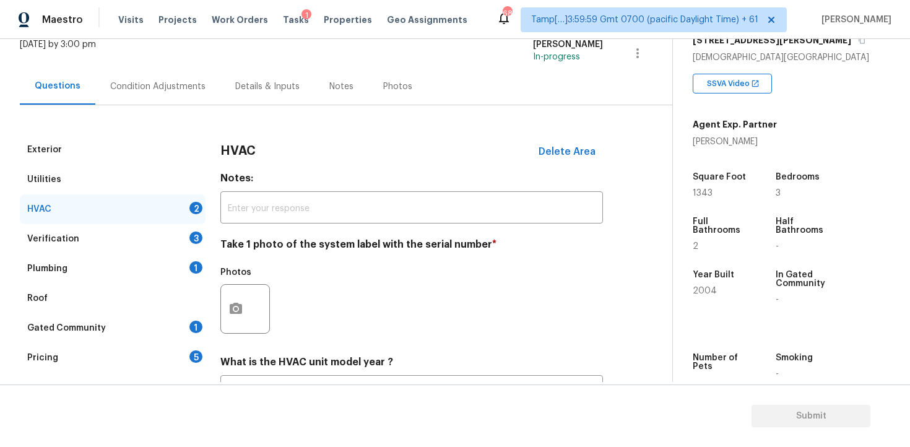
scroll to position [190, 0]
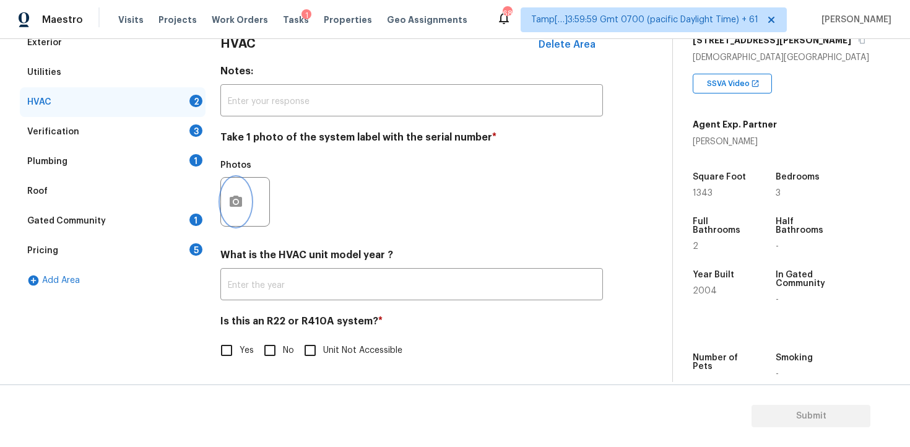
click at [238, 202] on icon "button" at bounding box center [235, 201] width 15 height 15
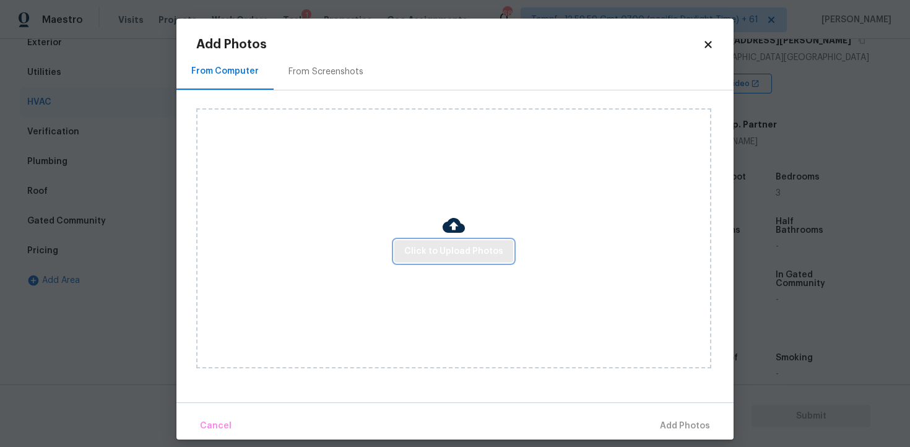
click at [445, 249] on span "Click to Upload Photos" at bounding box center [453, 251] width 99 height 15
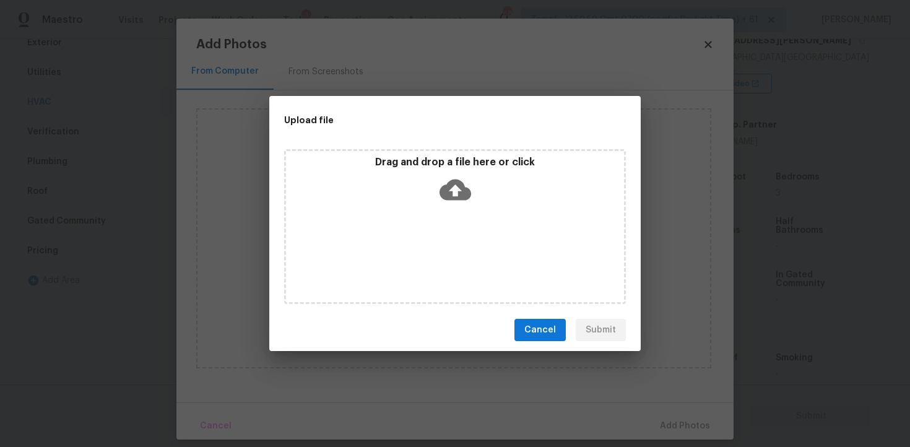
click at [450, 192] on icon at bounding box center [455, 189] width 32 height 21
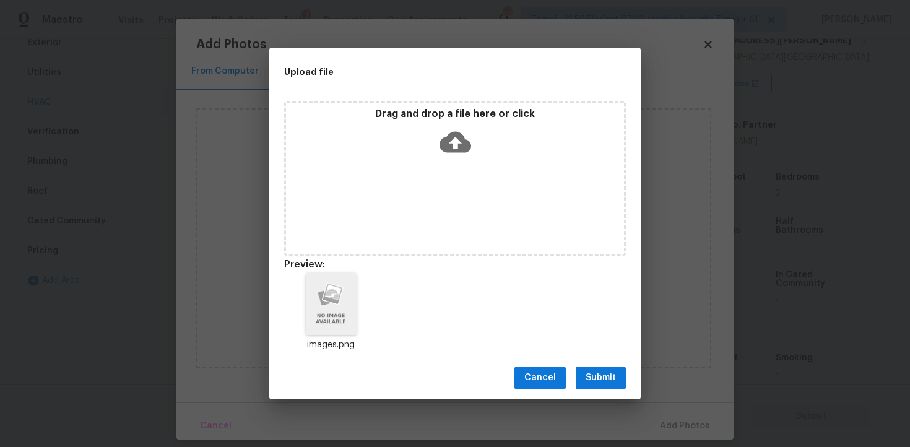
drag, startPoint x: 615, startPoint y: 383, endPoint x: 616, endPoint y: 376, distance: 7.5
click at [616, 384] on button "Submit" at bounding box center [600, 377] width 50 height 23
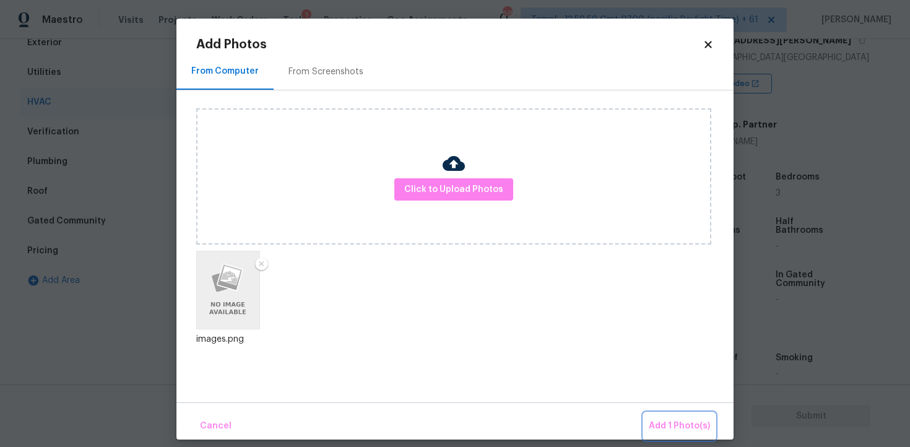
click at [679, 419] on span "Add 1 Photo(s)" at bounding box center [678, 425] width 61 height 15
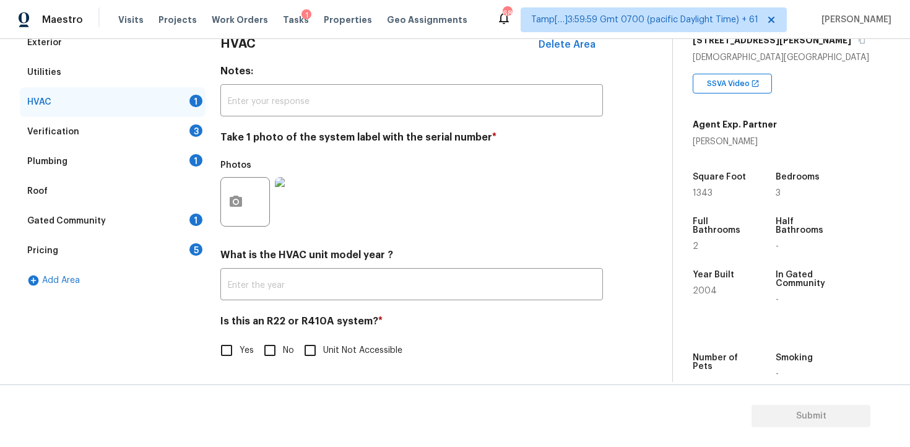
click at [270, 359] on input "No" at bounding box center [270, 350] width 26 height 26
checkbox input "true"
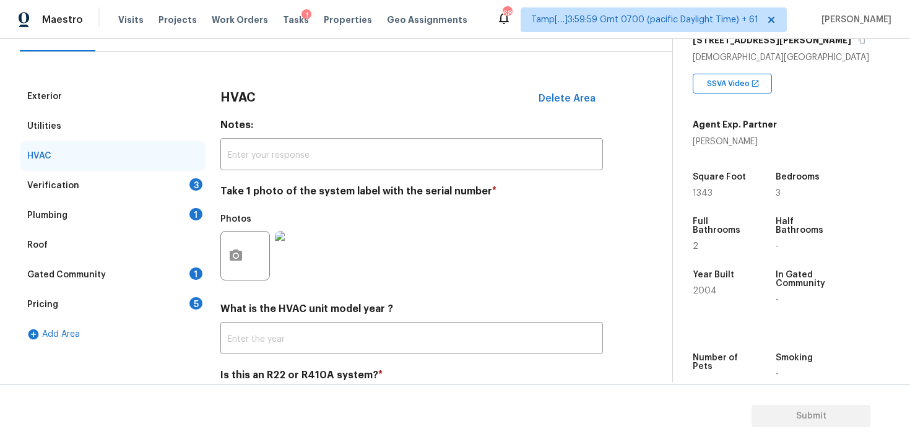
click at [182, 188] on div "Verification 3" at bounding box center [113, 186] width 186 height 30
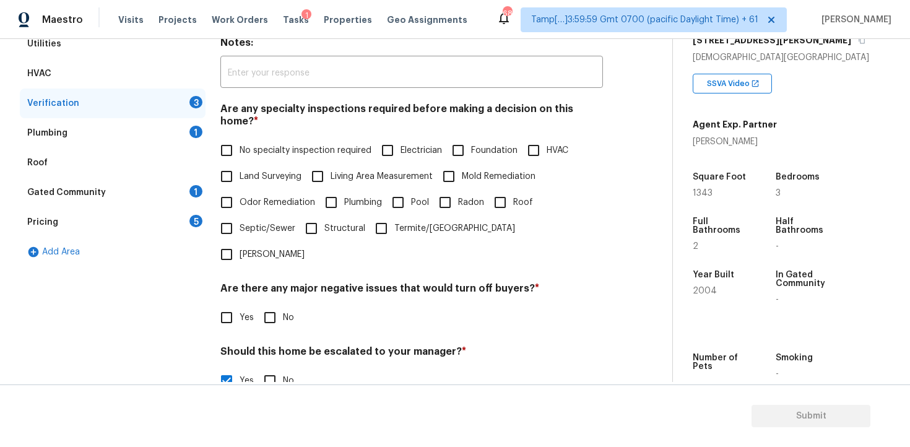
scroll to position [260, 0]
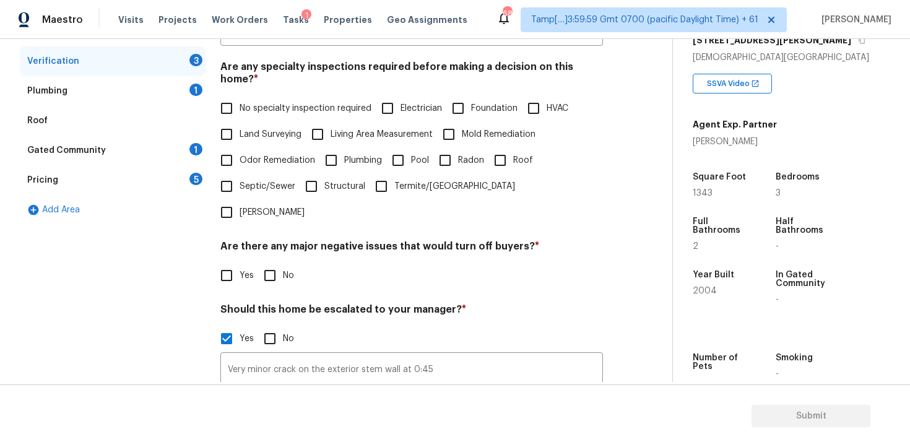
click at [450, 95] on input "Foundation" at bounding box center [458, 108] width 26 height 26
checkbox input "true"
click at [262, 240] on h4 "Are there any major negative issues that would turn off buyers? *" at bounding box center [411, 248] width 382 height 17
click at [271, 262] on input "No" at bounding box center [270, 275] width 26 height 26
checkbox input "true"
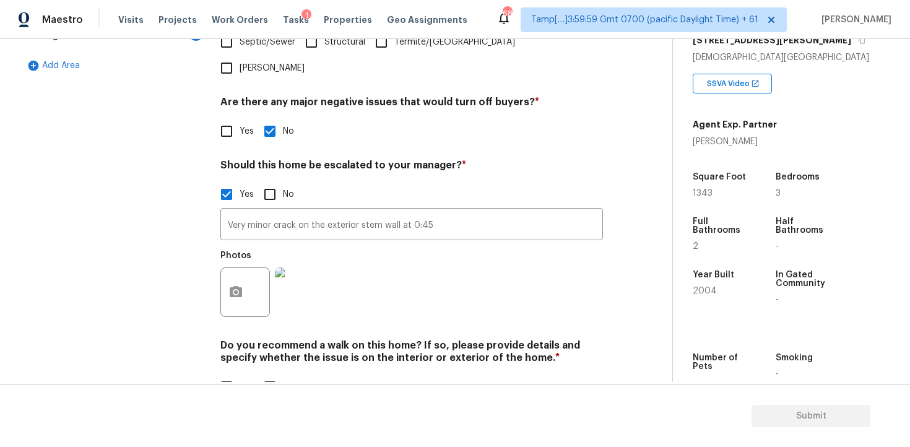
scroll to position [403, 0]
click at [270, 375] on input "No" at bounding box center [270, 388] width 26 height 26
checkbox input "true"
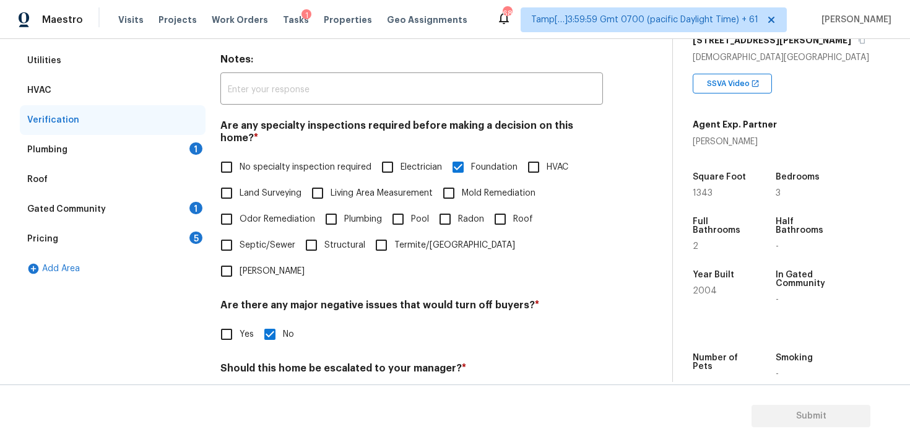
click at [536, 154] on input "HVAC" at bounding box center [533, 167] width 26 height 26
checkbox input "true"
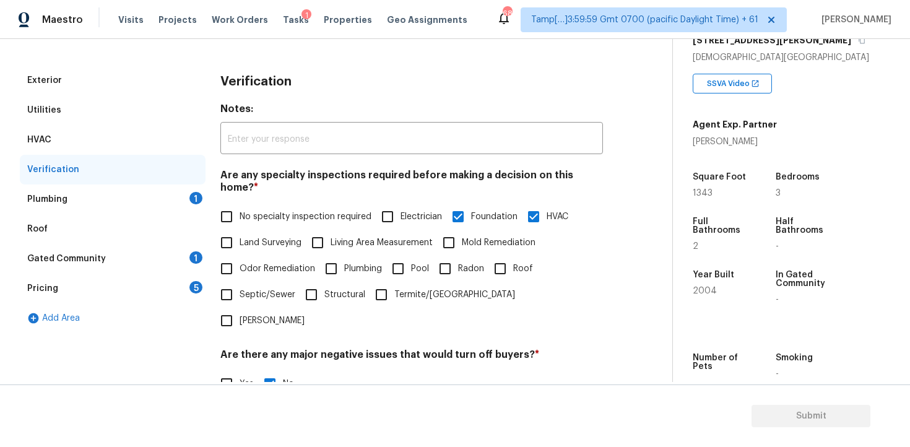
click at [180, 197] on div "Plumbing 1" at bounding box center [113, 199] width 186 height 30
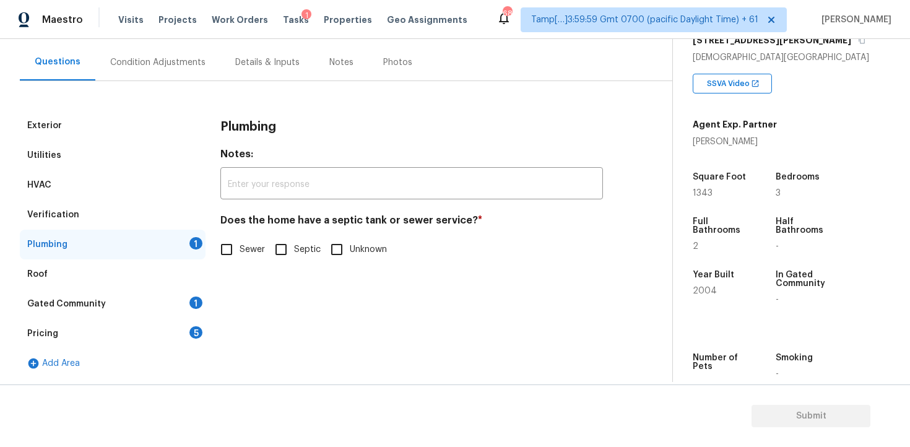
scroll to position [106, 0]
click at [233, 256] on input "Sewer" at bounding box center [226, 249] width 26 height 26
checkbox input "true"
click at [285, 247] on input "Septic" at bounding box center [281, 249] width 26 height 26
checkbox input "true"
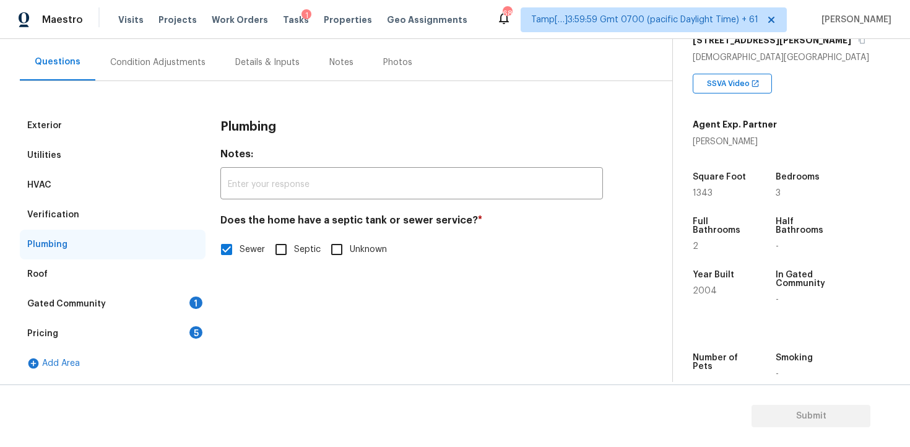
checkbox input "false"
click at [184, 293] on div "Gated Community 1" at bounding box center [113, 304] width 186 height 30
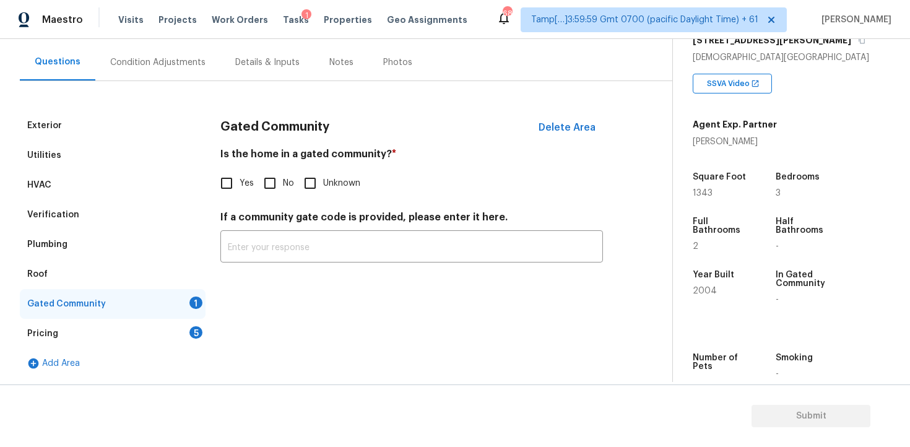
click at [260, 192] on input "No" at bounding box center [270, 183] width 26 height 26
checkbox input "true"
click at [192, 321] on div "Pricing 5" at bounding box center [113, 334] width 186 height 30
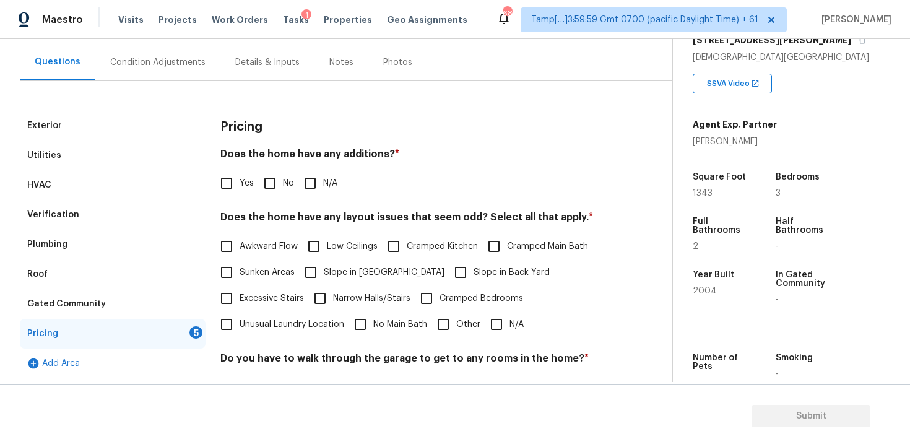
click at [262, 186] on input "No" at bounding box center [270, 183] width 26 height 26
checkbox input "true"
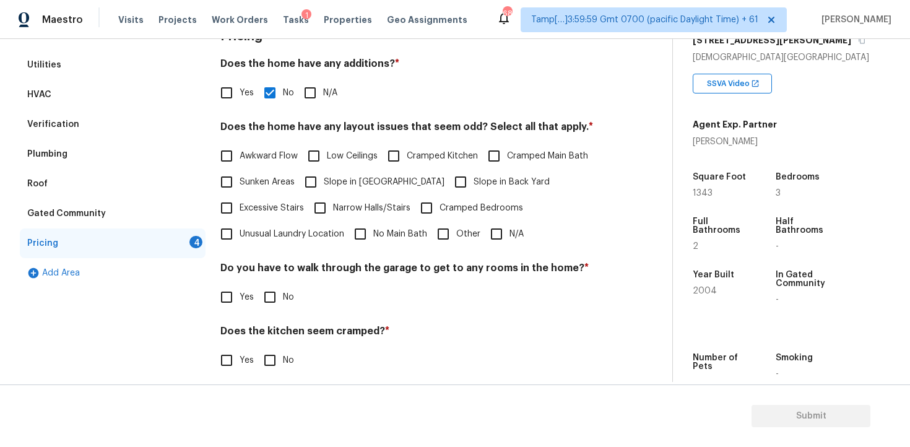
scroll to position [197, 0]
click at [447, 194] on input "Slope in Back Yard" at bounding box center [460, 181] width 26 height 26
checkbox input "false"
click at [257, 302] on input "No" at bounding box center [270, 296] width 26 height 26
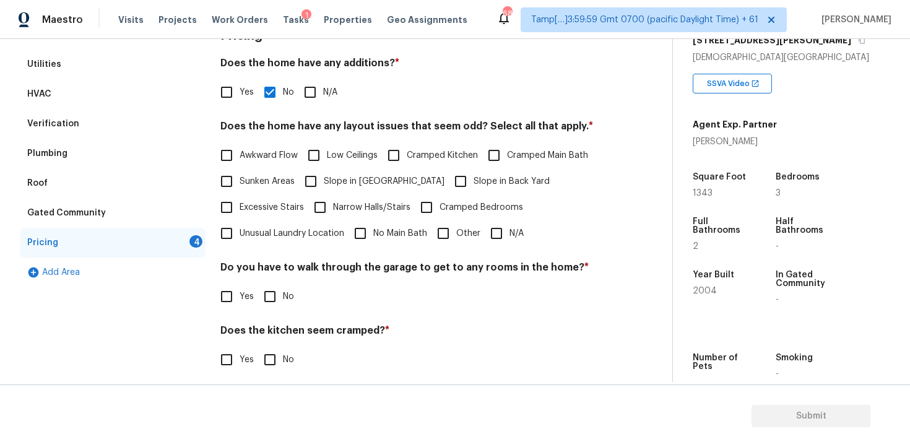
checkbox input "true"
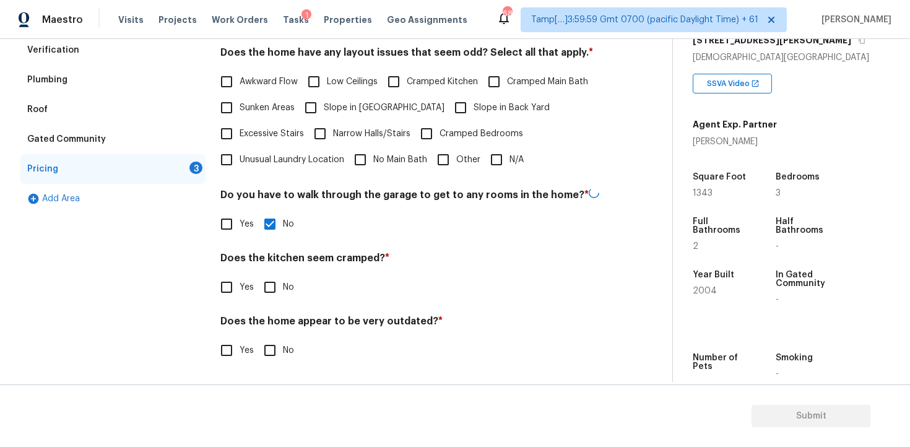
scroll to position [270, 0]
click at [268, 285] on input "No" at bounding box center [270, 287] width 26 height 26
checkbox input "true"
click at [279, 339] on input "No" at bounding box center [270, 351] width 26 height 26
checkbox input "true"
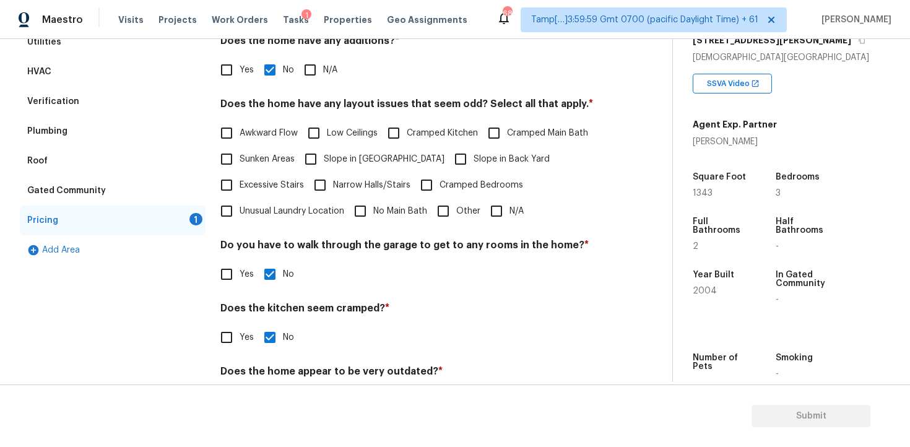
click at [447, 149] on input "Slope in Back Yard" at bounding box center [460, 159] width 26 height 26
checkbox input "true"
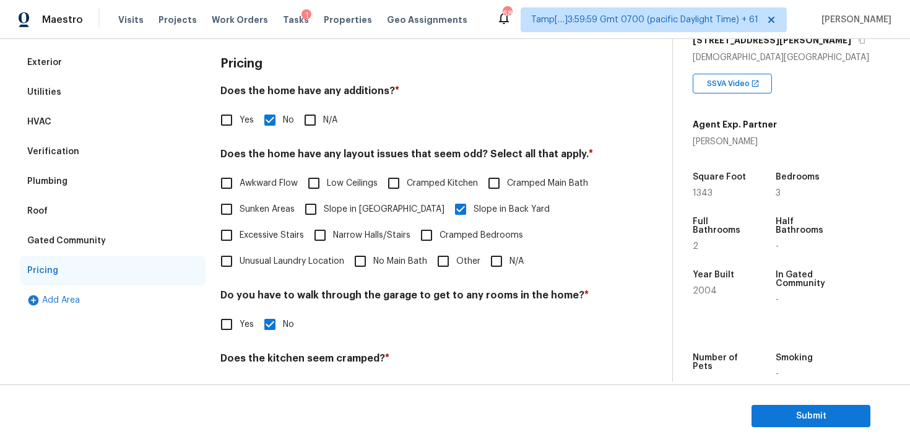
scroll to position [0, 0]
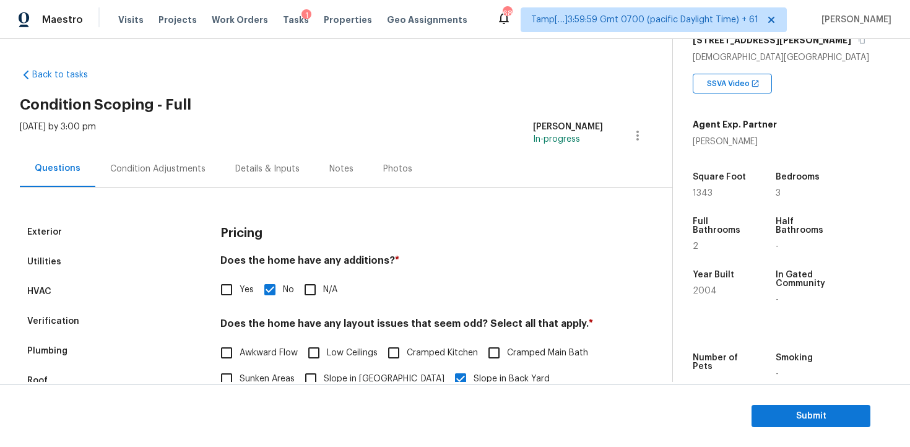
click at [160, 144] on div "Tue, Sep 23 2025 by 3:00 pm Vigneshwaran B In-progress" at bounding box center [346, 136] width 652 height 30
click at [180, 161] on div "Condition Adjustments" at bounding box center [157, 168] width 125 height 37
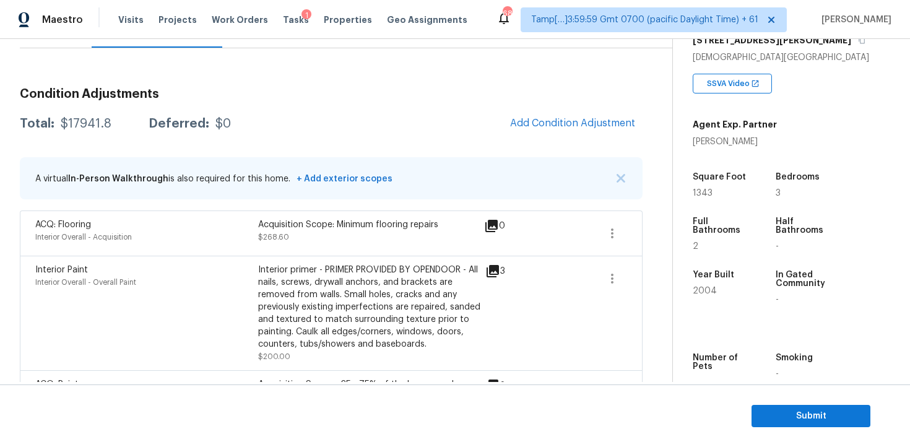
scroll to position [129, 0]
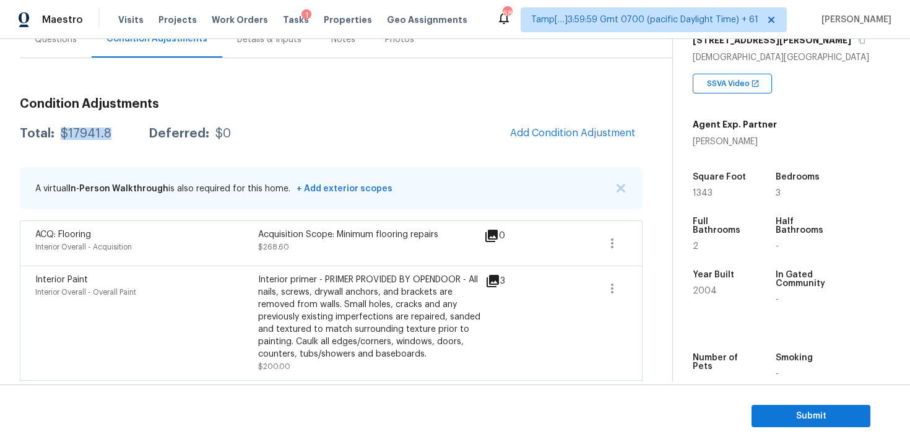
drag, startPoint x: 59, startPoint y: 133, endPoint x: 121, endPoint y: 134, distance: 61.3
click at [121, 134] on div "Total: $17941.8 Deferred: $0" at bounding box center [125, 133] width 211 height 12
copy div "$17941.8"
click at [61, 53] on div "Questions" at bounding box center [56, 39] width 72 height 37
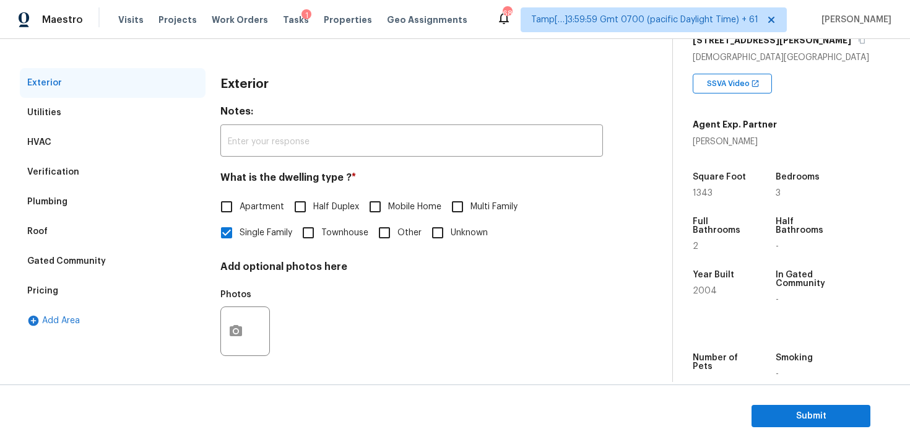
click at [128, 165] on div "Verification" at bounding box center [113, 172] width 186 height 30
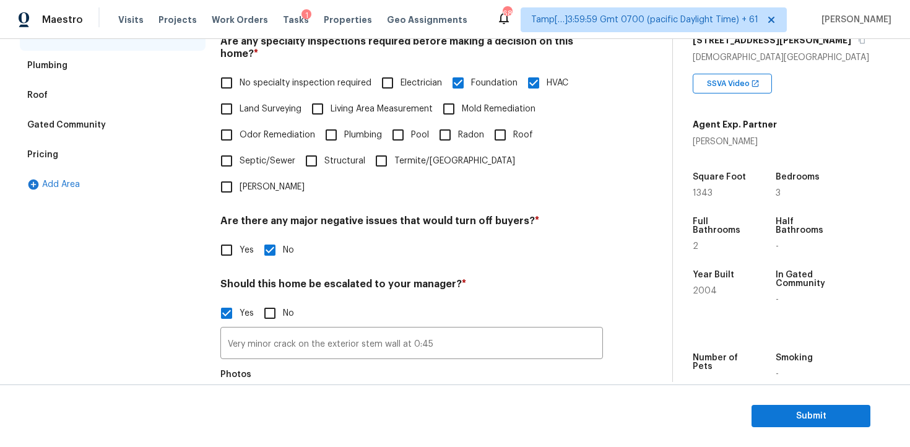
scroll to position [298, 0]
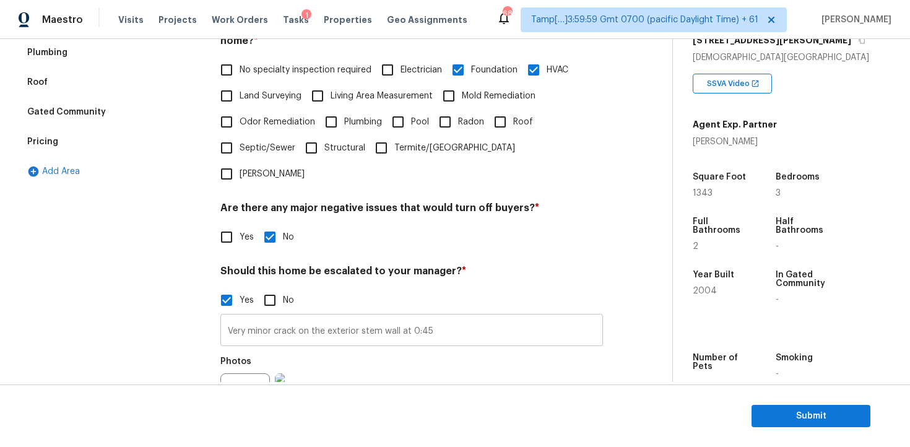
click at [352, 317] on input "Very minor crack on the exterior stem wall at 0:45" at bounding box center [411, 331] width 382 height 29
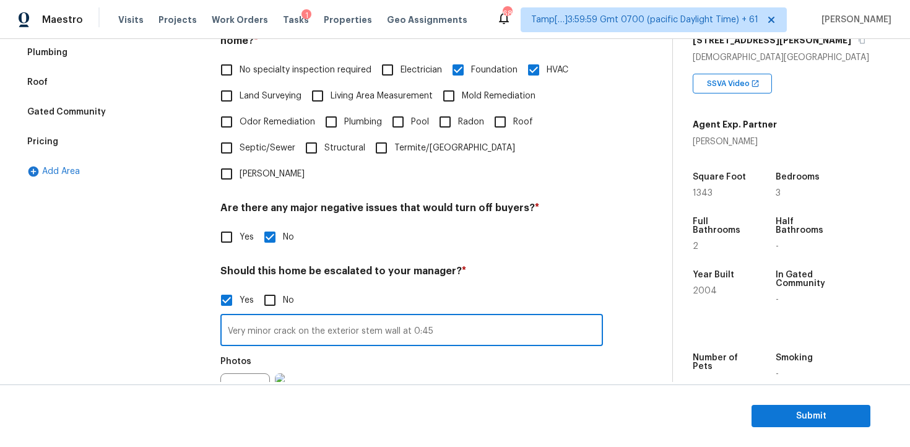
click at [352, 317] on input "Very minor crack on the exterior stem wall at 0:45" at bounding box center [411, 331] width 382 height 29
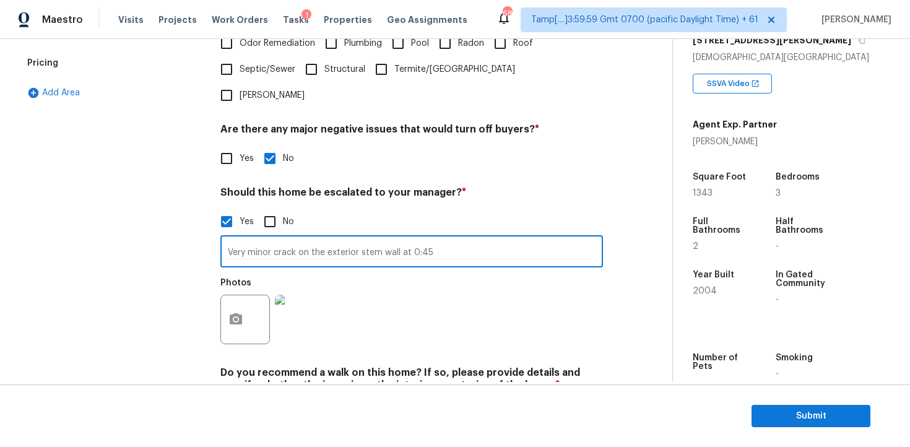
click at [408, 271] on div "Photos" at bounding box center [411, 311] width 382 height 80
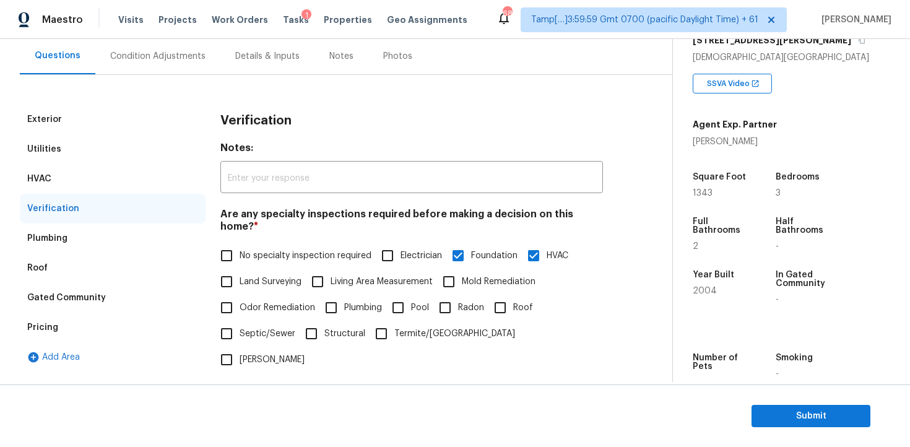
scroll to position [41, 0]
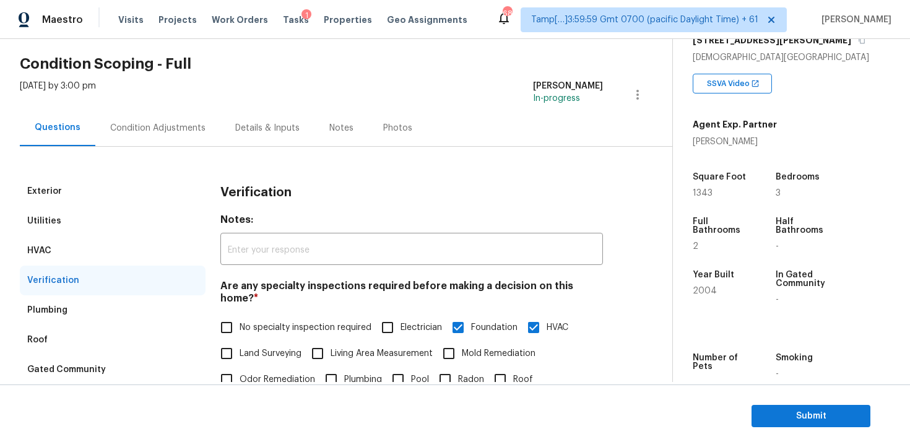
click at [165, 127] on div "Condition Adjustments" at bounding box center [157, 128] width 95 height 12
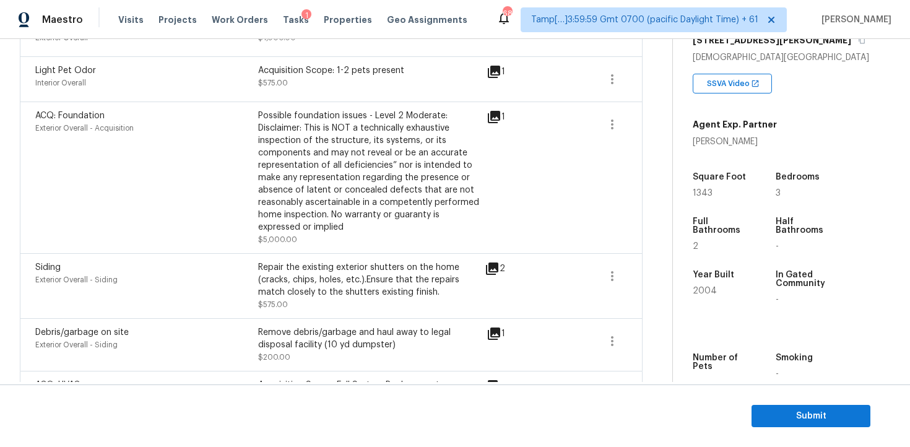
scroll to position [811, 0]
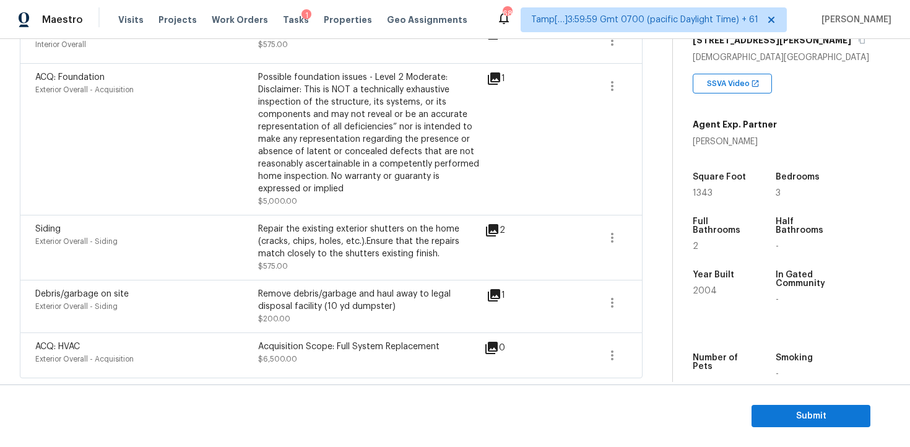
click at [765, 403] on section "Submit" at bounding box center [455, 415] width 910 height 63
click at [793, 397] on section "Submit" at bounding box center [455, 415] width 910 height 63
click at [796, 415] on span "Submit" at bounding box center [810, 415] width 99 height 15
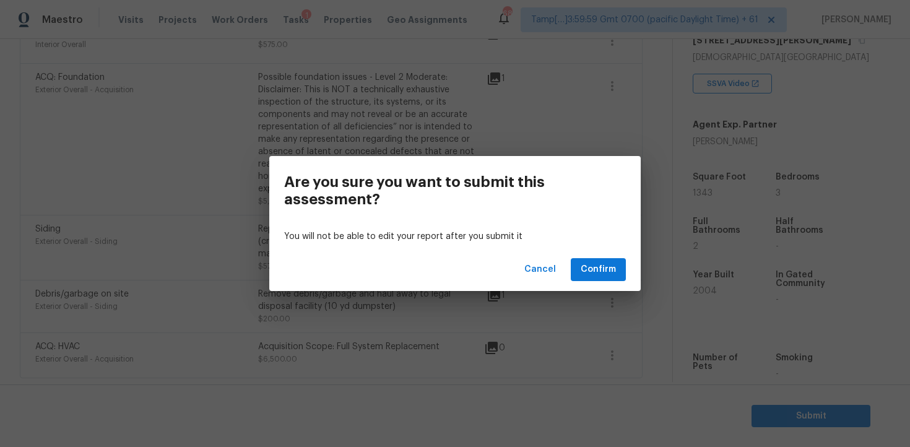
click at [602, 249] on div "Cancel Confirm" at bounding box center [454, 269] width 371 height 43
click at [607, 262] on span "Confirm" at bounding box center [597, 269] width 35 height 15
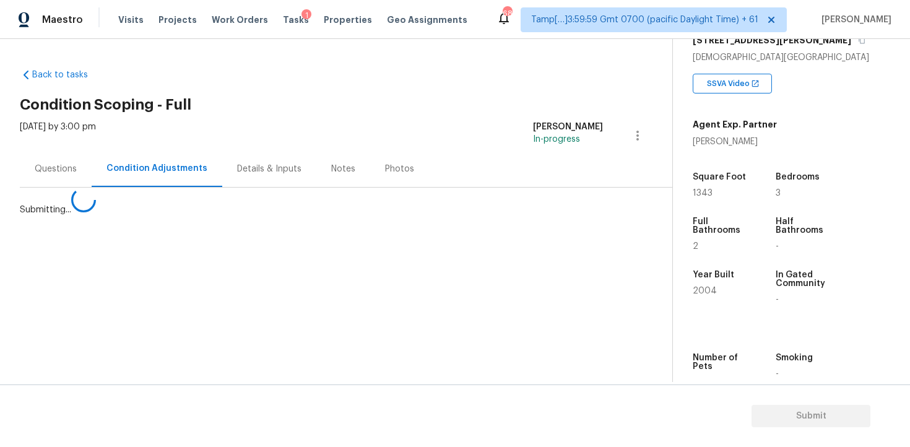
scroll to position [0, 0]
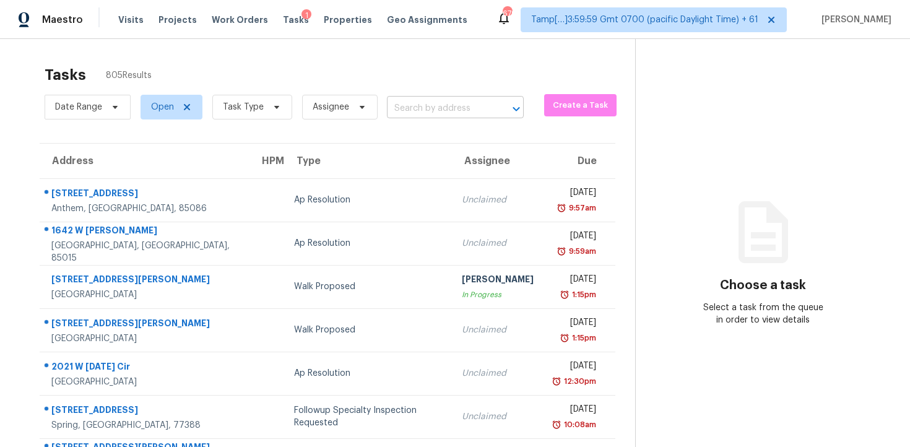
click at [411, 104] on input "text" at bounding box center [438, 108] width 102 height 19
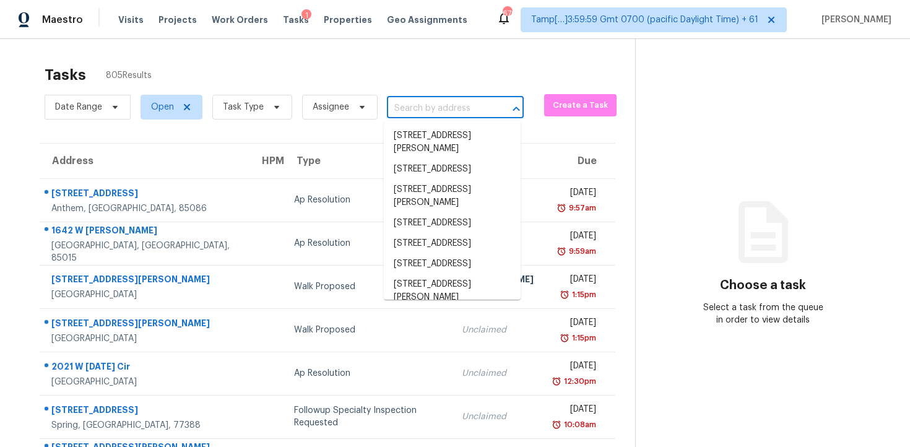
paste input "9438 Wallingford Dr, Burke, VA 22015"
type input "9438 Wallingford Dr, Burke, VA 22015"
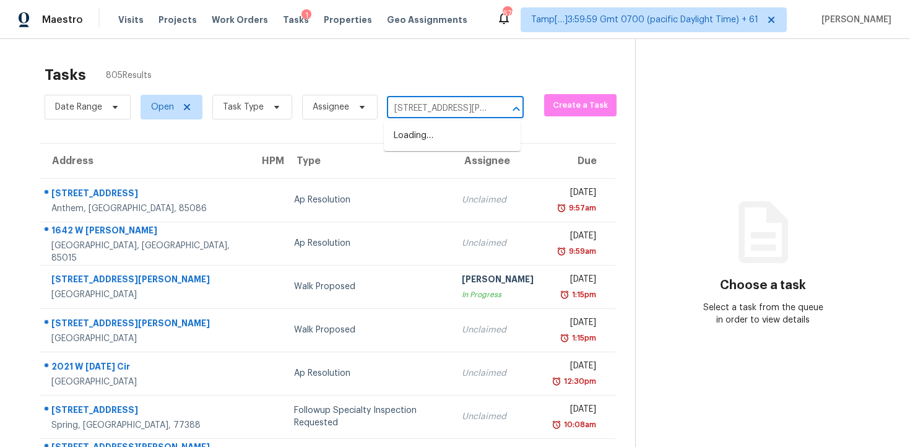
scroll to position [0, 56]
click at [432, 127] on li "9438 Wallingford Dr, Burke, VA 22015" at bounding box center [452, 142] width 137 height 33
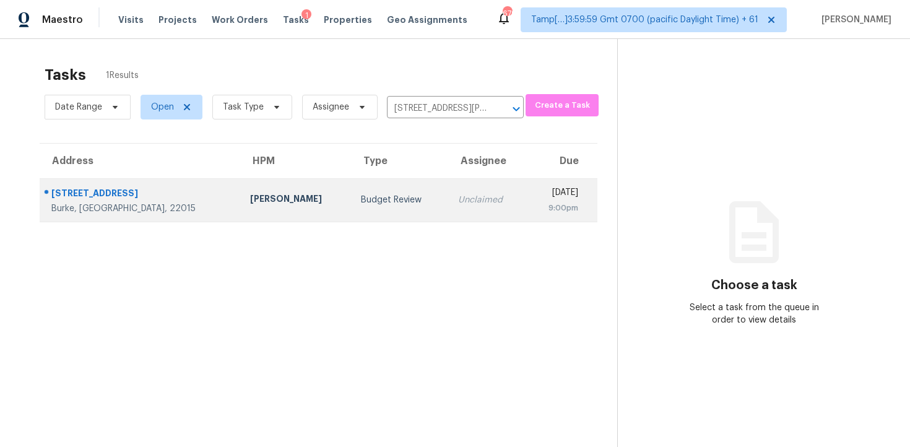
click at [448, 183] on td "Unclaimed" at bounding box center [487, 199] width 78 height 43
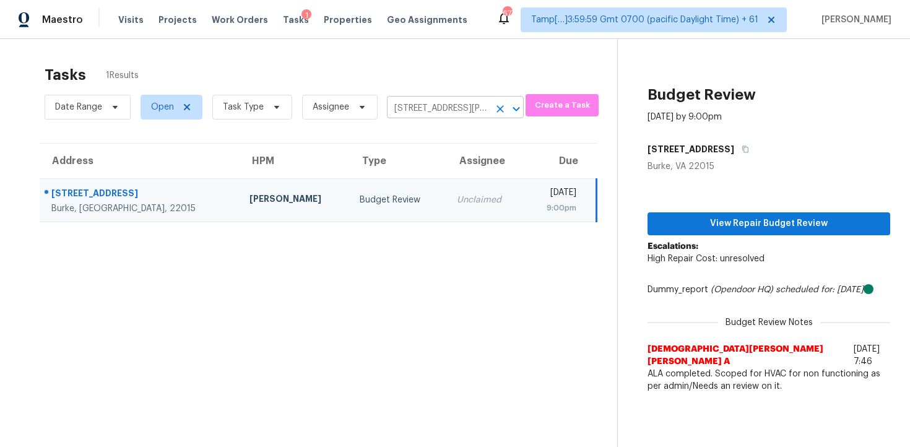
click at [494, 106] on icon "Clear" at bounding box center [500, 109] width 12 height 12
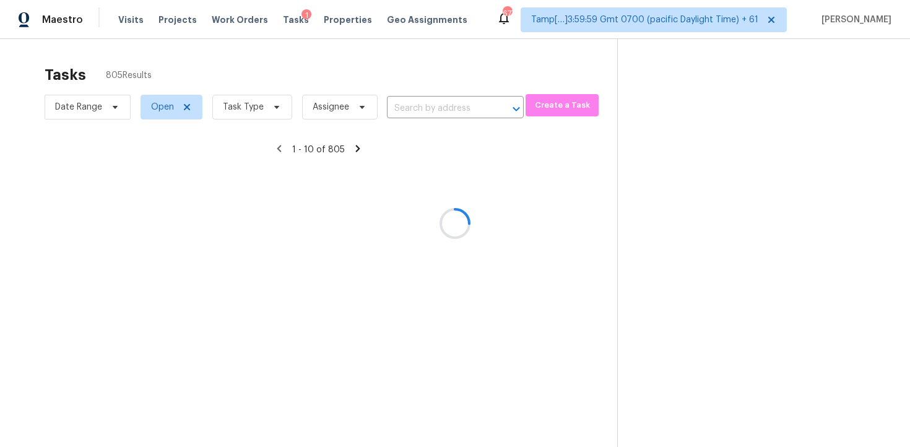
click at [256, 85] on div at bounding box center [455, 223] width 910 height 447
click at [265, 112] on div at bounding box center [455, 223] width 910 height 447
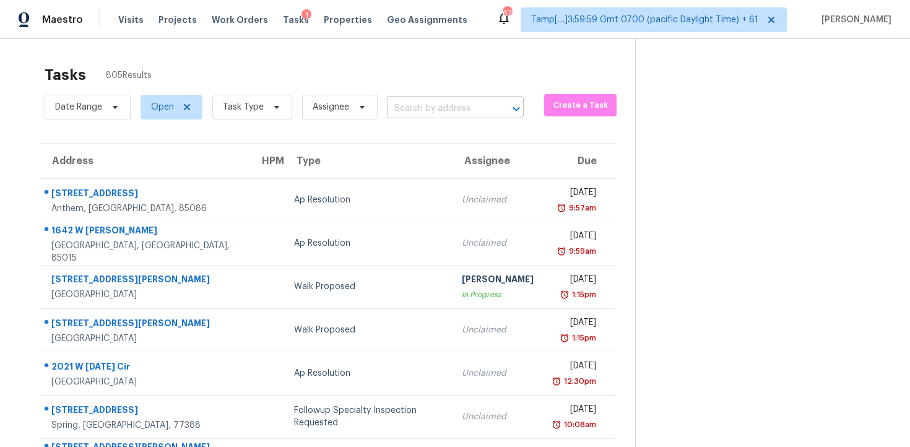
click at [423, 108] on input "text" at bounding box center [438, 108] width 102 height 19
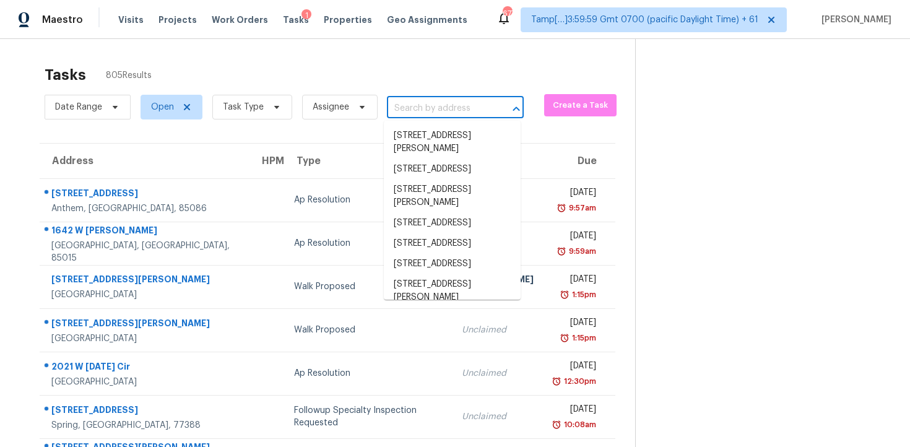
paste input "https://maestro.ops.opendoor.com/tasks/4da8161d-f315-4680-b3a5-a0ad957e74c2?tab…"
type input "https://maestro.ops.opendoor.com/tasks/4da8161d-f315-4680-b3a5-a0ad957e74c2?tab…"
click at [408, 103] on input "text" at bounding box center [438, 108] width 102 height 19
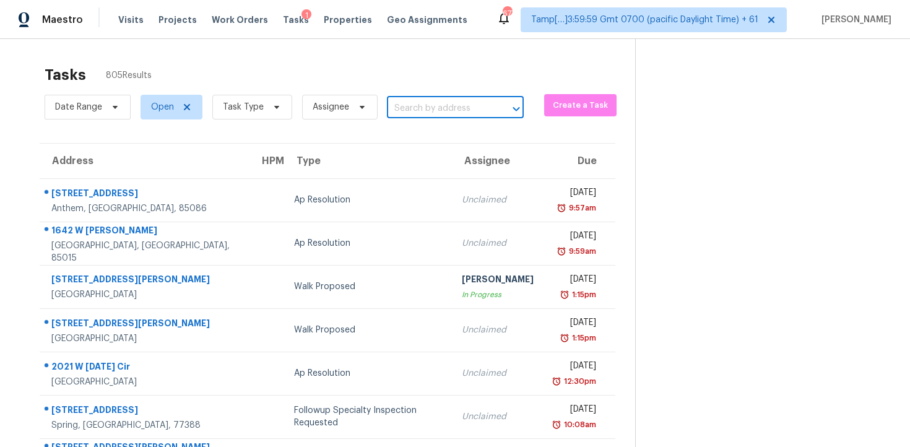
paste input "5827 Hunting Ridge Ln Apt F, Charlotte, NC 28212"
type input "5827 Hunting Ridge Ln Apt F, Charlotte, NC 28212"
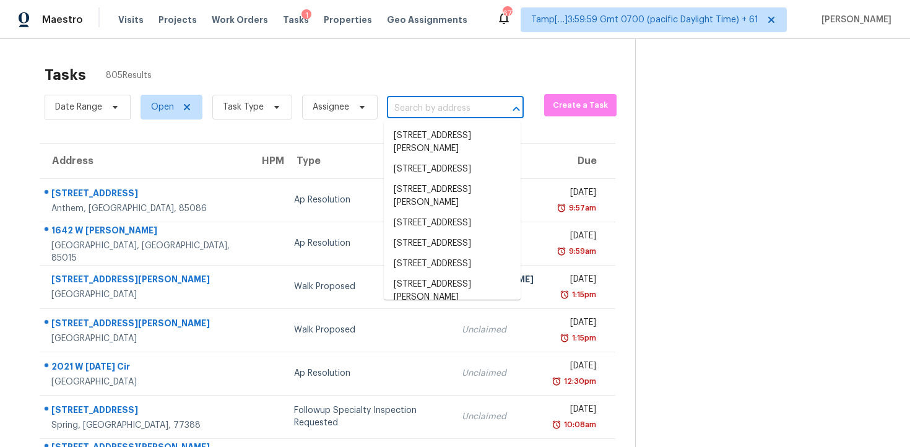
scroll to position [0, 0]
click at [400, 97] on div "Date Range Open Task Type Assignee ​" at bounding box center [284, 107] width 479 height 32
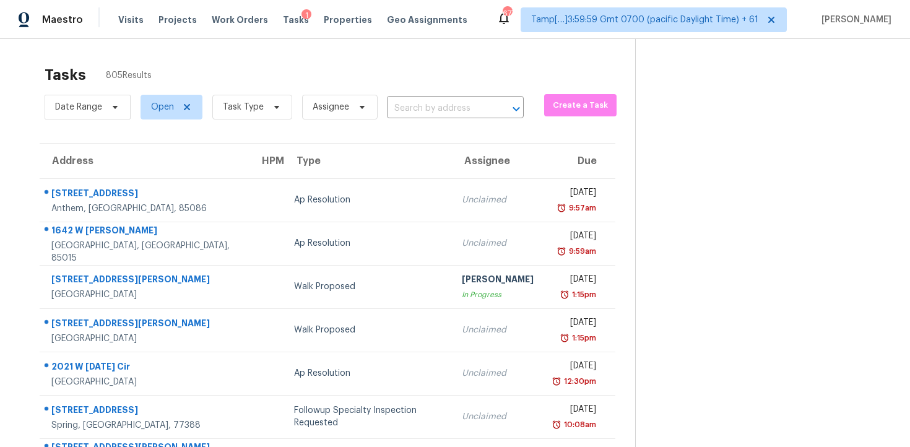
click at [400, 97] on div "Date Range Open Task Type Assignee ​" at bounding box center [284, 107] width 479 height 32
click at [402, 109] on input "text" at bounding box center [438, 108] width 102 height 19
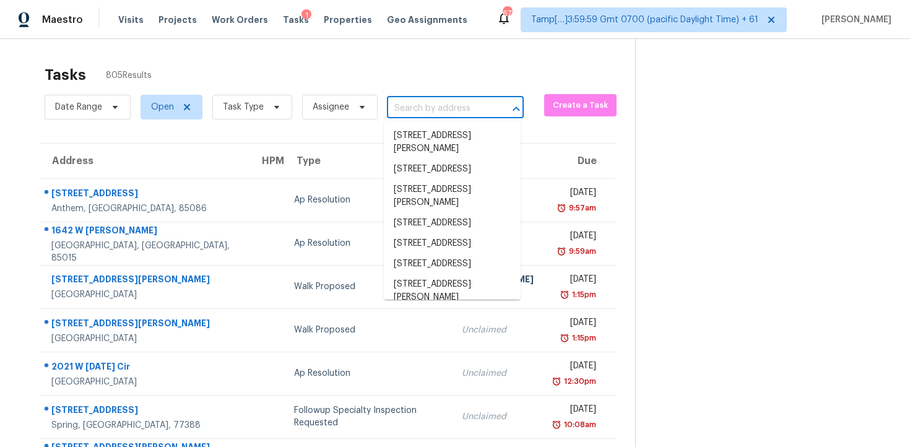
paste input "5827 Hunting Ridge Ln Apt F, Charlotte, NC 28212"
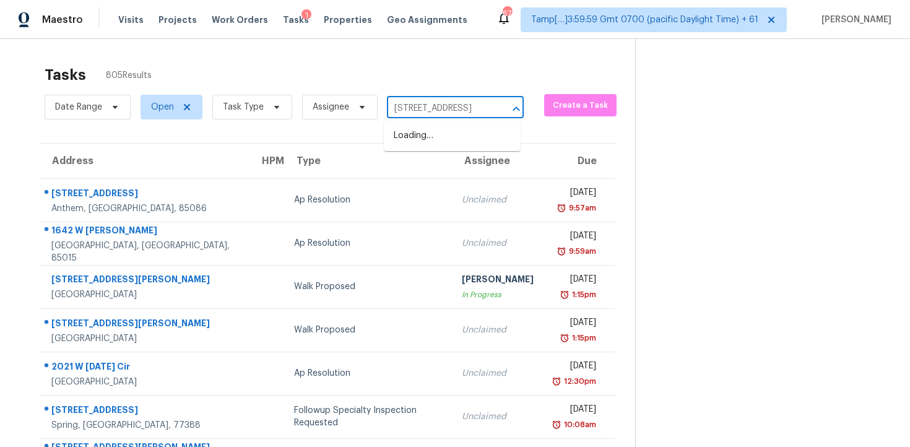
type input "5827 Hunting Ridge"
click at [416, 142] on li "5827 Hunting Ridge Ln Apt F, Charlotte, NC 28212" at bounding box center [452, 136] width 137 height 20
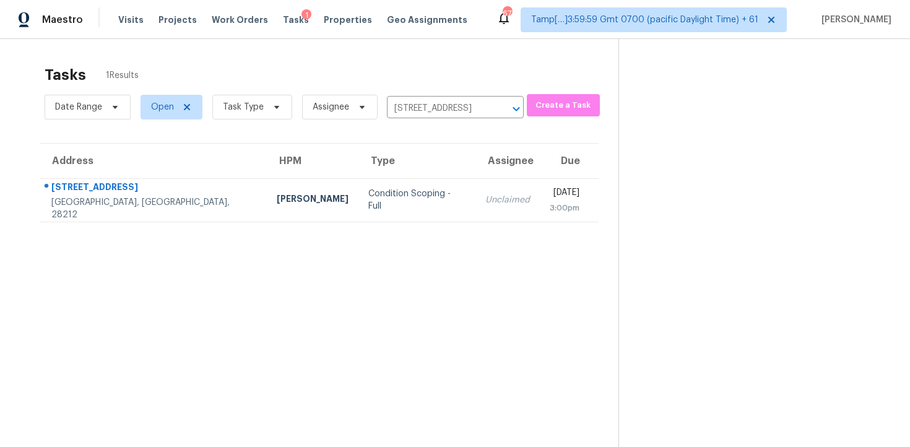
click at [485, 202] on div "Unclaimed" at bounding box center [507, 200] width 45 height 12
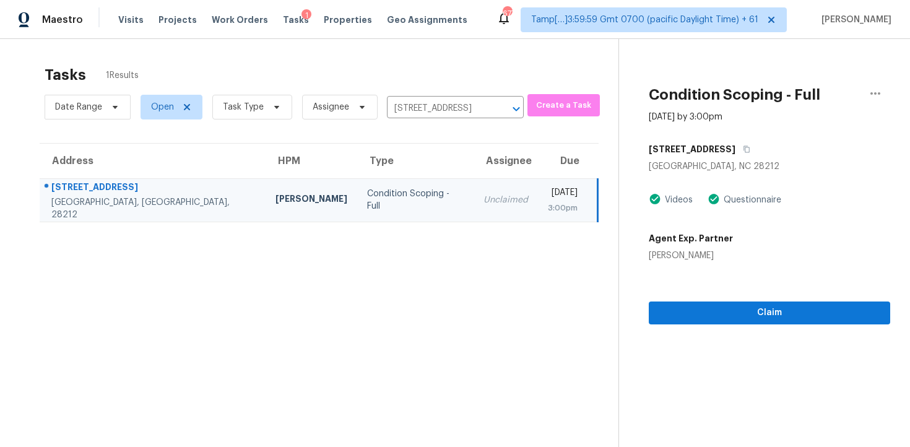
click at [682, 324] on section "Condition Scoping - Full Sep 23rd 2025 by 3:00pm 5827 Hunting Ridge Ln Charlott…" at bounding box center [754, 262] width 272 height 447
click at [699, 299] on div "Claim" at bounding box center [768, 293] width 241 height 62
click at [699, 305] on span "Claim" at bounding box center [769, 312] width 222 height 15
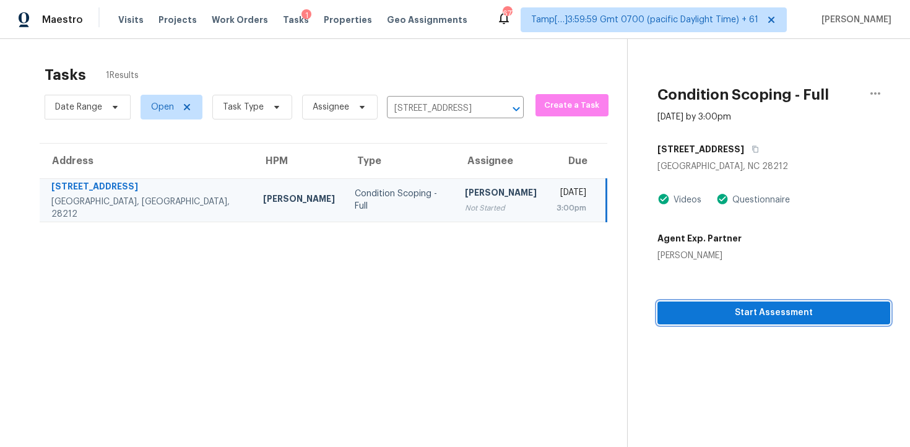
click at [691, 316] on span "Start Assessment" at bounding box center [773, 312] width 213 height 15
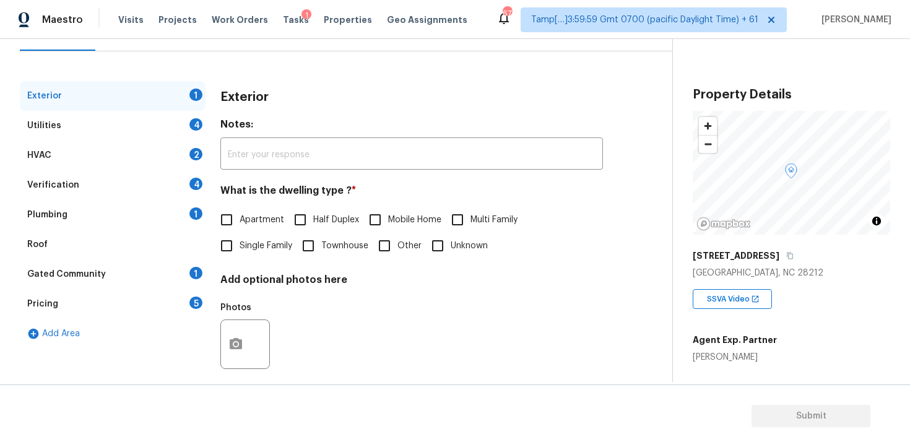
click at [243, 242] on span "Single Family" at bounding box center [265, 245] width 53 height 13
click at [239, 242] on input "Single Family" at bounding box center [226, 246] width 26 height 26
checkbox input "true"
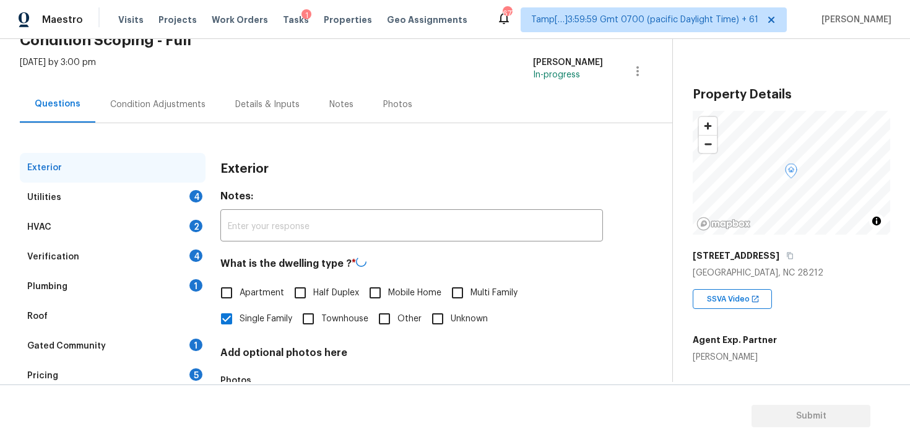
scroll to position [49, 0]
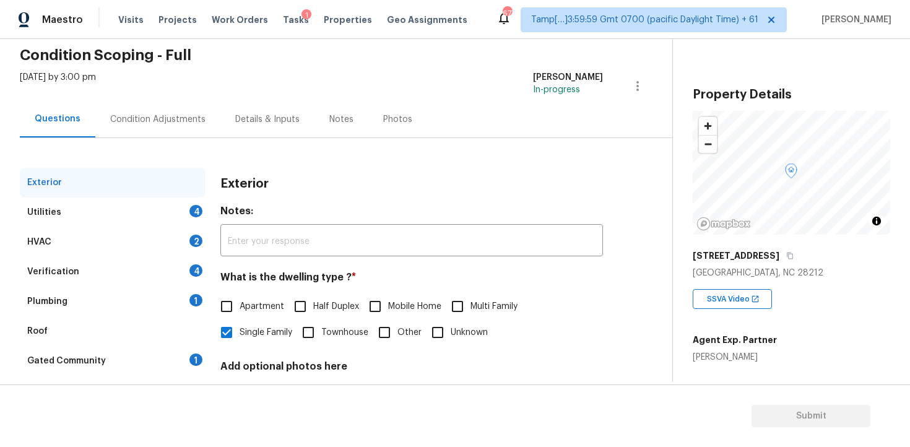
click at [181, 143] on div "Exterior Utilities 4 HVAC 2 Verification 4 Plumbing 1 Roof Gated Community 1 Pr…" at bounding box center [331, 308] width 622 height 340
click at [188, 126] on div "Condition Adjustments" at bounding box center [157, 119] width 125 height 37
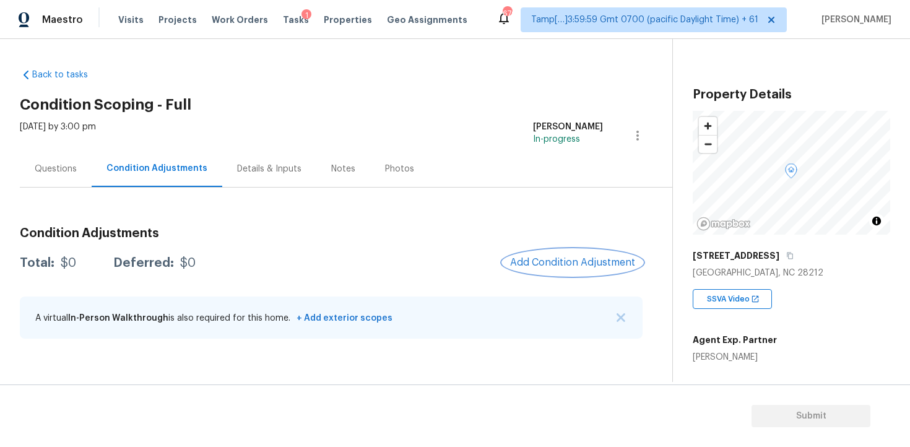
click at [546, 262] on span "Add Condition Adjustment" at bounding box center [572, 262] width 125 height 11
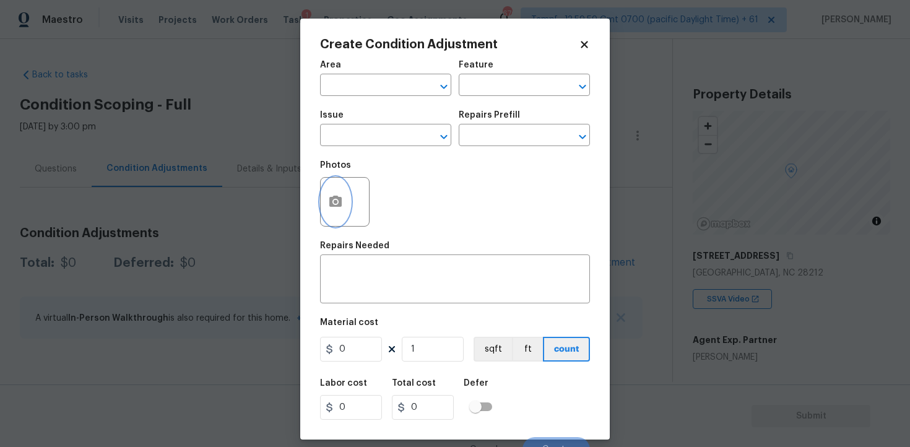
click at [348, 202] on button "button" at bounding box center [335, 202] width 30 height 48
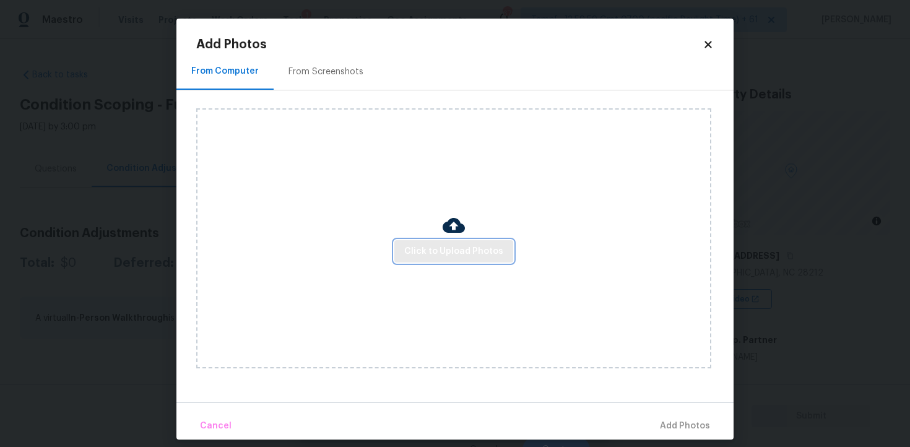
click at [458, 240] on button "Click to Upload Photos" at bounding box center [453, 251] width 119 height 23
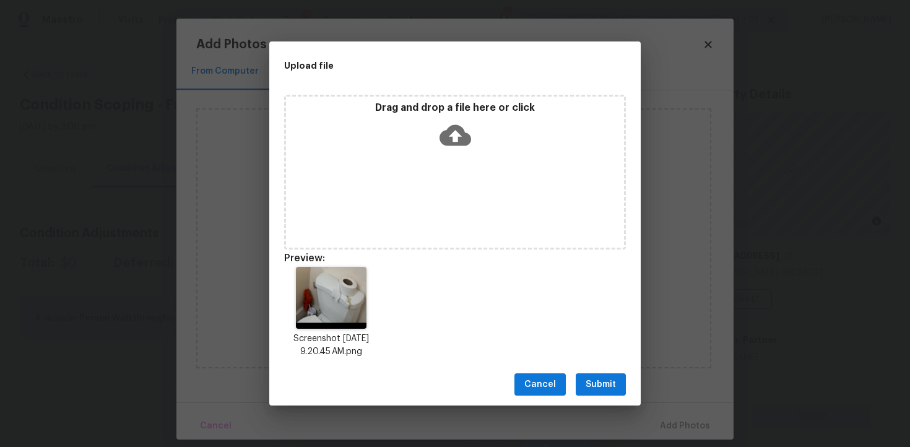
click at [598, 372] on div "Cancel Submit" at bounding box center [454, 384] width 371 height 43
click at [603, 379] on span "Submit" at bounding box center [600, 384] width 30 height 15
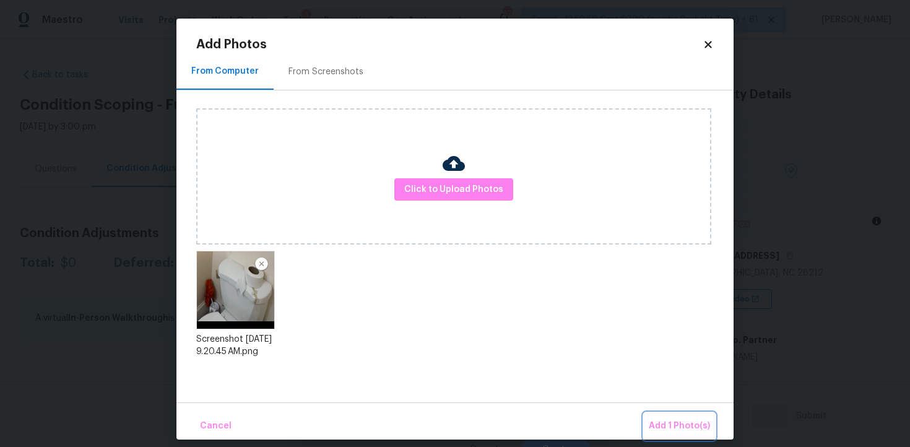
click at [706, 439] on button "Add 1 Photo(s)" at bounding box center [678, 426] width 71 height 27
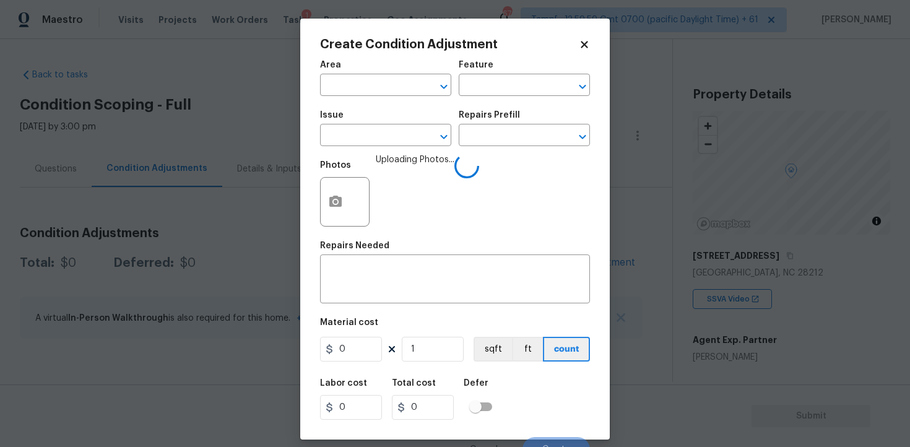
click at [372, 74] on div "Area" at bounding box center [385, 69] width 131 height 16
click at [380, 99] on span "Area ​" at bounding box center [385, 78] width 131 height 50
click at [375, 87] on input "text" at bounding box center [368, 86] width 97 height 19
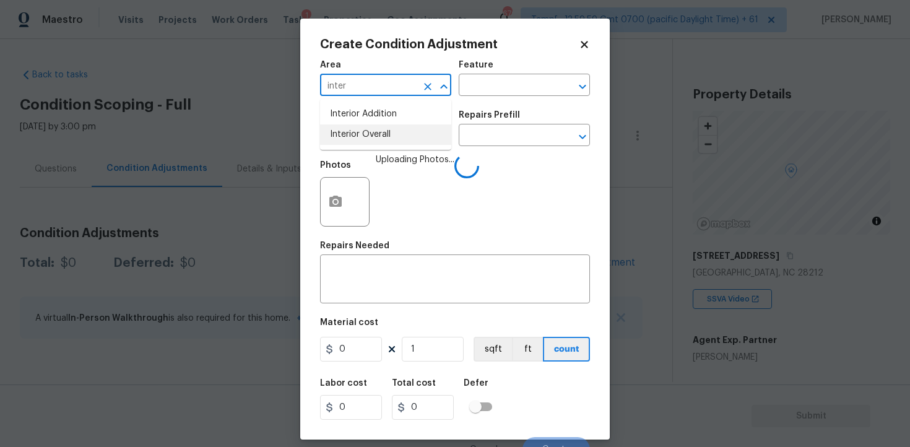
click at [375, 131] on li "Interior Overall" at bounding box center [385, 134] width 131 height 20
type input "Interior Overall"
click at [375, 131] on input "text" at bounding box center [368, 136] width 97 height 19
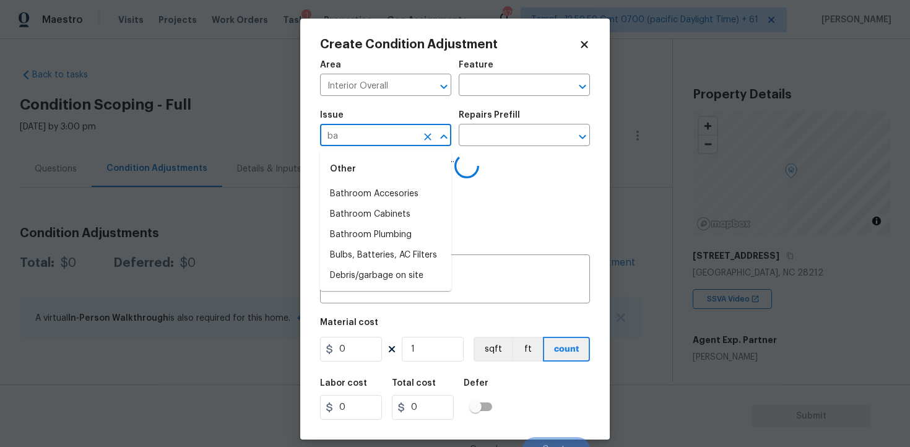
type input "bat"
type input "h"
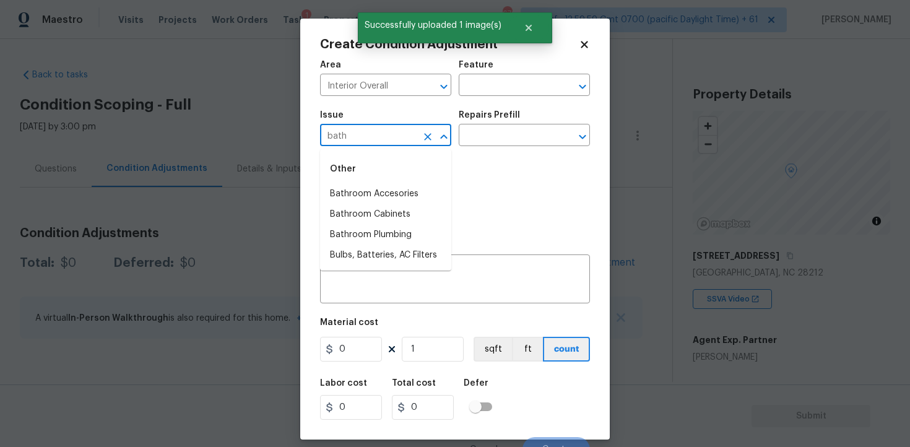
type input "bathr"
click at [382, 225] on li "Bathroom Plumbing" at bounding box center [385, 235] width 131 height 20
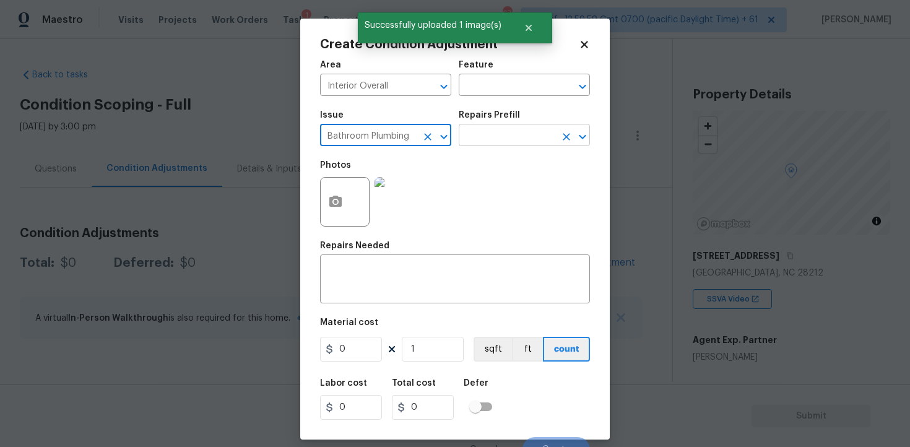
type input "Bathroom Plumbing"
click at [486, 139] on input "text" at bounding box center [506, 136] width 97 height 19
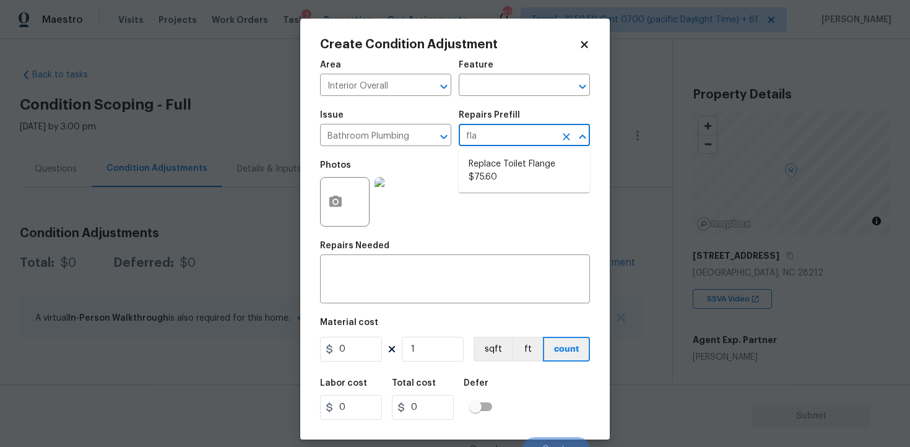
type input "flan"
click at [492, 163] on li "Replace Toilet Flange $75.60" at bounding box center [523, 170] width 131 height 33
type input "Plumbing"
type textarea "Remove the existing toilet and toilet flange. Install a new toilet flange ensur…"
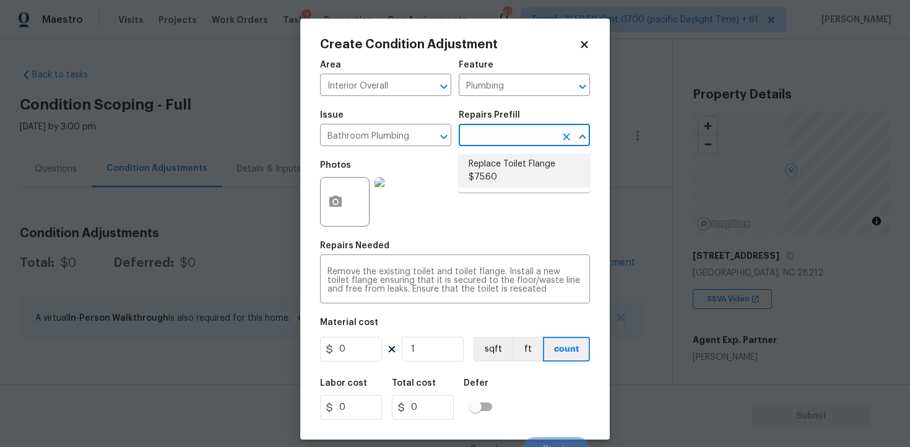
type input "75.6"
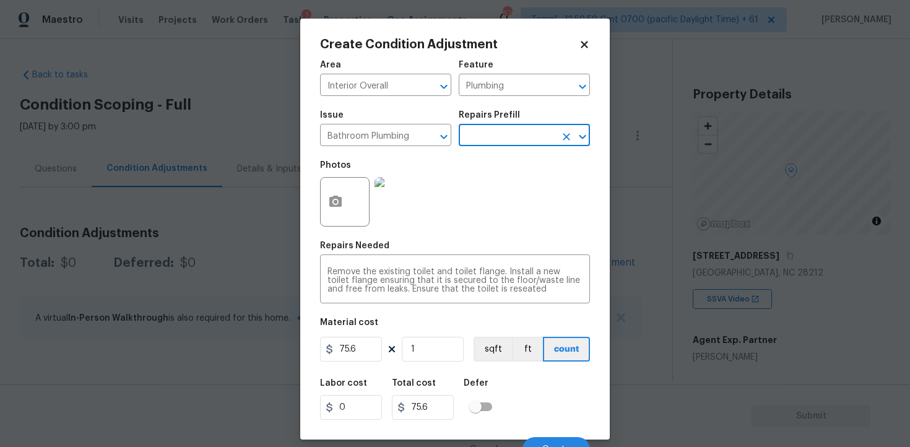
scroll to position [15, 0]
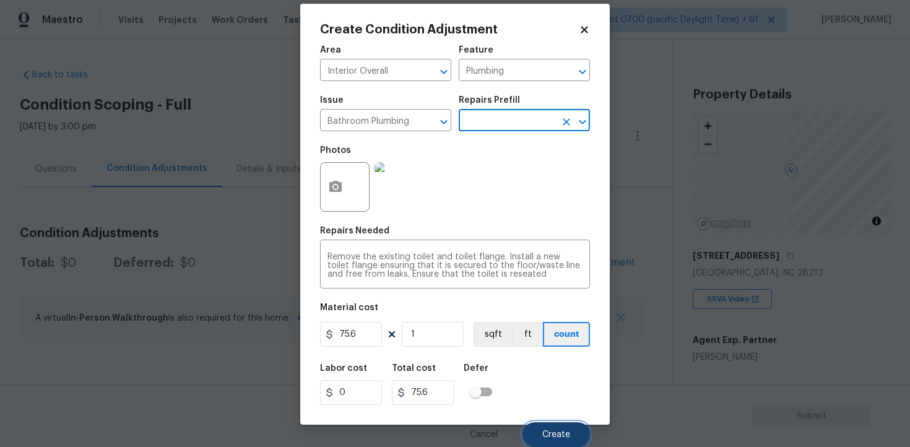
click at [573, 431] on button "Create" at bounding box center [555, 434] width 67 height 25
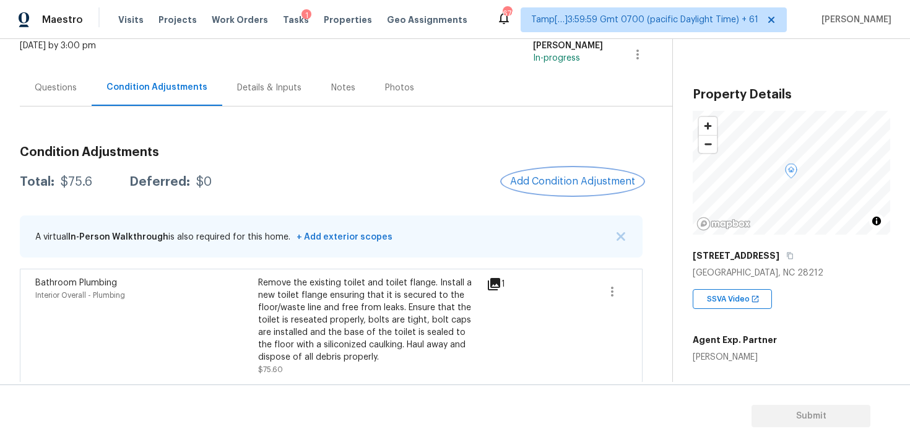
scroll to position [87, 0]
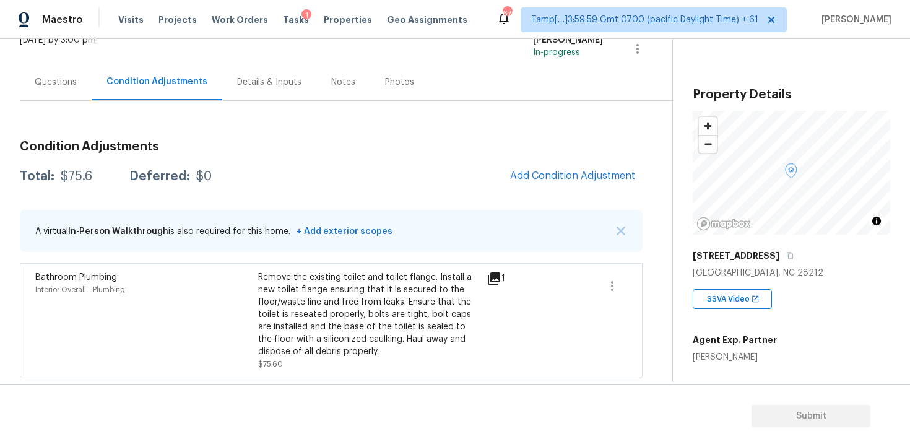
click at [587, 142] on h3 "Condition Adjustments" at bounding box center [331, 146] width 622 height 12
click at [586, 144] on h3 "Condition Adjustments" at bounding box center [331, 146] width 622 height 12
click at [584, 159] on div "Condition Adjustments Total: $75.6 Deferred: $0 Add Condition Adjustment A virt…" at bounding box center [331, 254] width 622 height 247
click at [573, 170] on span "Add Condition Adjustment" at bounding box center [572, 175] width 125 height 11
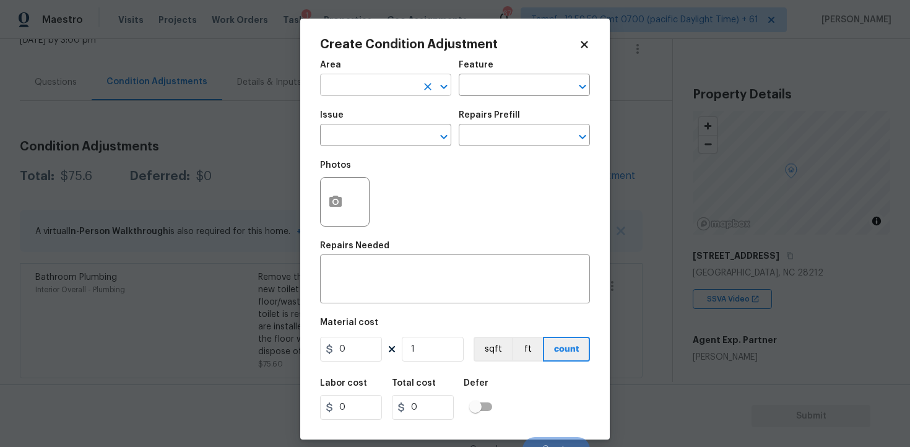
click at [388, 87] on input "text" at bounding box center [368, 86] width 97 height 19
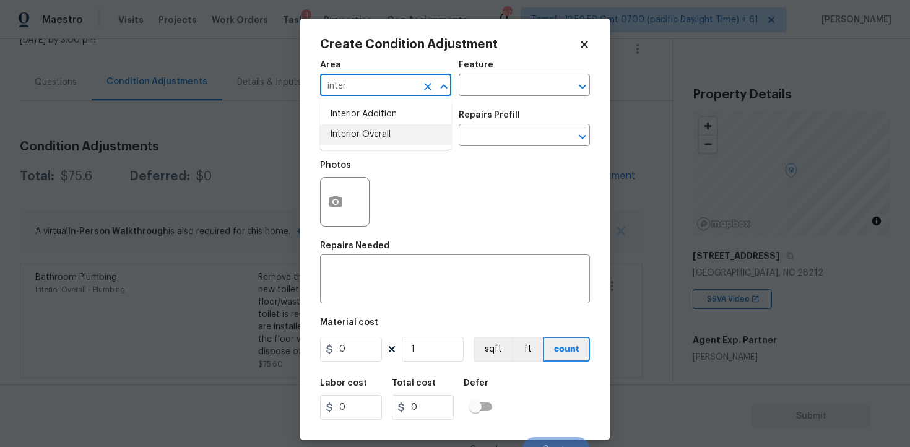
click at [395, 128] on li "Interior Overall" at bounding box center [385, 134] width 131 height 20
type input "Interior Overall"
click at [395, 128] on input "text" at bounding box center [368, 136] width 97 height 19
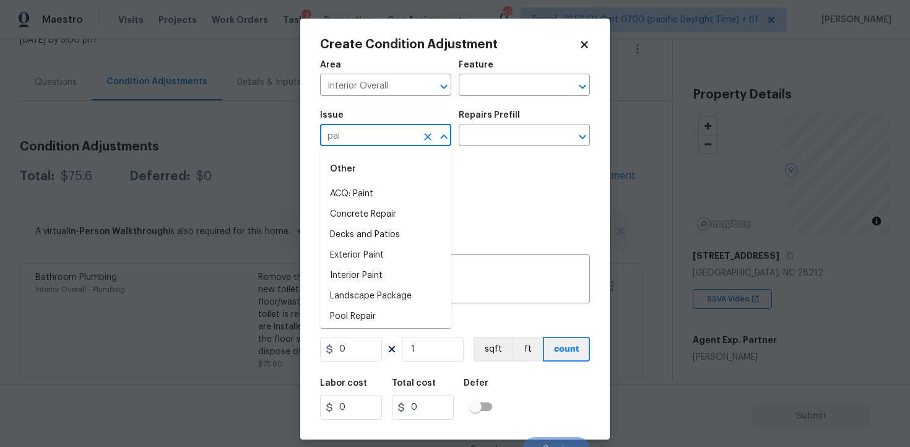
type input "pain"
click at [392, 181] on div "Other" at bounding box center [385, 169] width 131 height 30
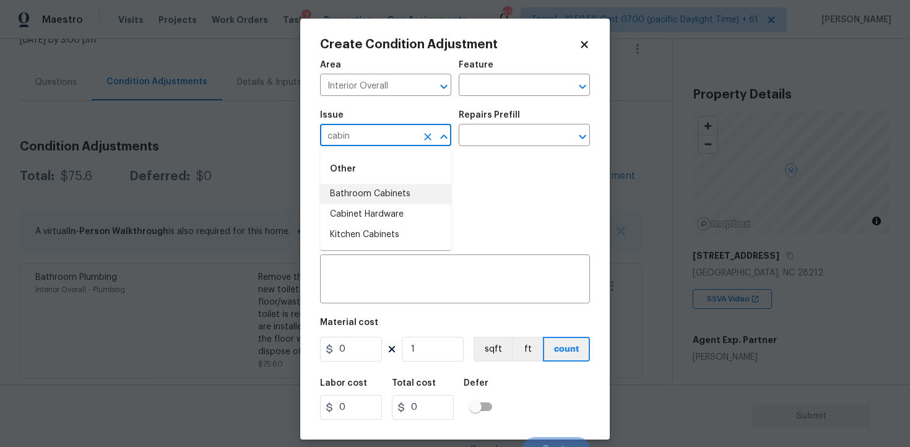
click at [393, 189] on li "Bathroom Cabinets" at bounding box center [385, 194] width 131 height 20
type input "Bathroom Cabinets"
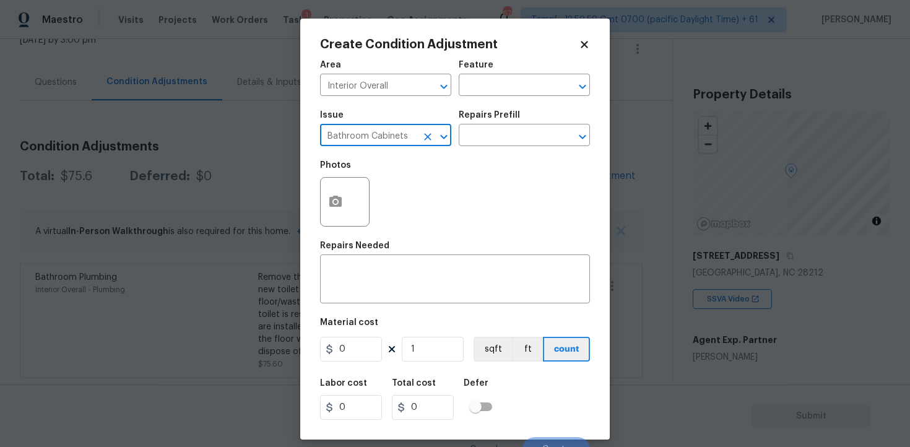
click at [426, 139] on icon "Clear" at bounding box center [427, 136] width 7 height 7
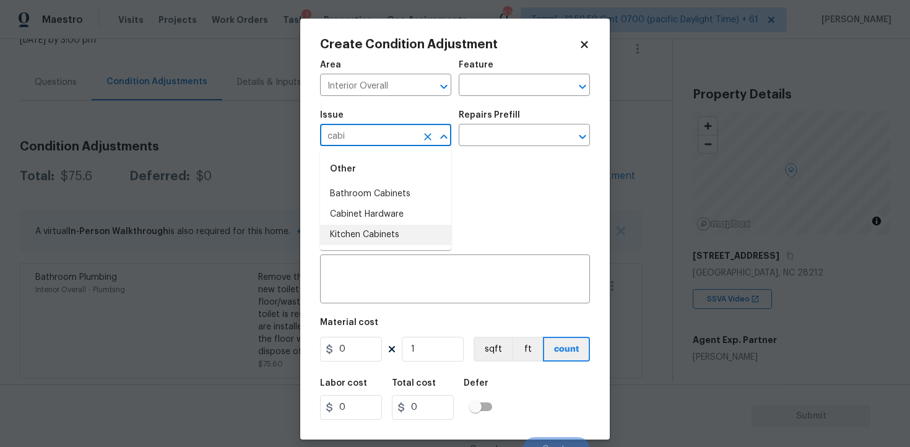
click at [416, 241] on li "Kitchen Cabinets" at bounding box center [385, 235] width 131 height 20
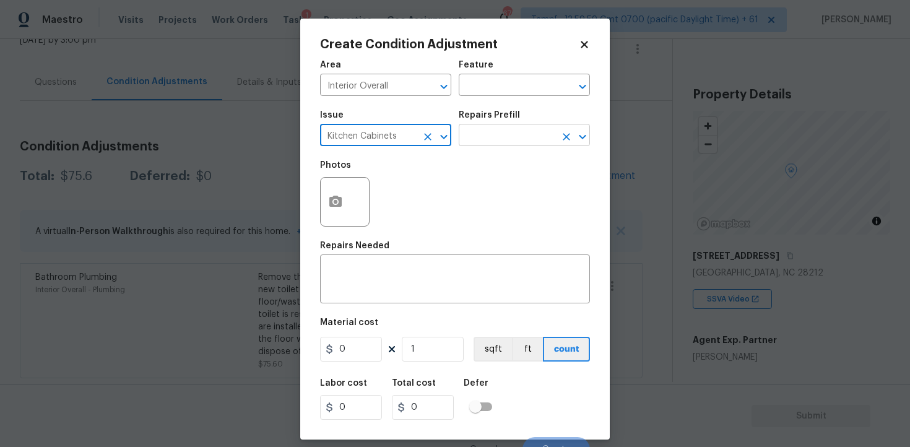
type input "Kitchen Cabinets"
click at [483, 131] on input "text" at bounding box center [506, 136] width 97 height 19
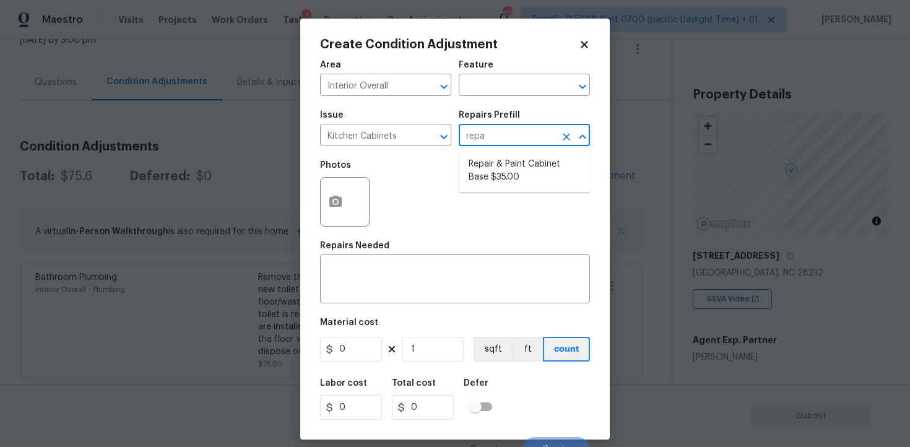
type input "repai"
click at [491, 170] on li "Repair & Paint Cabinet Base $35.00" at bounding box center [523, 170] width 131 height 33
type input "Cabinets"
type textarea "Prep/Paint the damaged cabinet base and repair to meet current standard. Remove…"
type input "35"
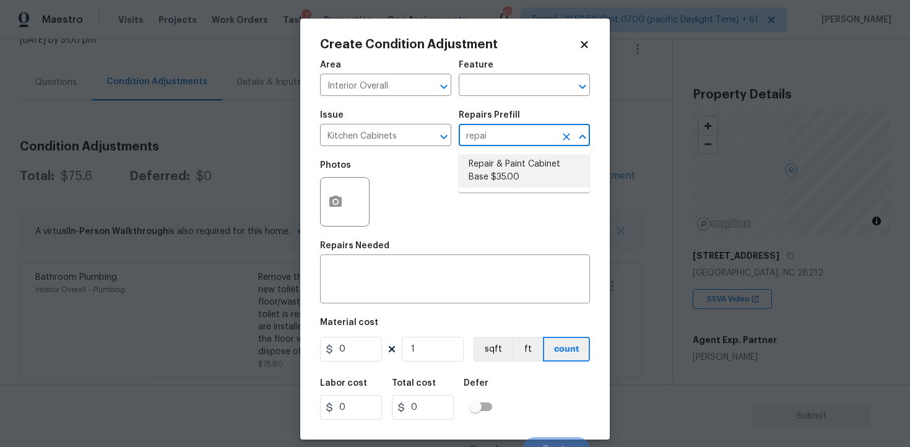
type input "35"
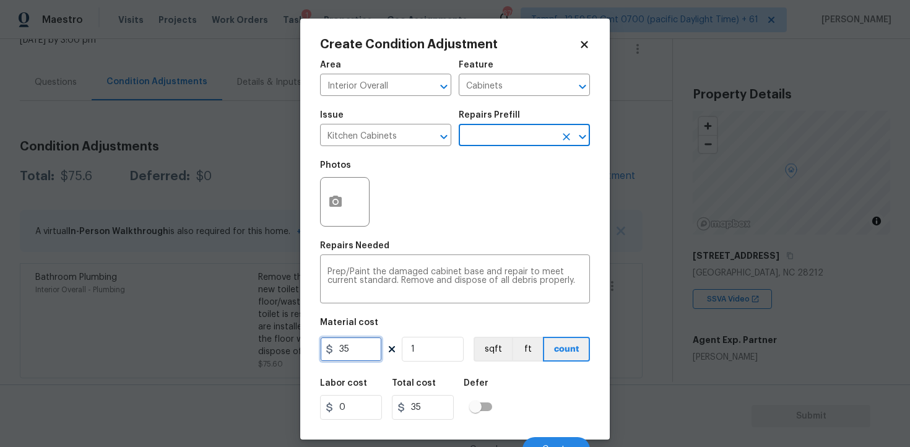
click at [356, 359] on input "35" at bounding box center [351, 349] width 62 height 25
type input "1200"
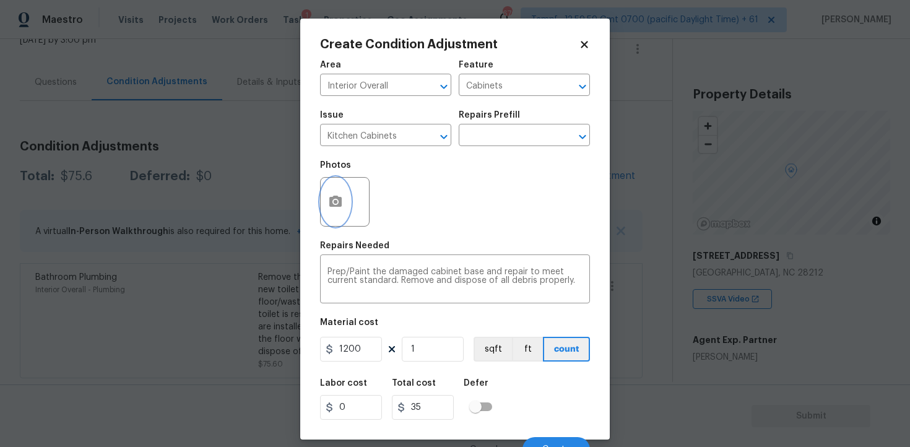
type input "1200"
click at [324, 194] on button "button" at bounding box center [335, 202] width 30 height 48
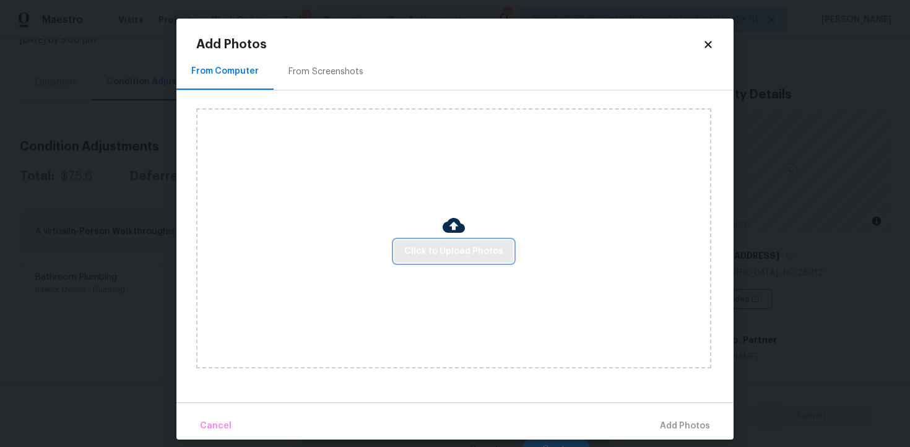
click at [439, 241] on button "Click to Upload Photos" at bounding box center [453, 251] width 119 height 23
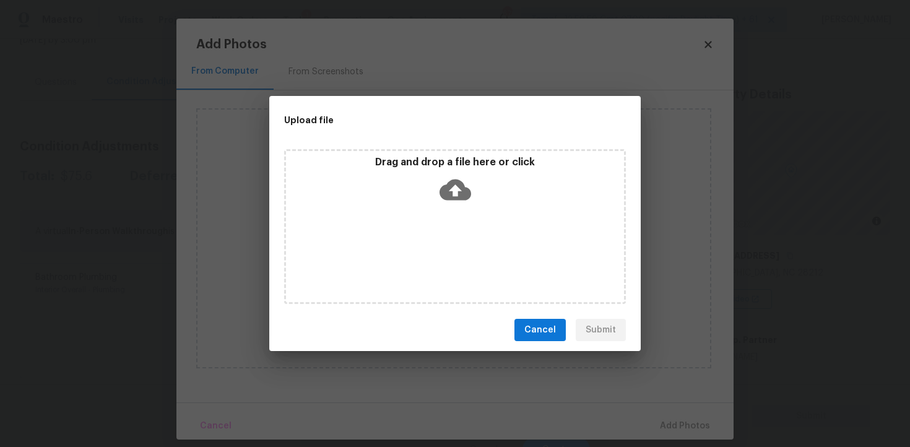
click at [453, 187] on icon at bounding box center [455, 190] width 32 height 32
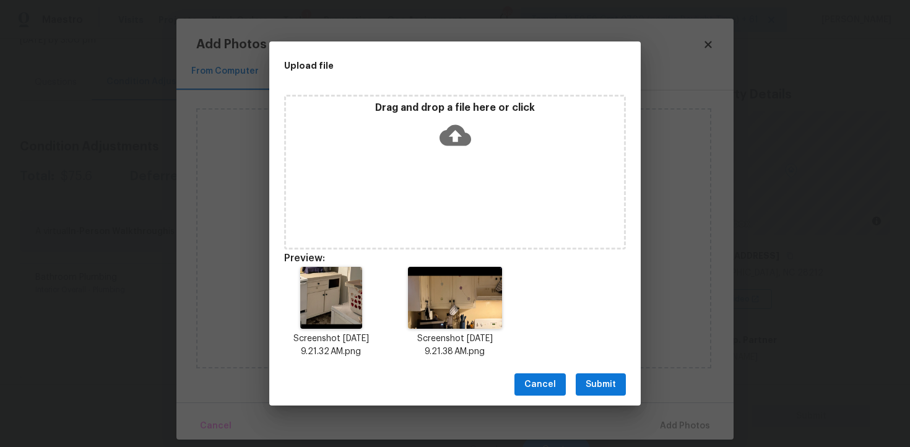
scroll to position [10, 0]
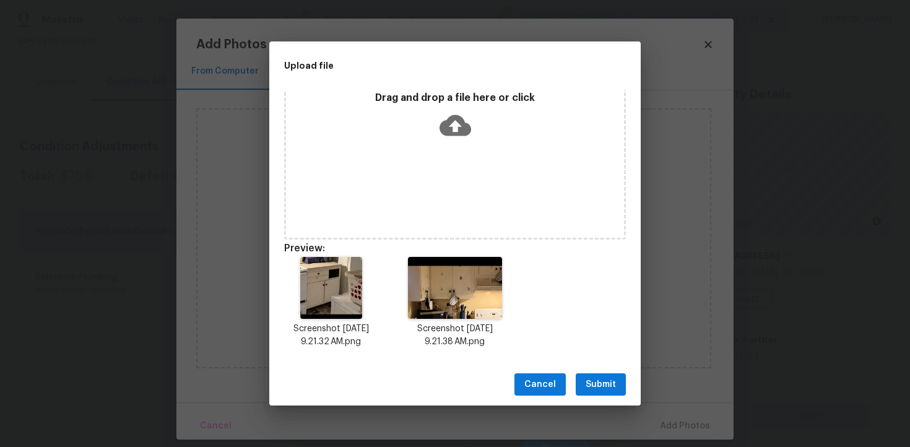
click at [592, 379] on span "Submit" at bounding box center [600, 384] width 30 height 15
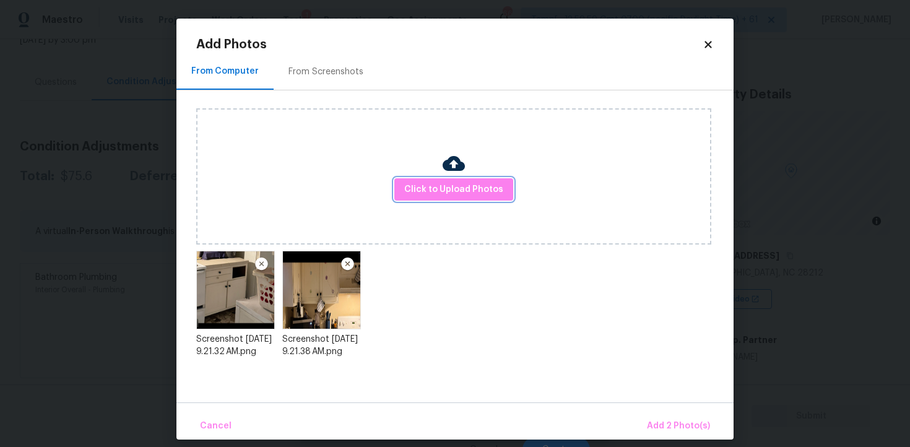
scroll to position [0, 0]
click at [669, 424] on span "Add 2 Photo(s)" at bounding box center [678, 425] width 63 height 15
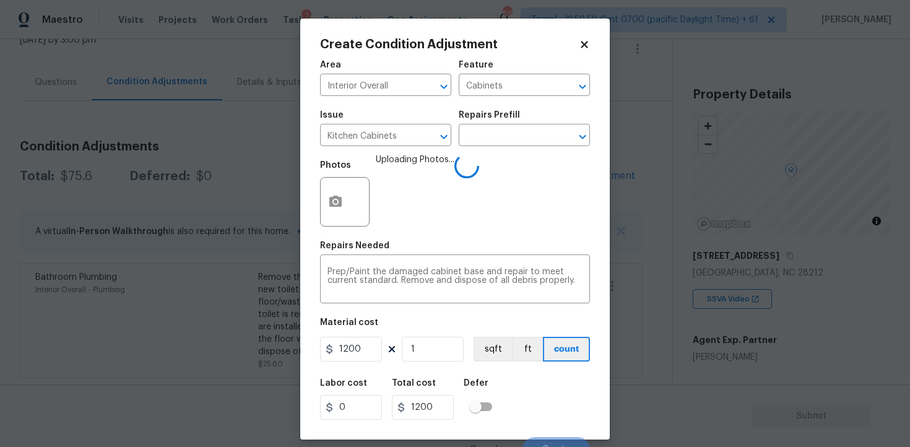
click at [523, 399] on div "Labor cost 0 Total cost 1200 Defer" at bounding box center [455, 399] width 270 height 56
click at [379, 342] on input "1200" at bounding box center [351, 349] width 62 height 25
type input "1500"
click at [529, 374] on div "Labor cost 0 Total cost 1500 Defer" at bounding box center [455, 399] width 270 height 56
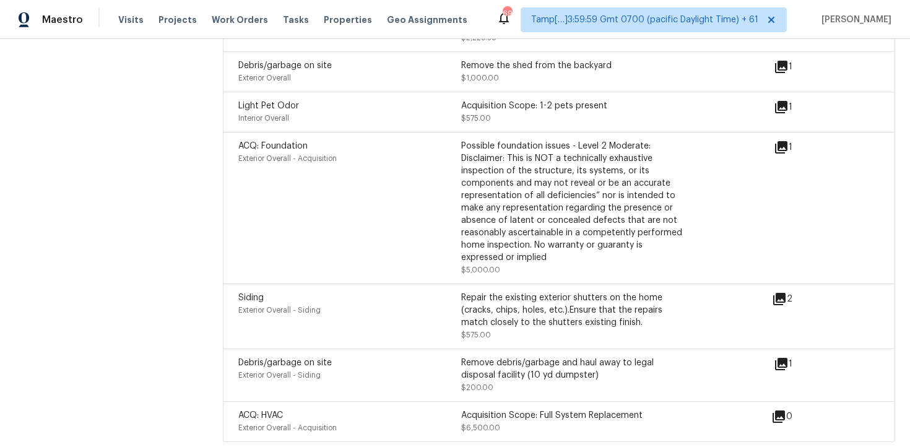
scroll to position [2013, 0]
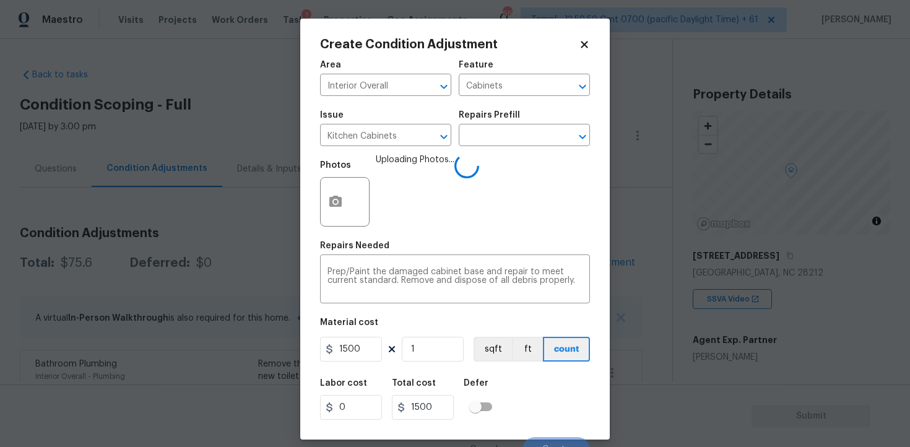
scroll to position [15, 0]
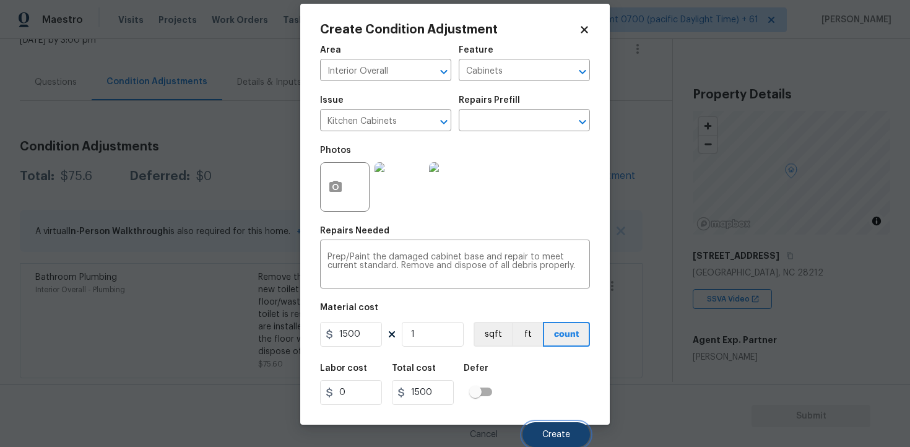
click at [561, 422] on button "Create" at bounding box center [555, 434] width 67 height 25
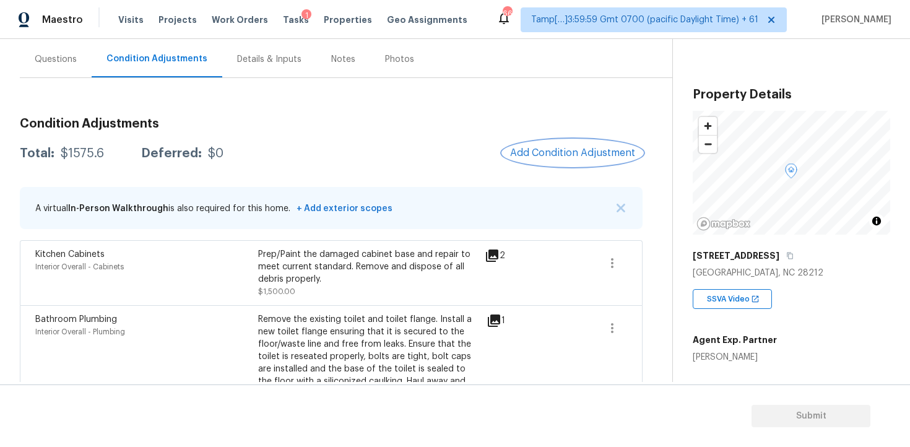
scroll to position [102, 0]
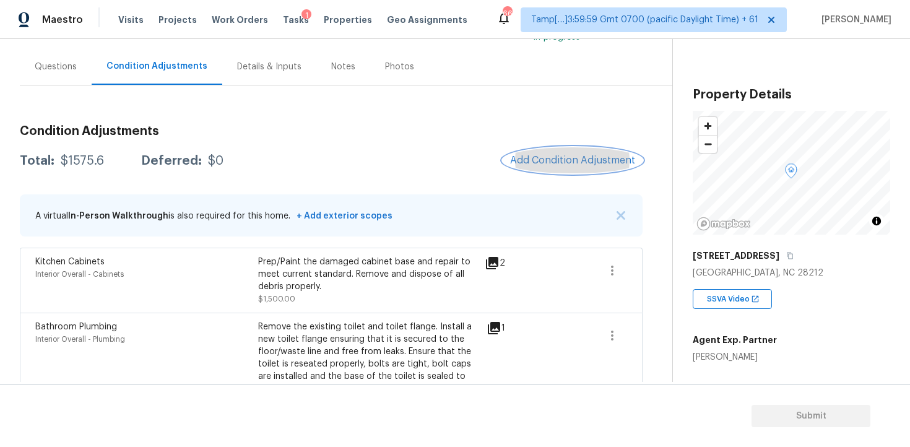
click at [567, 158] on span "Add Condition Adjustment" at bounding box center [572, 160] width 125 height 11
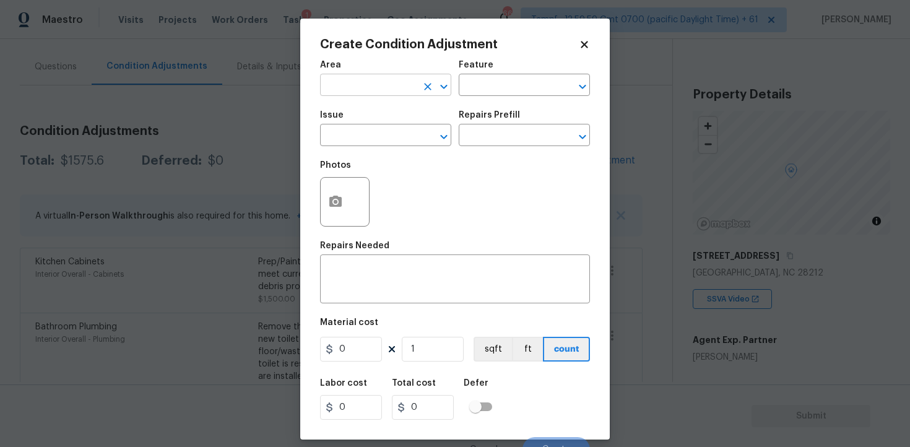
click at [381, 79] on input "text" at bounding box center [368, 86] width 97 height 19
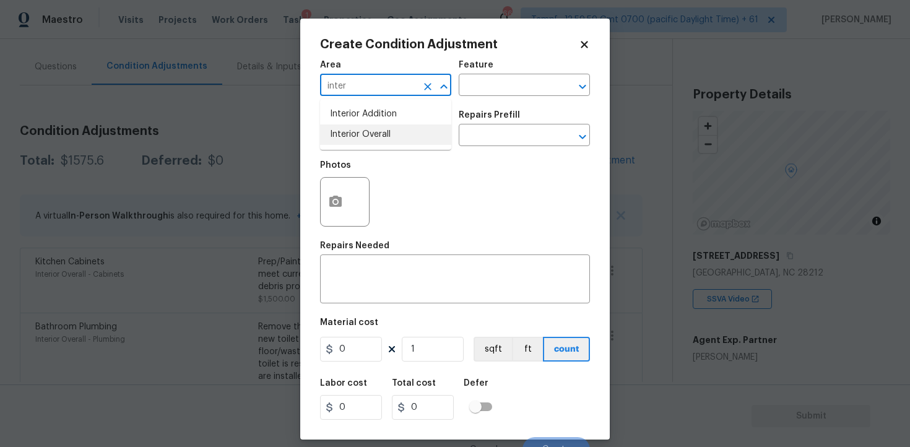
click at [374, 131] on li "Interior Overall" at bounding box center [385, 134] width 131 height 20
type input "Interior Overall"
click at [374, 131] on input "text" at bounding box center [368, 136] width 97 height 19
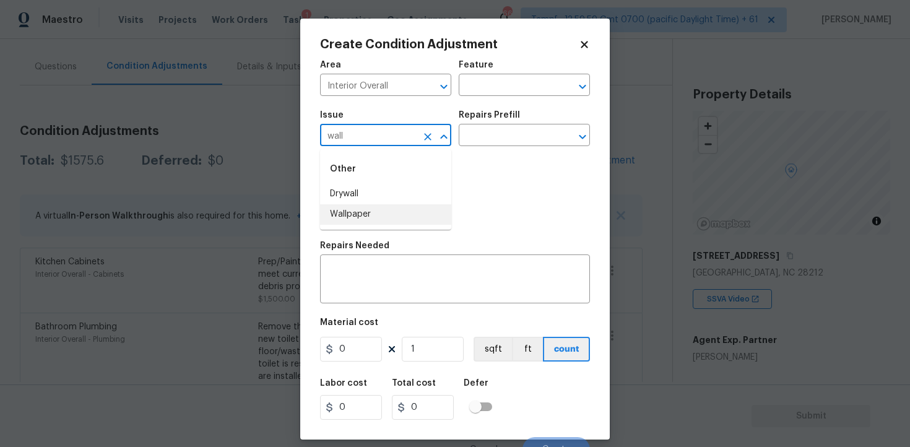
click at [371, 211] on li "Wallpaper" at bounding box center [385, 214] width 131 height 20
type input "Wallpaper"
click at [466, 141] on input "text" at bounding box center [506, 136] width 97 height 19
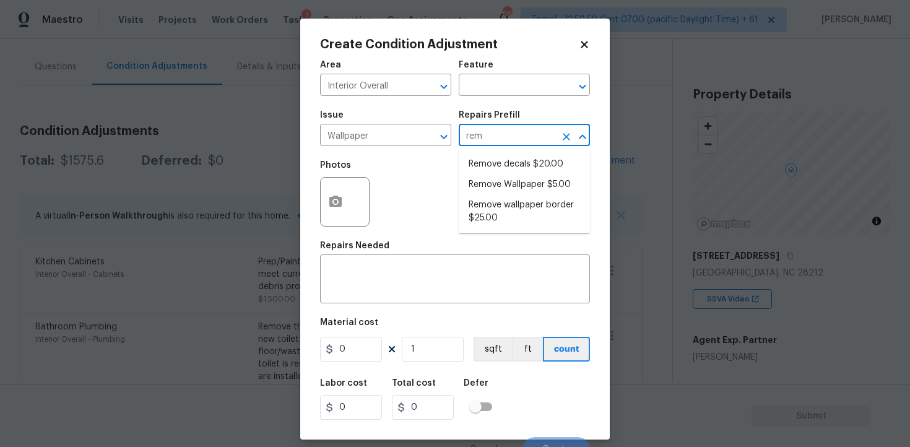
type input "remo"
click at [482, 191] on li "Remove Wallpaper $5.00" at bounding box center [523, 184] width 131 height 20
type input "Walls and Ceiling"
type textarea "Remove wallpaper and texture walls to best match existing conditions"
type input "5"
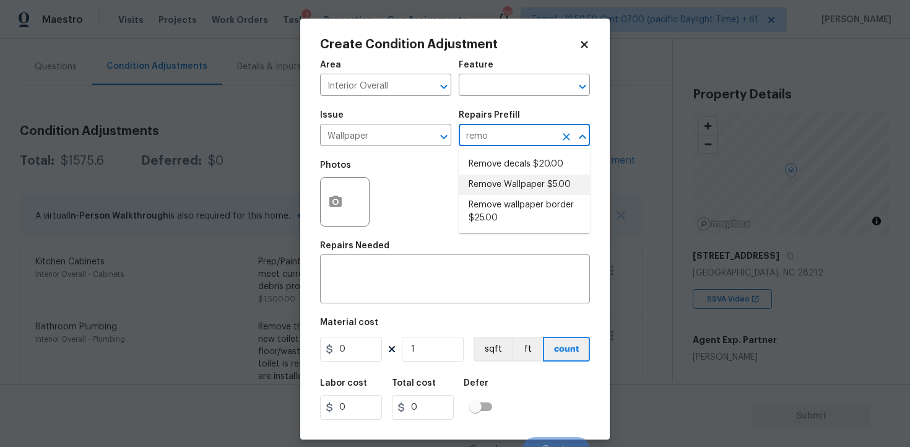
type input "5"
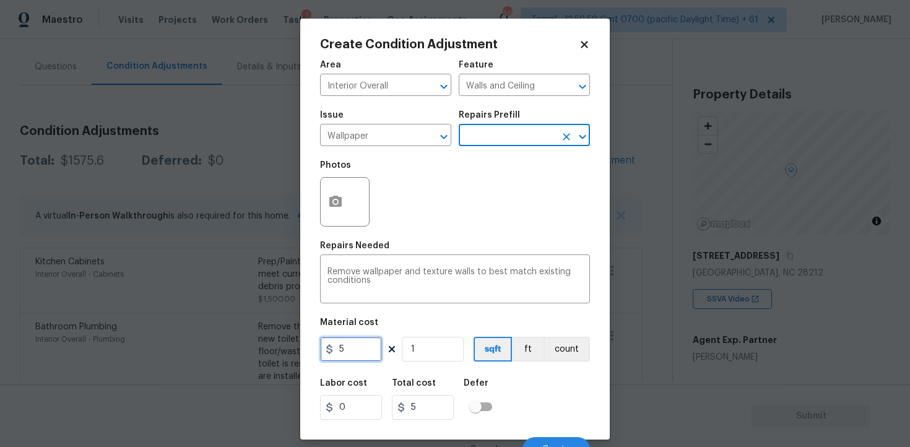
click at [360, 358] on input "5" at bounding box center [351, 349] width 62 height 25
click at [343, 348] on input "300" at bounding box center [351, 349] width 62 height 25
type input "400"
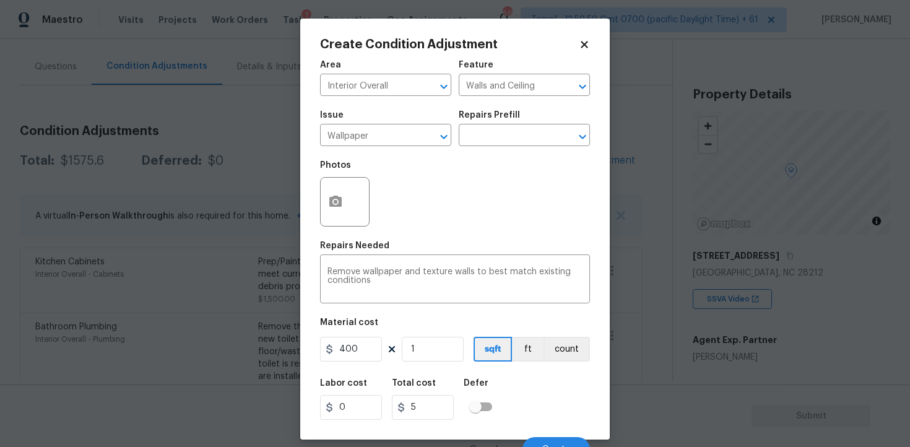
type input "400"
click at [316, 179] on div "Create Condition Adjustment Area Interior Overall ​ Feature Walls and Ceiling ​…" at bounding box center [454, 229] width 309 height 421
click at [327, 196] on button "button" at bounding box center [335, 202] width 30 height 48
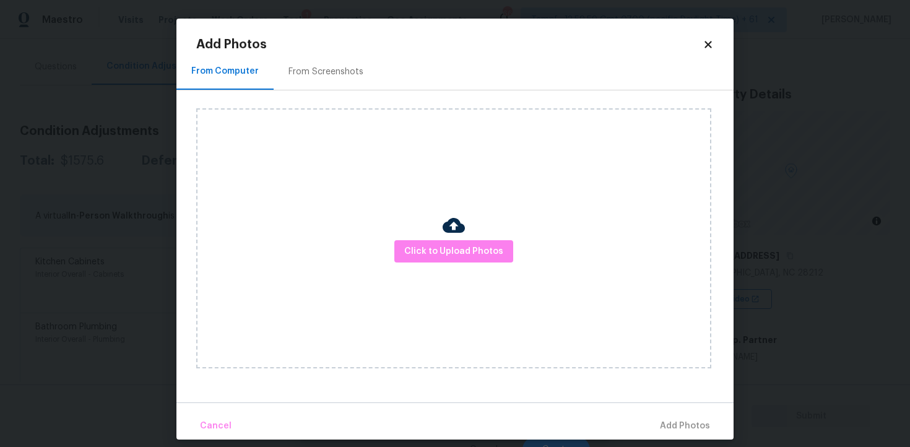
click at [441, 238] on div "Click to Upload Photos" at bounding box center [453, 238] width 515 height 260
click at [443, 244] on span "Click to Upload Photos" at bounding box center [453, 251] width 99 height 15
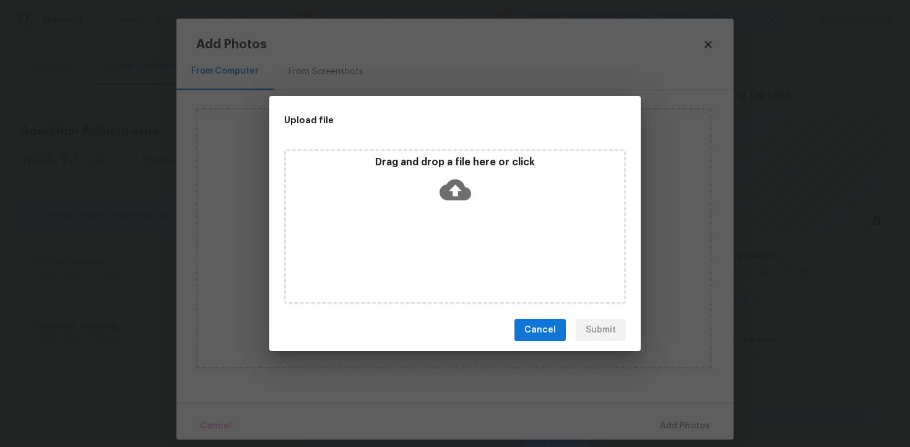
click at [449, 194] on icon at bounding box center [455, 189] width 32 height 21
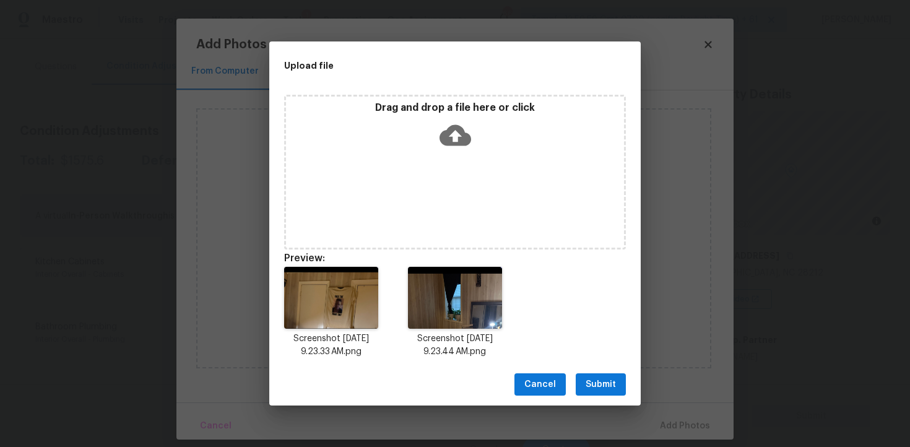
click at [604, 389] on span "Submit" at bounding box center [600, 384] width 30 height 15
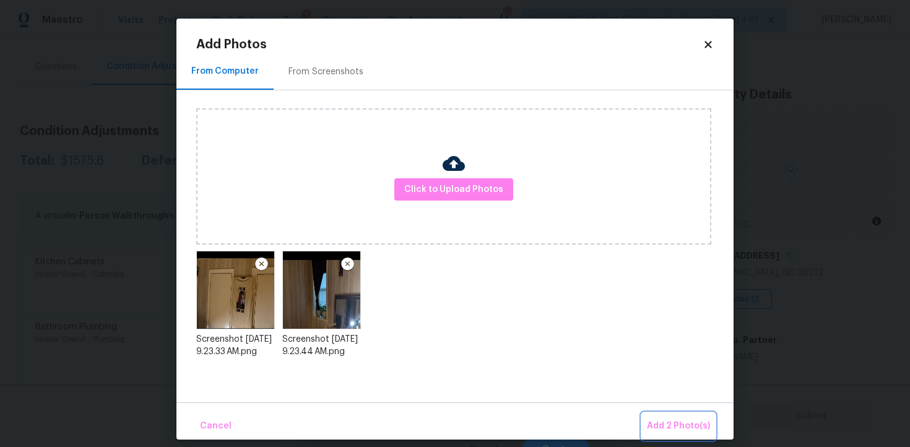
click at [652, 418] on span "Add 2 Photo(s)" at bounding box center [678, 425] width 63 height 15
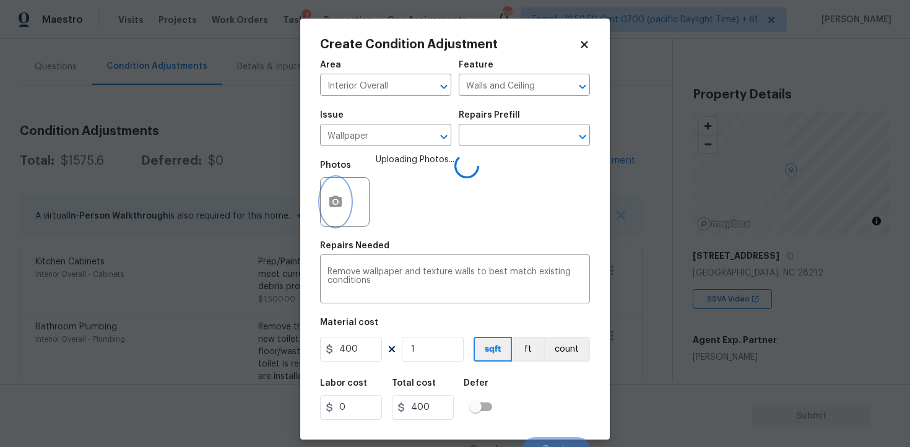
scroll to position [15, 0]
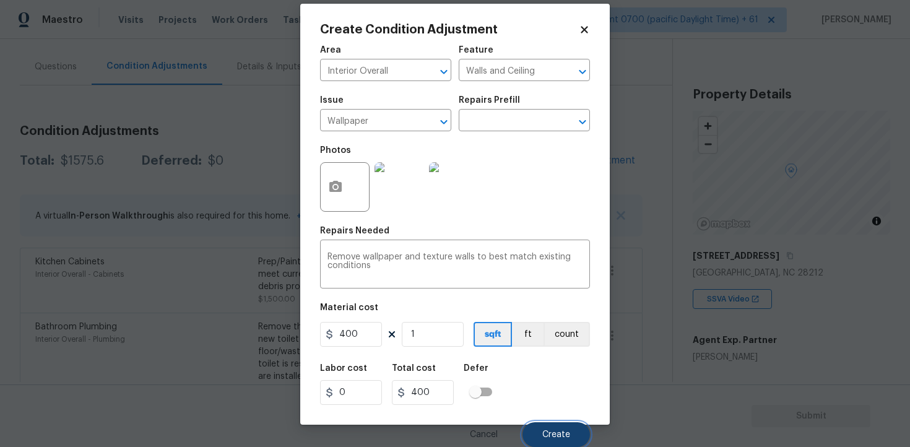
click at [561, 430] on span "Create" at bounding box center [556, 434] width 28 height 9
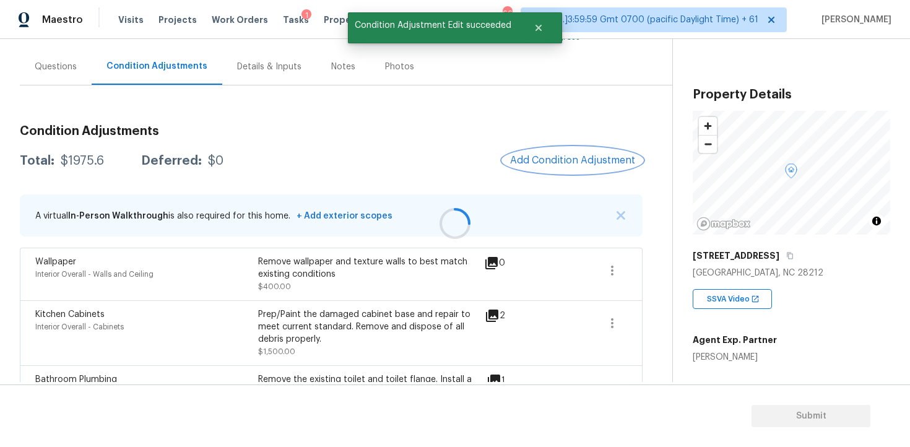
scroll to position [0, 0]
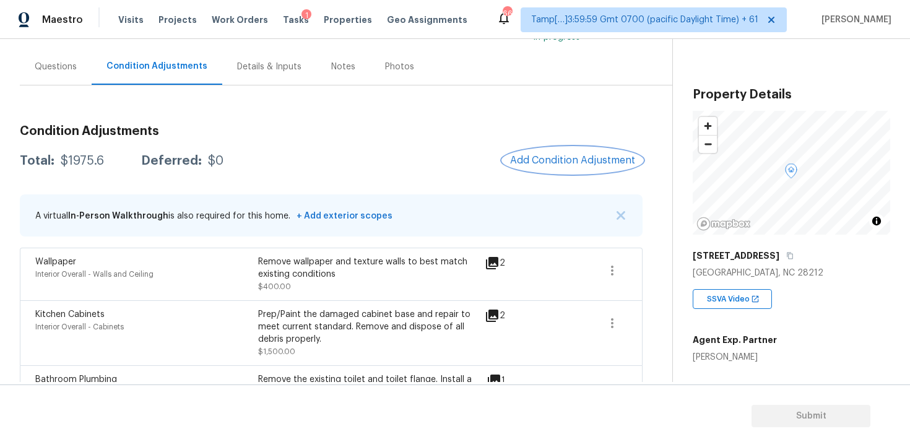
click at [597, 163] on span "Add Condition Adjustment" at bounding box center [572, 160] width 125 height 11
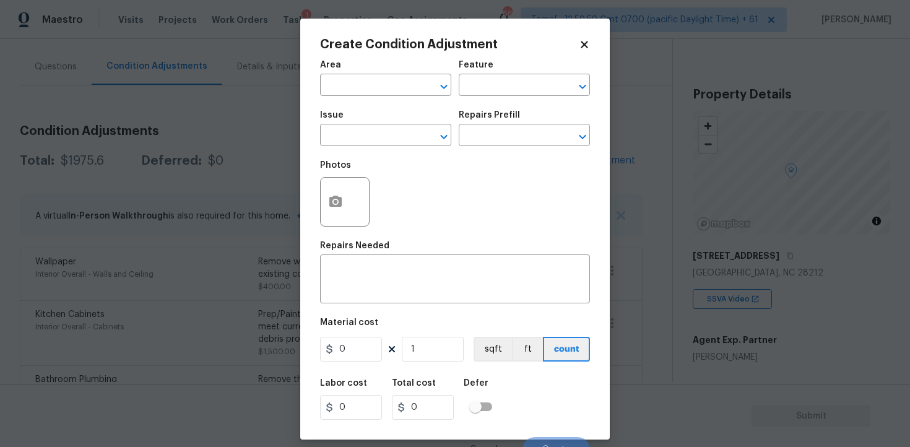
click at [348, 185] on div at bounding box center [344, 201] width 49 height 49
click at [342, 194] on button "button" at bounding box center [335, 202] width 30 height 48
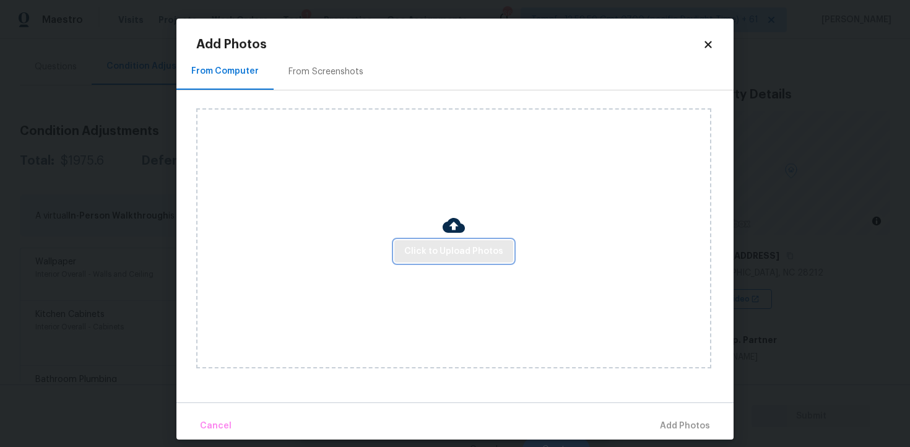
click at [499, 254] on span "Click to Upload Photos" at bounding box center [453, 251] width 99 height 15
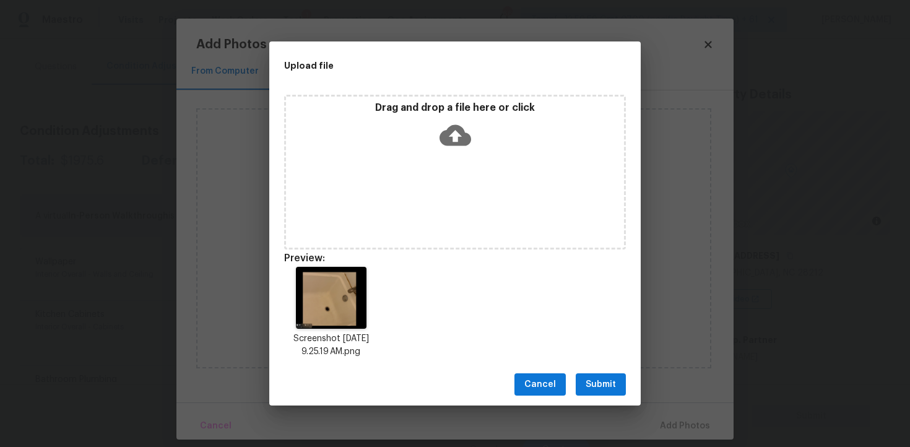
click at [466, 170] on div "Drag and drop a file here or click" at bounding box center [455, 172] width 342 height 155
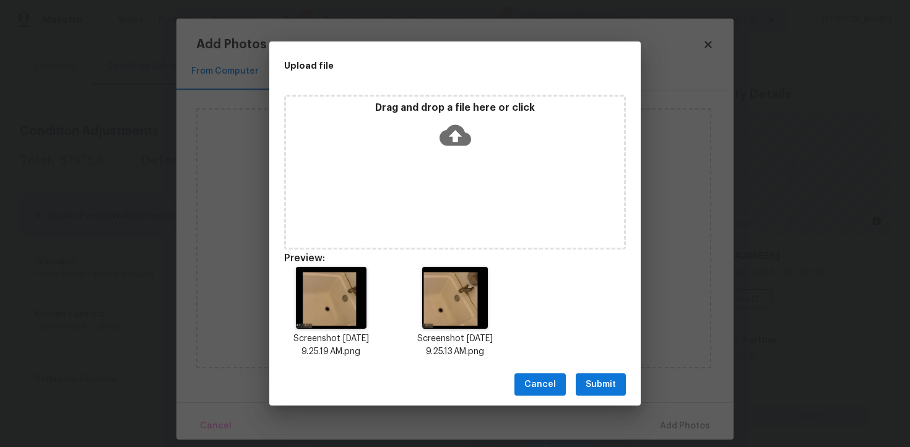
scroll to position [10, 0]
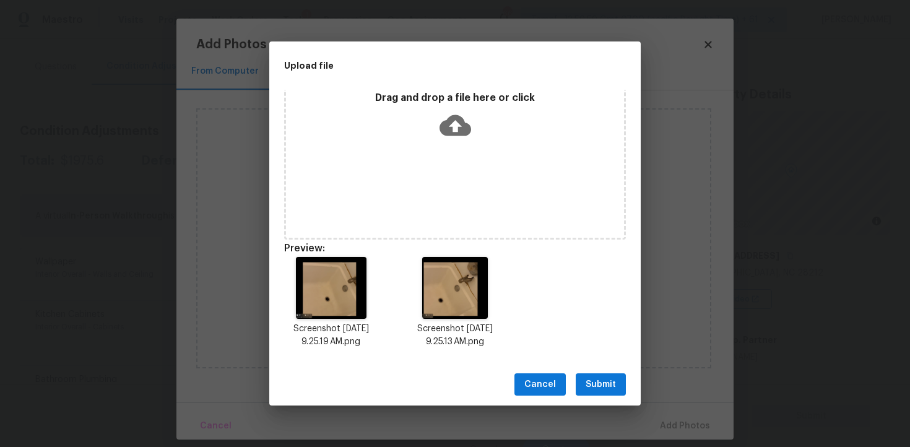
click at [602, 379] on span "Submit" at bounding box center [600, 384] width 30 height 15
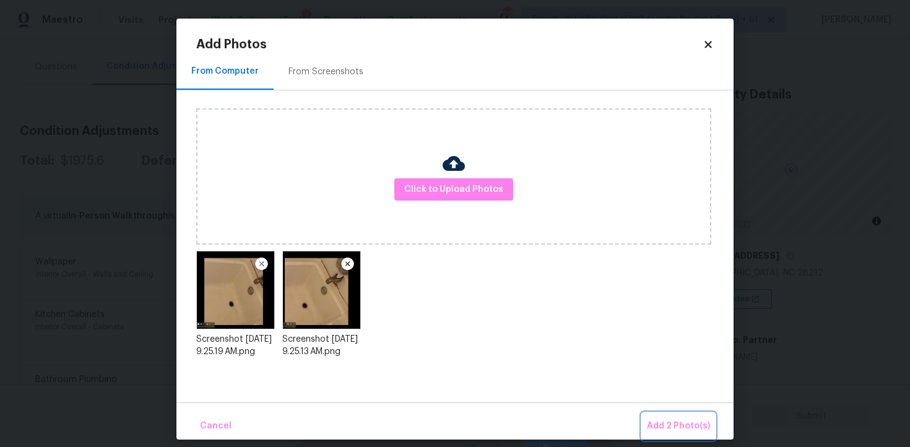
click at [672, 416] on button "Add 2 Photo(s)" at bounding box center [678, 426] width 73 height 27
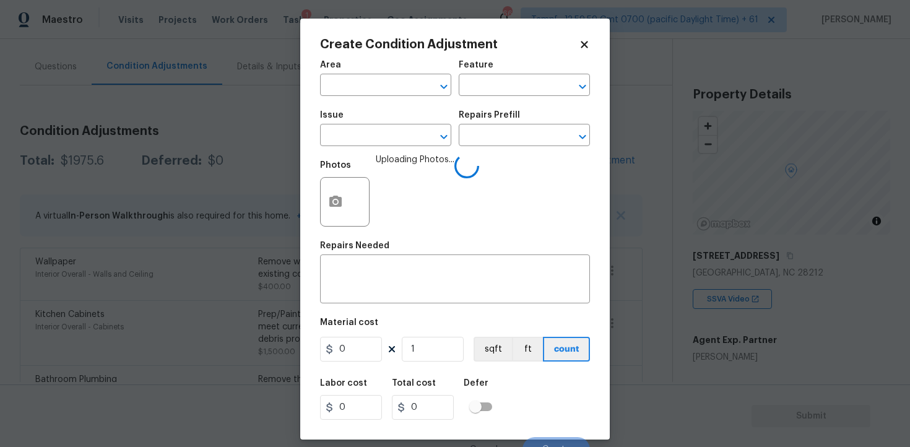
click at [402, 72] on div "Area" at bounding box center [385, 69] width 131 height 16
click at [400, 79] on input "text" at bounding box center [368, 86] width 97 height 19
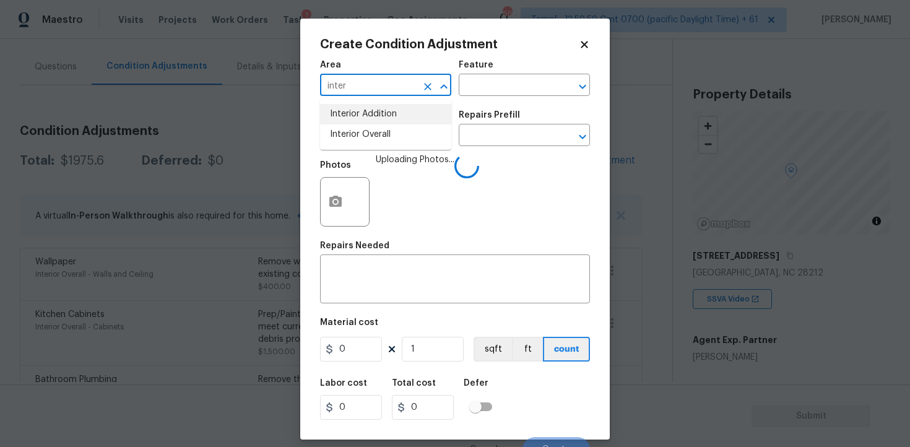
click at [399, 138] on li "Interior Overall" at bounding box center [385, 134] width 131 height 20
type input "Interior Overall"
click at [399, 138] on input "text" at bounding box center [368, 136] width 97 height 19
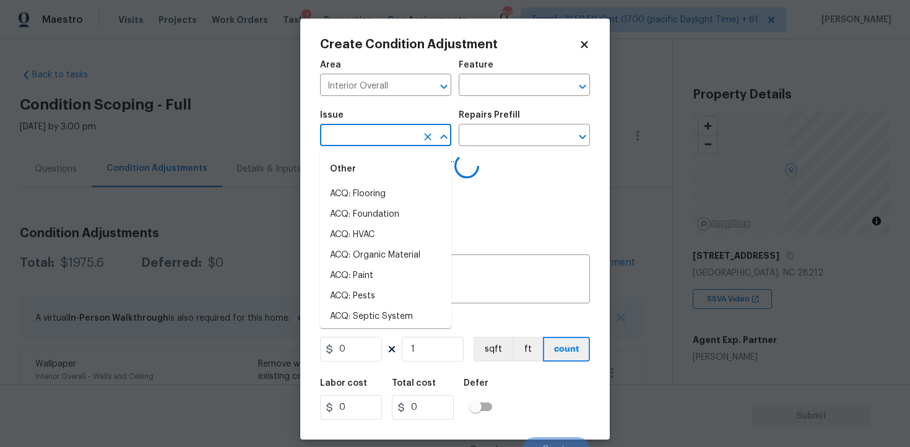
scroll to position [102, 0]
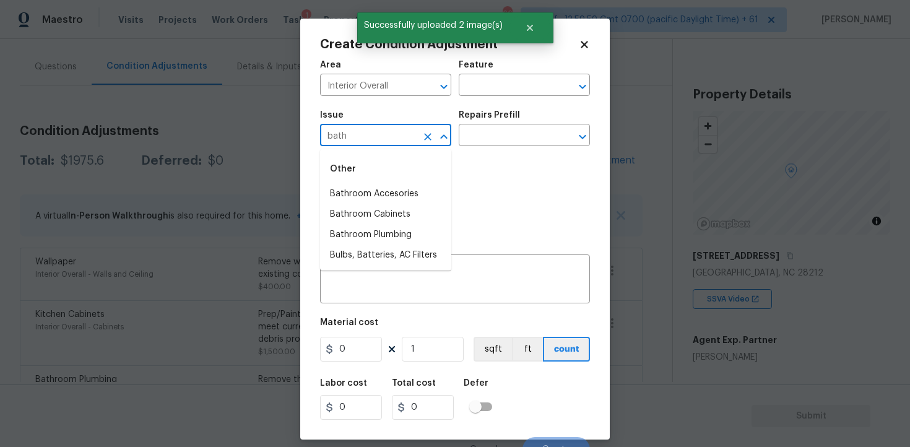
type input "bathr"
click at [431, 132] on icon "Clear" at bounding box center [427, 137] width 12 height 12
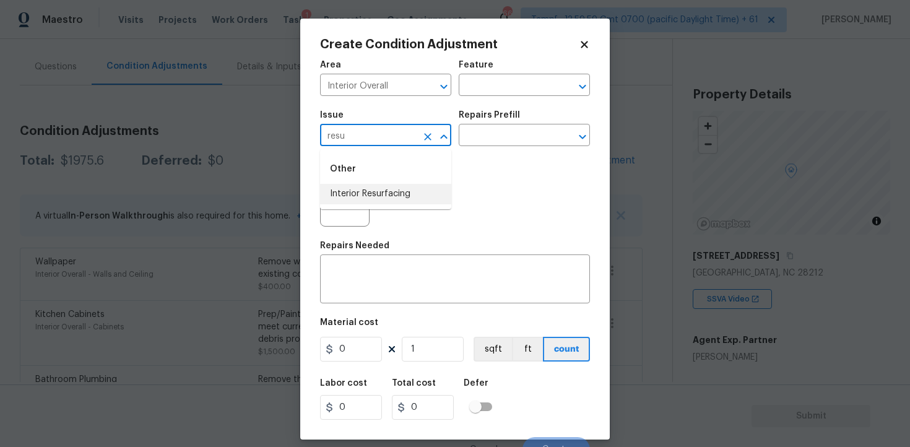
click at [423, 187] on li "Interior Resurfacing" at bounding box center [385, 194] width 131 height 20
type input "Interior Resurfacing"
click at [504, 134] on input "text" at bounding box center [506, 136] width 97 height 19
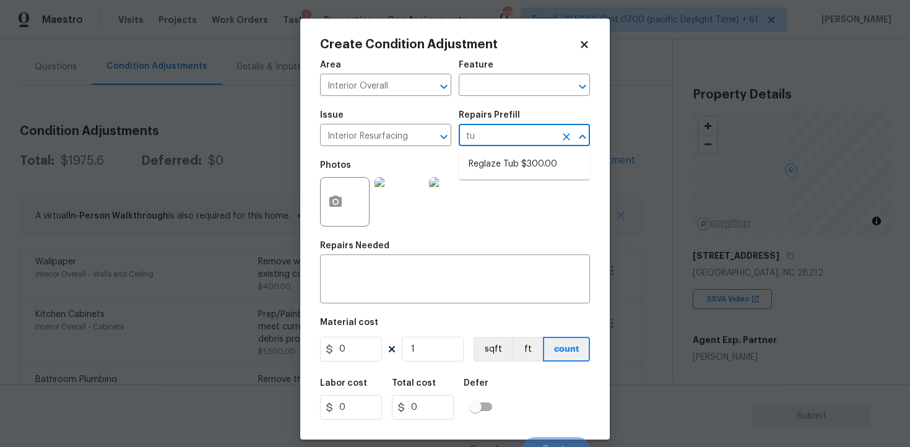
type input "tub"
click at [510, 163] on li "Reglaze Tub $300.00" at bounding box center [523, 164] width 131 height 20
type input "300"
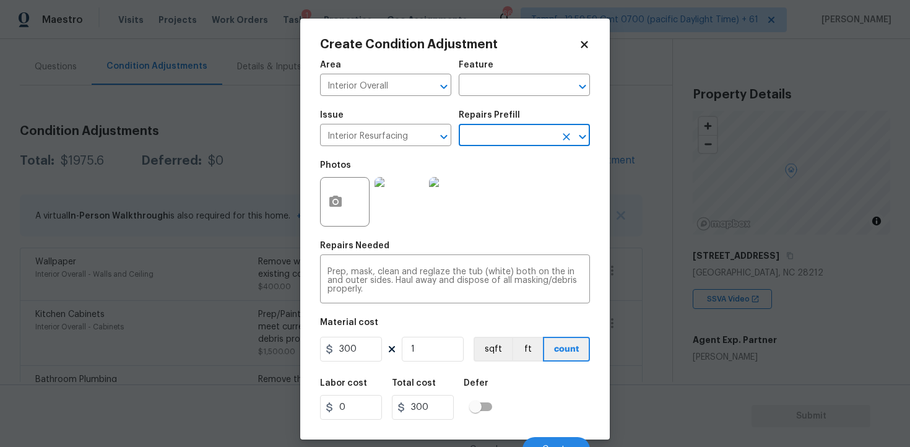
scroll to position [15, 0]
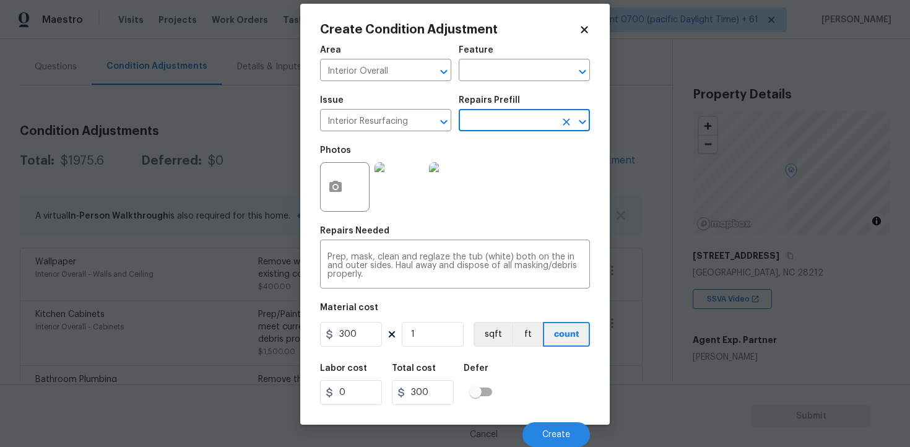
click at [538, 390] on div "Labor cost 0 Total cost 300 Defer" at bounding box center [455, 384] width 270 height 56
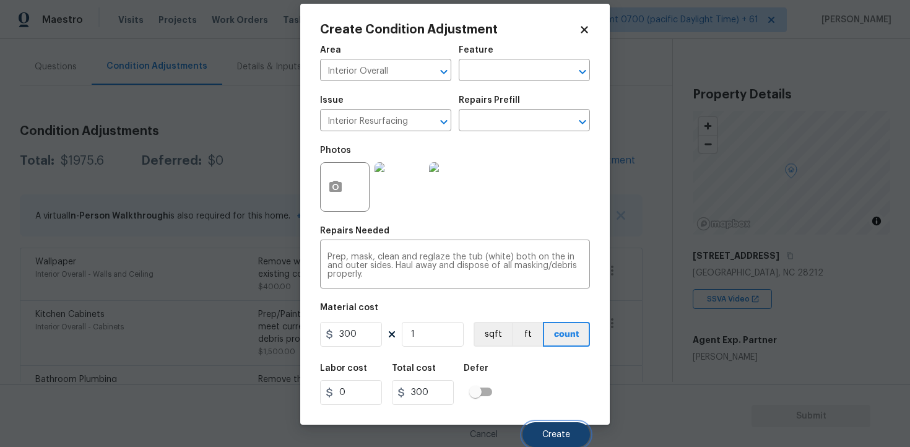
click at [551, 428] on button "Create" at bounding box center [555, 434] width 67 height 25
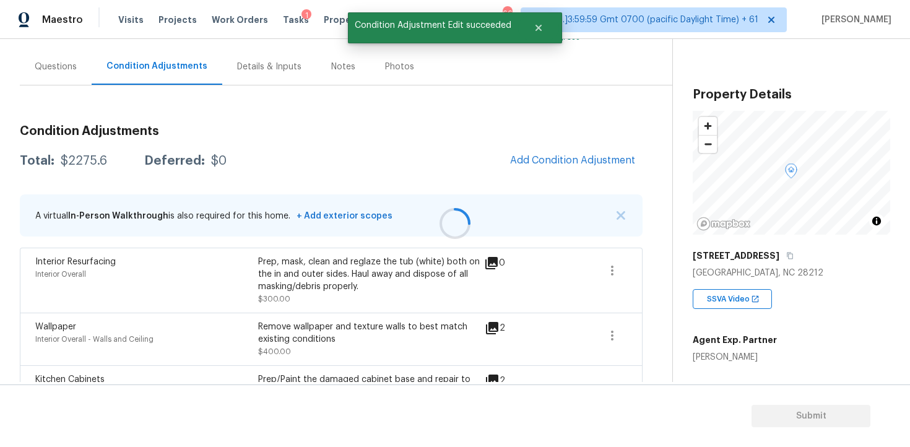
scroll to position [0, 0]
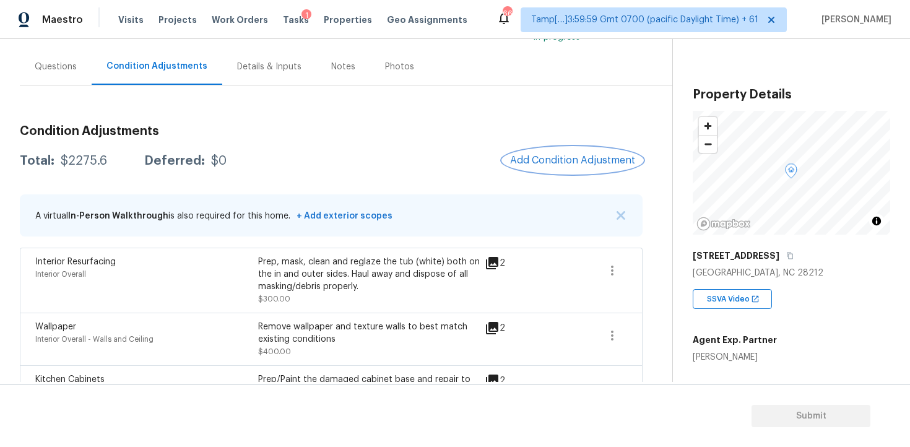
click at [570, 161] on span "Add Condition Adjustment" at bounding box center [572, 160] width 125 height 11
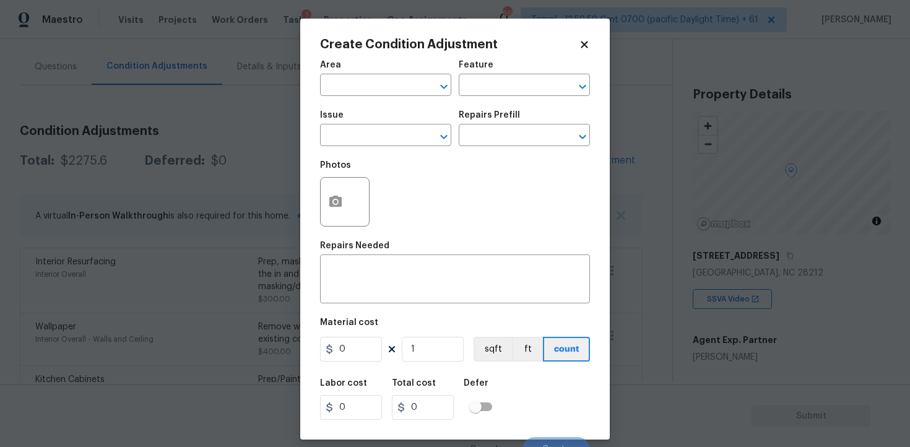
click at [329, 225] on div at bounding box center [344, 201] width 49 height 49
click at [335, 212] on button "button" at bounding box center [335, 202] width 30 height 48
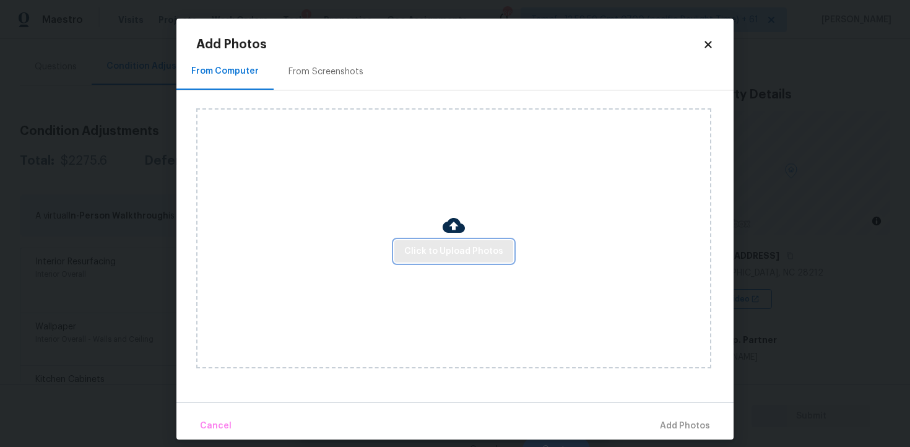
click at [473, 248] on span "Click to Upload Photos" at bounding box center [453, 251] width 99 height 15
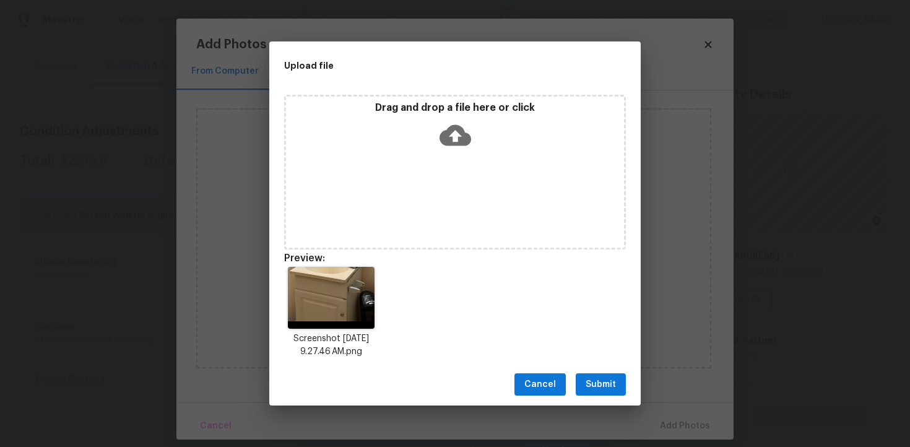
click at [599, 388] on span "Submit" at bounding box center [600, 384] width 30 height 15
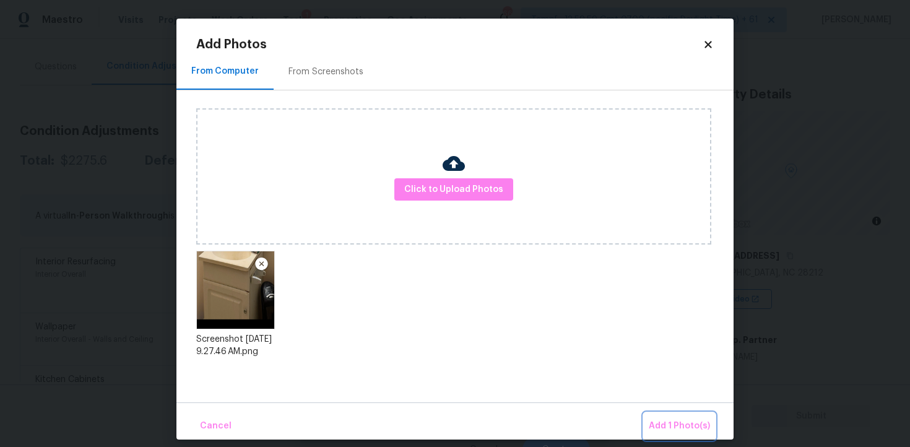
click at [679, 428] on span "Add 1 Photo(s)" at bounding box center [678, 425] width 61 height 15
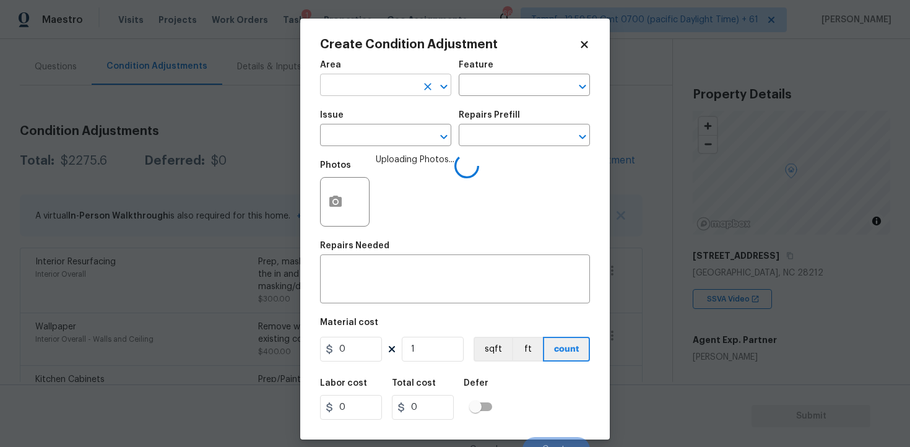
click at [389, 87] on input "text" at bounding box center [368, 86] width 97 height 19
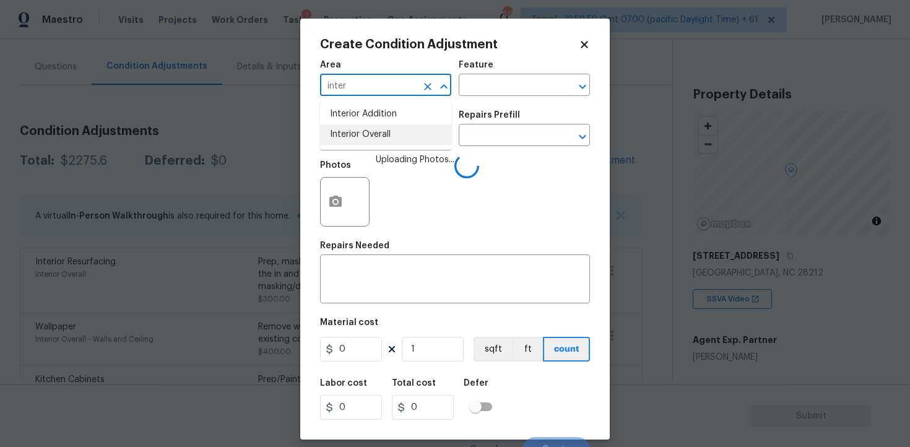
click at [384, 130] on li "Interior Overall" at bounding box center [385, 134] width 131 height 20
type input "Interior Overall"
click at [384, 130] on input "text" at bounding box center [368, 136] width 97 height 19
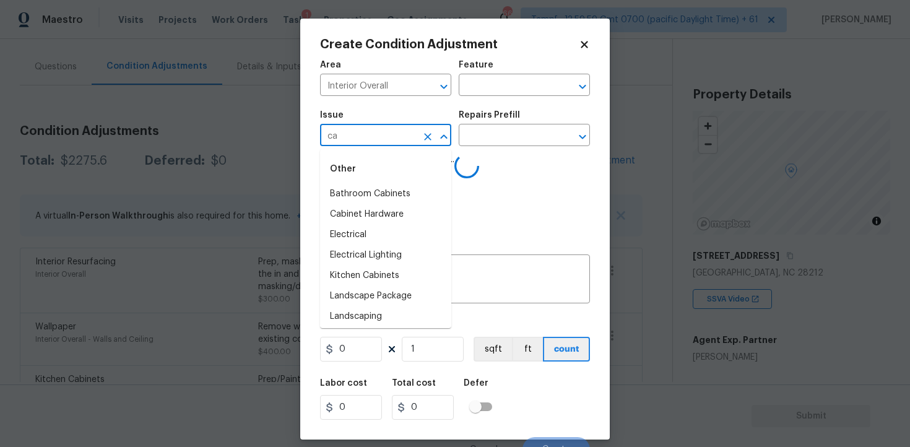
type input "cab"
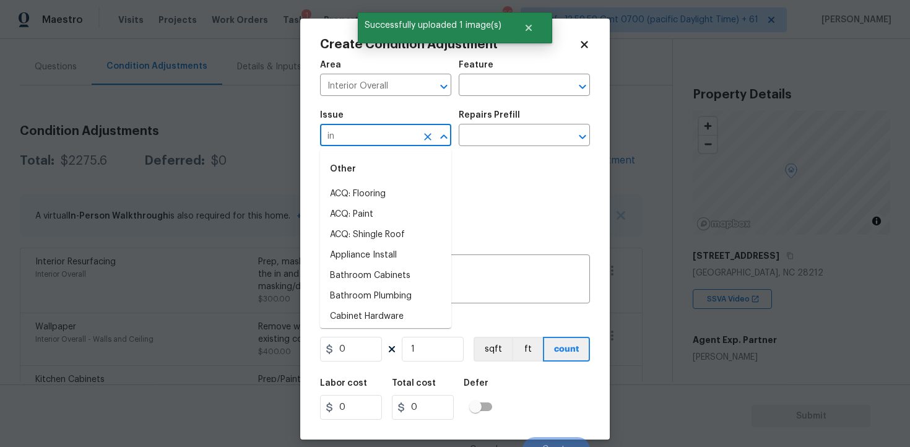
type input "ine"
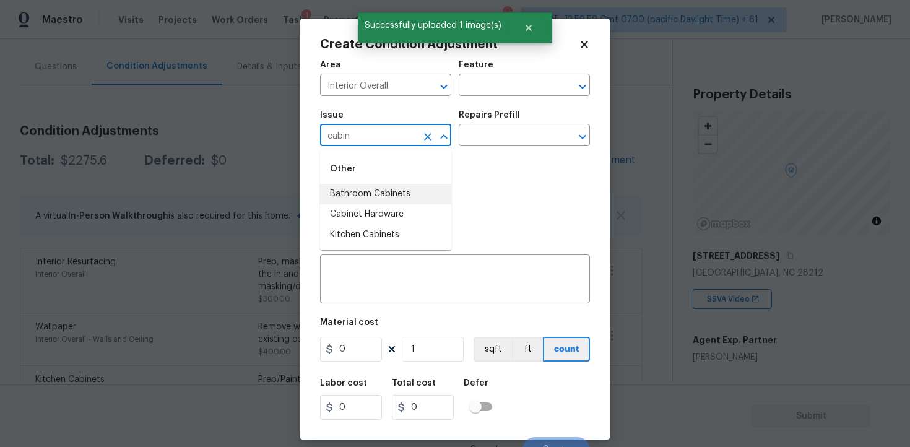
click at [393, 192] on li "Bathroom Cabinets" at bounding box center [385, 194] width 131 height 20
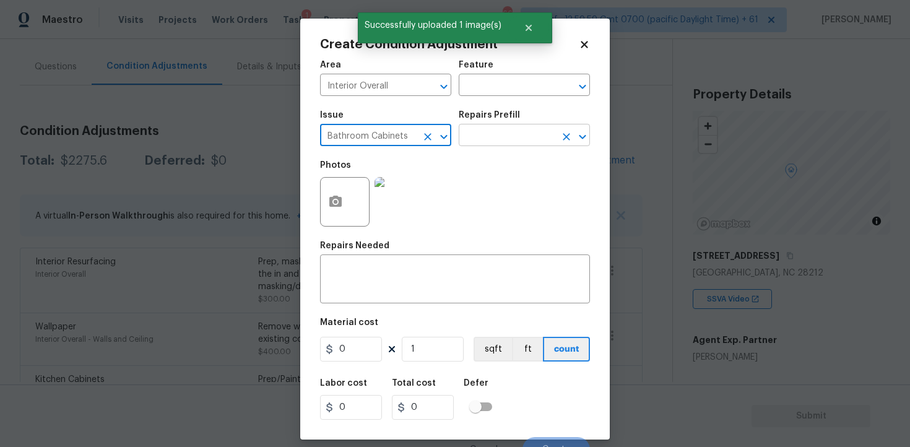
type input "Bathroom Cabinets"
click at [486, 142] on input "text" at bounding box center [506, 136] width 97 height 19
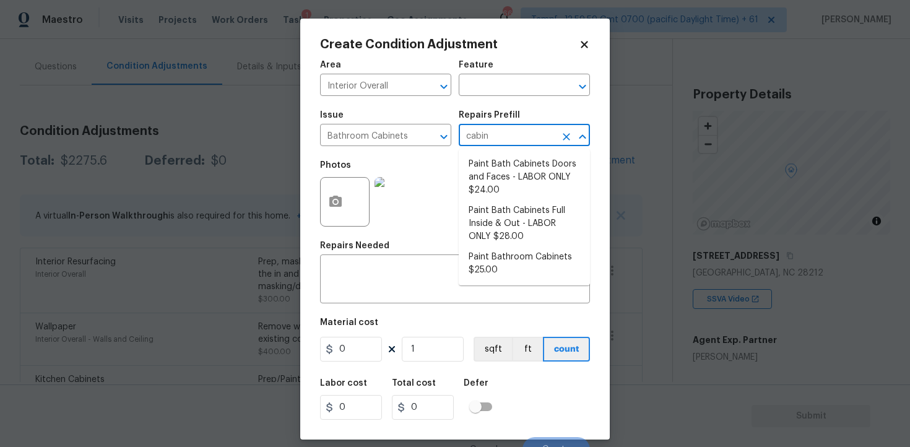
type input "cabine"
click at [485, 259] on li "Paint Bathroom Cabinets $25.00" at bounding box center [523, 263] width 131 height 33
type input "Cabinets"
type textarea "Prep, sand, mask and apply 2 coats of paint to the bathroom cabinet doors, inte…"
type input "25"
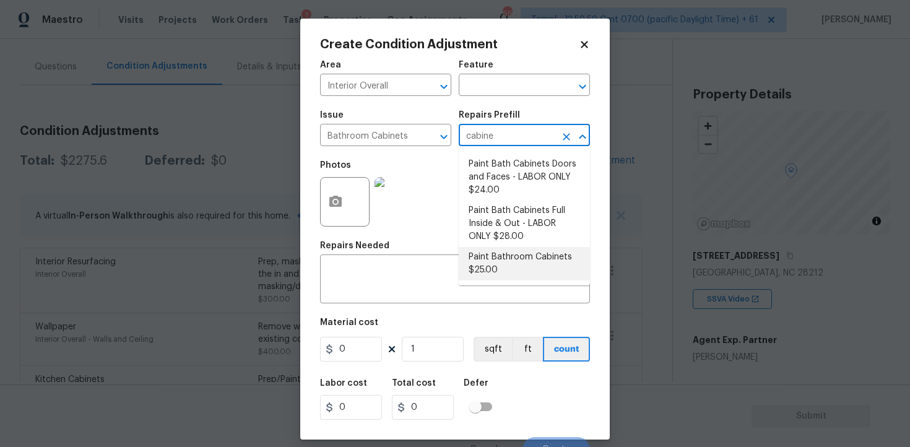
type input "25"
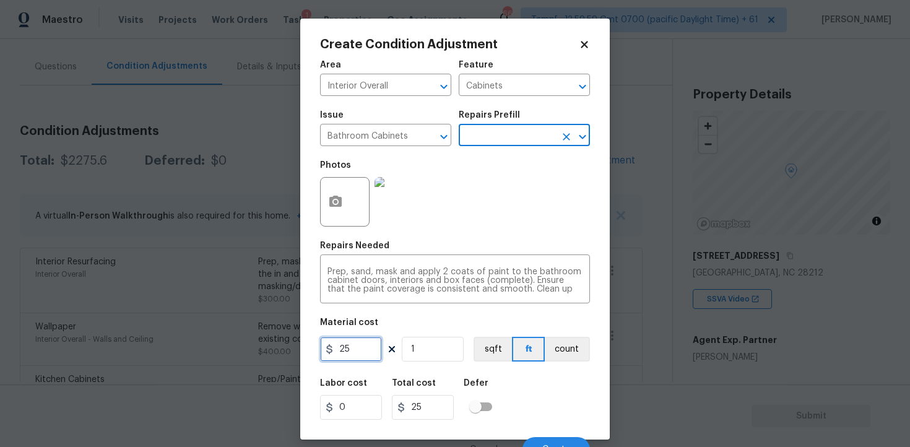
click at [361, 350] on input "25" at bounding box center [351, 349] width 62 height 25
type input "400"
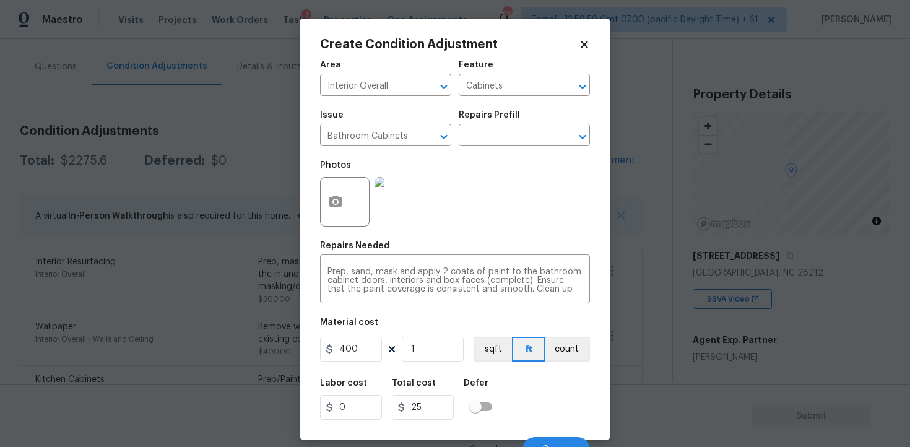
type input "400"
click at [527, 376] on div "Labor cost 0 Total cost 400 Defer" at bounding box center [455, 399] width 270 height 56
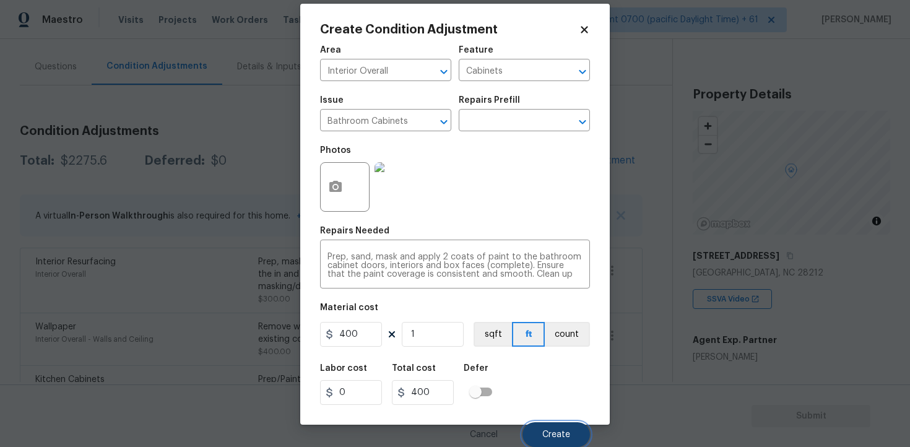
click at [558, 426] on button "Create" at bounding box center [555, 434] width 67 height 25
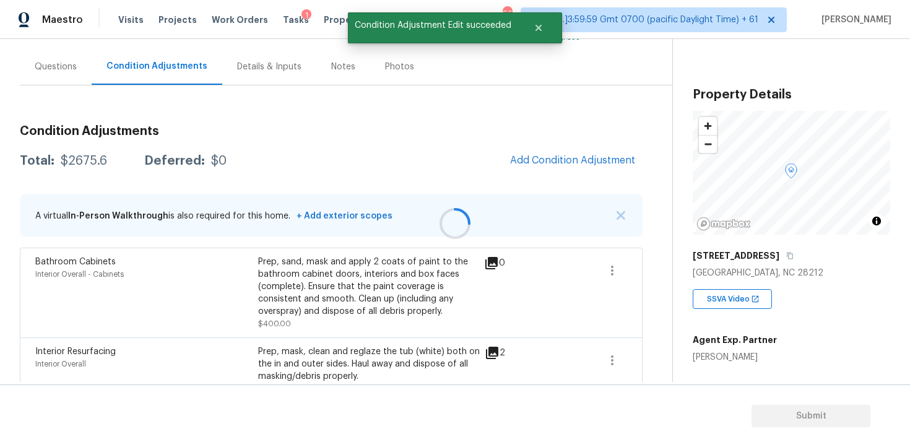
scroll to position [0, 0]
click at [569, 155] on span "Add Condition Adjustment" at bounding box center [572, 160] width 125 height 11
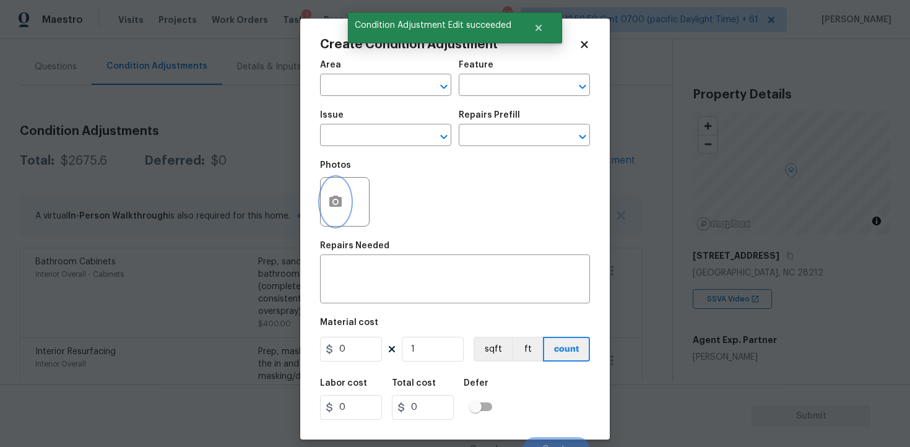
click at [338, 199] on icon "button" at bounding box center [335, 201] width 12 height 11
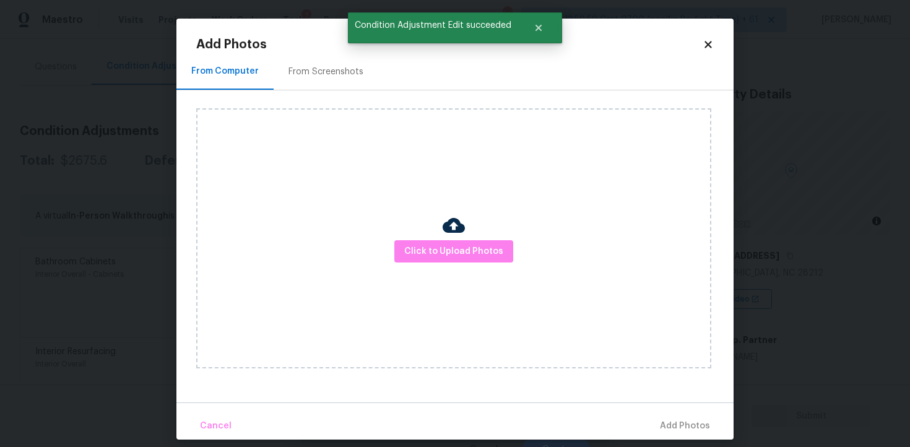
click at [445, 237] on div at bounding box center [453, 227] width 22 height 26
click at [465, 244] on span "Click to Upload Photos" at bounding box center [453, 251] width 99 height 15
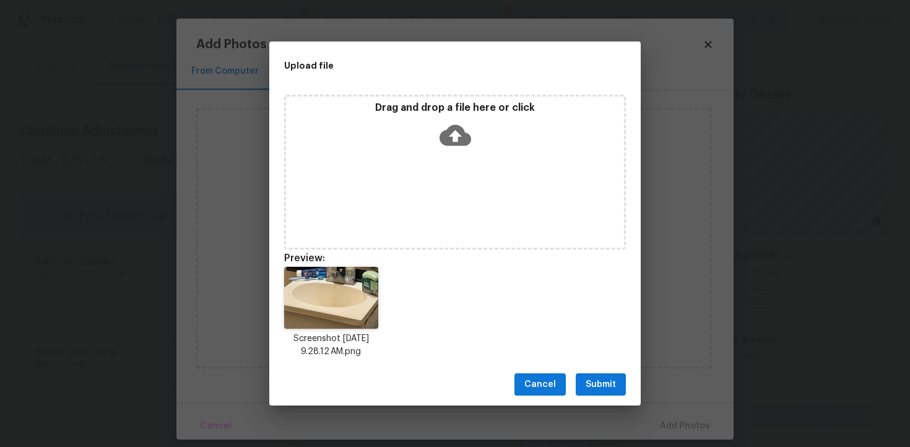
click at [600, 381] on span "Submit" at bounding box center [600, 384] width 30 height 15
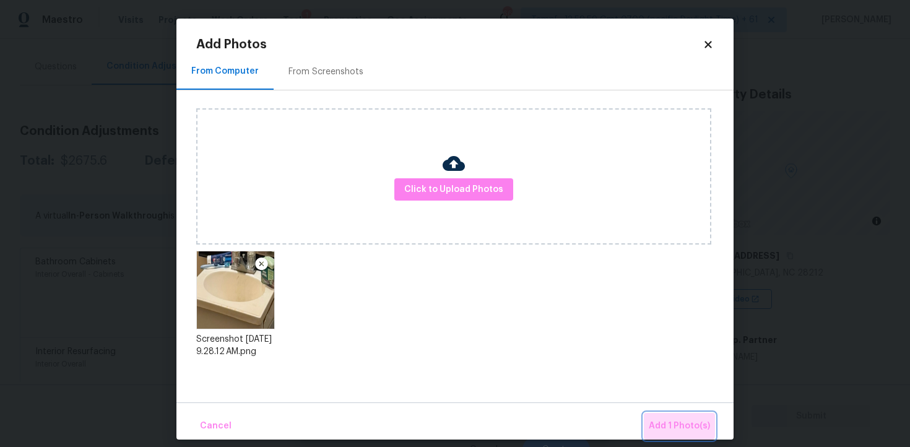
click at [661, 415] on button "Add 1 Photo(s)" at bounding box center [678, 426] width 71 height 27
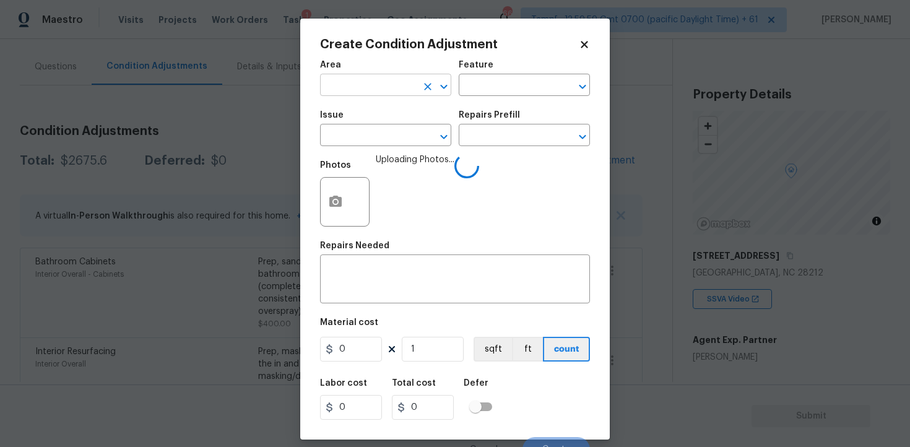
click at [392, 81] on input "text" at bounding box center [368, 86] width 97 height 19
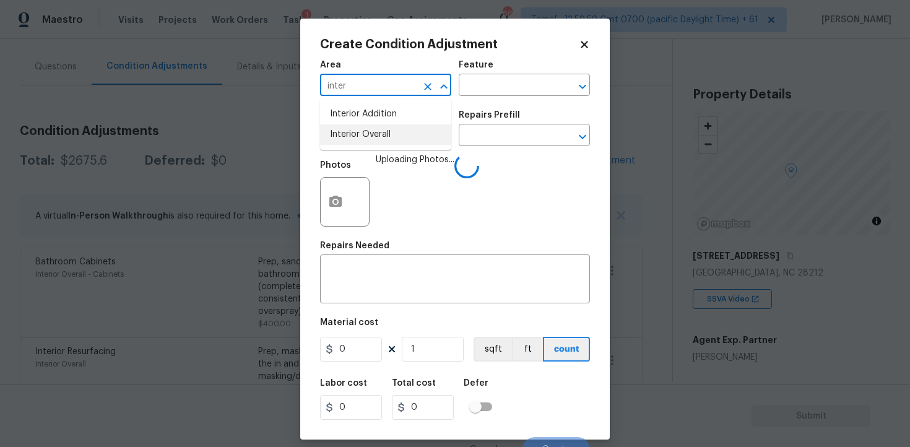
click at [391, 127] on li "Interior Overall" at bounding box center [385, 134] width 131 height 20
type input "Interior Overall"
click at [391, 127] on input "text" at bounding box center [368, 136] width 97 height 19
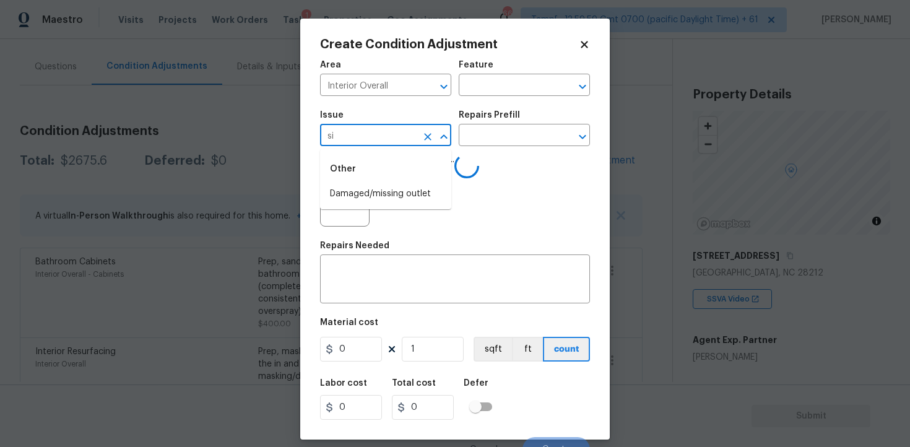
type input "s"
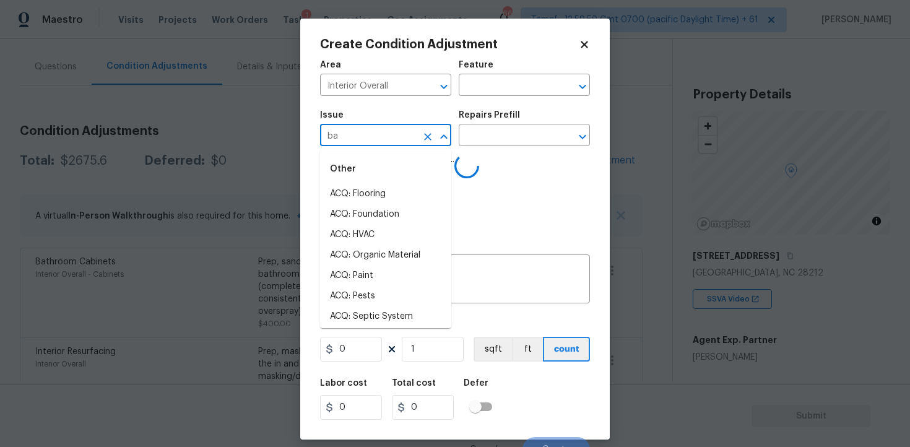
type input "bat"
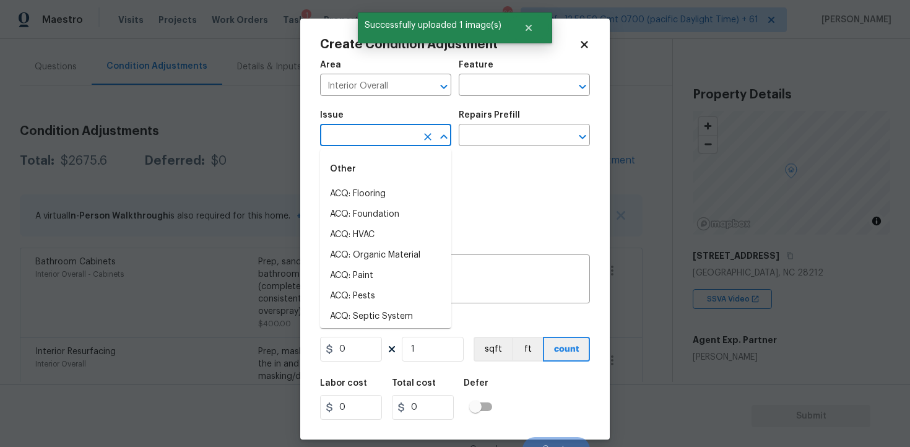
type input "r"
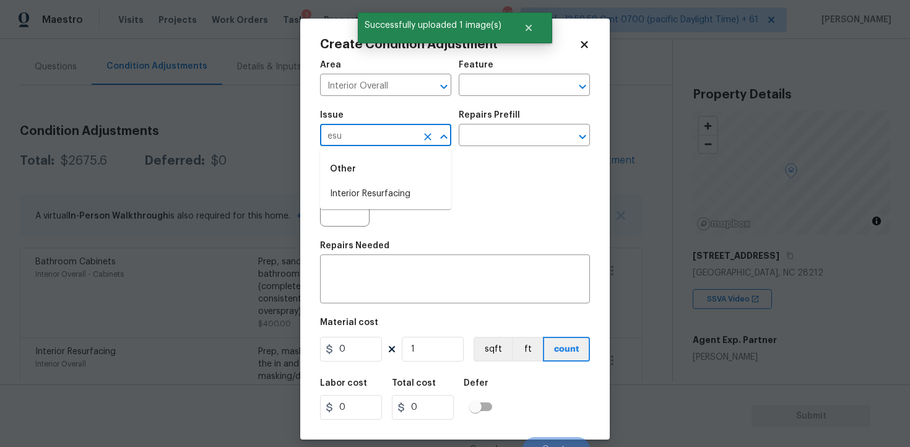
click at [393, 194] on li "Interior Resurfacing" at bounding box center [385, 194] width 131 height 20
type input "Interior Resurfacing"
click at [487, 138] on input "text" at bounding box center [506, 136] width 97 height 19
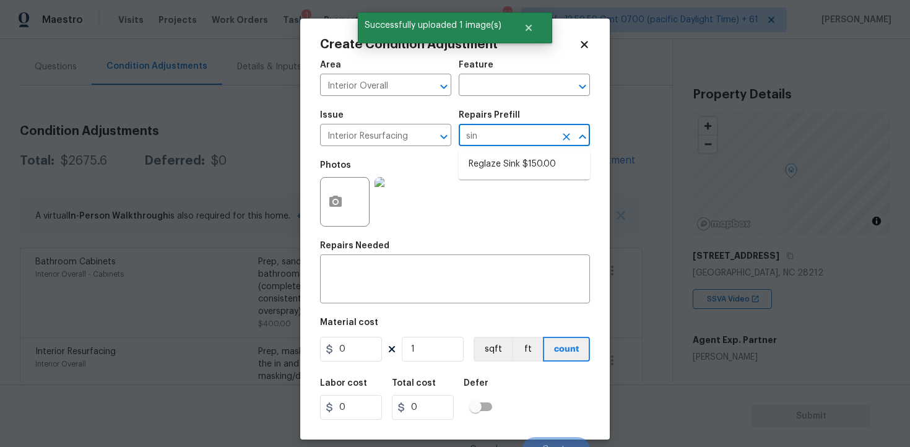
type input "sink"
click at [495, 153] on ul "Reglaze Sink $150.00" at bounding box center [523, 164] width 131 height 30
click at [496, 162] on li "Reglaze Sink $150.00" at bounding box center [523, 164] width 131 height 20
type textarea "Prep, mask and reglaze finish the bathroom sink (white). Ensure that the finish…"
type input "150"
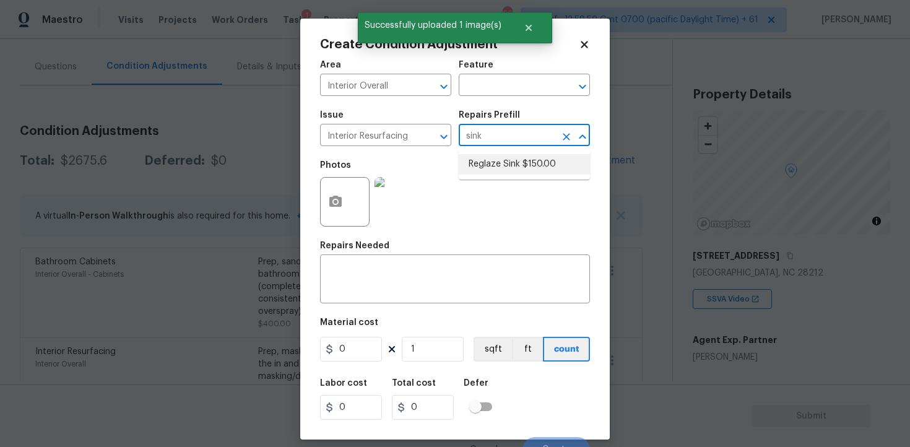
type input "150"
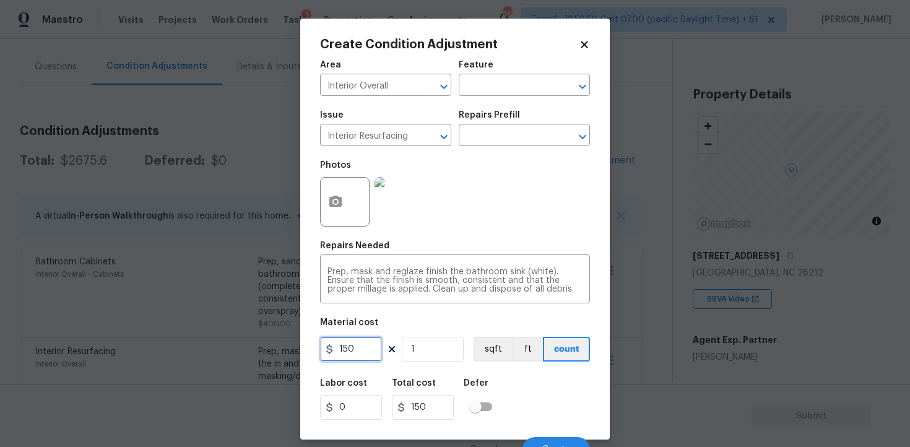
click at [358, 353] on input "150" at bounding box center [351, 349] width 62 height 25
type input "100"
click at [533, 388] on div "Labor cost 0 Total cost 100 Defer" at bounding box center [455, 399] width 270 height 56
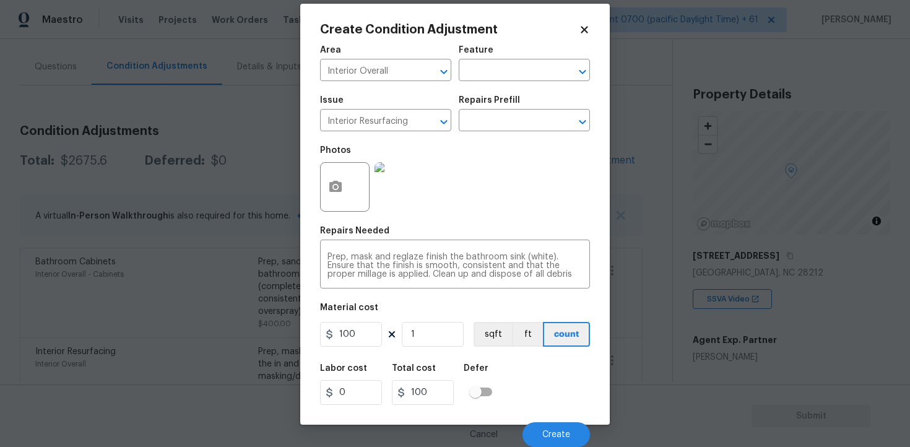
click at [562, 416] on div "Cancel Create" at bounding box center [455, 429] width 270 height 35
click at [562, 429] on button "Create" at bounding box center [555, 434] width 67 height 25
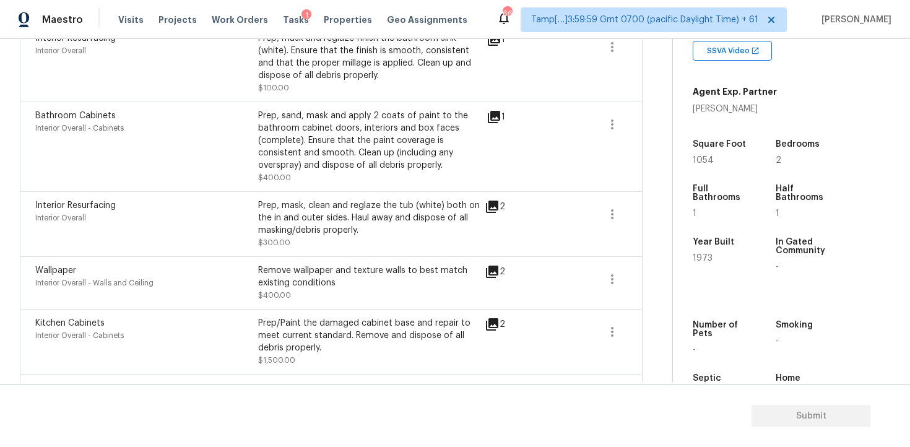
scroll to position [319, 0]
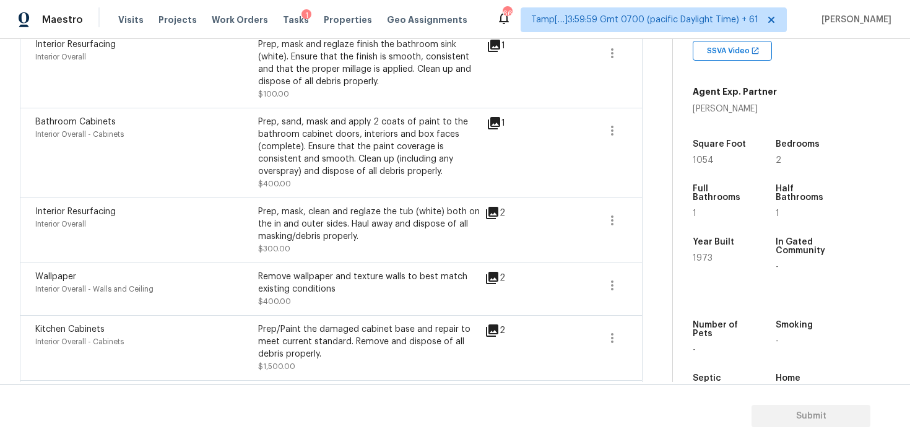
click at [491, 210] on icon at bounding box center [492, 213] width 12 height 12
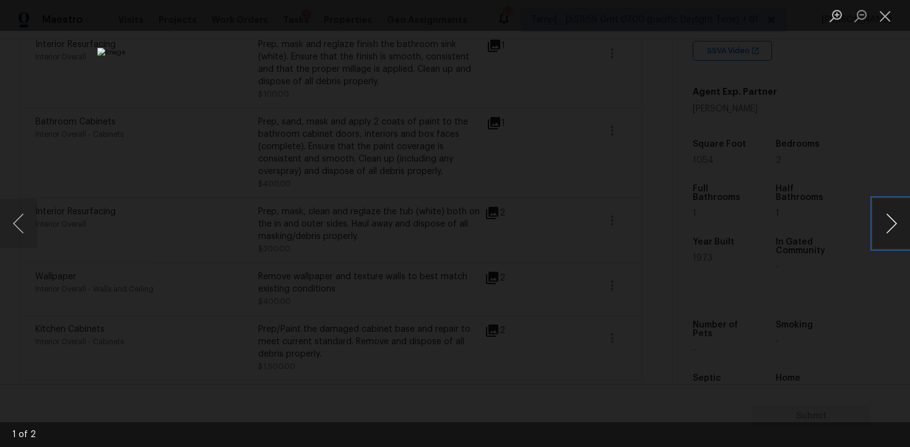
click at [890, 208] on button "Next image" at bounding box center [890, 223] width 37 height 49
click at [843, 162] on div "Lightbox" at bounding box center [455, 223] width 910 height 447
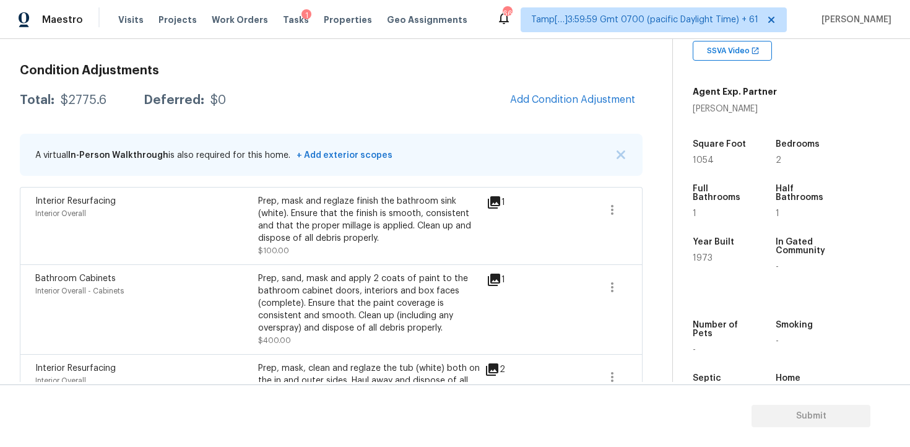
scroll to position [162, 0]
click at [590, 113] on span "Add Condition Adjustment" at bounding box center [572, 100] width 140 height 27
drag, startPoint x: 687, startPoint y: 163, endPoint x: 716, endPoint y: 163, distance: 29.7
click at [716, 163] on div "Property Details © Mapbox © OpenStreetMap Improve this map 5827 Hunting Ridge L…" at bounding box center [781, 111] width 217 height 641
copy span "1054"
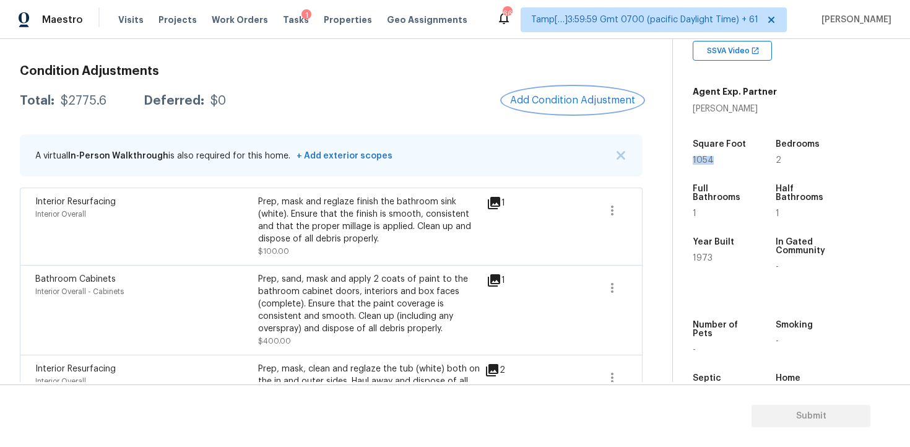
click at [559, 100] on span "Add Condition Adjustment" at bounding box center [572, 100] width 125 height 11
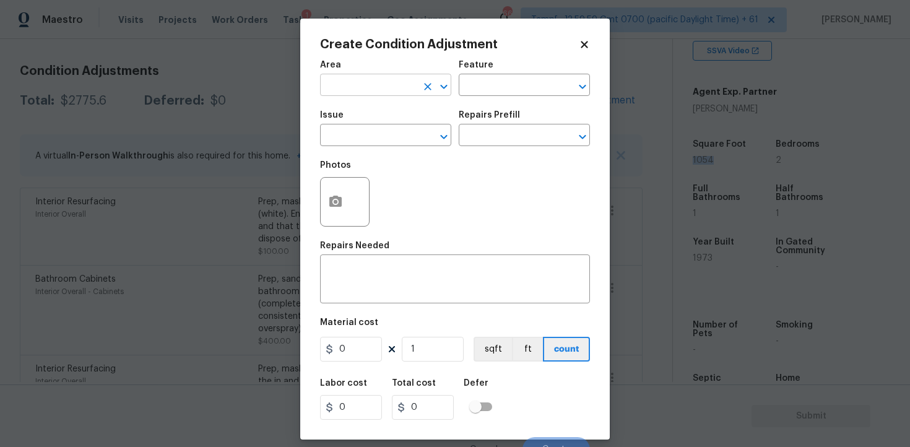
click at [366, 77] on input "text" at bounding box center [368, 86] width 97 height 19
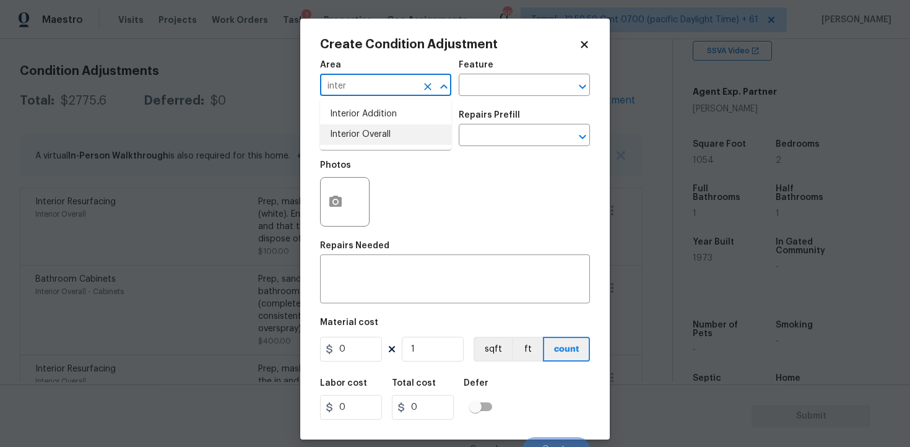
click at [361, 147] on ul "Interior Addition Interior Overall" at bounding box center [385, 124] width 131 height 51
click at [359, 135] on li "Interior Overall" at bounding box center [385, 134] width 131 height 20
type input "Interior Overall"
click at [359, 135] on input "text" at bounding box center [368, 136] width 97 height 19
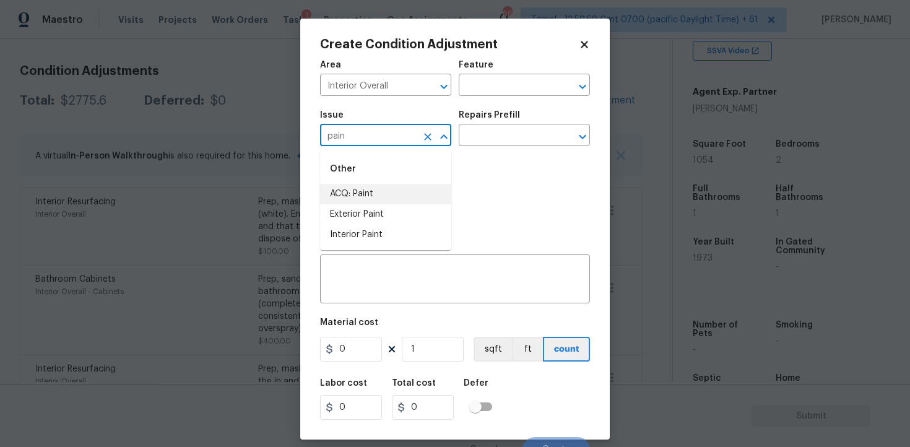
click at [358, 202] on li "ACQ: Paint" at bounding box center [385, 194] width 131 height 20
type input "ACQ: Paint"
click at [512, 137] on input "text" at bounding box center [506, 136] width 97 height 19
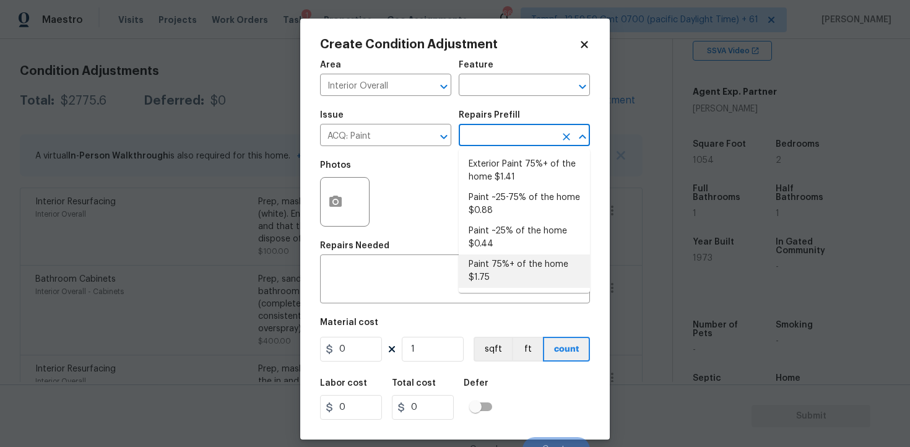
click at [505, 269] on li "Paint 75%+ of the home $1.75" at bounding box center [523, 270] width 131 height 33
type input "Acquisition"
type textarea "Acquisition Scope: 75%+ of the home will likely require interior paint"
type input "1.75"
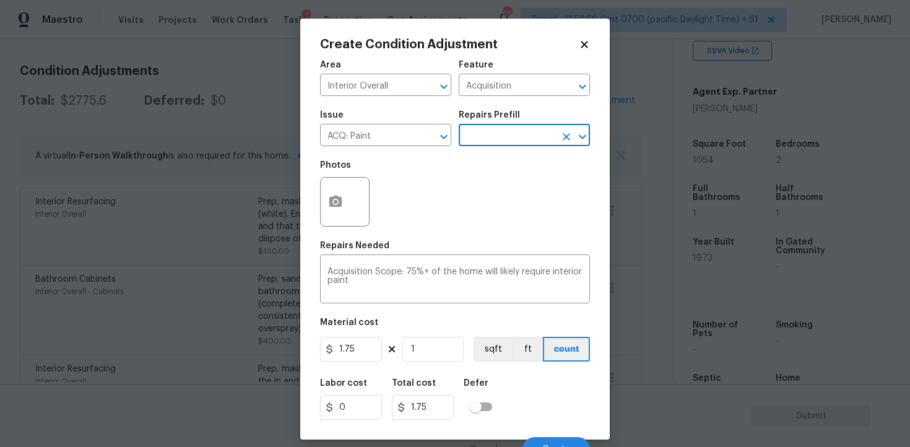
click at [364, 219] on div at bounding box center [344, 201] width 49 height 49
click at [350, 200] on button "button" at bounding box center [335, 202] width 30 height 48
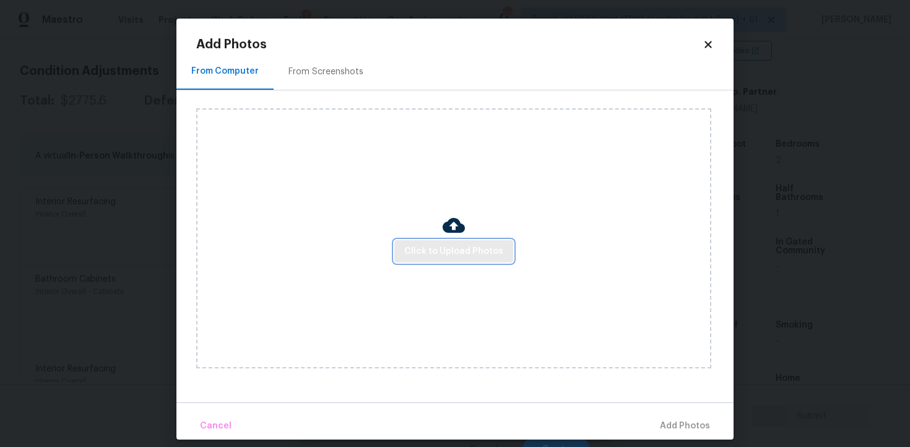
click at [450, 252] on span "Click to Upload Photos" at bounding box center [453, 251] width 99 height 15
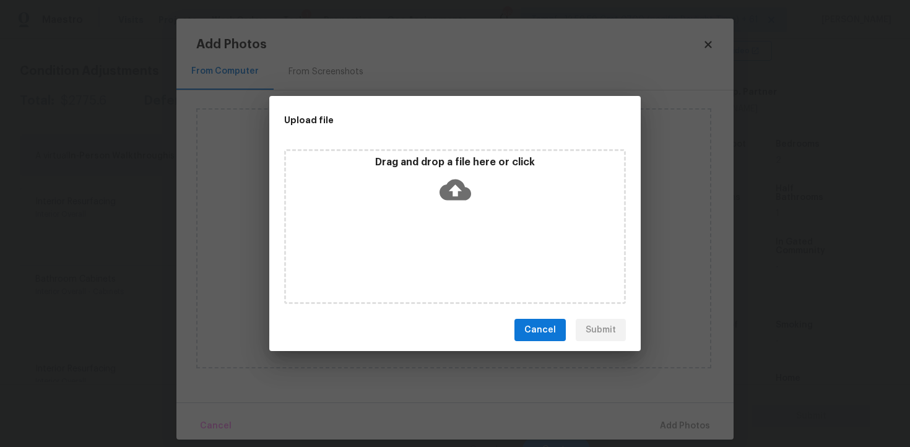
click at [455, 176] on icon at bounding box center [455, 190] width 32 height 32
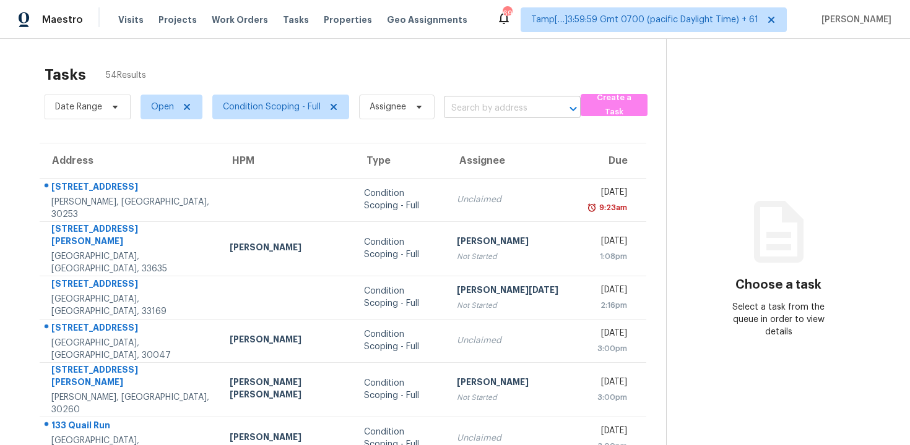
click at [477, 100] on input "text" at bounding box center [495, 108] width 102 height 19
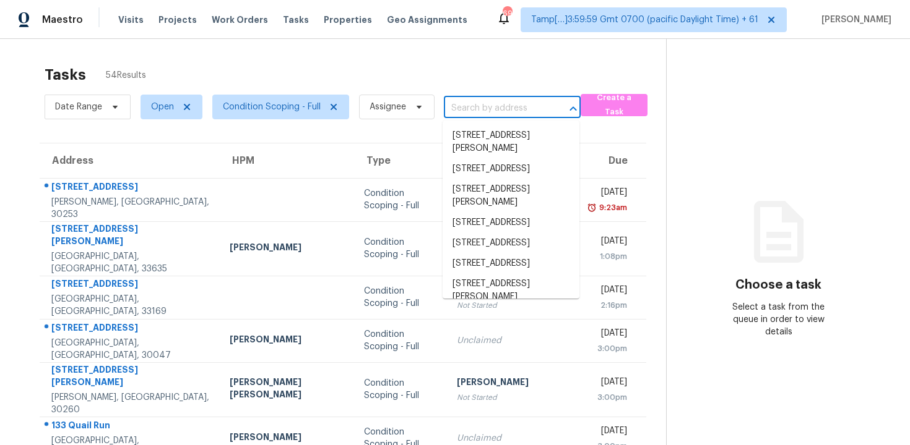
paste input "[STREET_ADDRESS][PERSON_NAME]"
type input "[STREET_ADDRESS][PERSON_NAME]"
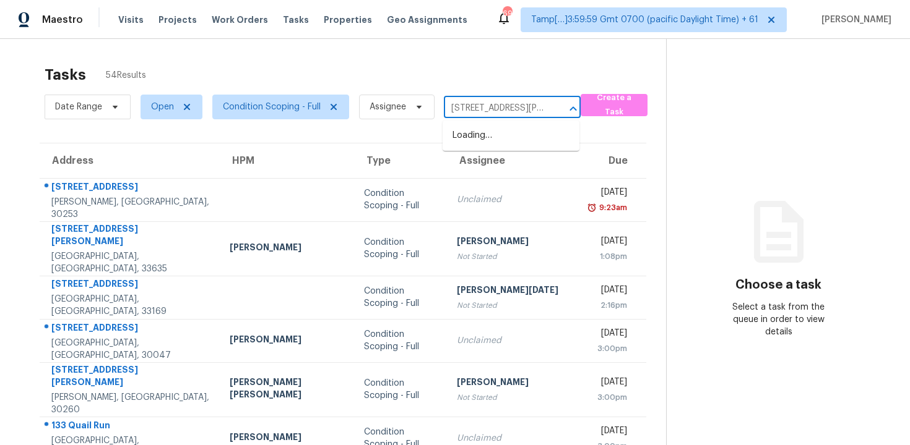
scroll to position [0, 62]
click at [501, 142] on li "[STREET_ADDRESS]" at bounding box center [510, 136] width 137 height 20
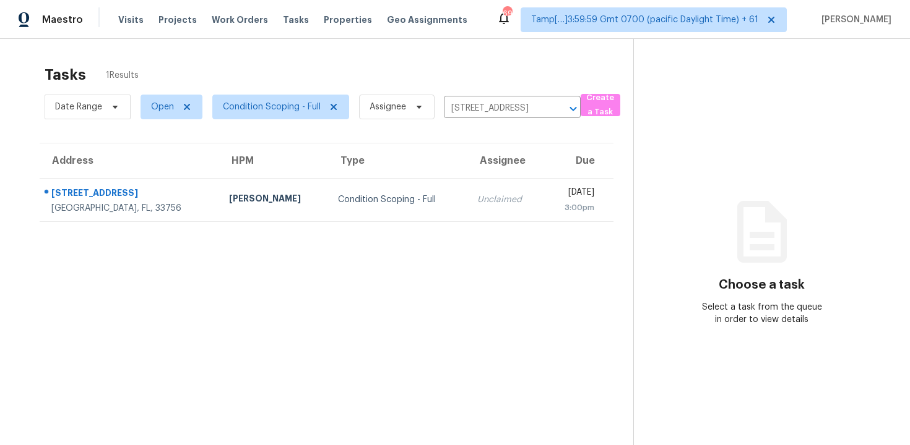
click at [543, 180] on td "[DATE] 3:00pm" at bounding box center [578, 199] width 70 height 43
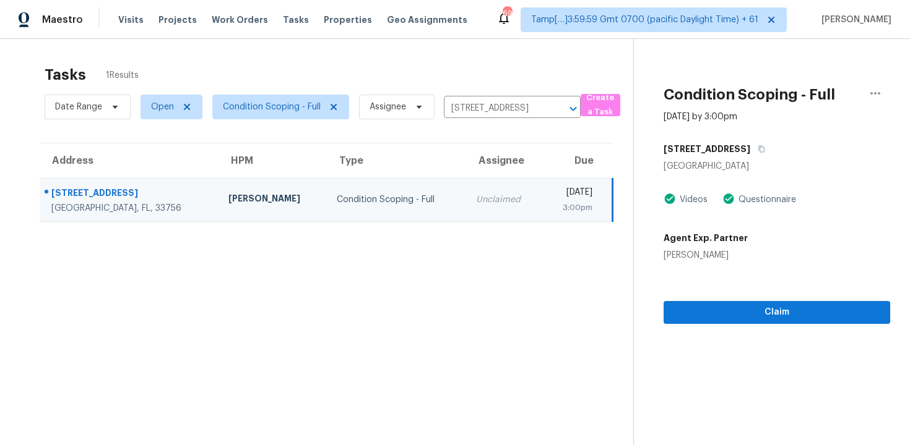
scroll to position [39, 0]
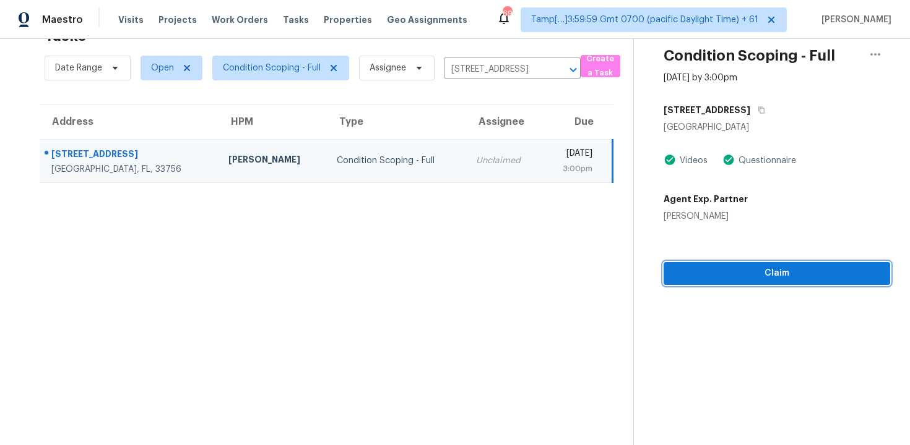
click at [712, 272] on span "Claim" at bounding box center [776, 273] width 207 height 15
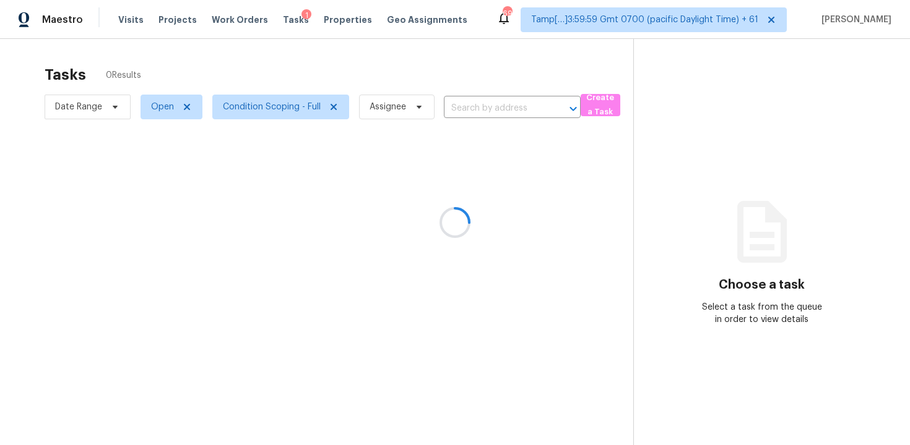
click at [487, 96] on div at bounding box center [455, 222] width 910 height 445
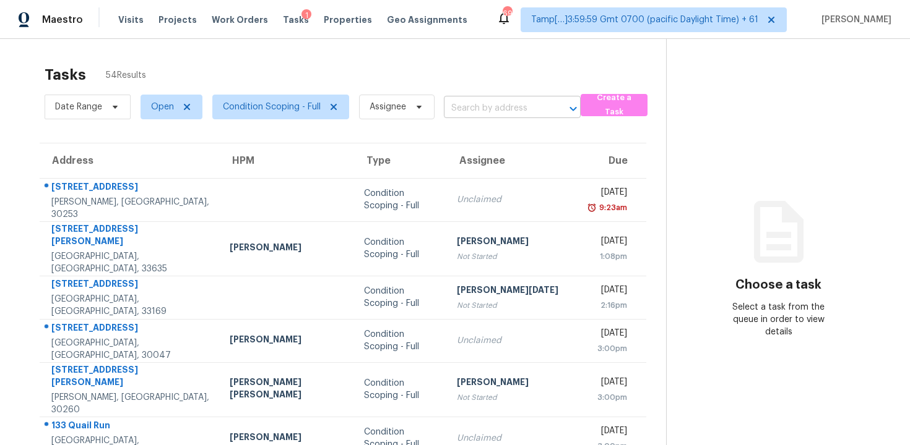
click at [455, 103] on input "text" at bounding box center [495, 108] width 102 height 19
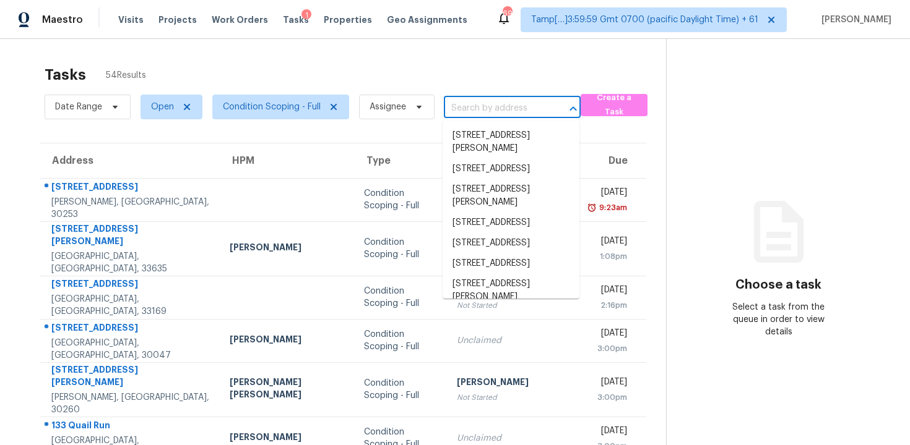
paste input "[STREET_ADDRESS]"
type input "[STREET_ADDRESS]"
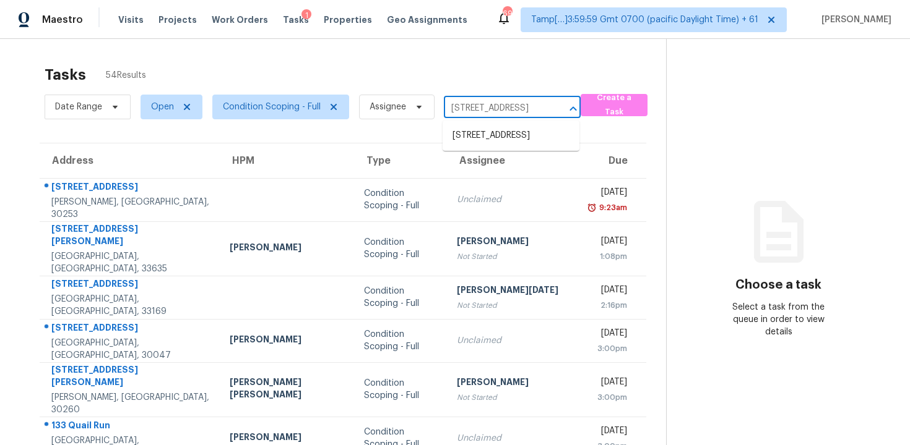
click at [498, 141] on li "[STREET_ADDRESS]" at bounding box center [510, 136] width 137 height 20
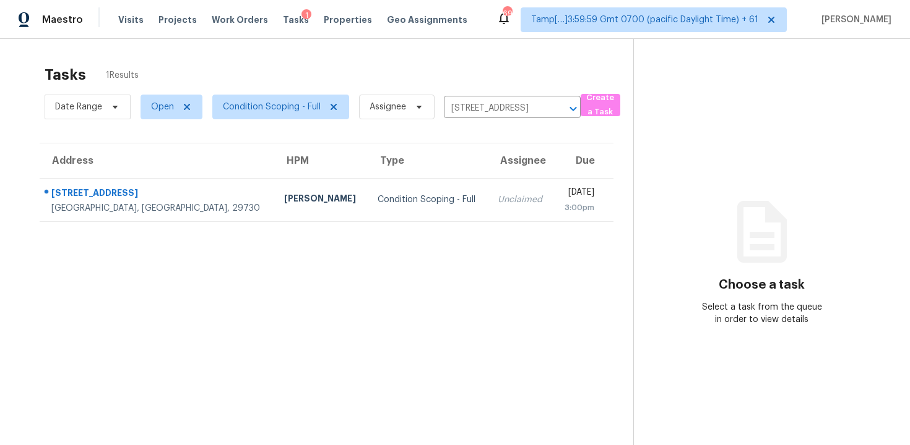
click at [553, 185] on td "[DATE] 3:00pm" at bounding box center [583, 199] width 60 height 43
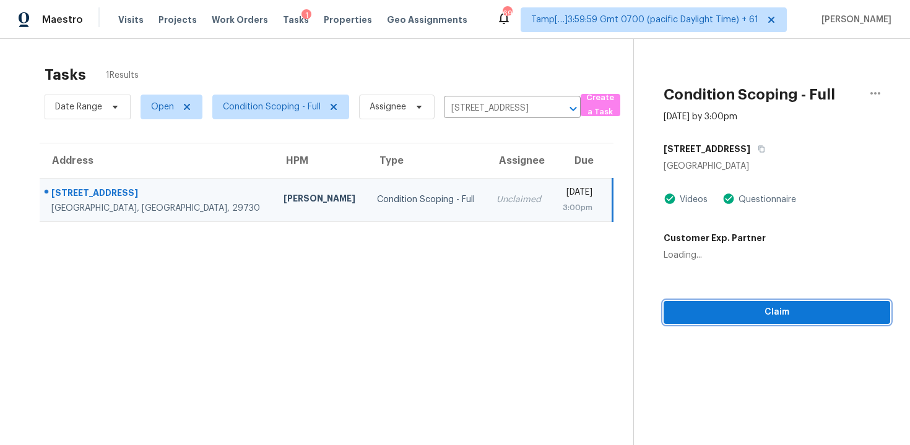
click at [761, 311] on span "Claim" at bounding box center [776, 312] width 207 height 15
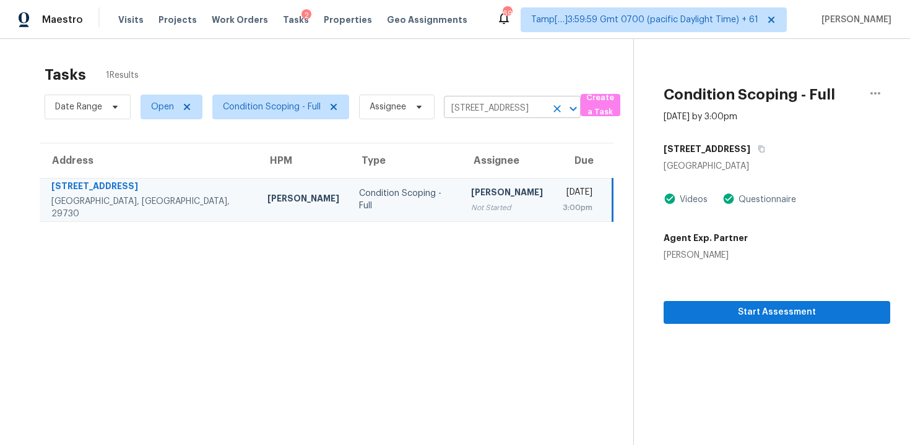
click at [551, 108] on icon "Clear" at bounding box center [557, 109] width 12 height 12
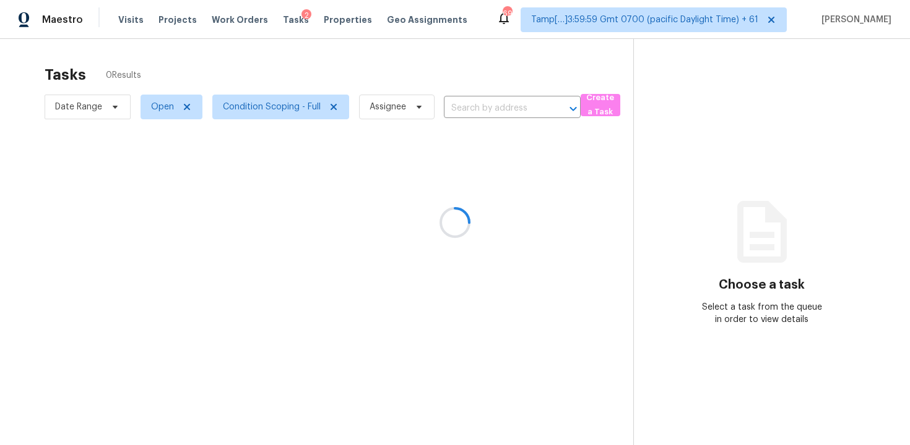
click at [441, 80] on div at bounding box center [455, 222] width 910 height 445
click at [461, 75] on div at bounding box center [455, 222] width 910 height 445
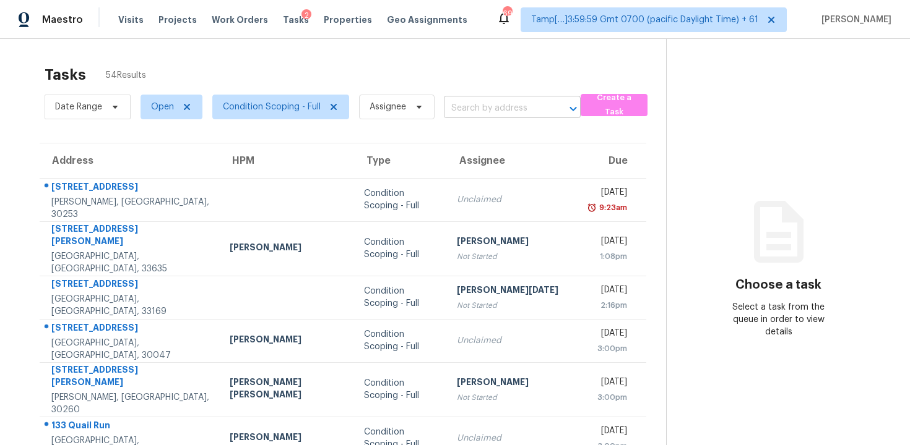
click at [476, 100] on input "text" at bounding box center [495, 108] width 102 height 19
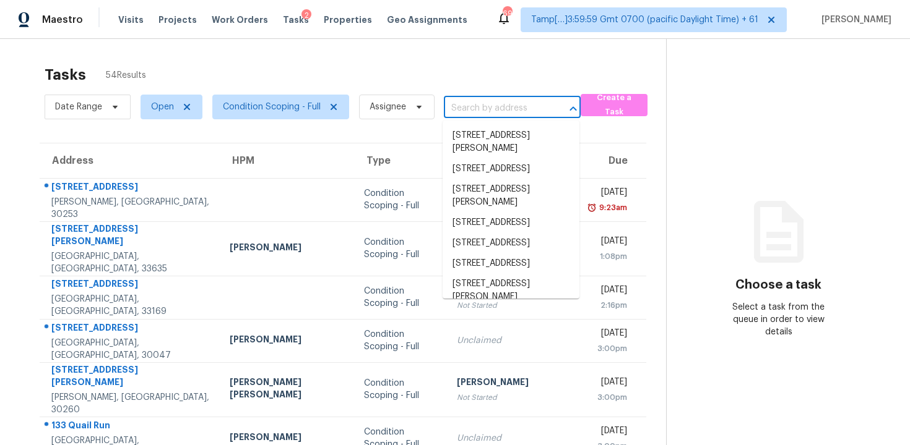
paste input "[STREET_ADDRESS][PERSON_NAME]"
type input "[STREET_ADDRESS][PERSON_NAME]"
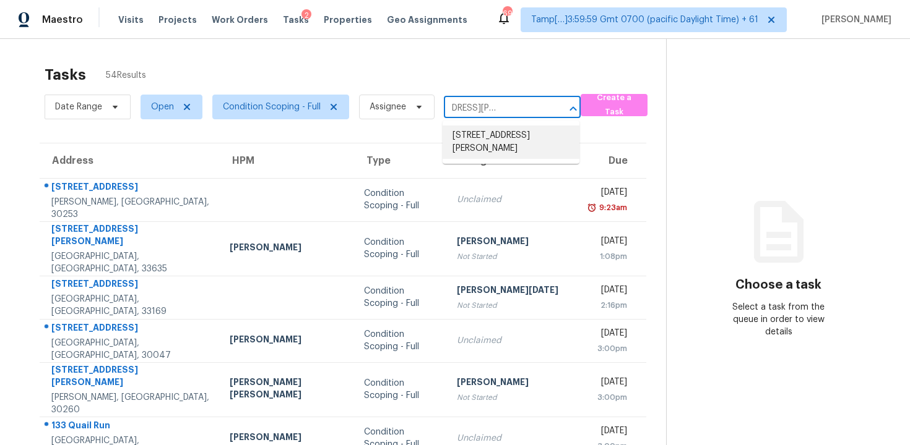
click at [504, 140] on li "[STREET_ADDRESS][PERSON_NAME]" at bounding box center [510, 142] width 137 height 33
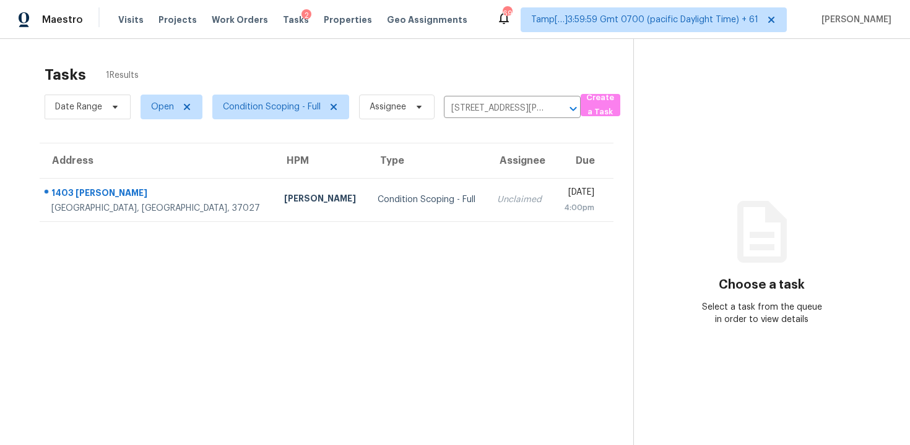
click at [562, 189] on div "[DATE]" at bounding box center [578, 193] width 32 height 15
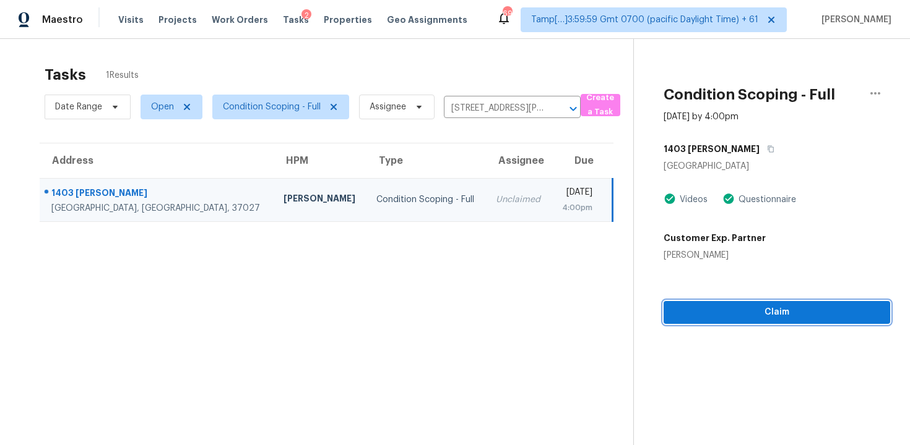
click at [778, 314] on span "Claim" at bounding box center [776, 312] width 207 height 15
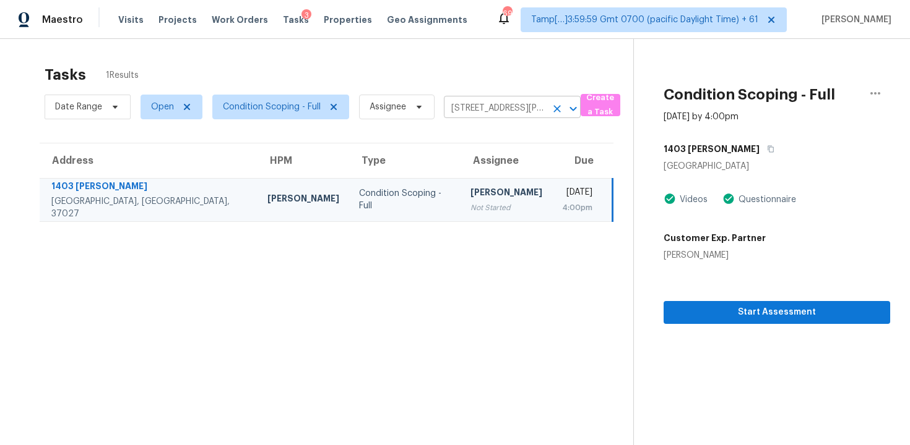
click at [551, 115] on button "Clear" at bounding box center [556, 108] width 17 height 17
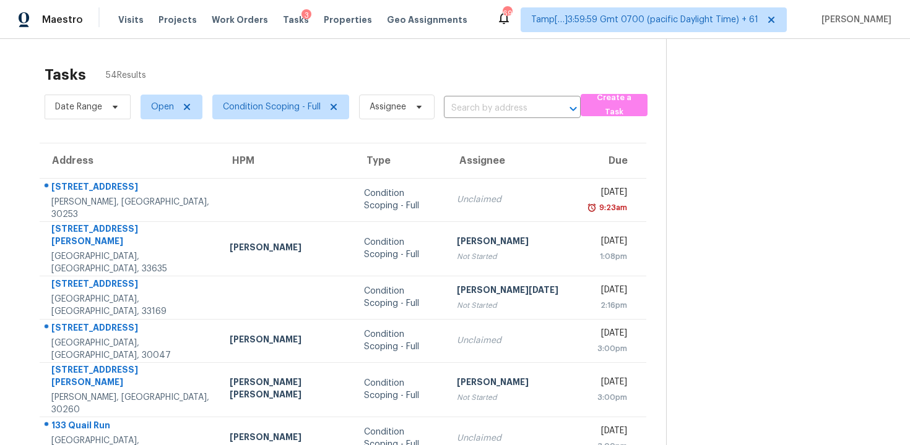
click at [498, 118] on div "Date Range Open Condition Scoping - Full Assignee ​" at bounding box center [313, 107] width 536 height 32
click at [495, 107] on input "text" at bounding box center [495, 108] width 102 height 19
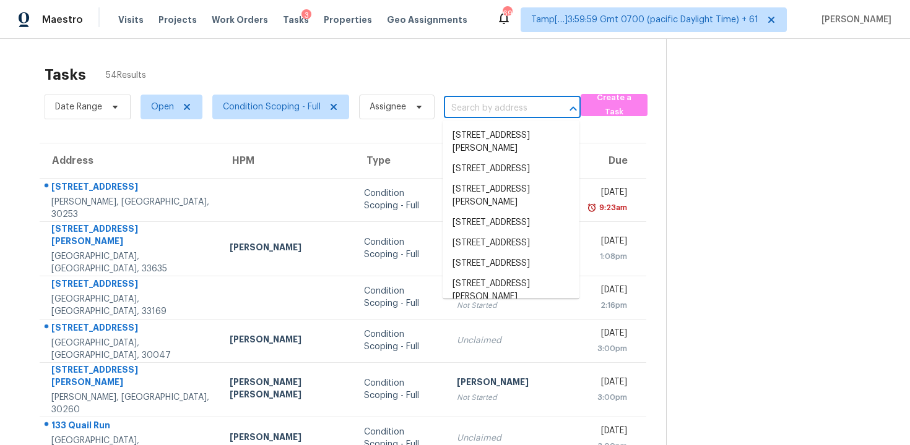
paste input "[STREET_ADDRESS][PERSON_NAME][PERSON_NAME]"
type input "[STREET_ADDRESS][PERSON_NAME][PERSON_NAME]"
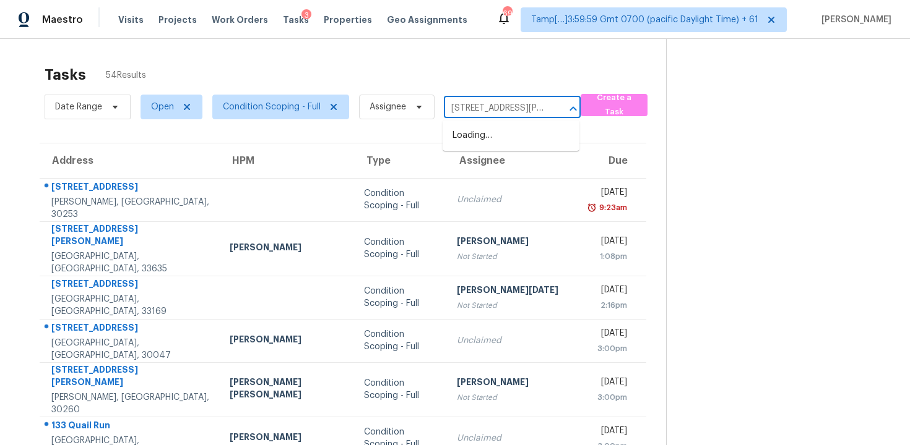
scroll to position [0, 41]
click at [521, 132] on li "[STREET_ADDRESS][PERSON_NAME][PERSON_NAME]" at bounding box center [510, 149] width 137 height 46
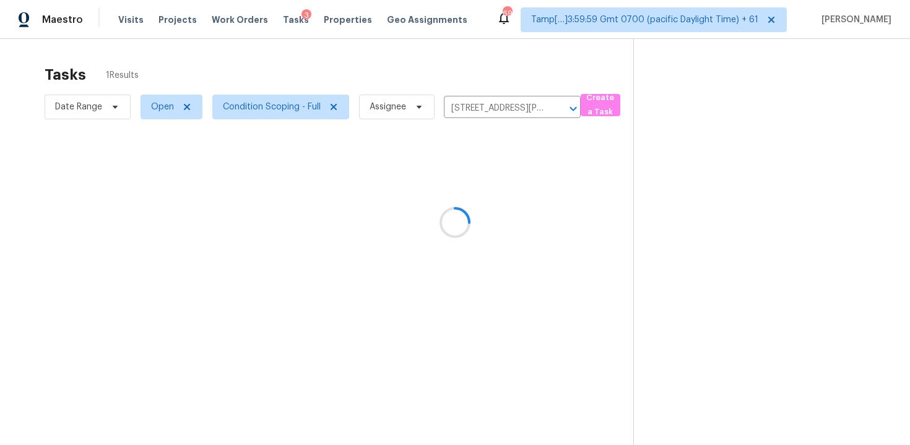
click at [507, 186] on div at bounding box center [455, 222] width 910 height 445
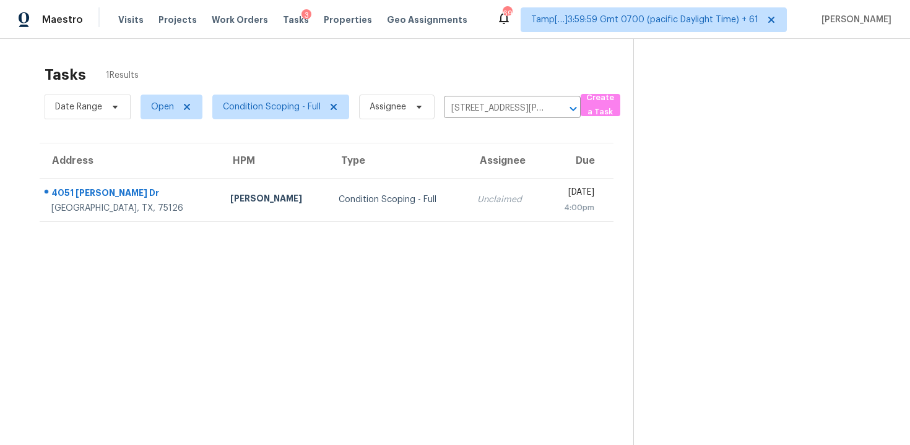
click at [553, 186] on div "[DATE]" at bounding box center [573, 193] width 41 height 15
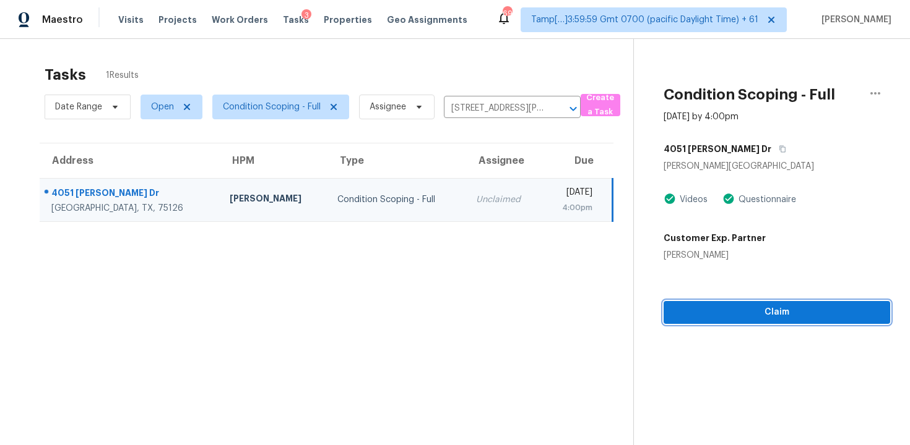
click at [796, 314] on span "Claim" at bounding box center [776, 312] width 207 height 15
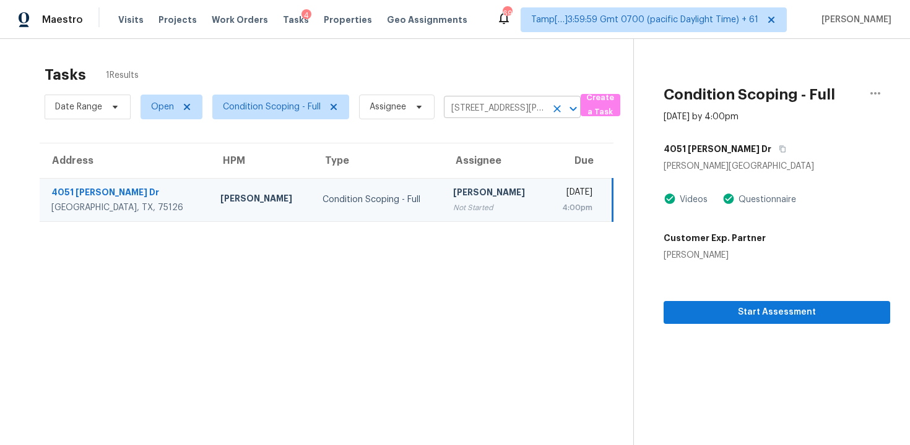
click at [556, 108] on icon "Clear" at bounding box center [556, 108] width 7 height 7
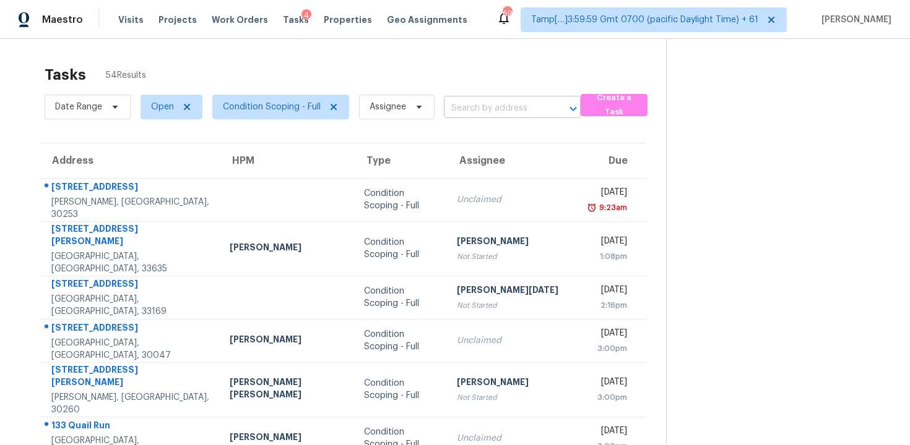
click at [460, 102] on input "text" at bounding box center [495, 108] width 102 height 19
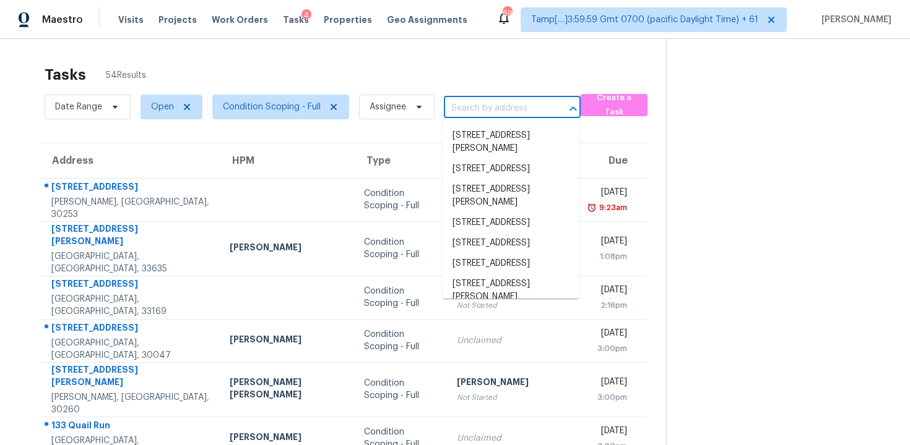
paste input "[STREET_ADDRESS]"
type input "[STREET_ADDRESS]"
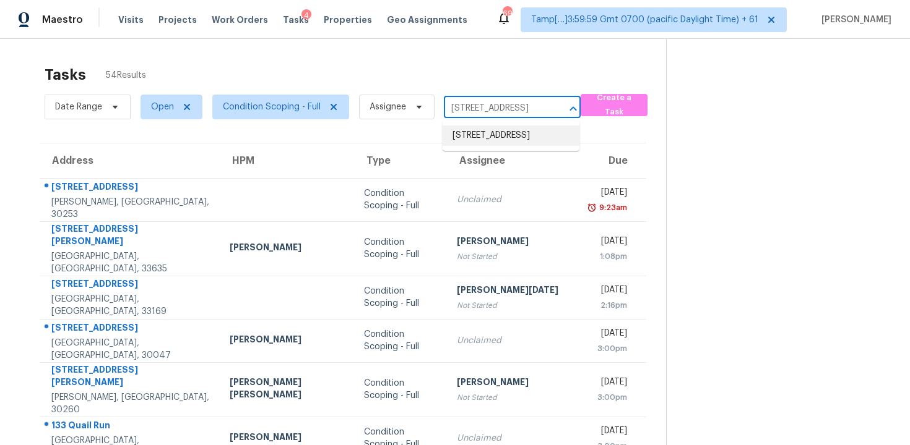
click at [499, 143] on li "[STREET_ADDRESS]" at bounding box center [510, 136] width 137 height 20
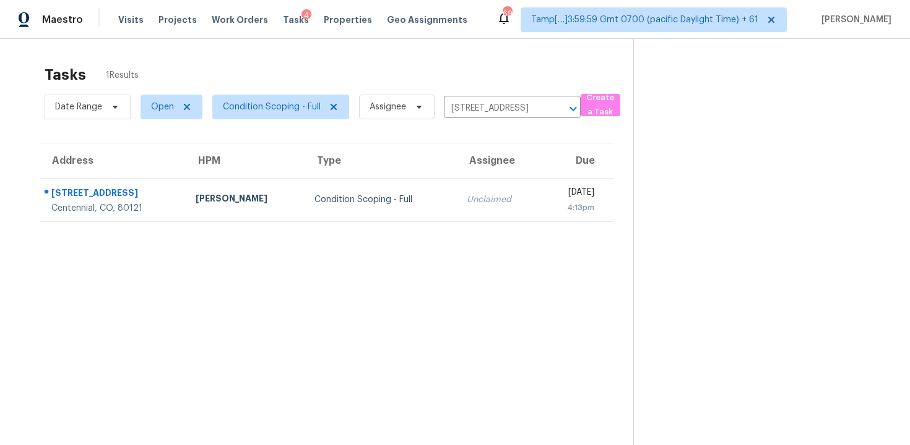
click at [484, 190] on td "Unclaimed" at bounding box center [499, 199] width 84 height 43
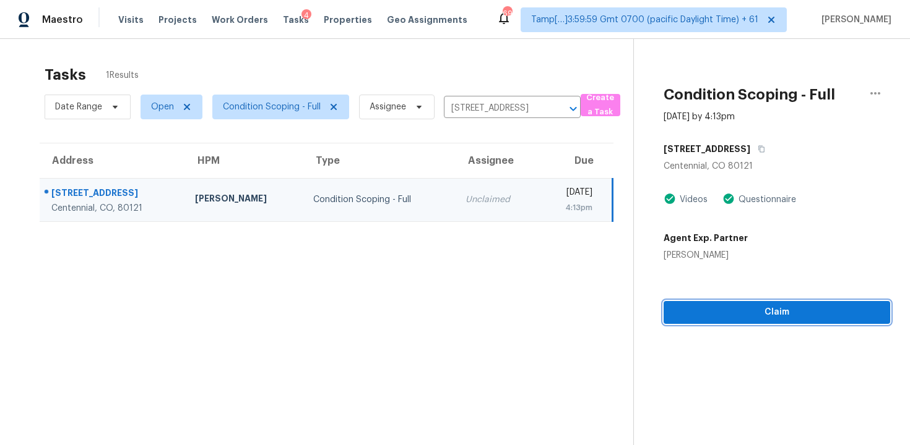
click at [728, 306] on span "Claim" at bounding box center [776, 312] width 207 height 15
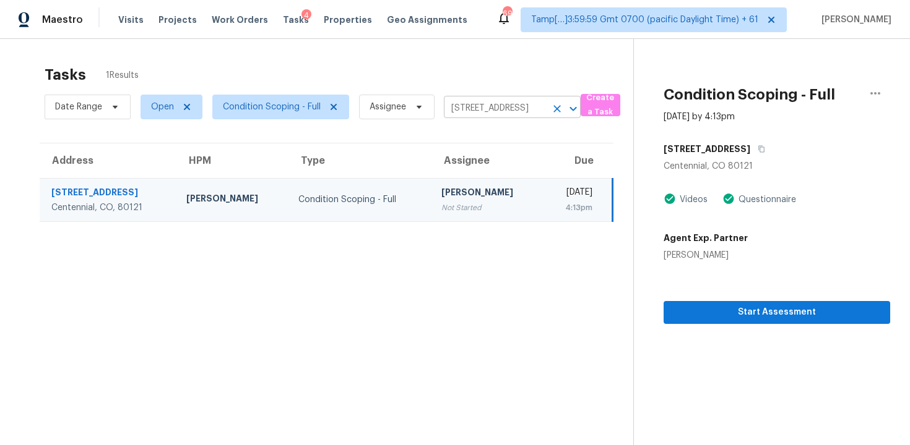
click at [553, 107] on icon "Clear" at bounding box center [557, 109] width 12 height 12
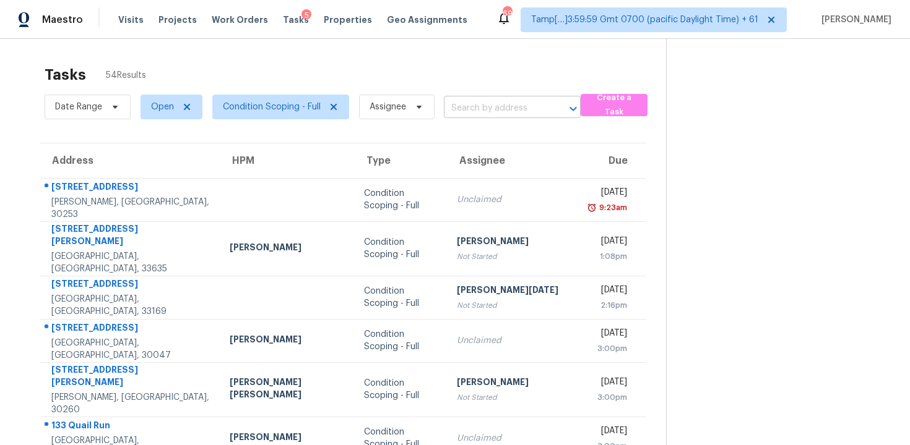
click at [470, 108] on input "text" at bounding box center [495, 108] width 102 height 19
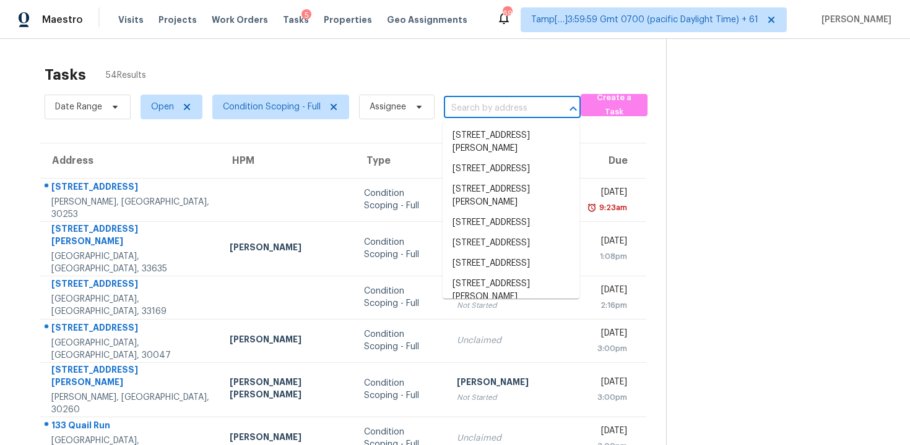
paste input "[STREET_ADDRESS]"
type input "[STREET_ADDRESS]"
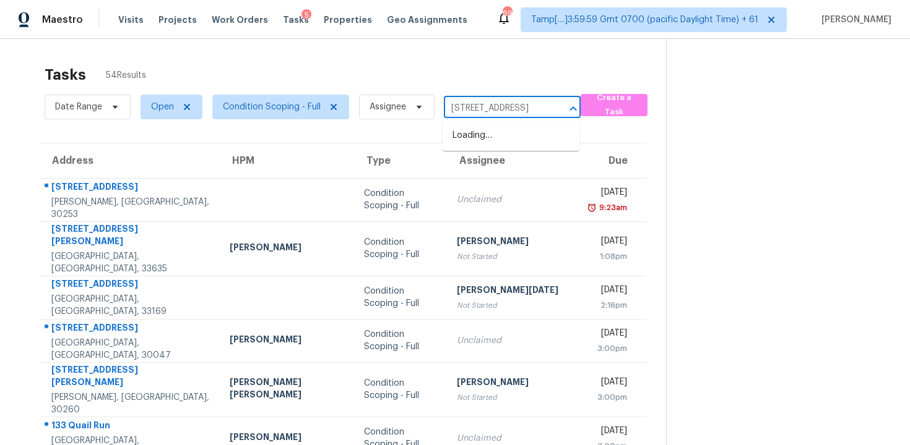
scroll to position [0, 83]
click at [494, 132] on li "[STREET_ADDRESS]" at bounding box center [510, 136] width 137 height 20
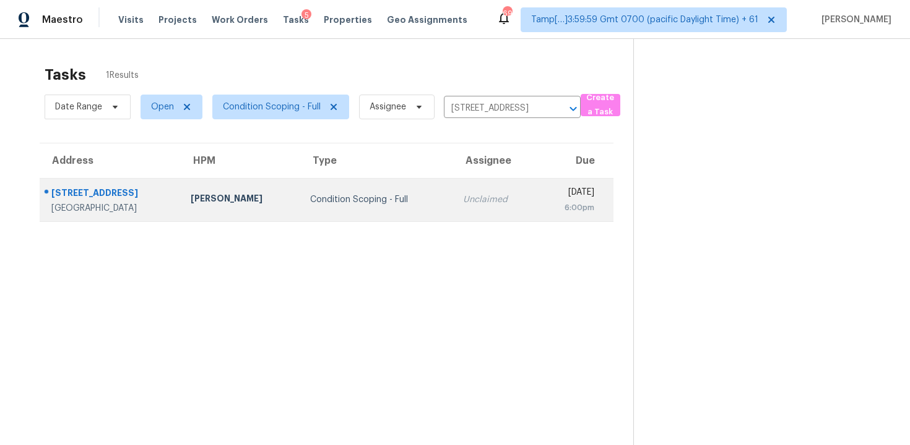
click at [546, 189] on div "[DATE]" at bounding box center [570, 193] width 48 height 15
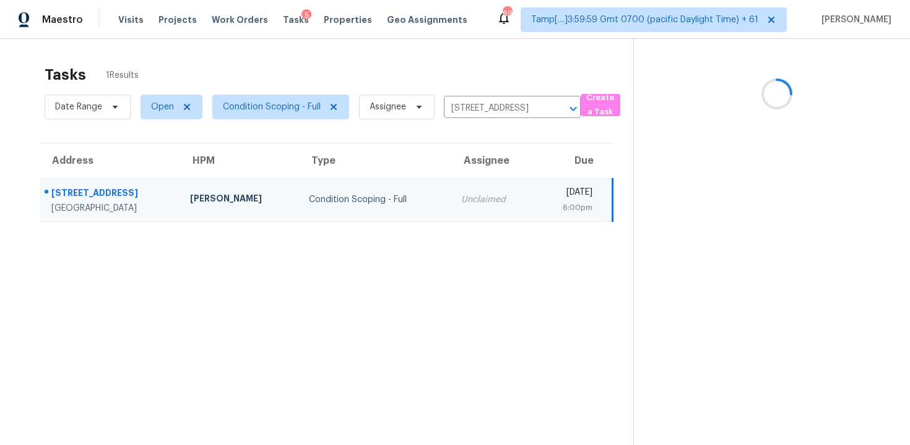
scroll to position [39, 0]
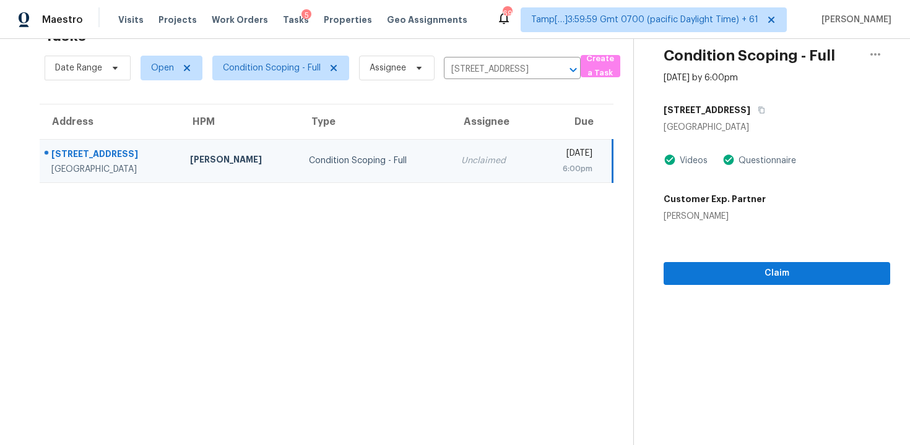
click at [729, 285] on section "Condition Scoping - Full [DATE] by 6:00pm [STREET_ADDRESS] Videos Questionnaire…" at bounding box center [761, 222] width 257 height 445
click at [723, 270] on span "Claim" at bounding box center [776, 273] width 207 height 15
click at [555, 71] on icon "Clear" at bounding box center [557, 70] width 12 height 12
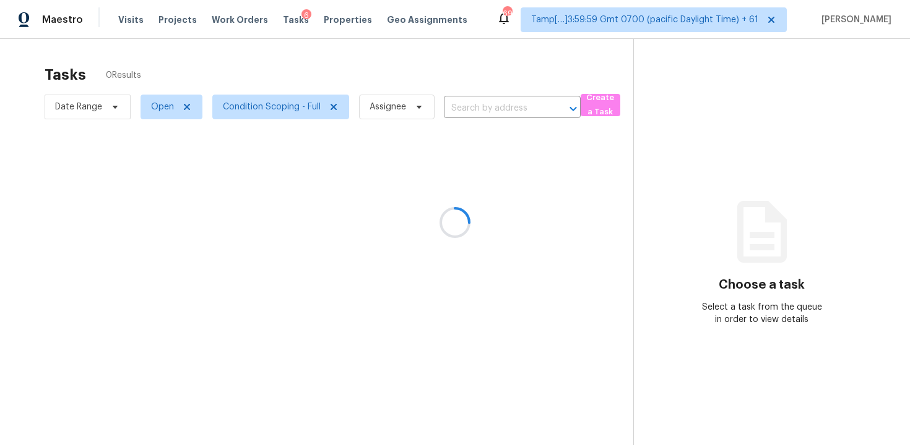
click at [451, 105] on div at bounding box center [455, 222] width 910 height 445
click at [463, 108] on div at bounding box center [455, 222] width 910 height 445
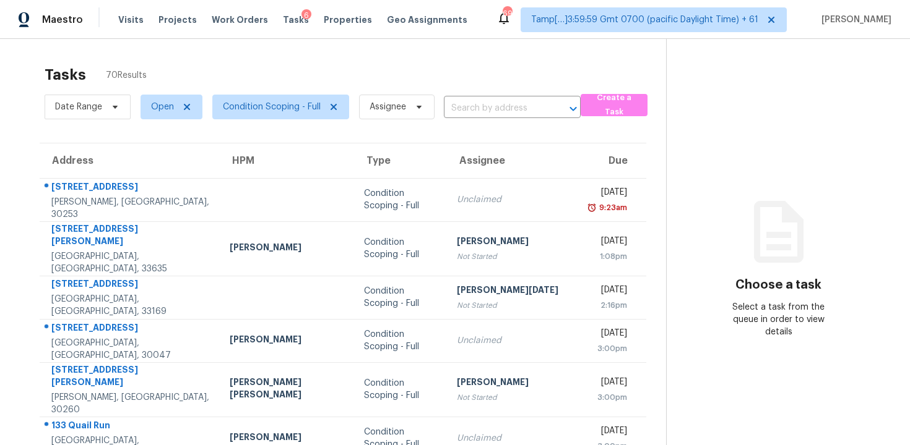
click at [463, 108] on input "text" at bounding box center [495, 108] width 102 height 19
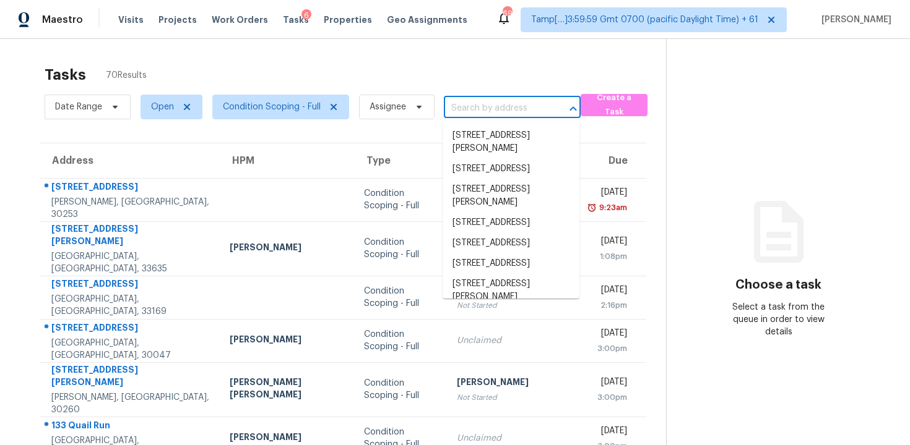
paste input "[STREET_ADDRESS]"
type input "[STREET_ADDRESS]"
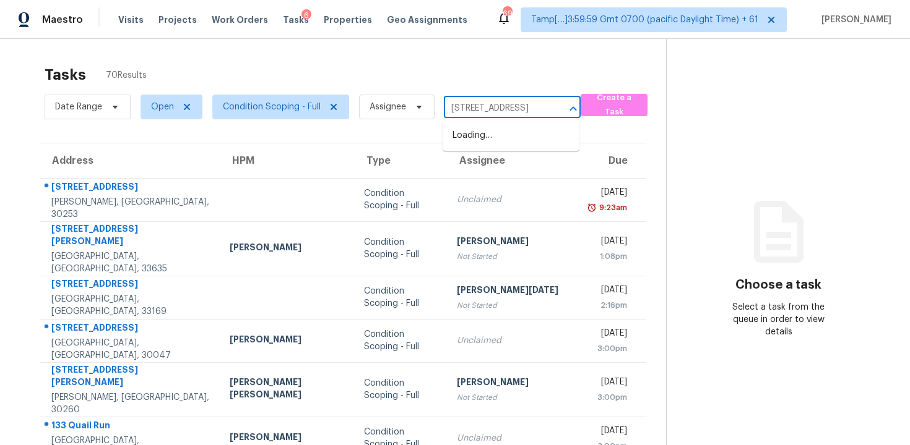
scroll to position [0, 77]
click at [513, 138] on li "[STREET_ADDRESS]" at bounding box center [510, 136] width 137 height 20
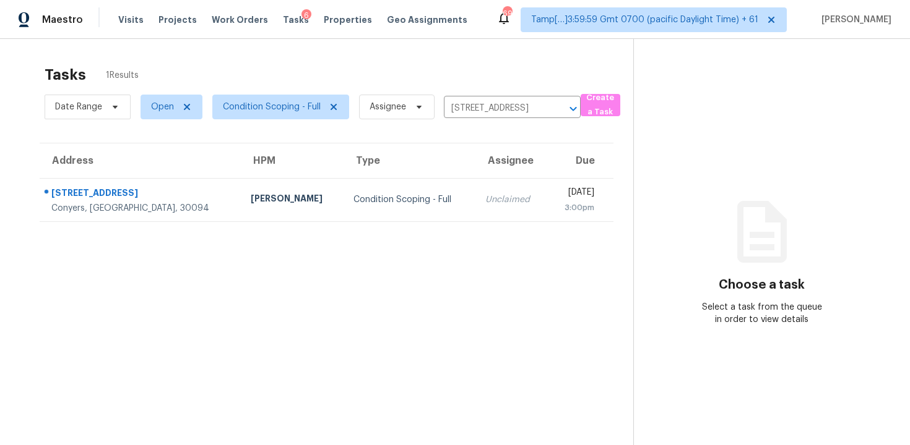
click at [557, 199] on div "[DATE]" at bounding box center [575, 193] width 37 height 15
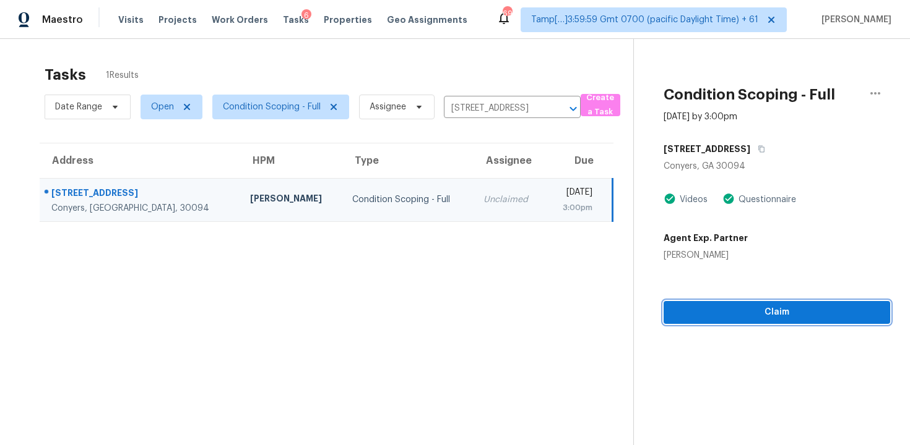
click at [780, 319] on span "Claim" at bounding box center [776, 312] width 207 height 15
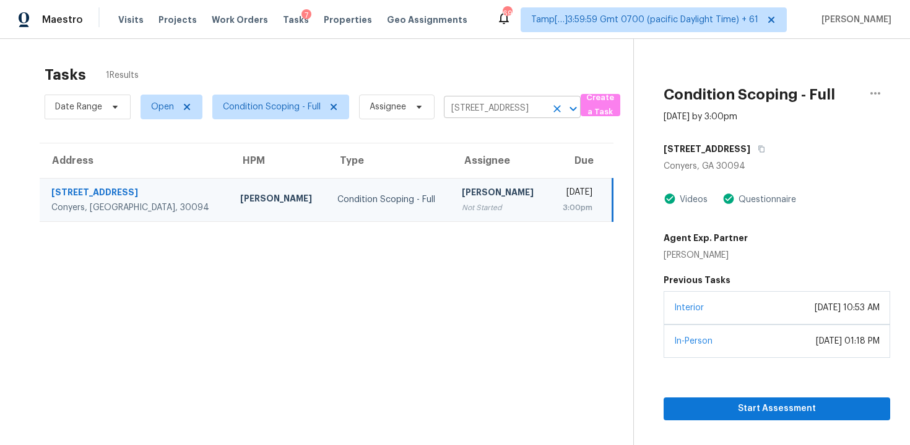
click at [551, 109] on icon "Clear" at bounding box center [557, 109] width 12 height 12
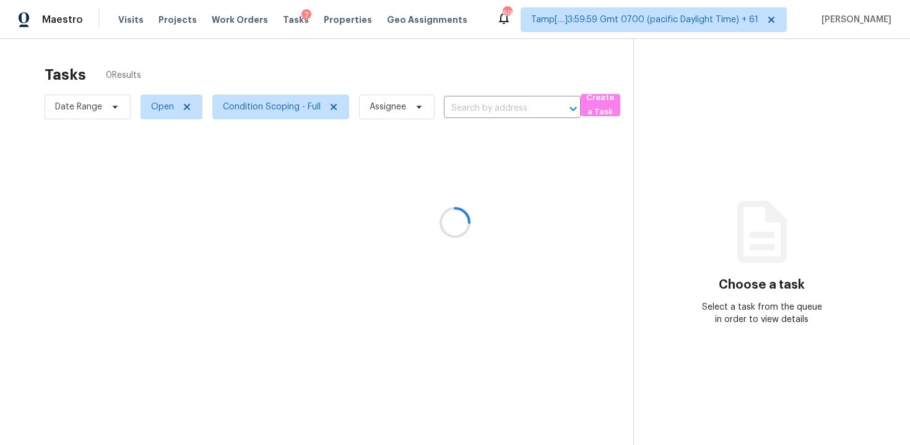
click at [371, 77] on div at bounding box center [455, 222] width 910 height 445
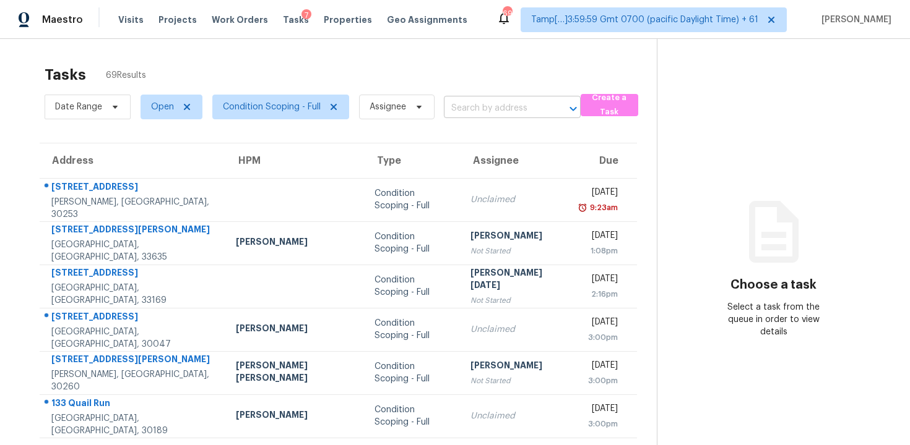
click at [465, 101] on input "text" at bounding box center [495, 108] width 102 height 19
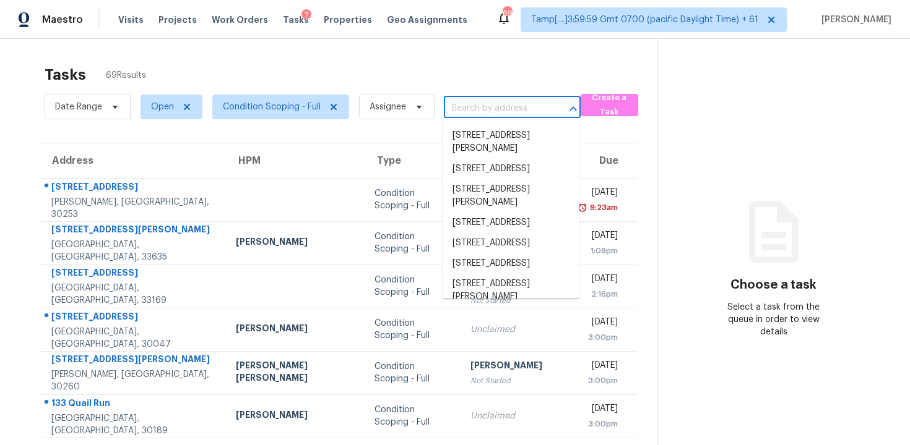
paste input "[STREET_ADDRESS]"
type input "[STREET_ADDRESS]"
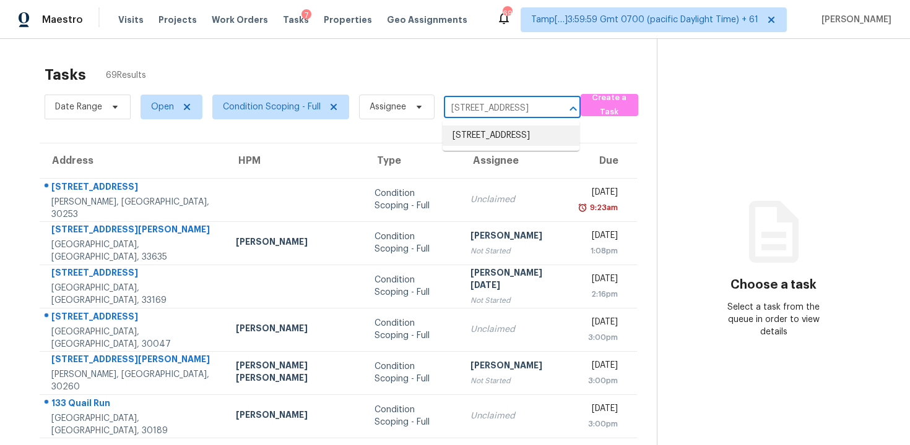
click at [496, 135] on li "[STREET_ADDRESS]" at bounding box center [510, 136] width 137 height 20
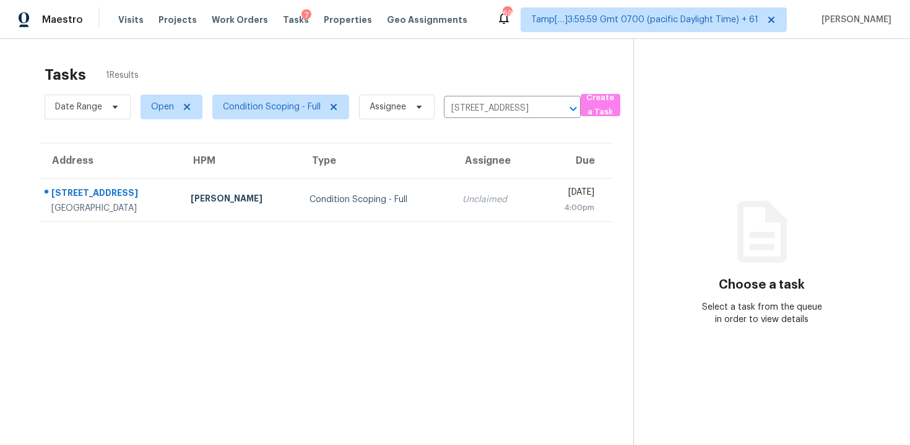
click at [536, 200] on td "[DATE] 4:00pm" at bounding box center [574, 199] width 77 height 43
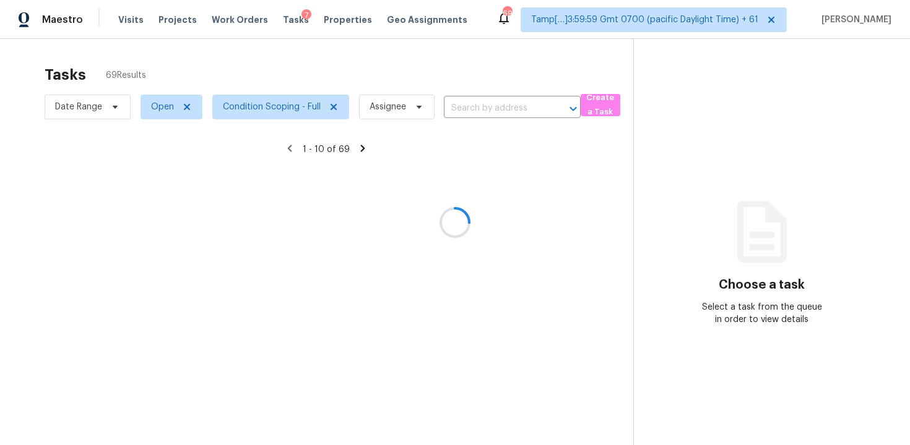
click at [364, 42] on div at bounding box center [455, 222] width 910 height 445
click at [471, 110] on div at bounding box center [455, 222] width 910 height 445
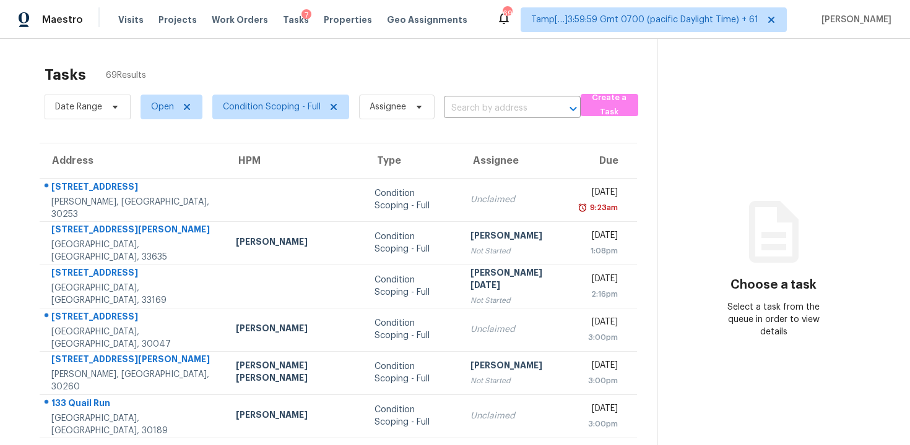
click at [471, 110] on input "text" at bounding box center [495, 108] width 102 height 19
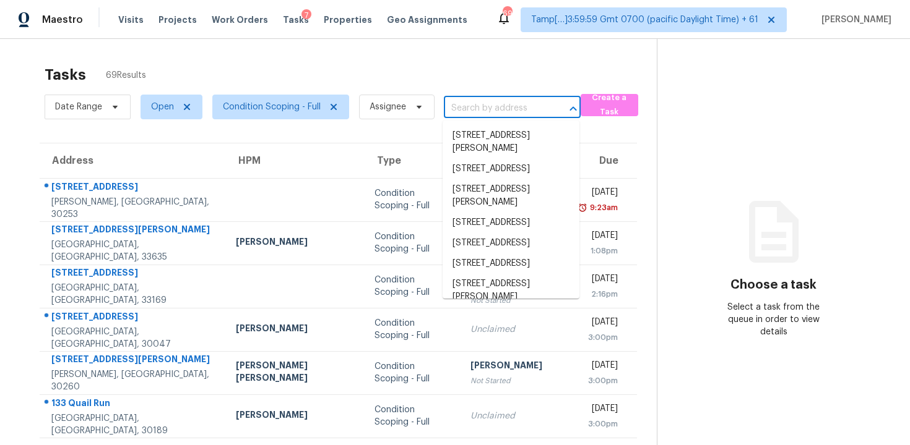
paste input "[STREET_ADDRESS]"
type input "[STREET_ADDRESS]"
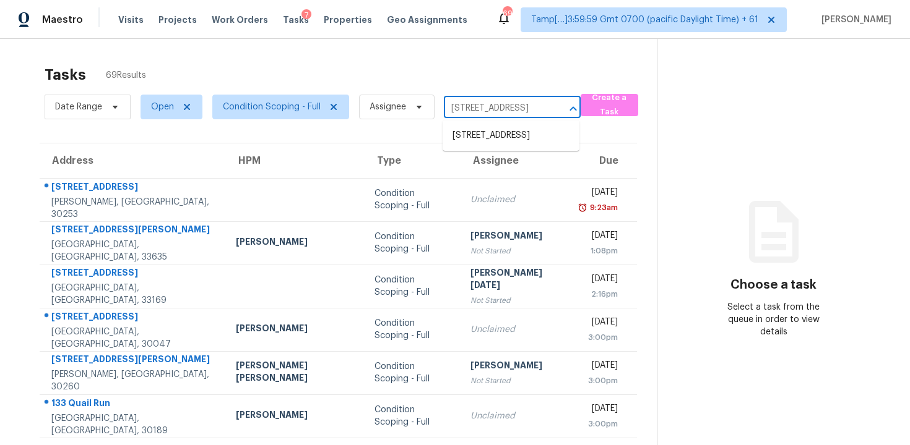
scroll to position [0, 61]
click at [485, 134] on li "[STREET_ADDRESS]" at bounding box center [510, 136] width 137 height 20
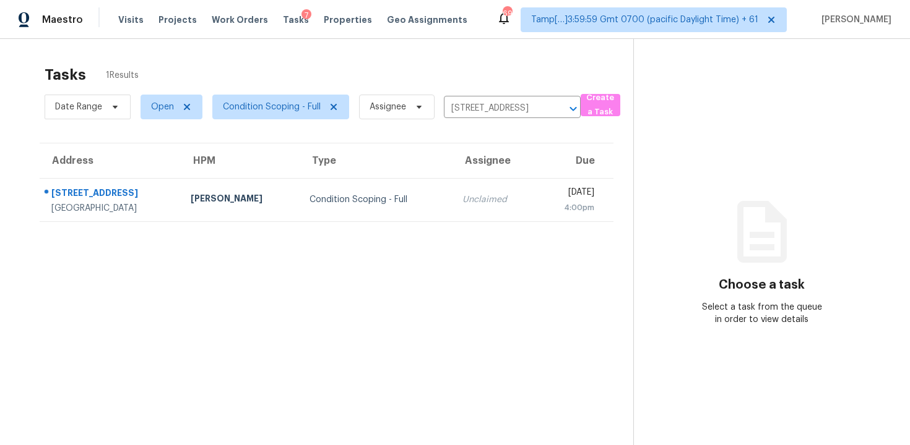
click at [484, 197] on div "Unclaimed" at bounding box center [494, 200] width 64 height 12
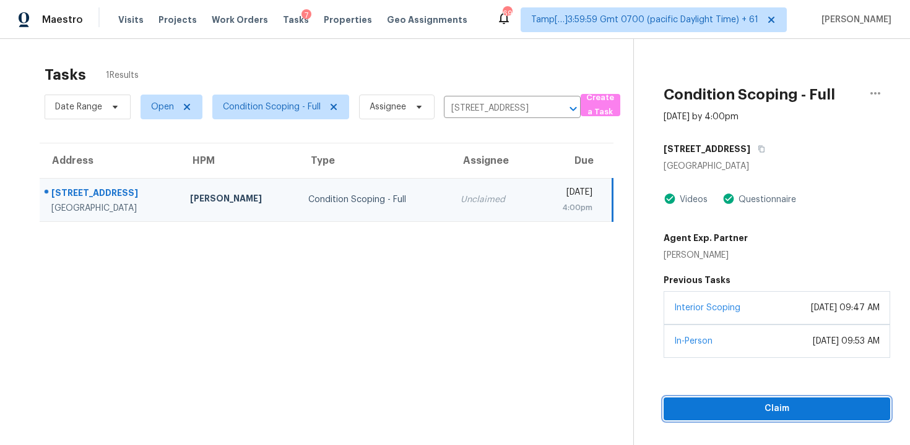
click at [755, 409] on span "Claim" at bounding box center [776, 409] width 207 height 15
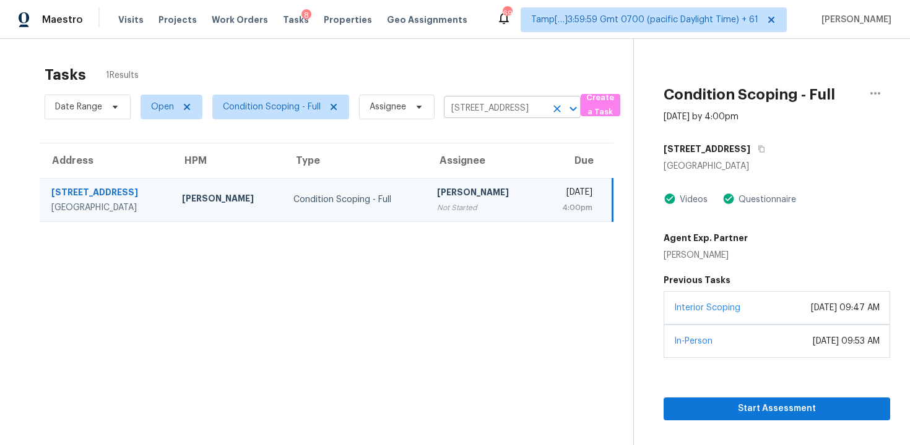
click at [555, 106] on icon "Clear" at bounding box center [557, 109] width 12 height 12
